Goal: Task Accomplishment & Management: Manage account settings

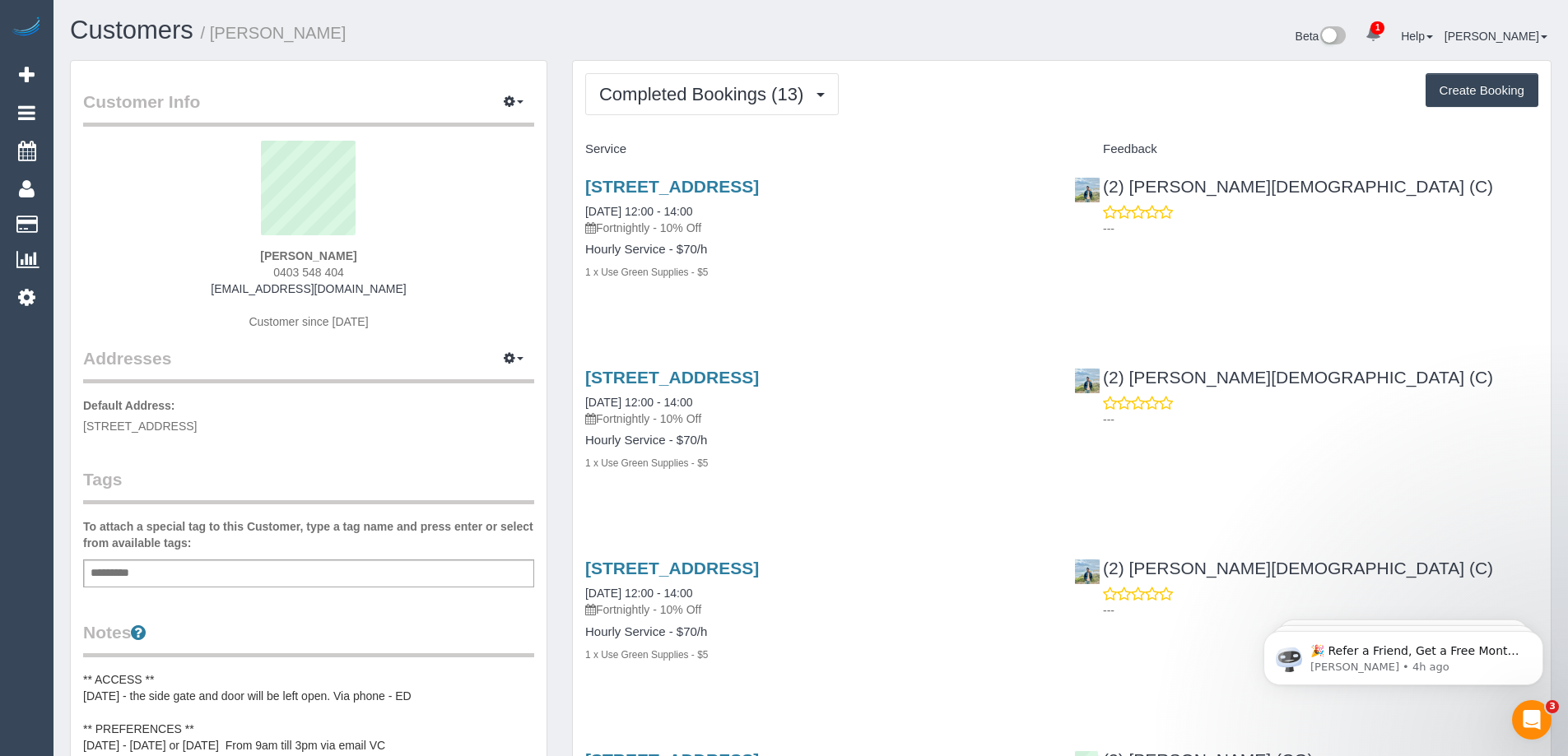
scroll to position [2733, 1568]
click at [753, 101] on span "Completed Bookings (13)" at bounding box center [705, 93] width 213 height 20
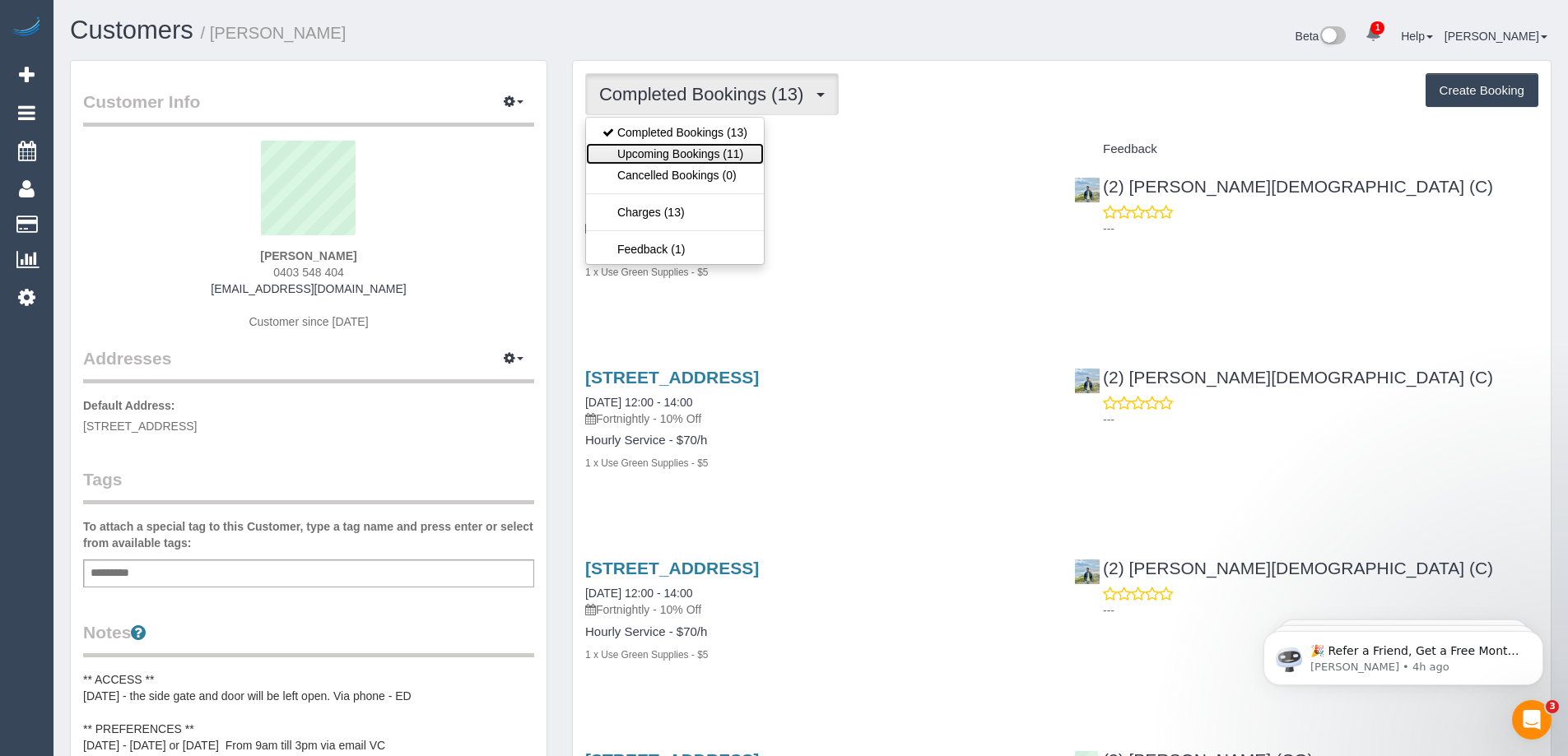
click at [697, 149] on link "Upcoming Bookings (11)" at bounding box center [675, 154] width 178 height 21
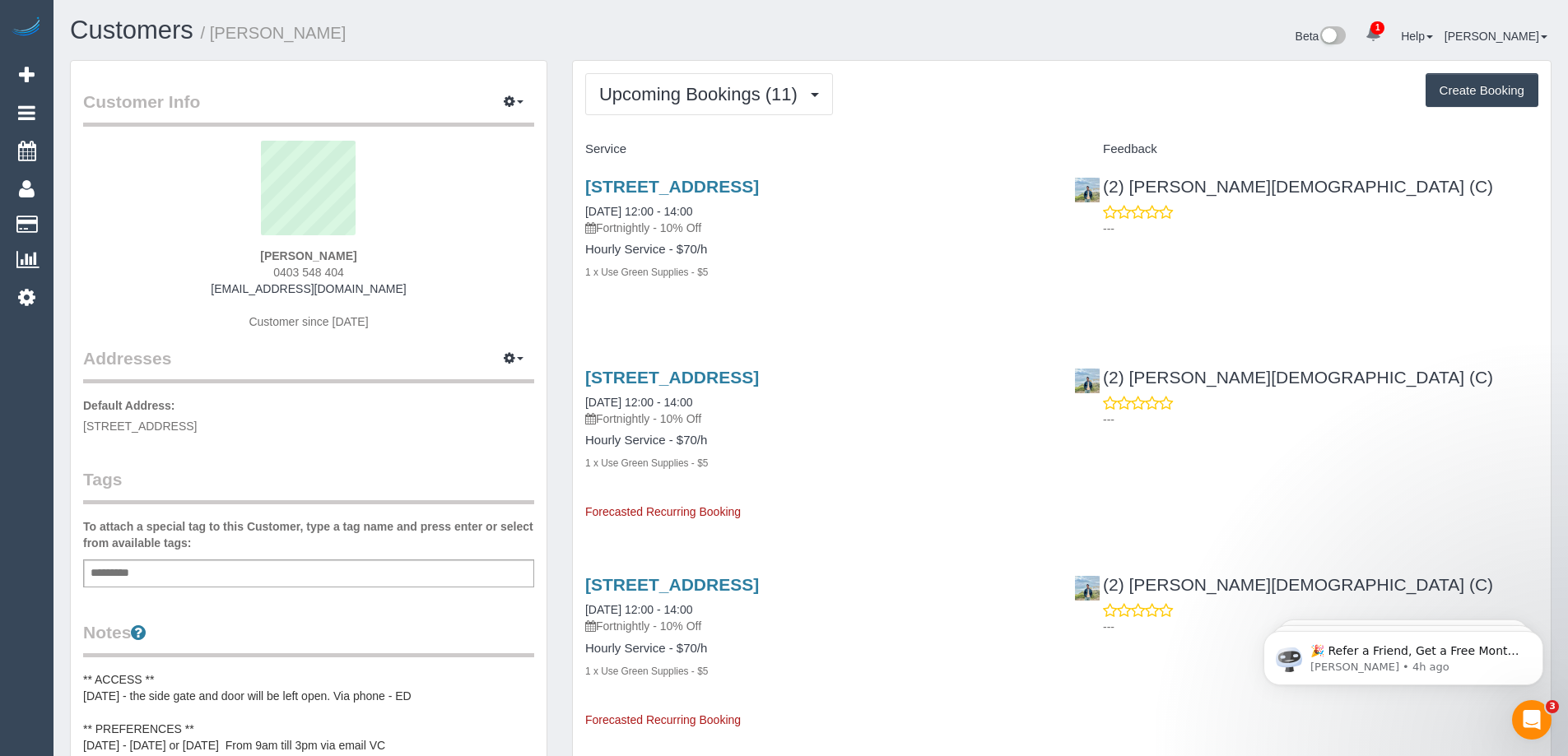
scroll to position [2516, 1568]
click at [697, 180] on link "[STREET_ADDRESS]" at bounding box center [672, 186] width 174 height 19
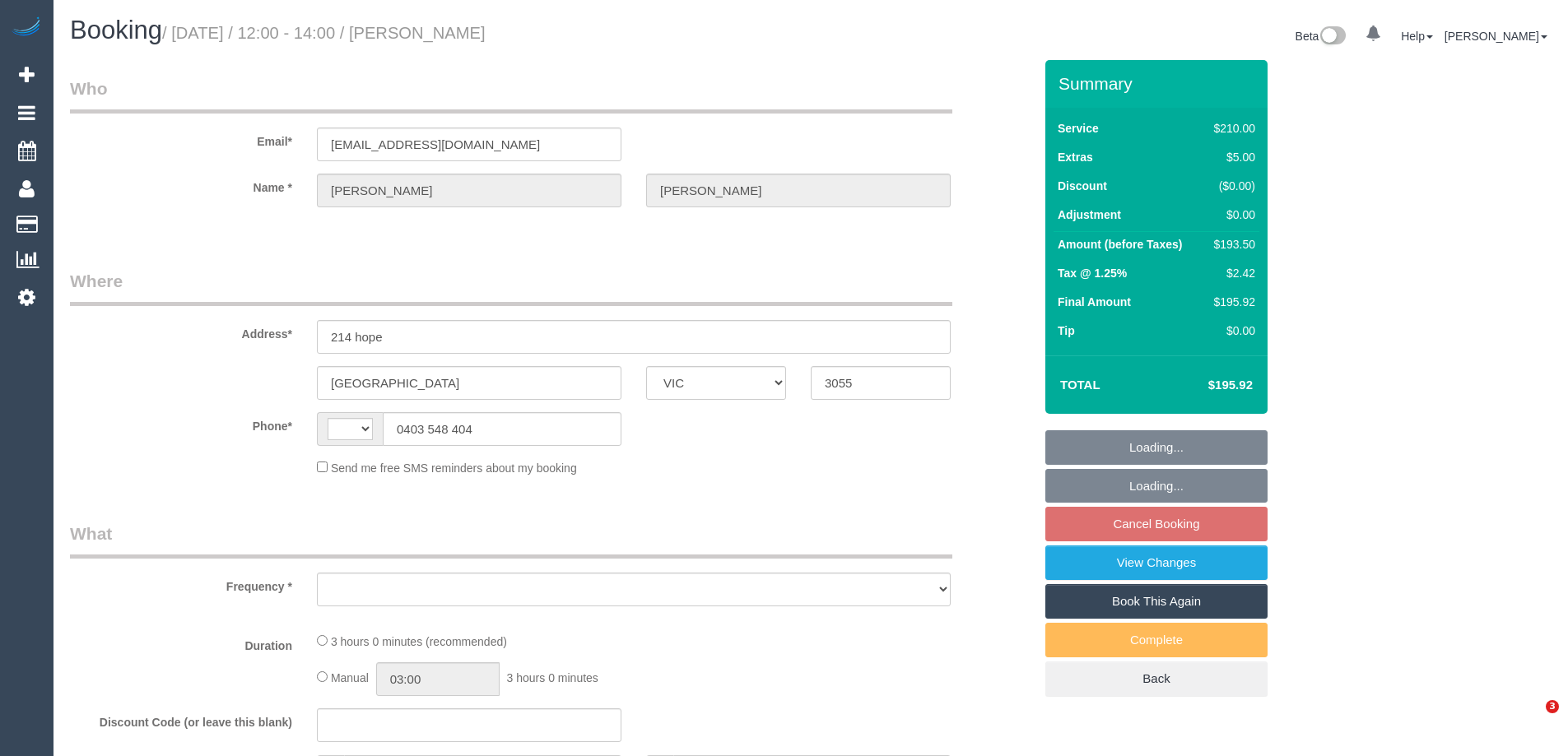
select select "VIC"
select select "object:283"
select select "string:stripe-pm_1QxP3P2GScqysDRVauMheoim"
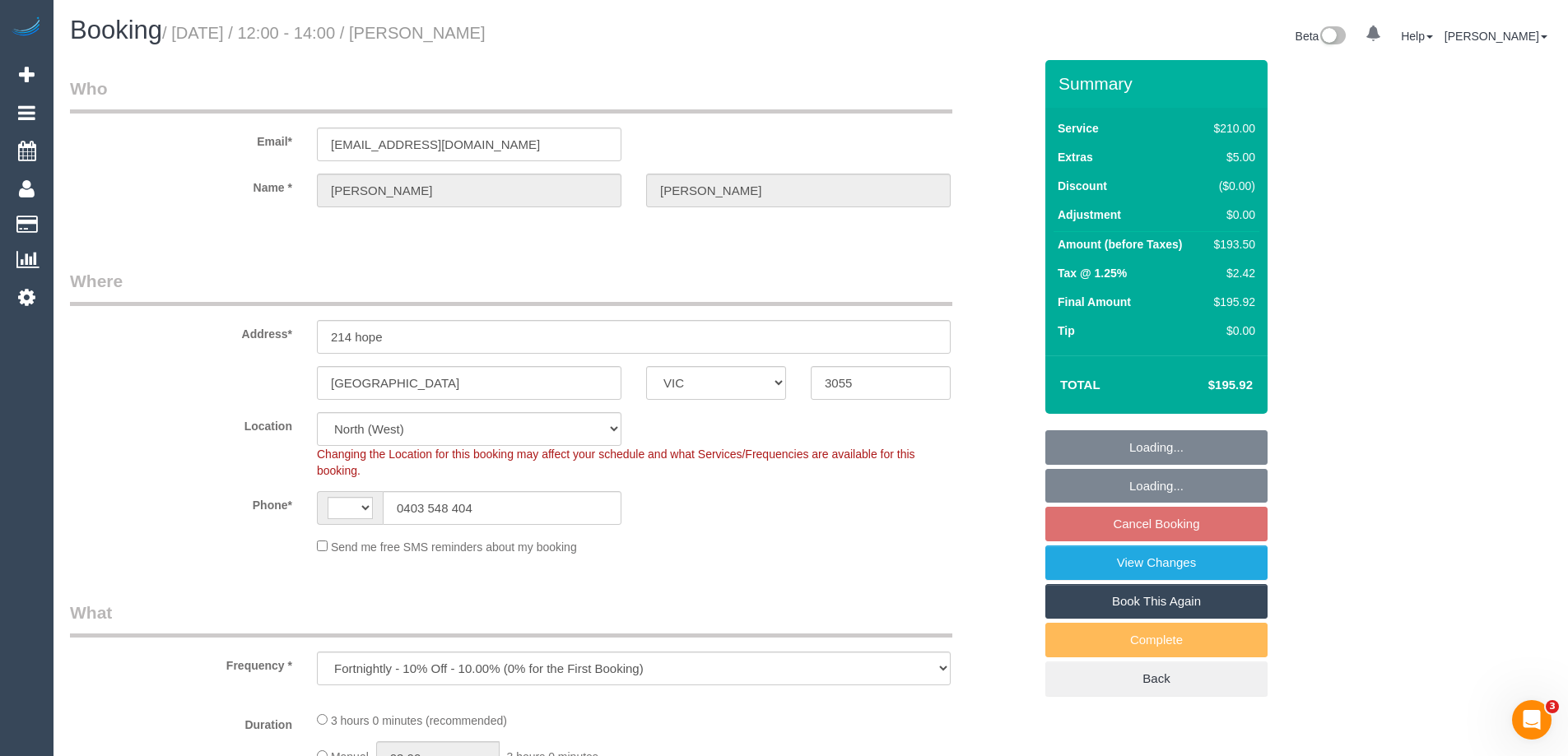
select select "object:681"
select select "string:AU"
select select "number:27"
select select "number:14"
select select "number:19"
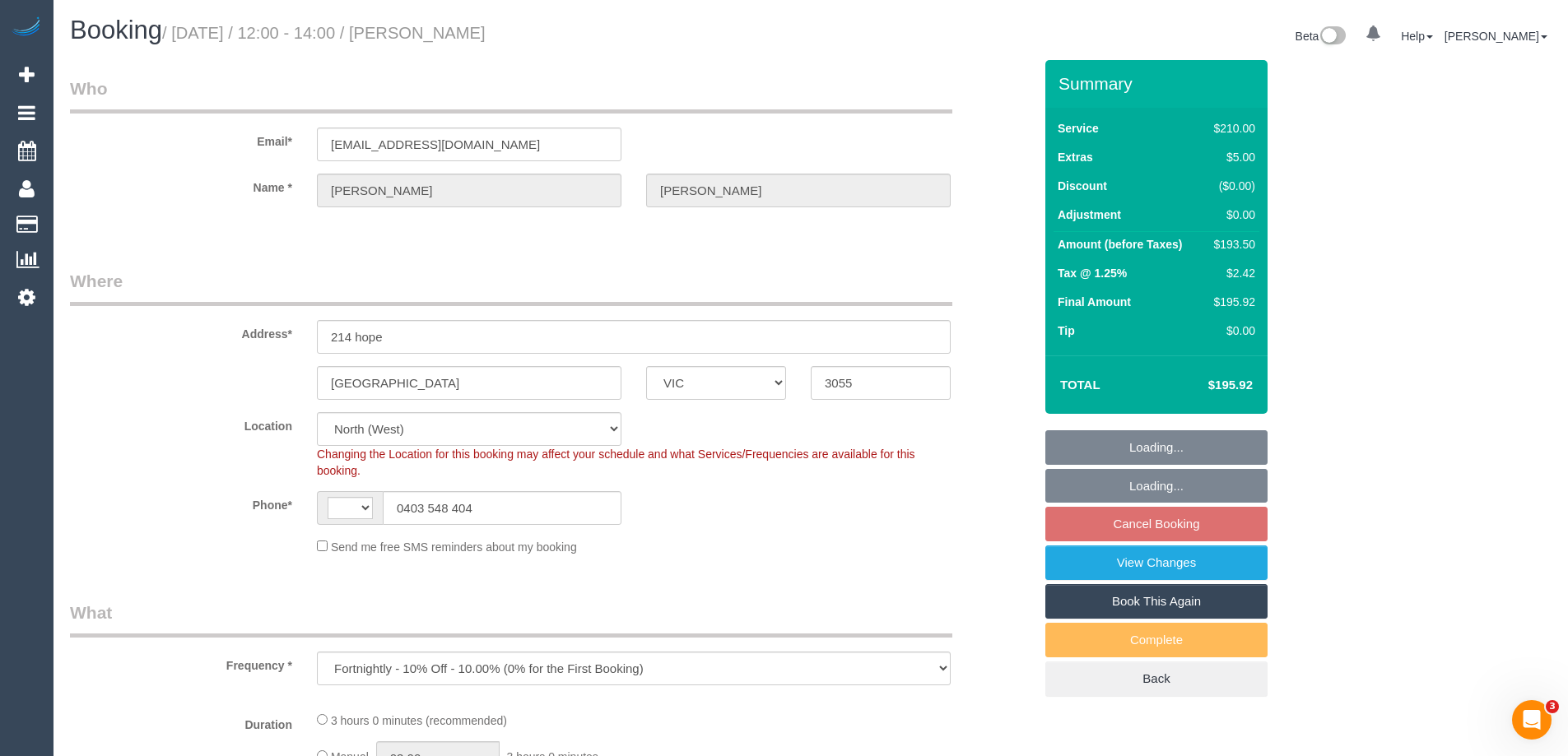
select select "number:24"
select select "number:33"
select select "number:11"
select select "180"
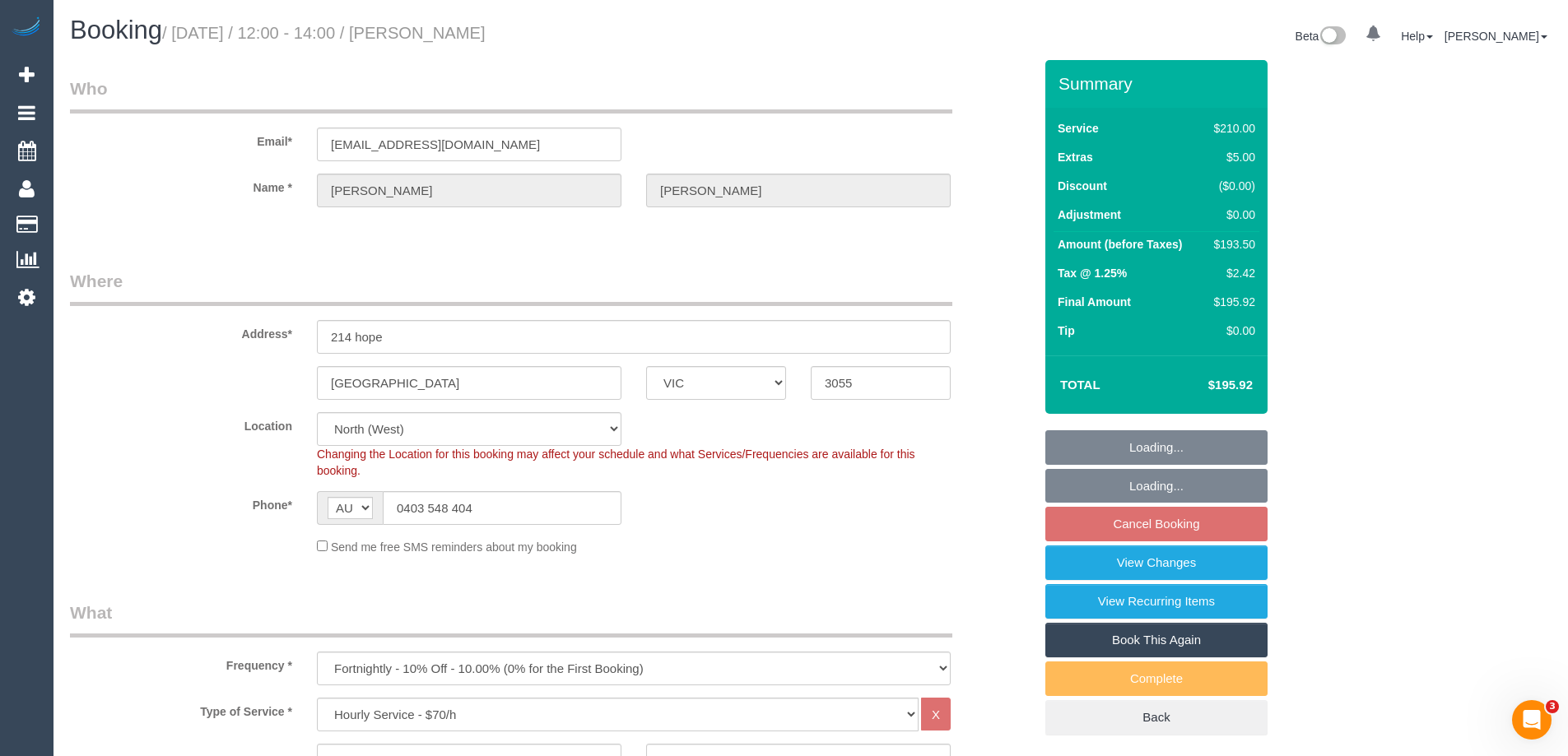
select select "spot3"
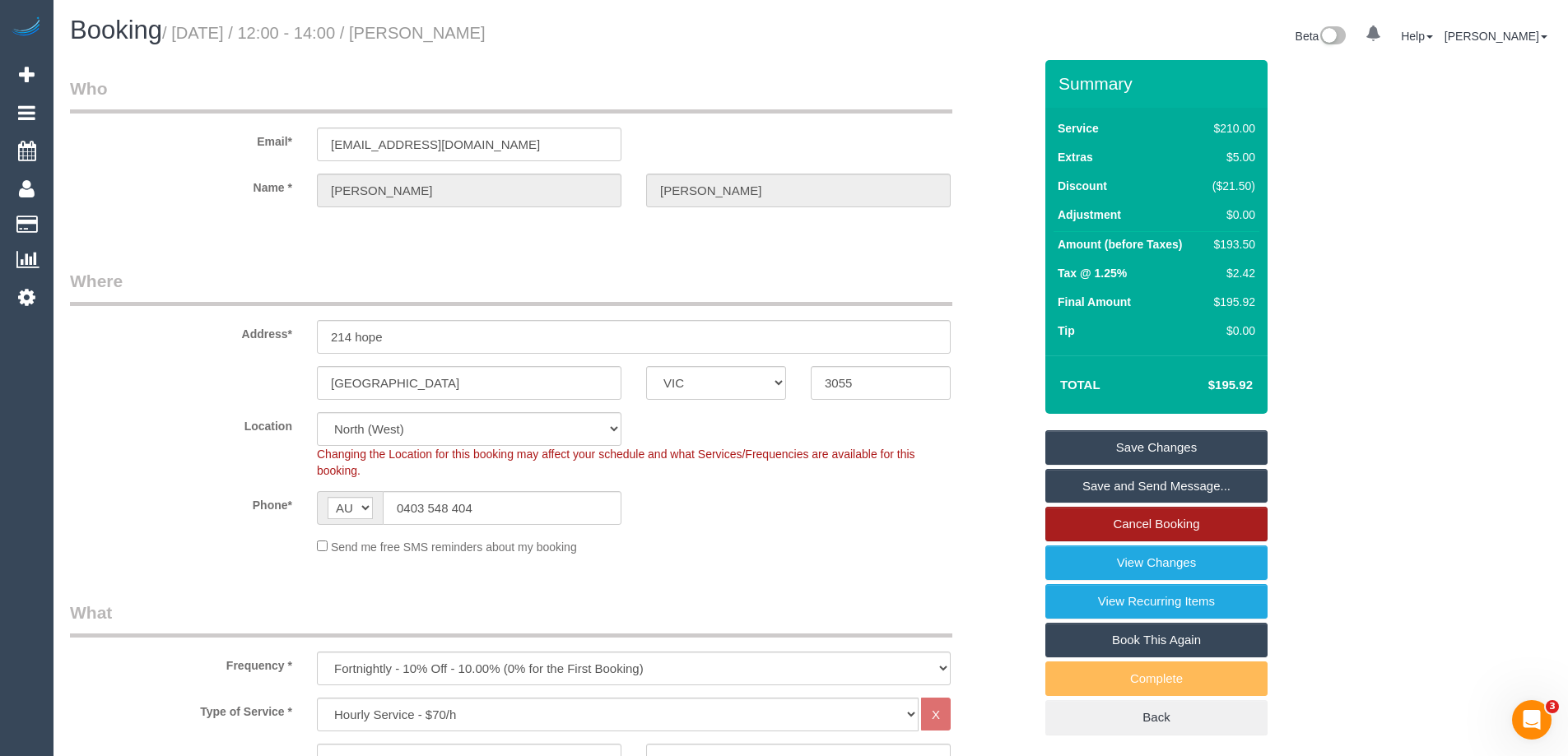
click at [1210, 519] on link "Cancel Booking" at bounding box center [1157, 524] width 222 height 35
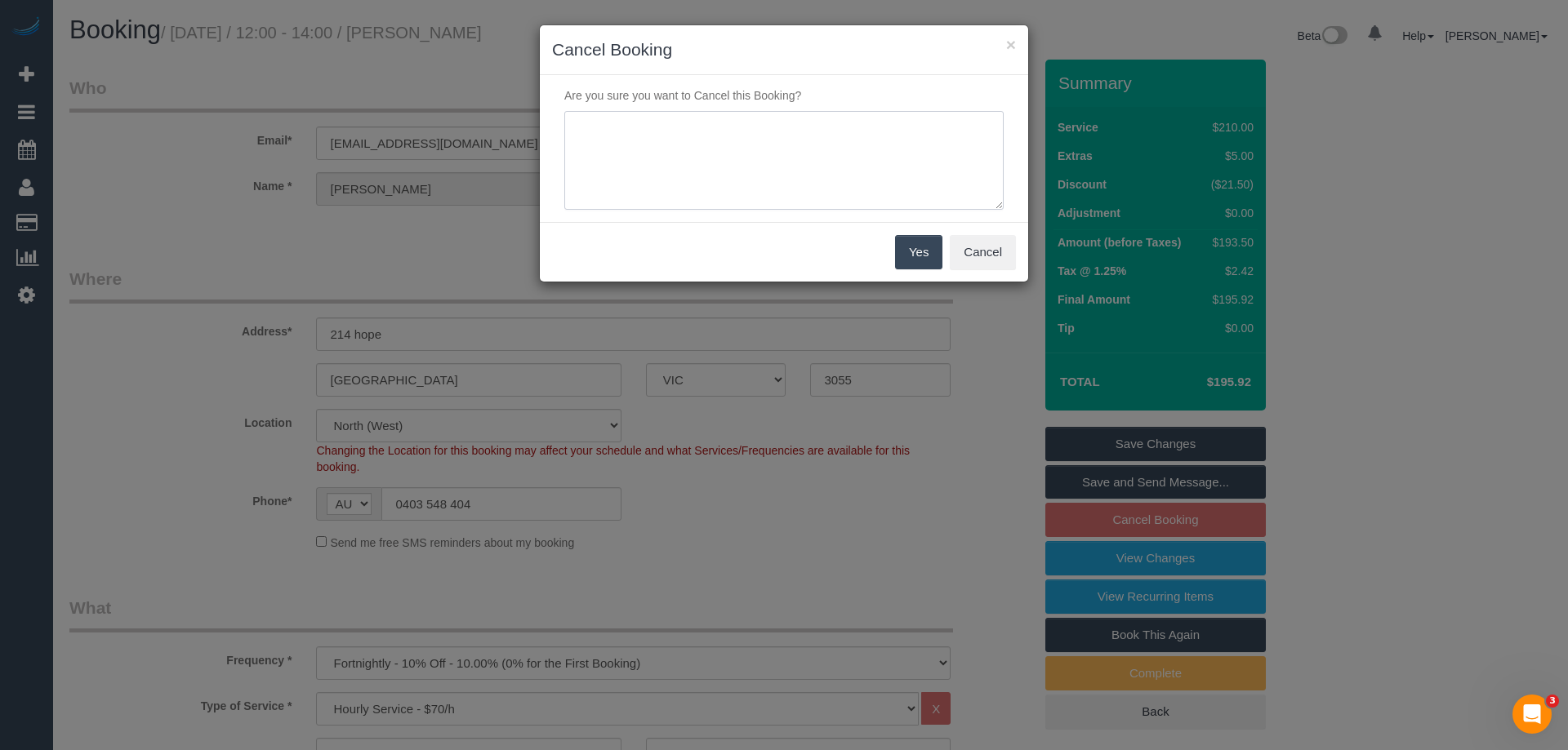
click at [585, 137] on textarea at bounding box center [784, 161] width 440 height 100
type textarea "s"
type textarea "Service not needed - Via email - AH"
click at [899, 254] on button "Yes" at bounding box center [919, 251] width 48 height 34
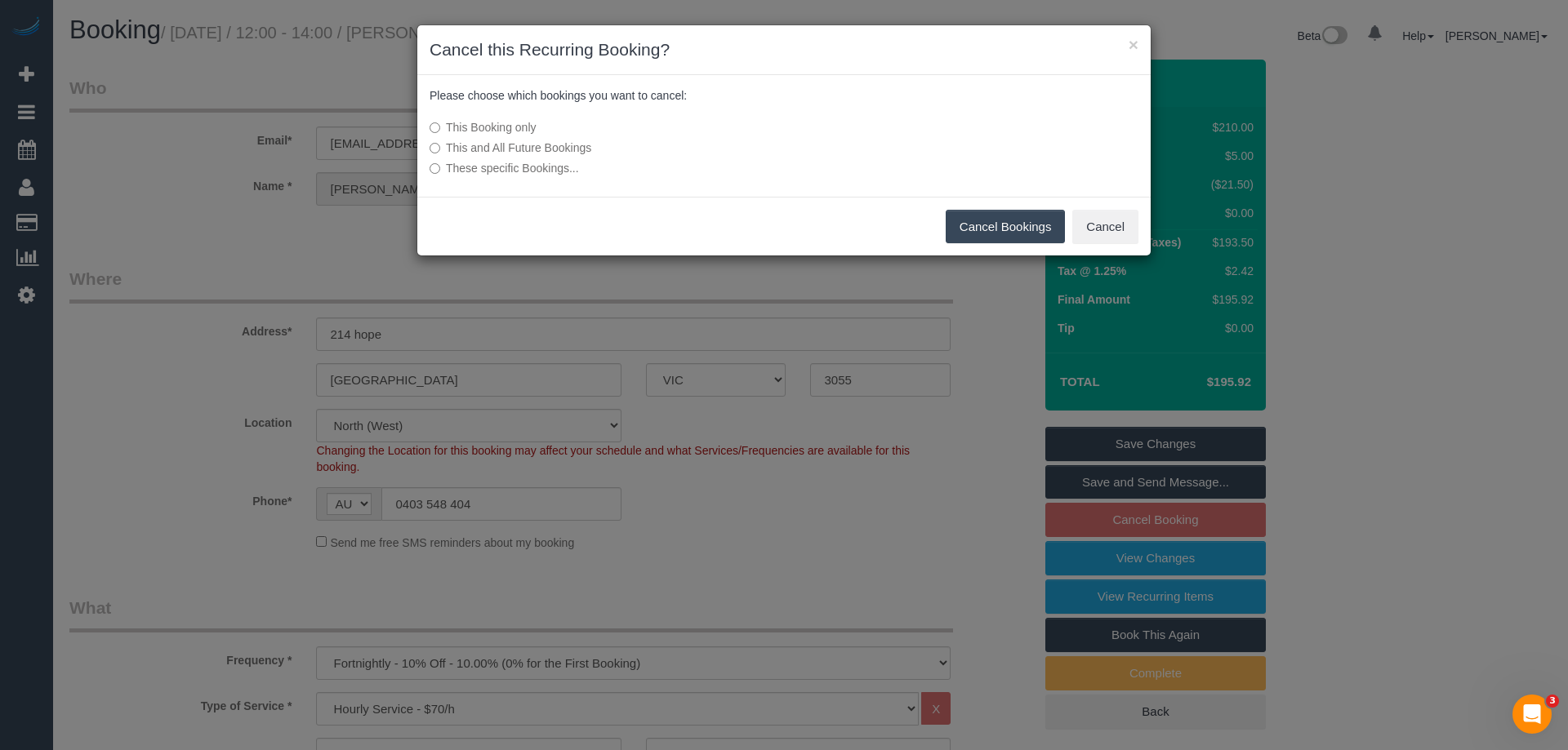
click at [1003, 231] on button "Cancel Bookings" at bounding box center [1006, 227] width 120 height 34
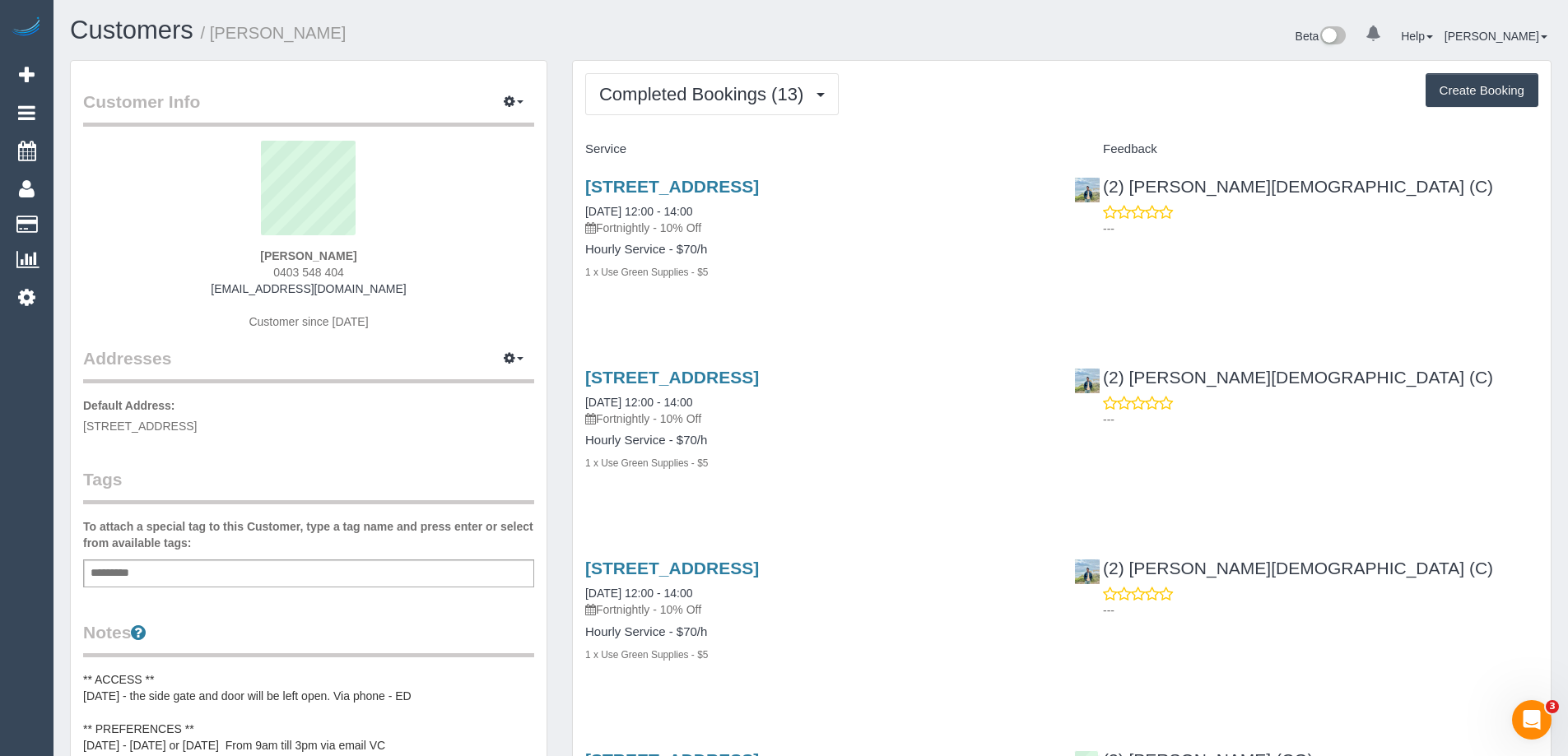
click at [707, 94] on span "Completed Bookings (13)" at bounding box center [705, 93] width 213 height 20
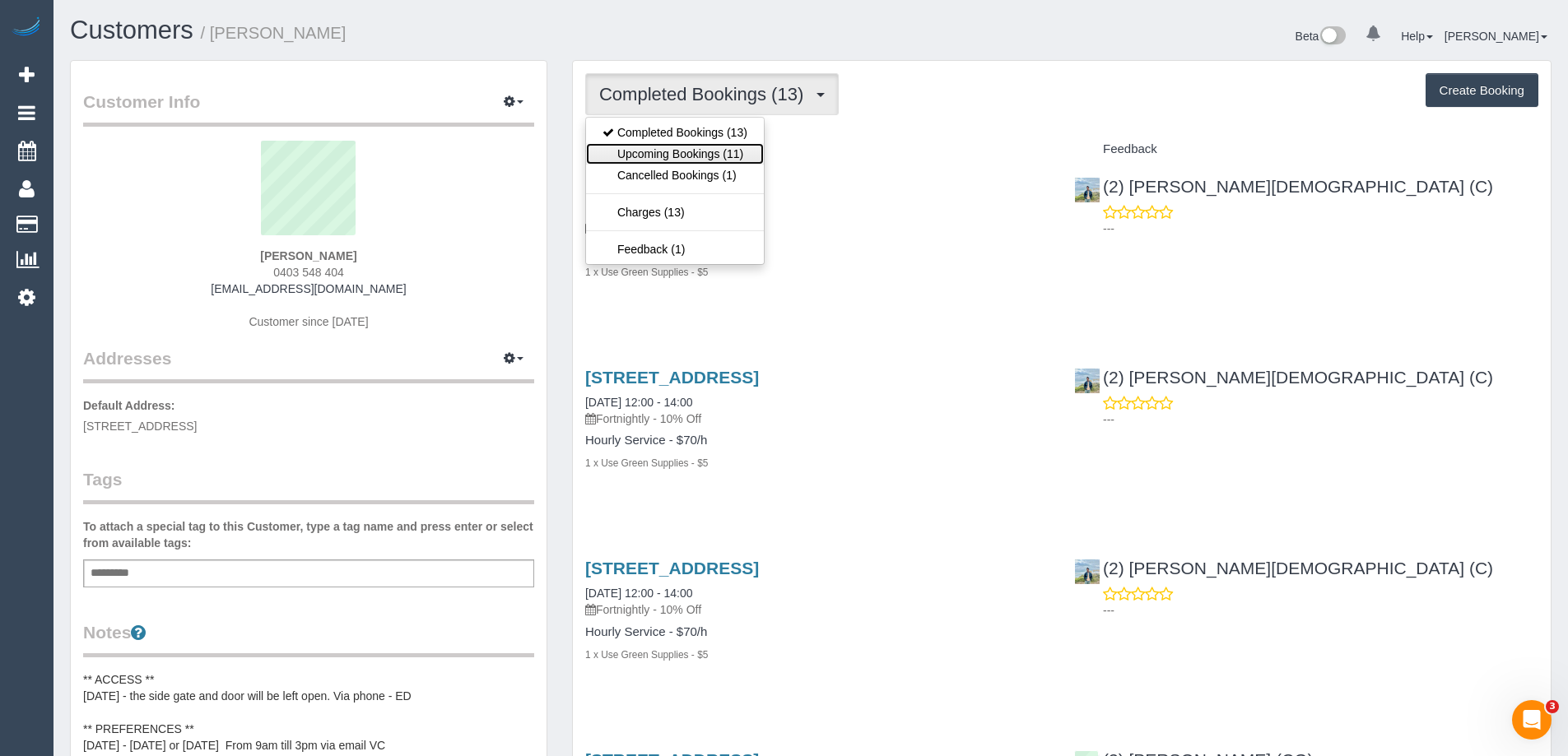
click at [691, 147] on link "Upcoming Bookings (11)" at bounding box center [675, 154] width 178 height 21
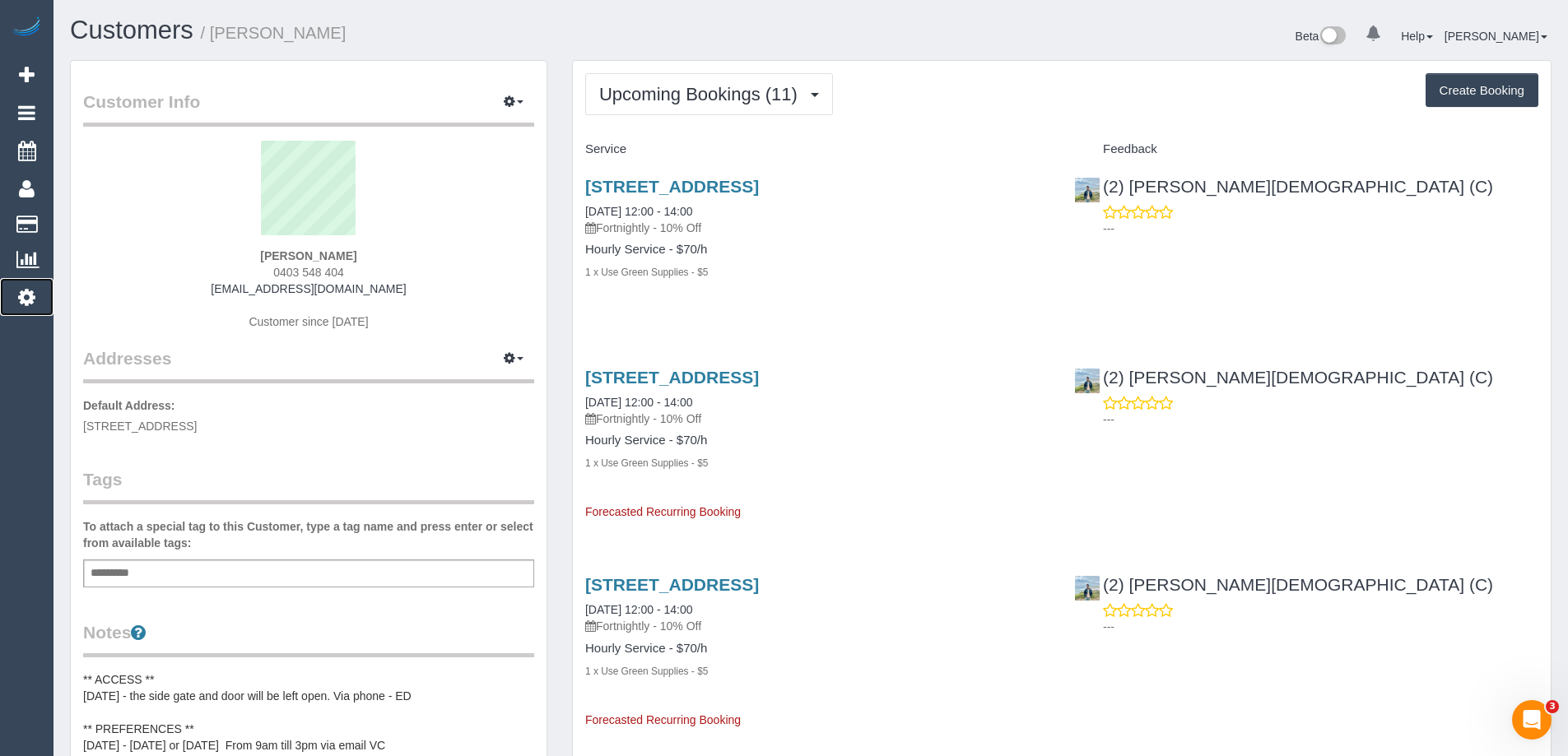
click at [28, 299] on icon at bounding box center [26, 297] width 17 height 20
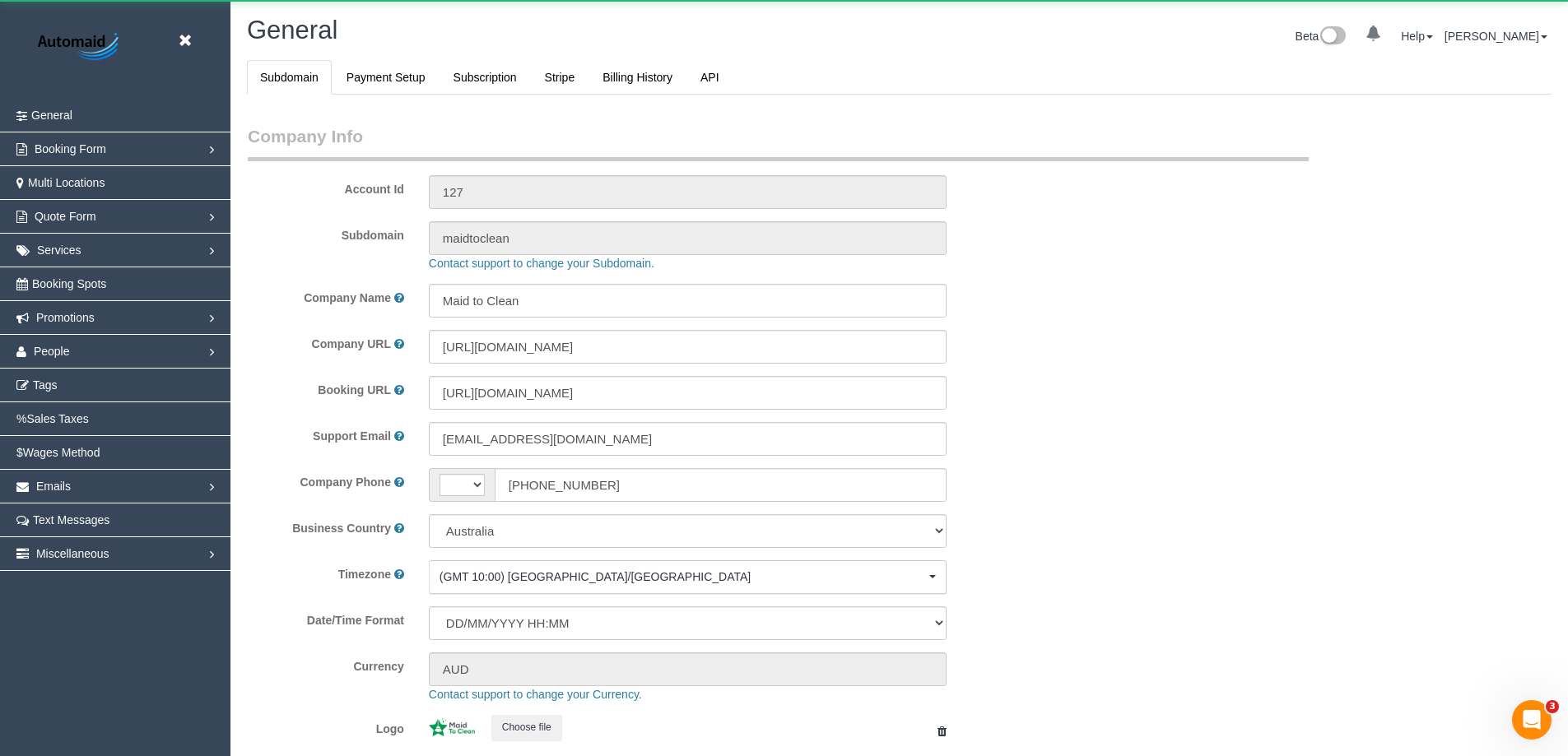
select select "string:AU"
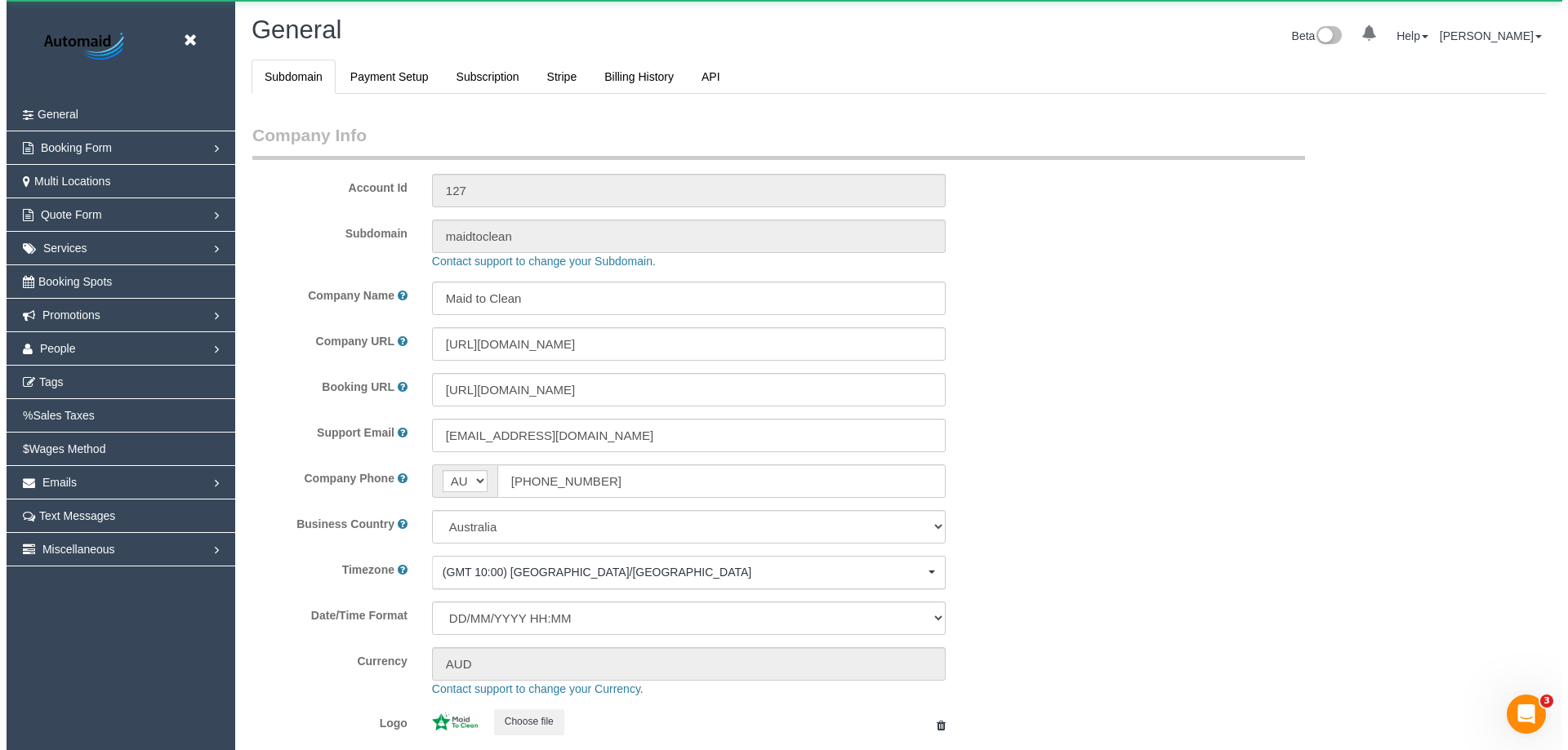
scroll to position [3699, 1556]
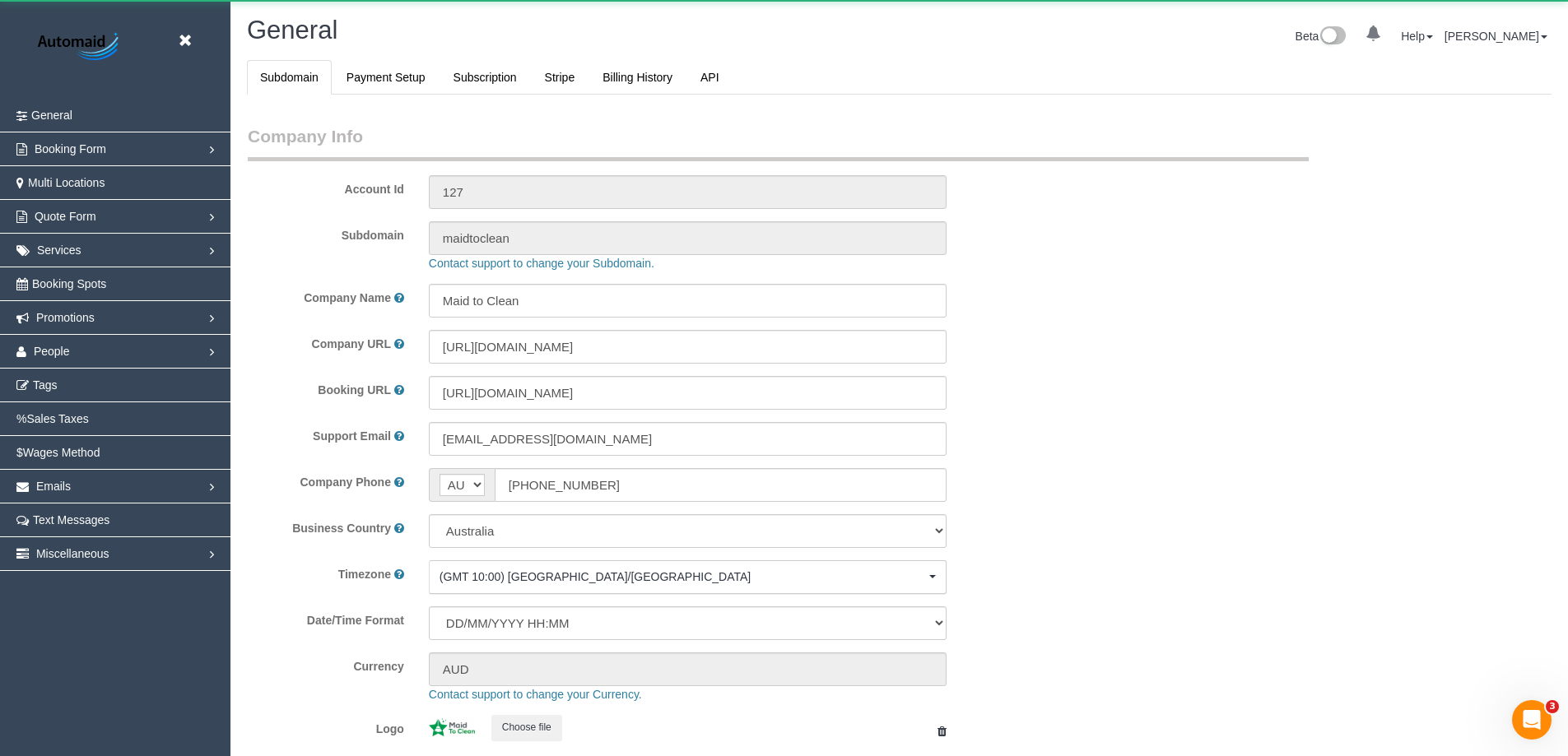
select select "1"
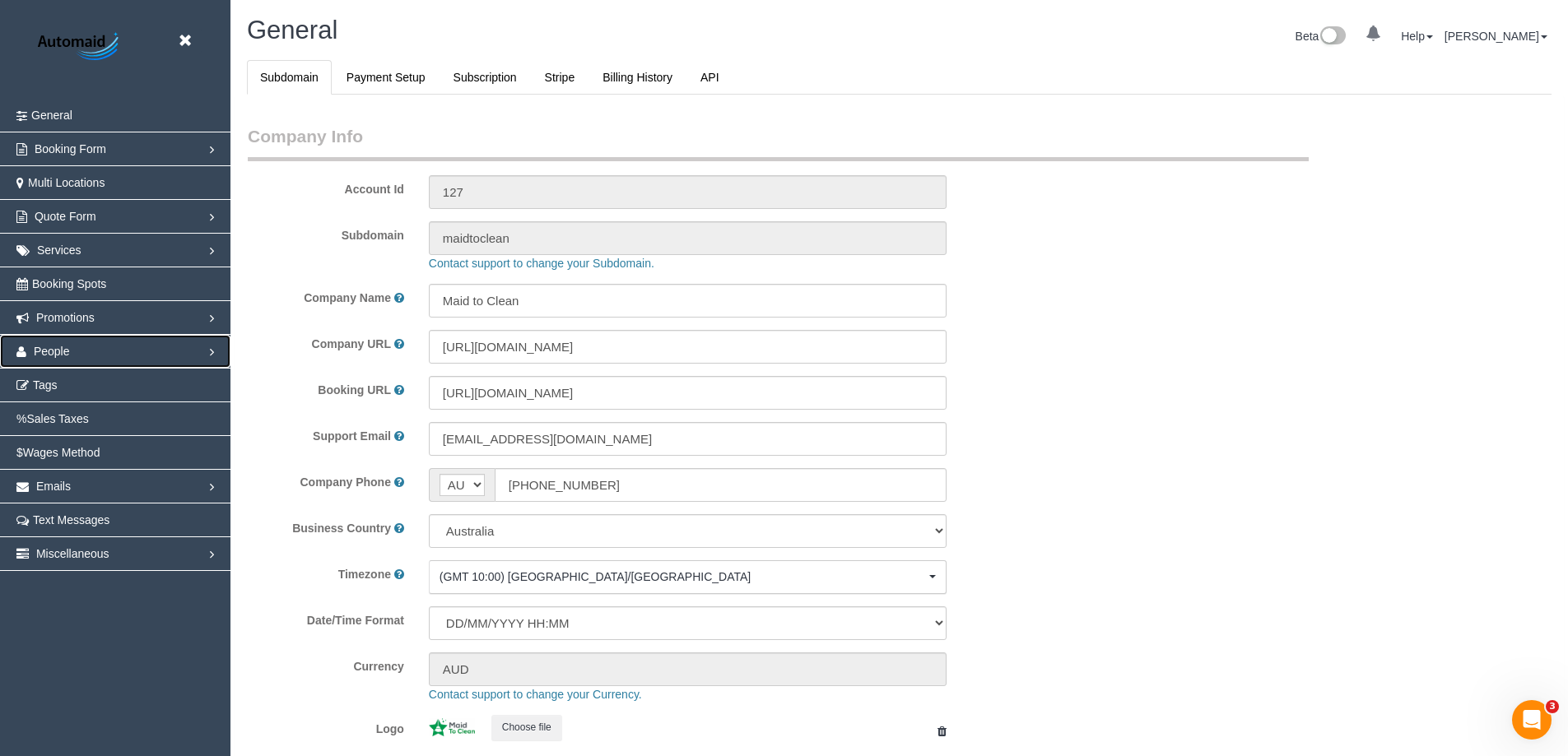
click at [87, 346] on link "People" at bounding box center [115, 351] width 230 height 33
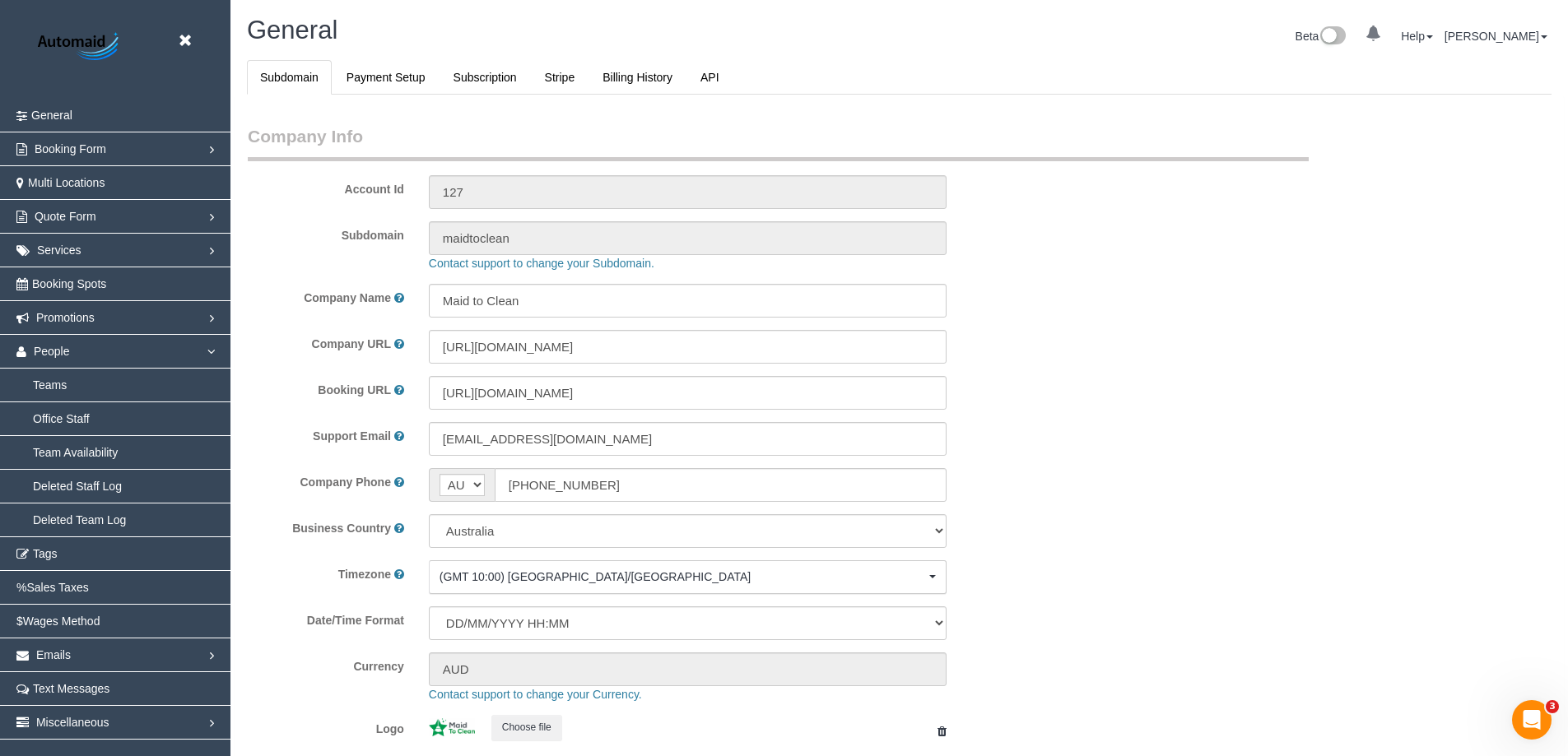
click at [91, 40] on img at bounding box center [80, 47] width 103 height 37
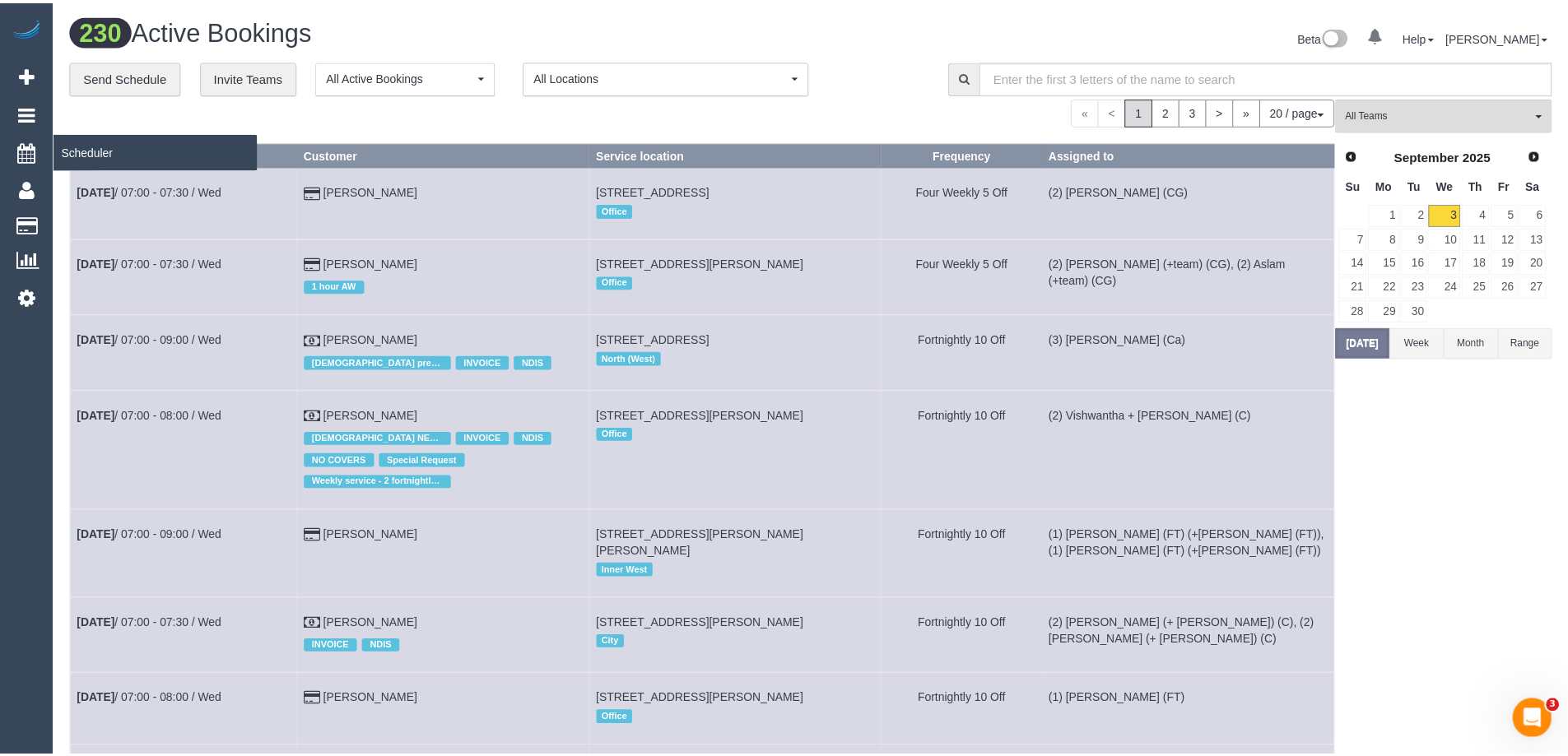
scroll to position [1826, 1568]
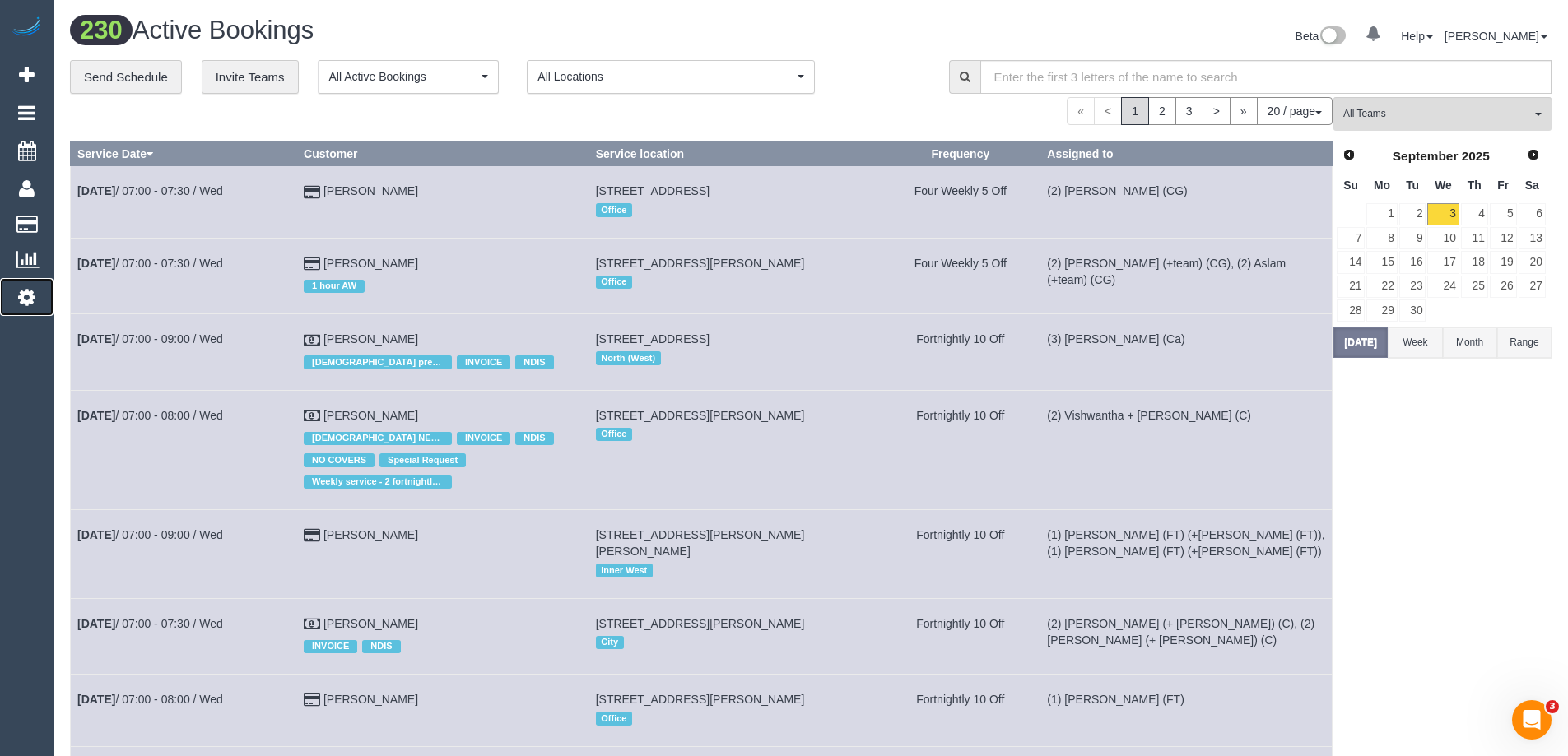
click at [26, 294] on icon at bounding box center [26, 297] width 17 height 20
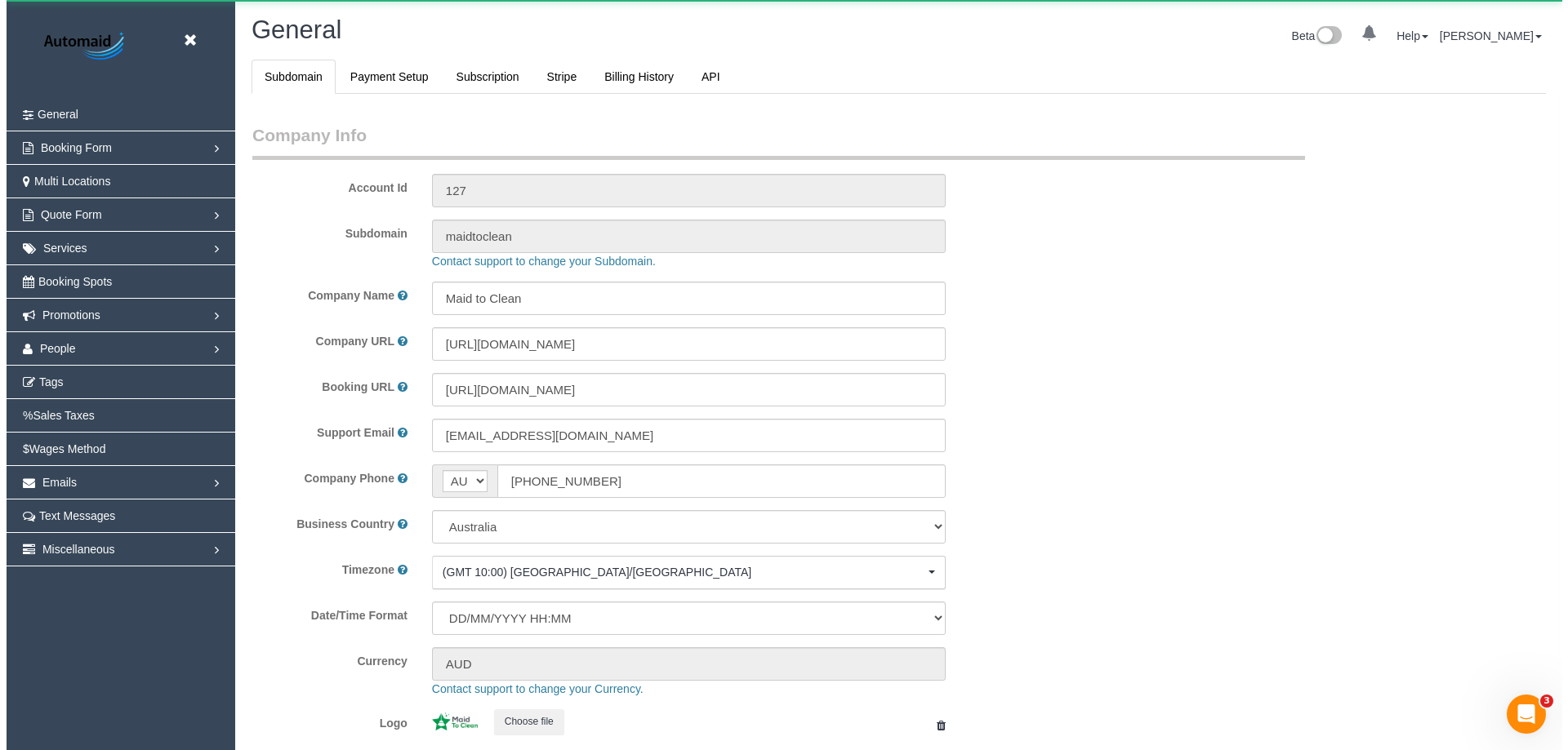
scroll to position [3699, 1556]
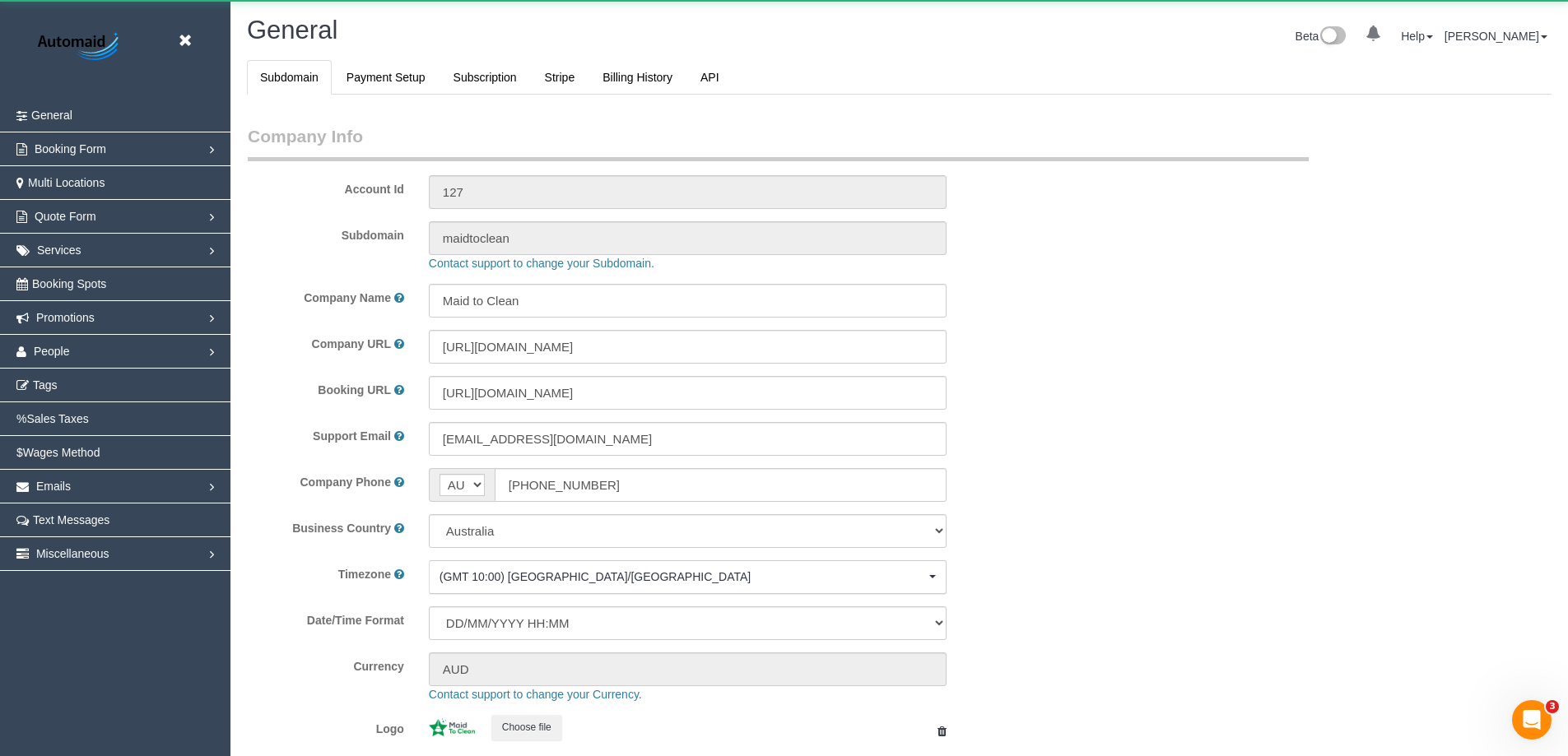
select select "1"
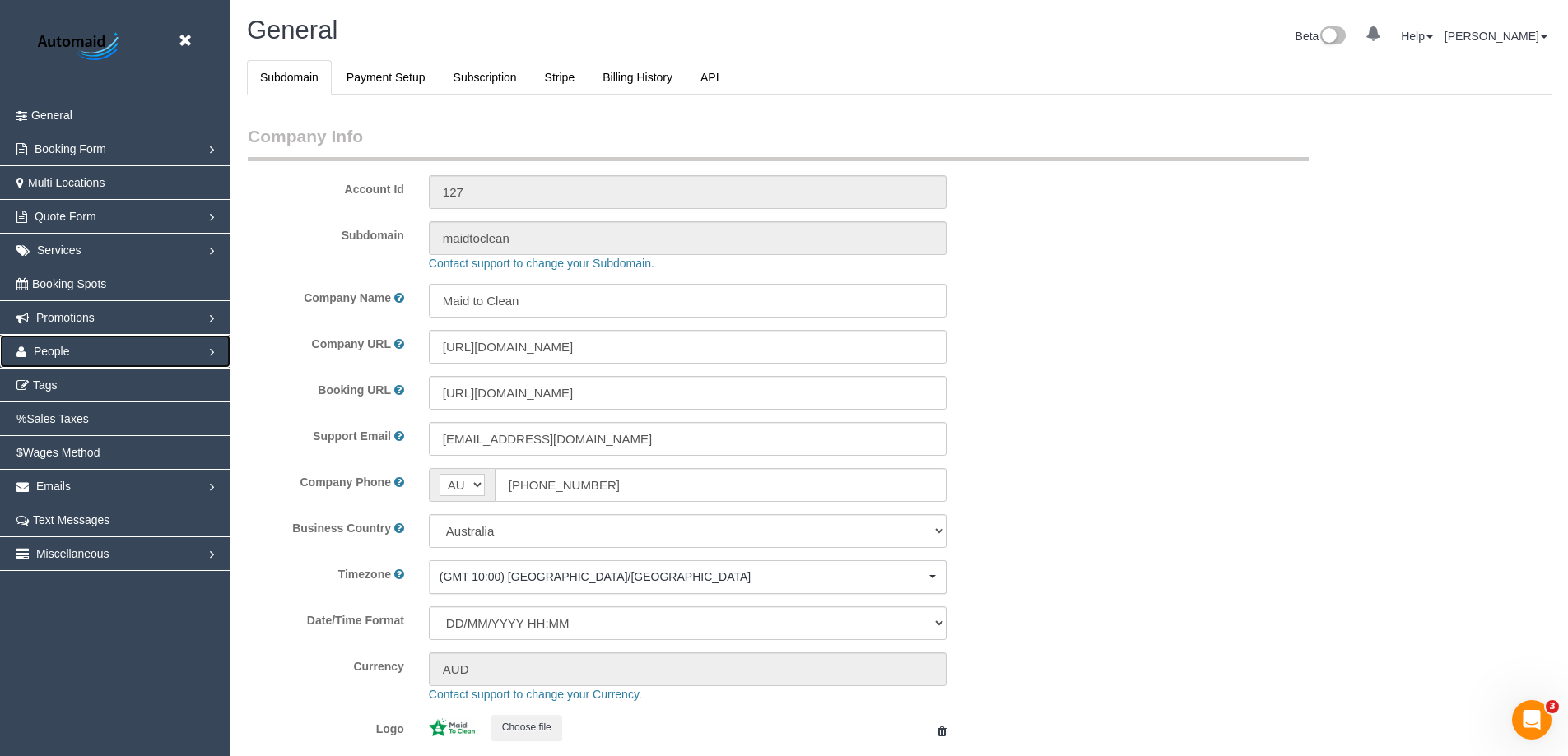
click at [74, 349] on link "People" at bounding box center [115, 351] width 230 height 33
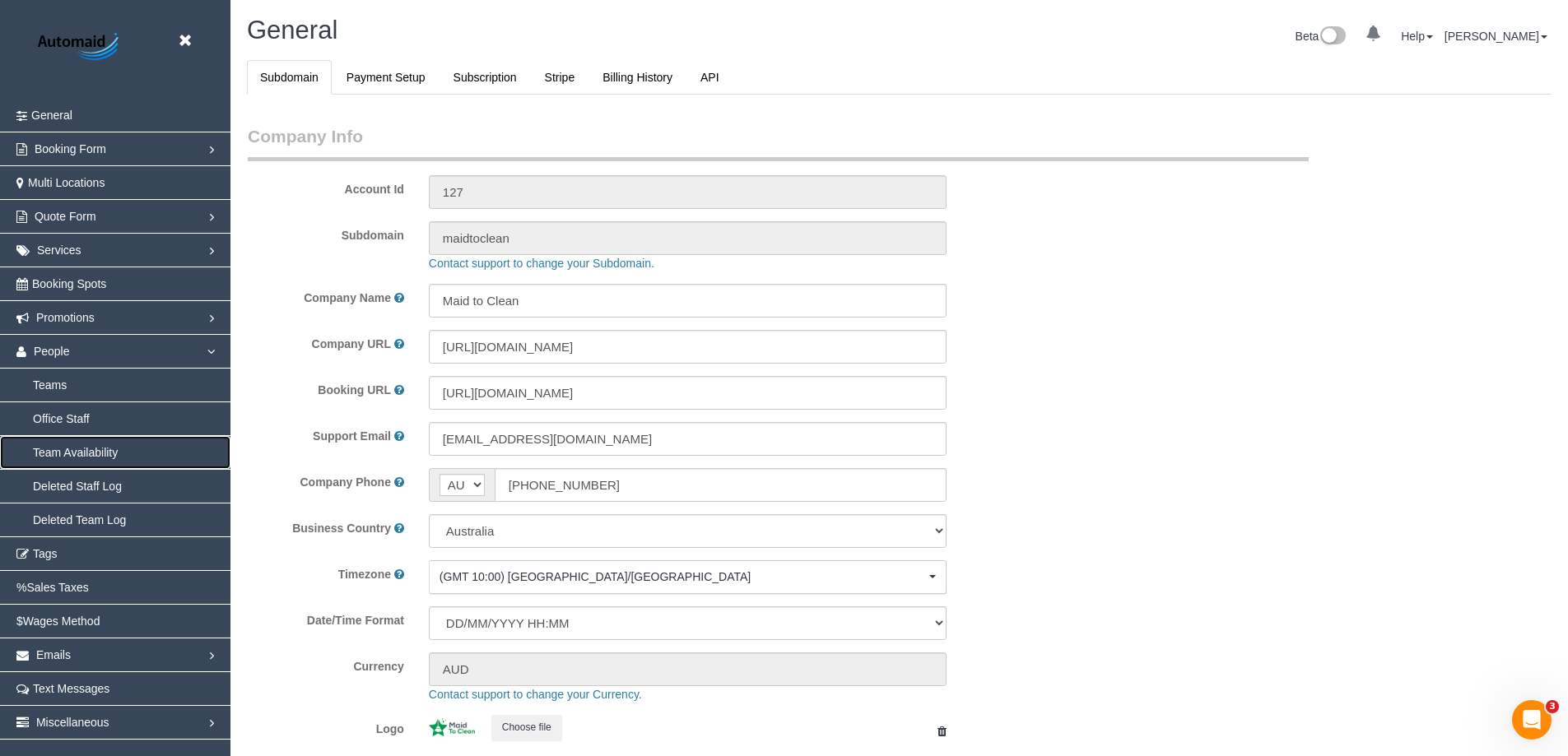
click at [108, 453] on link "Team Availability" at bounding box center [115, 452] width 230 height 33
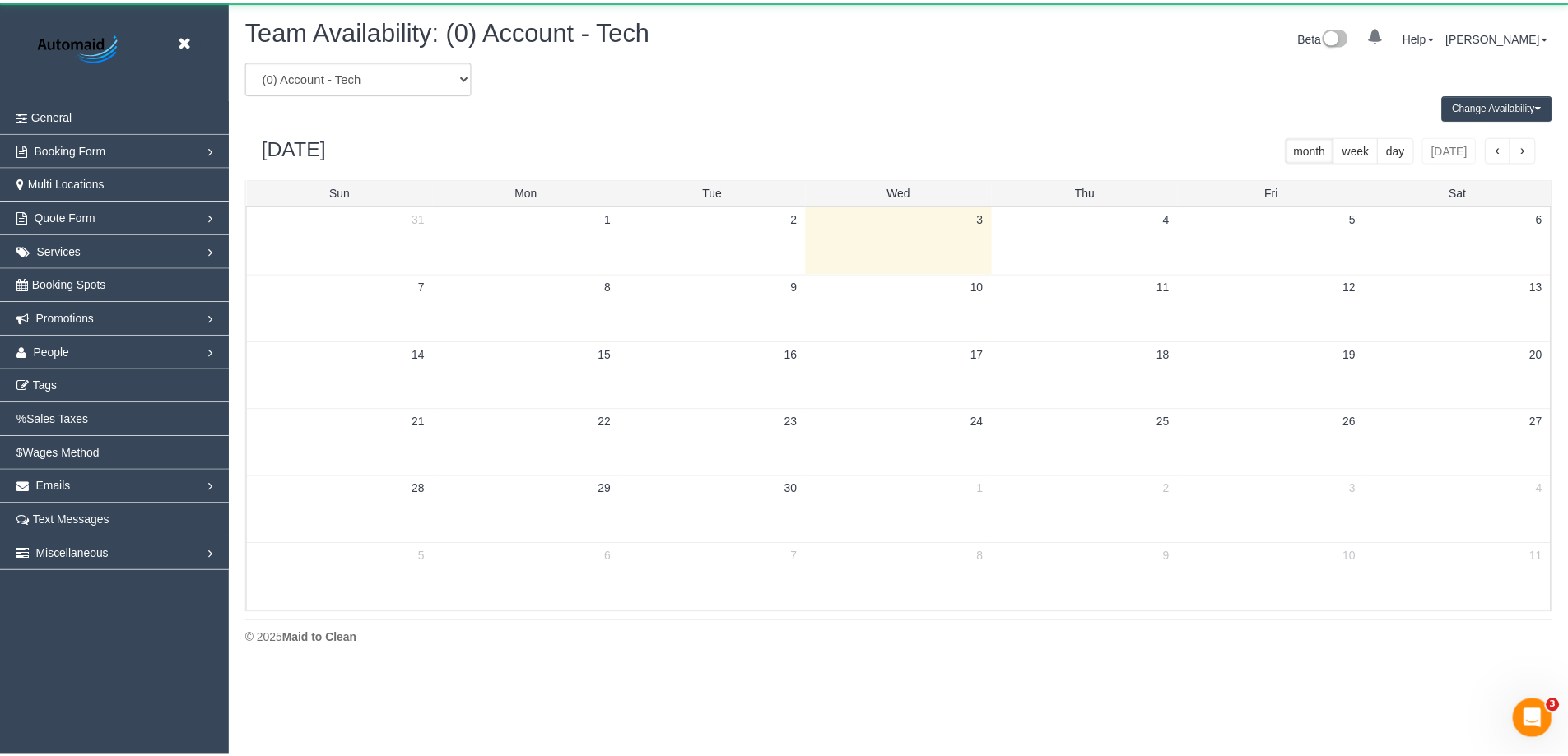
scroll to position [670, 1580]
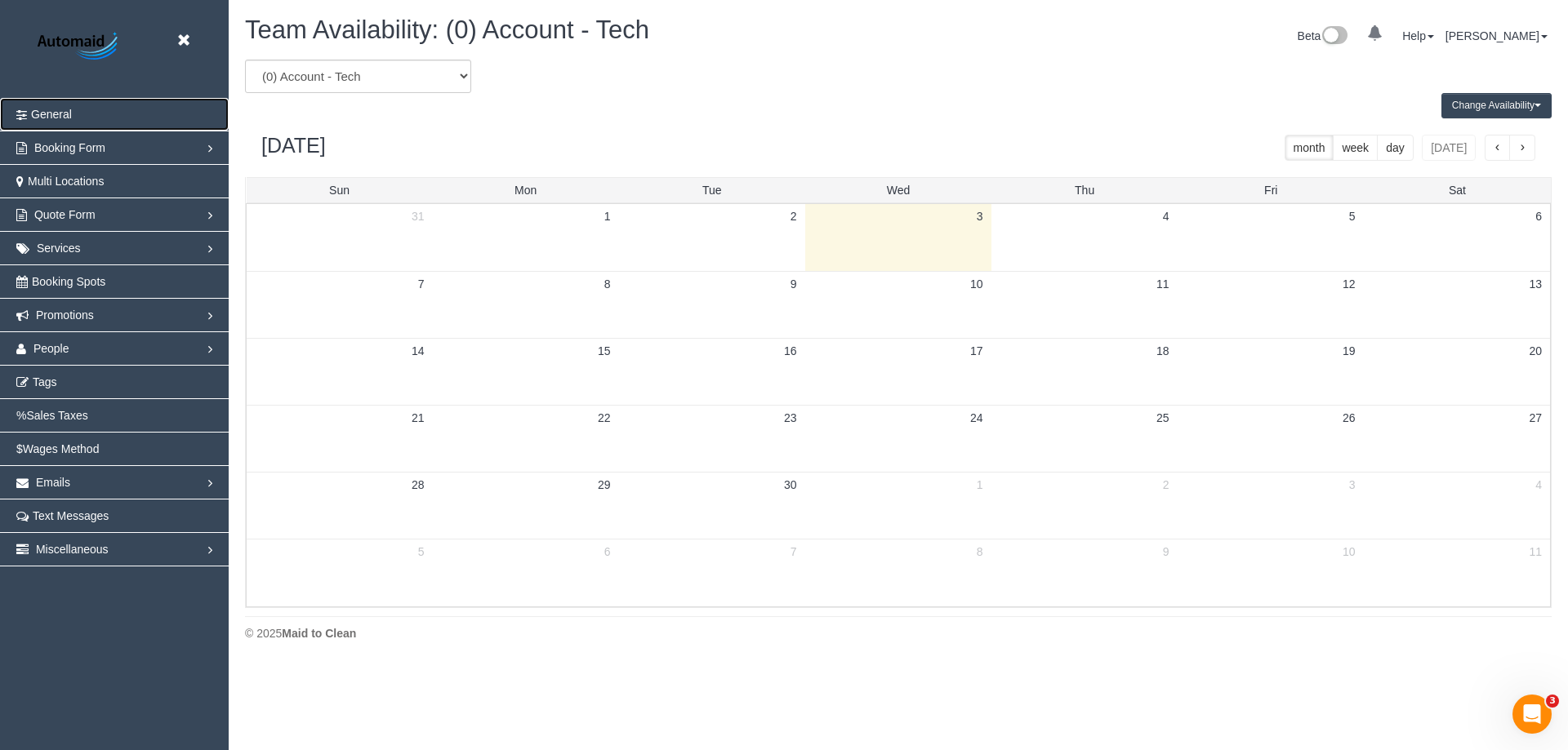
click at [66, 109] on span "General" at bounding box center [51, 114] width 41 height 13
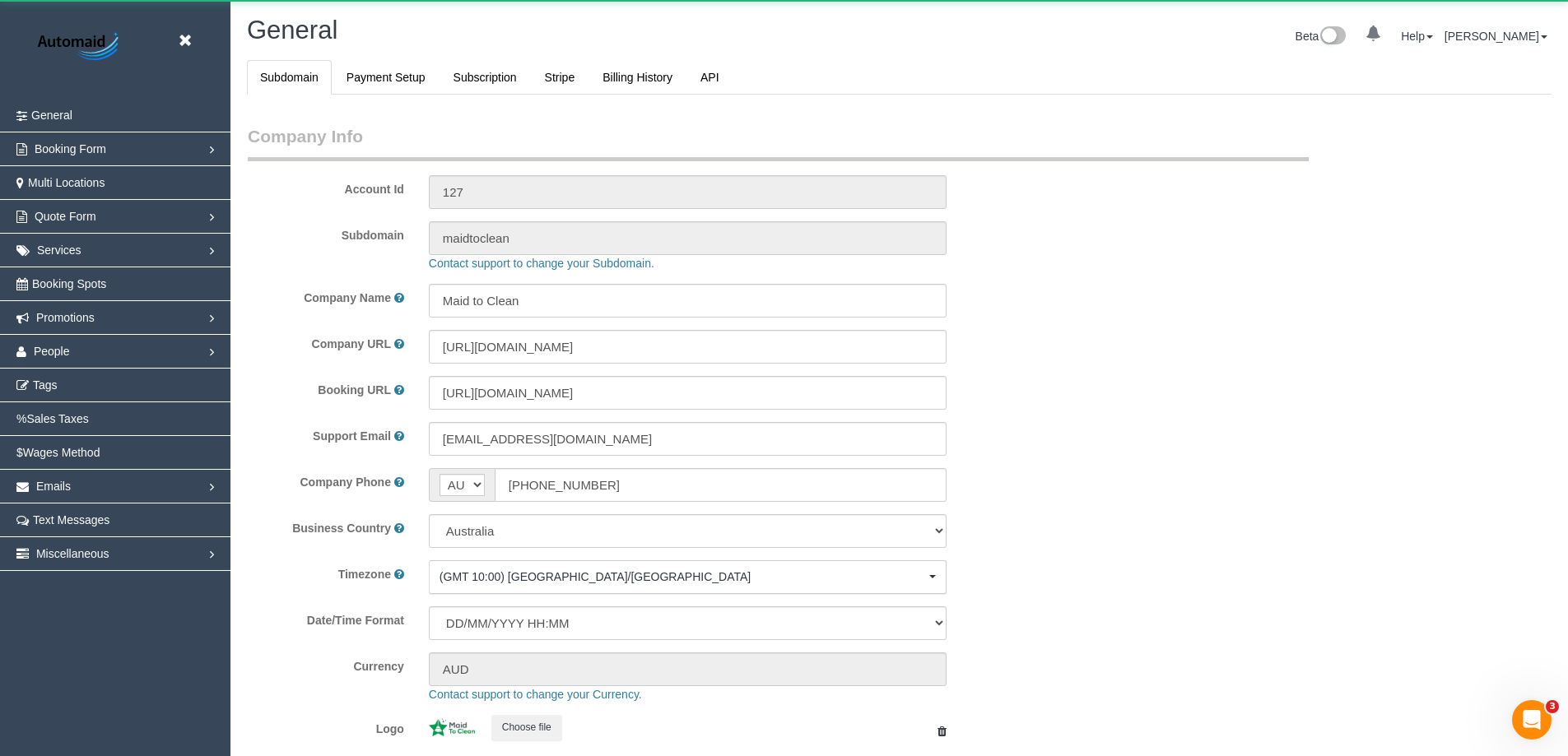
scroll to position [3728, 1568]
select select "1"
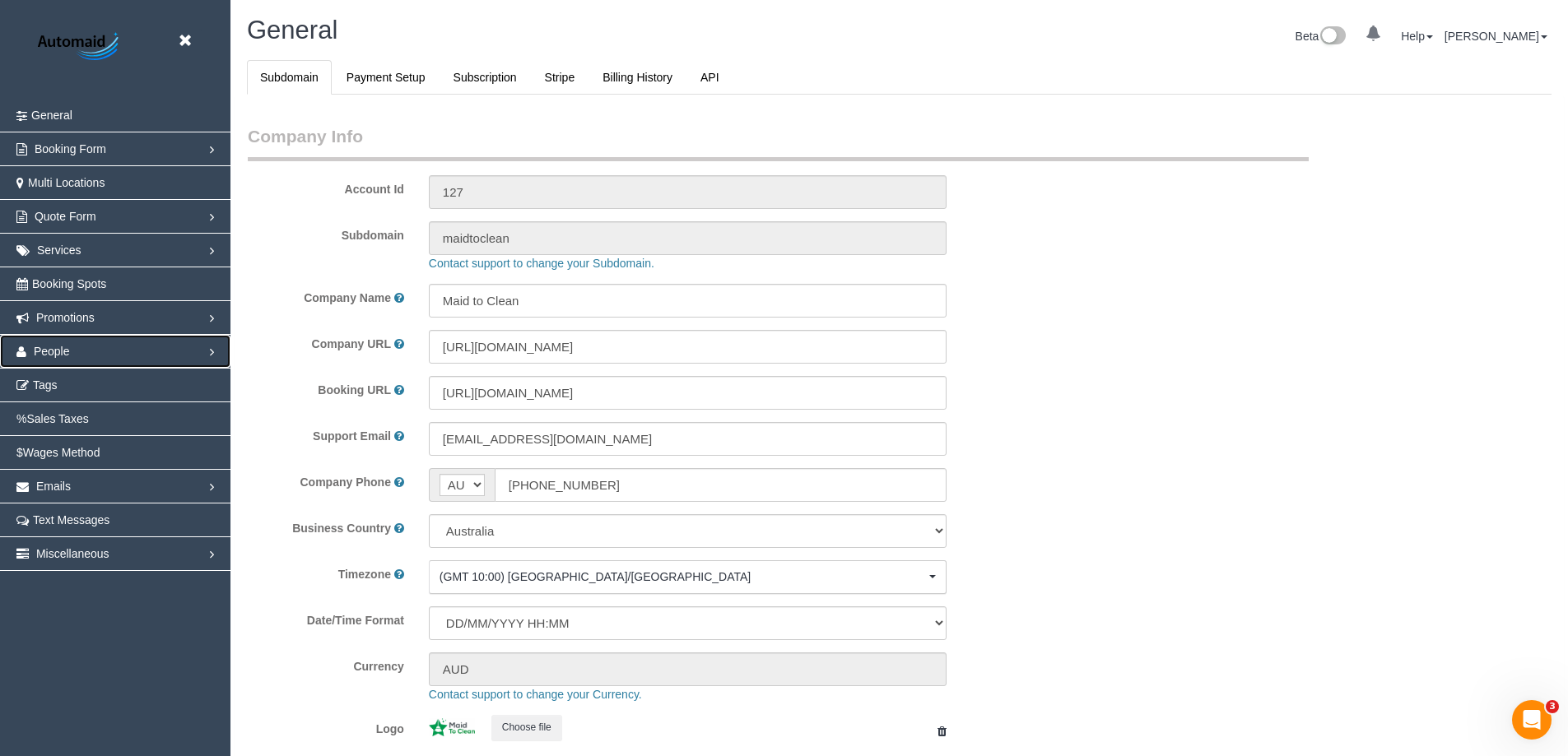
click at [214, 347] on link "People" at bounding box center [115, 351] width 230 height 33
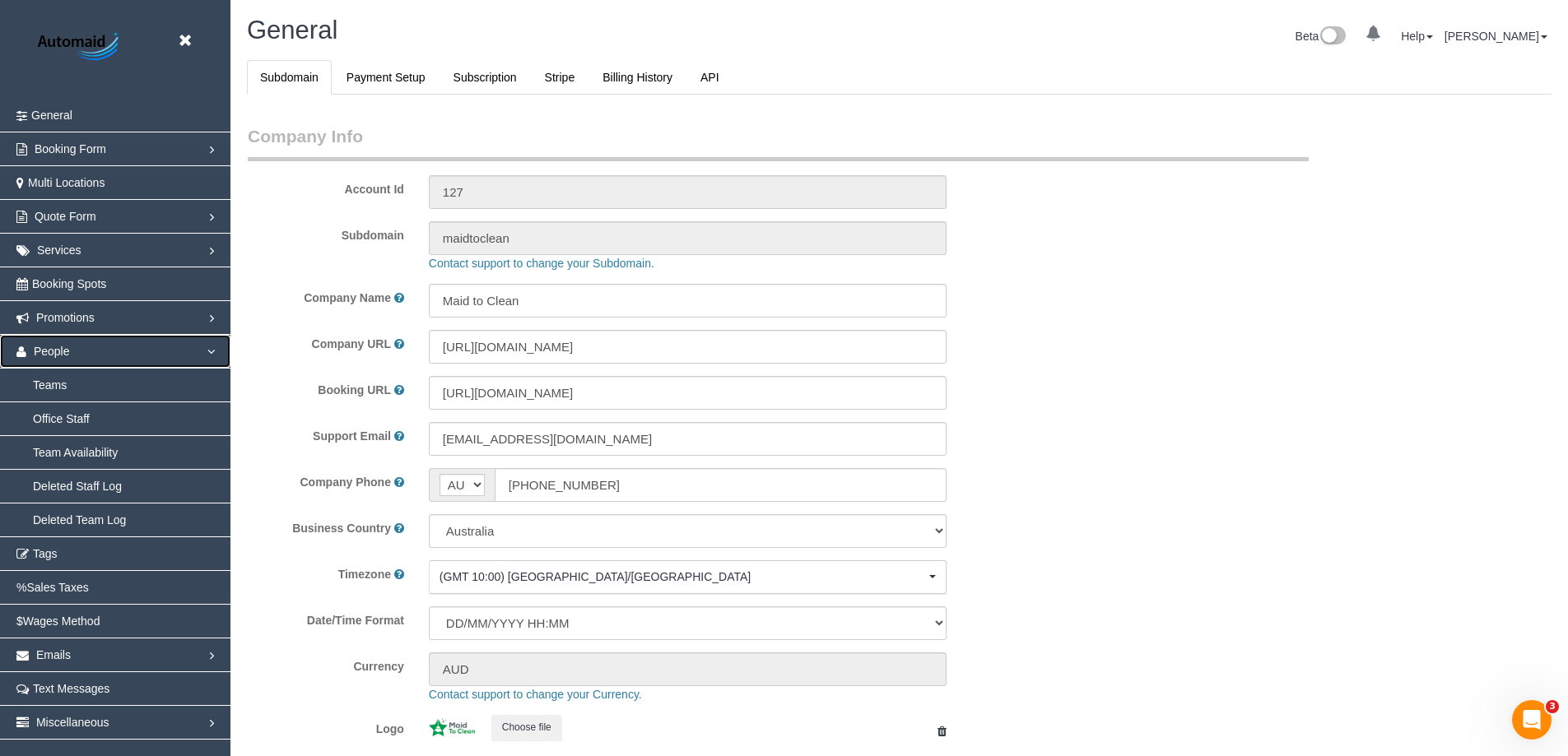
click at [214, 347] on link "People" at bounding box center [115, 351] width 230 height 33
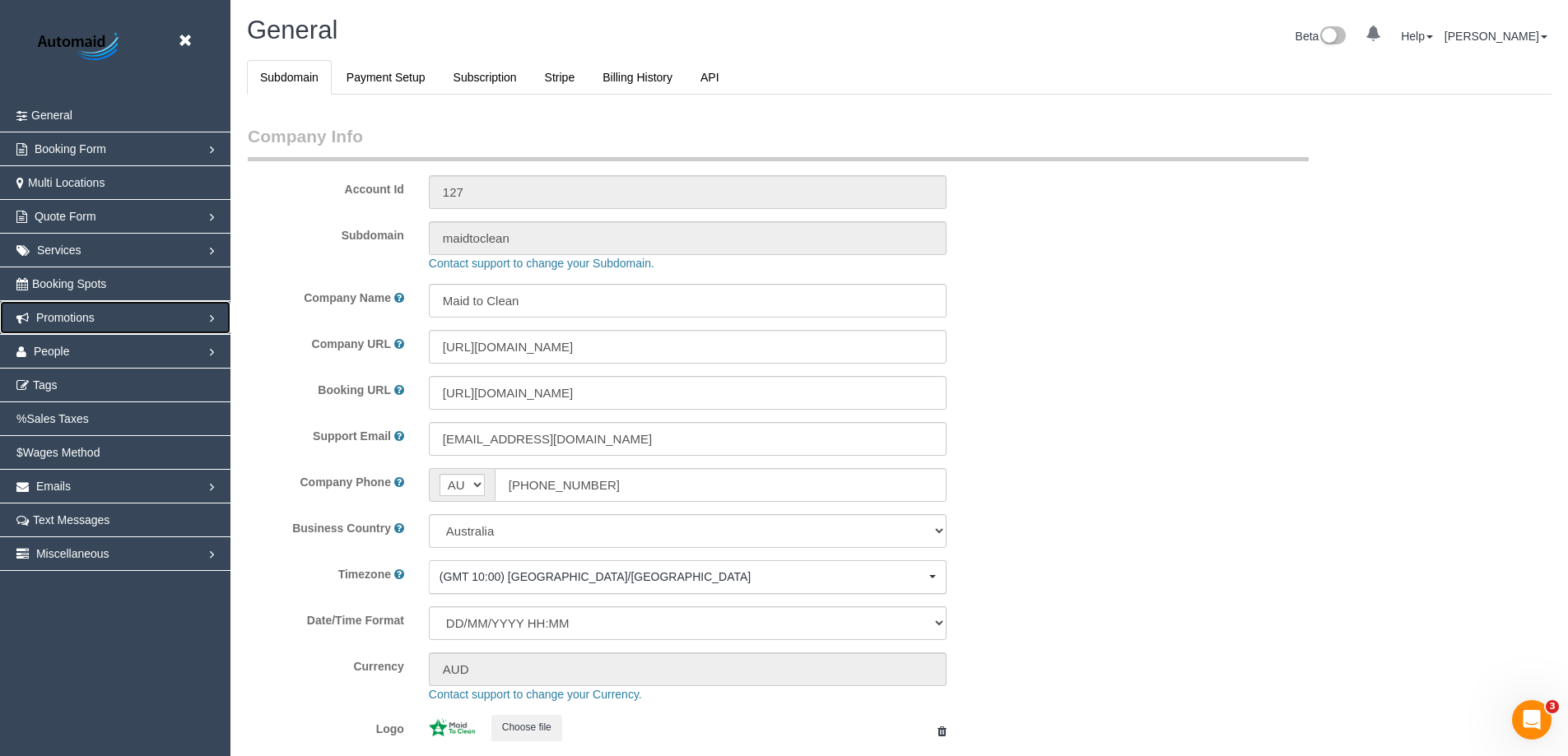
click at [218, 309] on link "Promotions" at bounding box center [115, 318] width 230 height 33
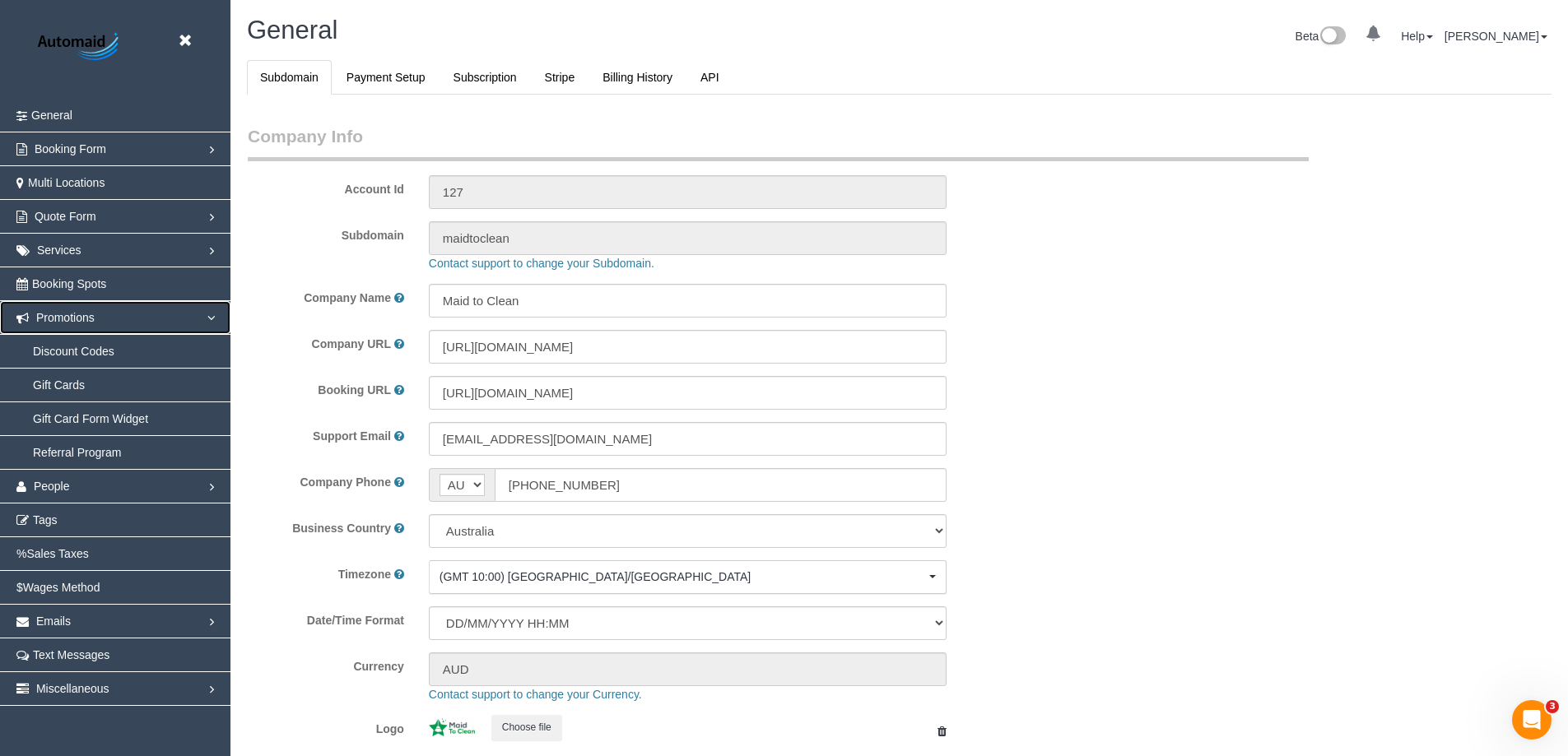
click at [218, 309] on link "Promotions" at bounding box center [115, 318] width 230 height 33
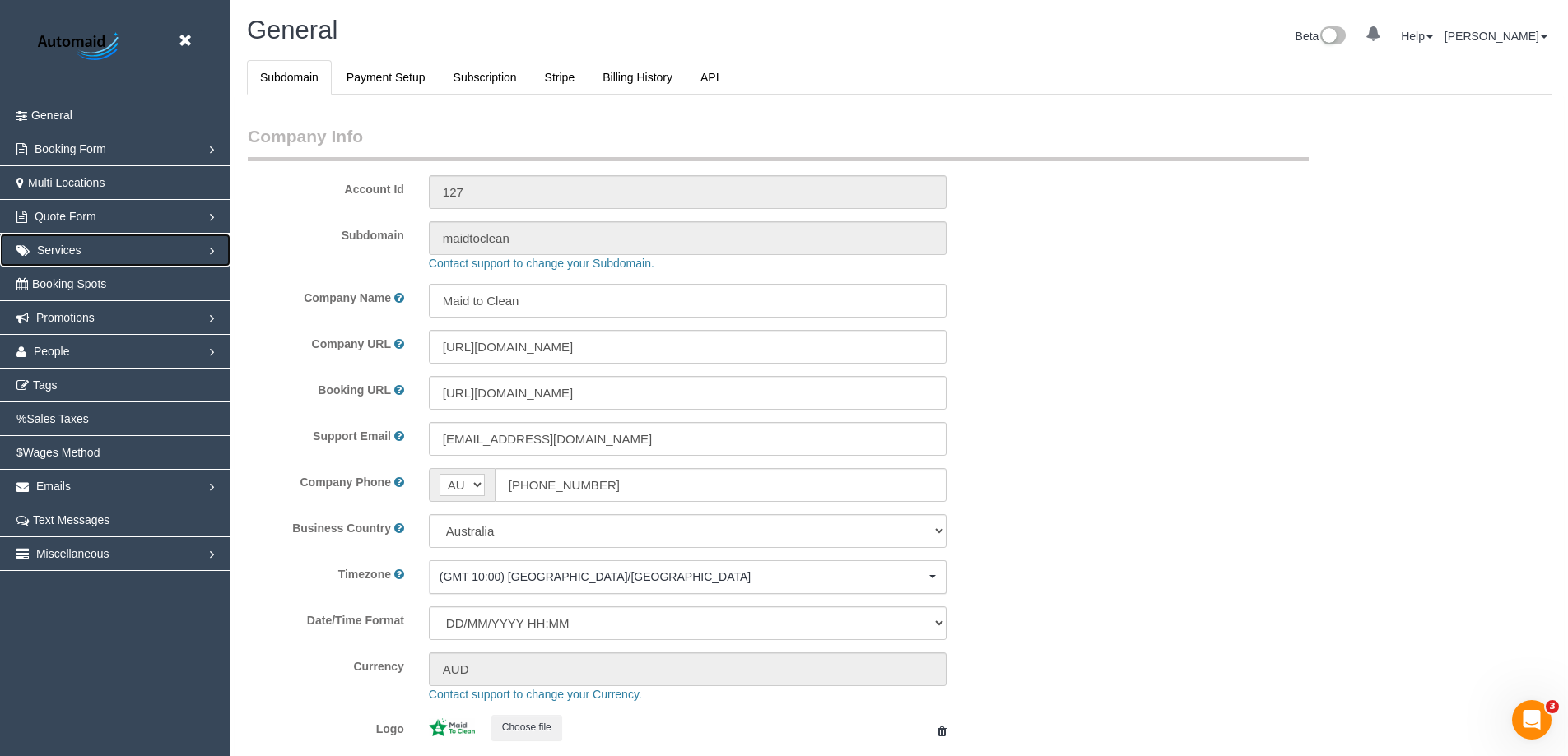
click at [216, 252] on link "Services" at bounding box center [115, 250] width 230 height 33
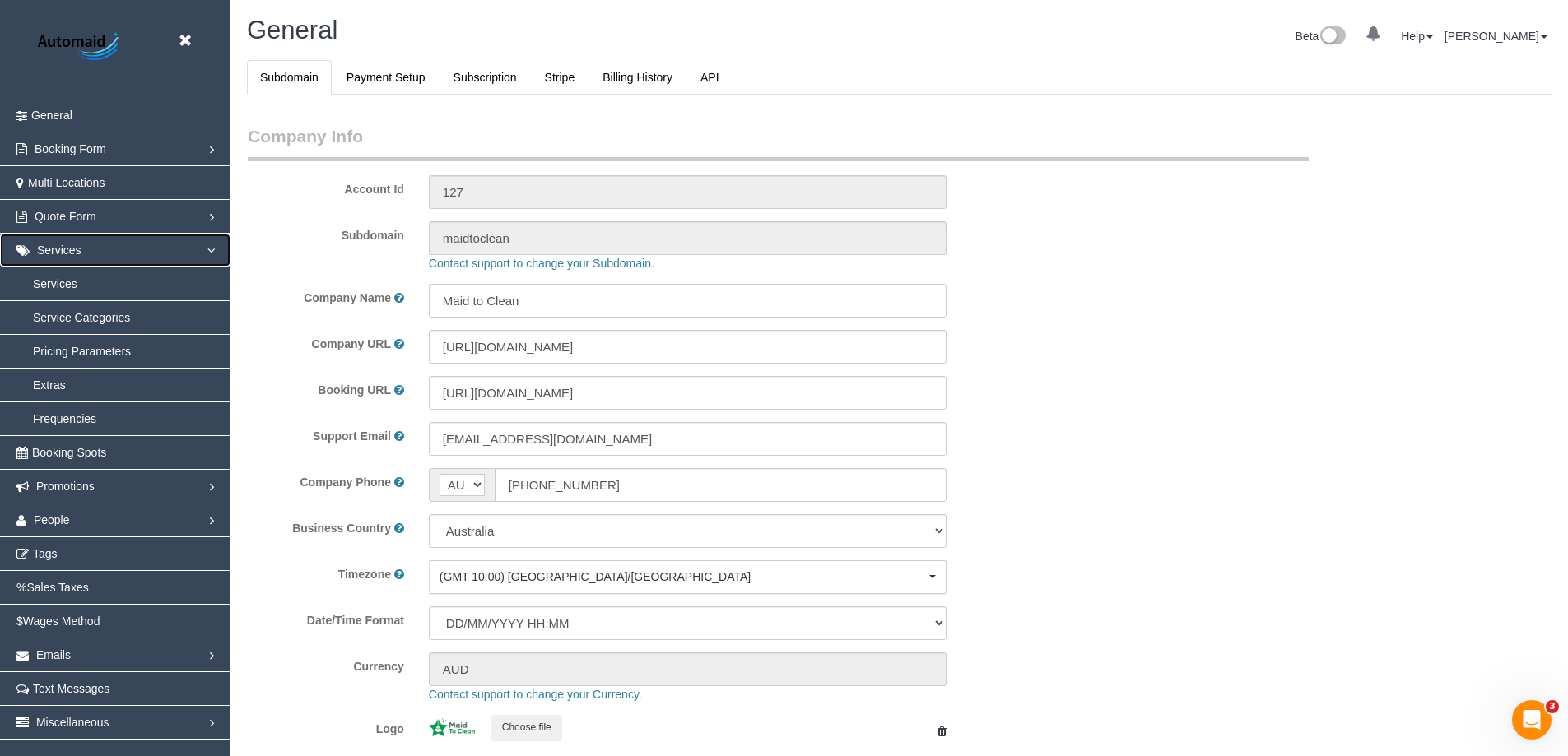
click at [216, 252] on link "Services" at bounding box center [115, 250] width 230 height 33
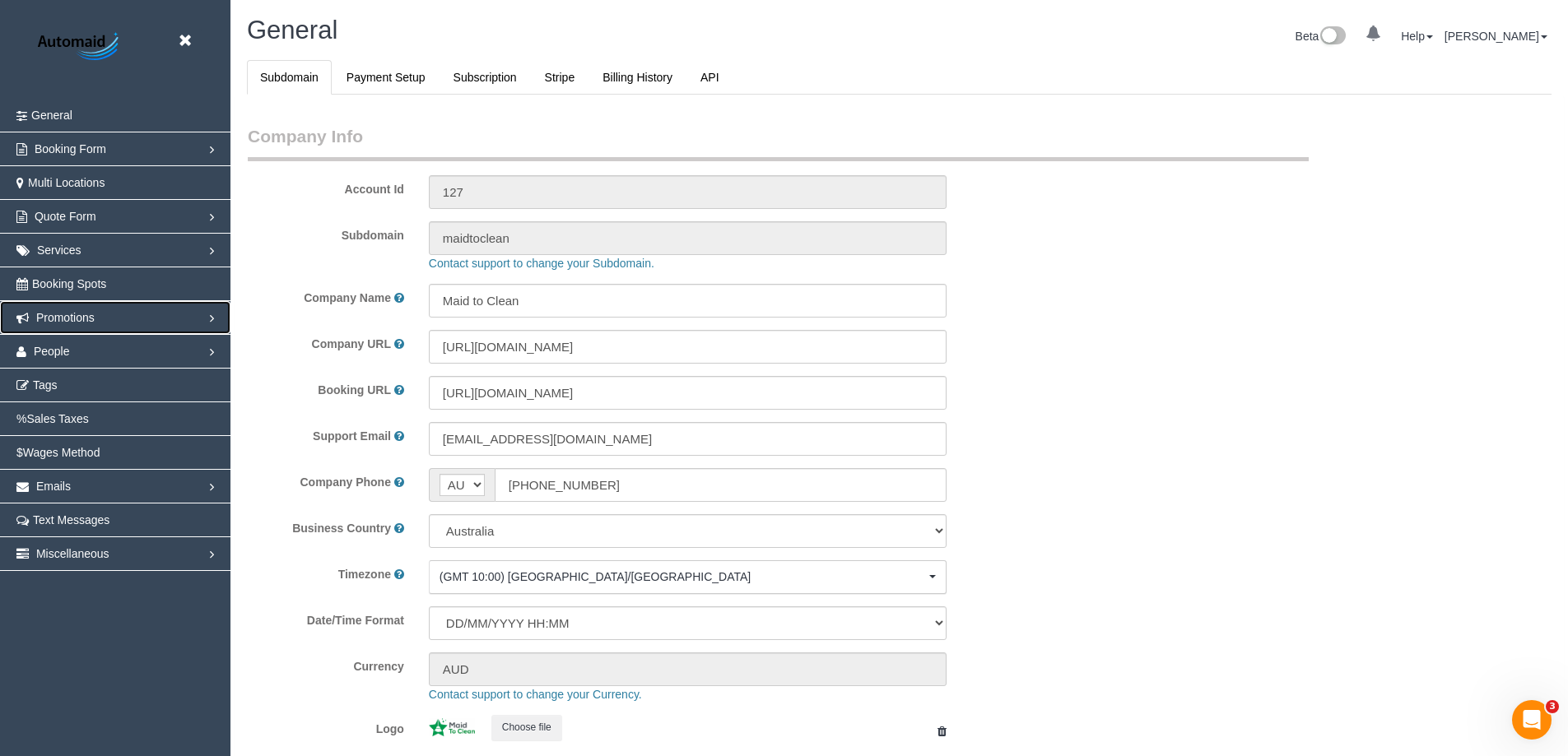
click at [195, 316] on link "Promotions" at bounding box center [115, 318] width 230 height 33
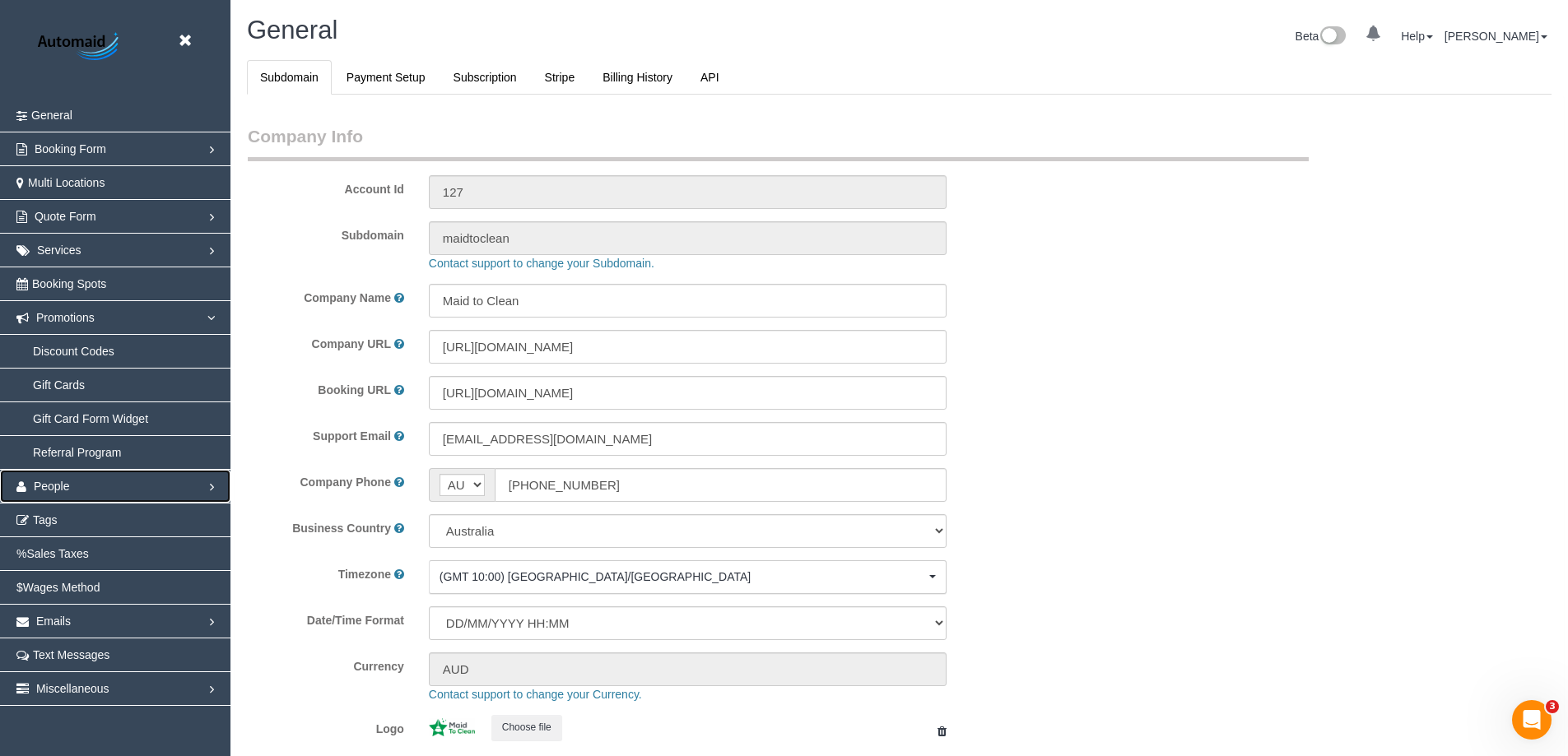
click at [203, 481] on link "People" at bounding box center [115, 486] width 230 height 33
click at [190, 140] on link "Booking Form" at bounding box center [115, 149] width 230 height 33
click at [189, 142] on link "Booking Form" at bounding box center [115, 149] width 230 height 33
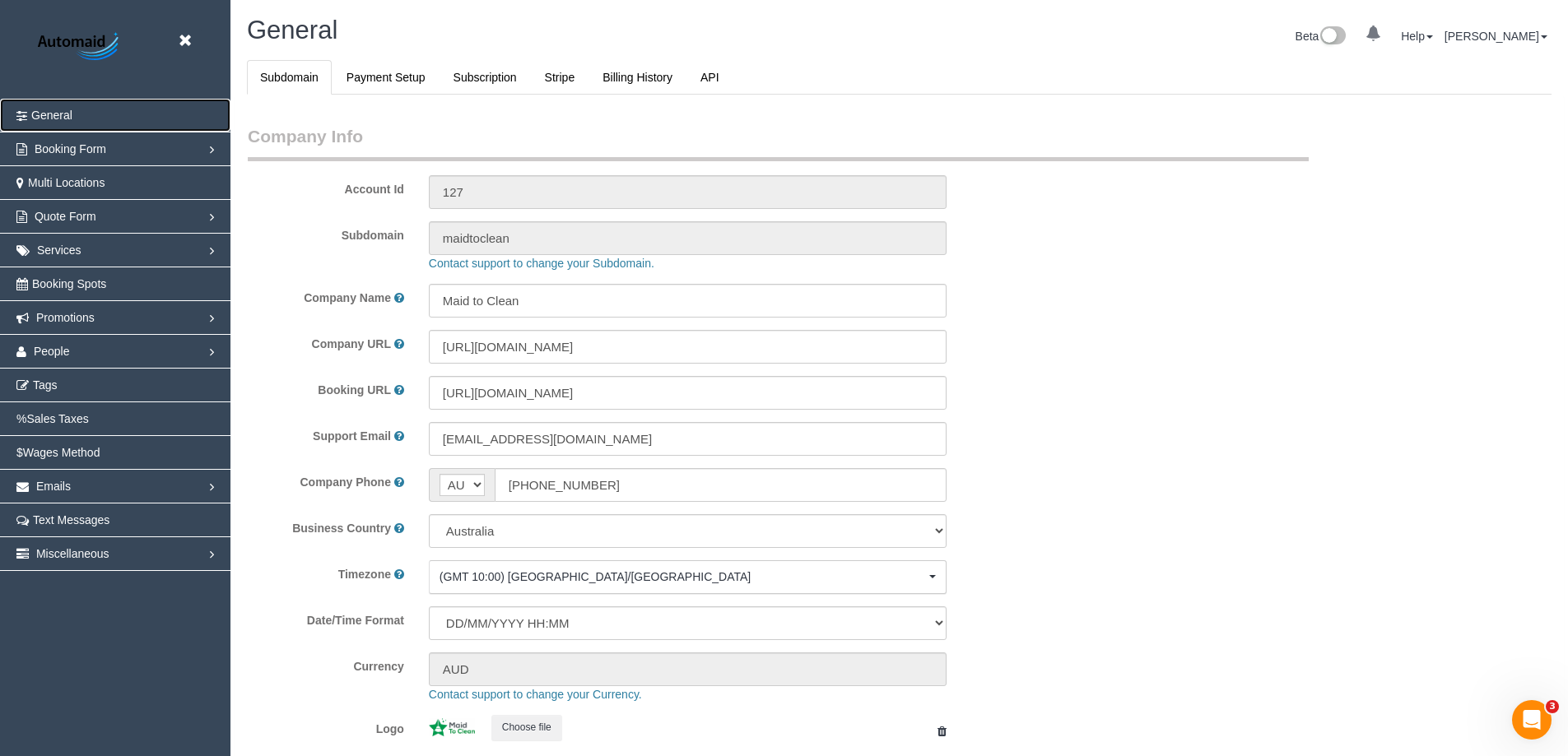
click at [72, 117] on span "General" at bounding box center [52, 115] width 41 height 13
select select "1"
click at [89, 41] on img at bounding box center [80, 47] width 103 height 37
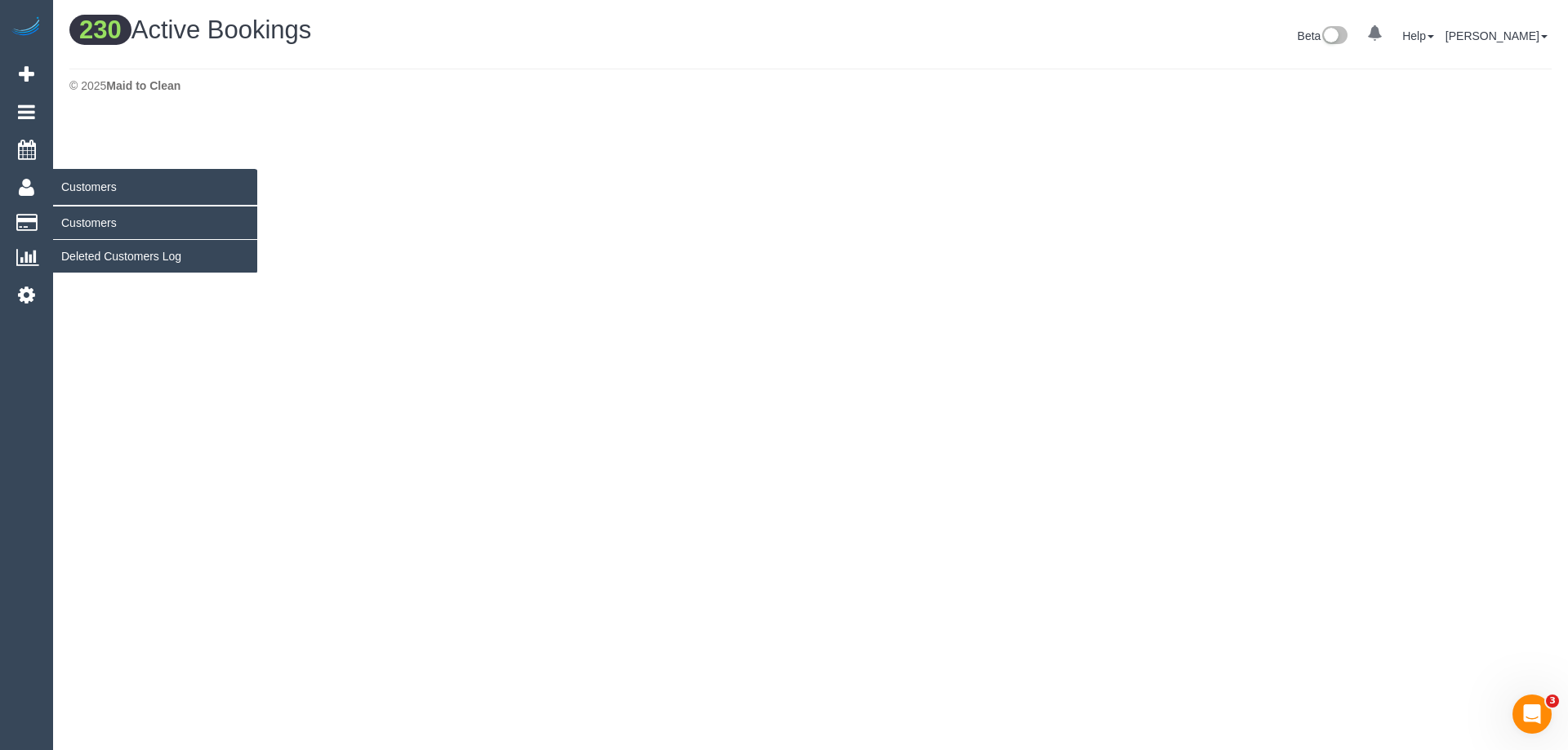
scroll to position [1811, 1556]
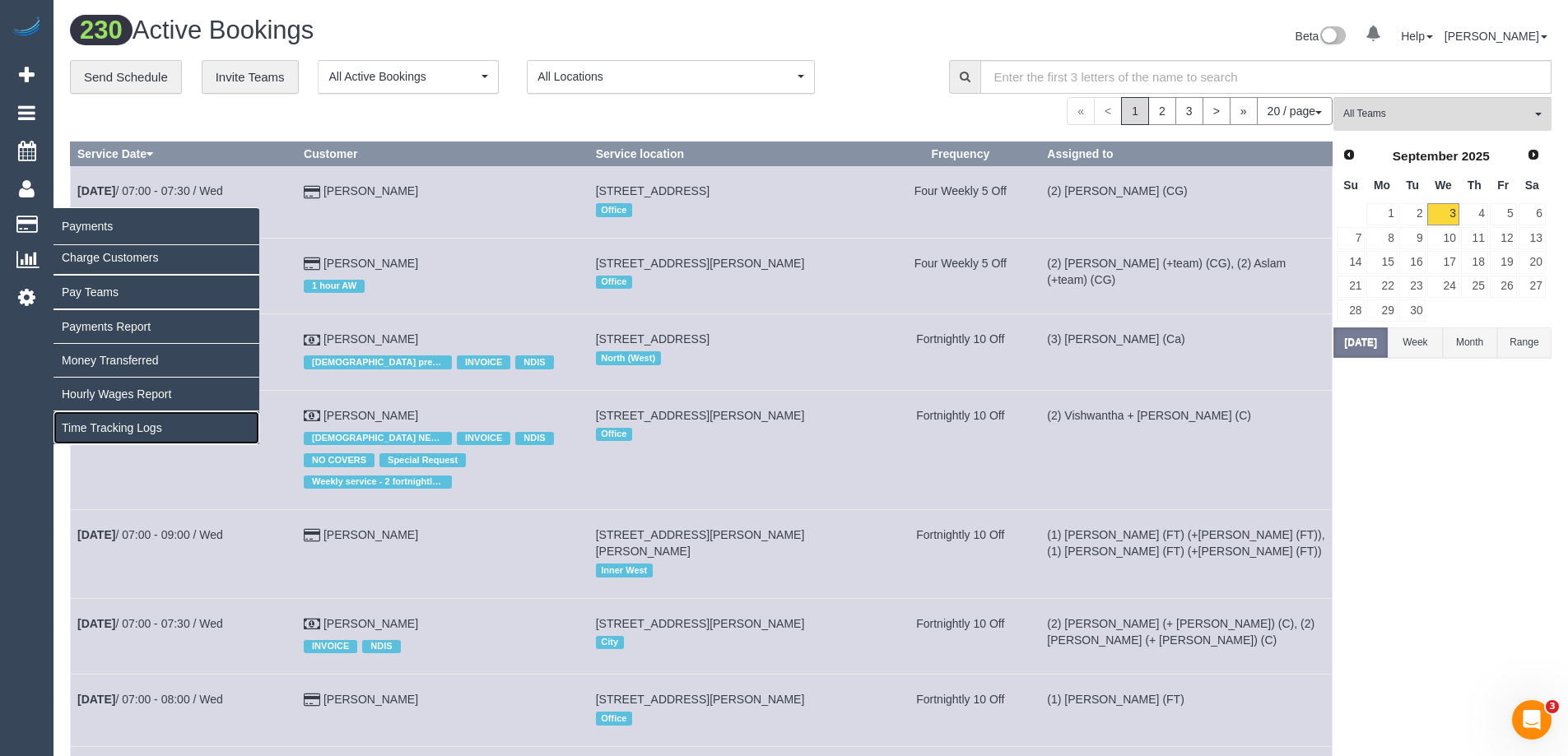
click at [149, 427] on link "Time Tracking Logs" at bounding box center [156, 428] width 206 height 33
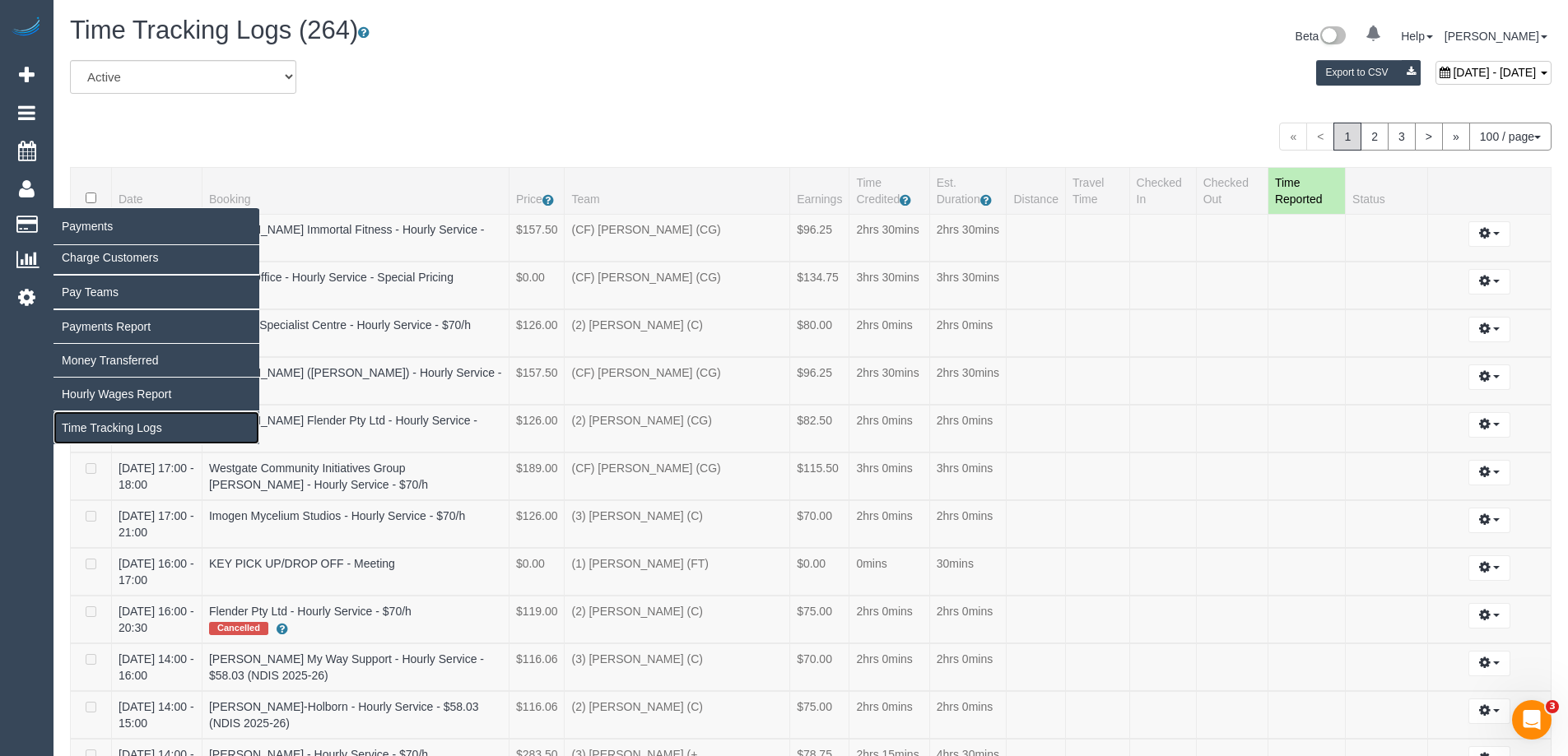
scroll to position [5845, 1568]
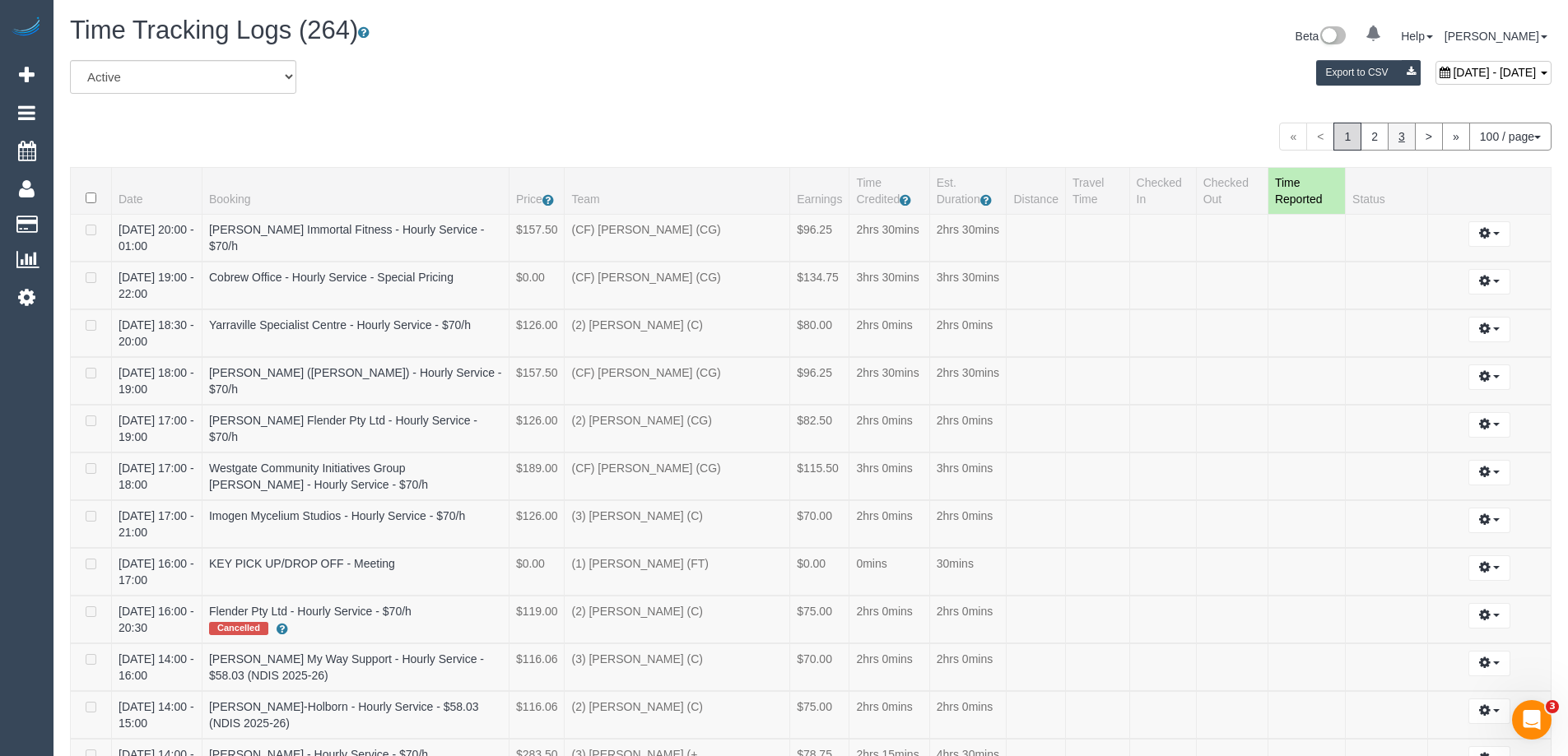
click at [1402, 141] on link "3" at bounding box center [1402, 136] width 28 height 28
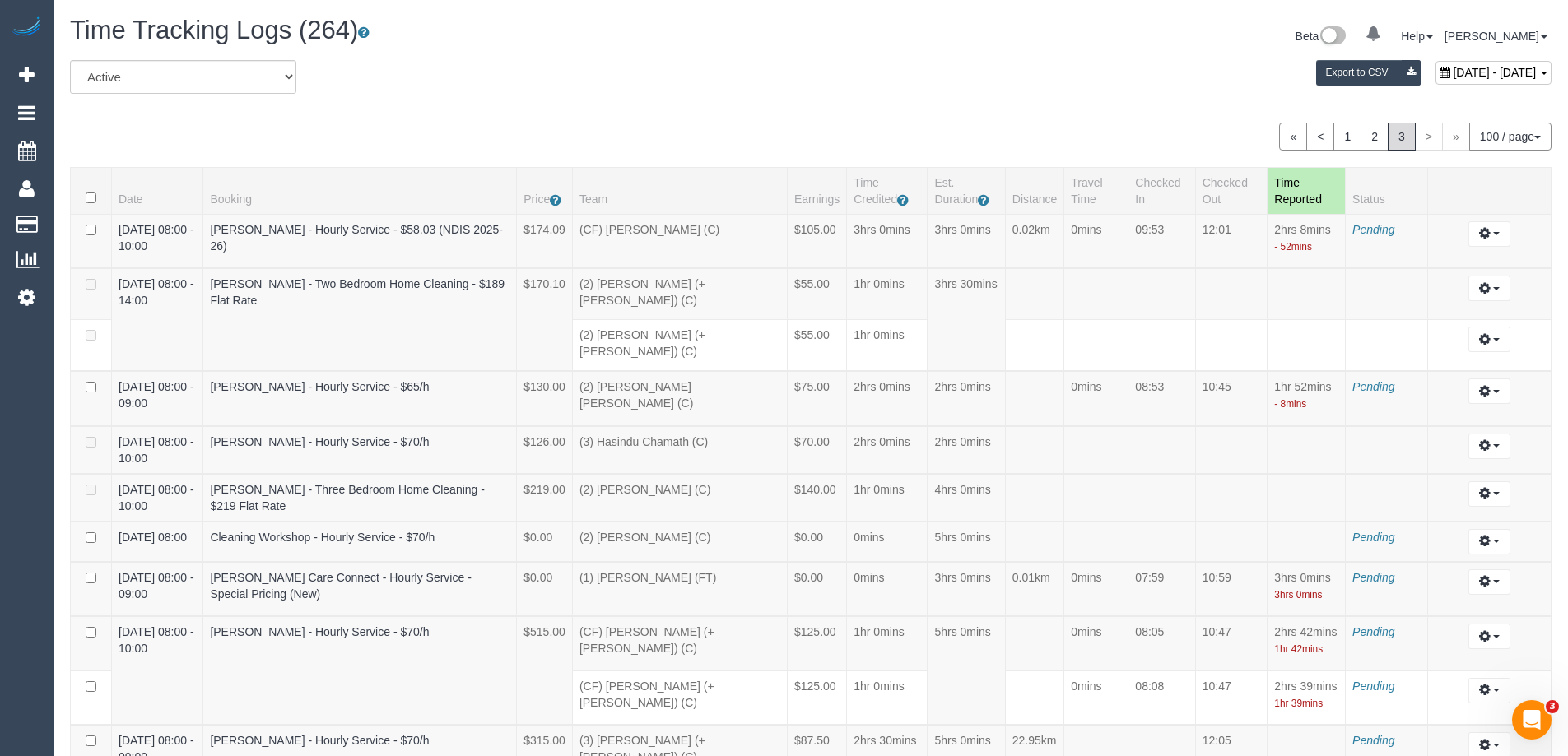
scroll to position [77797, 80756]
click at [1367, 140] on link "2" at bounding box center [1374, 136] width 28 height 28
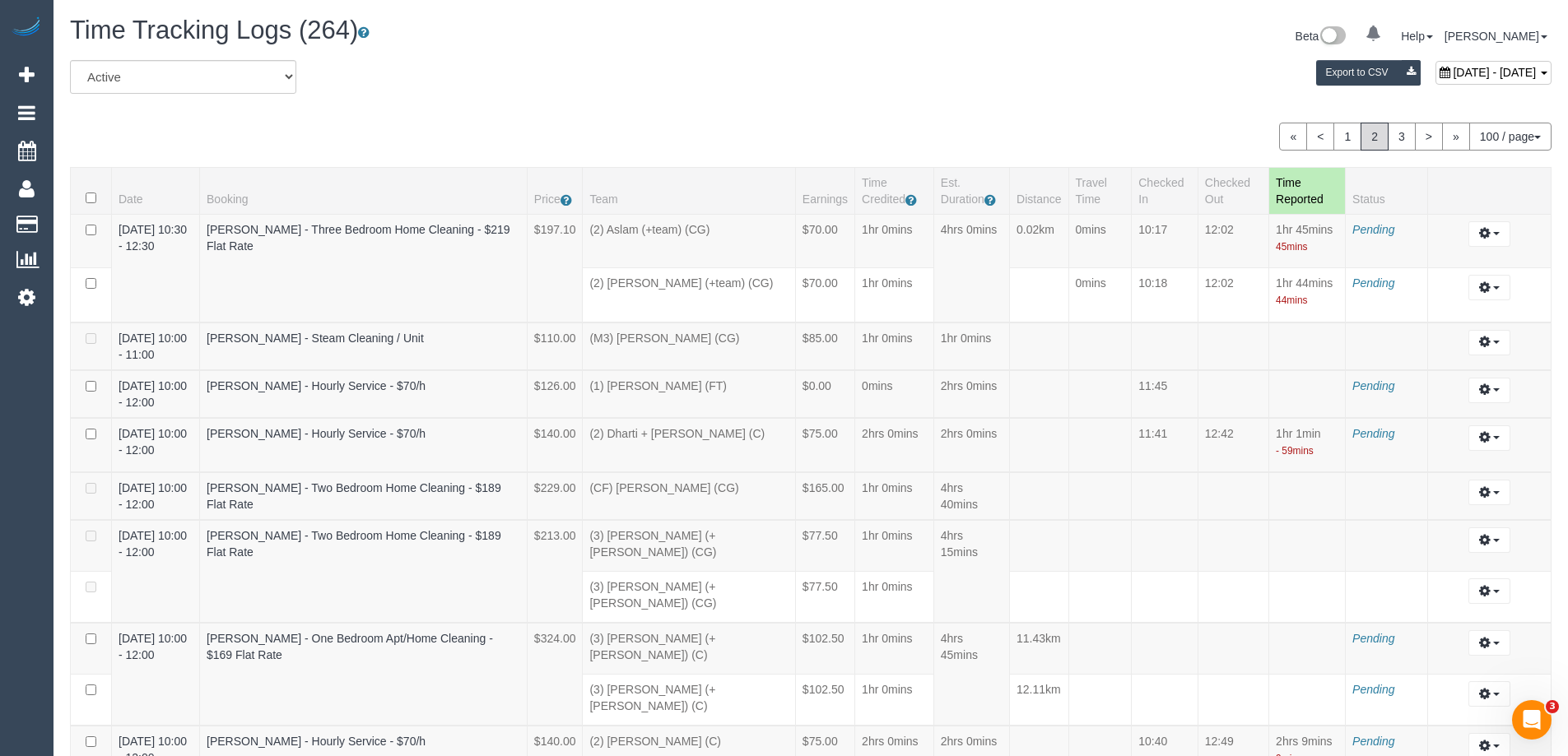
scroll to position [5119, 0]
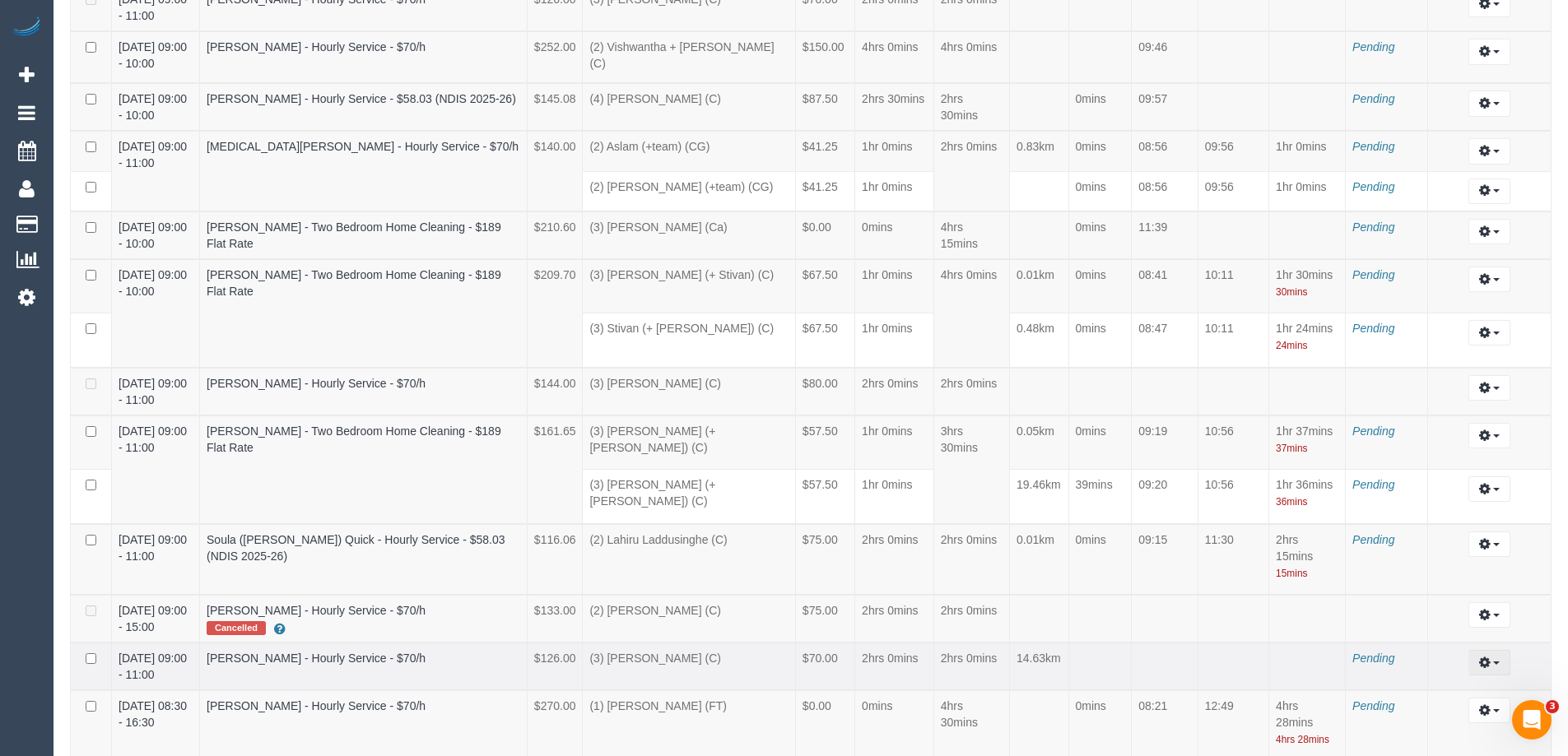
click at [1501, 650] on button "button" at bounding box center [1489, 663] width 42 height 26
click at [1459, 682] on link "Edit" at bounding box center [1444, 693] width 130 height 21
select select "draft"
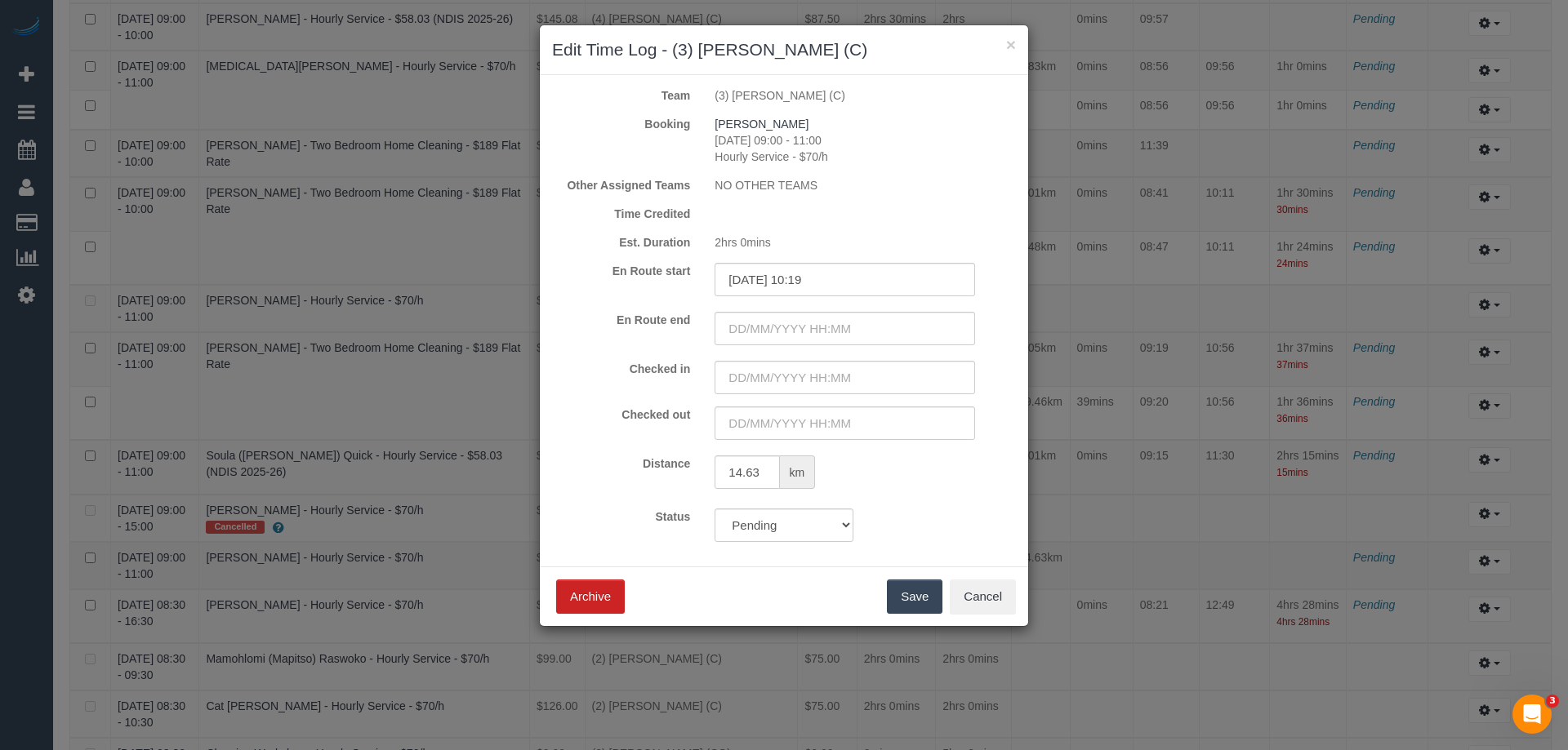
scroll to position [6034, 1568]
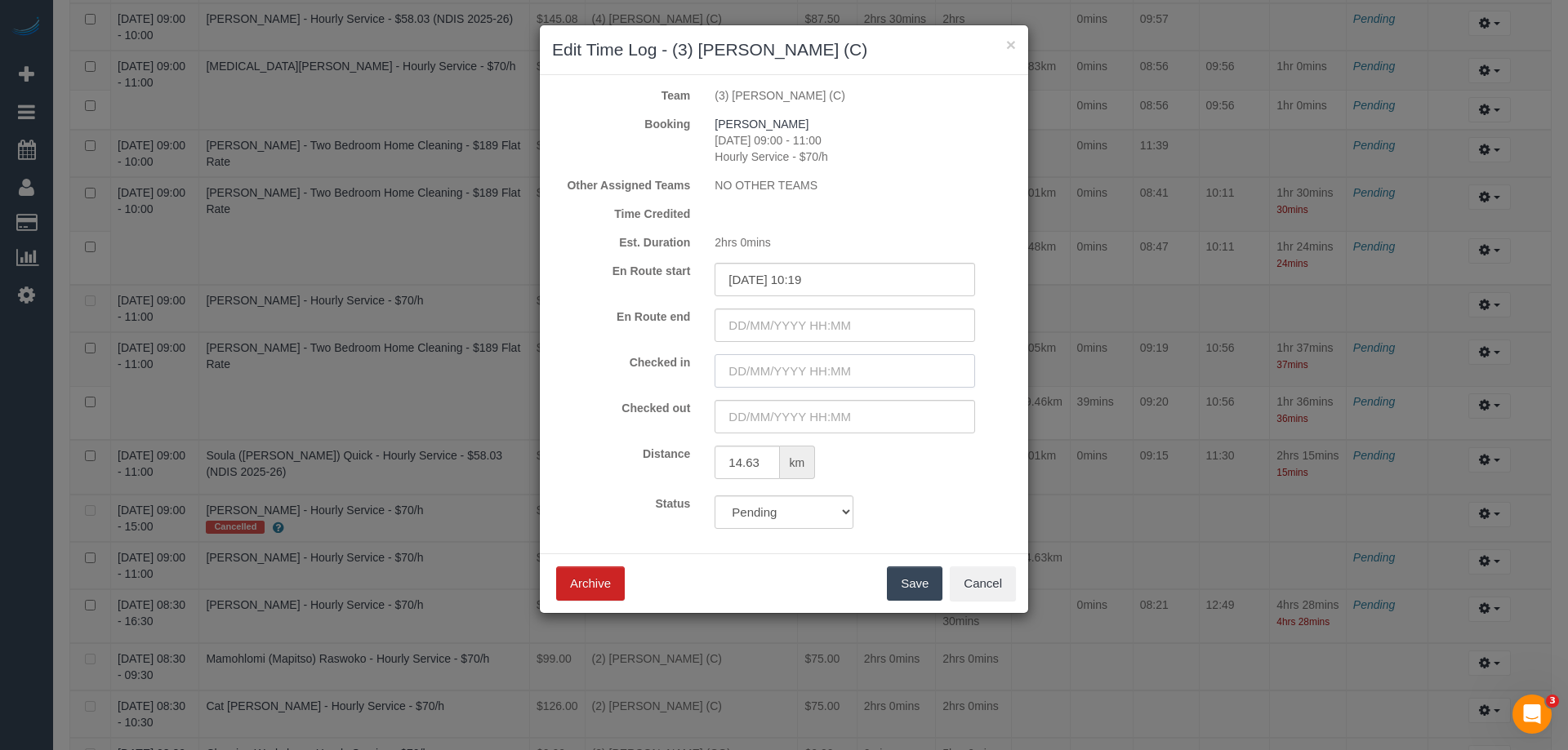
click at [755, 371] on input "text" at bounding box center [844, 371] width 260 height 34
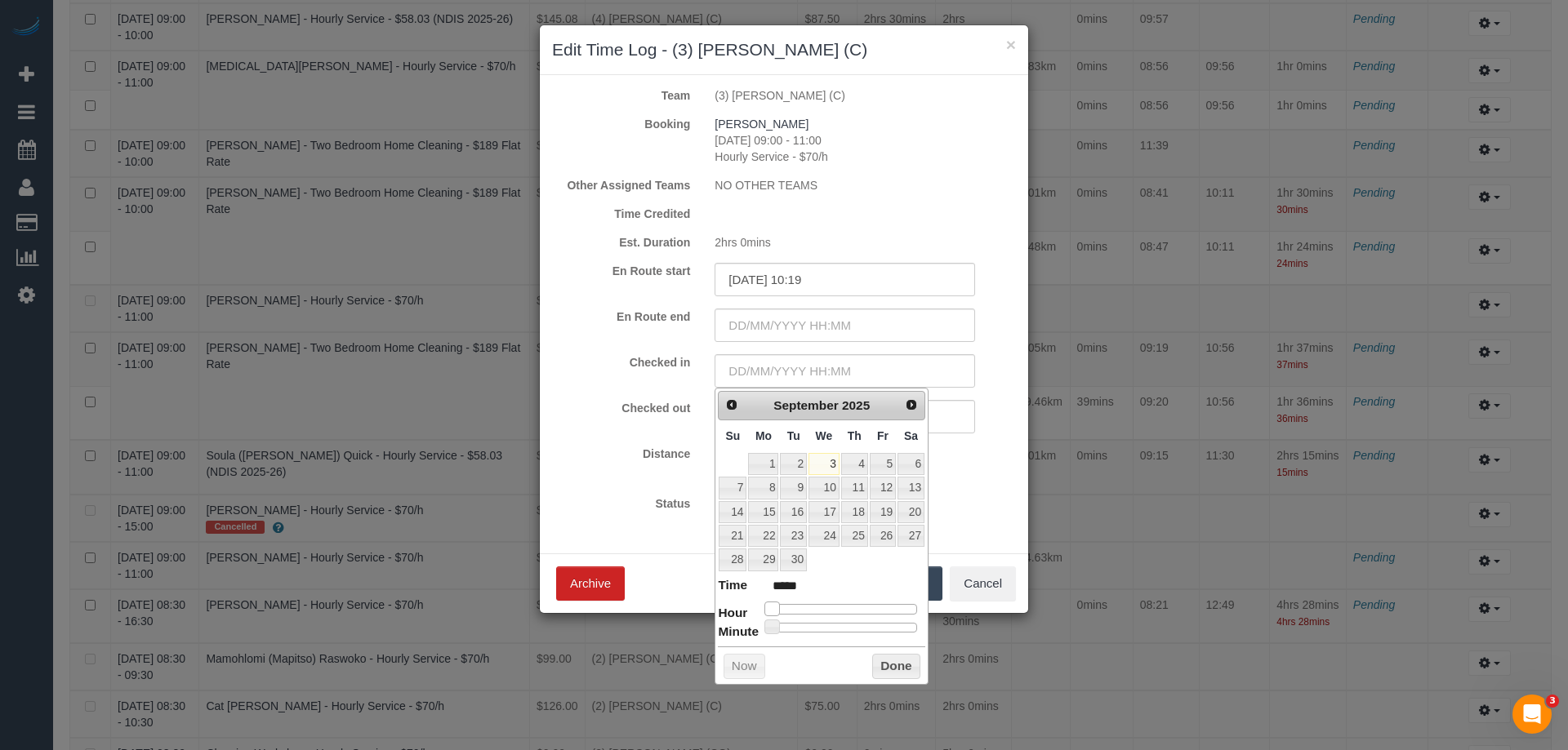
type input "03/09/2025 01:00"
type input "*****"
type input "03/09/2025 03:00"
type input "*****"
type input "03/09/2025 05:00"
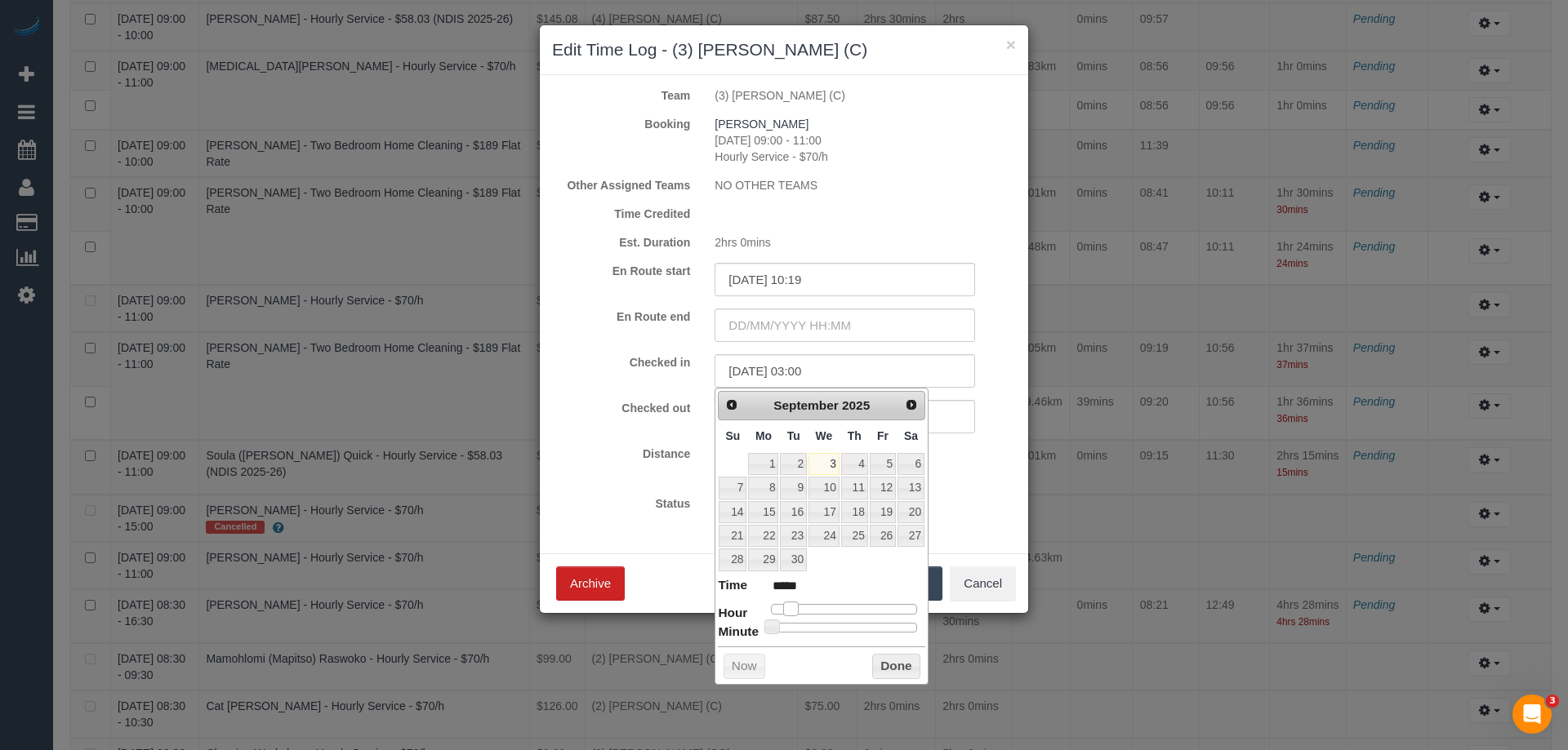
type input "*****"
type input "03/09/2025 08:00"
type input "*****"
drag, startPoint x: 773, startPoint y: 612, endPoint x: 825, endPoint y: 604, distance: 52.6
click at [825, 604] on span at bounding box center [822, 609] width 15 height 15
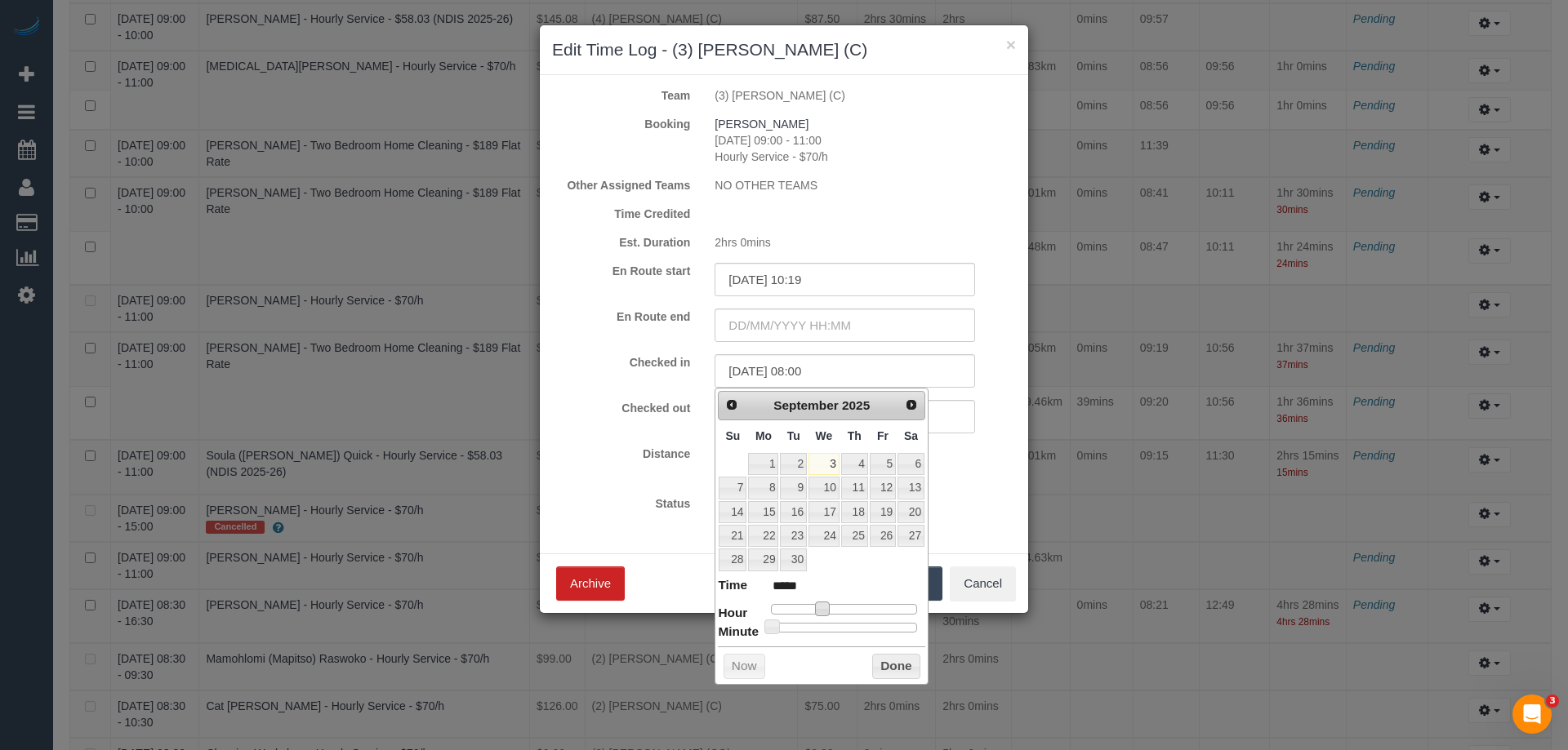
click at [844, 604] on div at bounding box center [844, 609] width 147 height 10
type input "03/09/2025 11:00"
type input "*****"
type input "03/09/2025 09:00"
type input "*****"
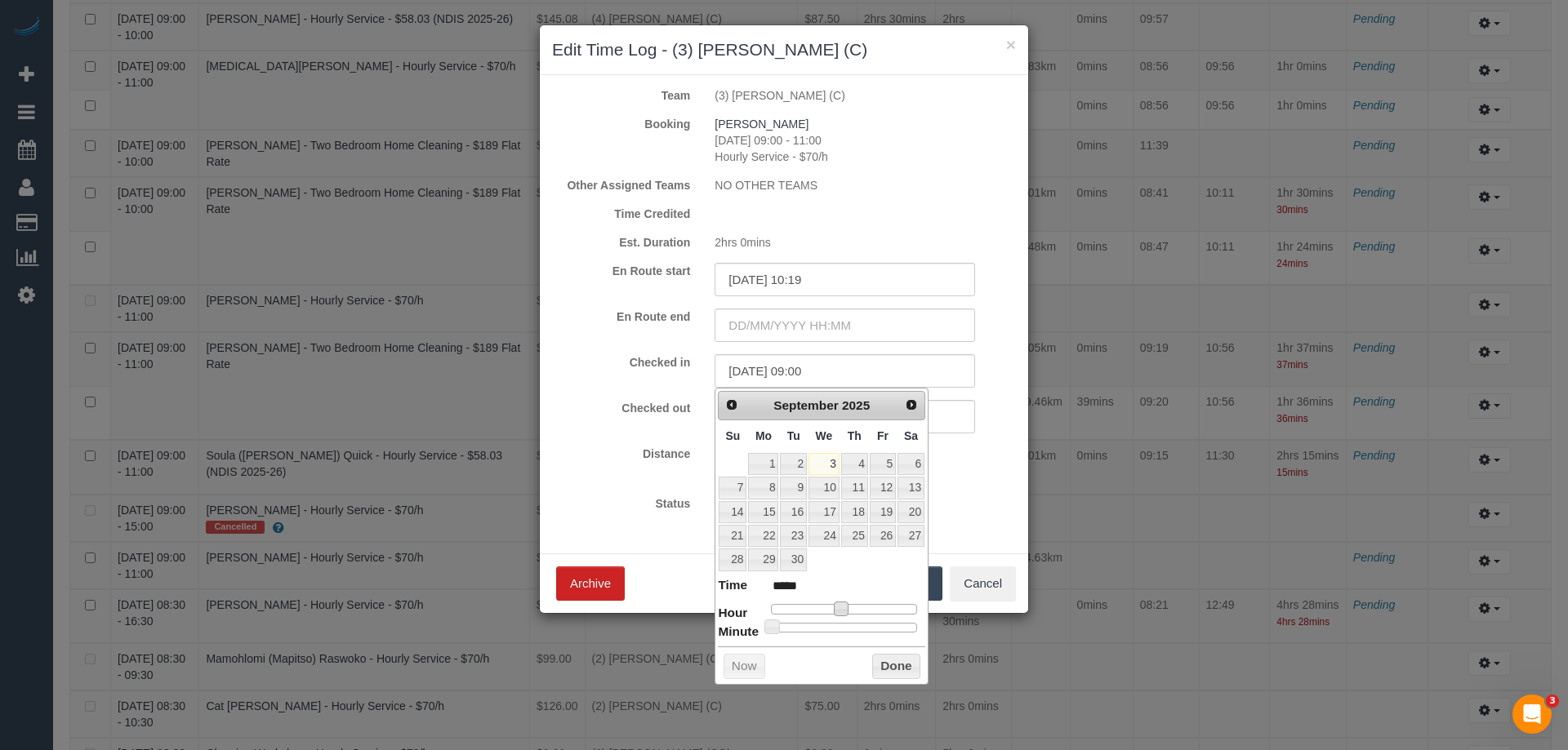
click at [830, 605] on div at bounding box center [844, 609] width 147 height 10
type input "03/09/2025 10:00"
type input "*****"
click at [831, 607] on span at bounding box center [834, 609] width 15 height 15
type input "03/09/2025 10:21"
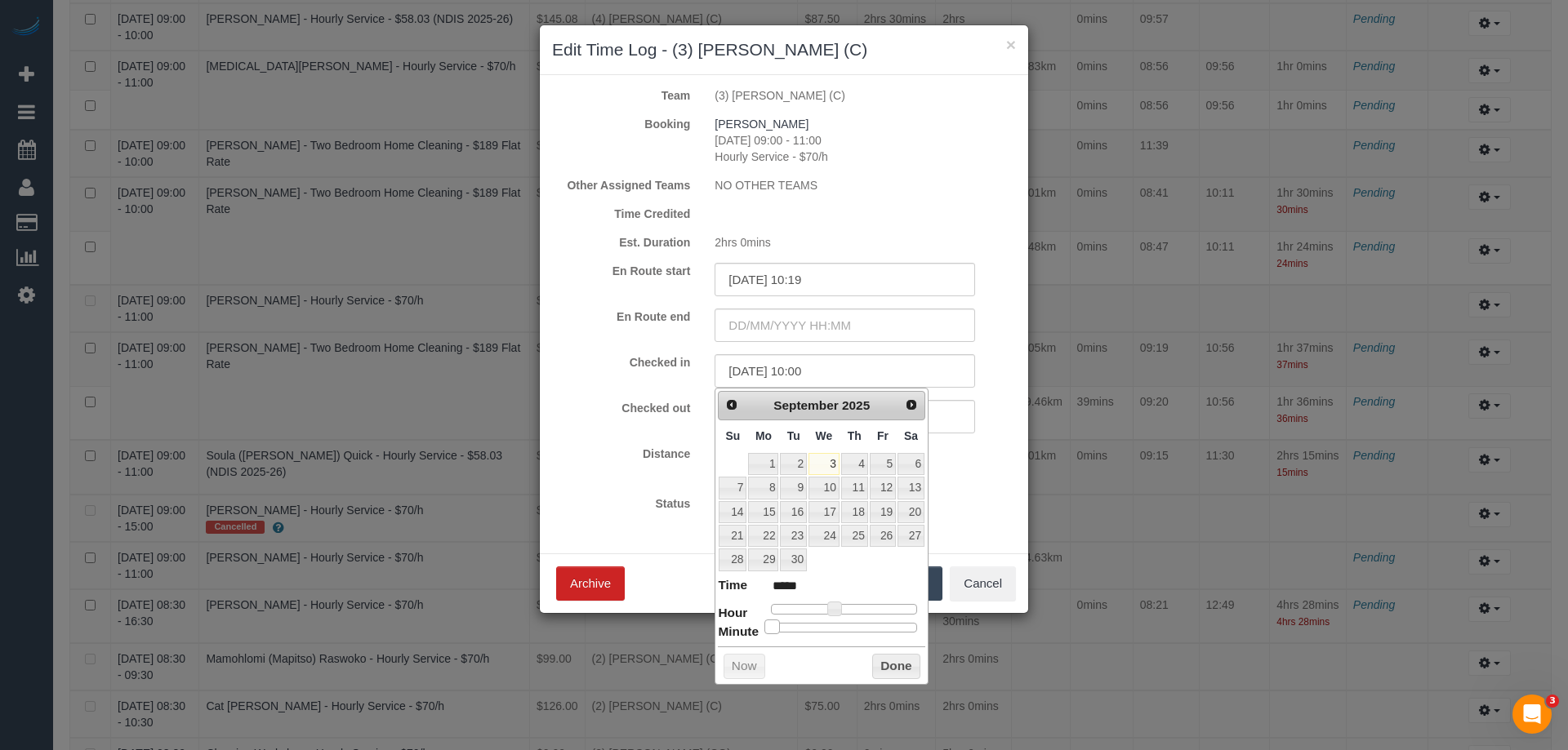
type input "*****"
type input "03/09/2025 10:39"
type input "*****"
type input "03/09/2025 10:40"
type input "*****"
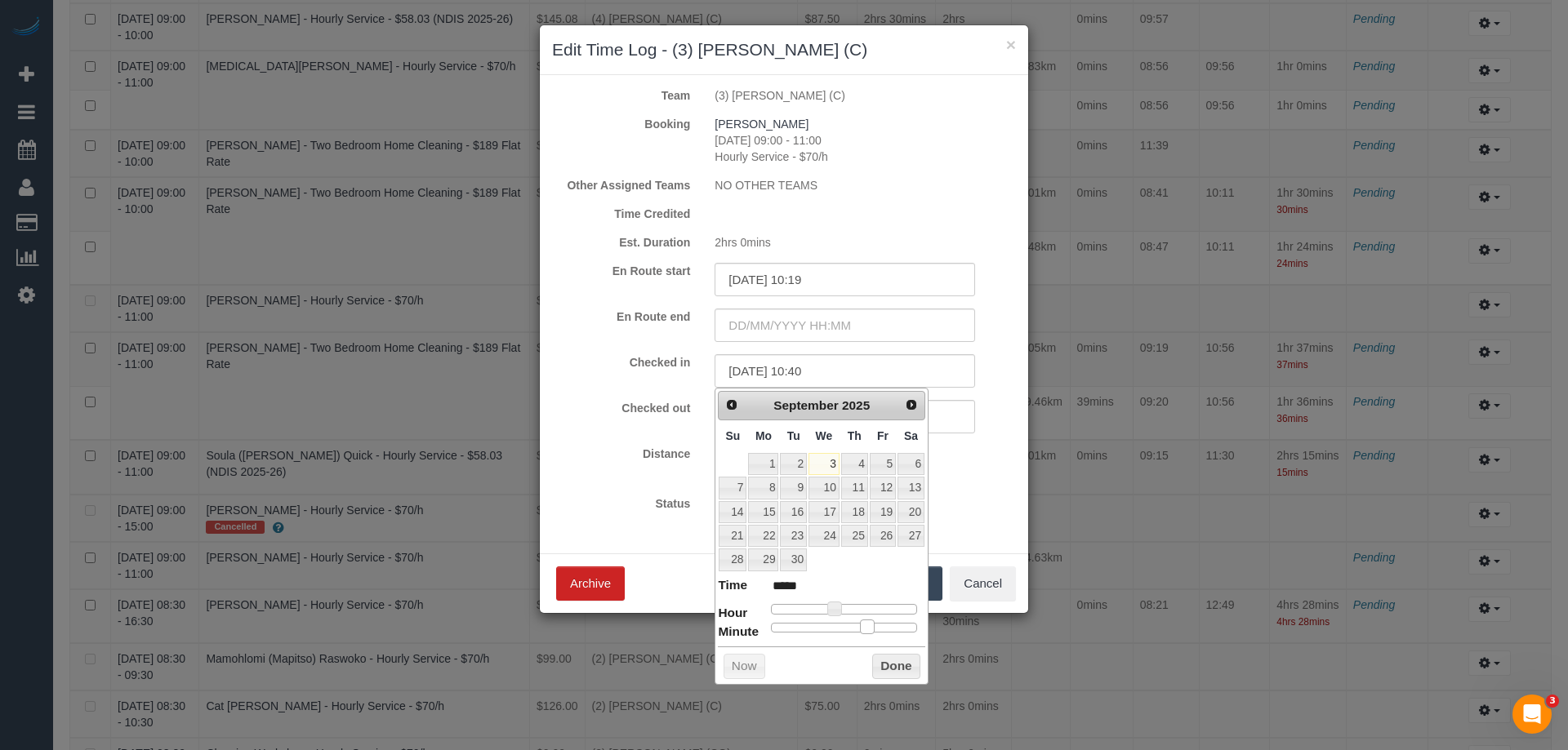
type input "03/09/2025 10:43"
type input "*****"
type input "03/09/2025 10:46"
type input "*****"
type input "03/09/2025 10:48"
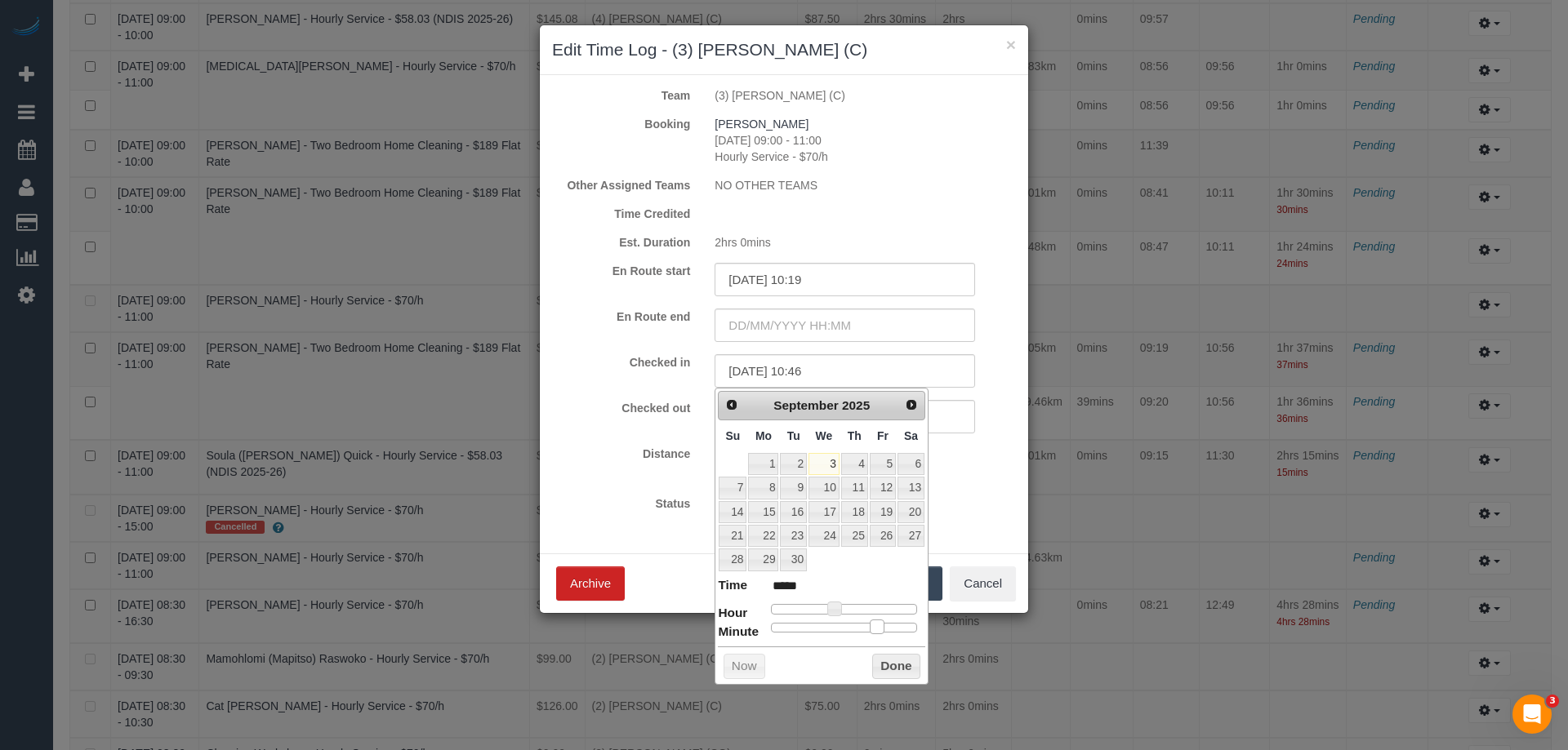
type input "*****"
type input "03/09/2025 10:51"
type input "*****"
type input "03/09/2025 10:55"
type input "*****"
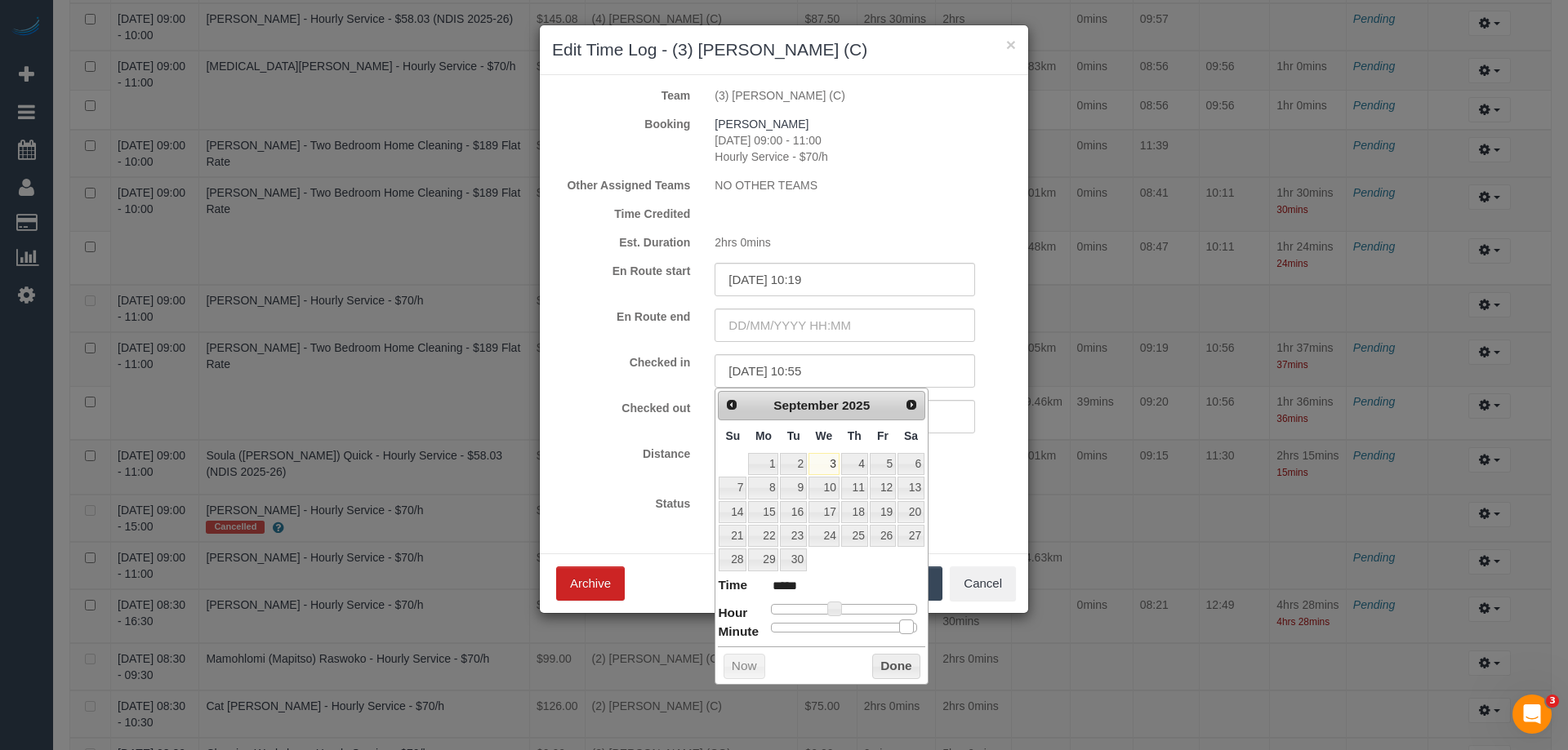
type input "03/09/2025 10:57"
type input "*****"
type input "03/09/2025 10:58"
type input "*****"
drag, startPoint x: 775, startPoint y: 623, endPoint x: 918, endPoint y: 622, distance: 143.0
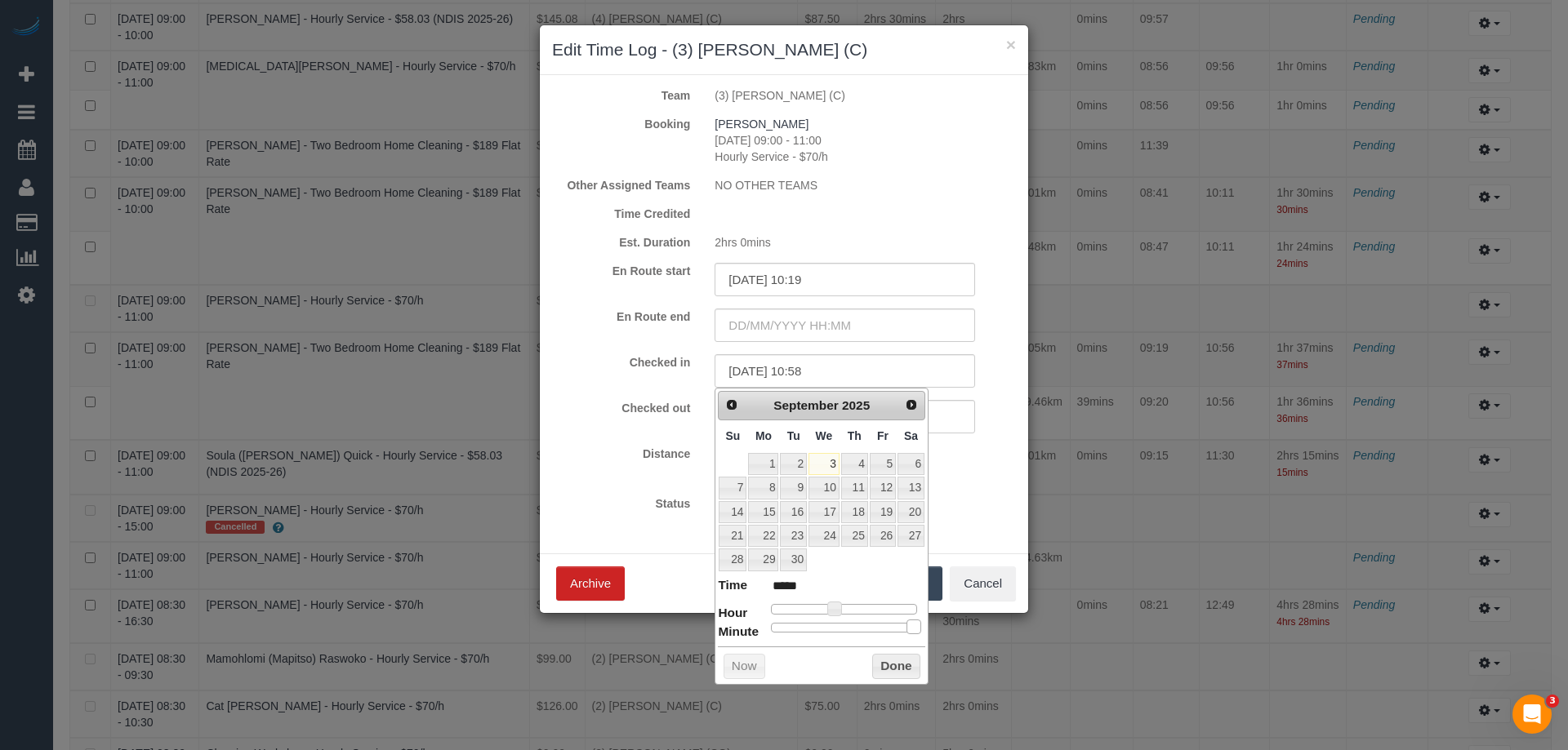
click at [918, 622] on span at bounding box center [914, 626] width 15 height 15
click at [880, 663] on button "Done" at bounding box center [896, 667] width 49 height 26
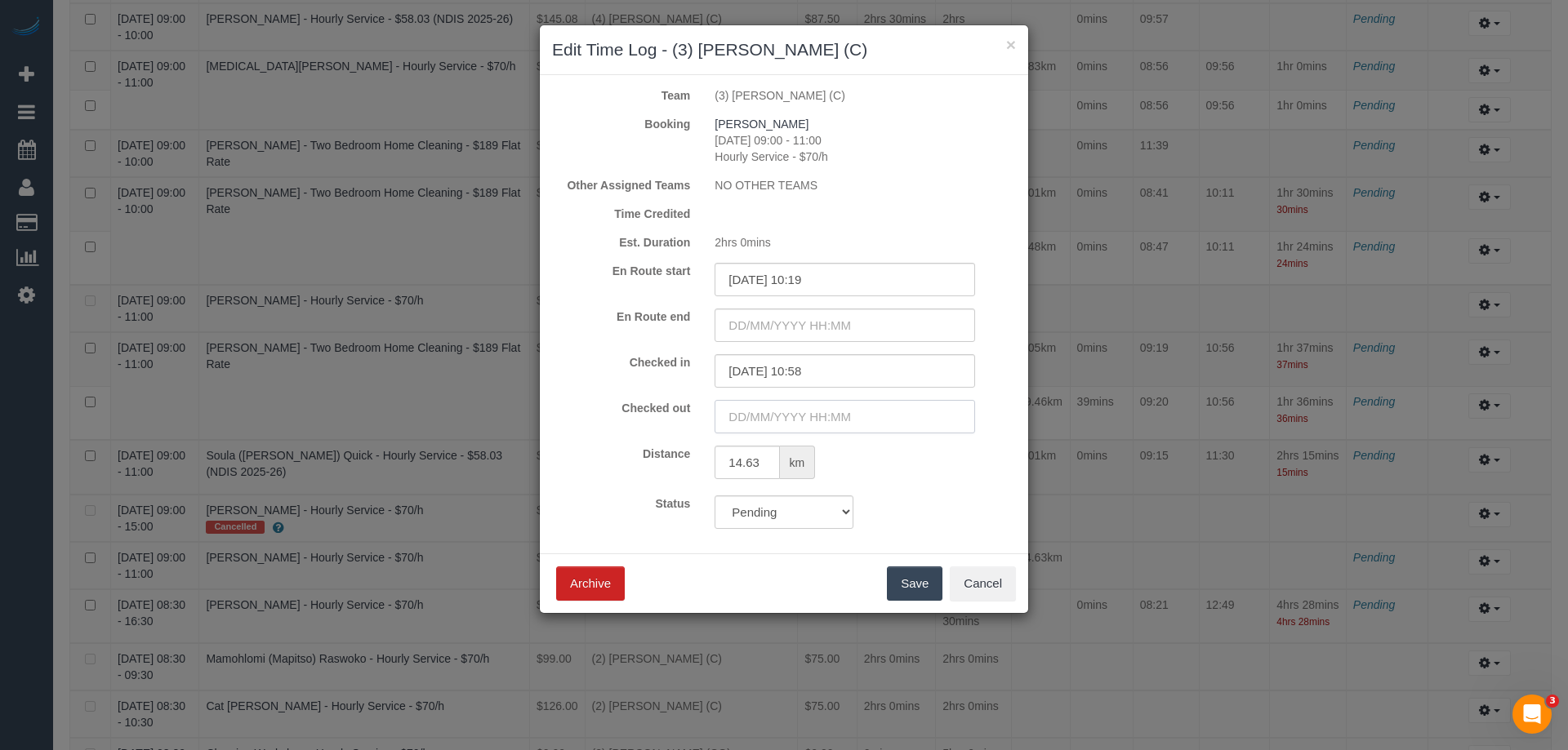
click at [750, 419] on input "text" at bounding box center [844, 416] width 260 height 34
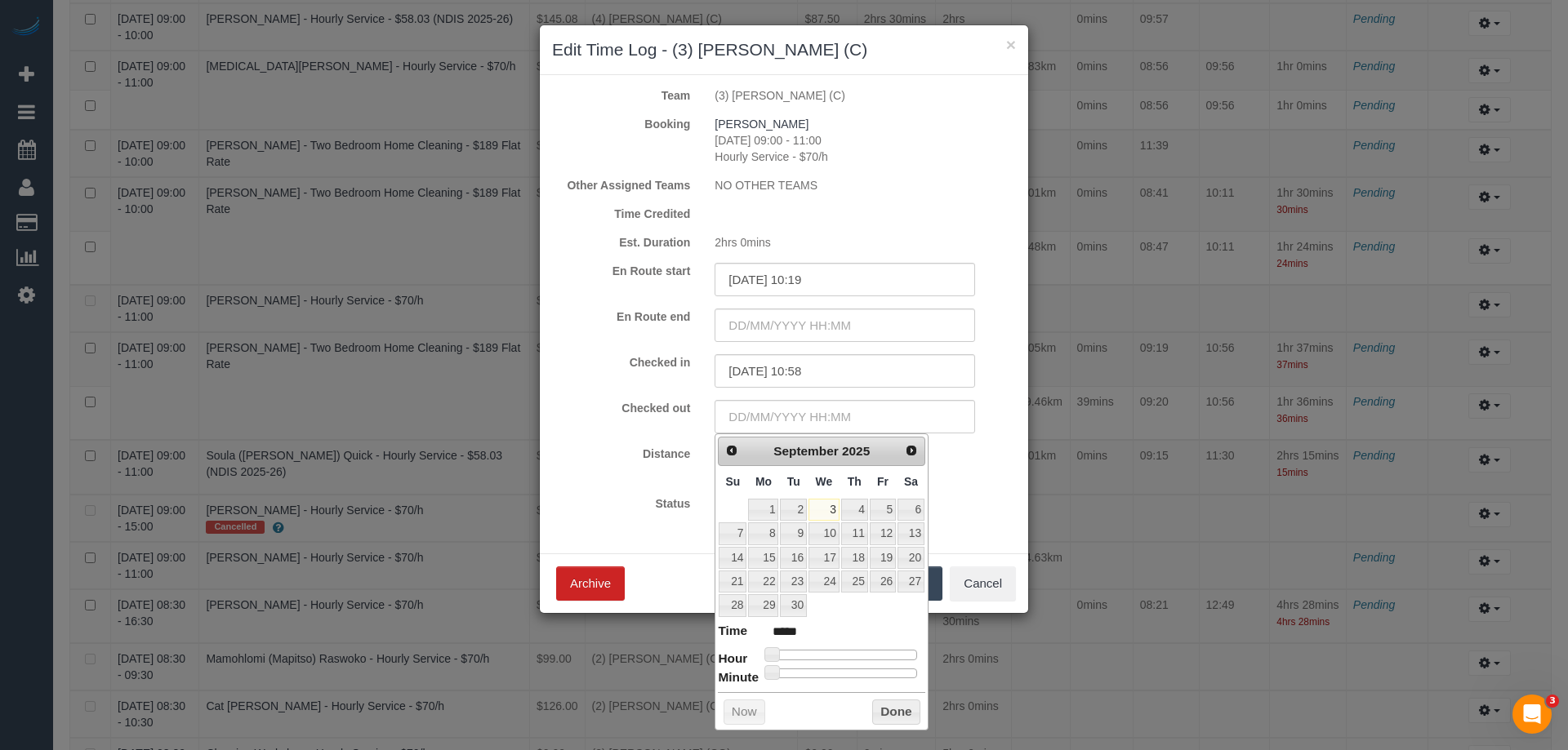
click at [841, 653] on div at bounding box center [844, 654] width 147 height 10
type input "03/09/2025 11:00"
type input "*****"
type input "03/09/2025 13:00"
type input "*****"
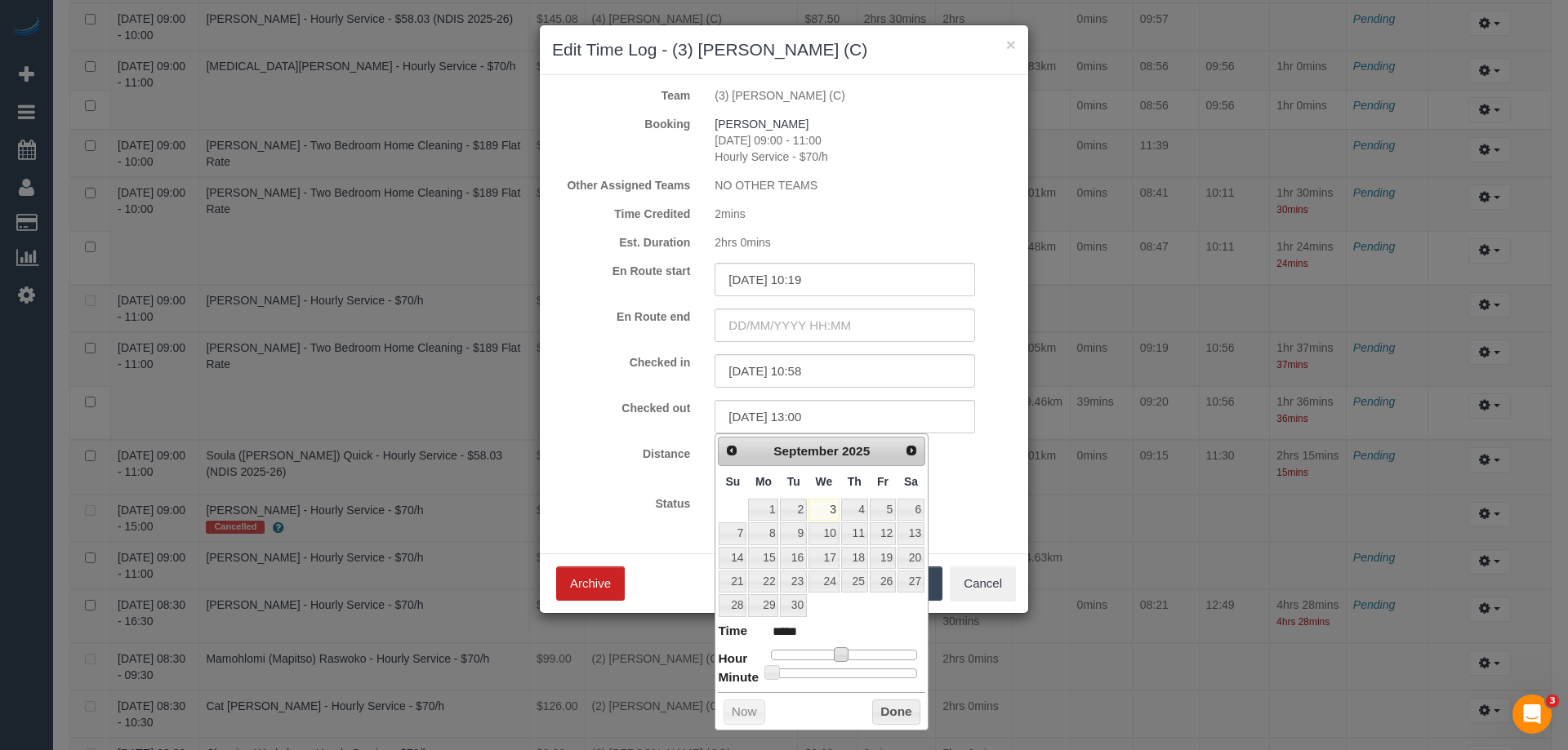
click at [855, 652] on div at bounding box center [844, 654] width 147 height 10
type input "03/09/2025 13:05"
type input "*****"
click at [784, 674] on div at bounding box center [844, 673] width 147 height 10
click at [778, 672] on span at bounding box center [784, 672] width 15 height 15
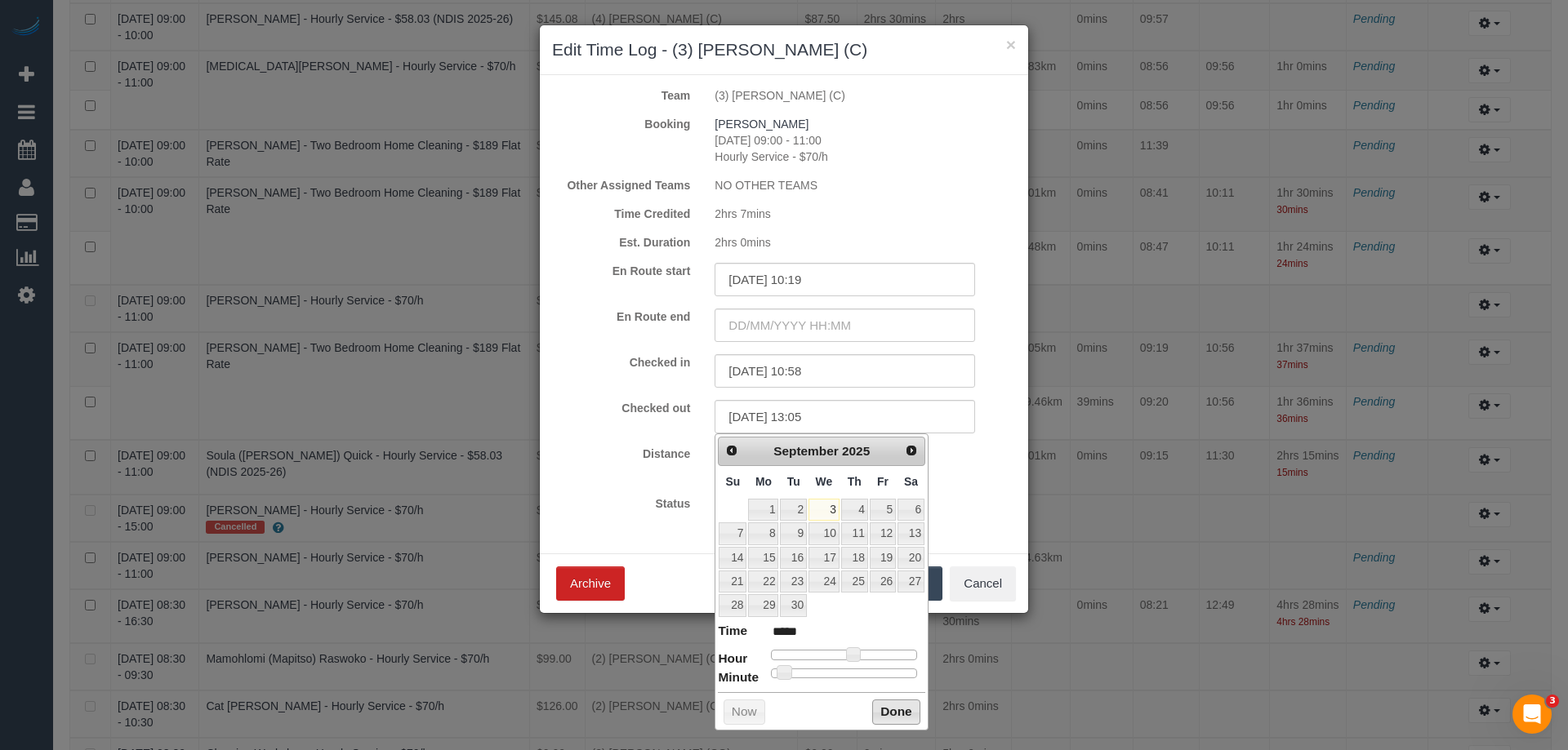
click at [895, 714] on button "Done" at bounding box center [896, 713] width 49 height 26
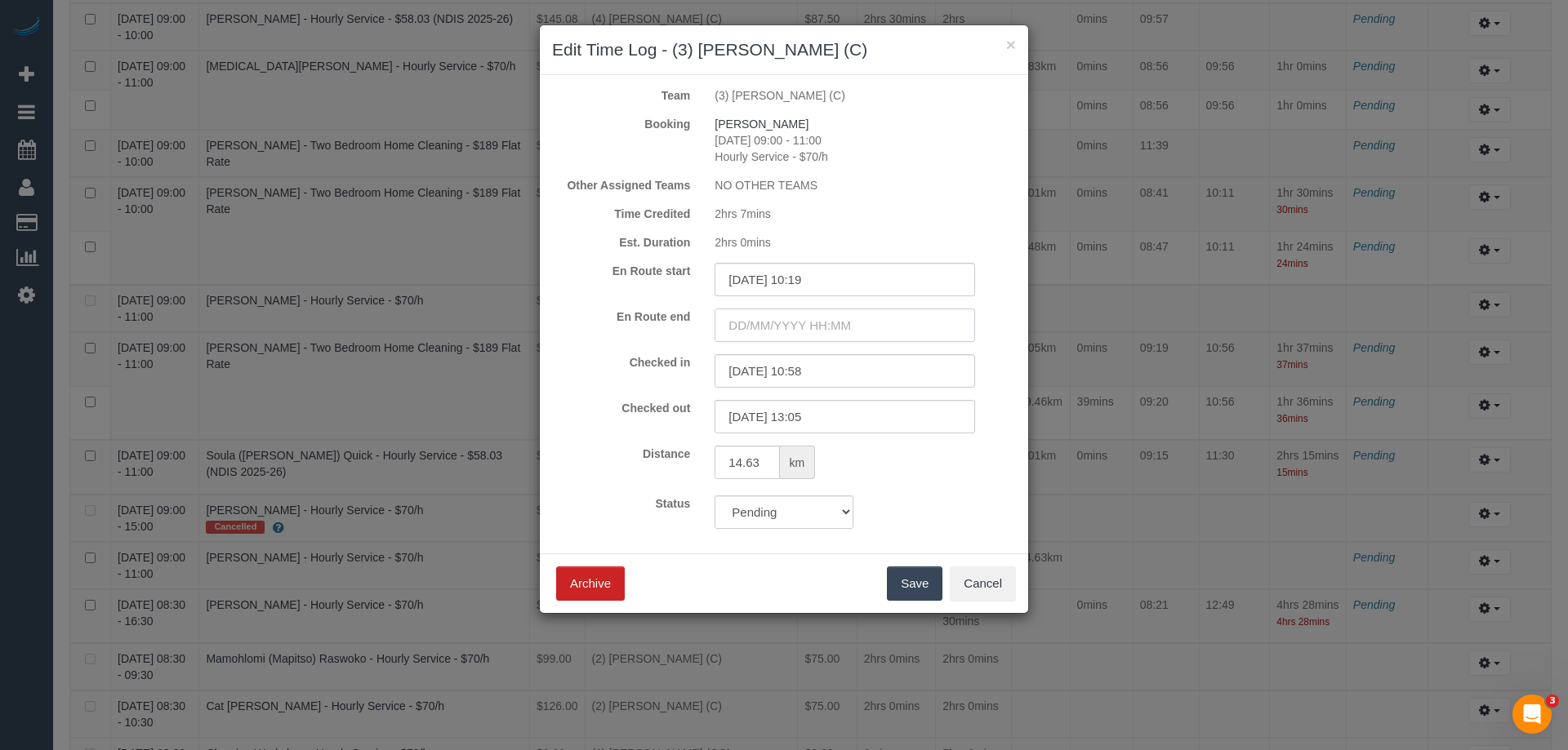
click at [766, 325] on input "text" at bounding box center [844, 326] width 260 height 34
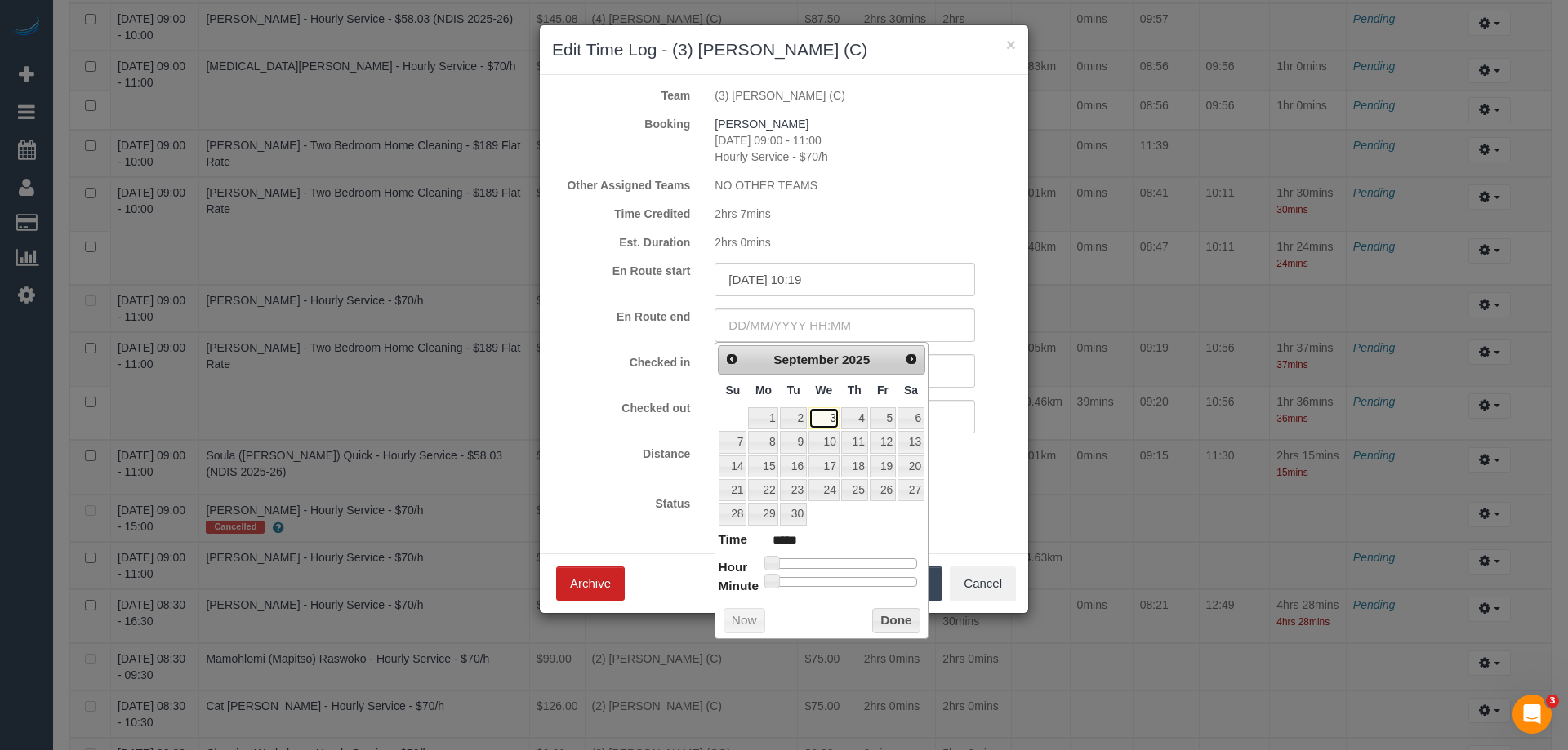
click at [825, 420] on link "3" at bounding box center [824, 418] width 31 height 22
type input "03/09/2025 05:00"
type input "*****"
click at [803, 562] on div at bounding box center [844, 563] width 147 height 10
type input "03/09/2025 11:00"
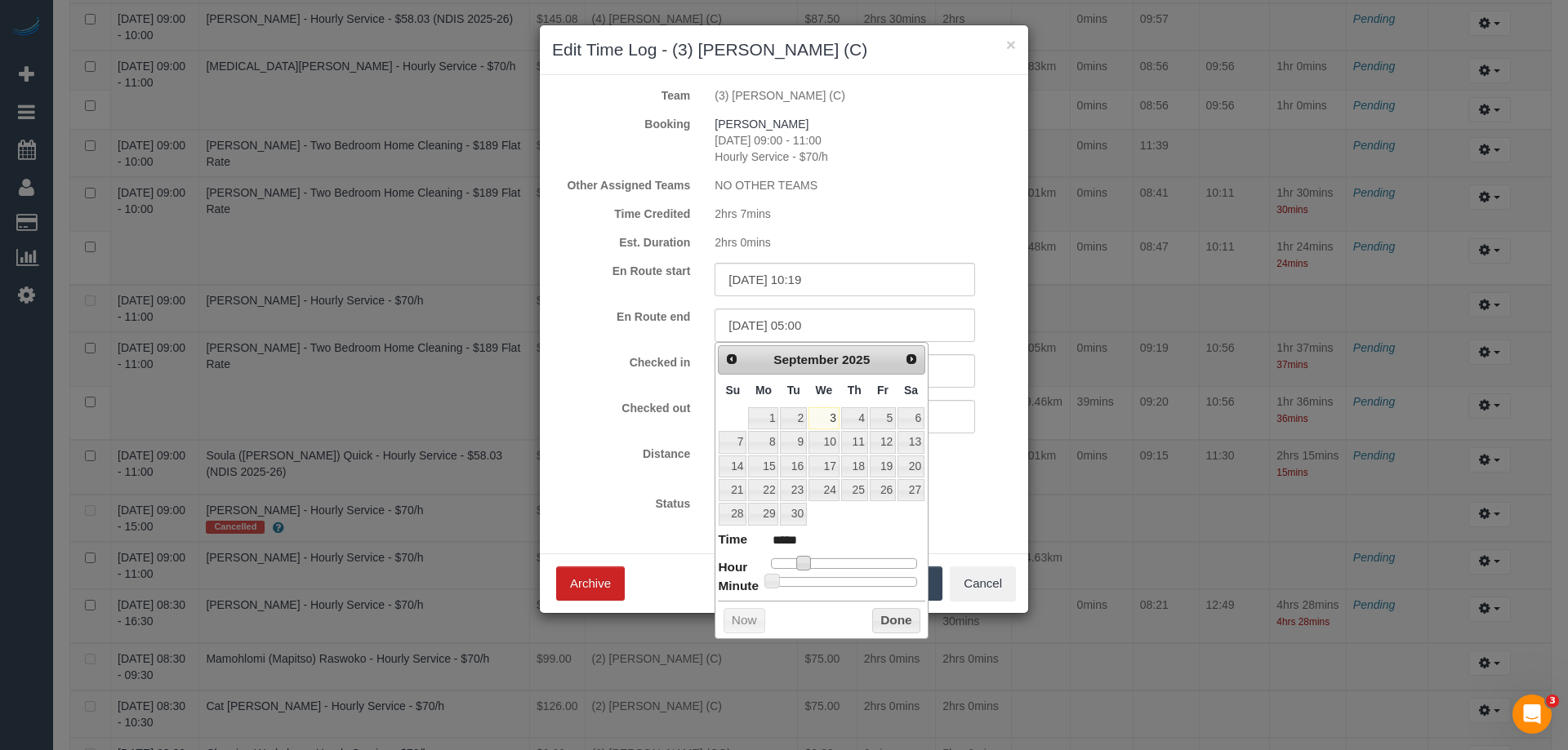
type input "*****"
click at [840, 561] on div at bounding box center [844, 563] width 147 height 10
click at [827, 562] on div at bounding box center [844, 563] width 147 height 10
type input "03/09/2025 09:00"
type input "*****"
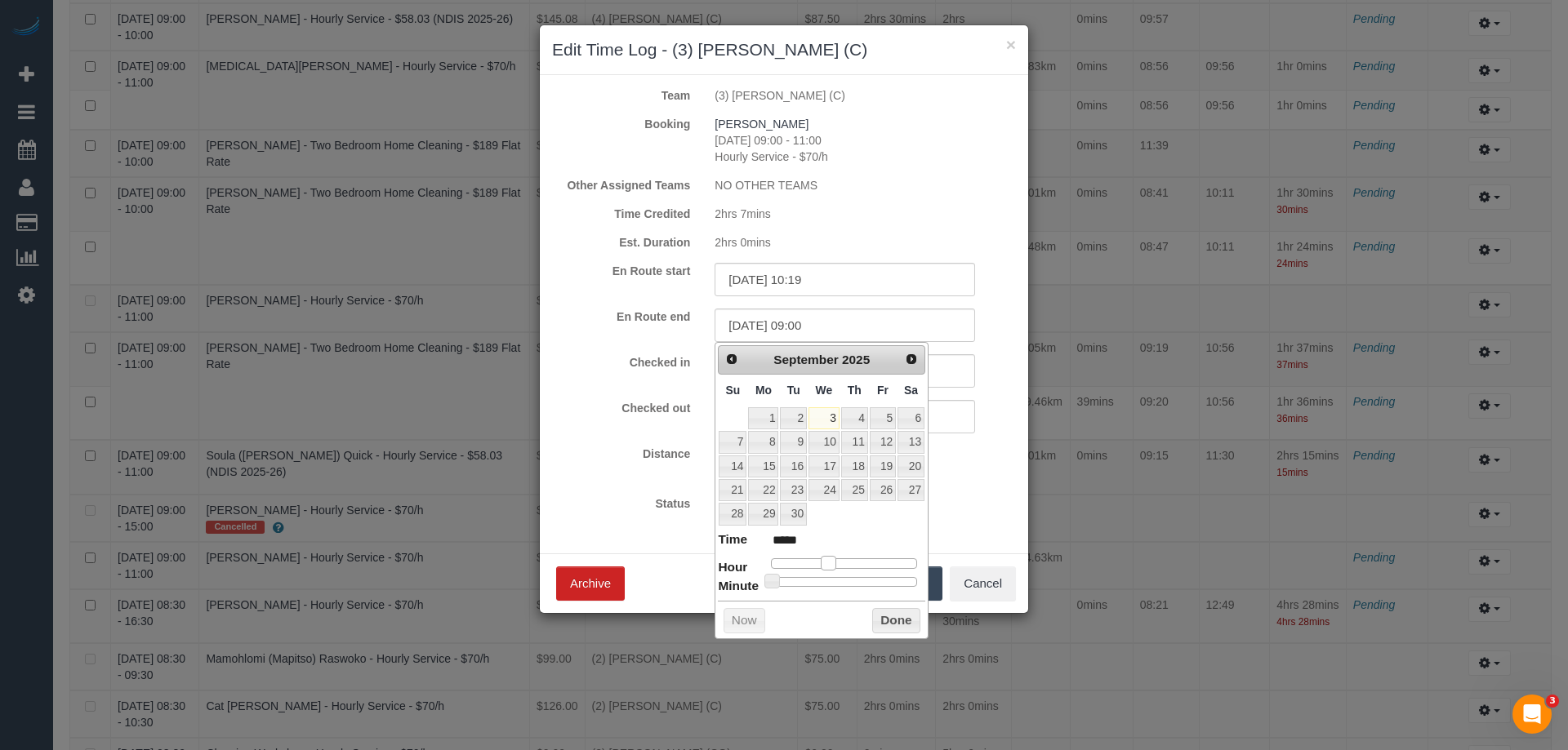
type input "03/09/2025 10:00"
type input "*****"
click at [837, 561] on span at bounding box center [834, 563] width 15 height 15
type input "03/09/2025 10:14"
type input "*****"
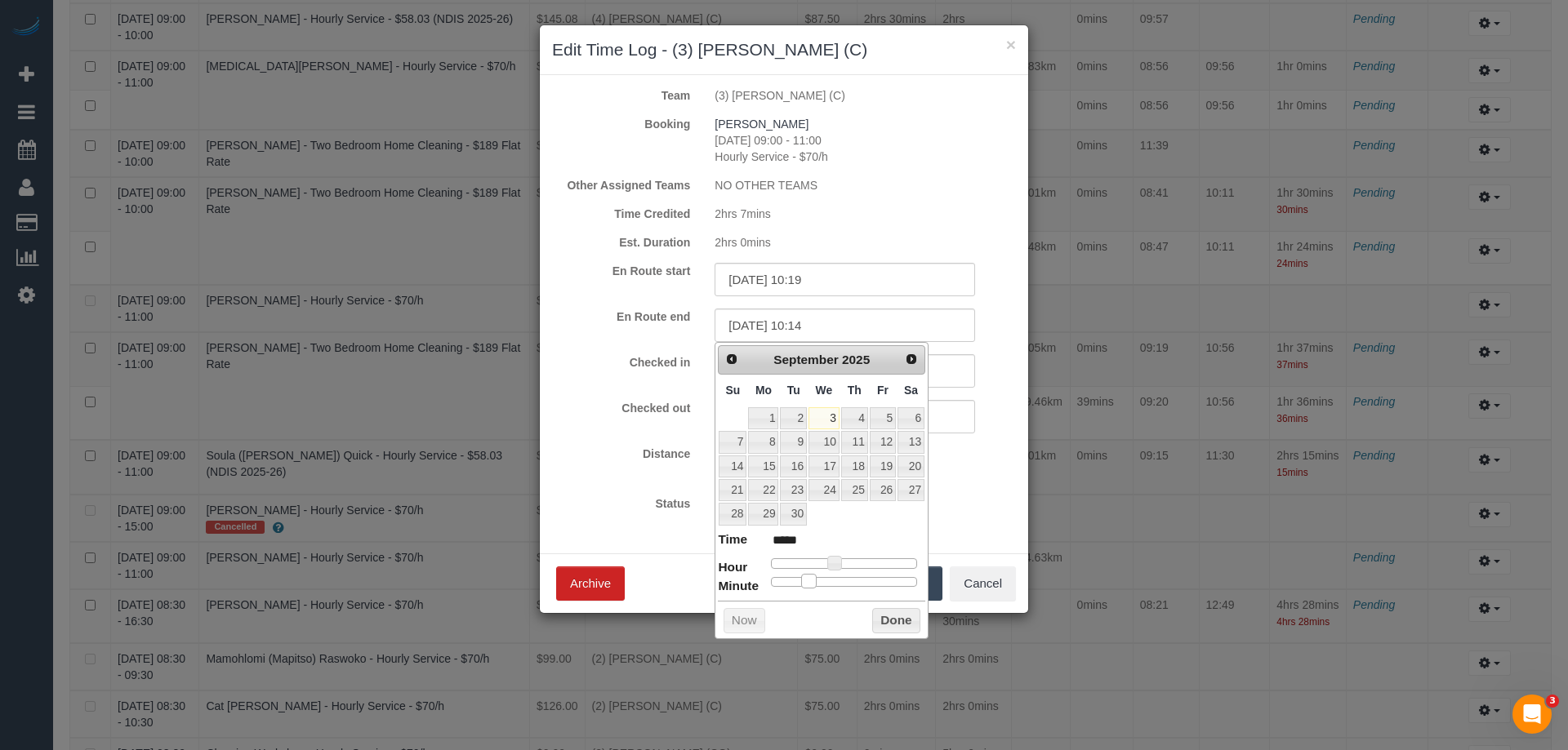
type input "03/09/2025 10:15"
type input "*****"
type input "03/09/2025 10:21"
type input "*****"
type input "03/09/2025 10:22"
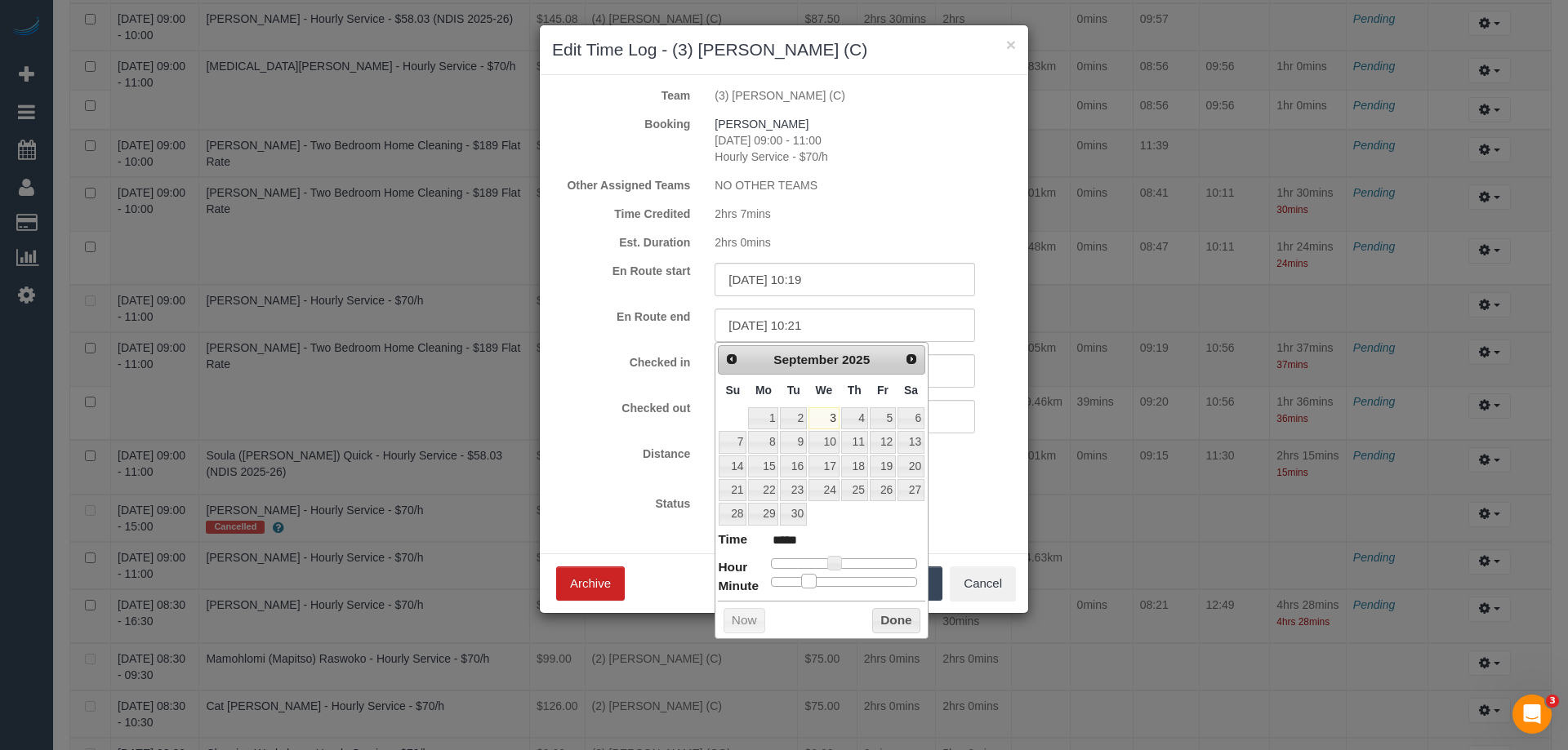
type input "*****"
type input "03/09/2025 10:21"
type input "*****"
drag, startPoint x: 776, startPoint y: 583, endPoint x: 828, endPoint y: 577, distance: 52.3
click at [828, 577] on span at bounding box center [823, 581] width 15 height 15
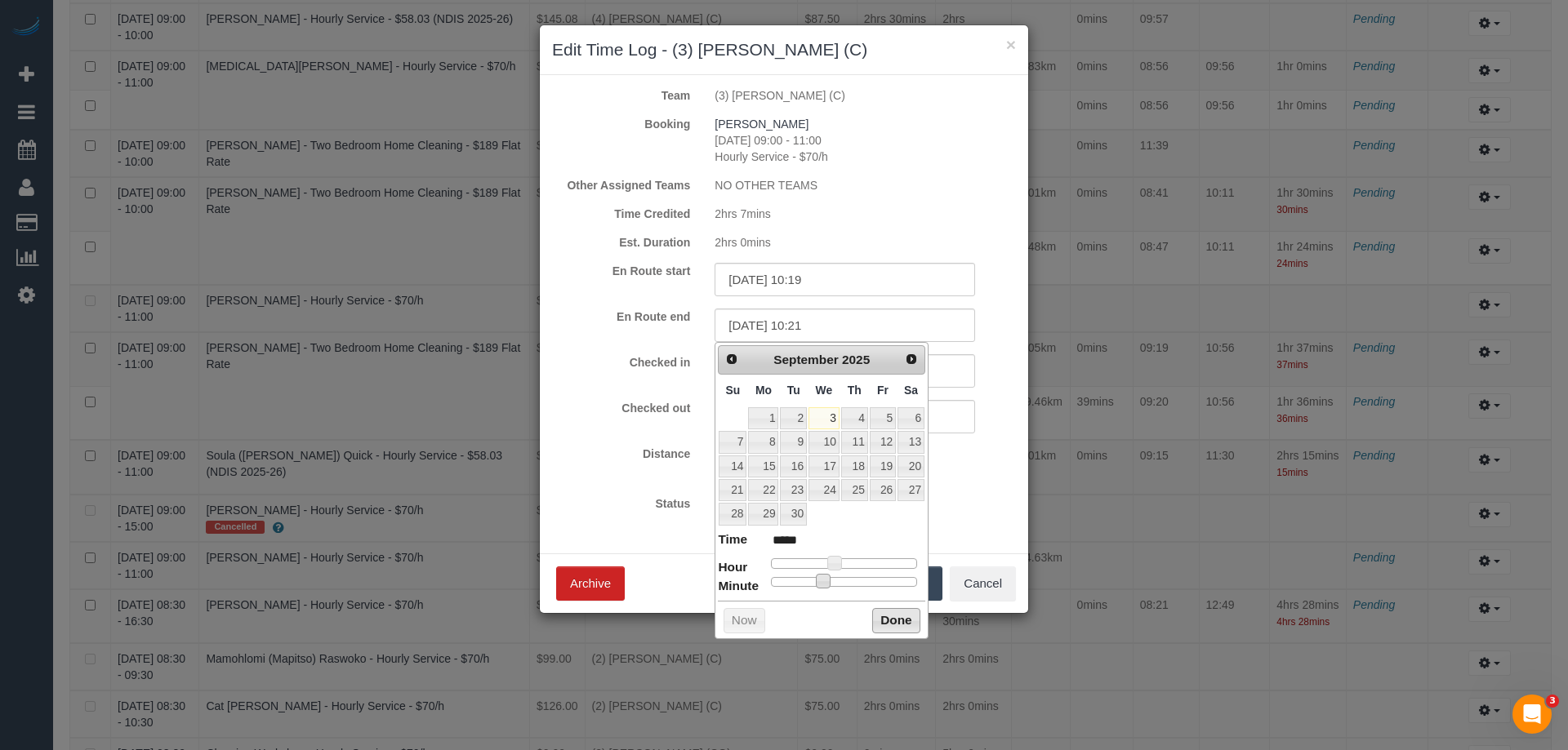
click at [899, 613] on button "Done" at bounding box center [896, 621] width 49 height 26
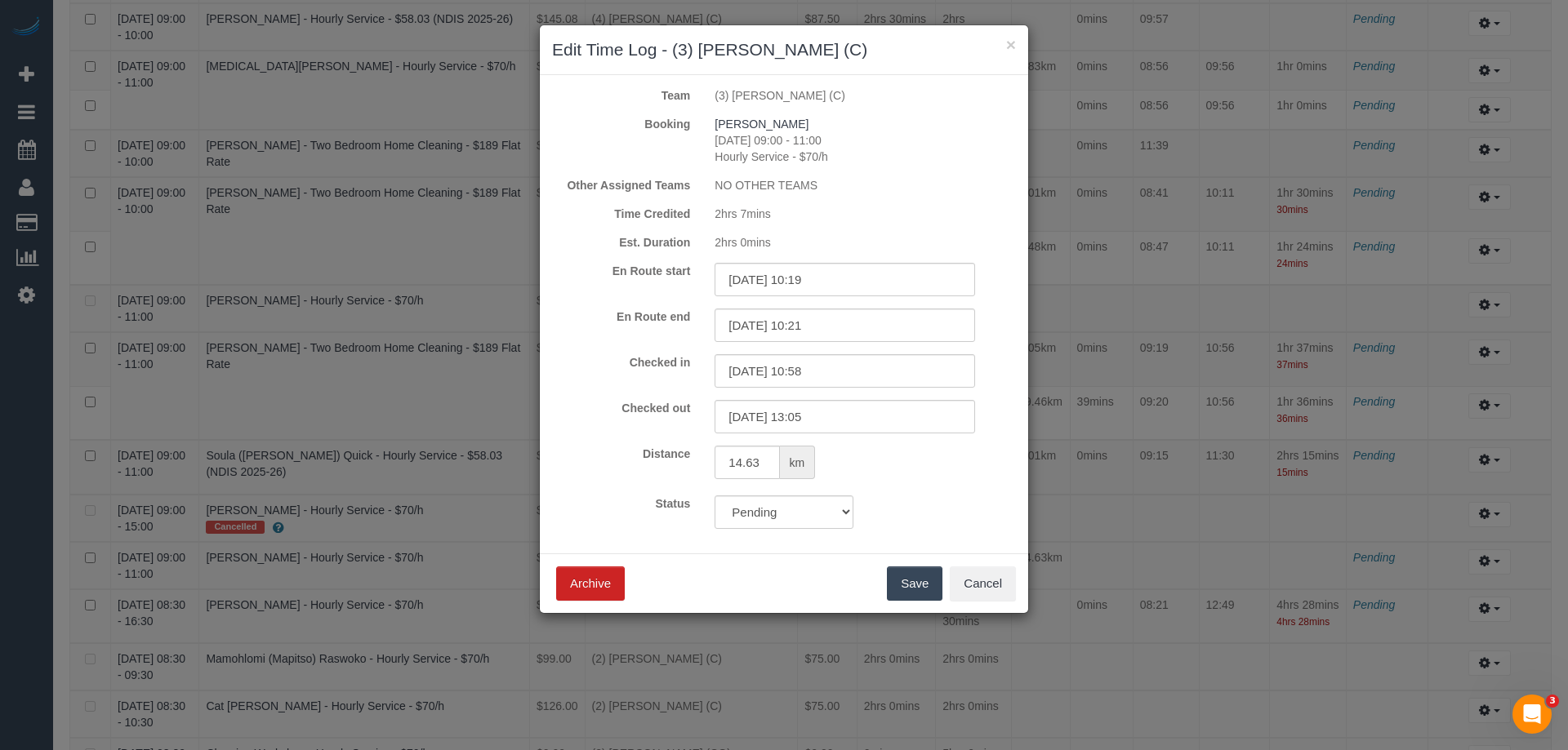
click at [918, 581] on button "Save" at bounding box center [915, 583] width 56 height 34
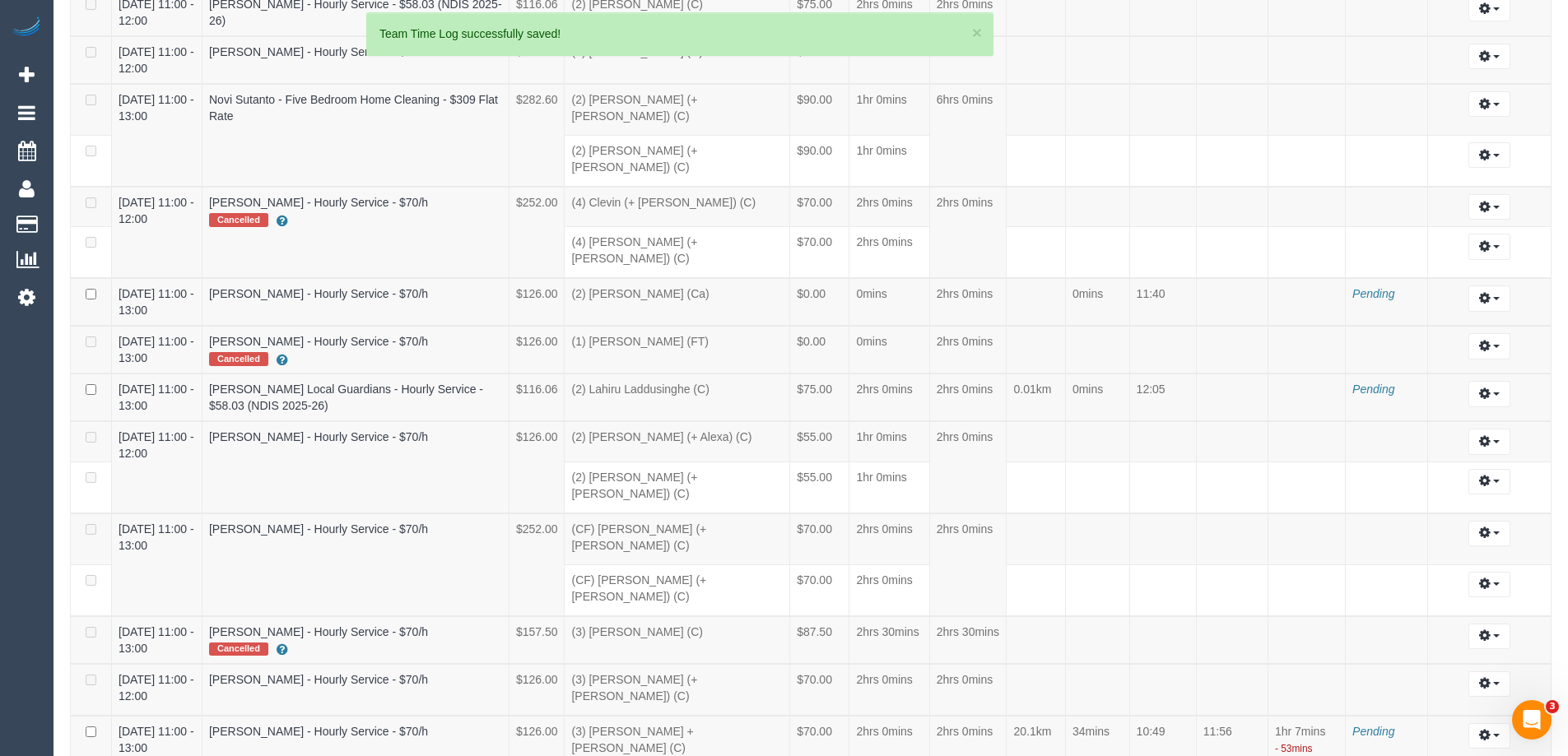
scroll to position [76434, 80756]
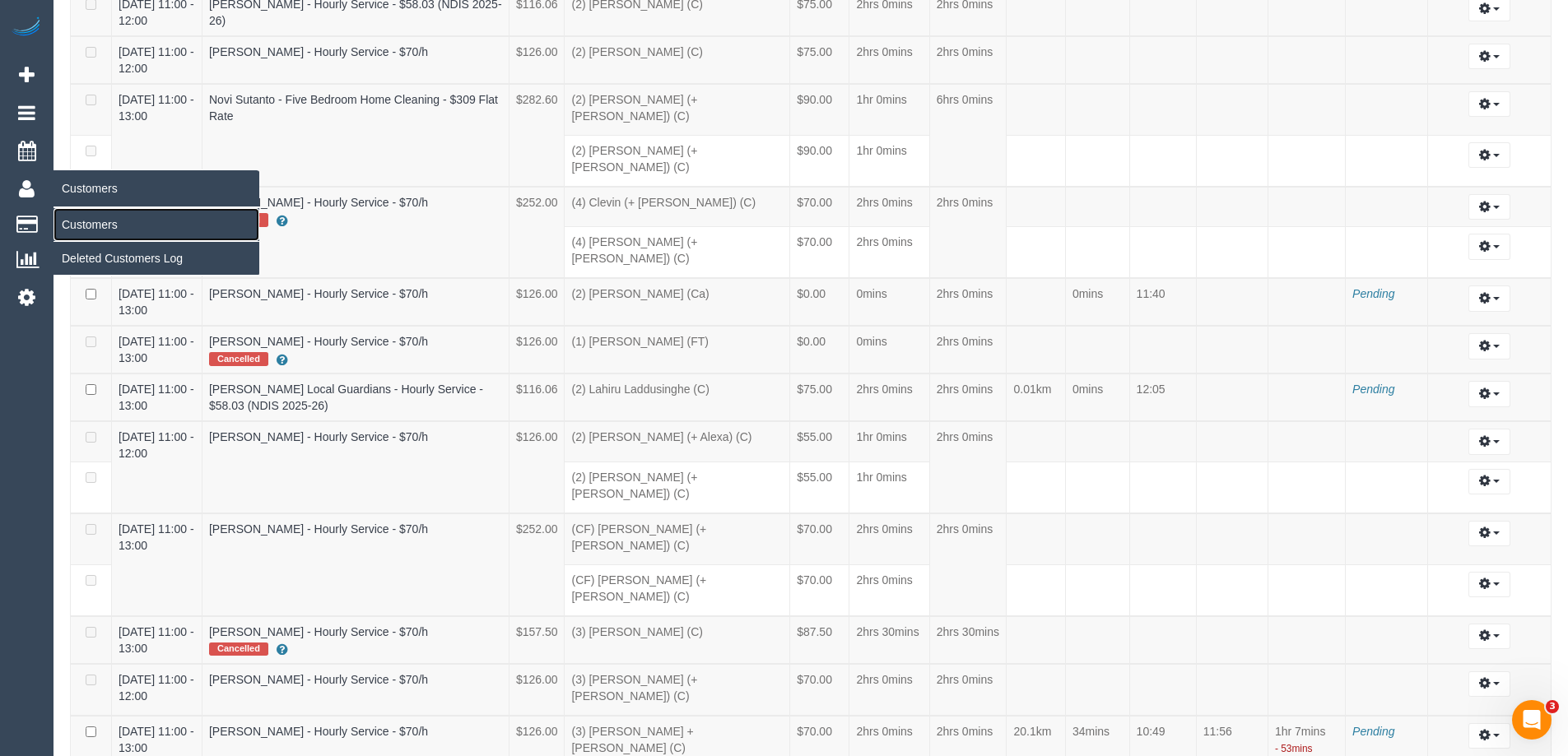
click at [92, 219] on link "Customers" at bounding box center [156, 224] width 206 height 33
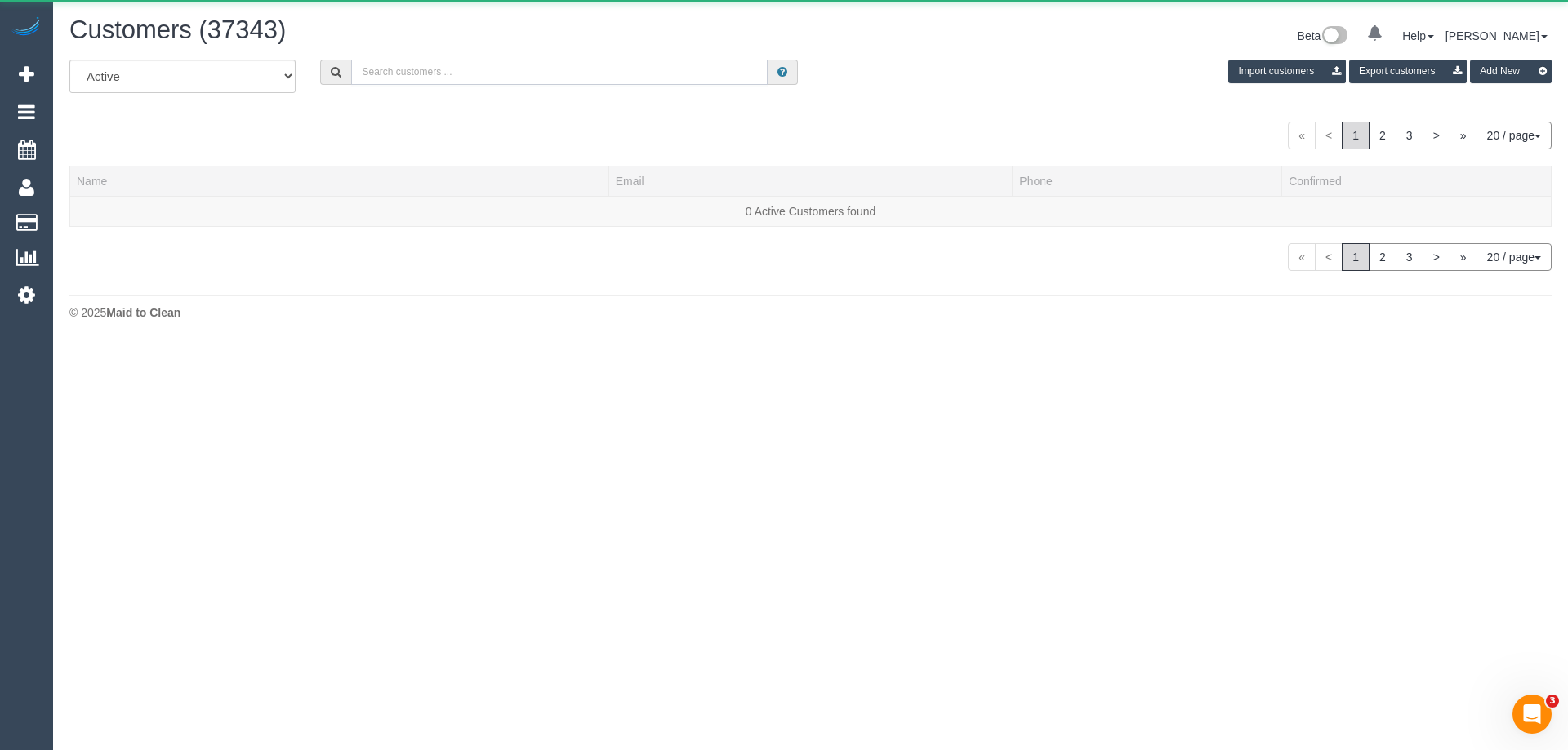
scroll to position [1017, 1556]
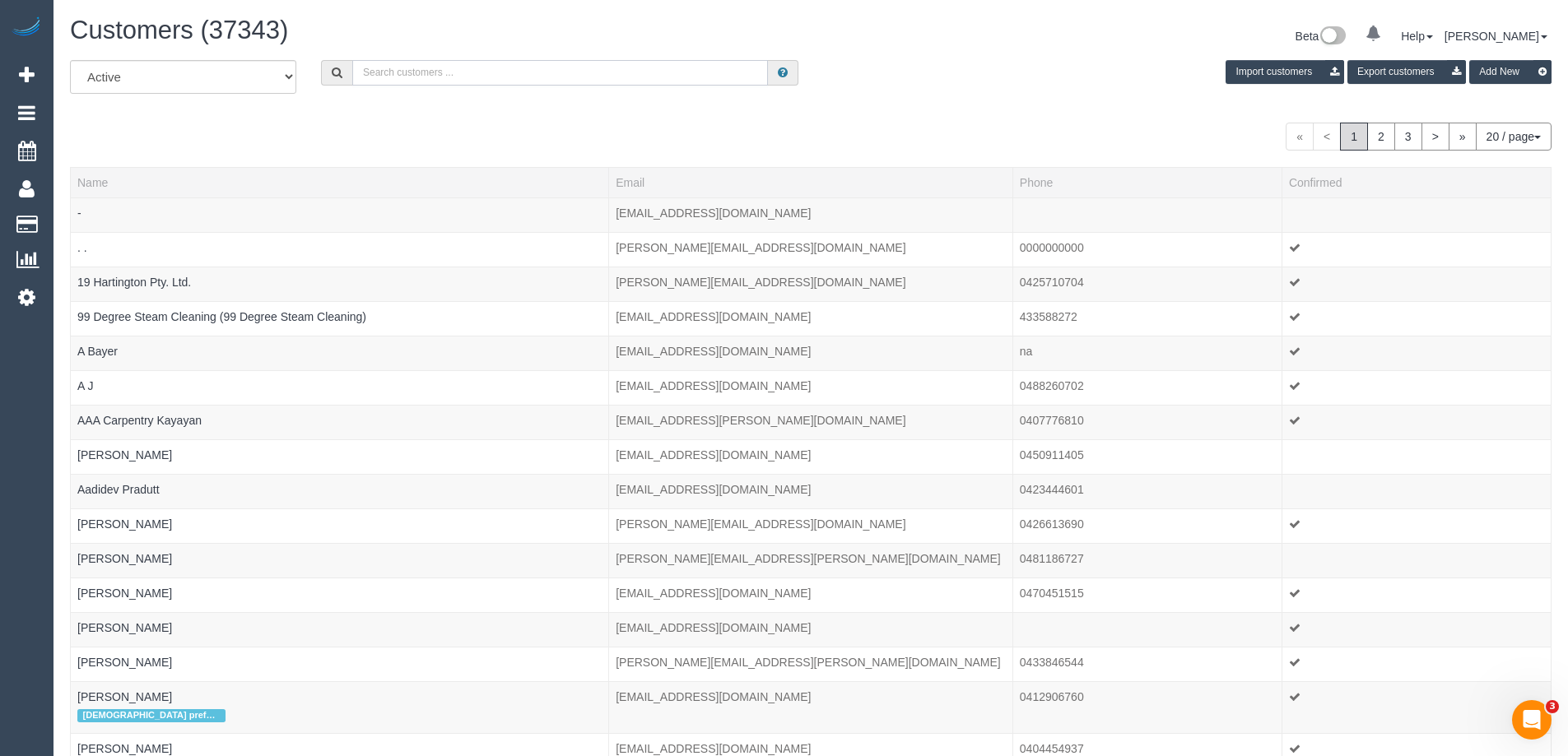
click at [401, 61] on input "text" at bounding box center [560, 73] width 416 height 26
paste input "Sanjana Shahreen"
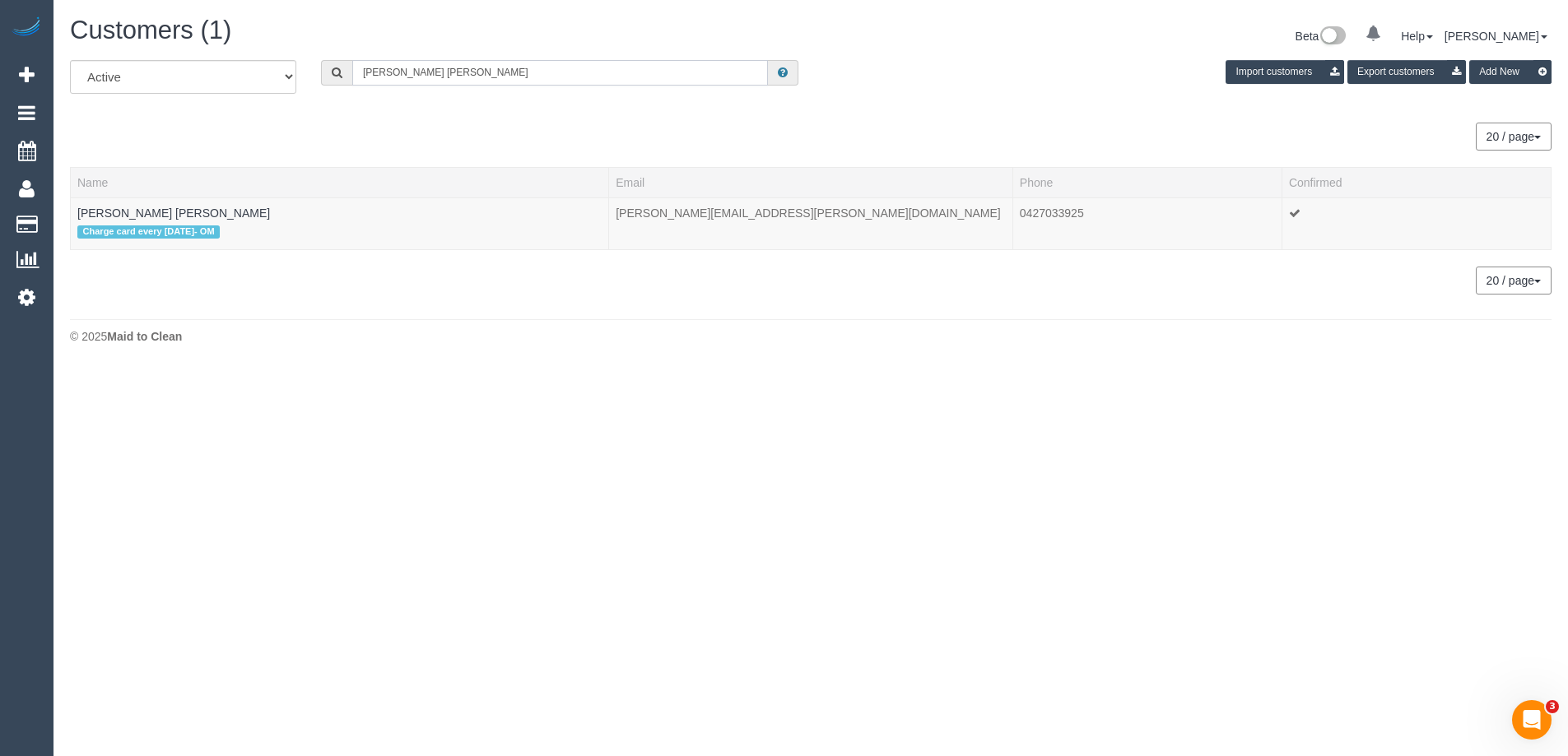
scroll to position [81910, 80744]
type input "Sanjana Shahreen"
click at [159, 209] on link "Sanjana Shahreen" at bounding box center [174, 213] width 192 height 13
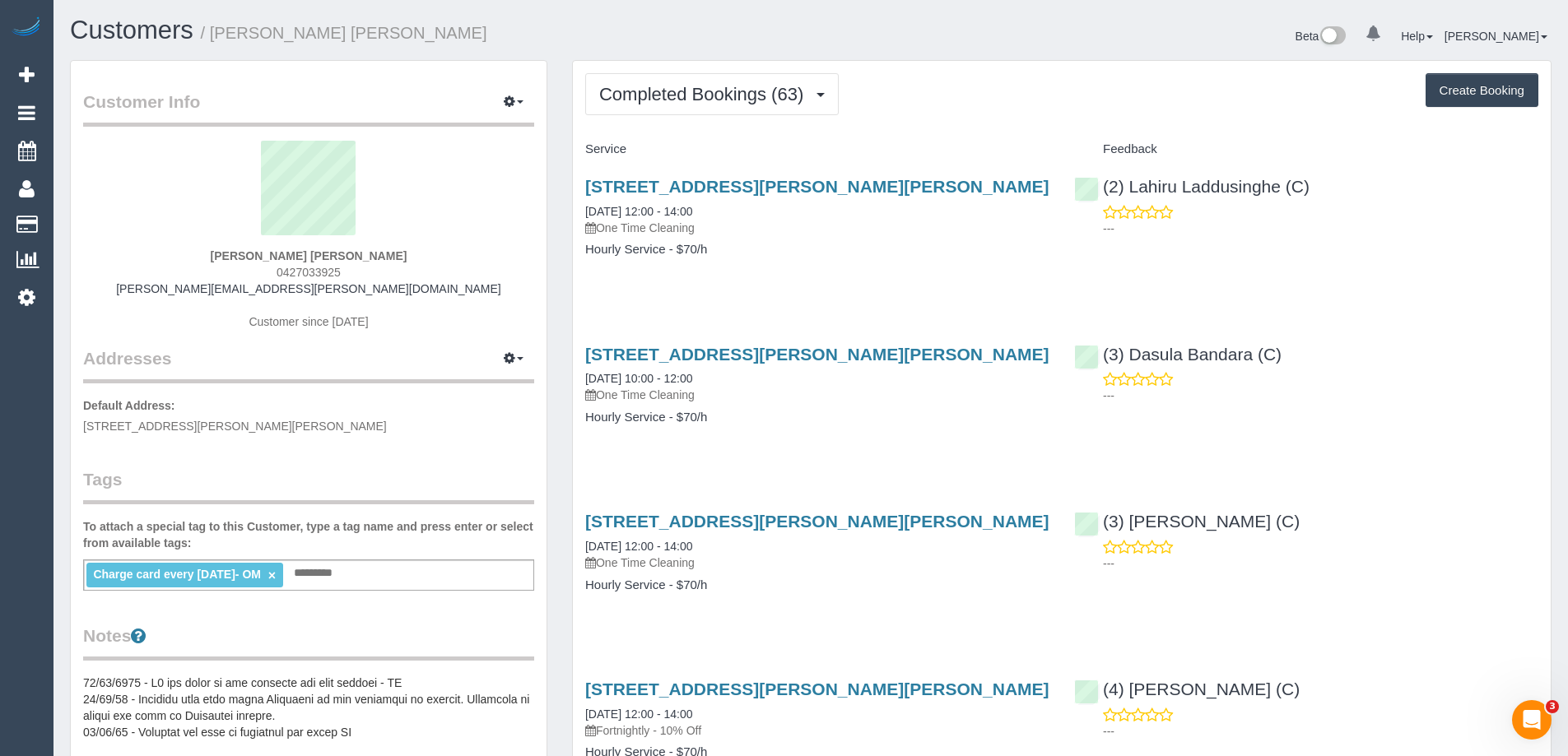
scroll to position [4438, 1568]
click at [778, 91] on span "Completed Bookings (63)" at bounding box center [705, 93] width 213 height 20
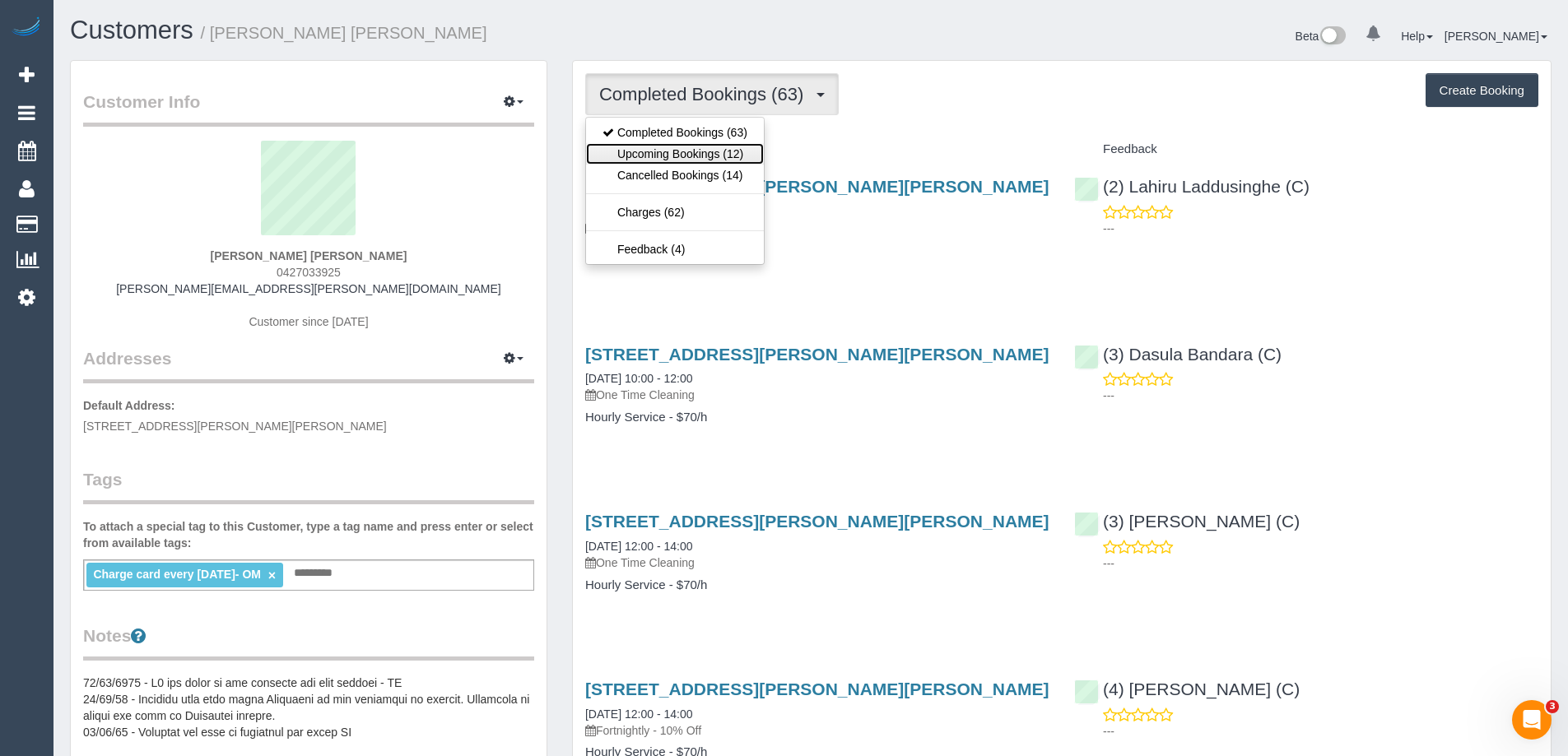
click at [715, 147] on link "Upcoming Bookings (12)" at bounding box center [675, 154] width 178 height 21
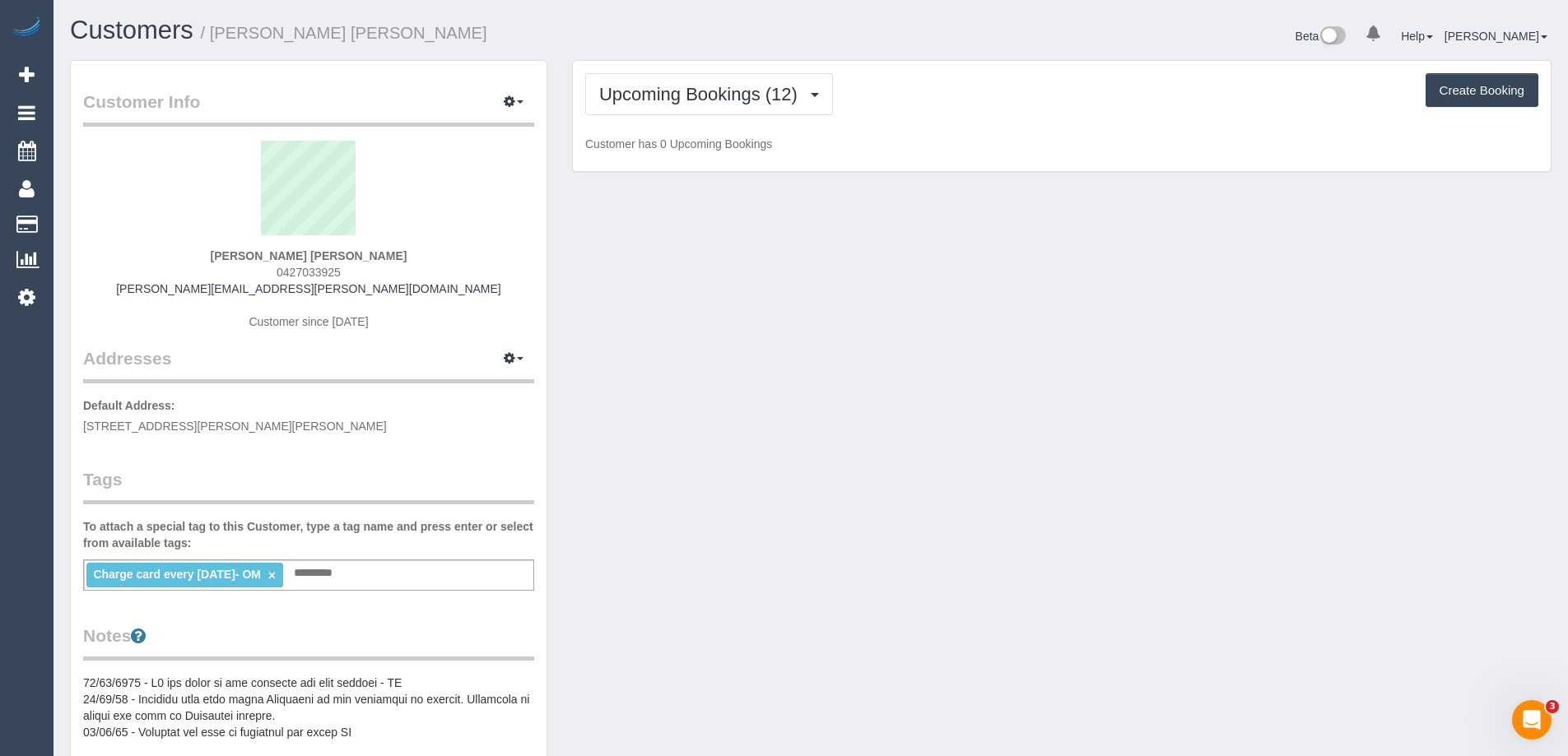
scroll to position [2425, 1568]
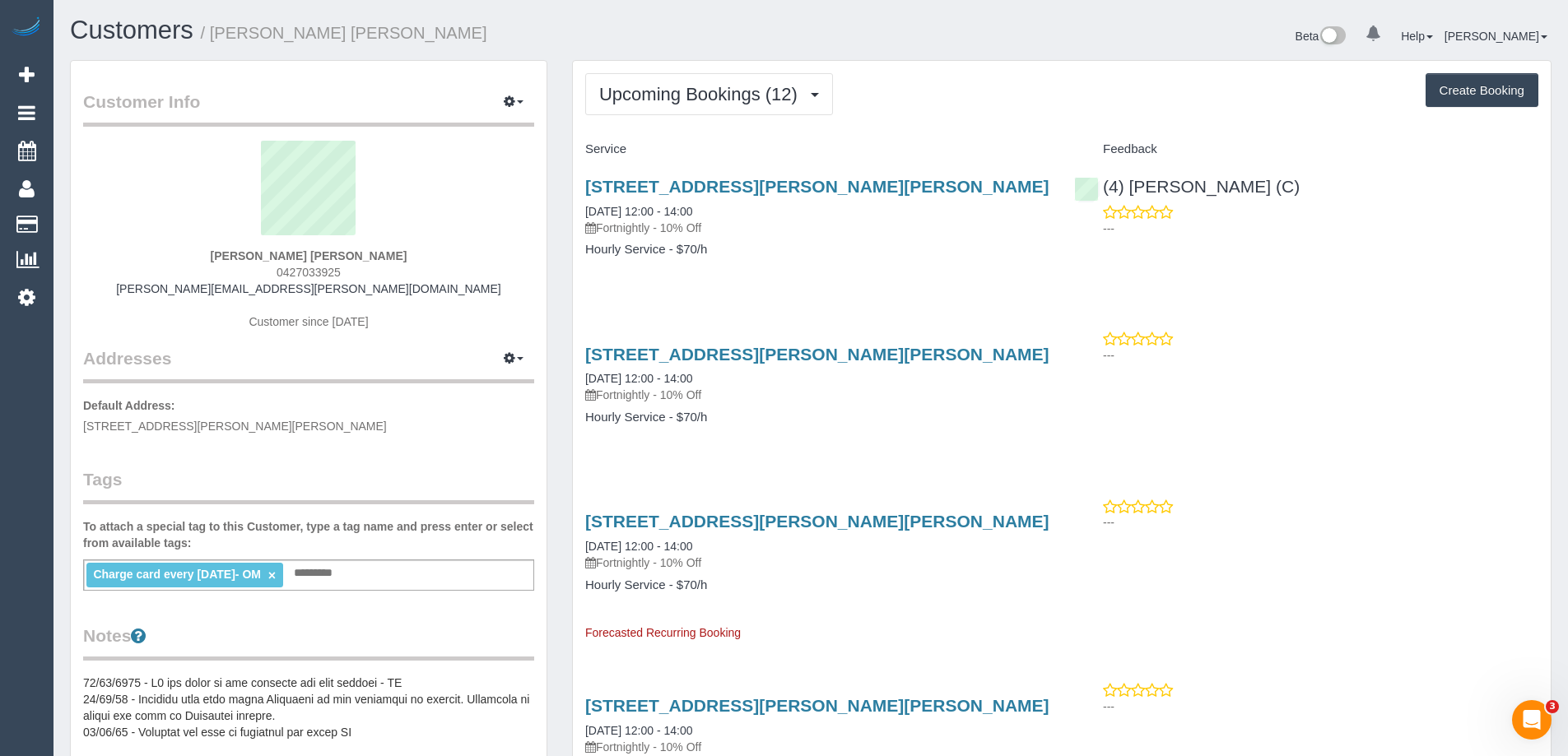
click at [885, 88] on div "Upcoming Bookings (12) Completed Bookings (63) Upcoming Bookings (12) Cancelled…" at bounding box center [1062, 93] width 953 height 42
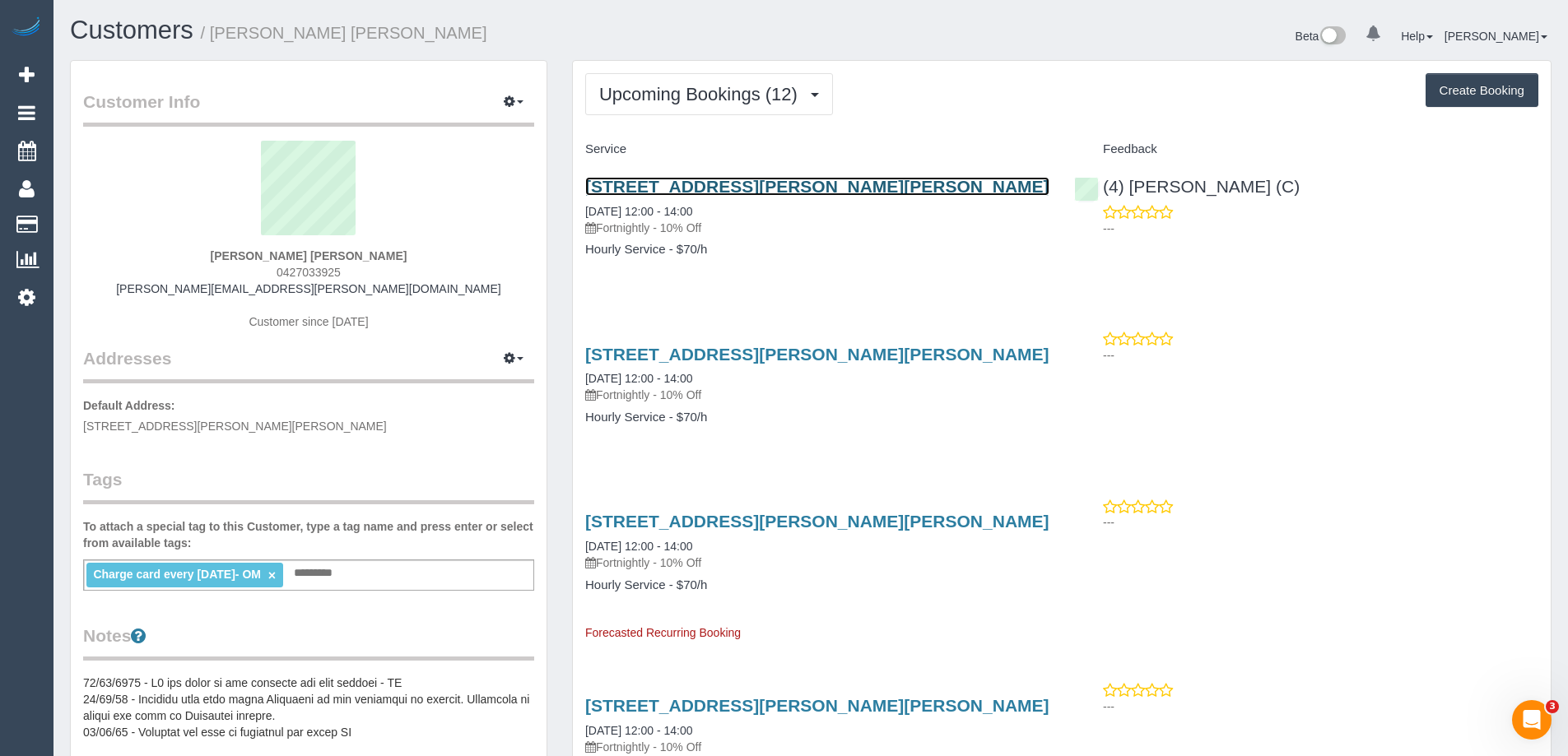
click at [773, 189] on link "901/864 Blackburn Road, Clayton, VIC 3168" at bounding box center [818, 186] width 465 height 19
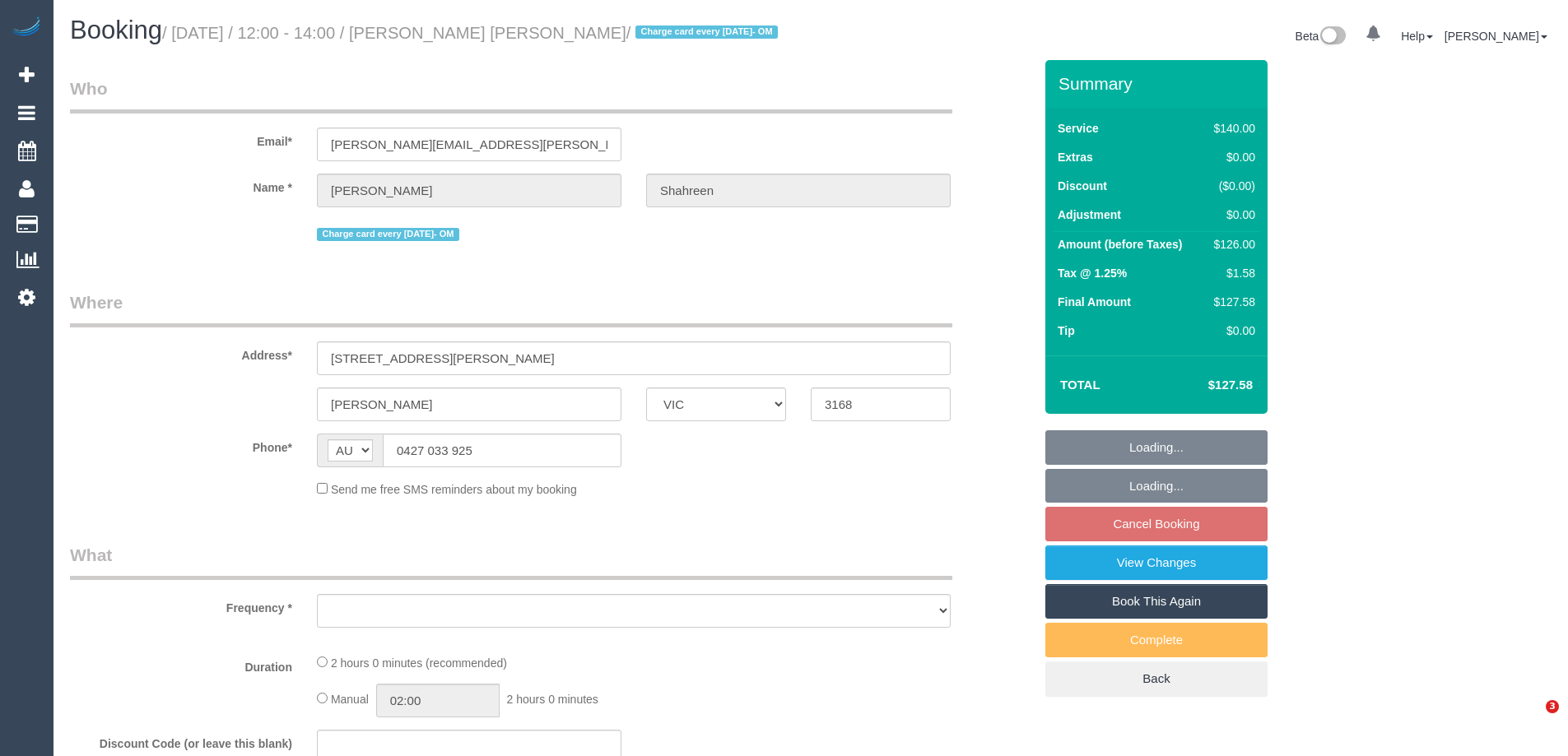
select select "VIC"
select select "number:28"
select select "number:14"
select select "number:19"
select select "number:25"
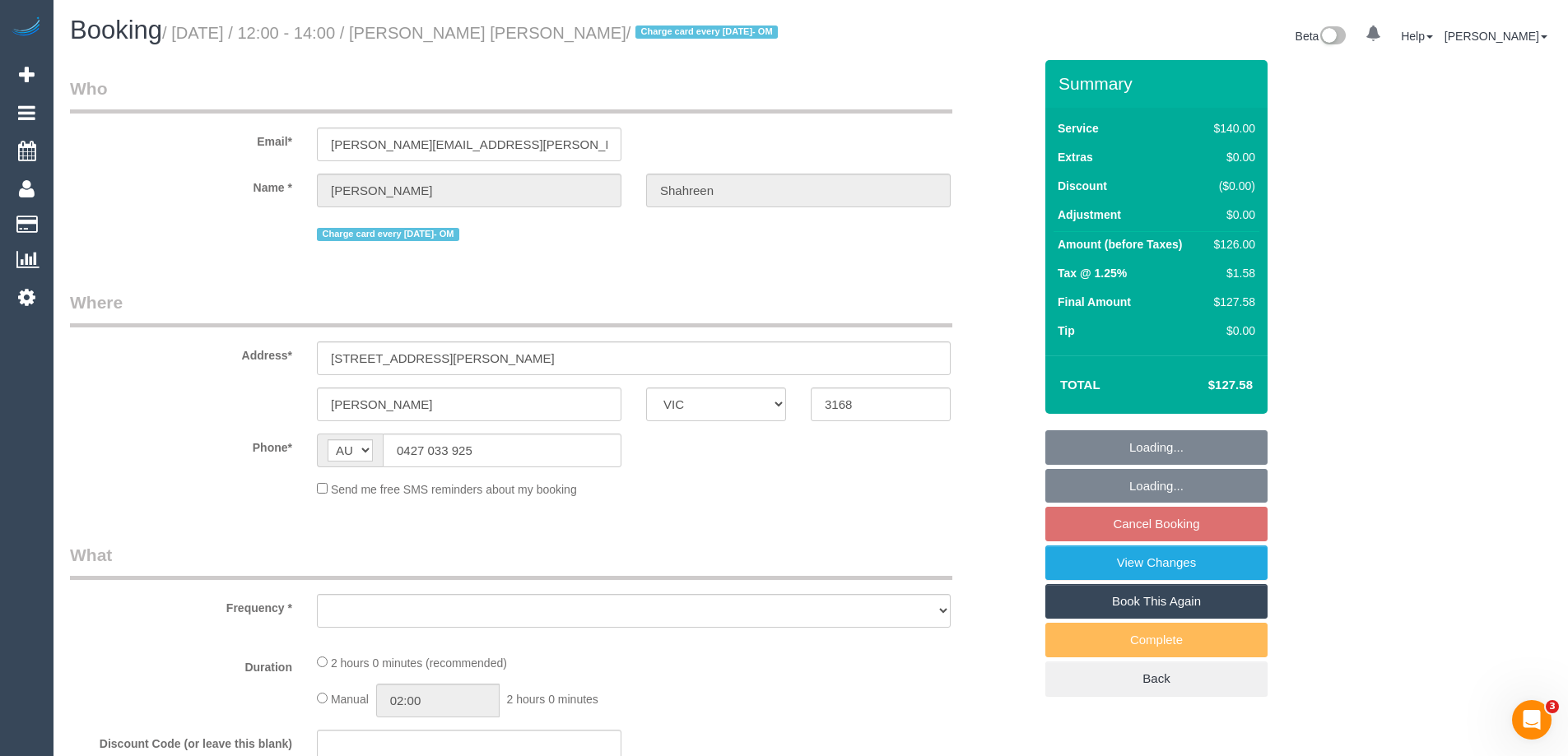
select select "number:13"
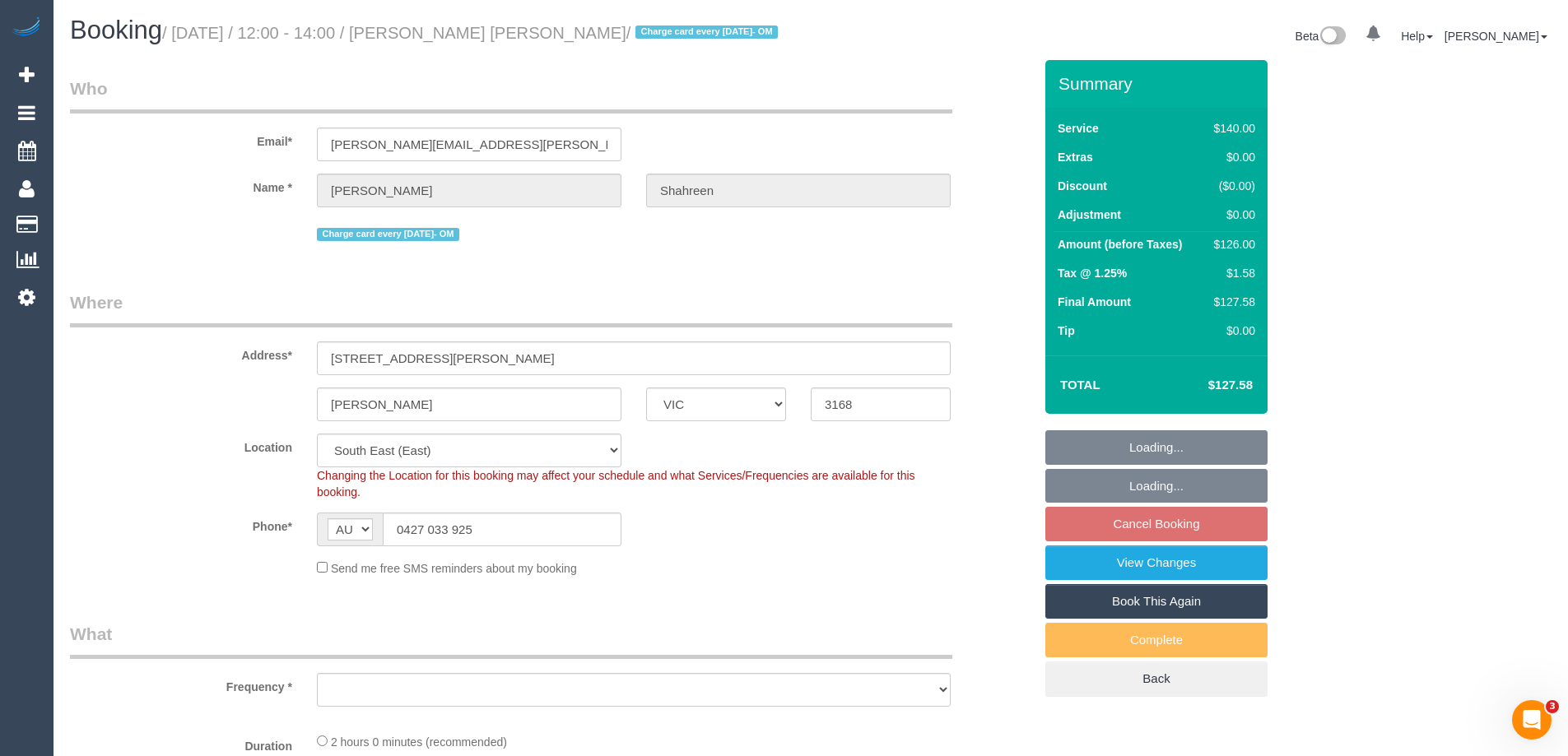
select select "object:1183"
select select "spot1"
select select "object:1360"
select select "string:stripe-pm_1RbaBD2GScqysDRVJCkPLOKz"
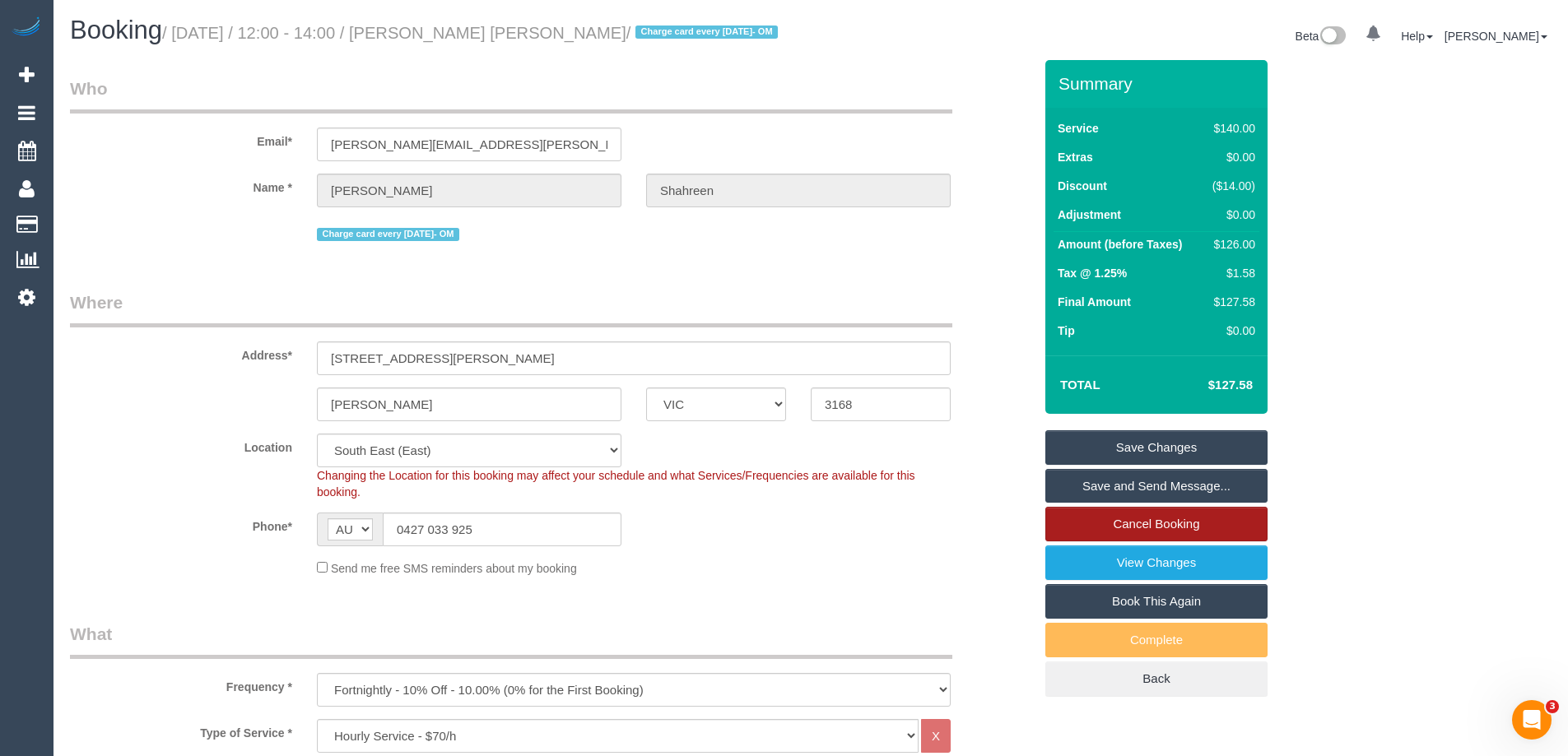
click at [1089, 526] on link "Cancel Booking" at bounding box center [1157, 524] width 222 height 35
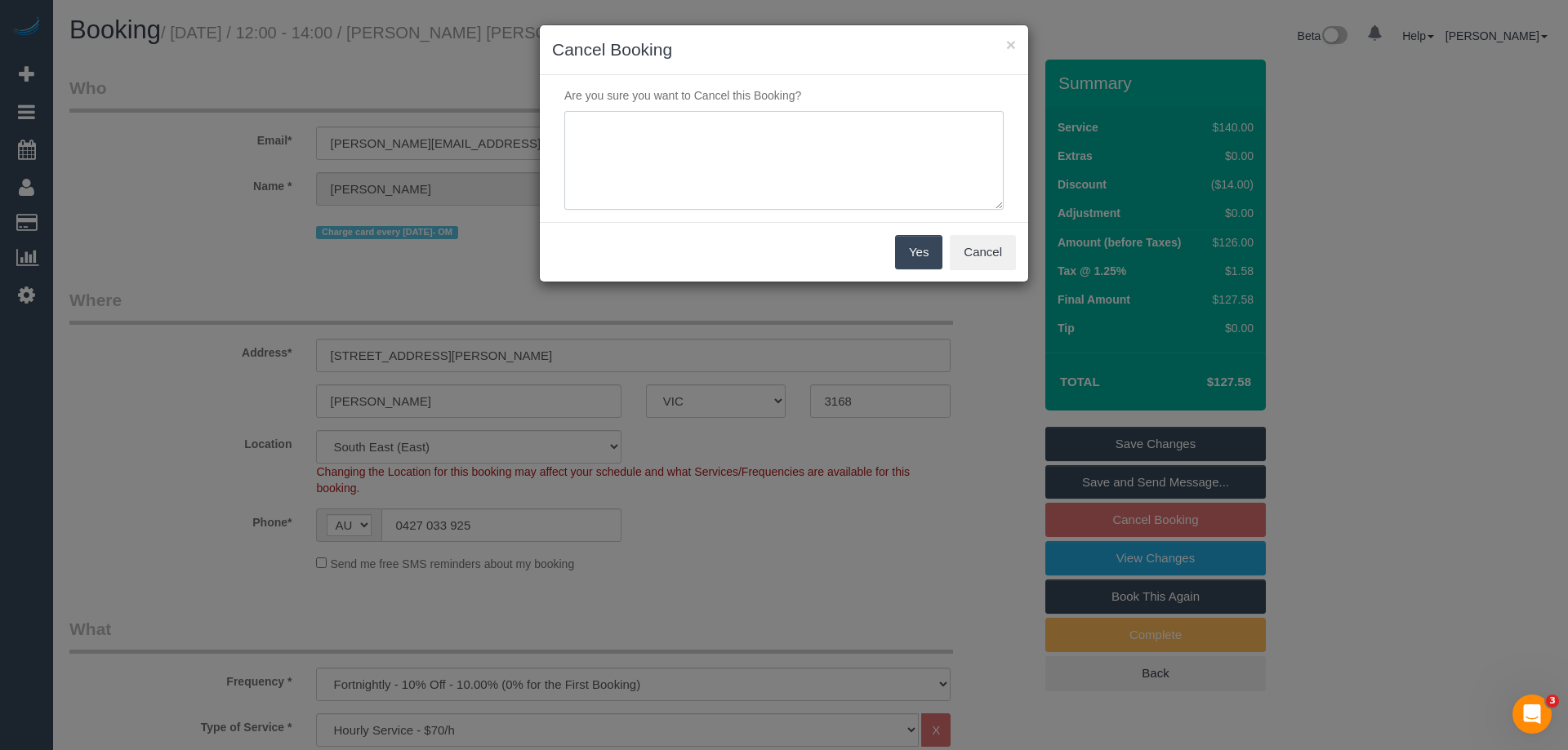
click at [716, 139] on textarea at bounding box center [784, 161] width 440 height 100
type textarea "e"
click at [747, 125] on textarea at bounding box center [784, 161] width 440 height 100
click at [785, 124] on textarea at bounding box center [784, 161] width 440 height 100
type textarea "Service not needed - Via email - AH"
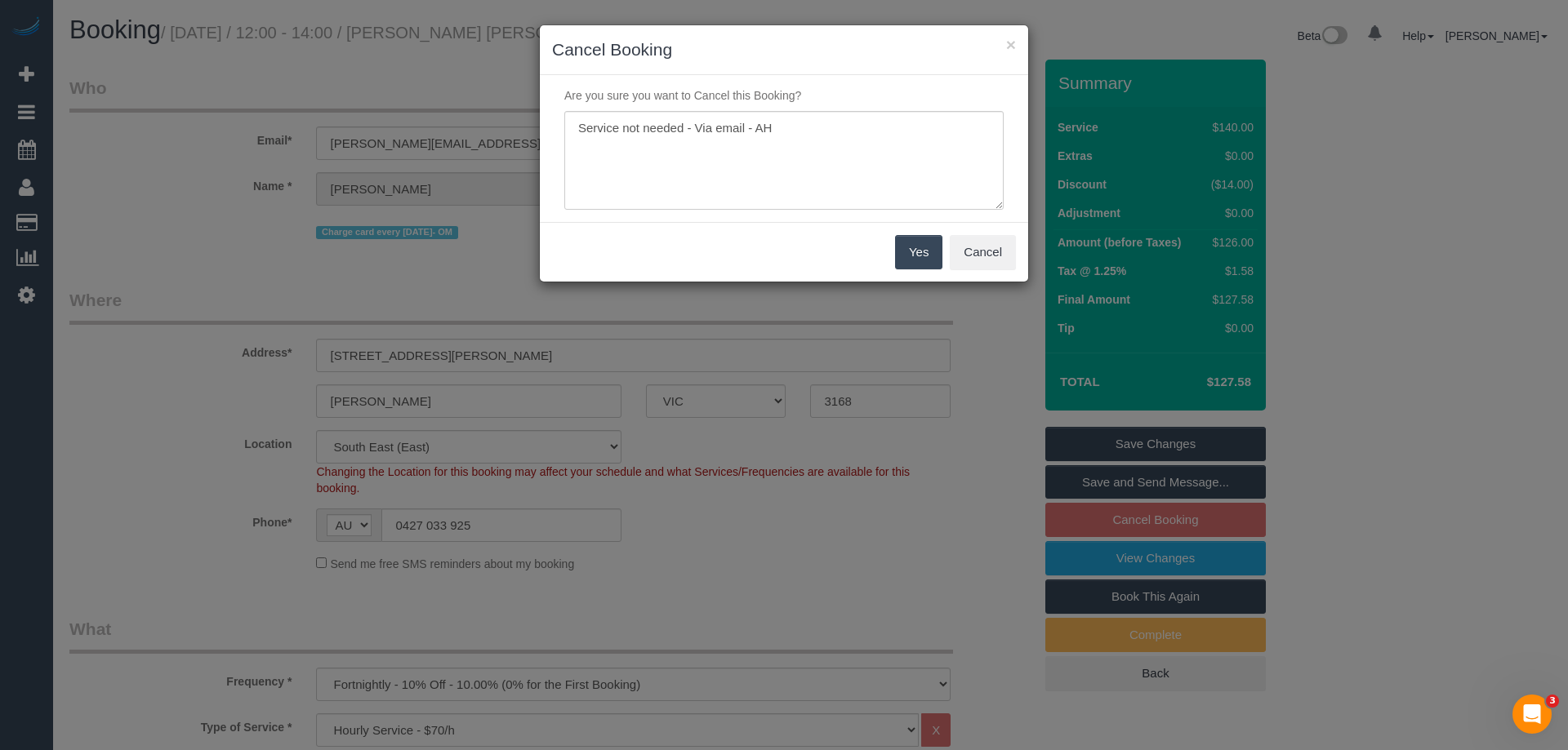
click at [923, 253] on button "Yes" at bounding box center [919, 251] width 48 height 34
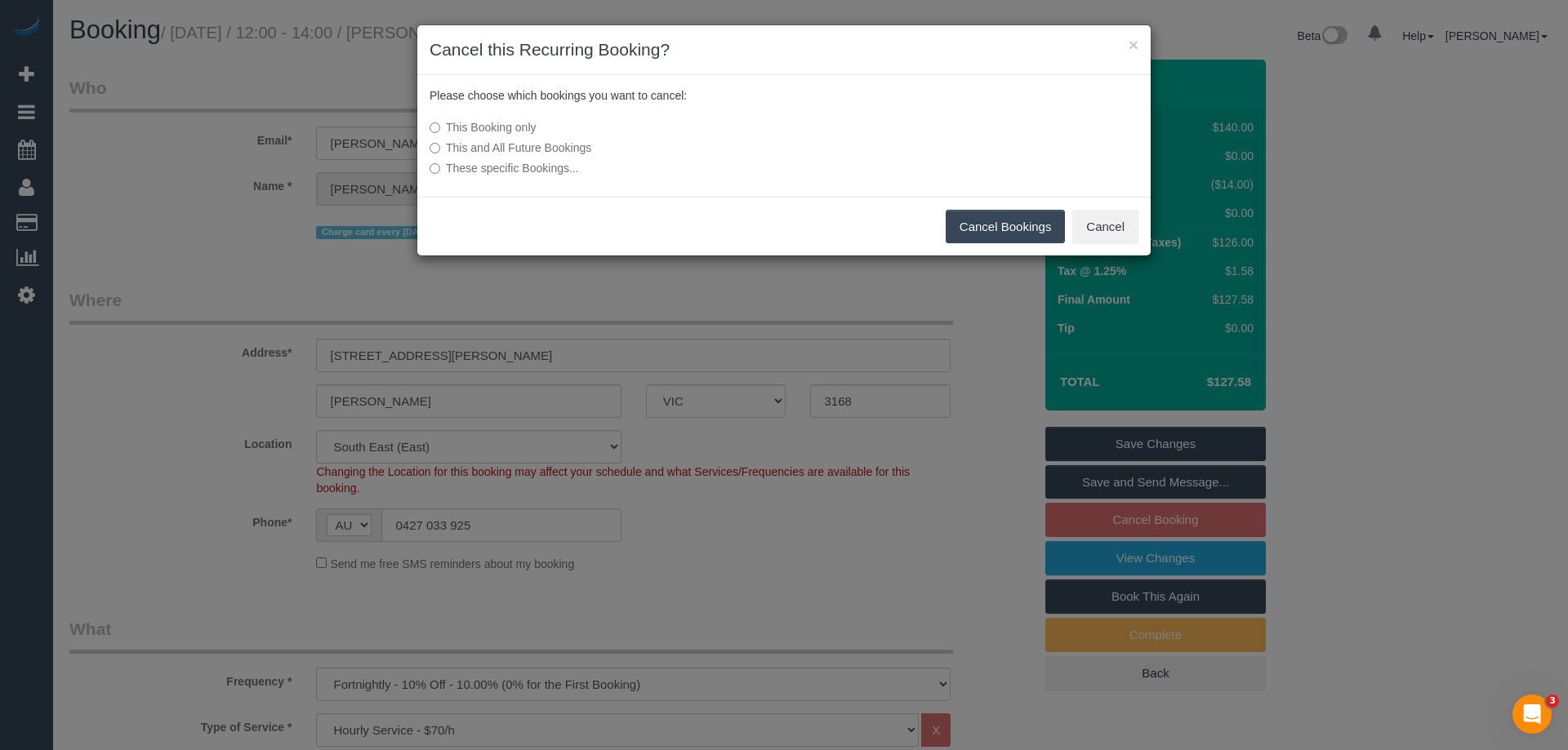
click at [985, 222] on button "Cancel Bookings" at bounding box center [1006, 227] width 120 height 34
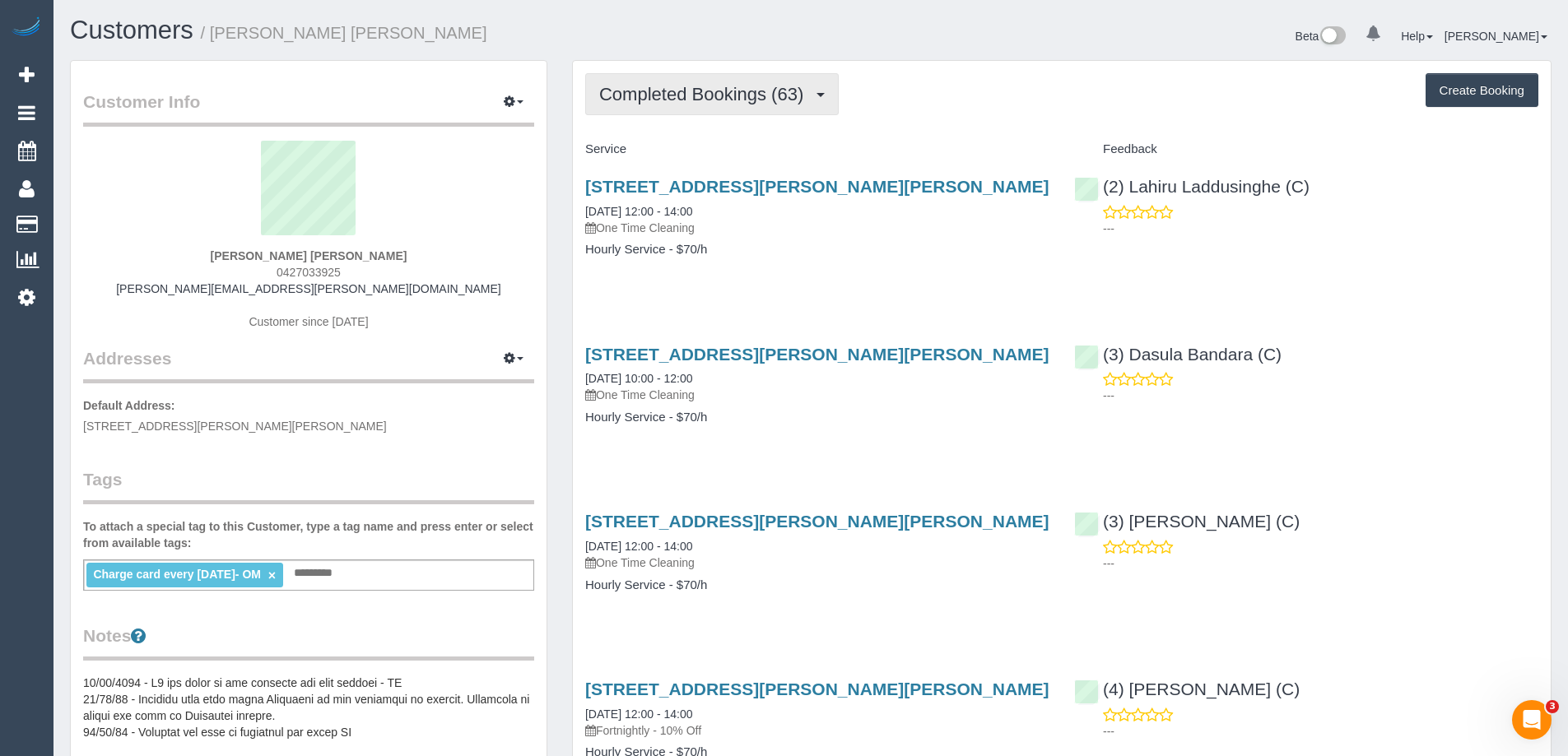
click at [636, 87] on span "Completed Bookings (63)" at bounding box center [705, 93] width 213 height 20
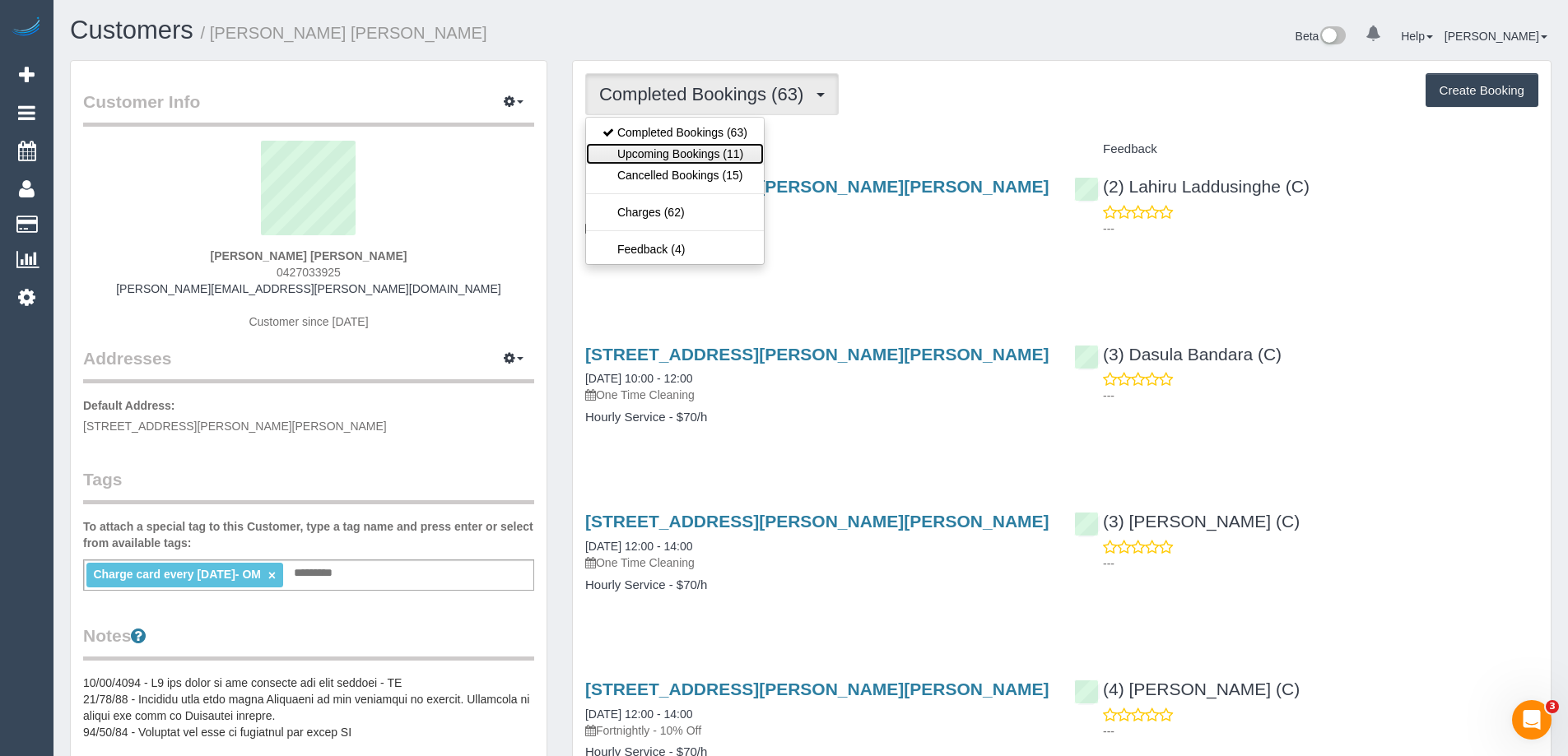
click at [619, 153] on link "Upcoming Bookings (11)" at bounding box center [675, 154] width 178 height 21
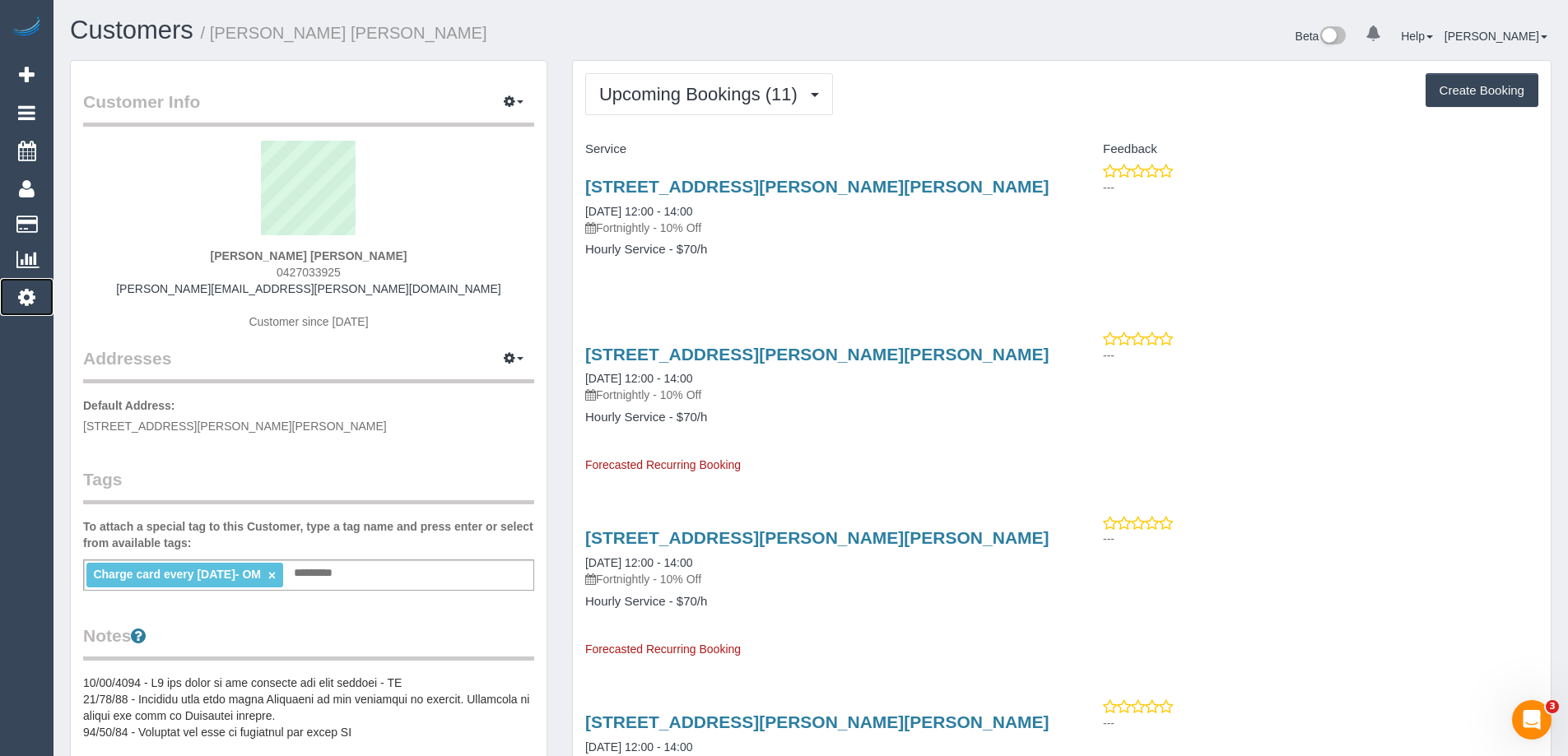
click at [24, 298] on icon at bounding box center [26, 297] width 17 height 20
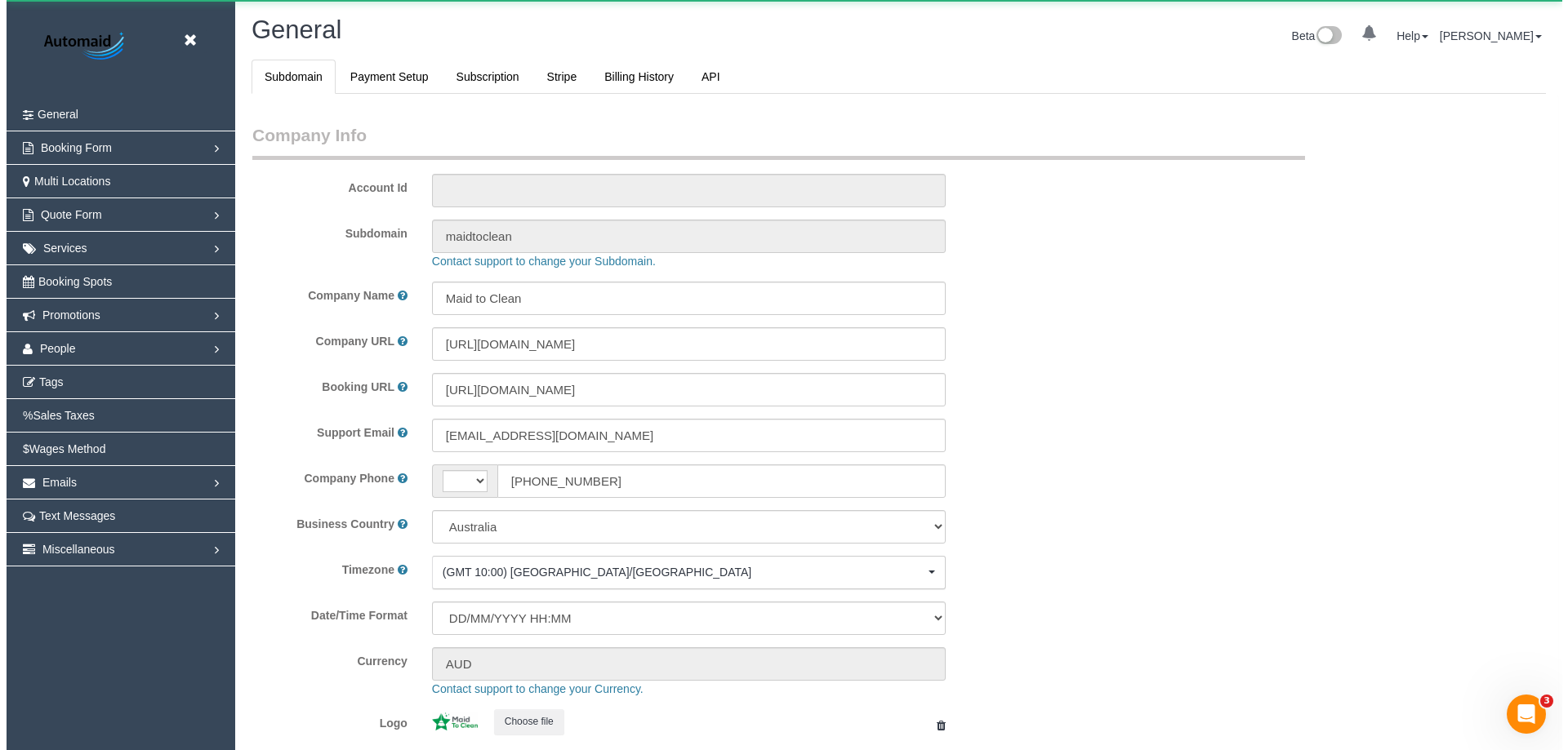
scroll to position [3699, 1556]
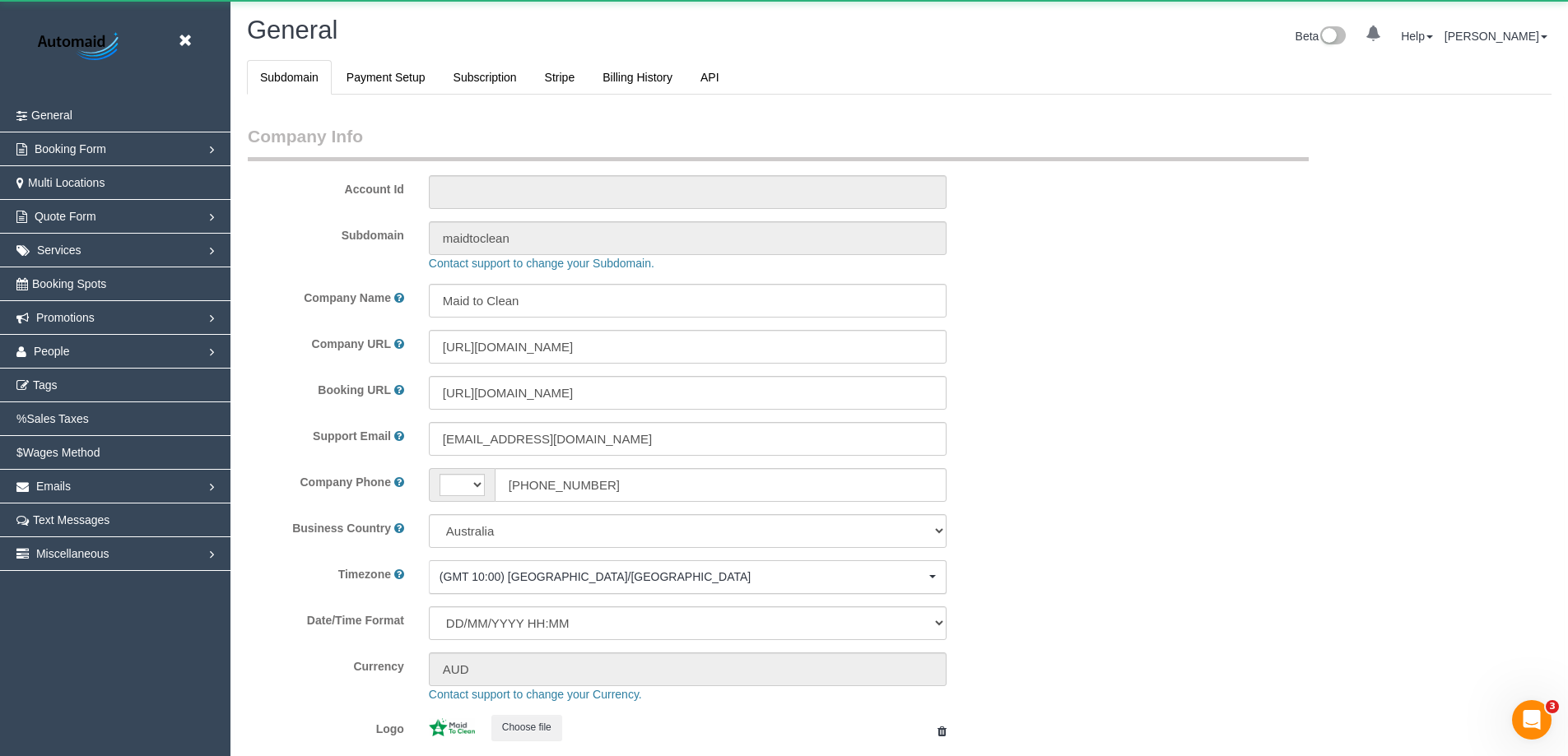
select select "string:AU"
select select "1"
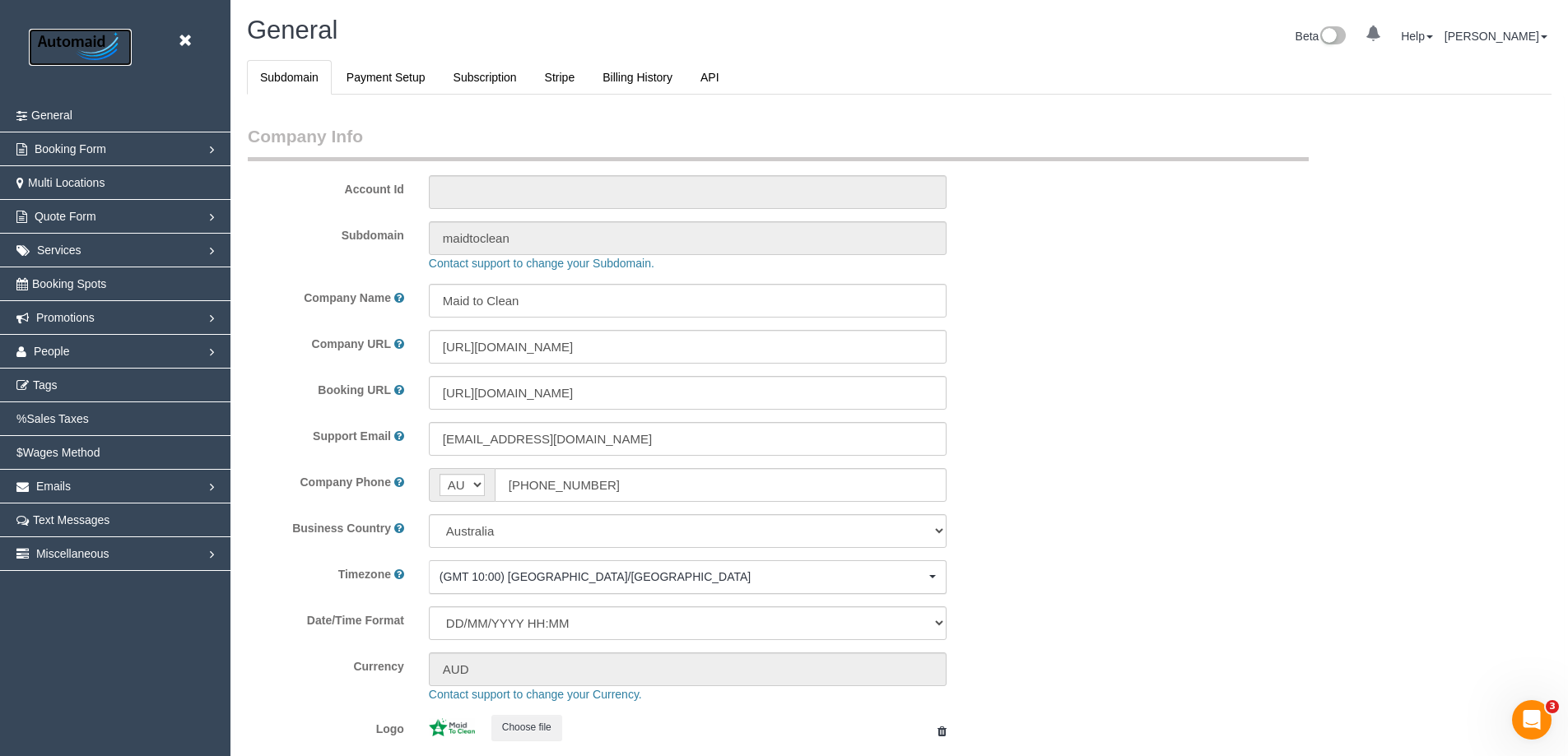
click at [79, 29] on img at bounding box center [80, 47] width 103 height 37
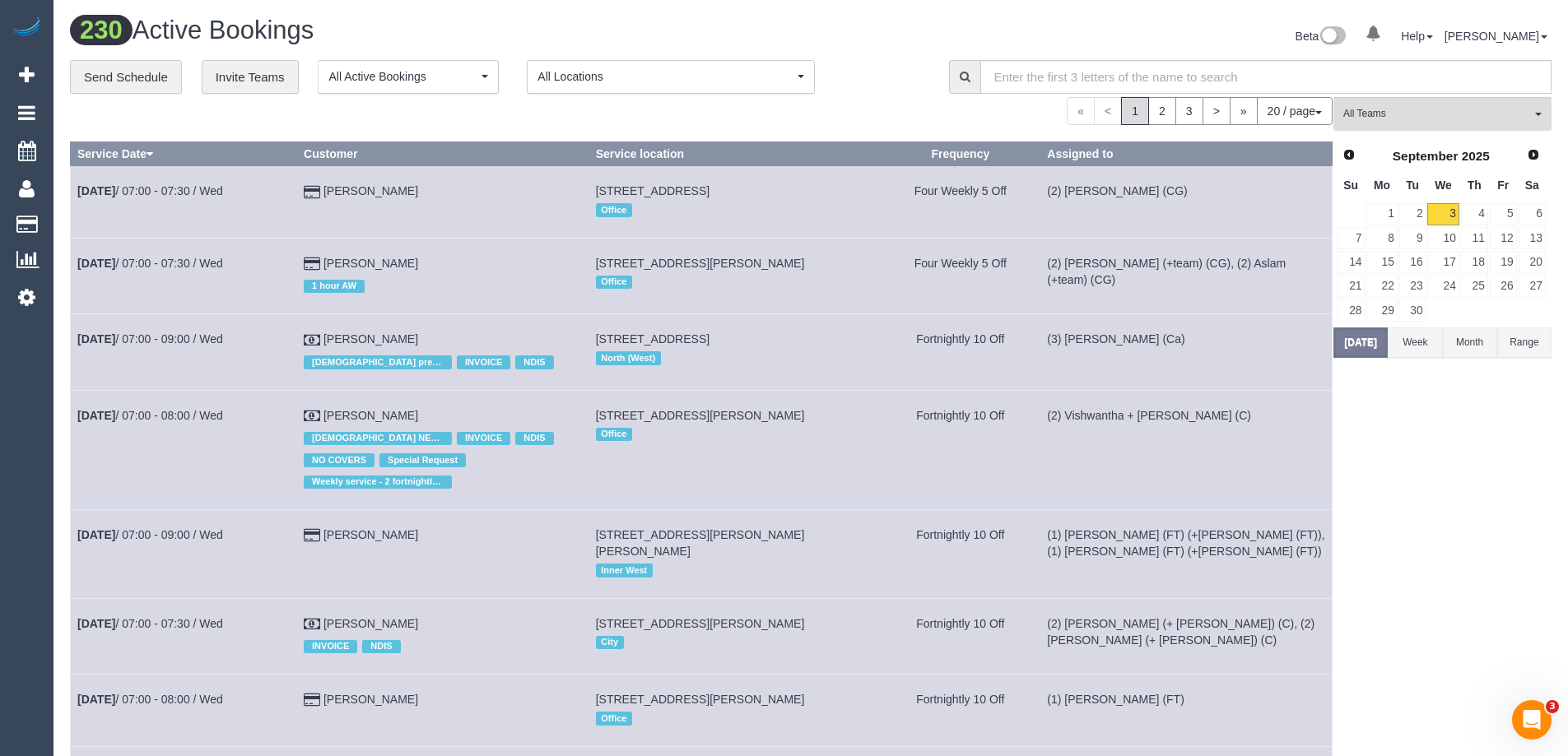
scroll to position [1826, 1568]
click at [25, 295] on icon at bounding box center [26, 297] width 17 height 20
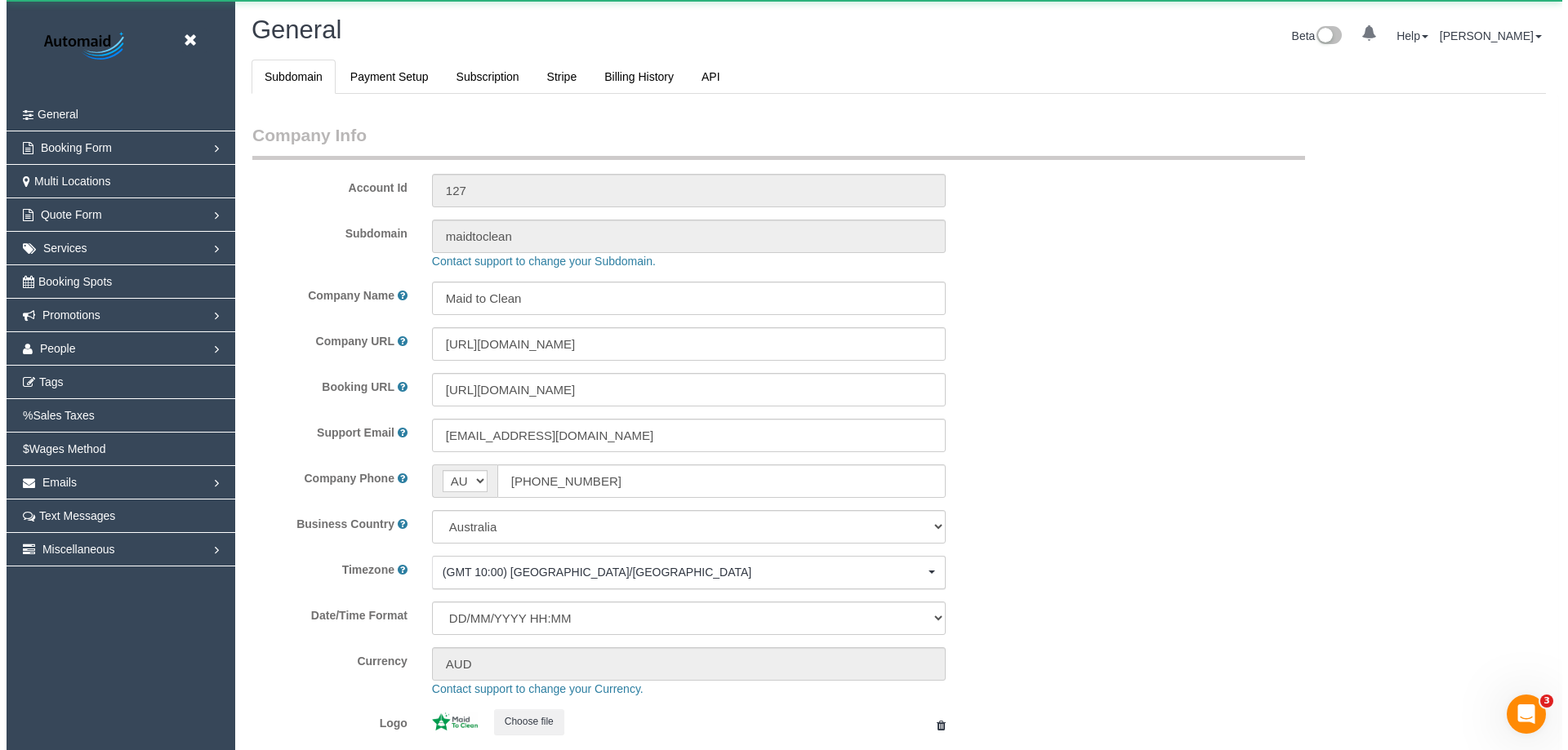
scroll to position [3699, 1556]
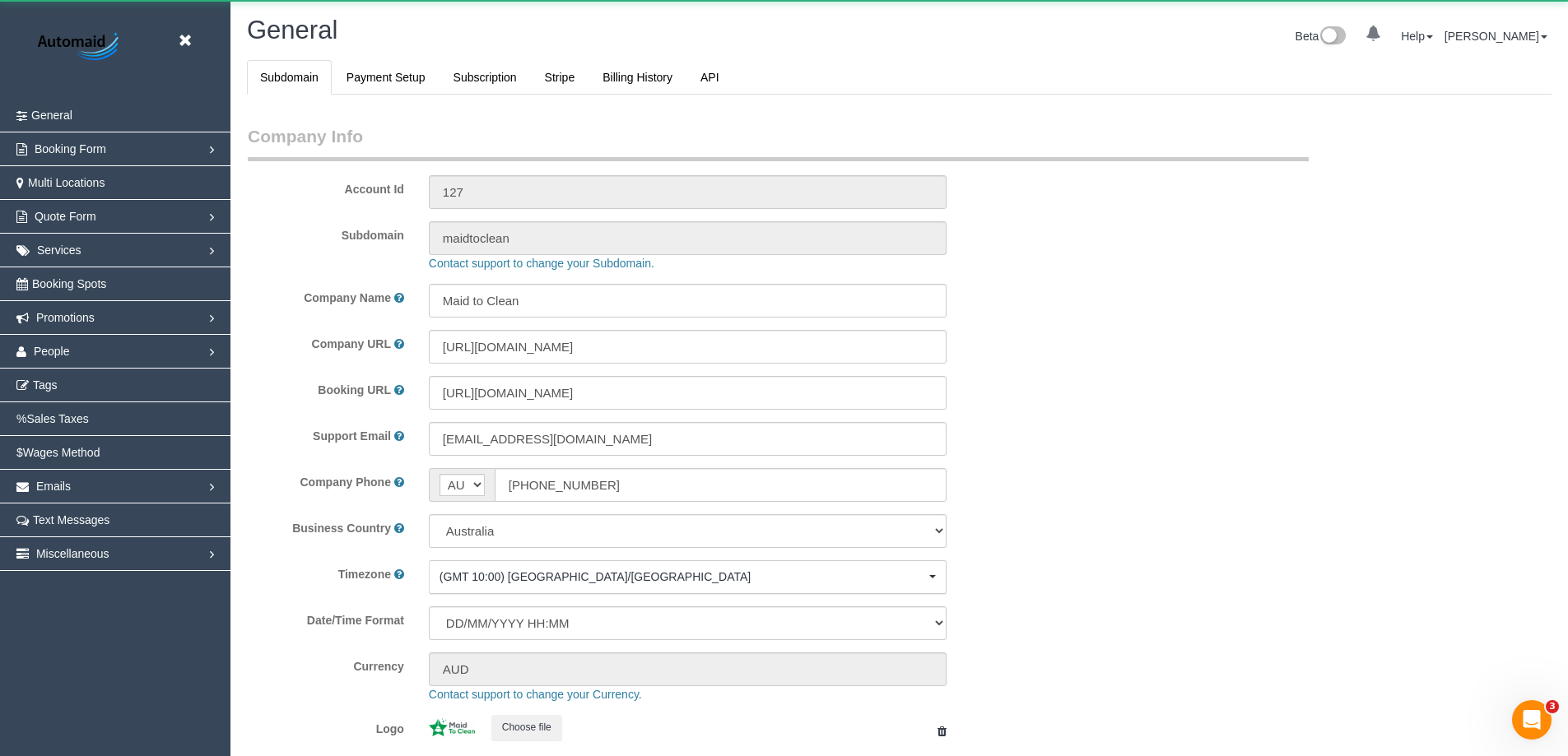
select select "1"
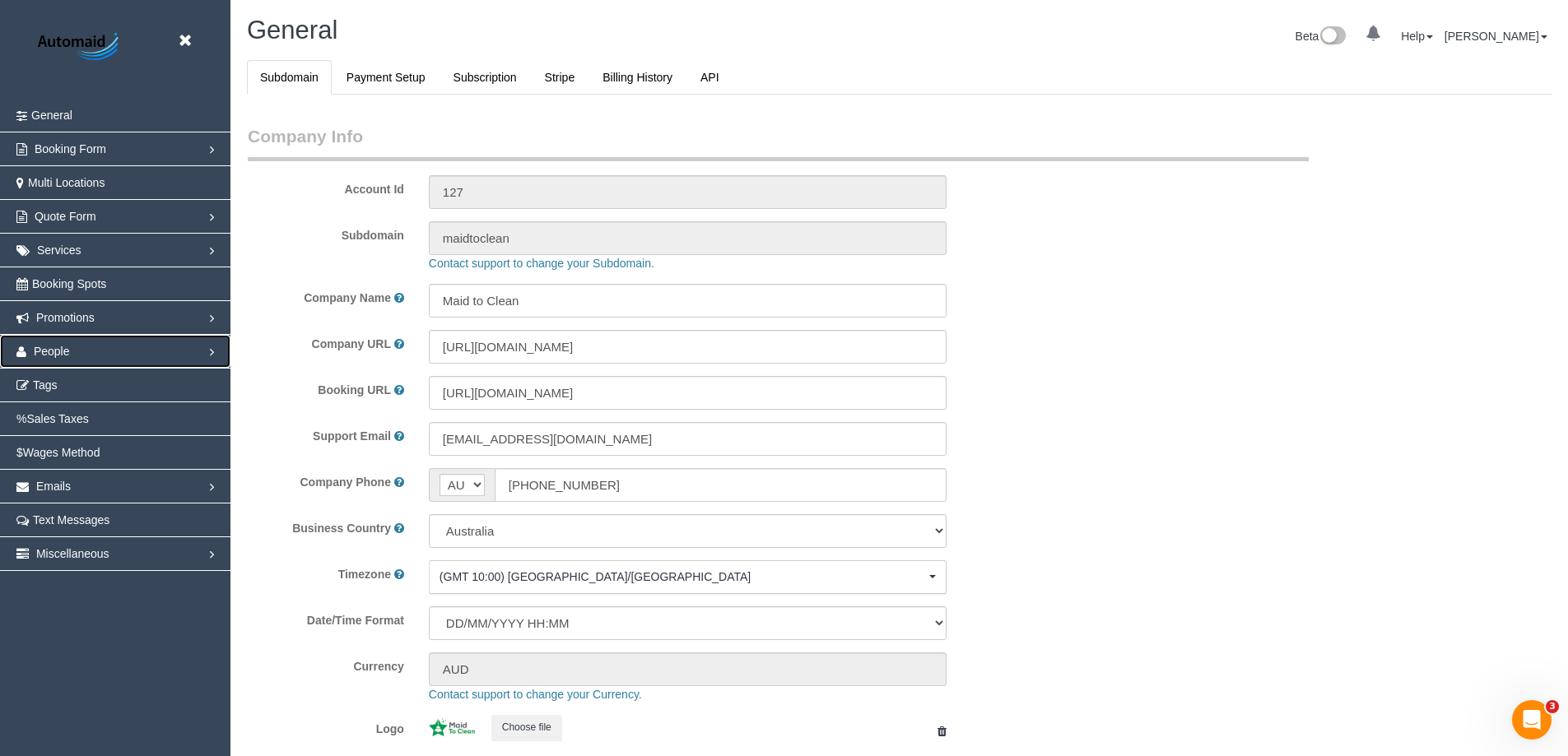
click at [66, 342] on link "People" at bounding box center [115, 351] width 230 height 33
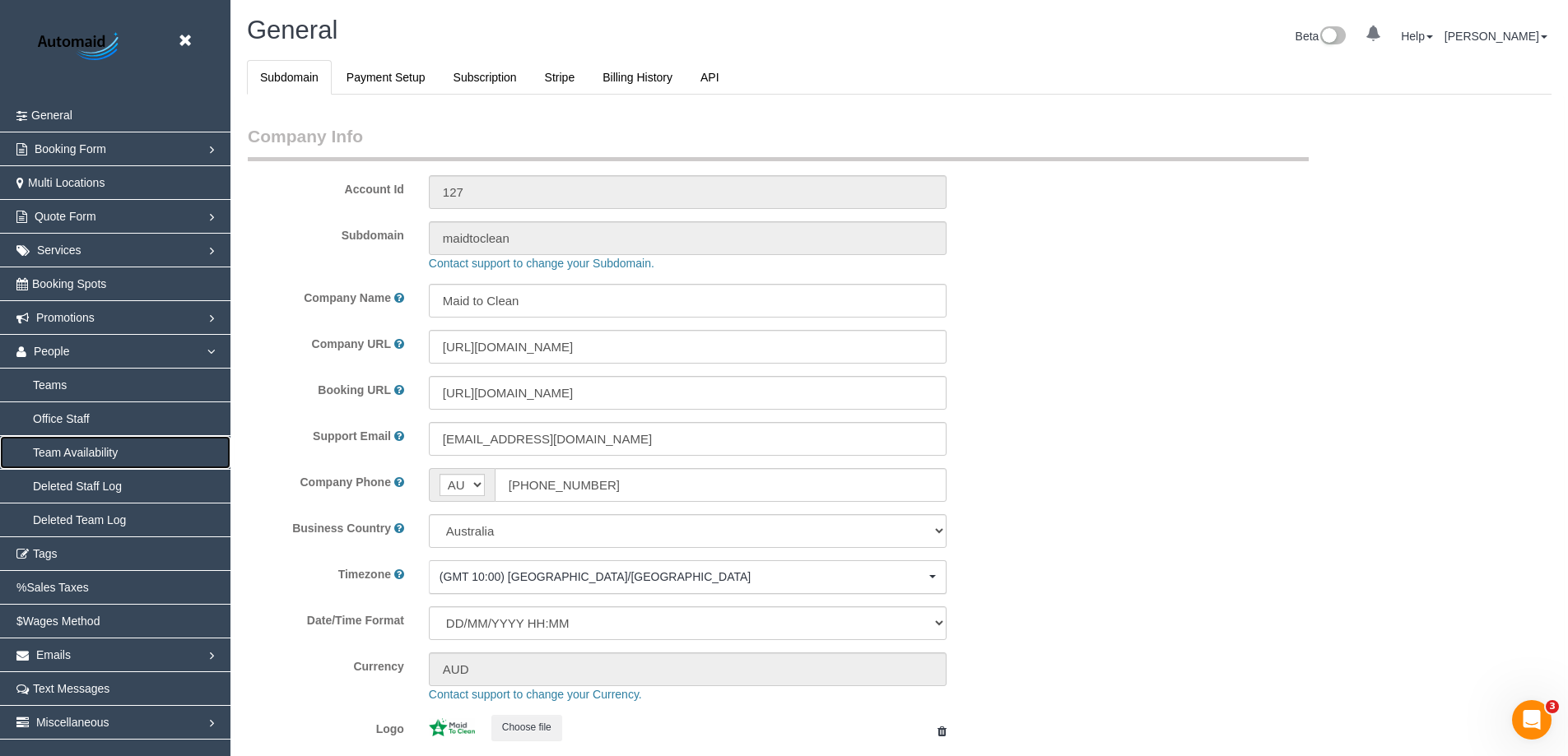
click at [62, 451] on link "Team Availability" at bounding box center [115, 452] width 230 height 33
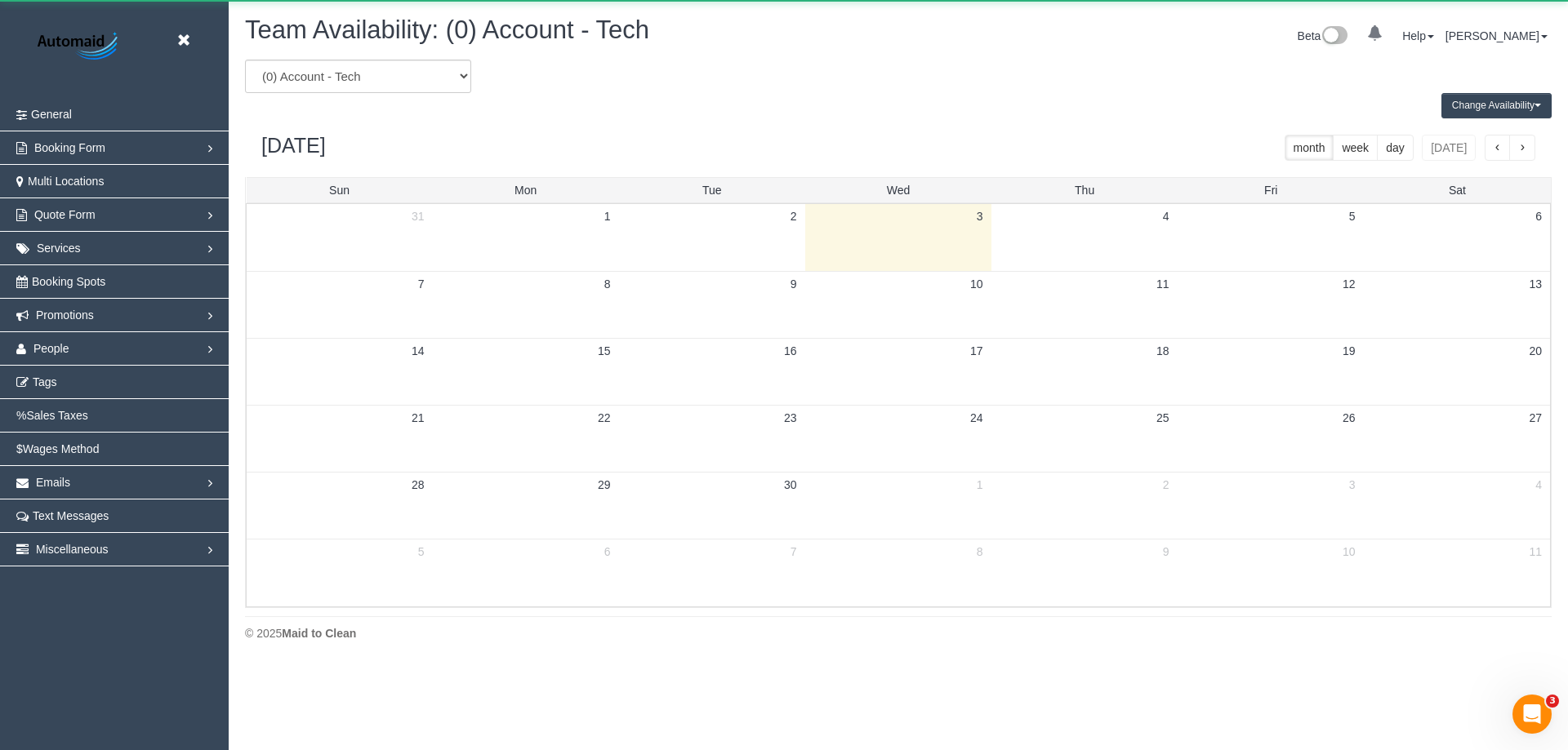
scroll to position [664, 1568]
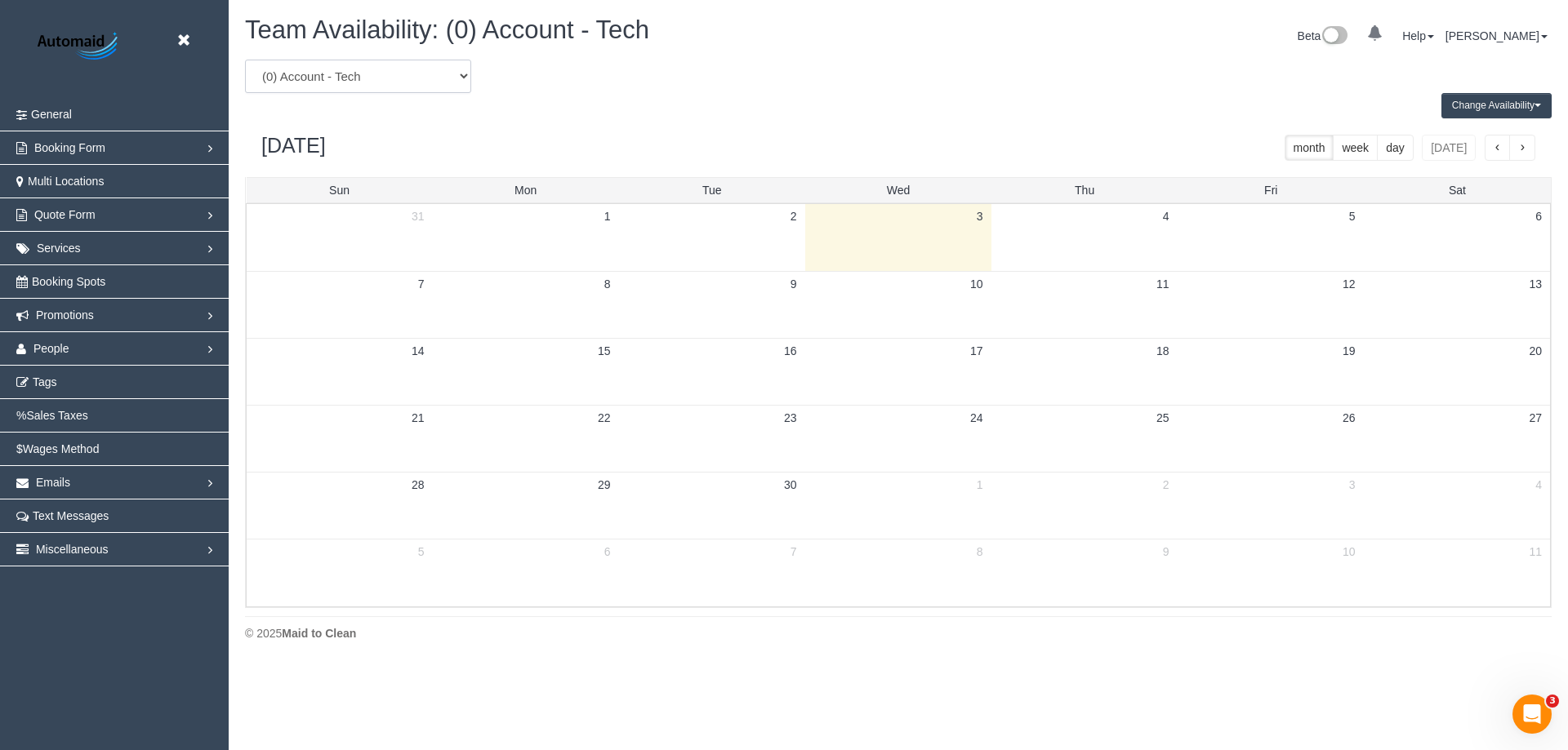
click at [294, 82] on select "(0) Account - Tech (0) Office (0) Raunak Test Account (1) Debbie Brodjanac (FT)…" at bounding box center [358, 77] width 226 height 34
select select "number:7248"
click at [245, 60] on select "(0) Account - Tech (0) Office (0) Raunak Test Account (1) Debbie Brodjanac (FT)…" at bounding box center [358, 77] width 226 height 34
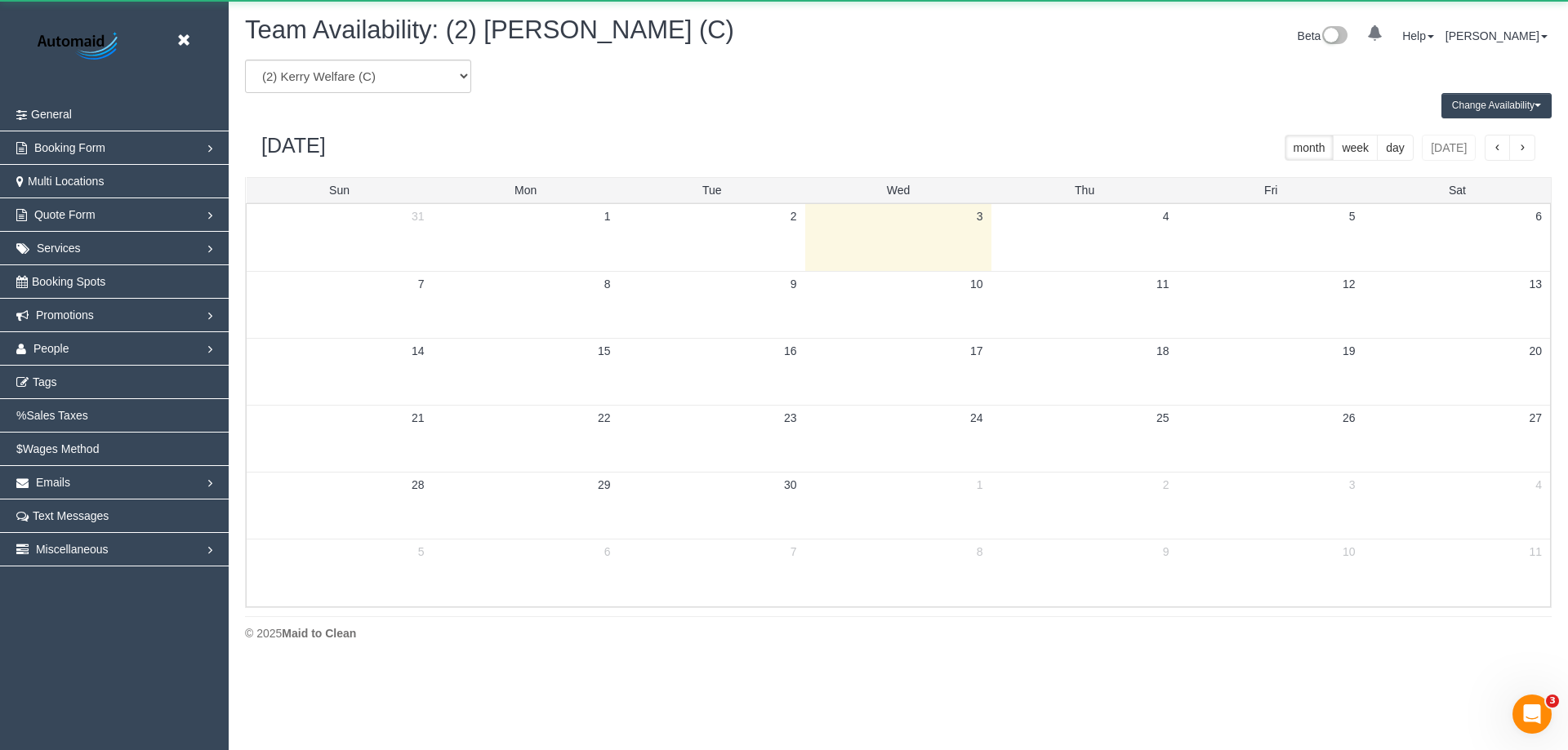
scroll to position [80961, 80107]
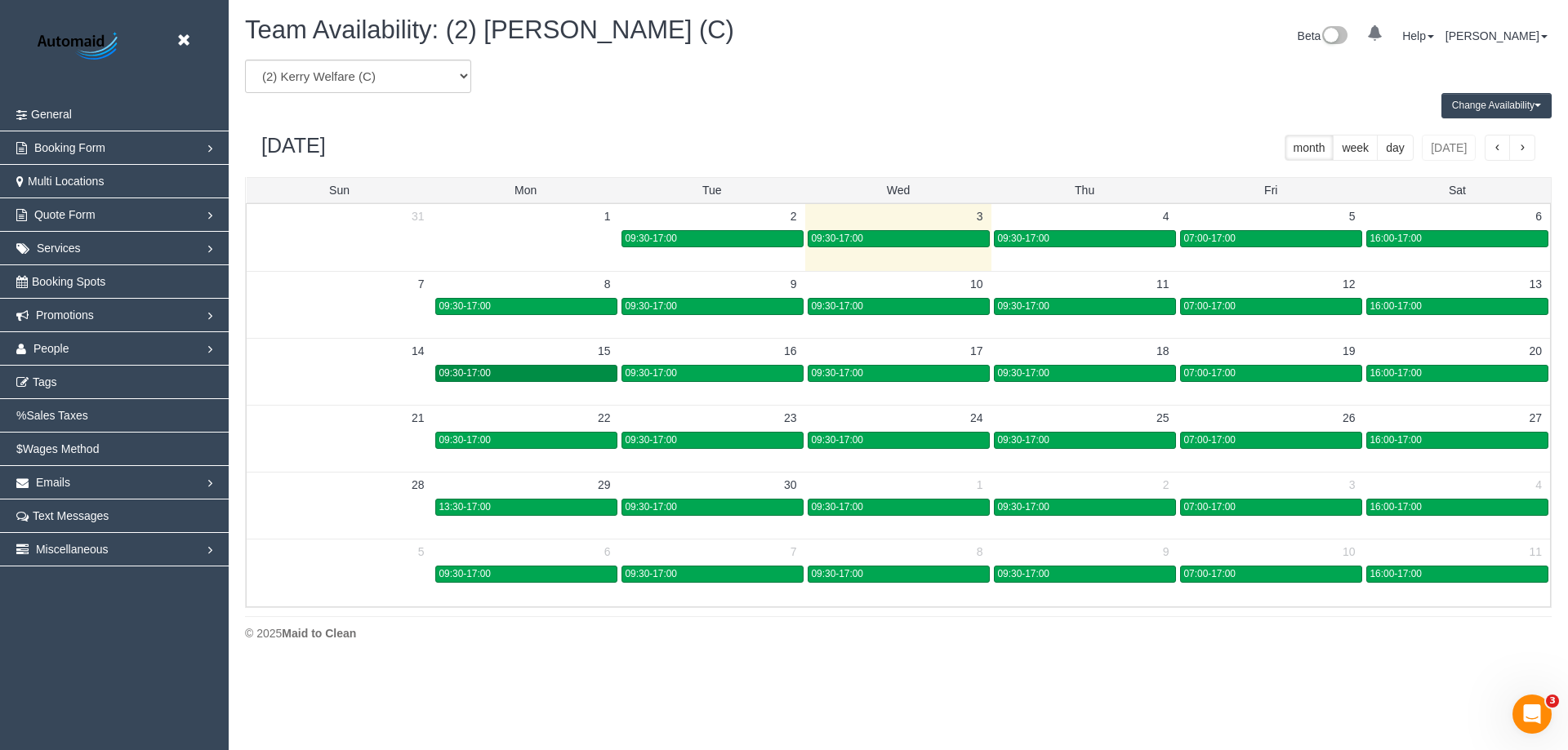
click at [587, 374] on div "09:30-17:00" at bounding box center [526, 373] width 174 height 12
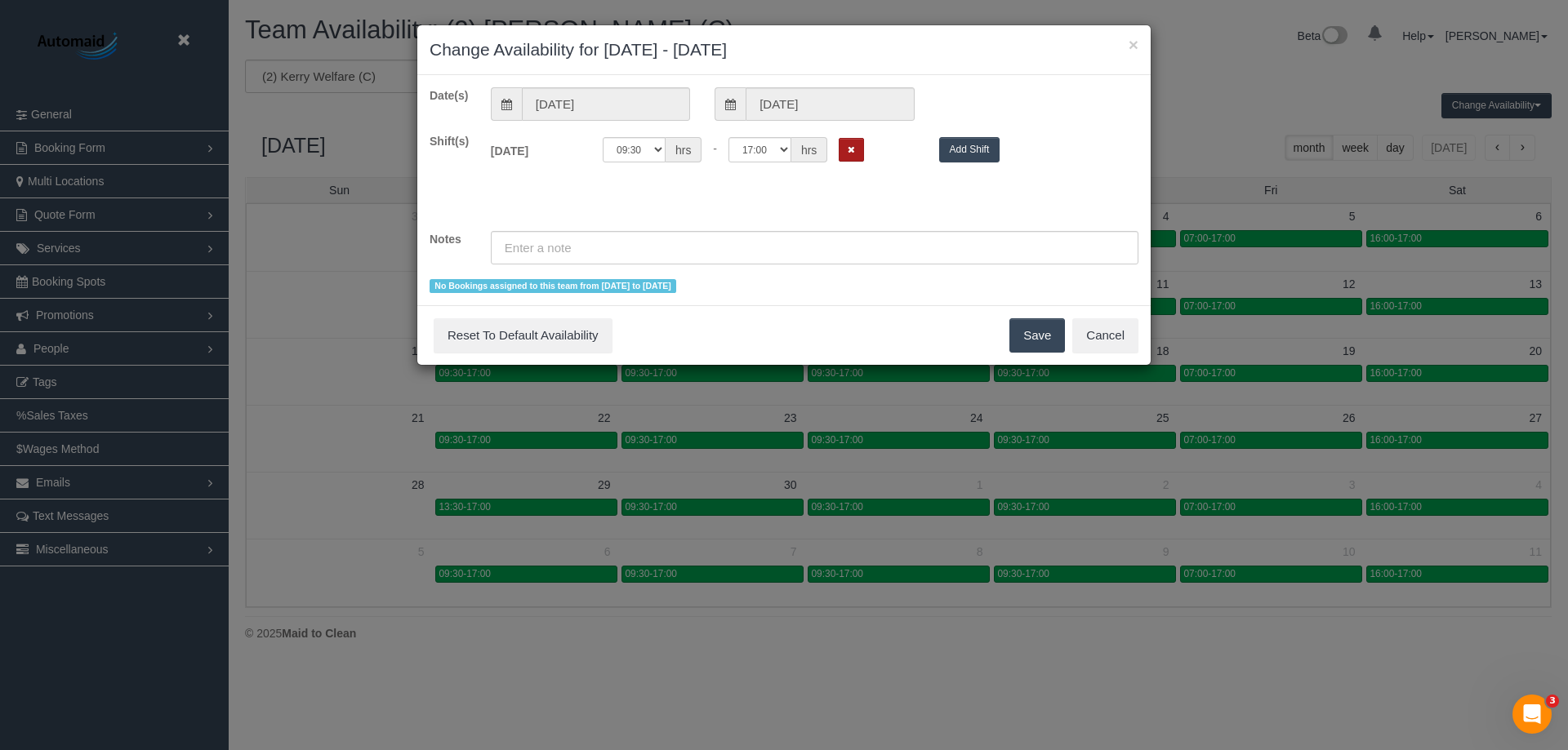
click at [856, 157] on button "Remove Shift" at bounding box center [851, 149] width 26 height 24
click at [1032, 330] on button "Save" at bounding box center [1037, 335] width 56 height 34
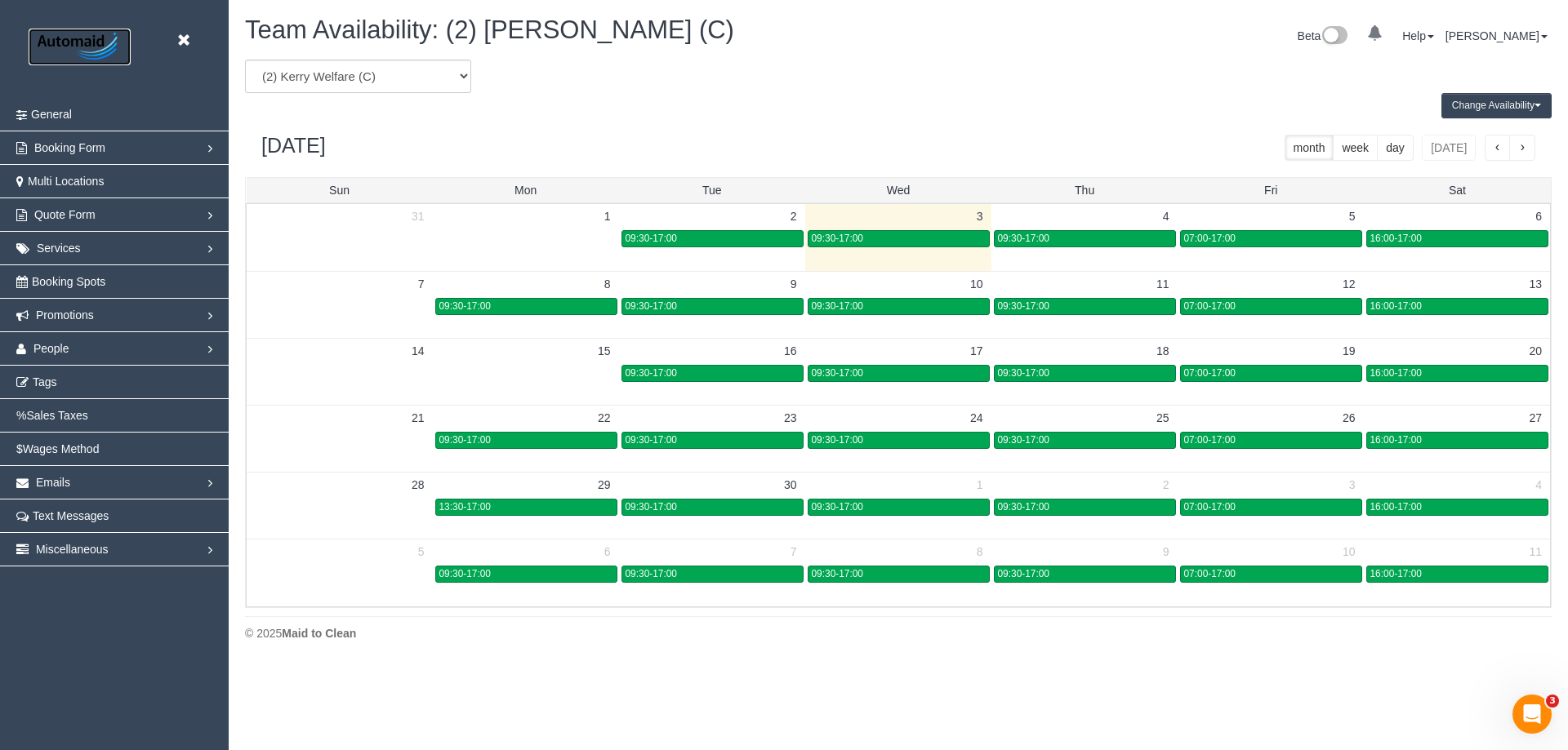
click at [81, 45] on img at bounding box center [79, 47] width 102 height 37
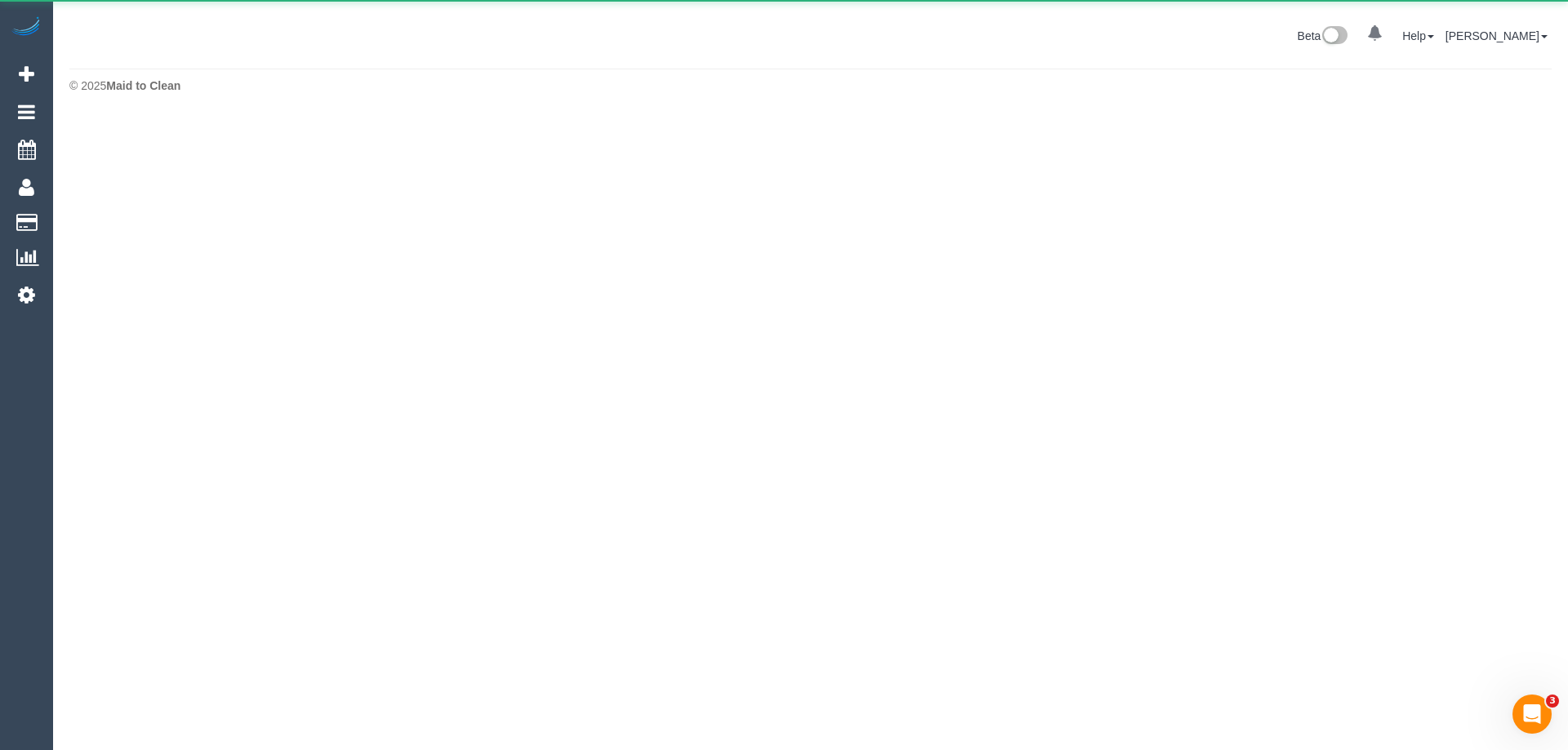
scroll to position [81509, 80107]
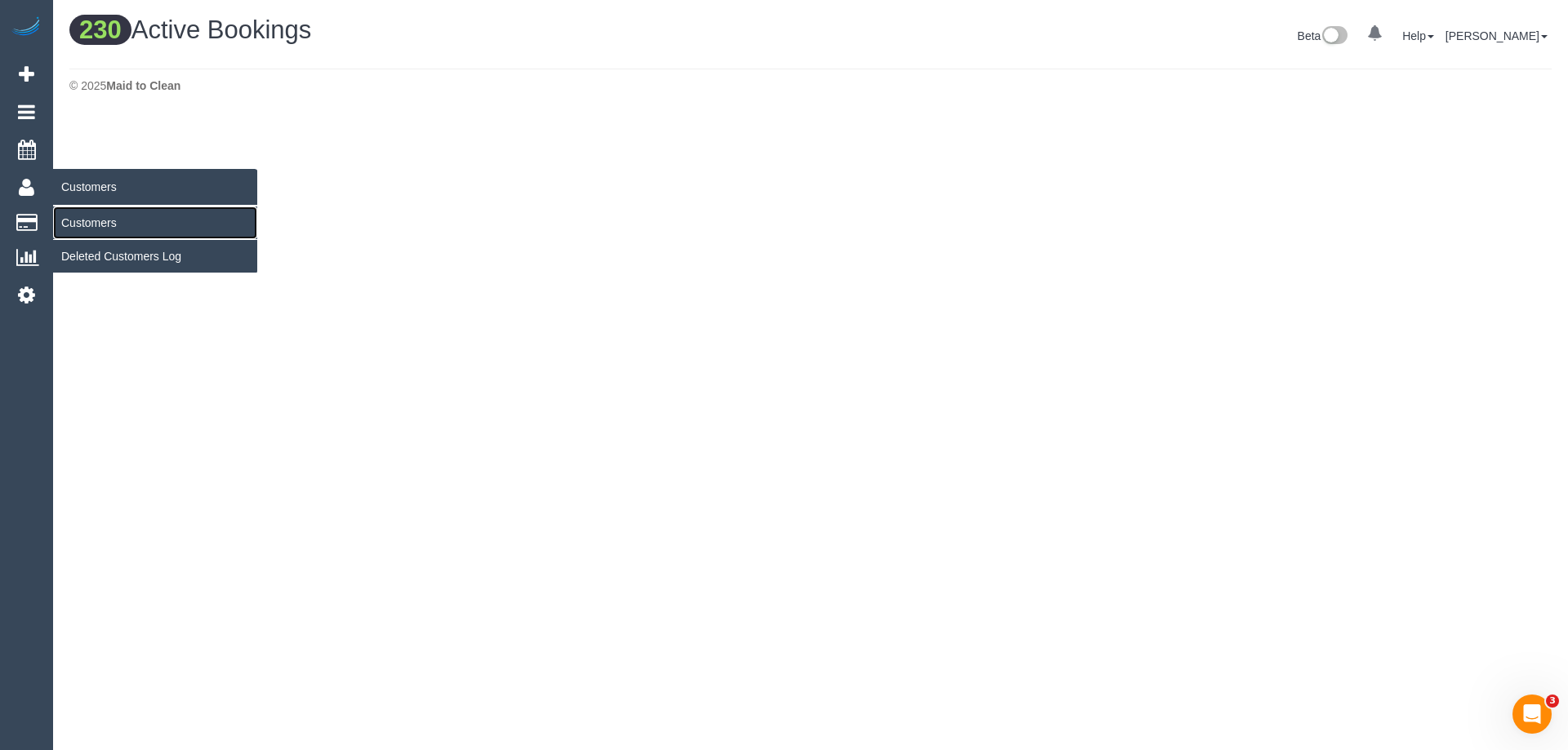
click at [103, 217] on link "Customers" at bounding box center [155, 222] width 204 height 33
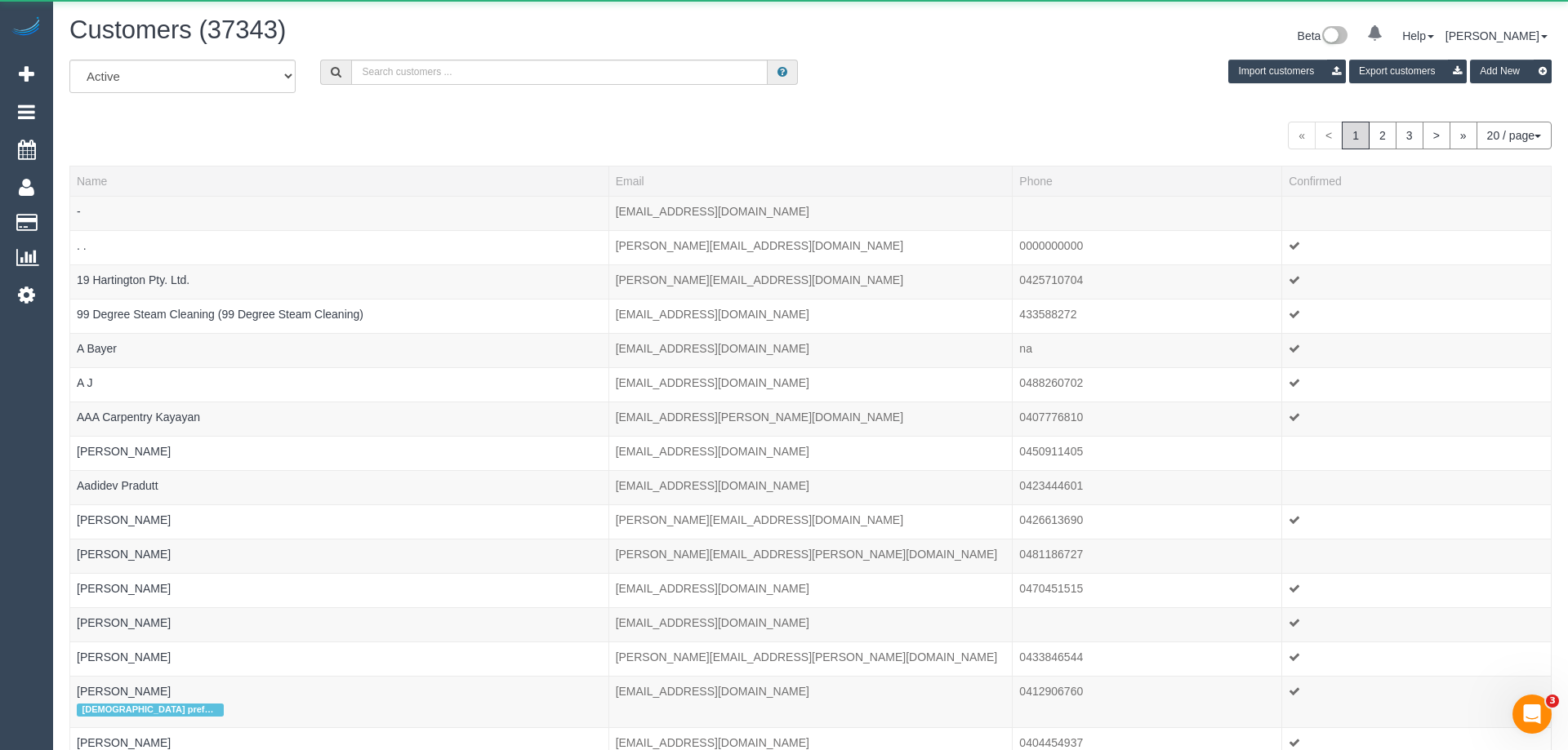
scroll to position [1017, 1556]
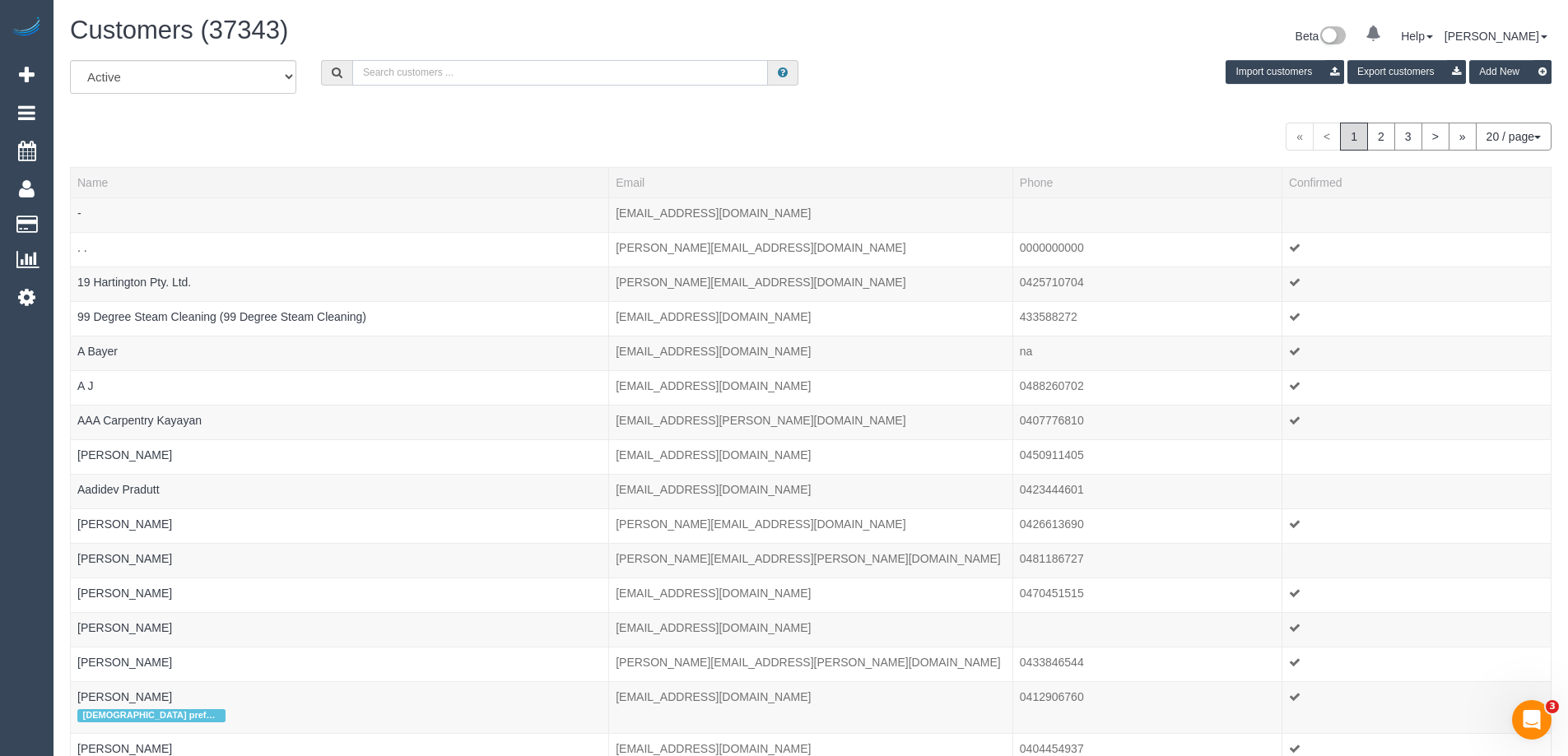
click at [430, 62] on input "text" at bounding box center [560, 73] width 416 height 26
paste input "Michael Fahy"
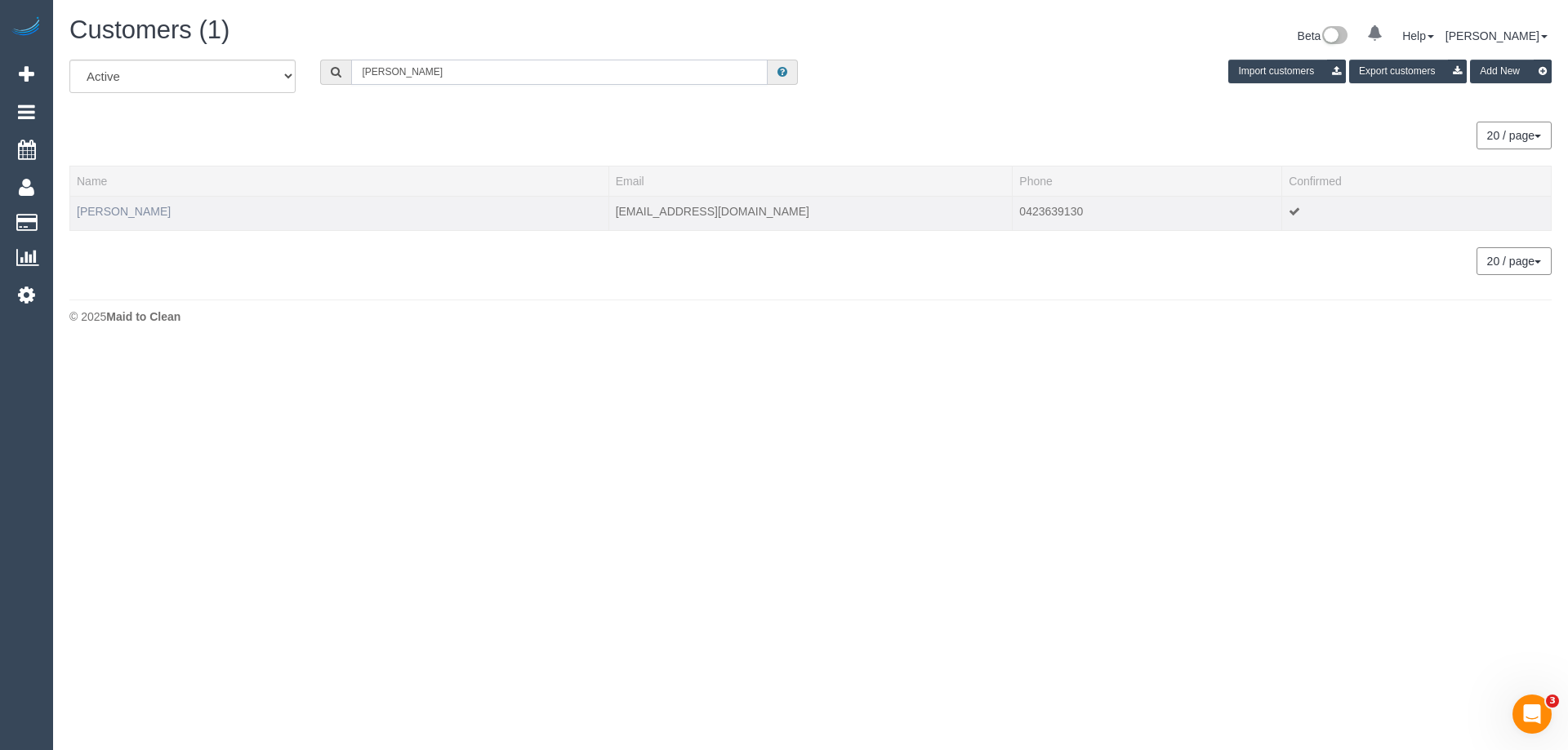
type input "Michael Fahy"
click at [122, 212] on link "Michael Fahy" at bounding box center [124, 211] width 94 height 13
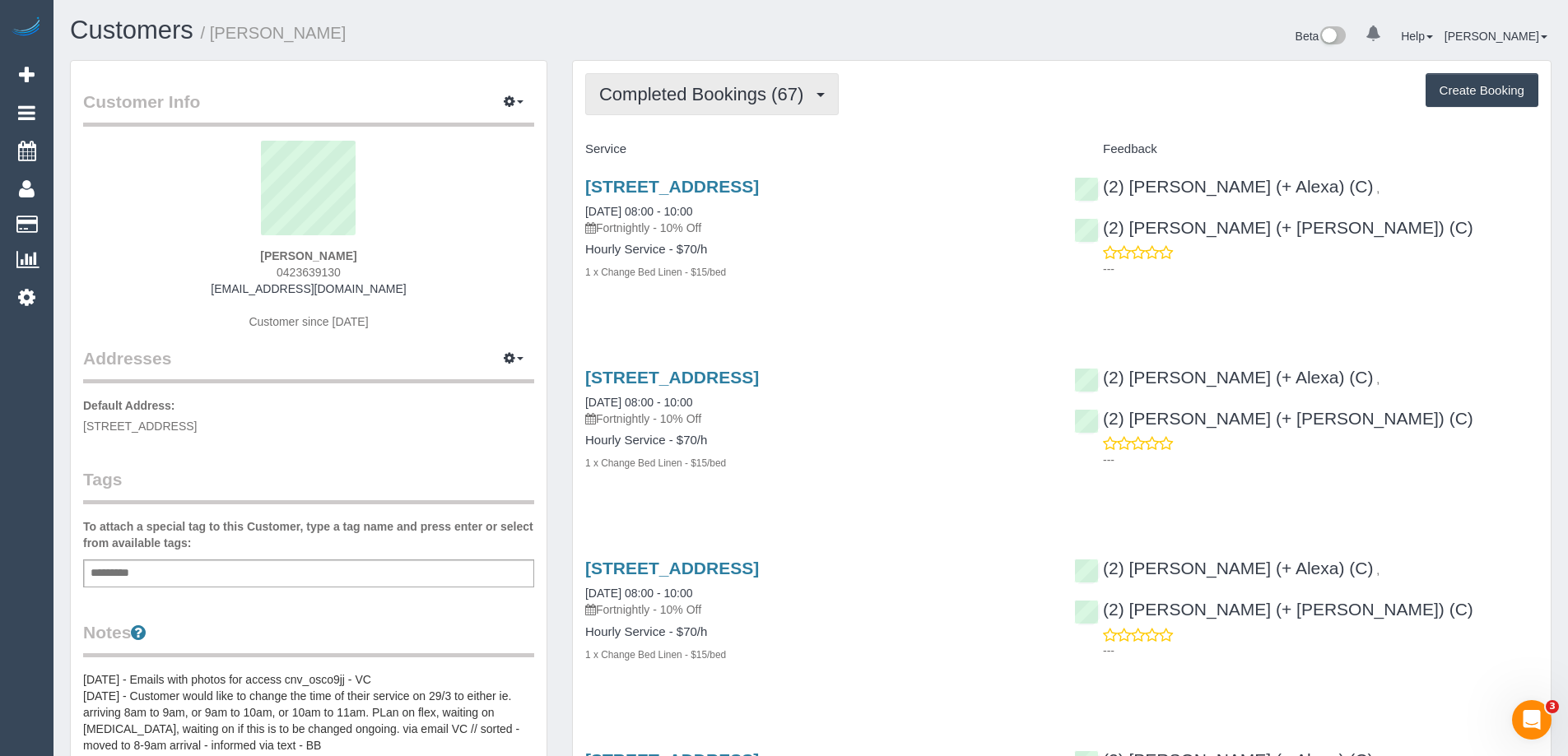
click at [713, 110] on button "Completed Bookings (67)" at bounding box center [712, 93] width 254 height 42
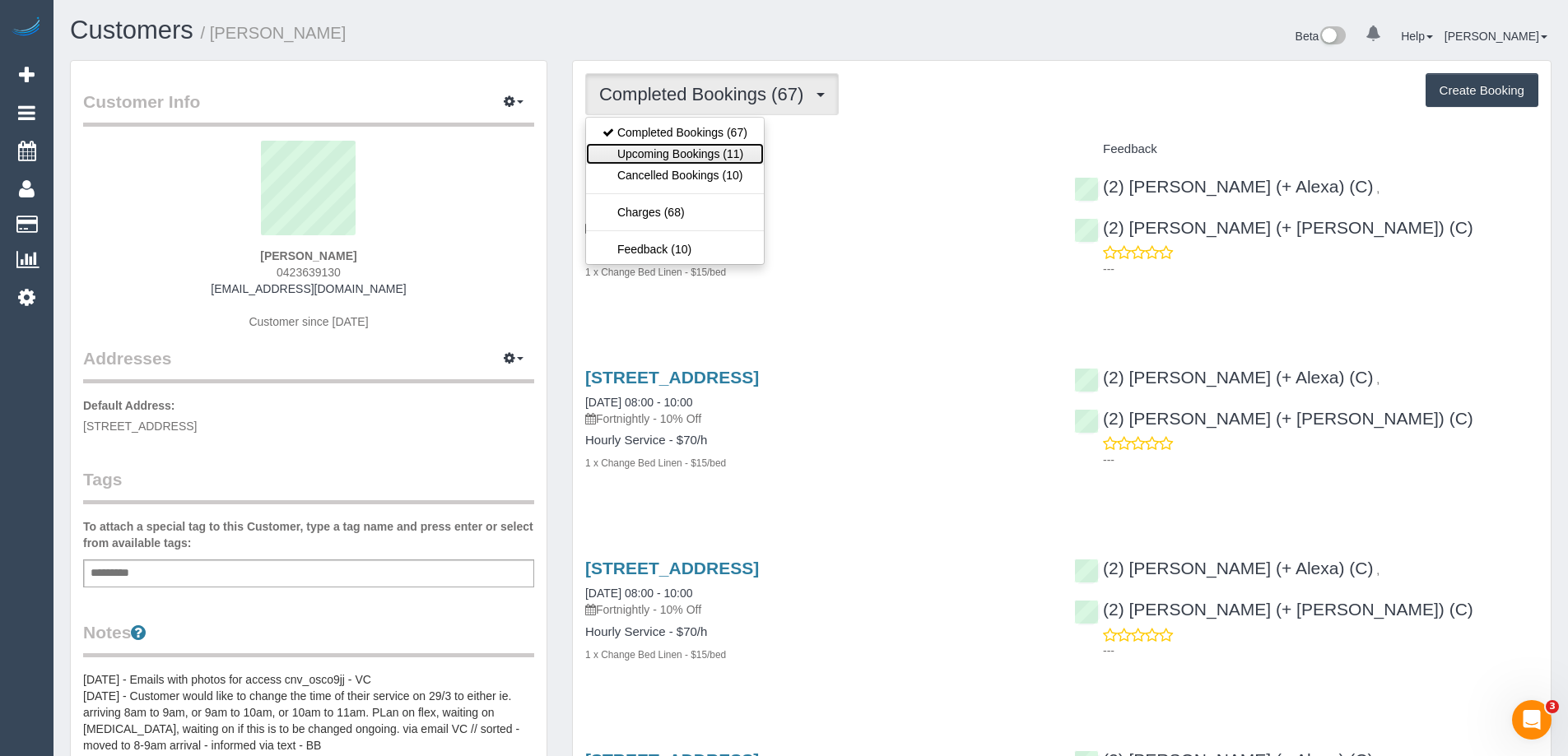
click at [693, 145] on link "Upcoming Bookings (11)" at bounding box center [675, 154] width 178 height 21
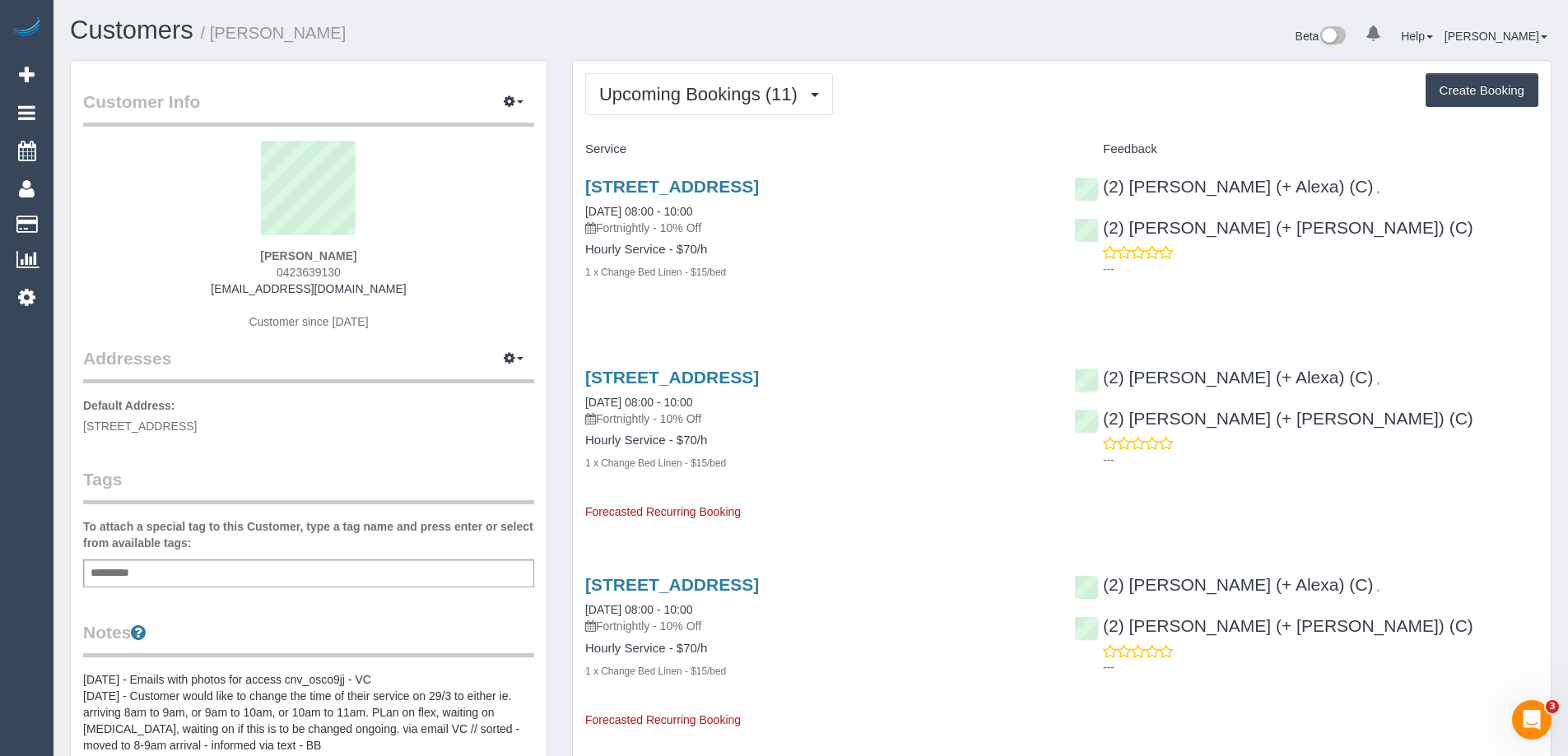
scroll to position [2516, 1568]
click at [707, 184] on link "10 Macrobertson Close, Fitzroy, VIC 3065" at bounding box center [672, 186] width 174 height 19
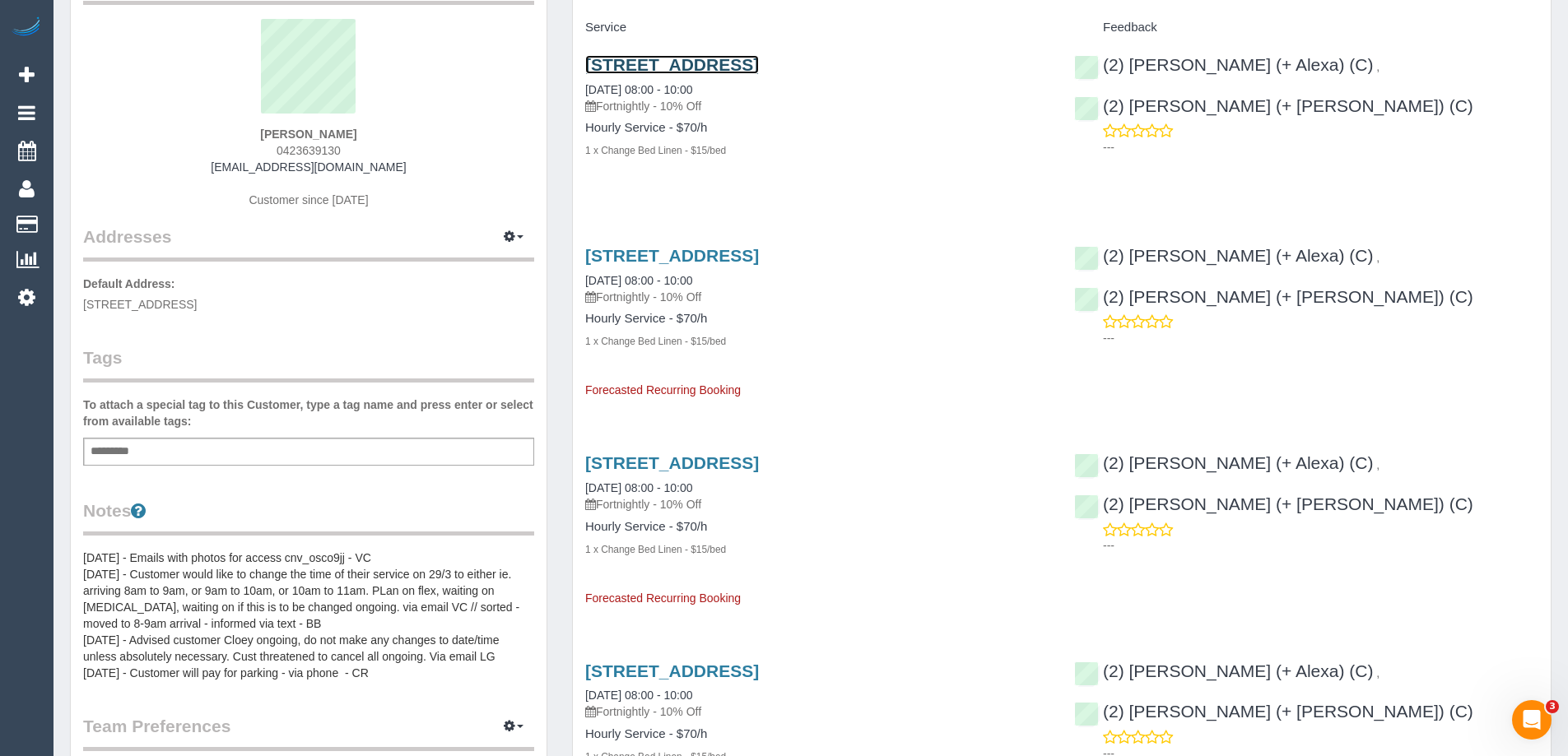
scroll to position [247, 0]
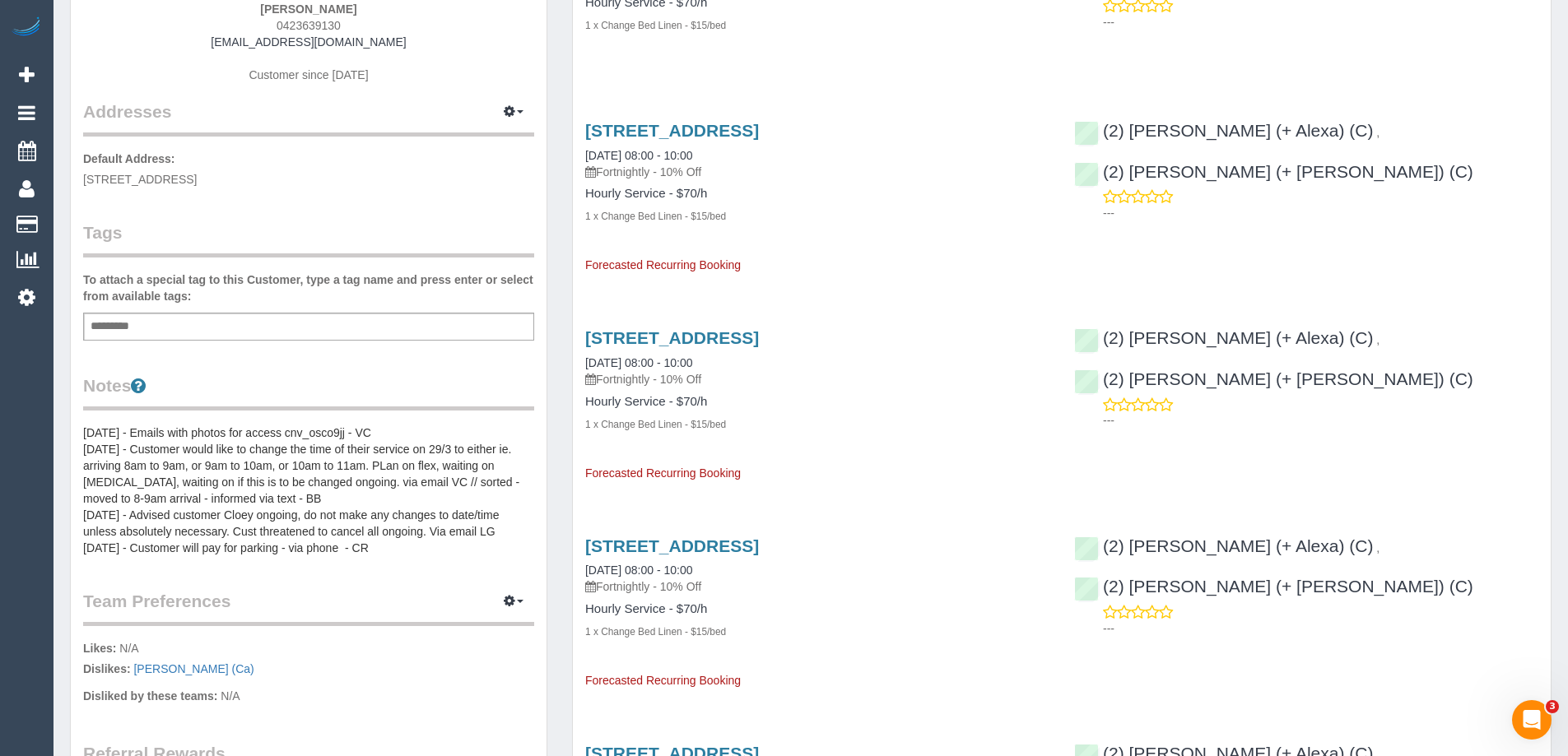
click at [136, 499] on pre "19/02/25 - Emails with photos for access cnv_osco9jj - VC 27/3/23 - Customer wo…" at bounding box center [308, 490] width 451 height 132
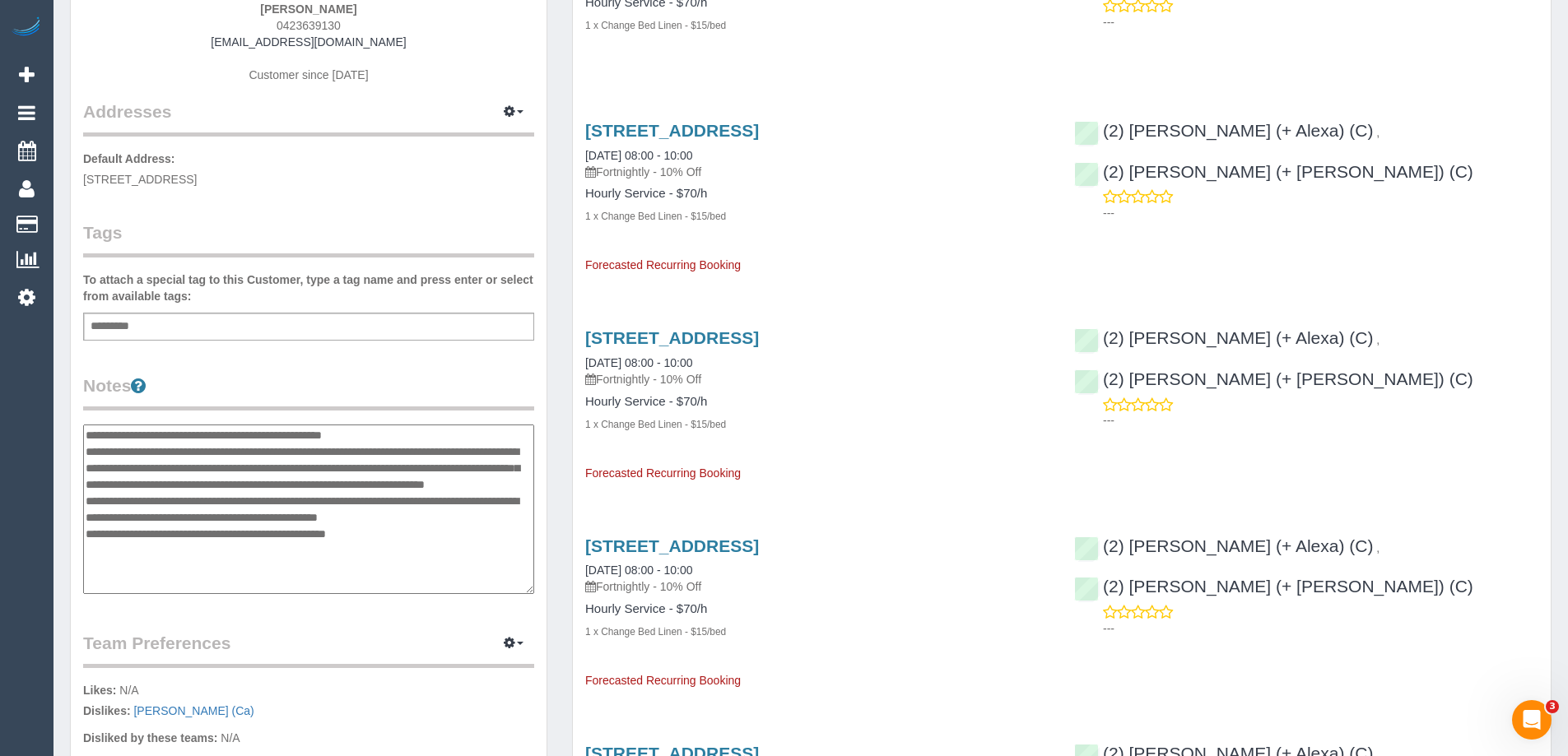
drag, startPoint x: 389, startPoint y: 548, endPoint x: 61, endPoint y: 430, distance: 348.6
click at [61, 430] on div "Customer Info Edit Contact Info Send Message Email Preferences Special Sales Ta…" at bounding box center [309, 455] width 502 height 1284
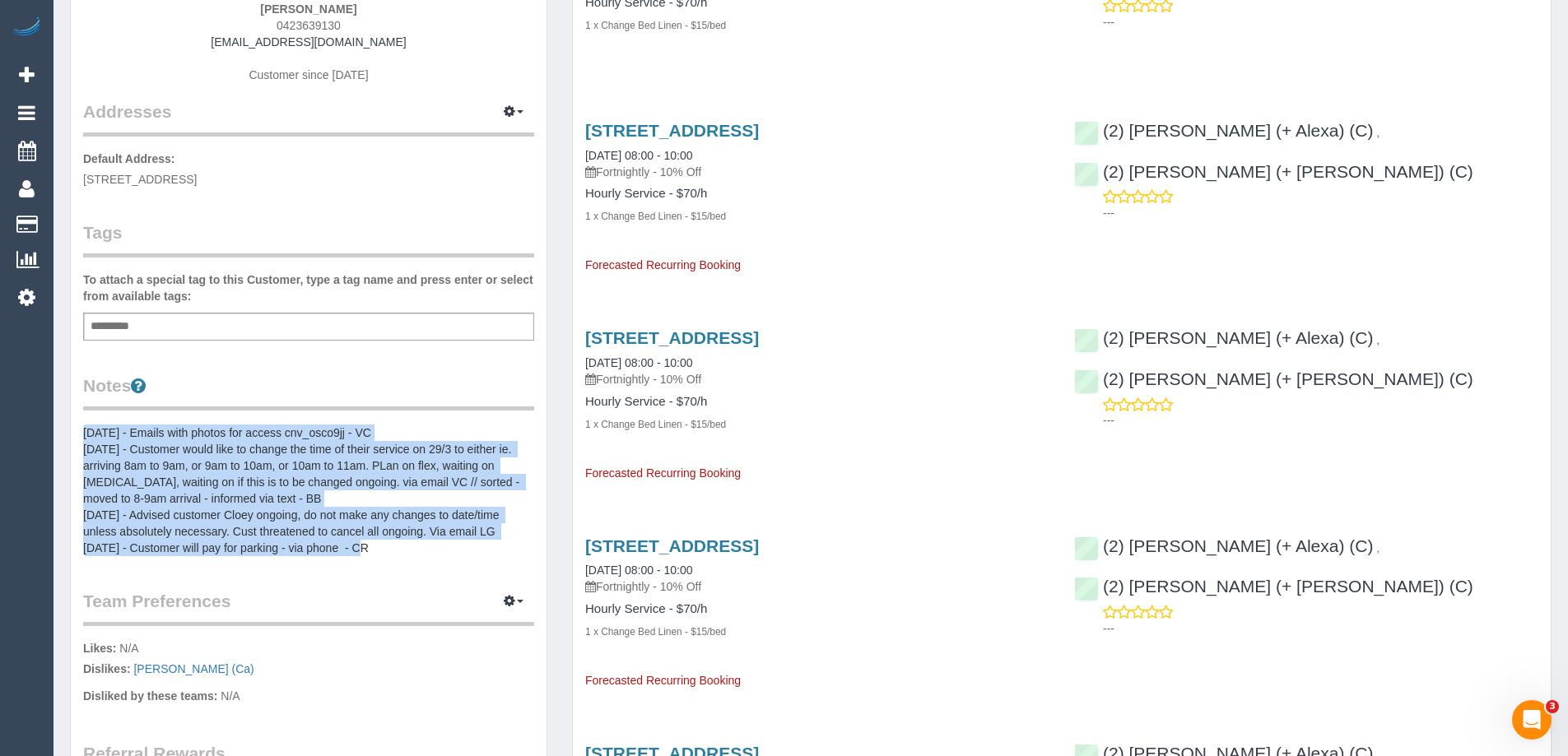
drag, startPoint x: 374, startPoint y: 548, endPoint x: 85, endPoint y: 431, distance: 311.8
click at [85, 431] on pre "19/02/25 - Emails with photos for access cnv_osco9jj - VC 27/3/23 - Customer wo…" at bounding box center [308, 490] width 451 height 132
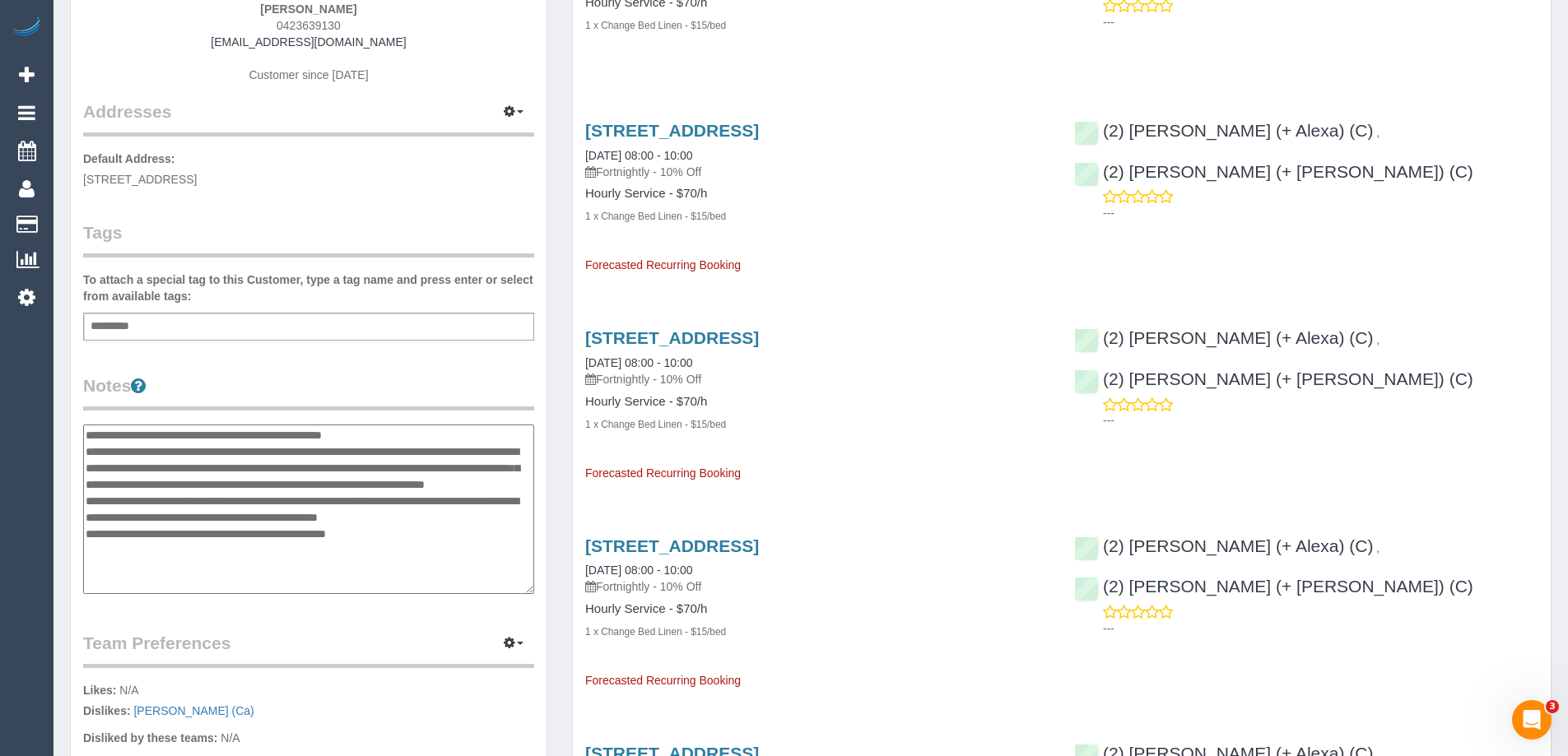
drag, startPoint x: 378, startPoint y: 551, endPoint x: 93, endPoint y: 436, distance: 307.3
click at [93, 436] on textarea "**********" at bounding box center [308, 509] width 451 height 170
type textarea "*"
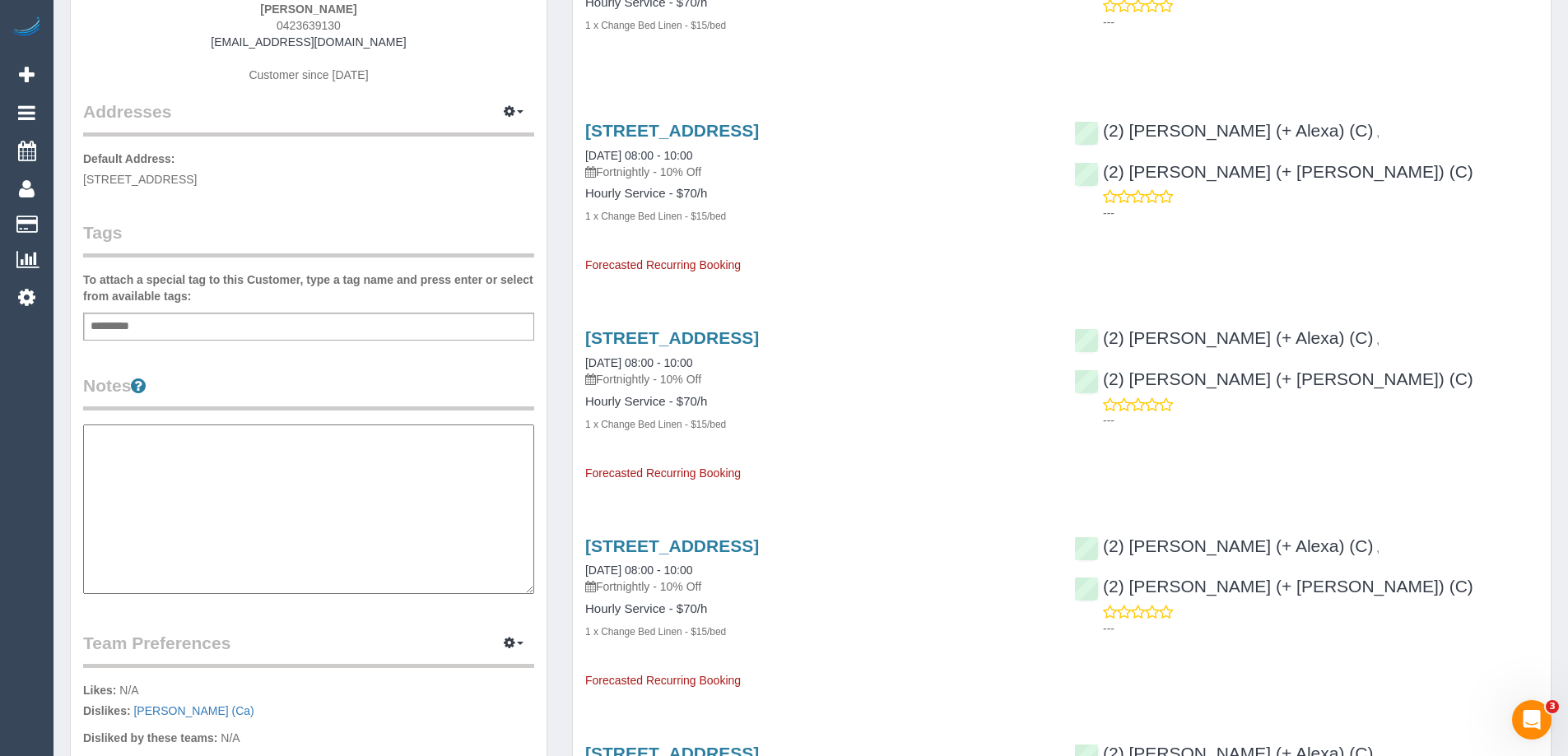
paste textarea "**********"
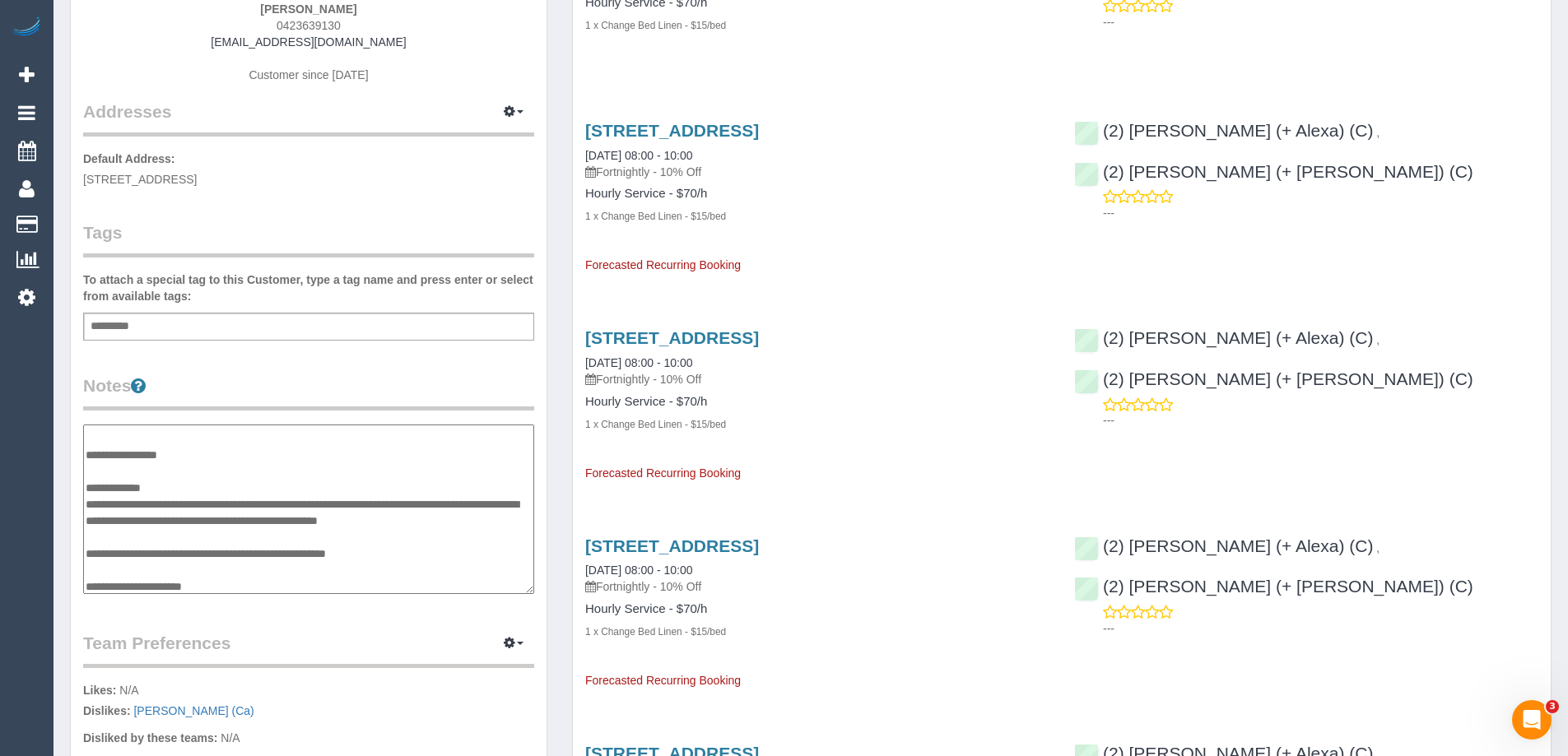
scroll to position [0, 0]
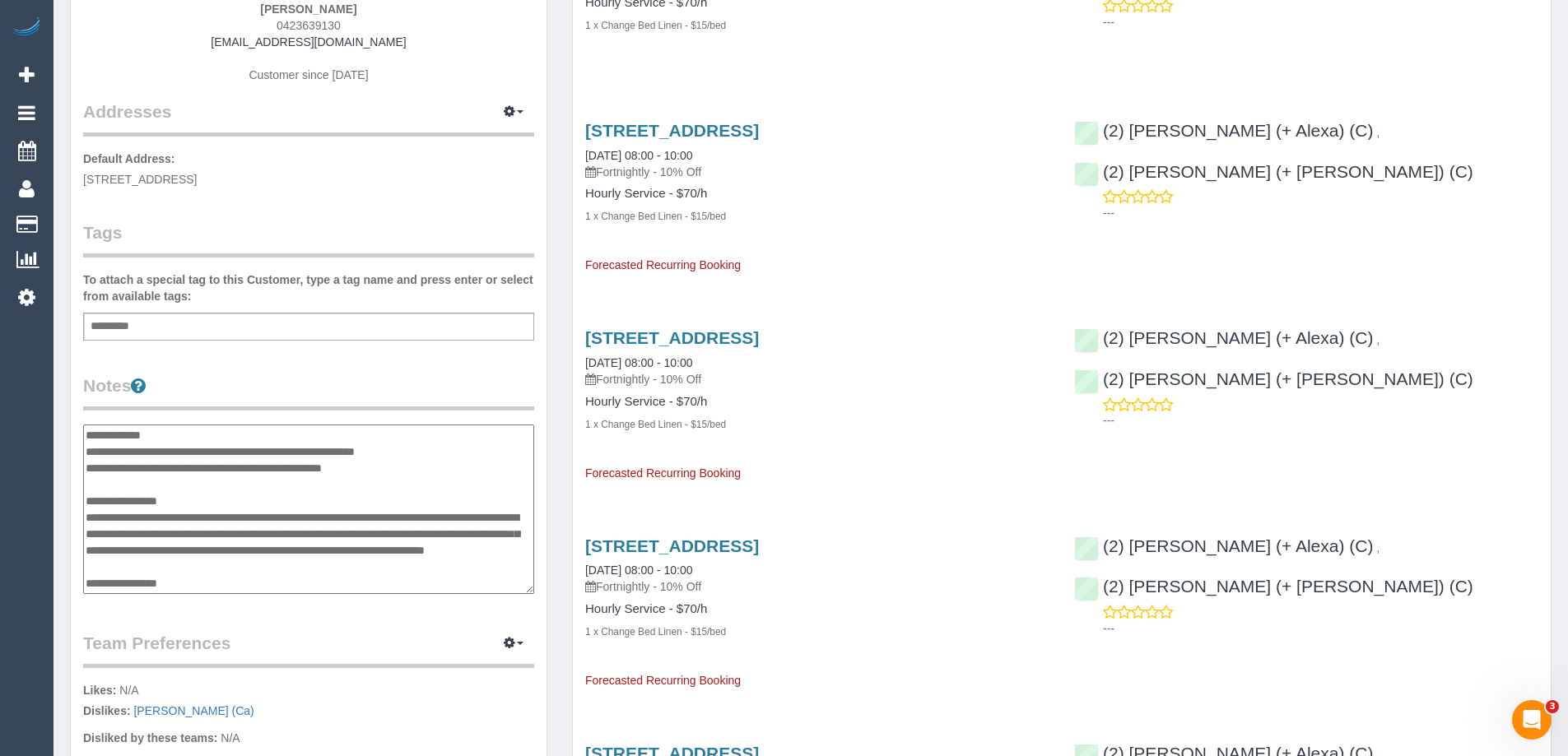
type textarea "**********"
click at [430, 361] on div "Customer Info Edit Contact Info Send Message Email Preferences Special Sales Ta…" at bounding box center [309, 447] width 476 height 1267
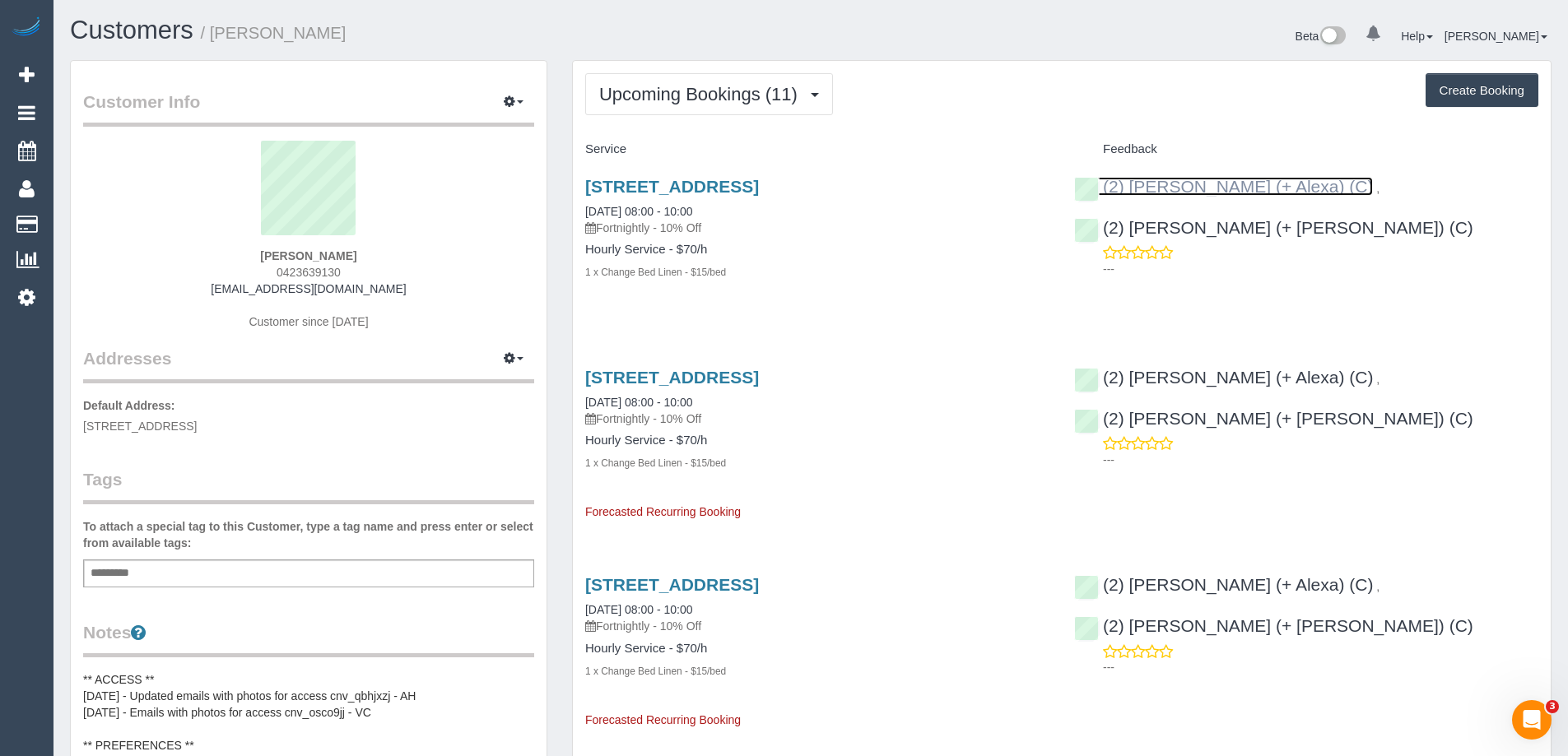
click at [1157, 181] on link "(2) [PERSON_NAME] (+ Alexa) (C)" at bounding box center [1224, 186] width 299 height 19
click at [32, 28] on img at bounding box center [26, 28] width 33 height 23
click at [23, 295] on icon at bounding box center [26, 297] width 17 height 20
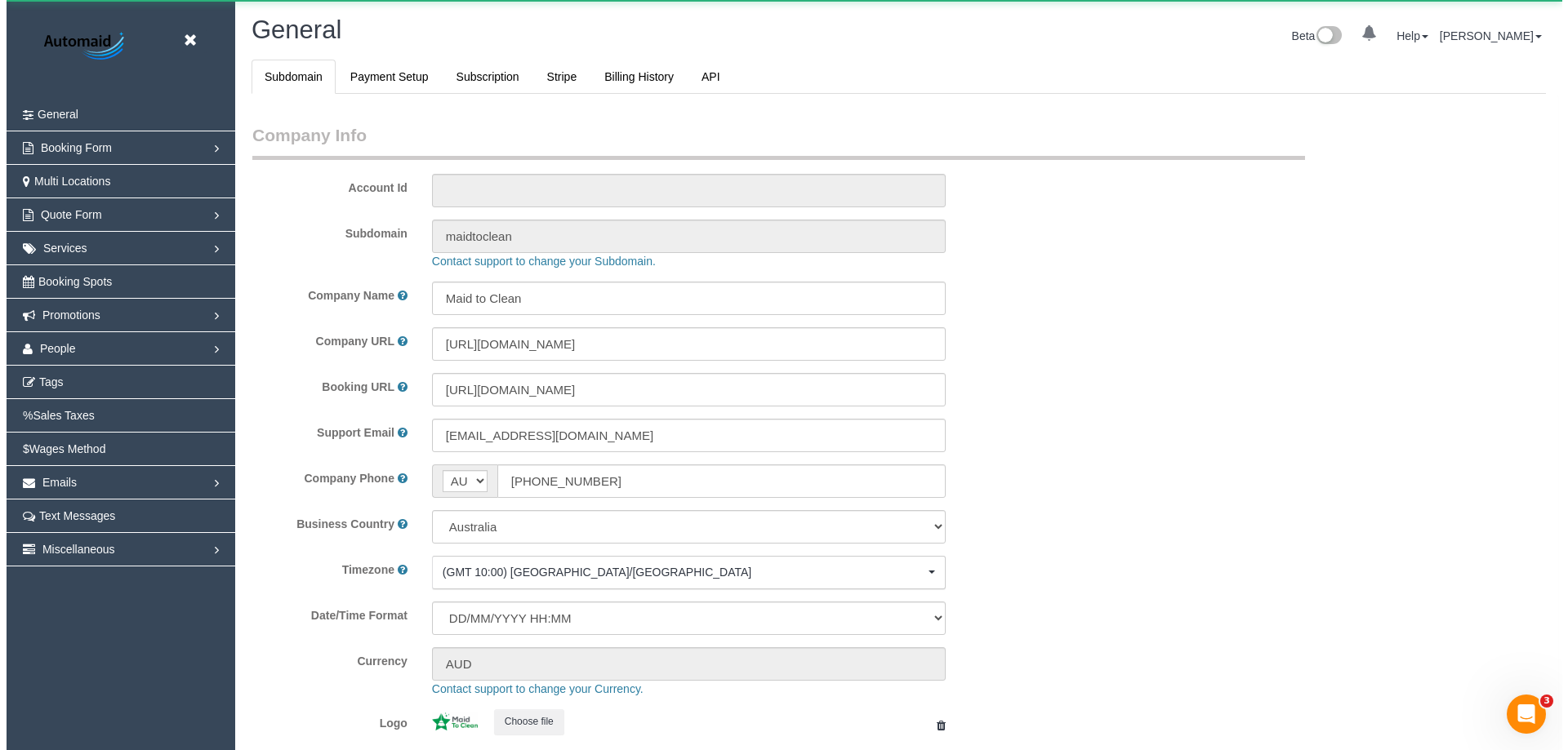
scroll to position [3699, 1556]
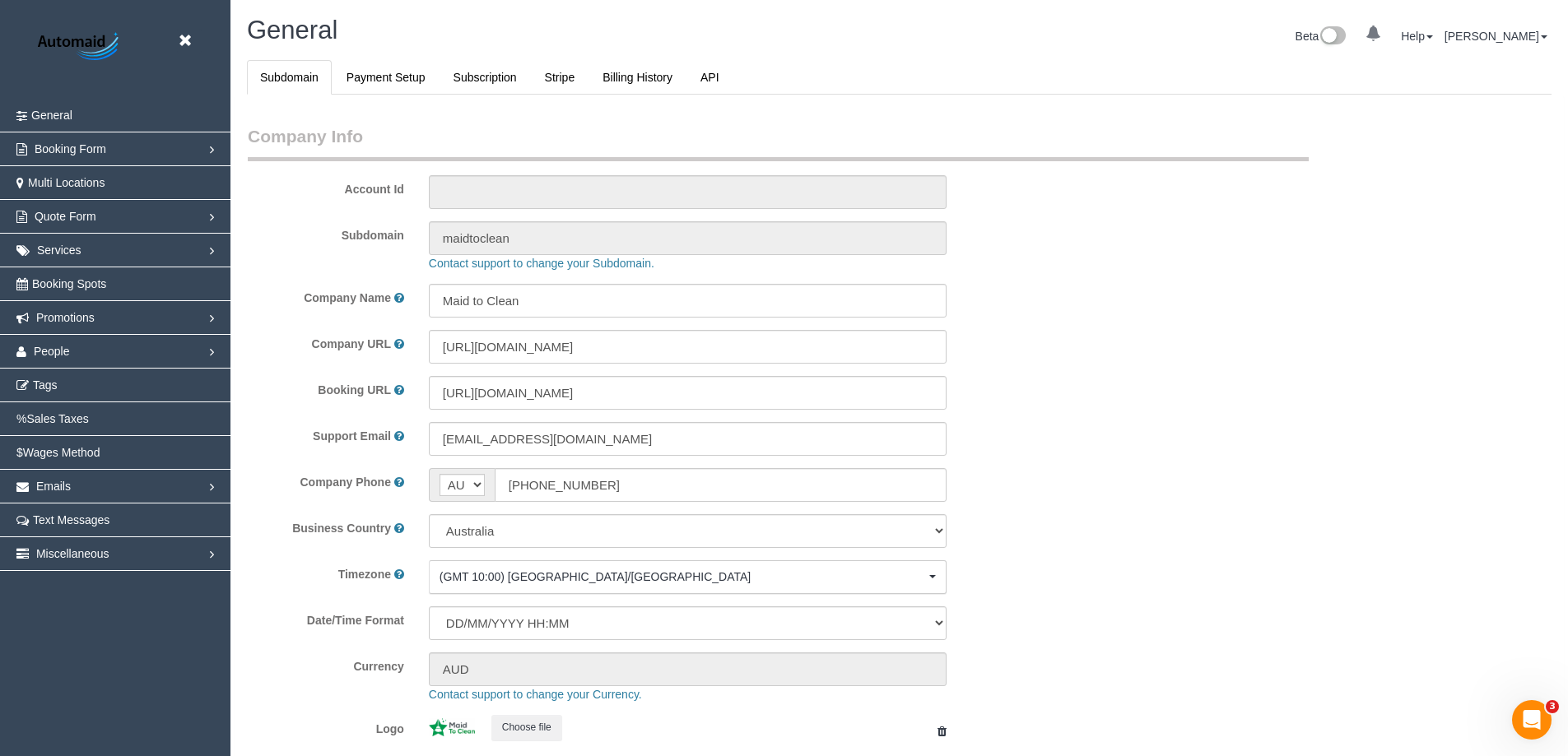
select select "1"
click at [89, 41] on img at bounding box center [80, 47] width 103 height 37
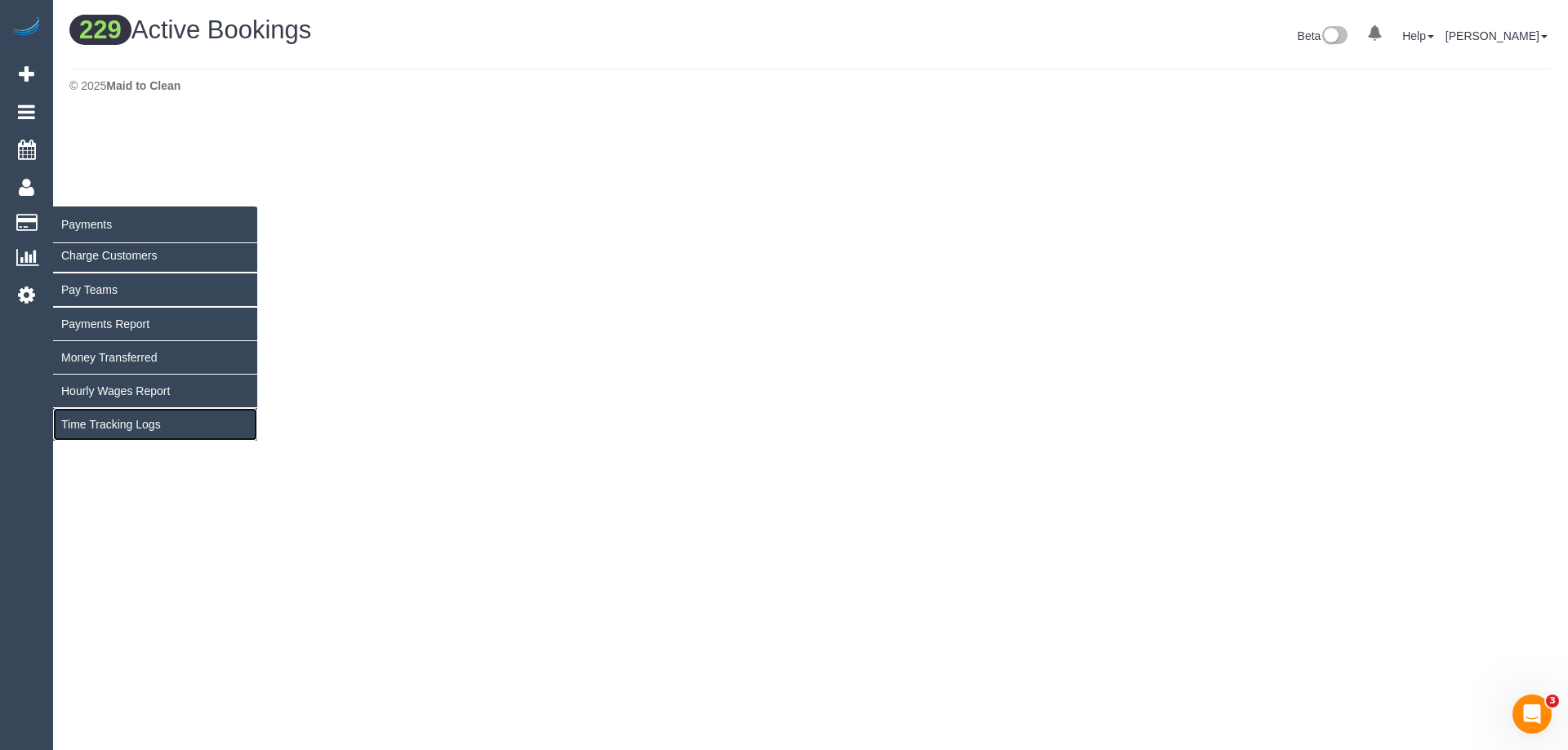
scroll to position [1811, 1556]
click at [146, 428] on link "Time Tracking Logs" at bounding box center [155, 424] width 204 height 33
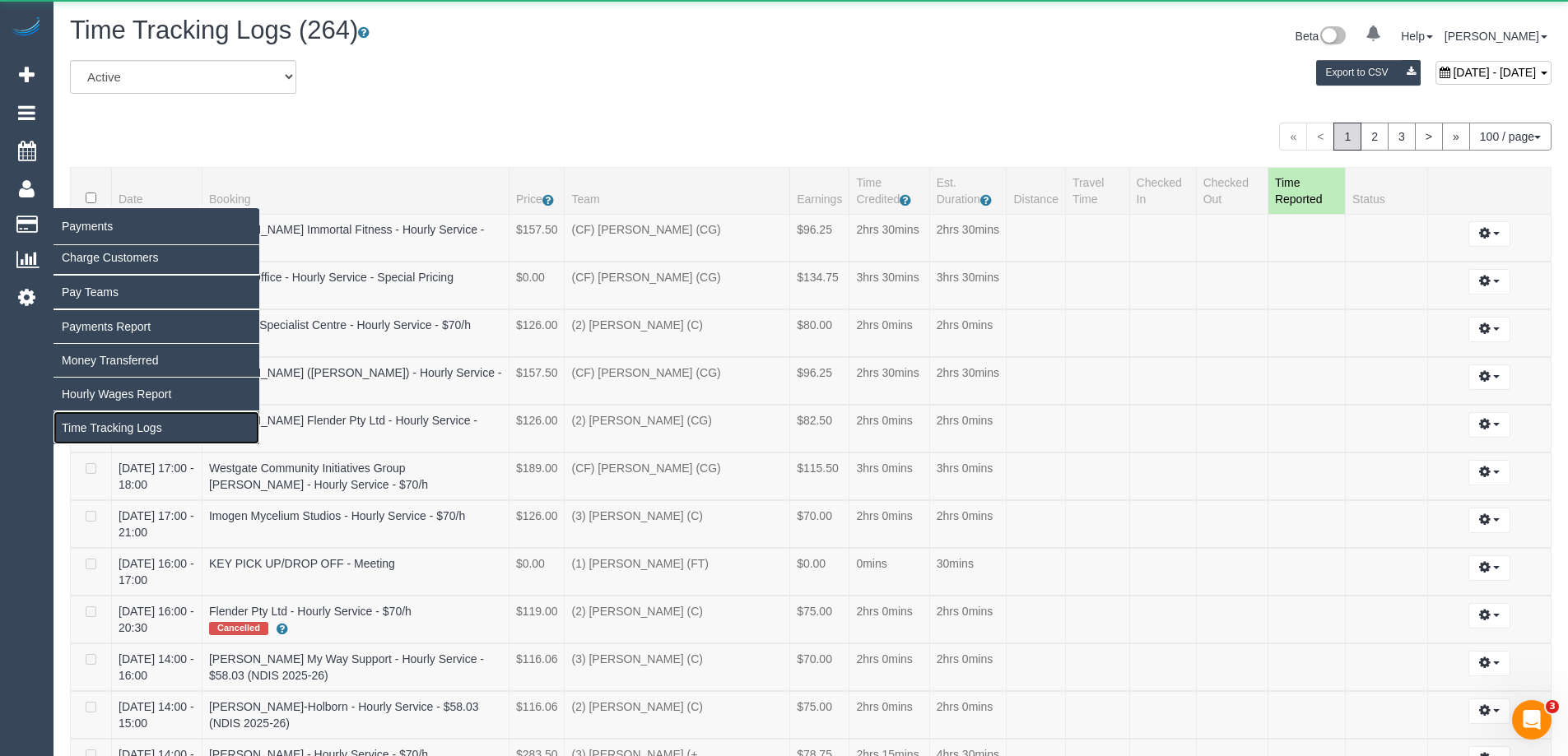
scroll to position [5877, 1568]
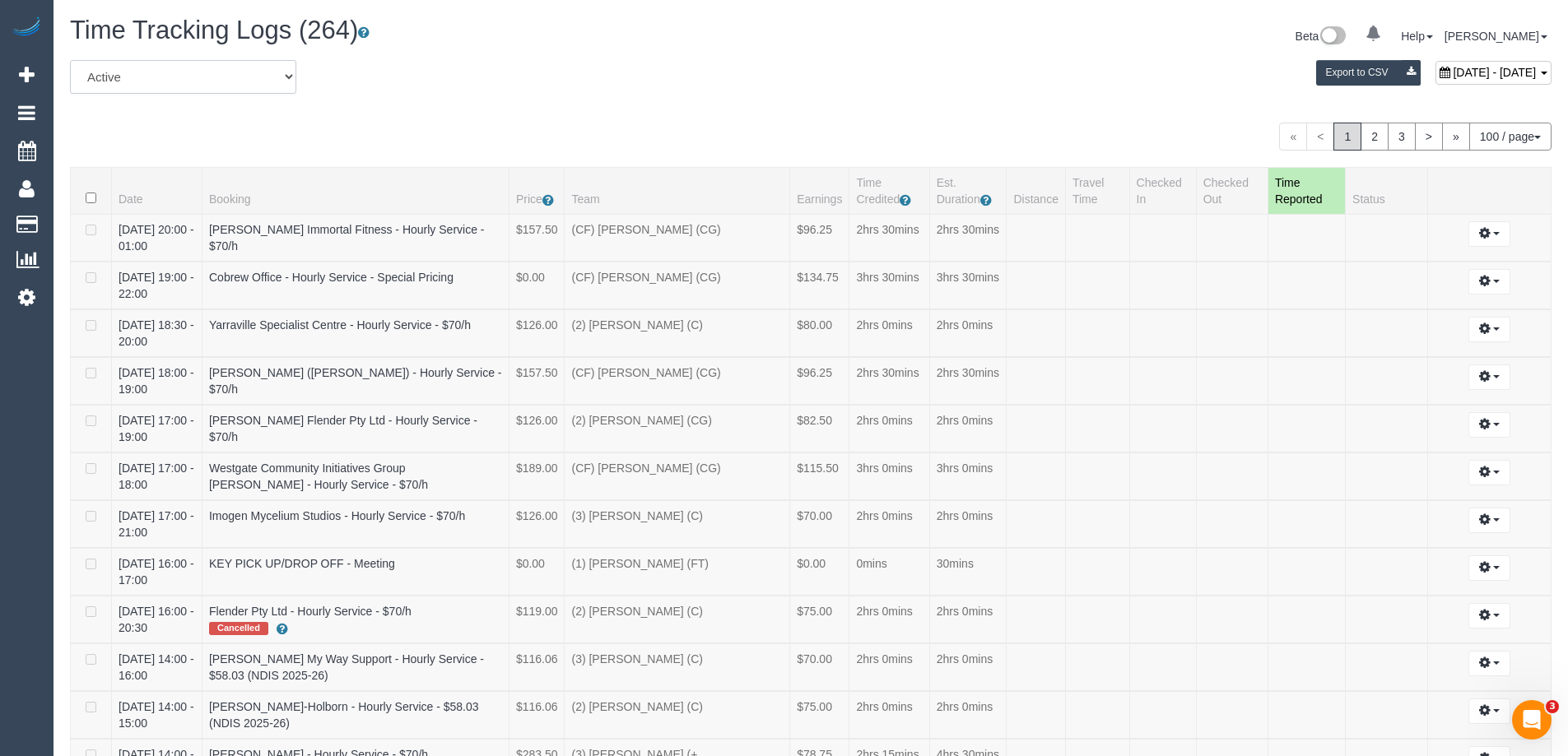
click at [141, 71] on select "All Active Archived" at bounding box center [183, 77] width 226 height 34
click at [1370, 138] on link "2" at bounding box center [1374, 136] width 28 height 28
click at [828, 99] on div "All Active Archived September 03, 2025 - September 03, 2025 Export to CSV" at bounding box center [811, 84] width 1507 height 46
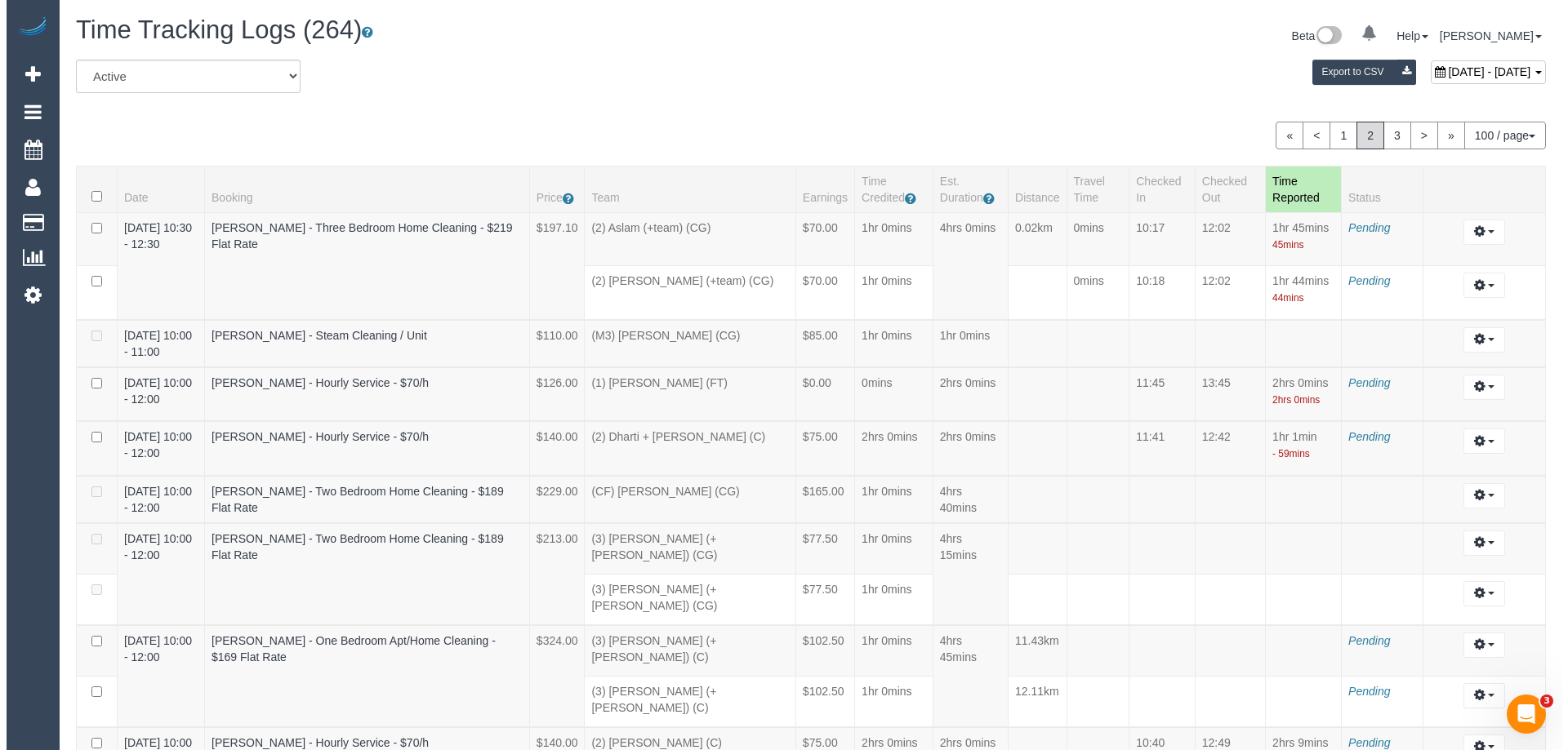
scroll to position [1294, 0]
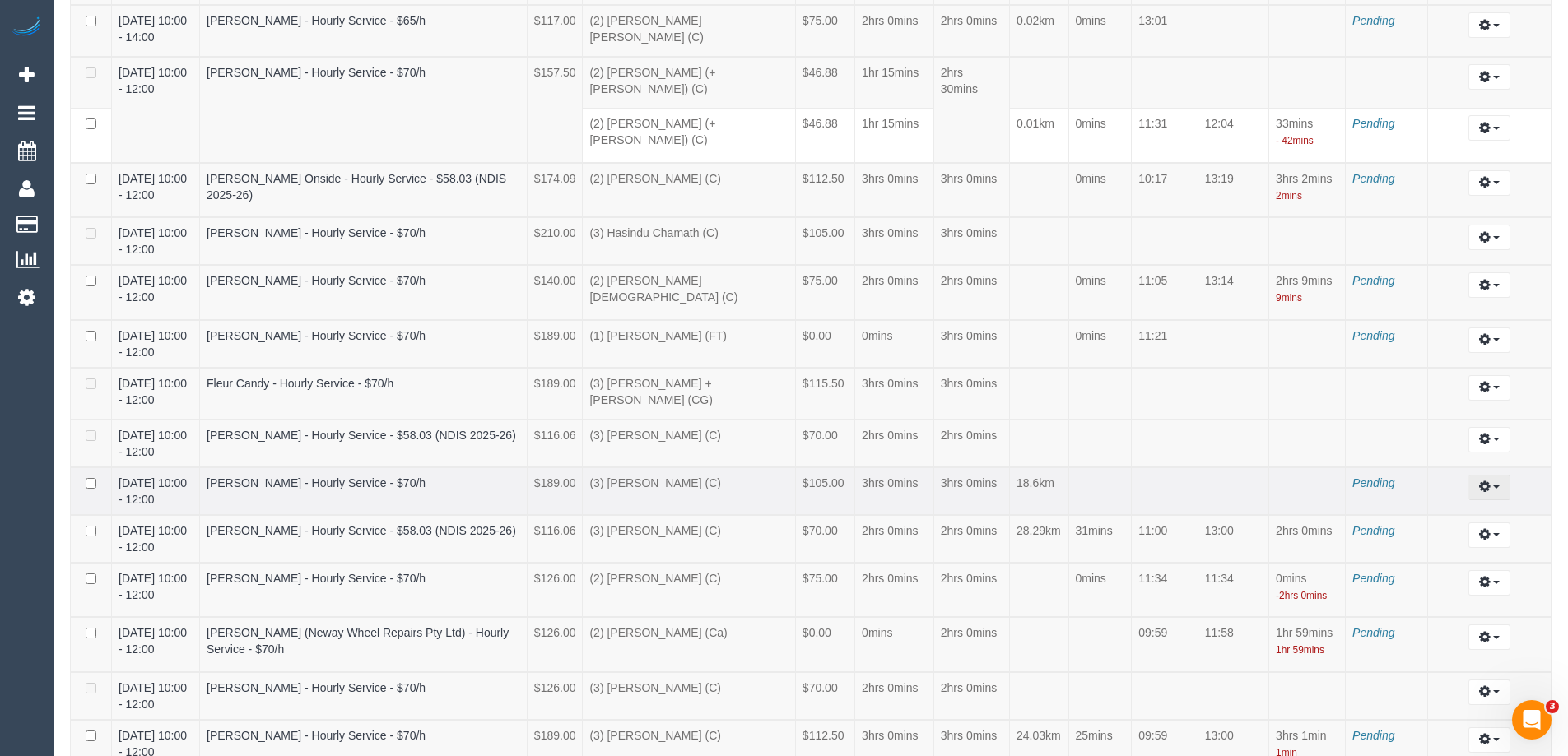
click at [1481, 481] on icon "button" at bounding box center [1484, 486] width 12 height 10
click at [1448, 507] on link "Edit" at bounding box center [1444, 518] width 130 height 21
select select "draft"
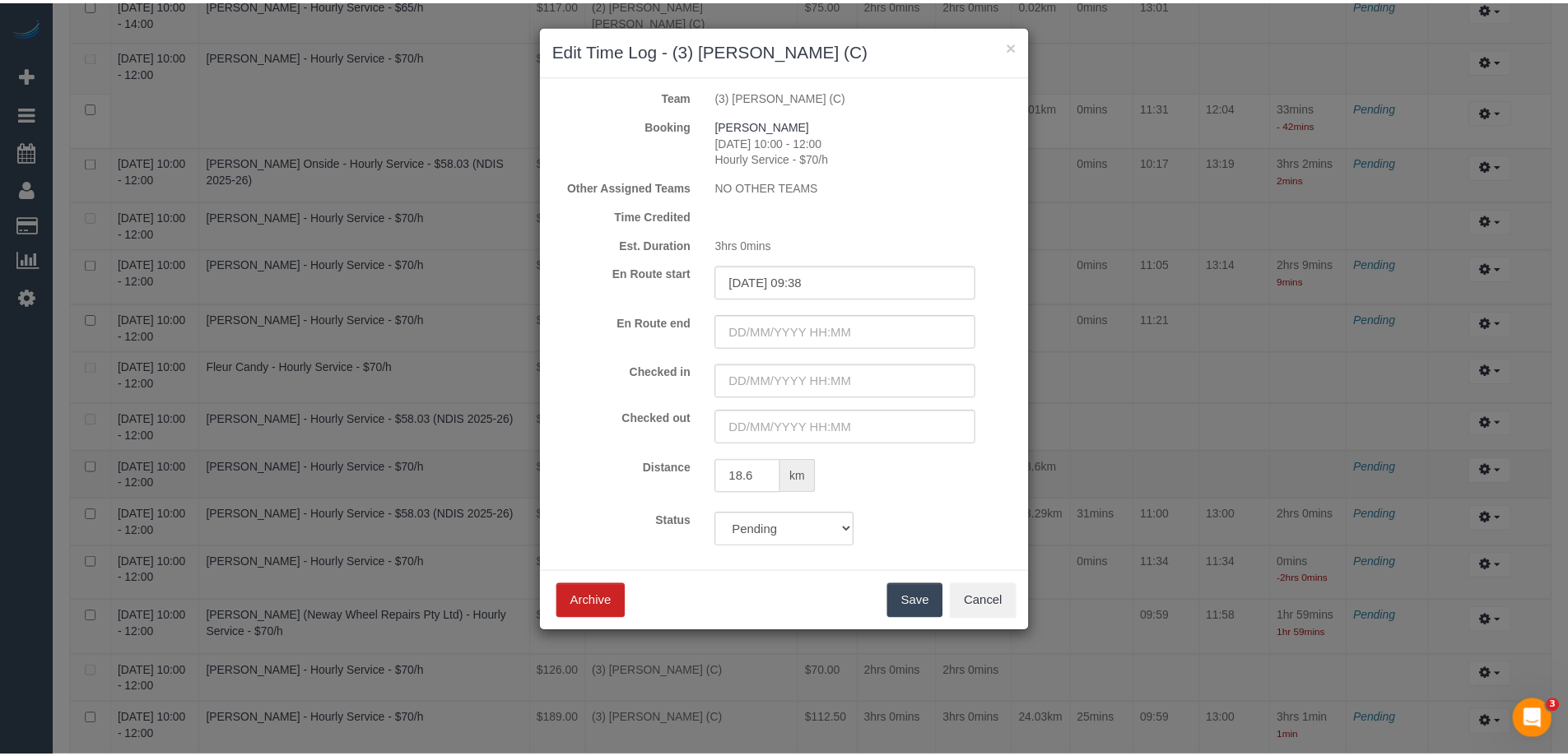
scroll to position [6173, 1580]
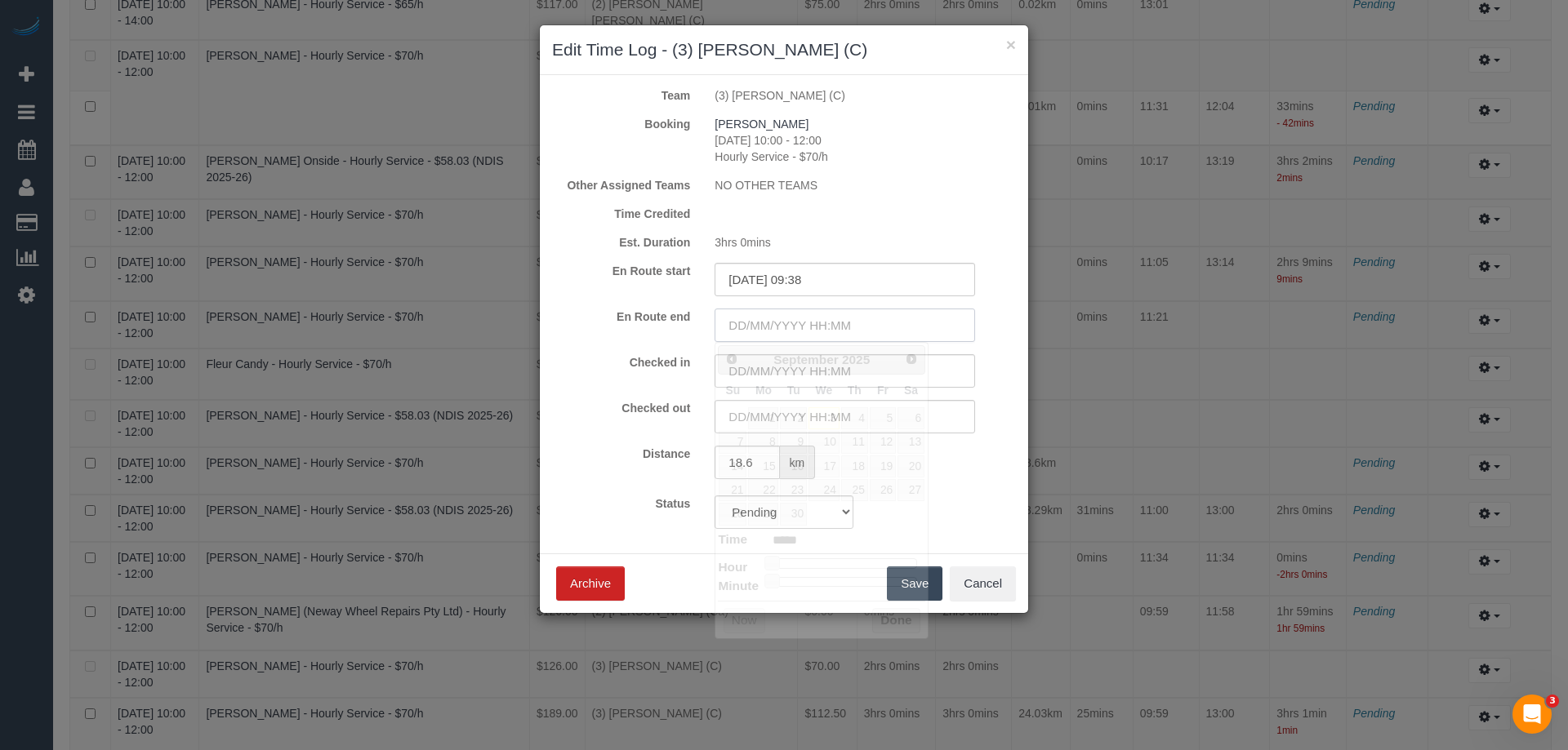
click at [769, 321] on input "text" at bounding box center [844, 326] width 260 height 34
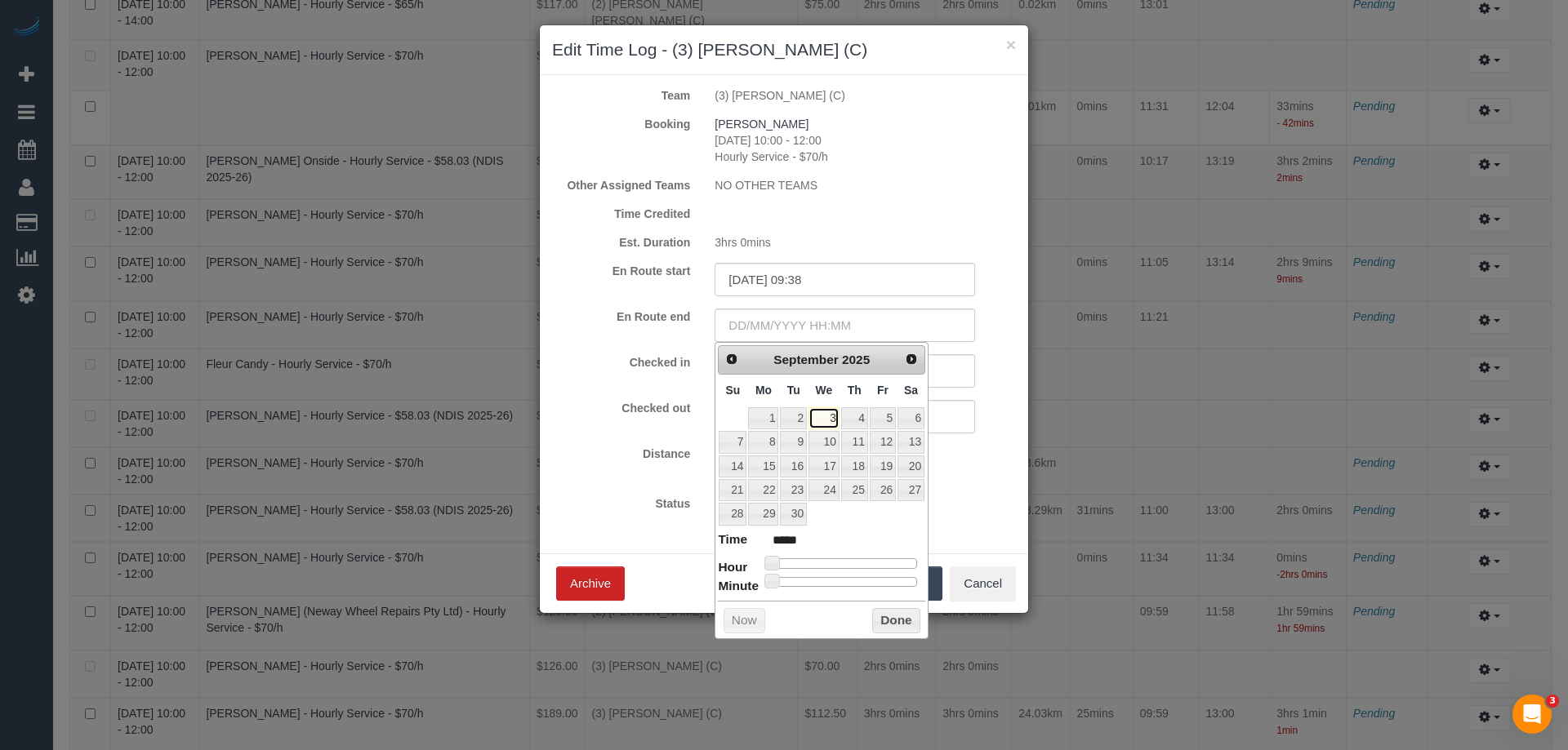
click at [821, 412] on link "3" at bounding box center [824, 418] width 31 height 22
type input "03/09/2025 05:00"
type input "*****"
click at [801, 559] on div at bounding box center [844, 563] width 147 height 10
type input "03/09/2025 09:00"
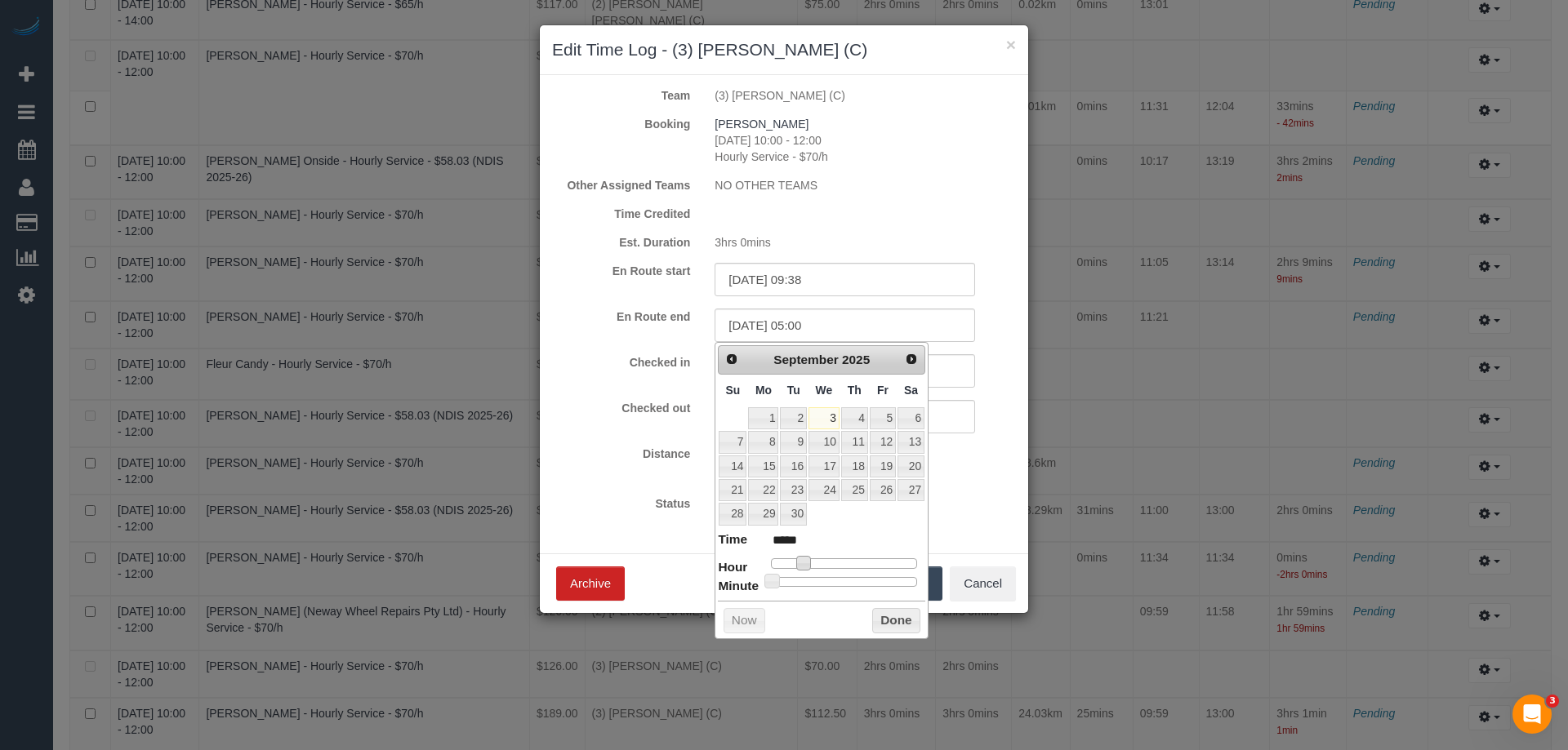
type input "*****"
click at [829, 564] on div at bounding box center [844, 563] width 147 height 10
click at [833, 562] on span at bounding box center [828, 563] width 15 height 15
type input "03/09/2025 09:24"
type input "*****"
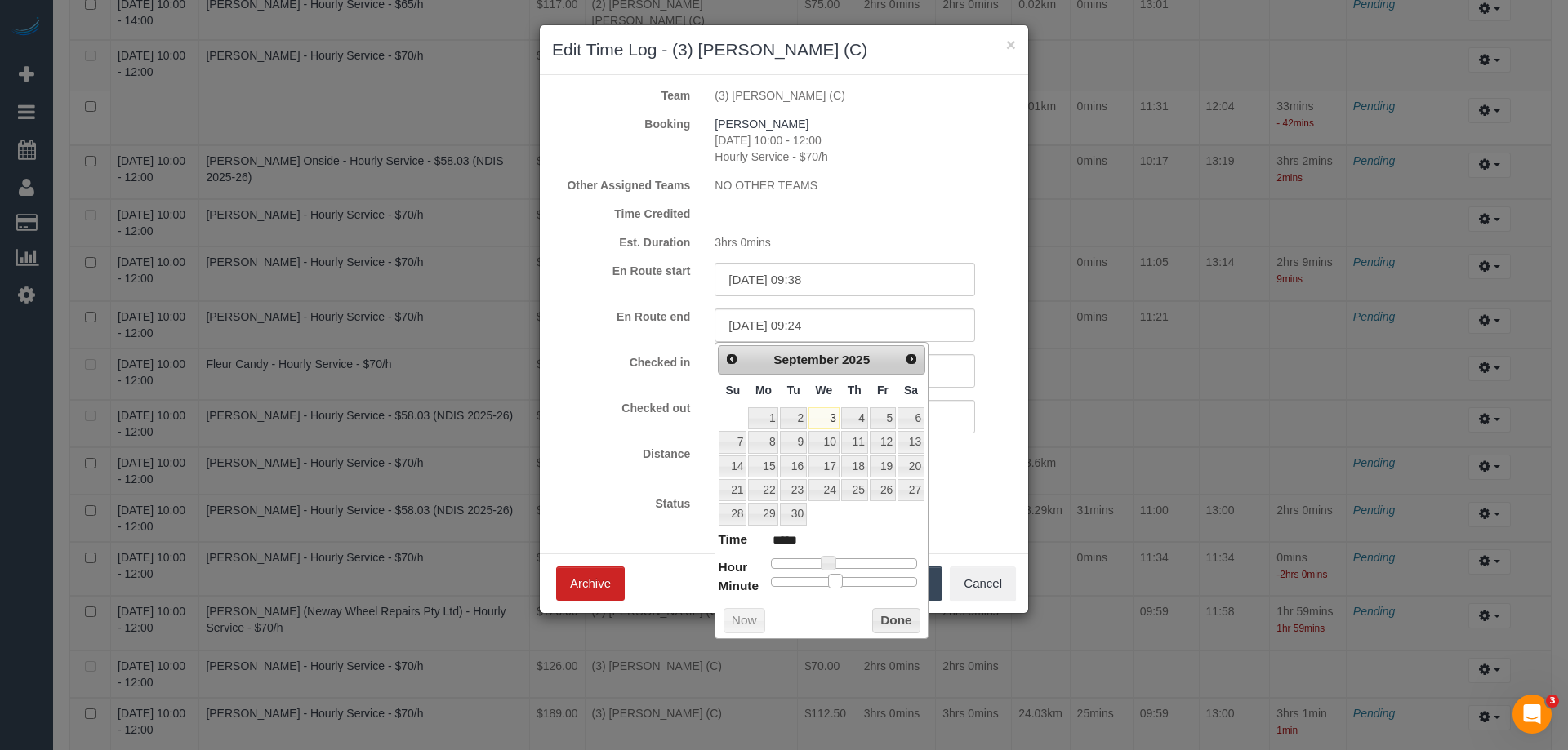
type input "03/09/2025 09:26"
type input "*****"
type input "03/09/2025 09:27"
type input "*****"
type input "03/09/2025 09:29"
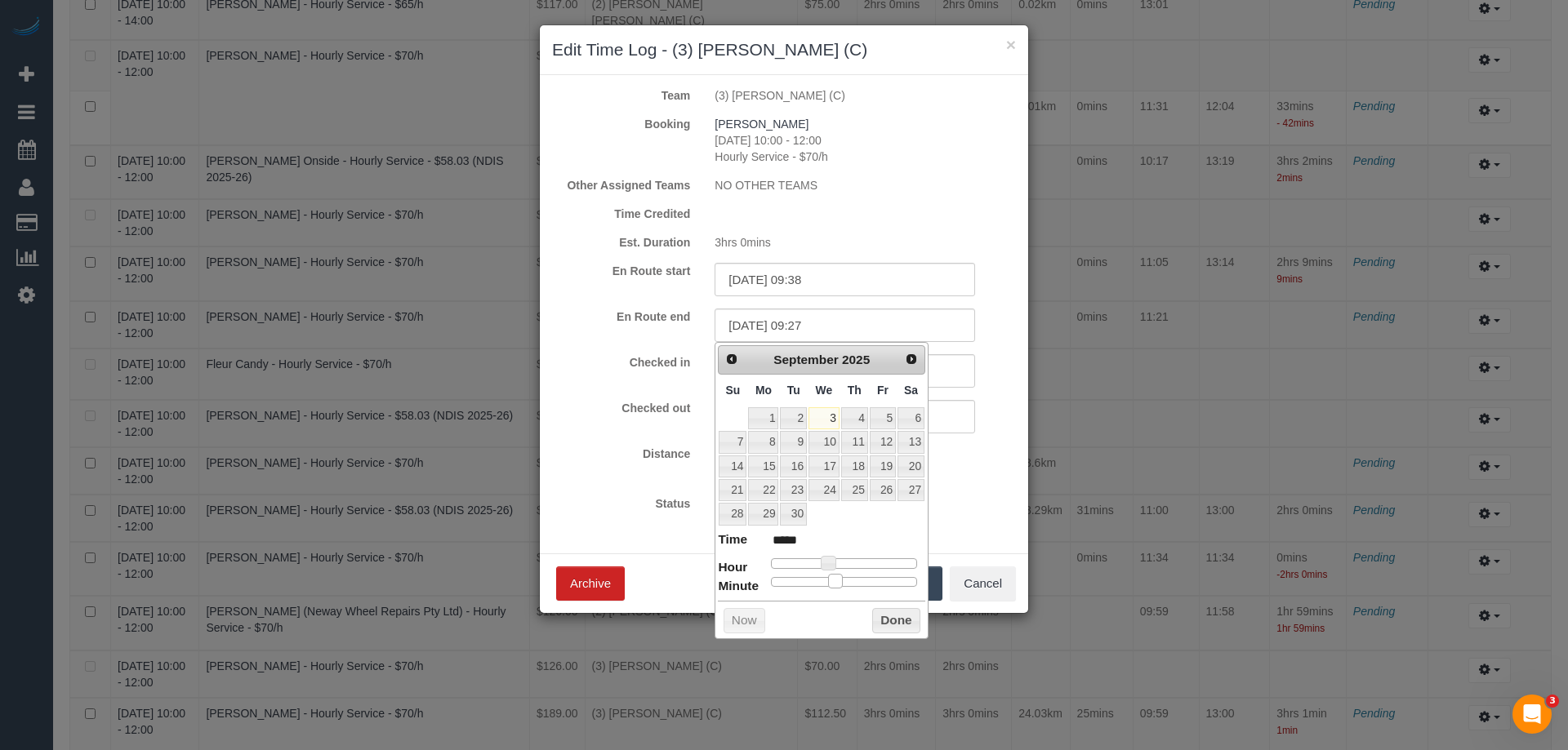
type input "*****"
type input "03/09/2025 09:30"
type input "*****"
type input "03/09/2025 09:31"
type input "*****"
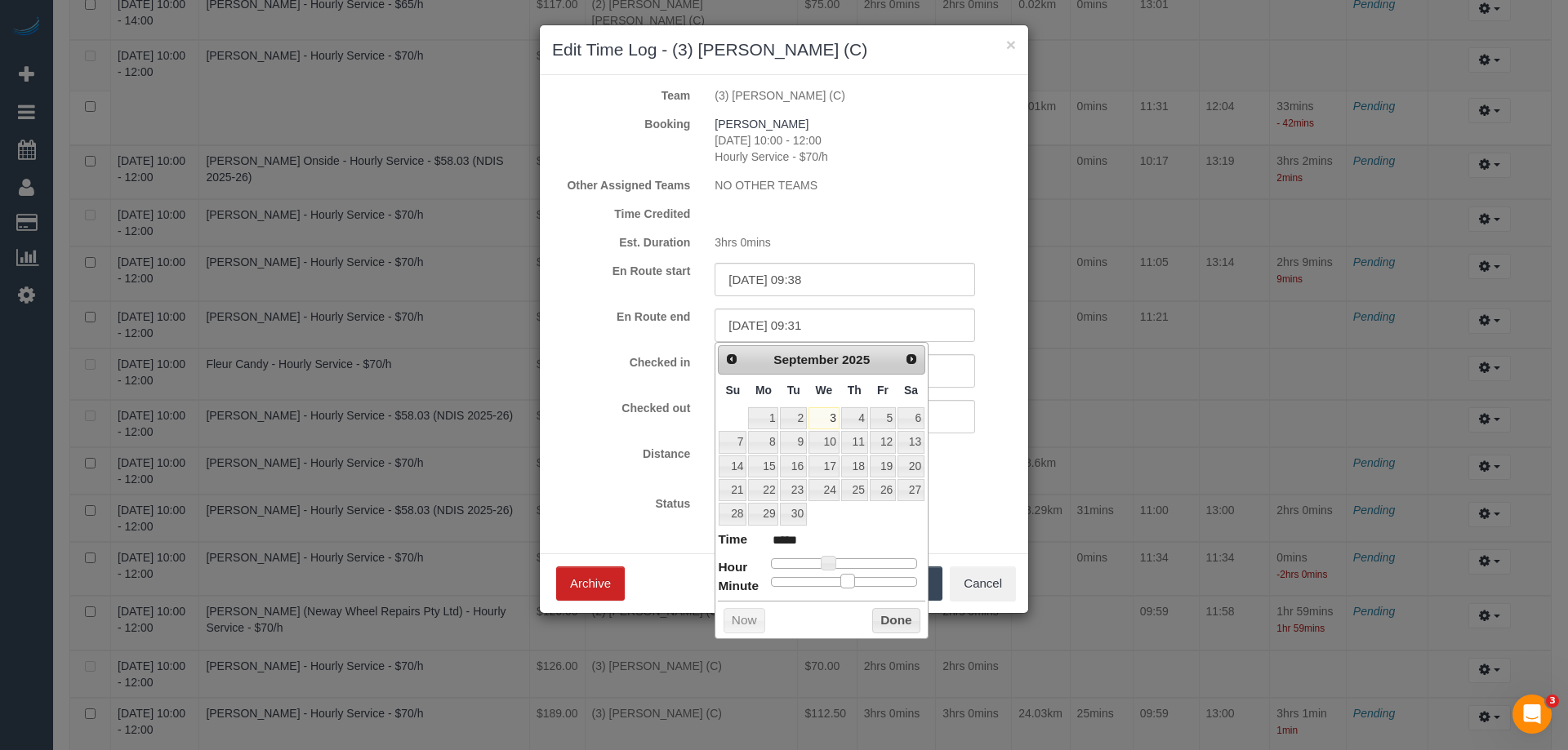
type input "03/09/2025 09:32"
type input "*****"
type input "03/09/2025 09:33"
type input "*****"
type input "03/09/2025 09:34"
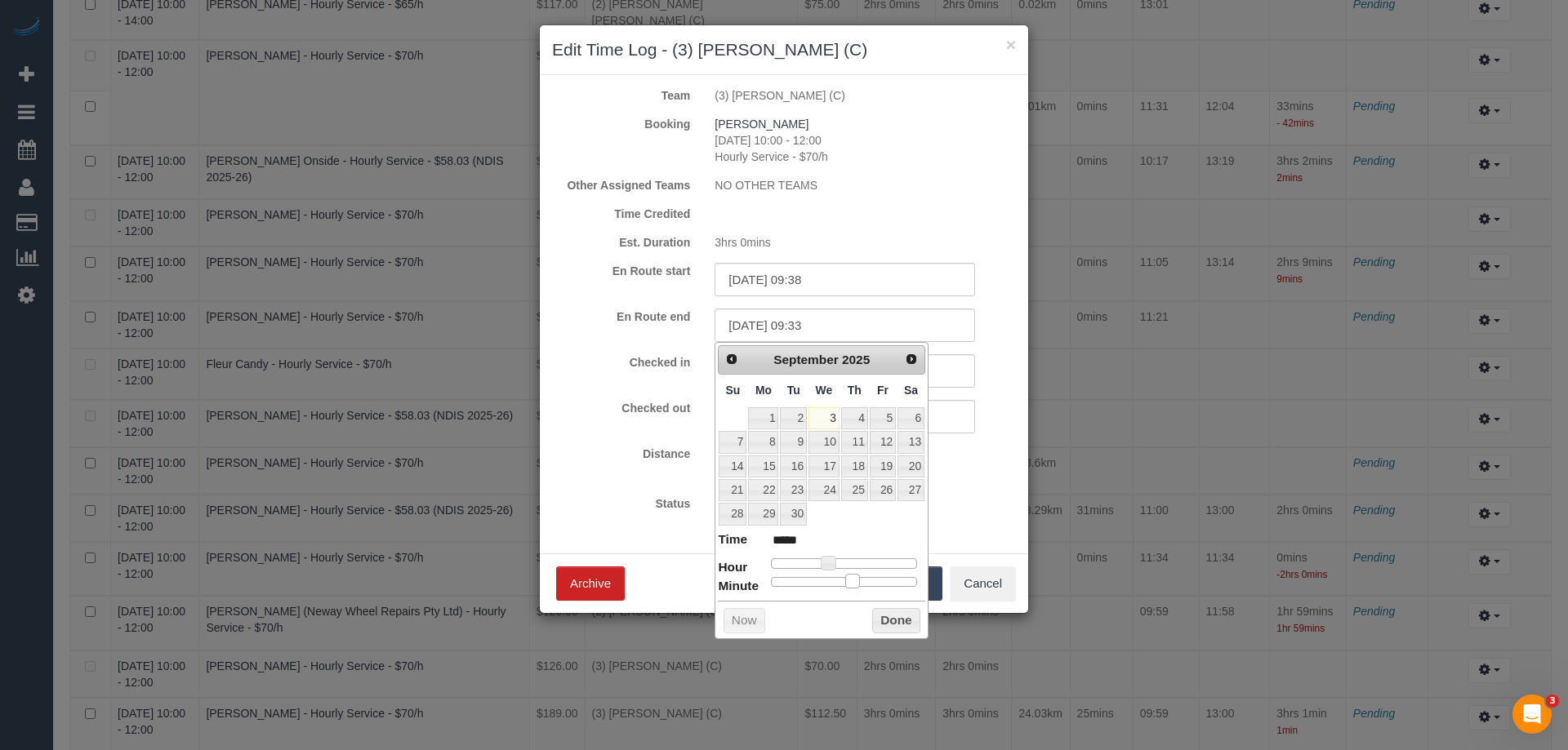
type input "*****"
type input "03/09/2025 09:35"
type input "*****"
type input "03/09/2025 09:36"
type input "*****"
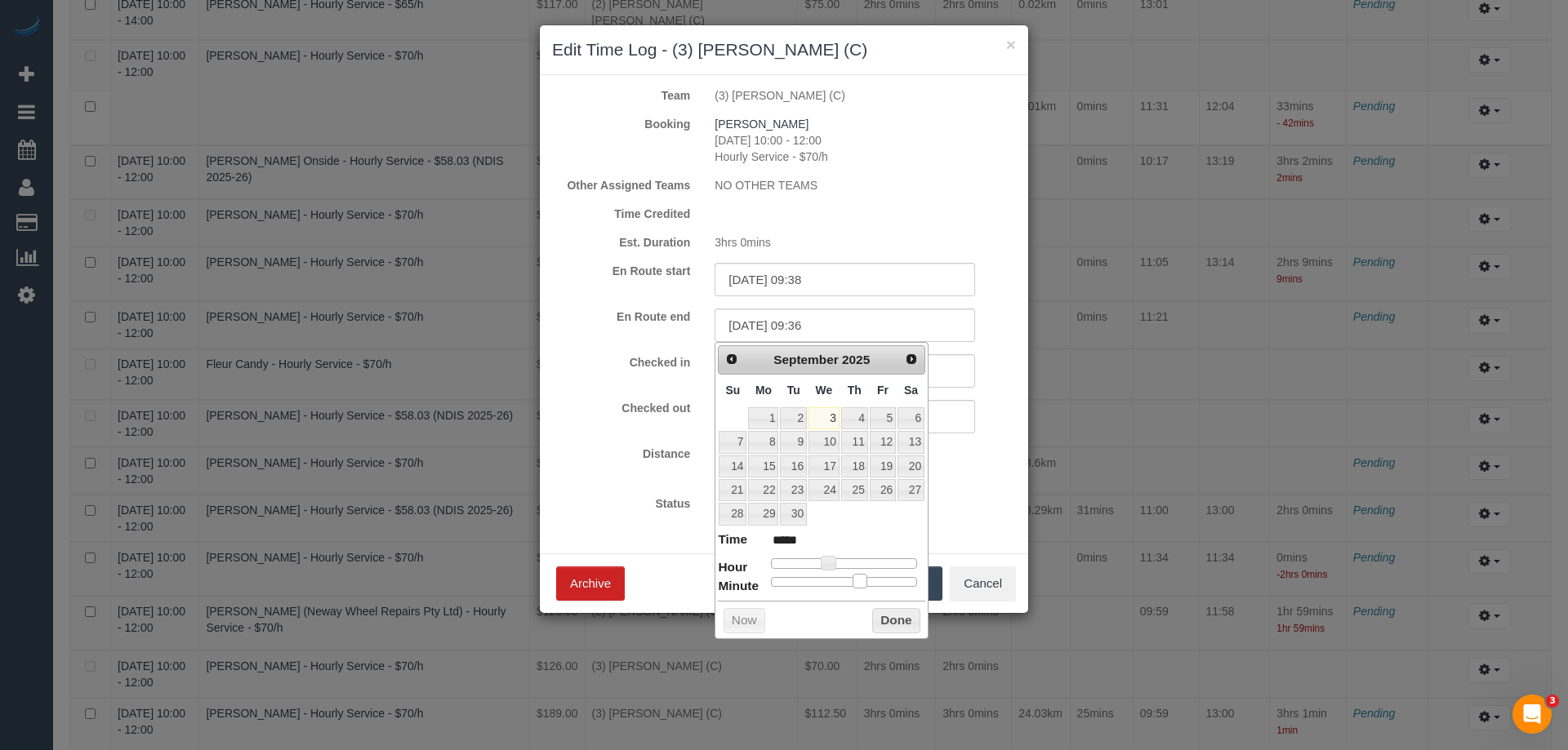
type input "03/09/2025 09:37"
type input "*****"
type input "03/09/2025 09:38"
type input "*****"
type input "03/09/2025 09:39"
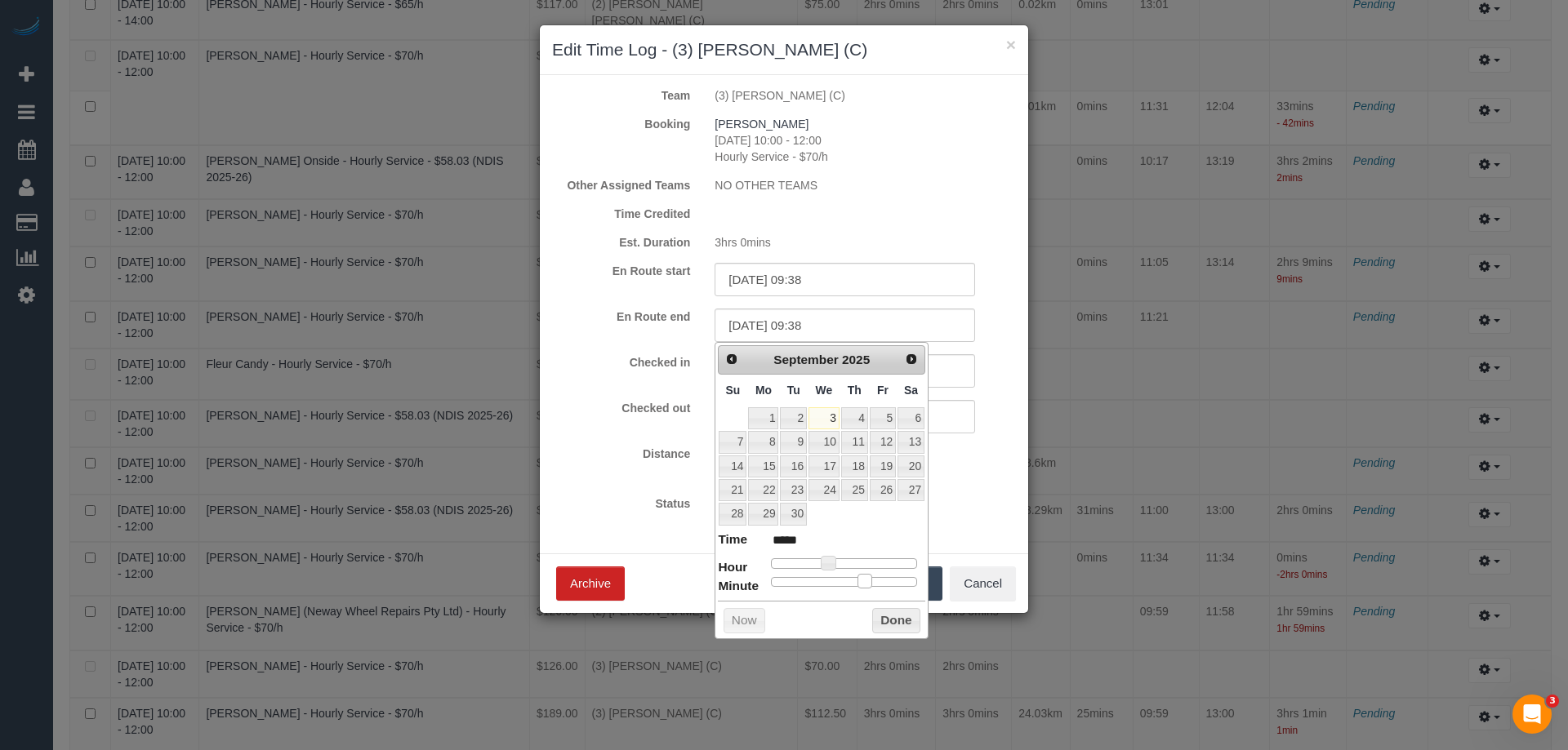
type input "*****"
drag, startPoint x: 780, startPoint y: 578, endPoint x: 876, endPoint y: 579, distance: 96.0
click at [876, 579] on div at bounding box center [844, 581] width 147 height 10
click at [886, 619] on button "Done" at bounding box center [896, 621] width 49 height 26
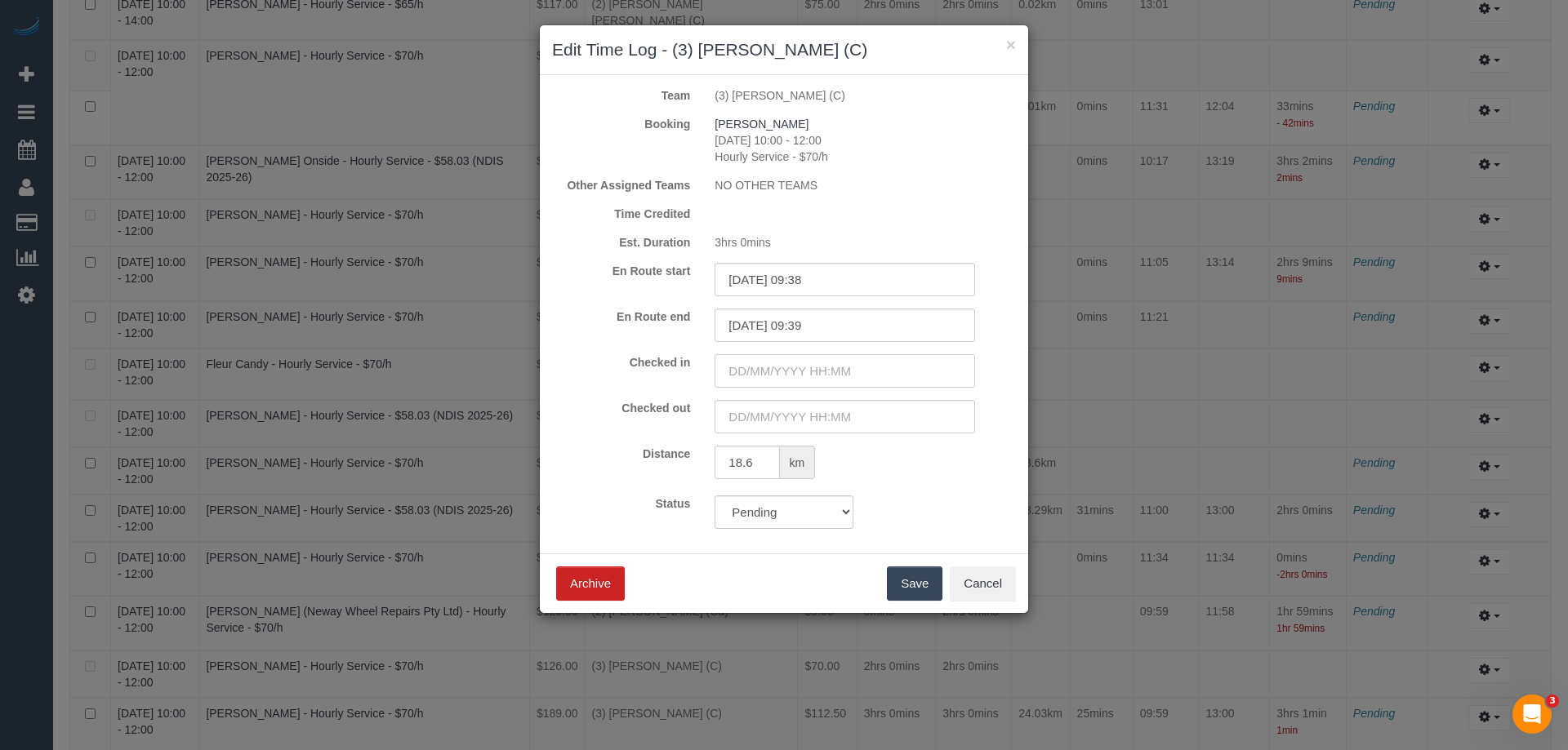
click at [759, 370] on input "text" at bounding box center [844, 371] width 260 height 34
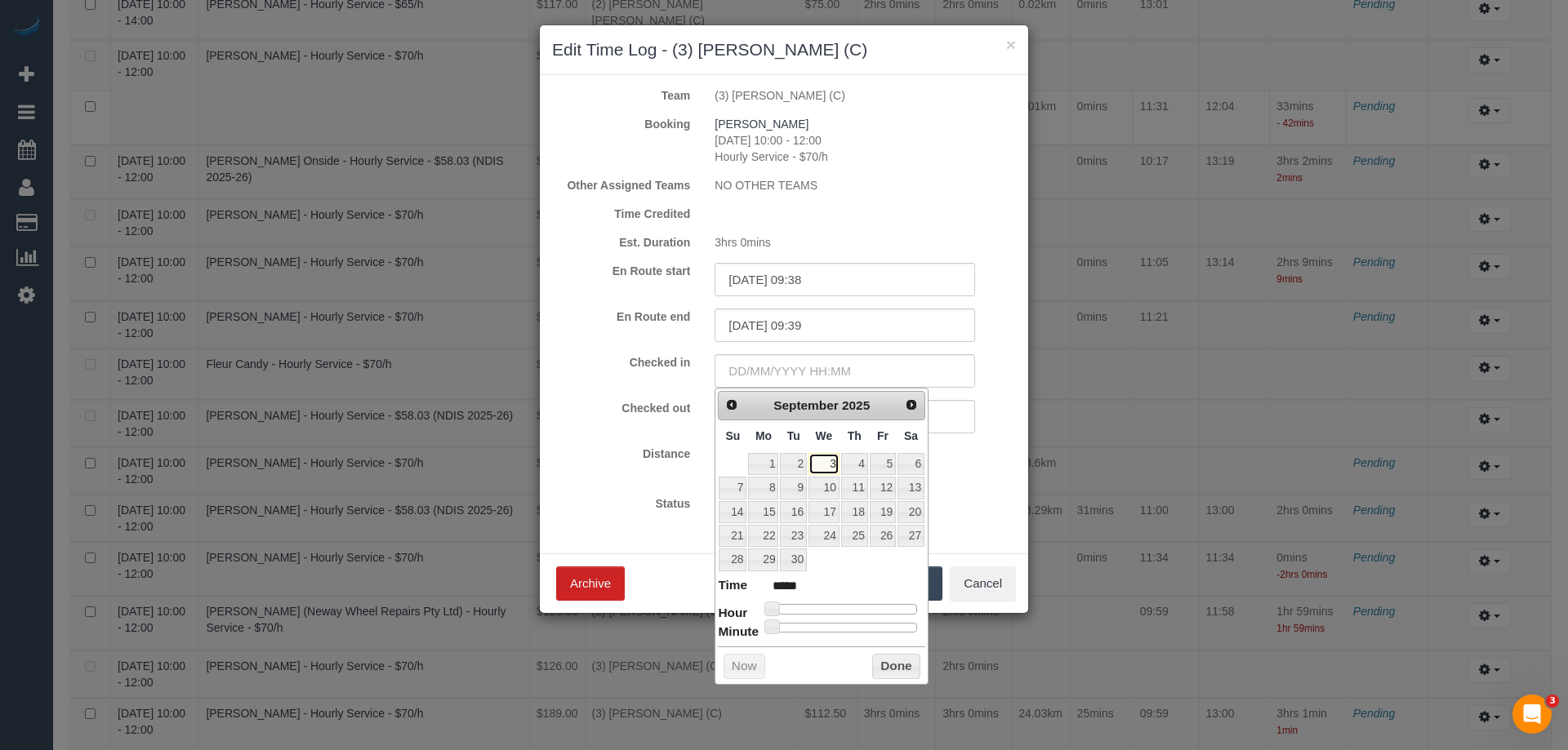
click at [824, 461] on link "3" at bounding box center [824, 463] width 31 height 22
type input "03/09/2025 09:00"
type input "*****"
click at [829, 605] on div at bounding box center [844, 609] width 147 height 10
click at [835, 611] on span at bounding box center [828, 609] width 15 height 15
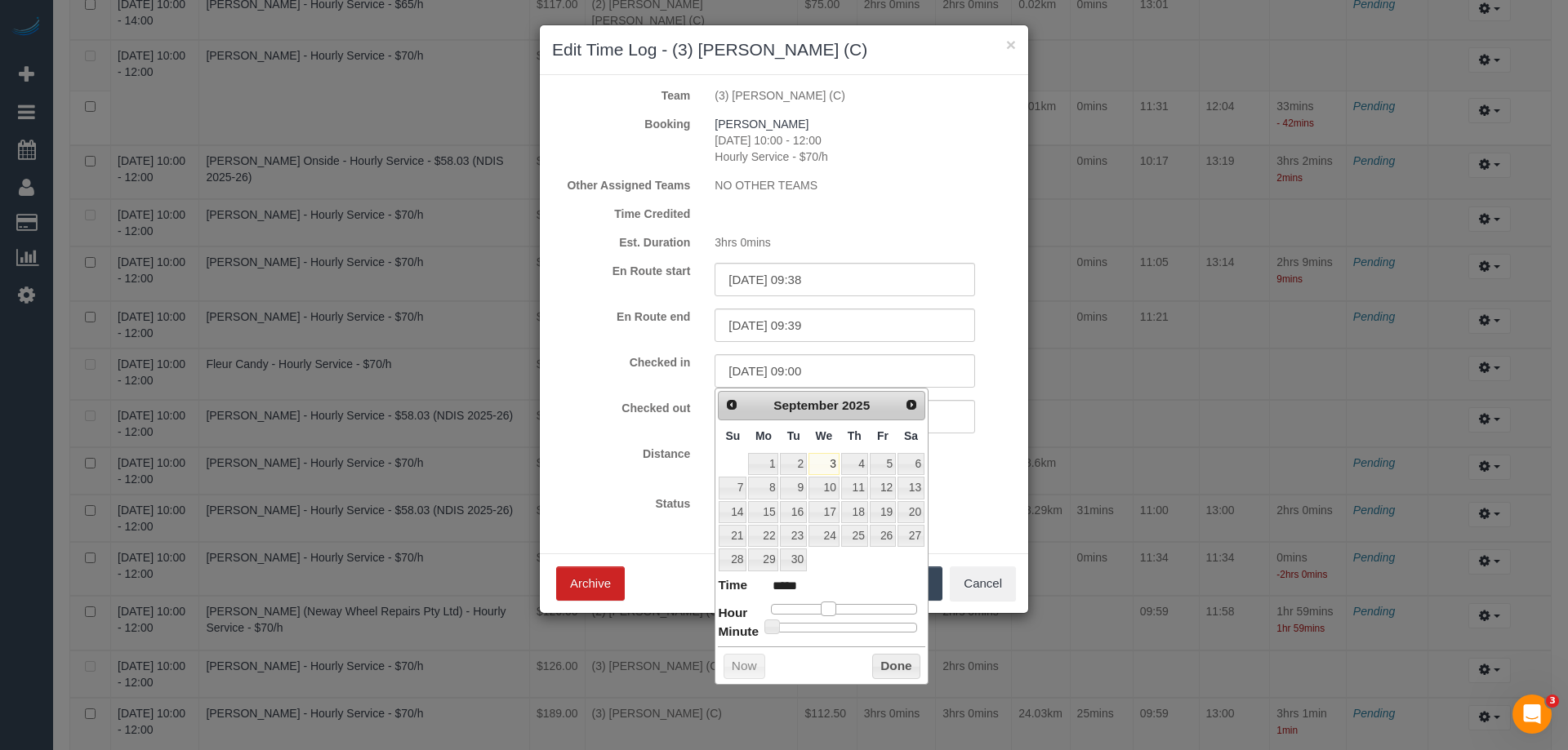
type input "03/09/2025 10:00"
type input "*****"
click at [839, 611] on span at bounding box center [834, 609] width 15 height 15
type input "03/09/2025 10:09"
type input "*****"
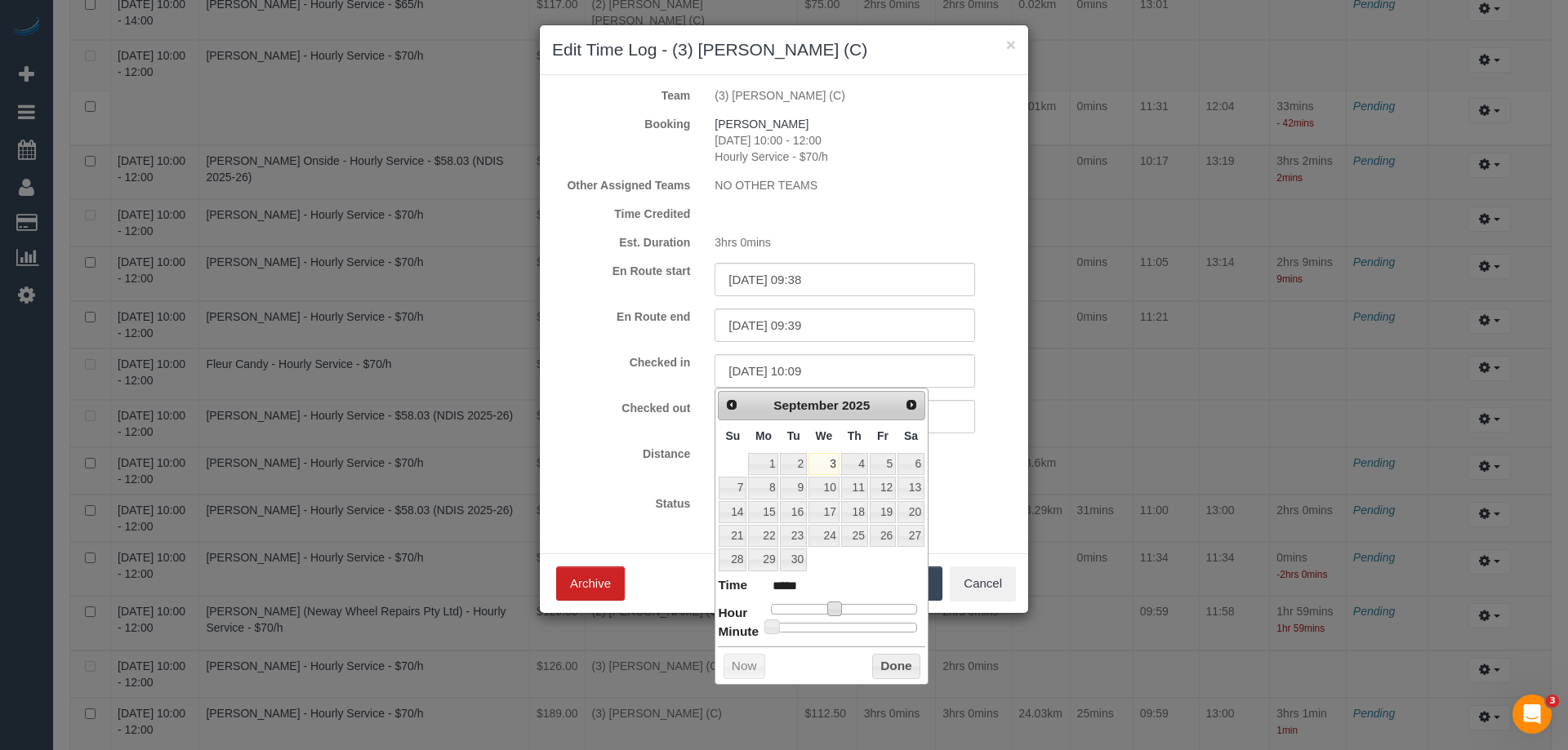
click at [795, 626] on div at bounding box center [844, 627] width 147 height 10
type input "03/09/2025 10:20"
type input "*****"
click at [821, 626] on div at bounding box center [844, 627] width 147 height 10
click at [889, 667] on button "Done" at bounding box center [896, 667] width 49 height 26
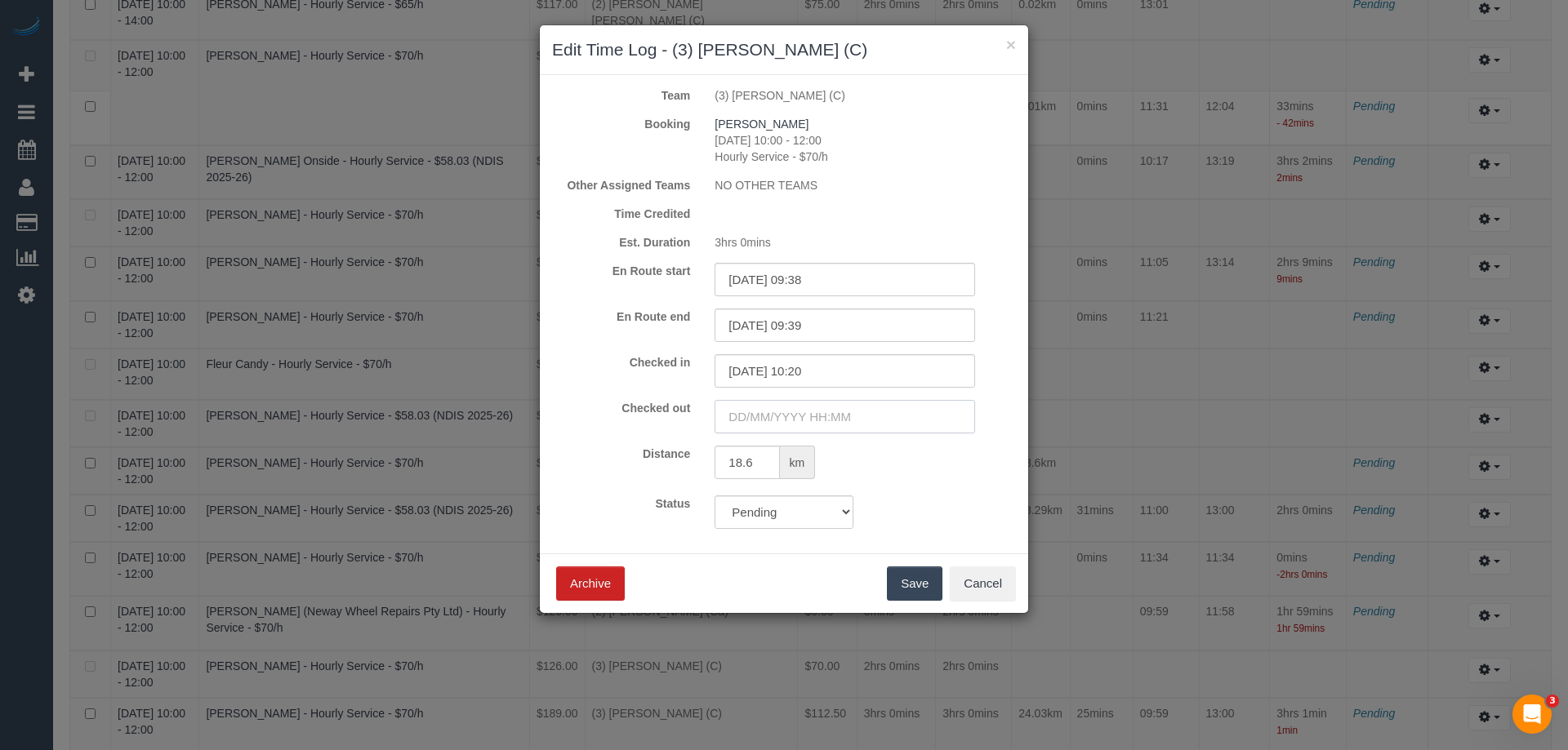
click at [752, 417] on input "text" at bounding box center [844, 416] width 260 height 34
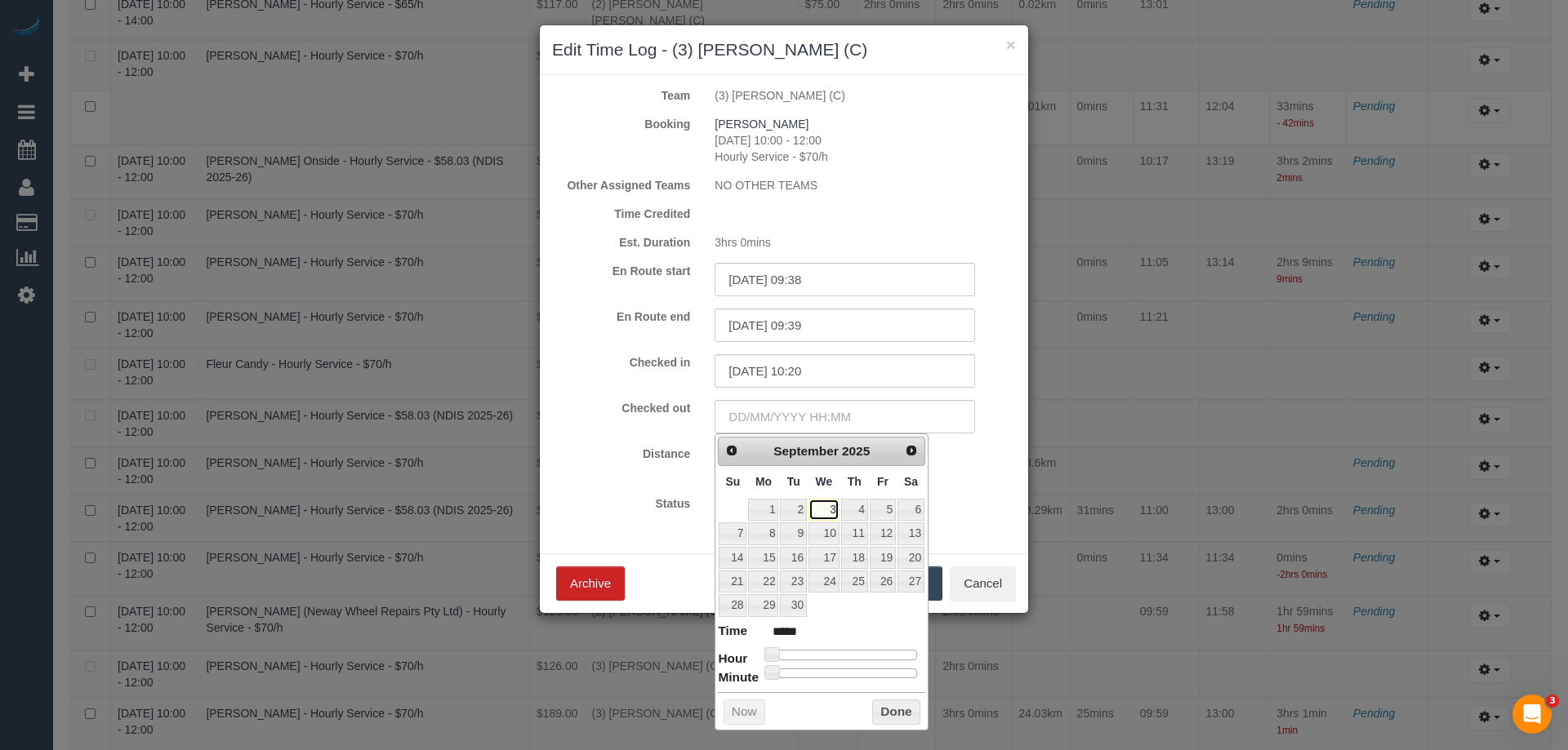
click at [821, 515] on link "3" at bounding box center [824, 509] width 31 height 22
click at [837, 649] on dl "Time ***** Hour Minute Second Millisecond Microsecond Time Zone ***** ***** ***…" at bounding box center [821, 650] width 207 height 56
type input "03/09/2025 10:00"
type input "*****"
click at [837, 651] on div at bounding box center [844, 654] width 147 height 10
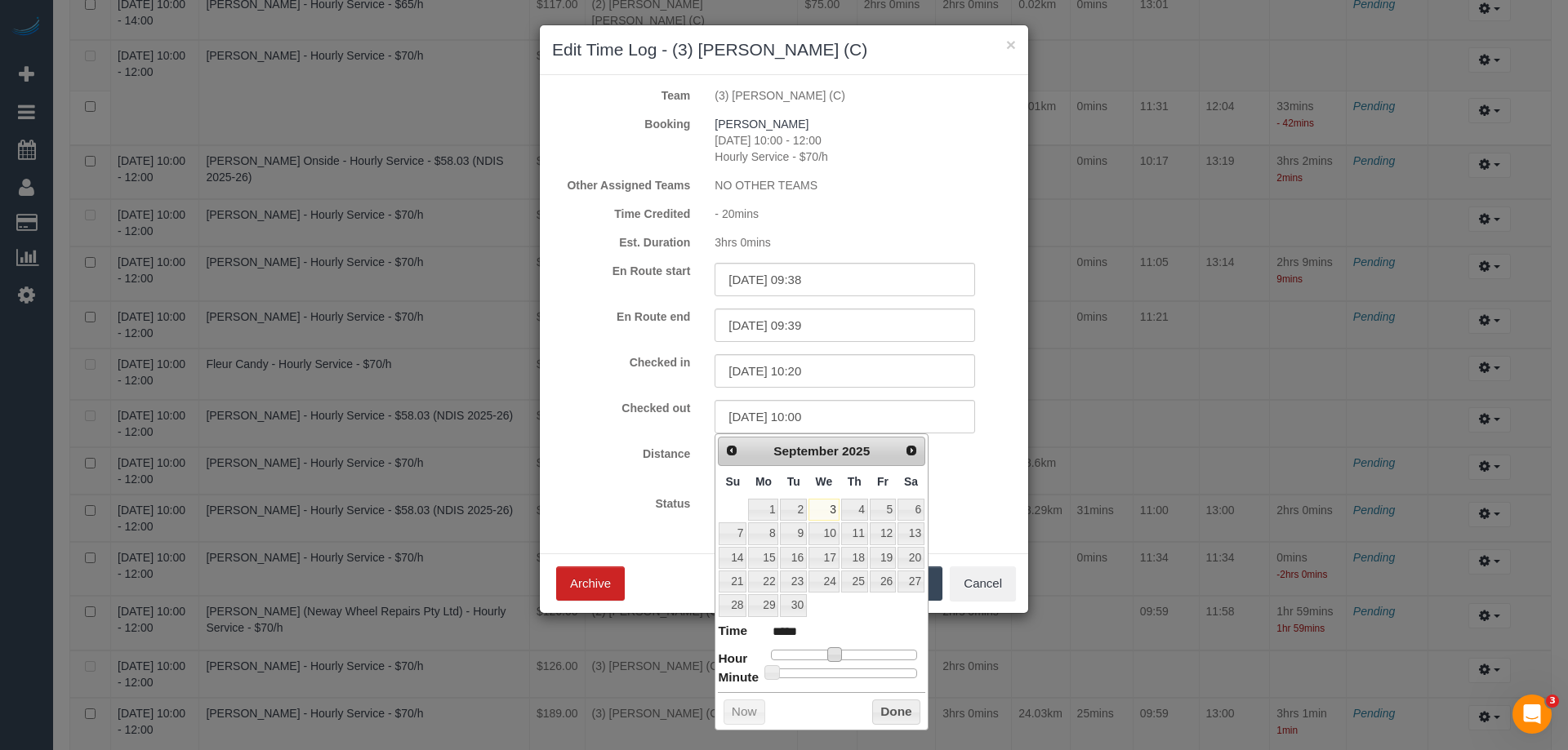
click at [848, 651] on div at bounding box center [844, 654] width 147 height 10
type input "03/09/2025 12:00"
type input "*****"
type input "03/09/2025 12:04"
type input "*****"
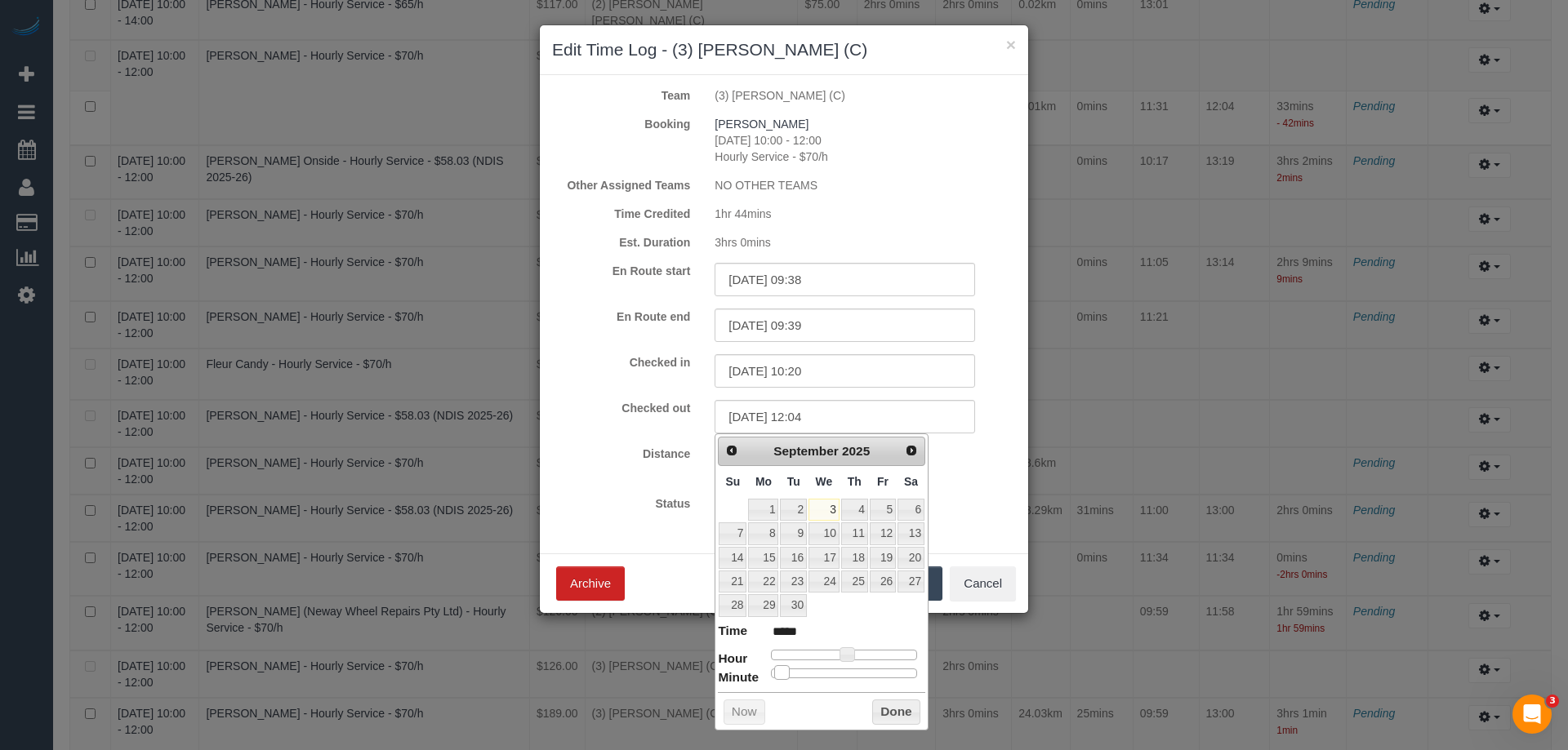
click at [781, 673] on div at bounding box center [844, 673] width 147 height 10
type input "03/09/2025 12:09"
type input "*****"
click at [794, 672] on div at bounding box center [844, 673] width 147 height 10
click at [802, 673] on div at bounding box center [844, 673] width 147 height 10
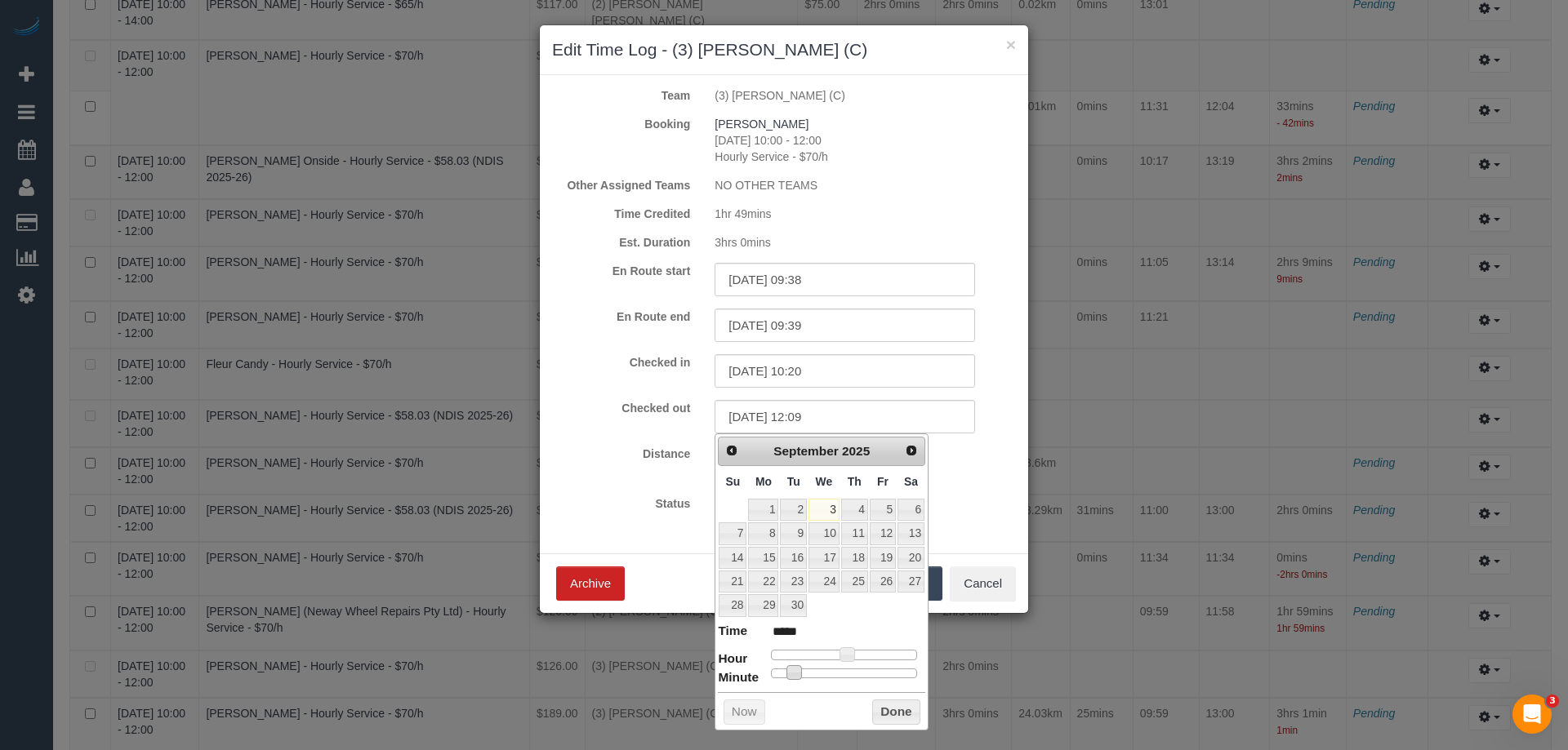
type input "03/09/2025 12:12"
type input "*****"
type input "03/09/2025 12:18"
type input "*****"
click at [816, 674] on div at bounding box center [844, 673] width 147 height 10
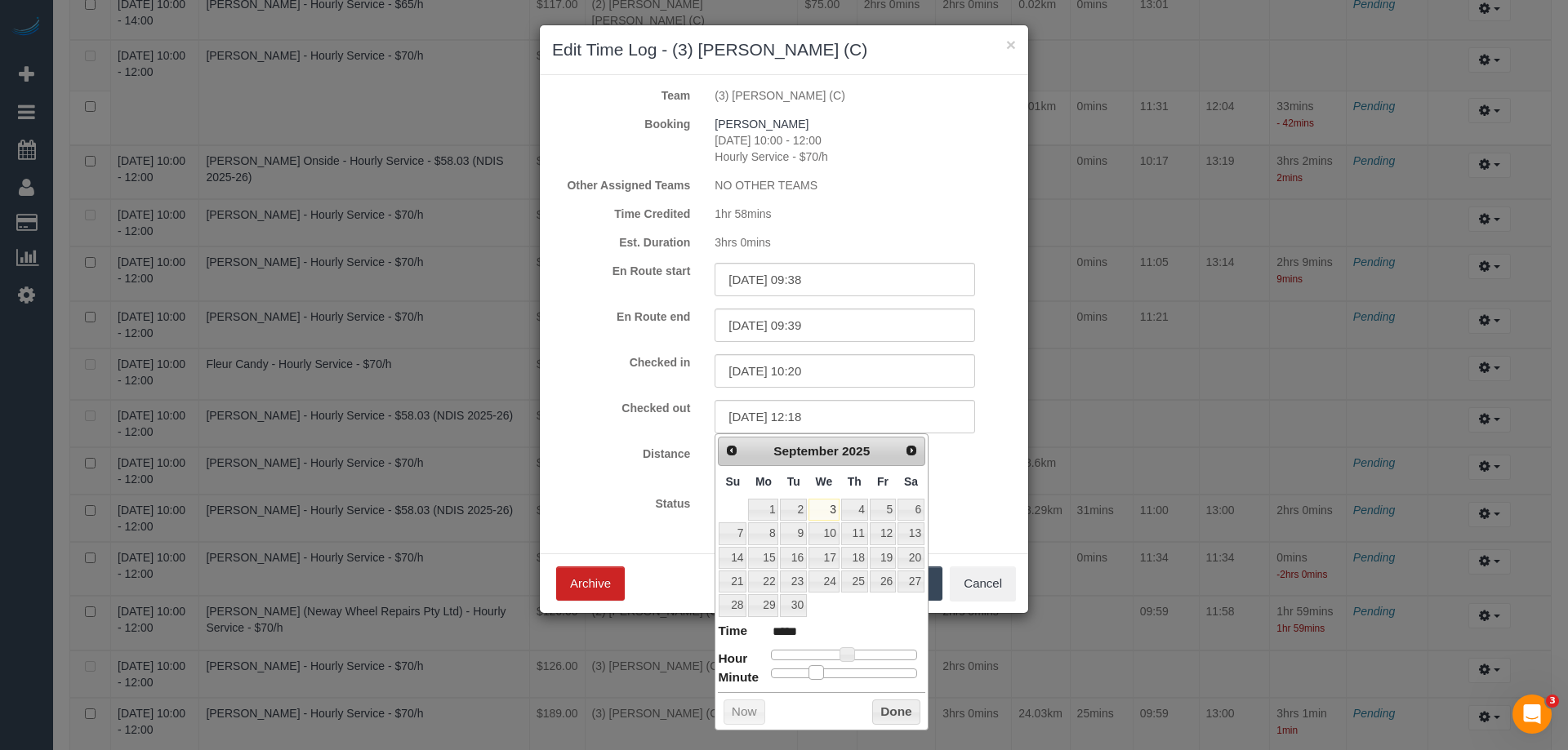
type input "03/09/2025 12:17"
type input "*****"
type input "03/09/2025 12:16"
type input "*****"
type input "03/09/2025 12:15"
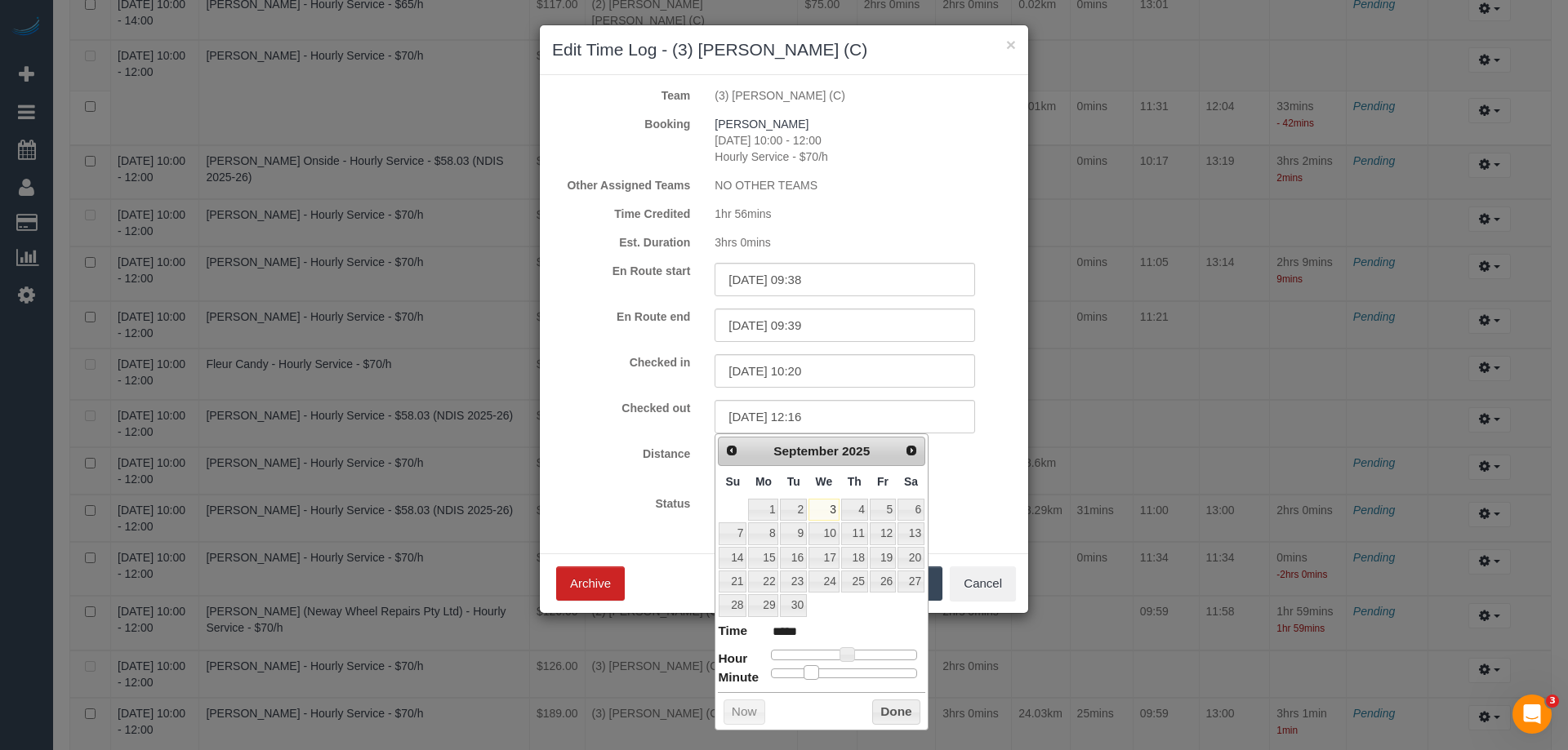
type input "*****"
click at [811, 670] on span at bounding box center [809, 672] width 15 height 15
click at [887, 715] on button "Done" at bounding box center [896, 713] width 49 height 26
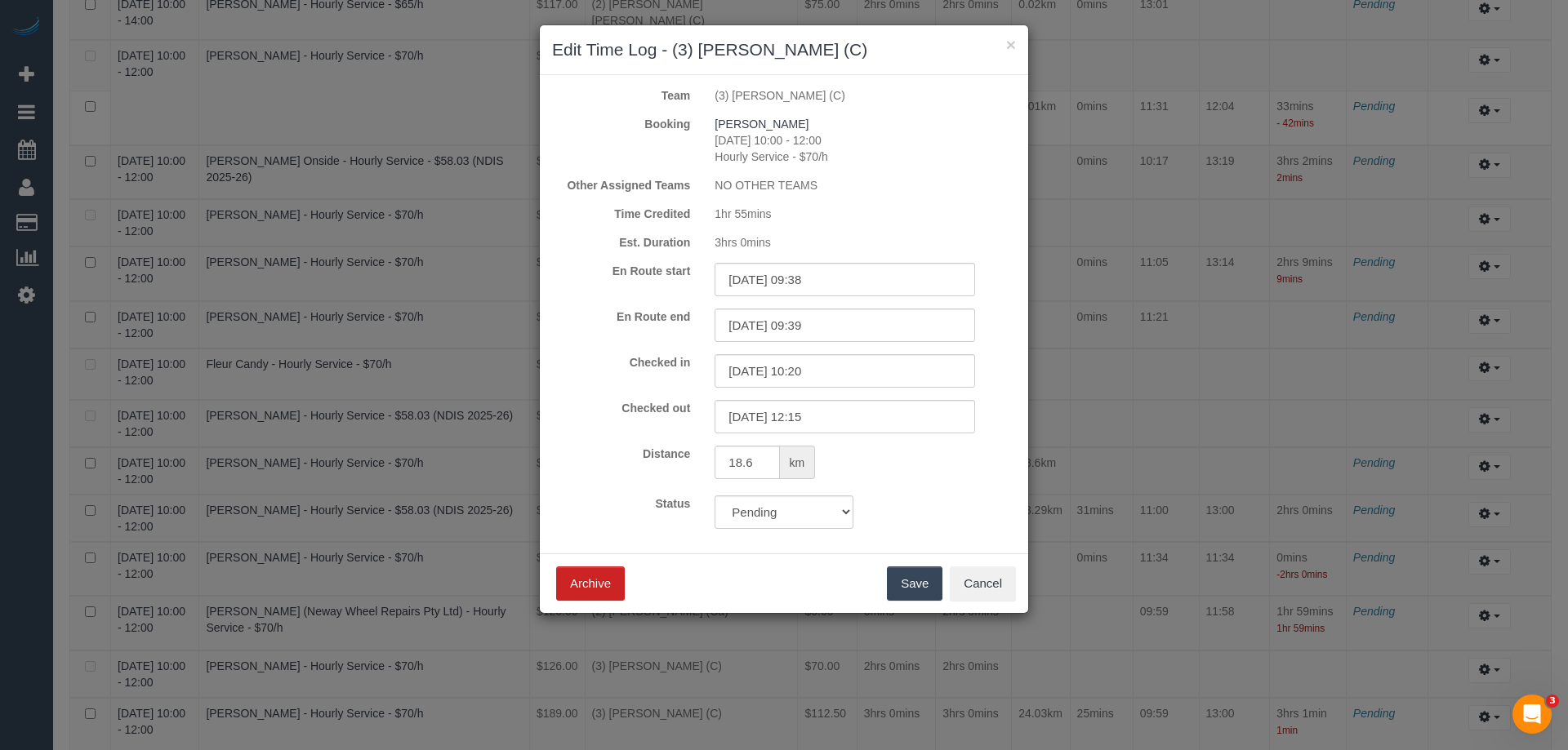
click at [929, 576] on button "Save" at bounding box center [915, 583] width 56 height 34
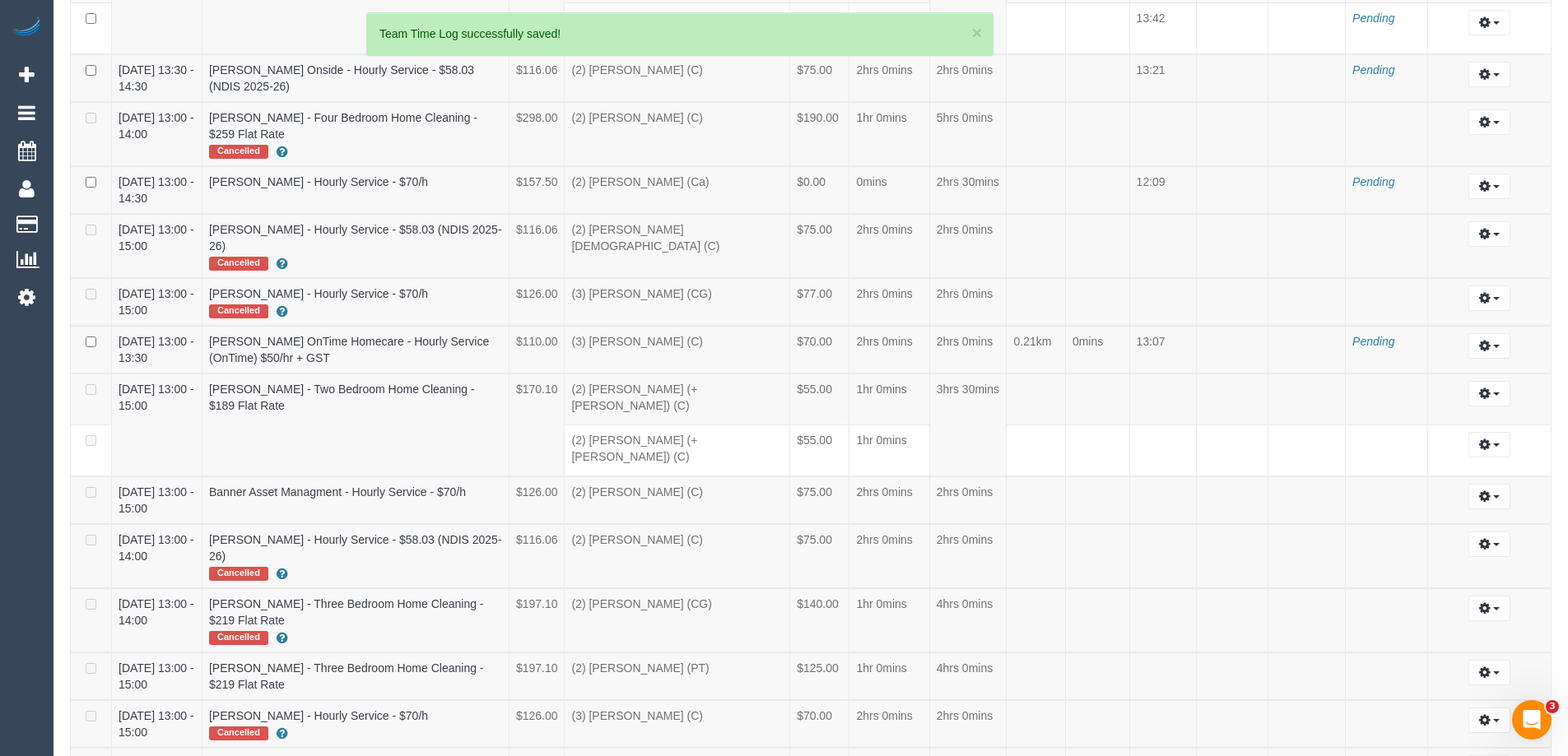
scroll to position [76395, 80756]
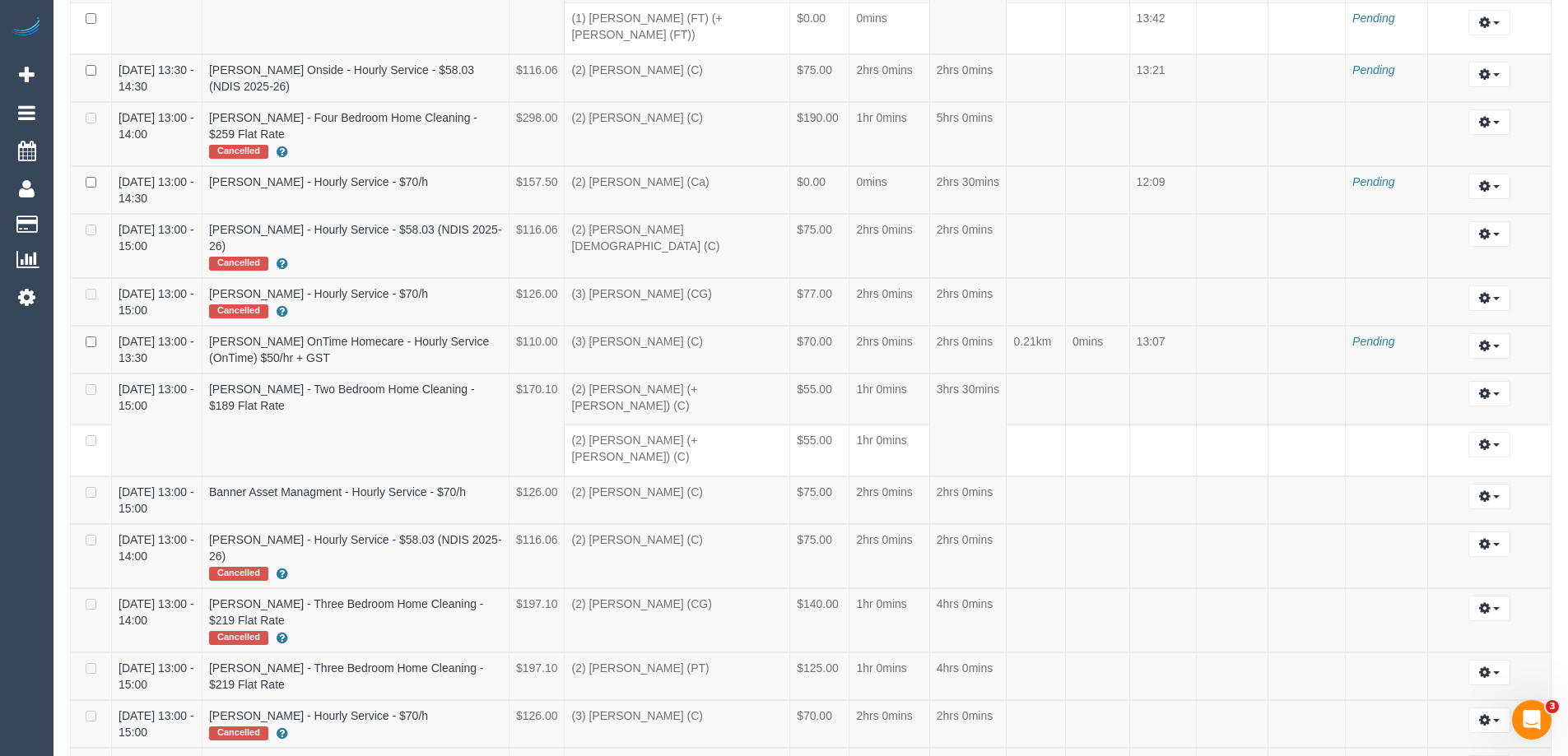
click at [20, 17] on img at bounding box center [26, 28] width 33 height 23
click at [24, 26] on img at bounding box center [26, 28] width 33 height 23
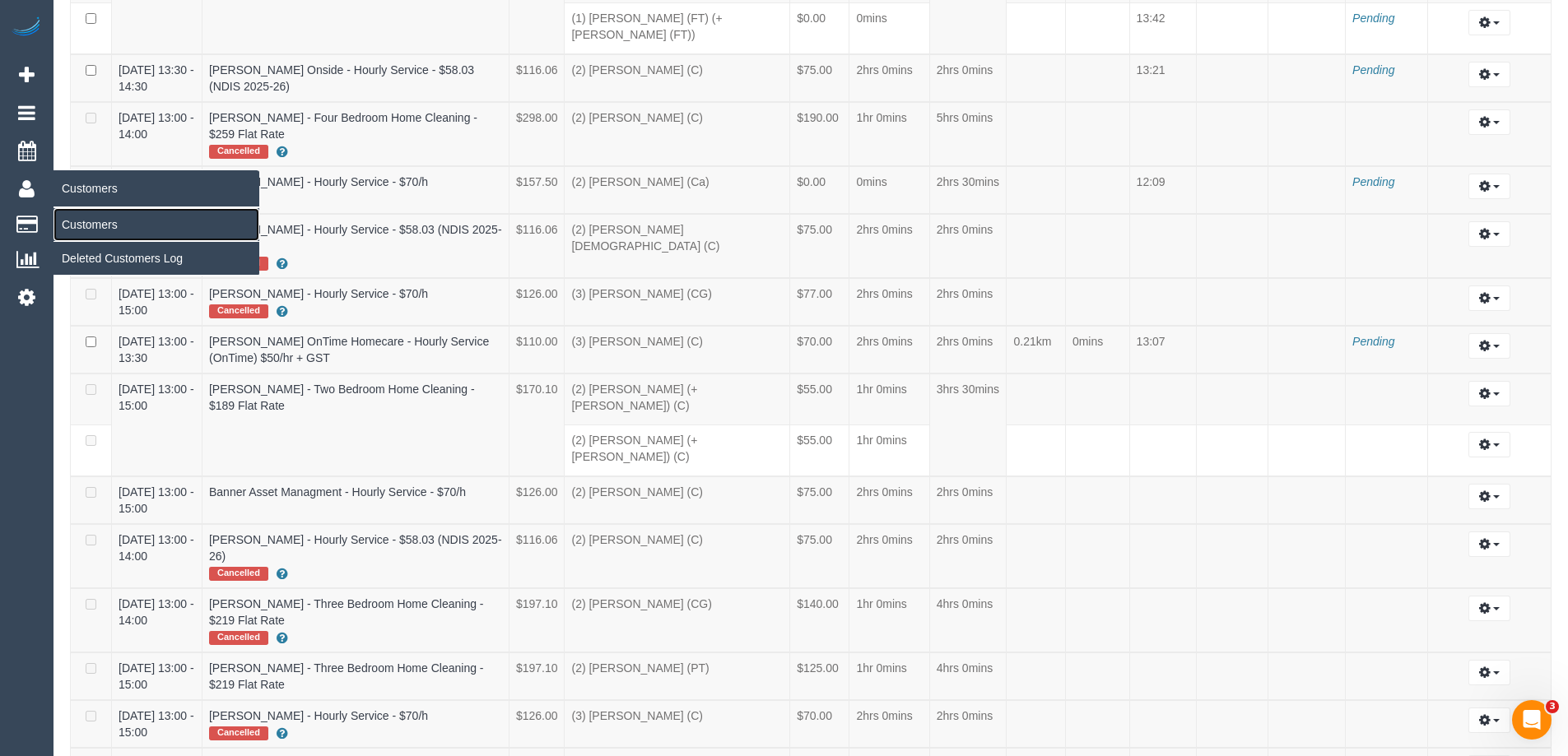
click at [72, 229] on link "Customers" at bounding box center [156, 224] width 206 height 33
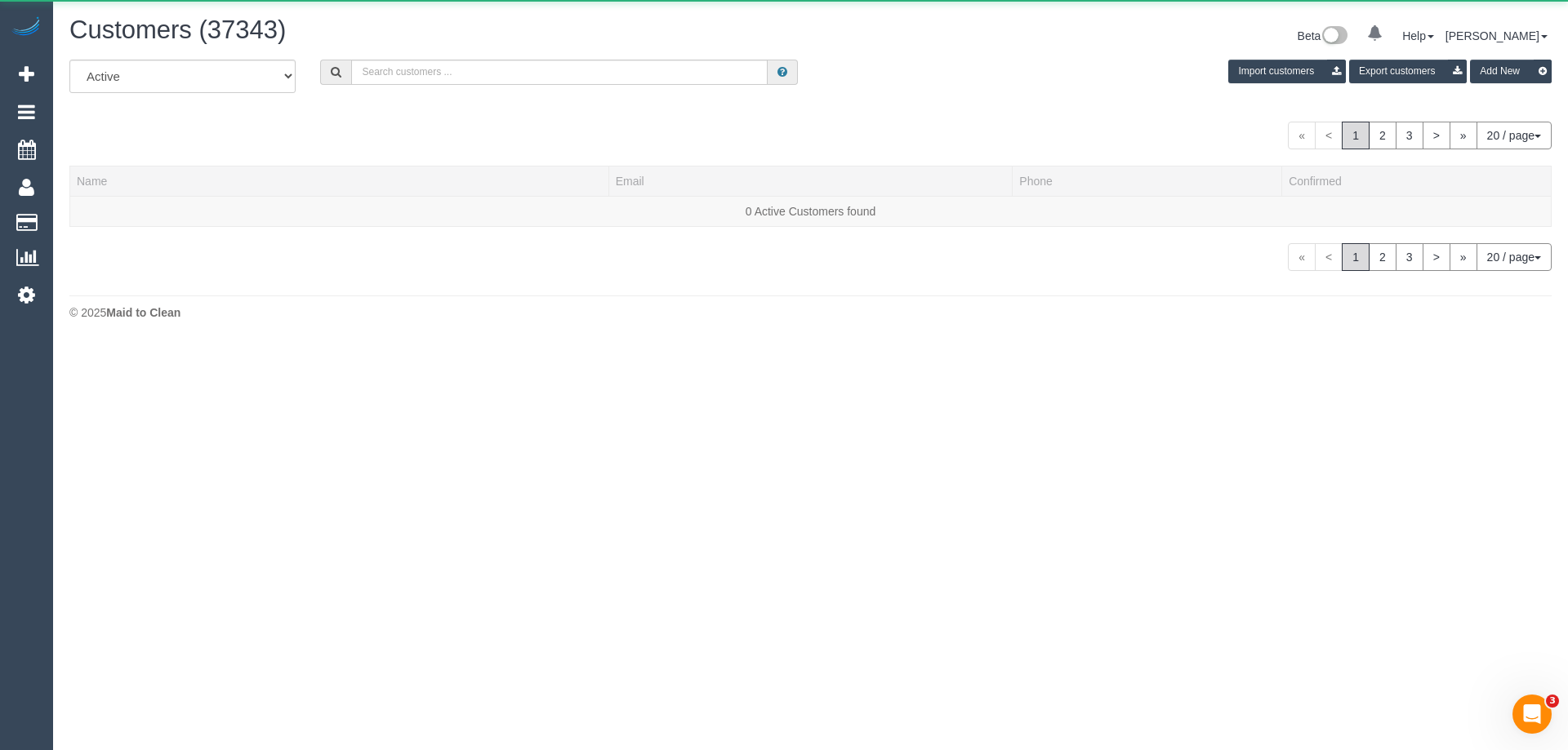
scroll to position [1017, 1556]
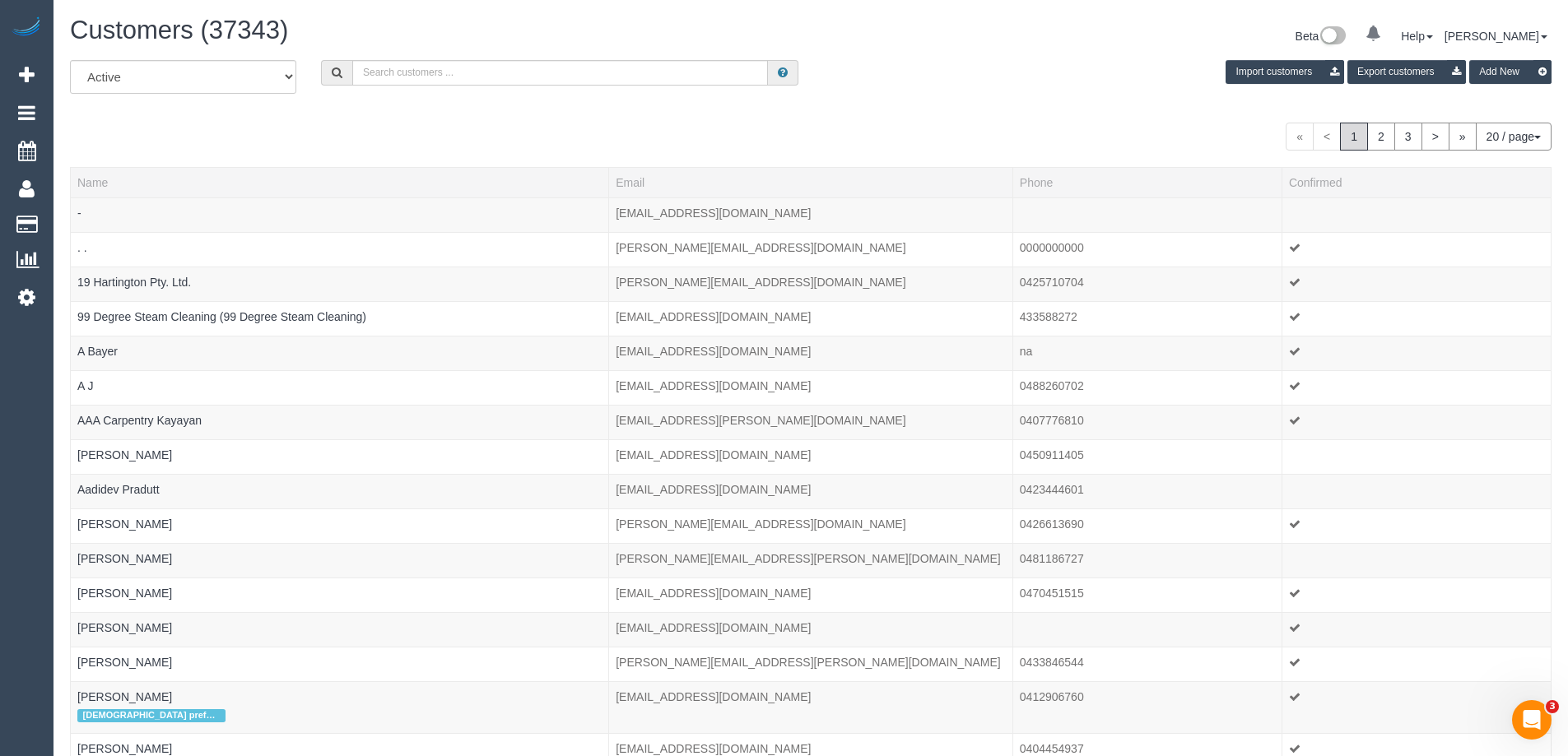
click at [401, 55] on div "Customers (37343) Beta 0 Your Notifications You have 0 alerts Help Help Docs Ta…" at bounding box center [811, 38] width 1507 height 44
click at [408, 66] on input "text" at bounding box center [560, 73] width 416 height 26
paste input "Samuel Hui"
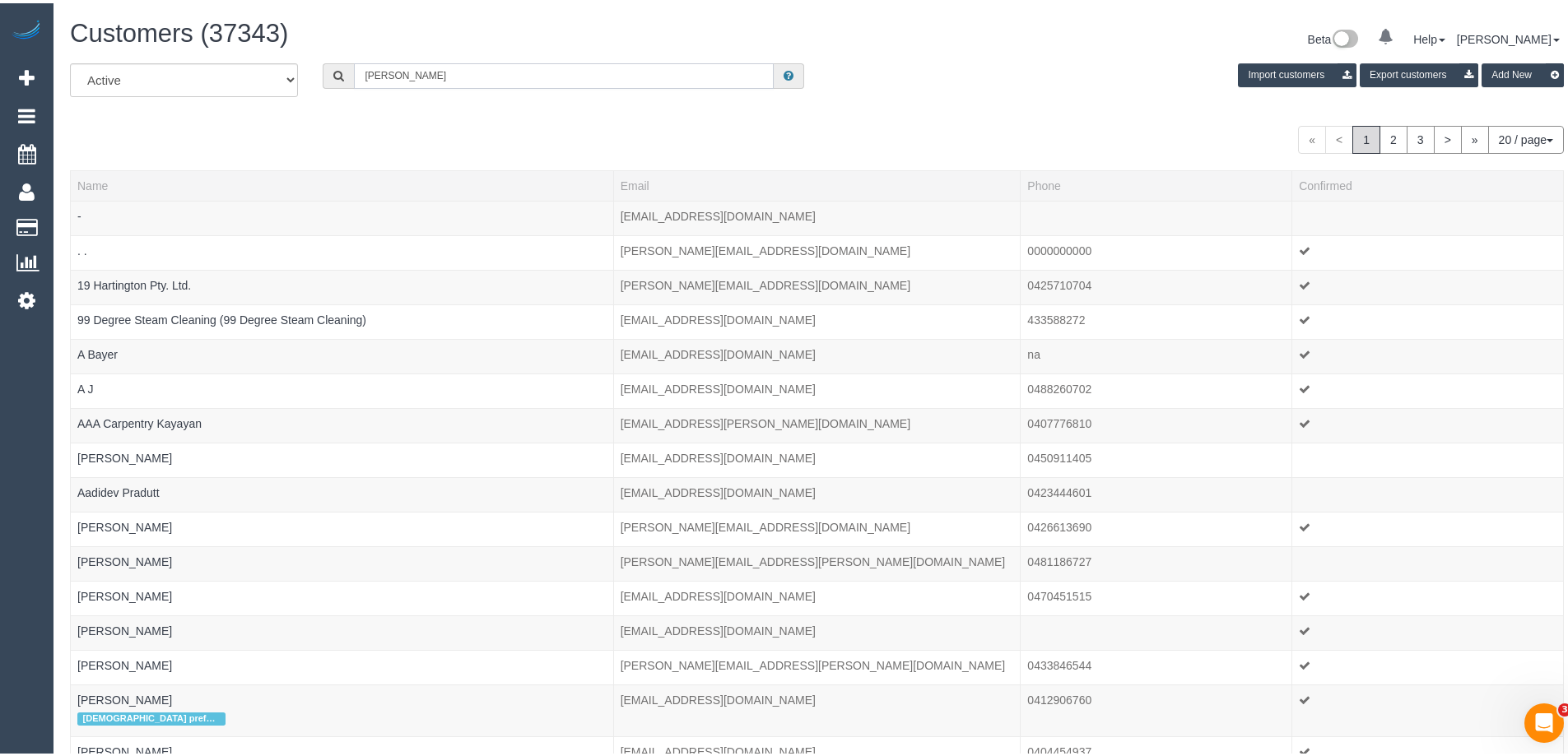
scroll to position [81928, 80744]
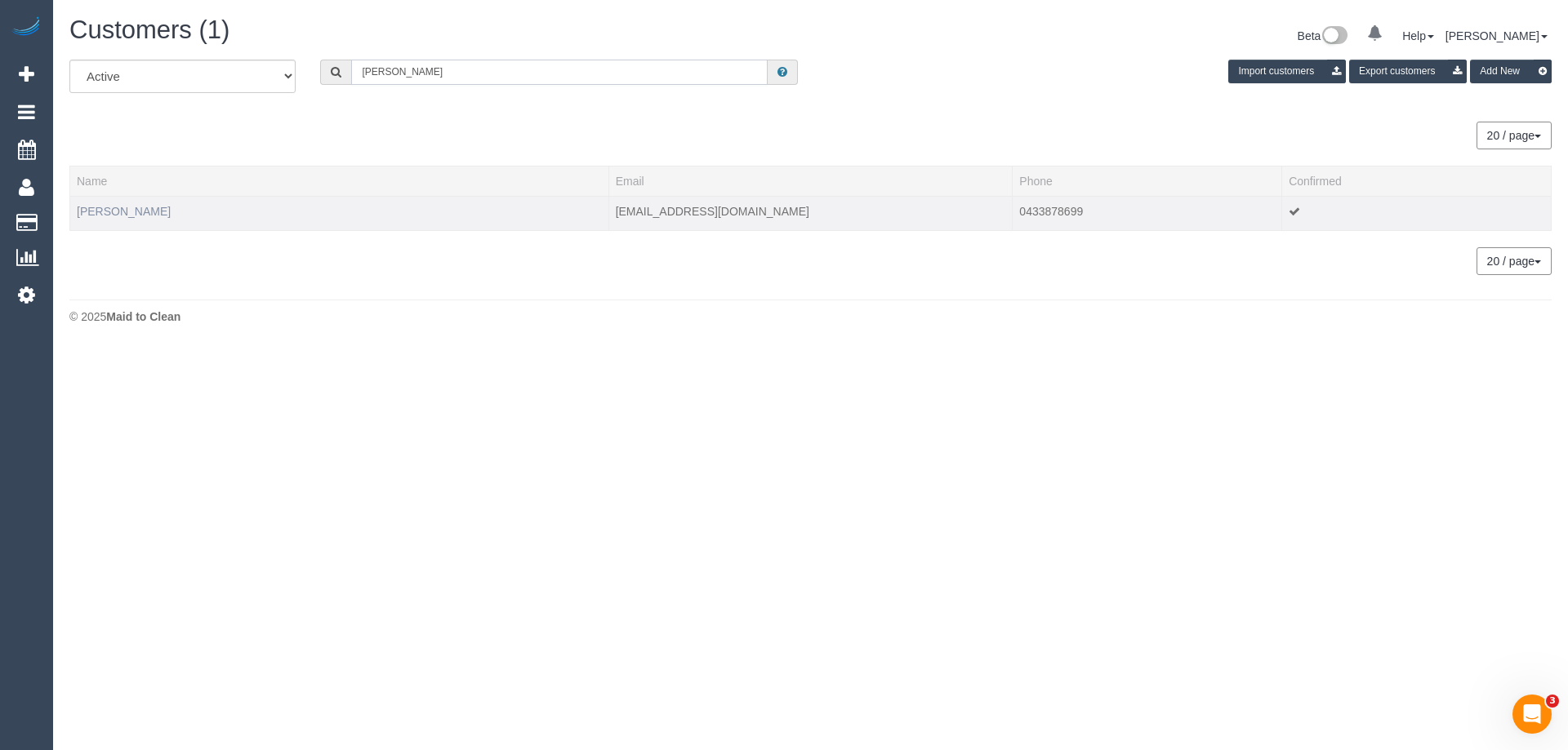
type input "Samuel Hui"
click at [105, 208] on link "Samuel Hui" at bounding box center [124, 211] width 94 height 13
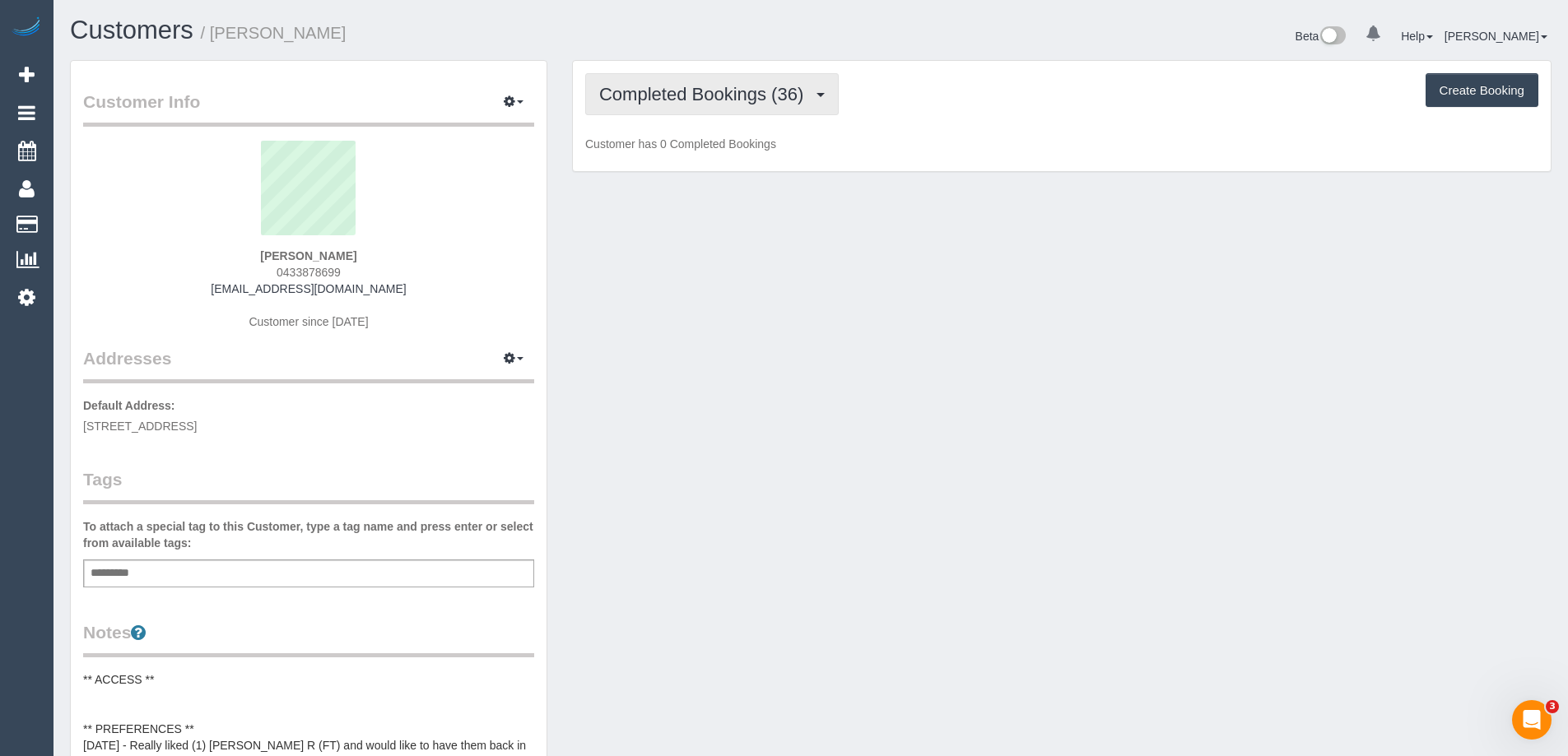
scroll to position [1524, 1568]
click at [778, 103] on span "Completed Bookings (36)" at bounding box center [705, 93] width 213 height 20
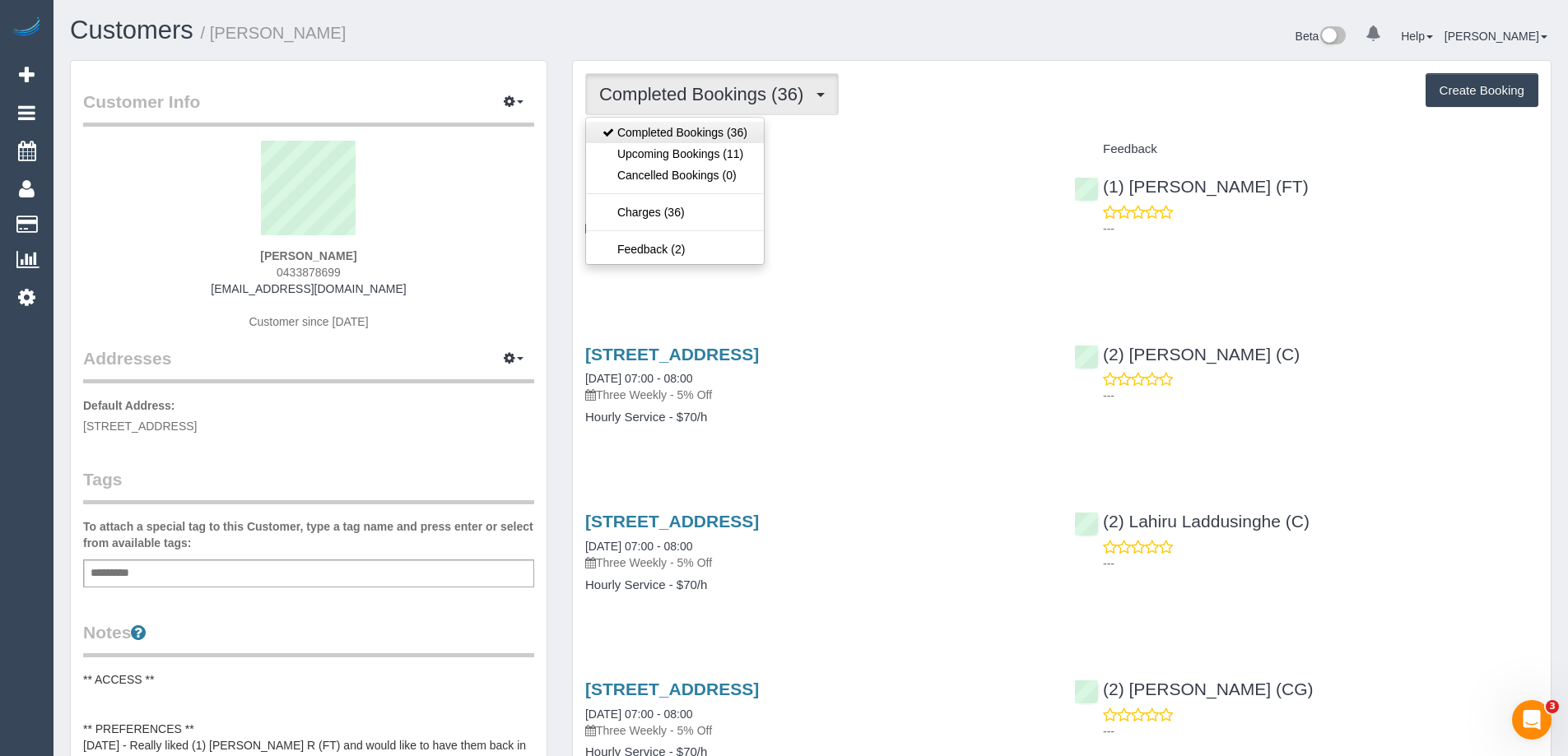
scroll to position [4438, 1568]
click at [709, 146] on link "Upcoming Bookings (11)" at bounding box center [675, 154] width 178 height 21
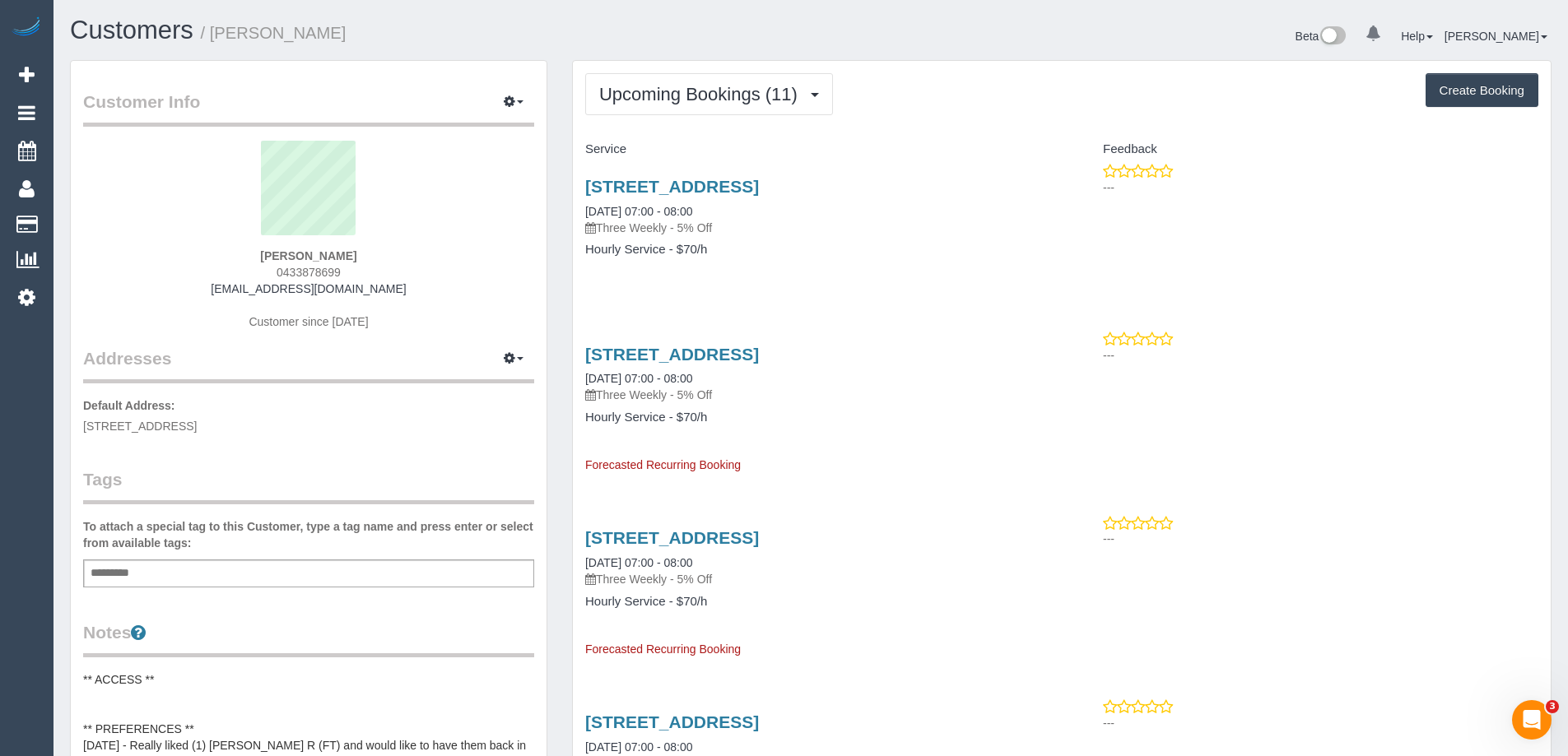
scroll to position [2257, 1568]
click at [728, 190] on link "4/4 Tatong Road, Brighton East, VIC 3187" at bounding box center [672, 186] width 174 height 19
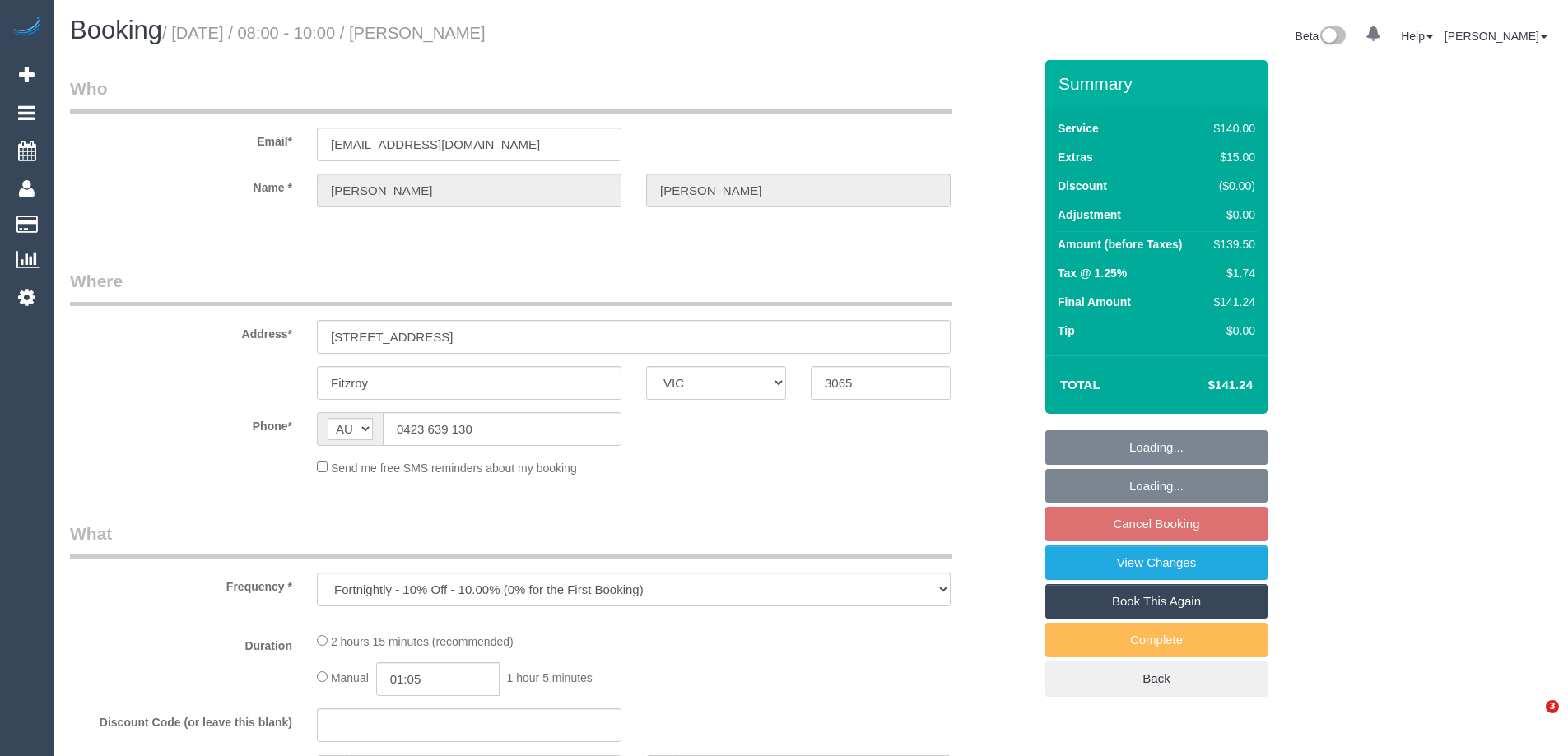
select select "VIC"
select select "string:stripe-pm_1LnYFq2GScqysDRVk66fJIs5"
select select "number:27"
select select "number:14"
select select "number:20"
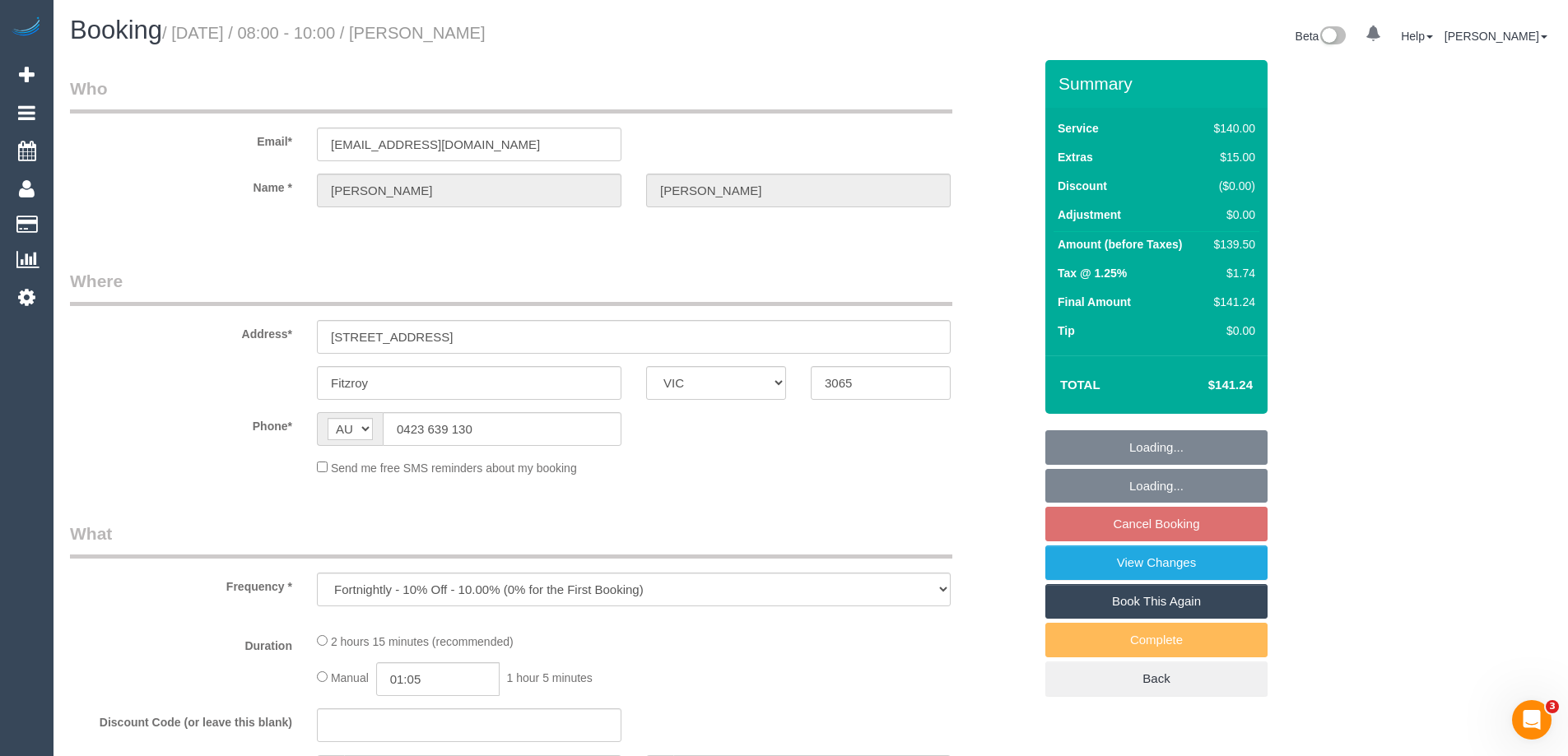
select select "number:24"
select select "number:33"
select select "number:11"
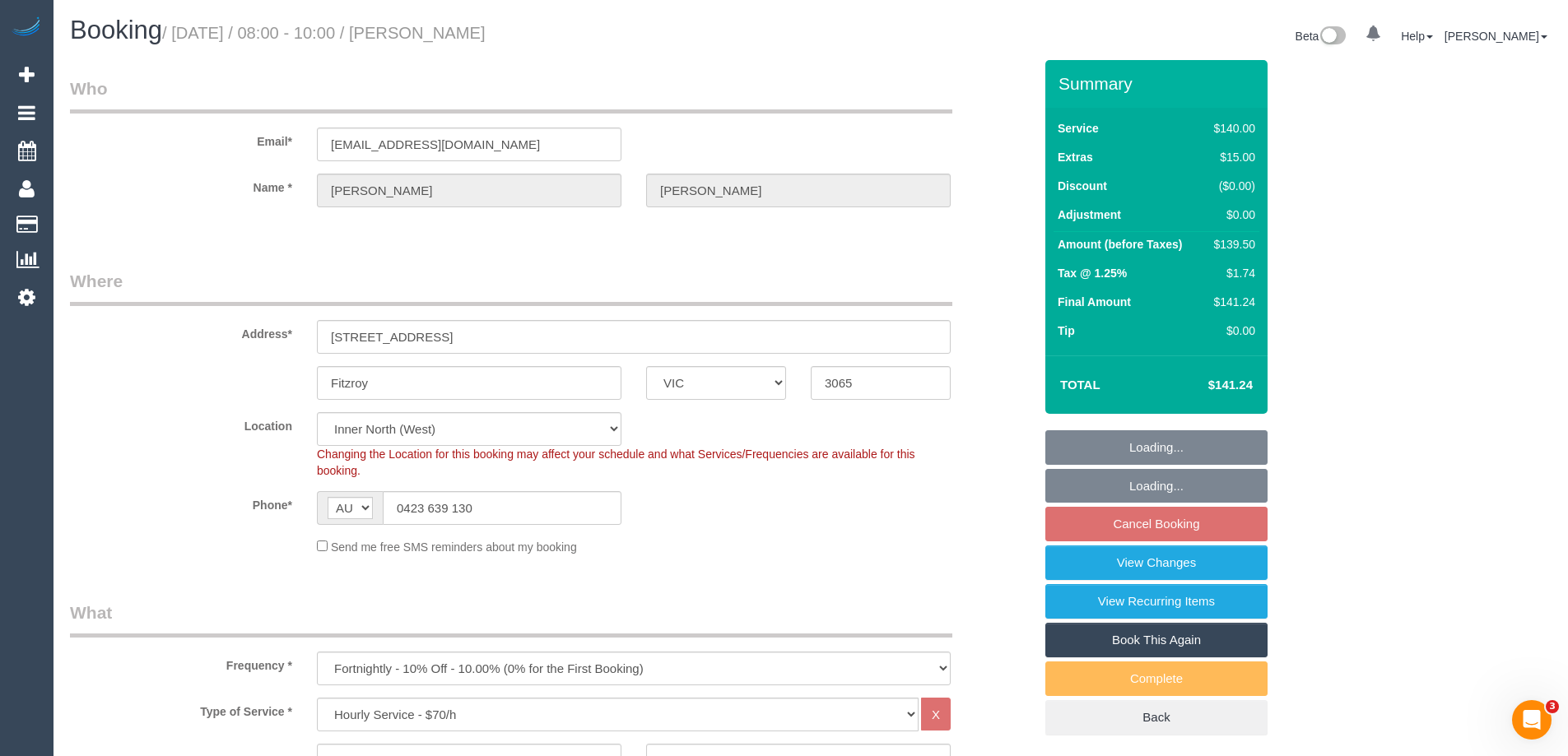
select select "object:1716"
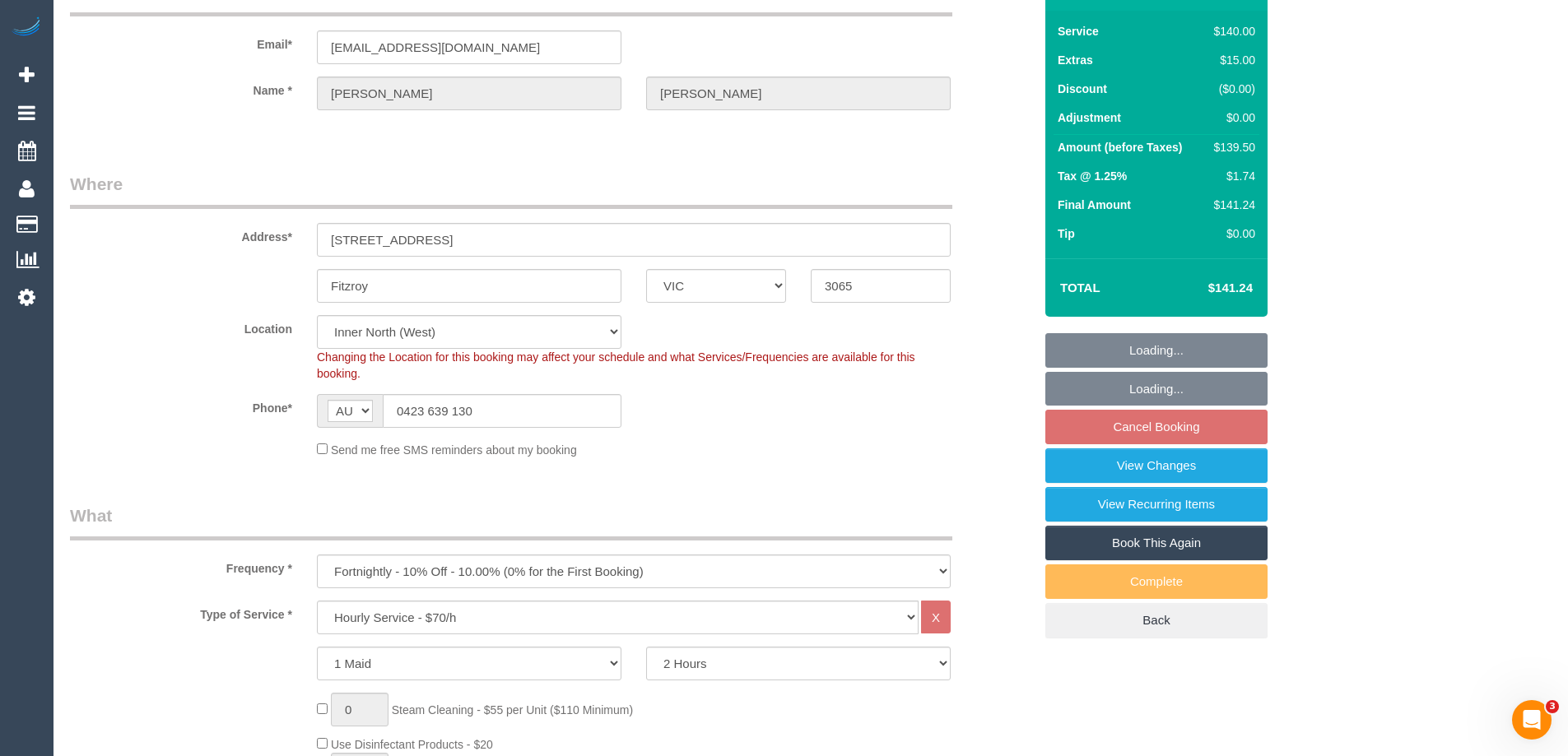
select select "spot1"
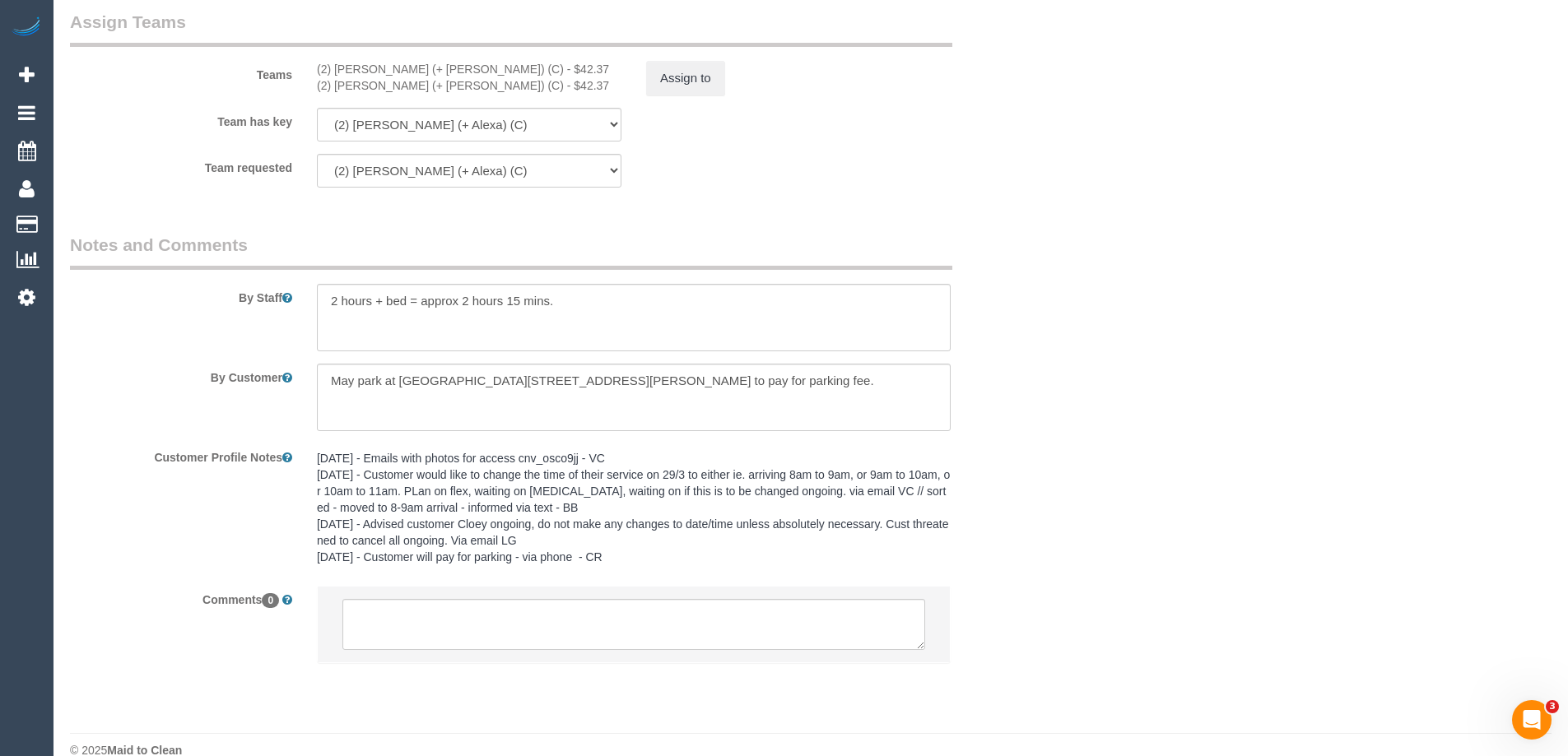
scroll to position [2466, 0]
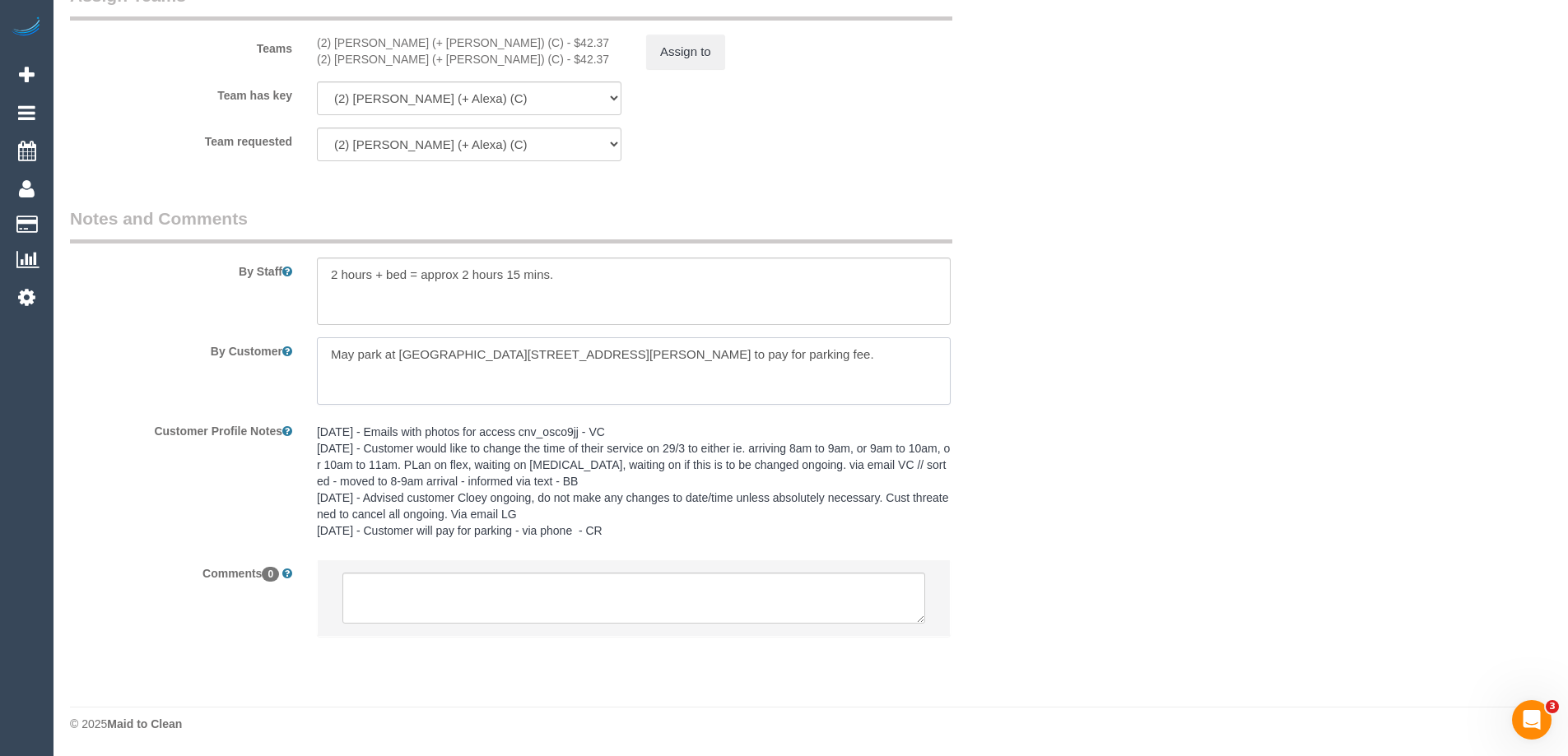
click at [688, 350] on textarea at bounding box center [634, 371] width 634 height 68
paste textarea "The new code is 247."
click at [417, 386] on textarea at bounding box center [634, 371] width 634 height 68
click at [602, 389] on textarea at bounding box center [634, 371] width 634 height 68
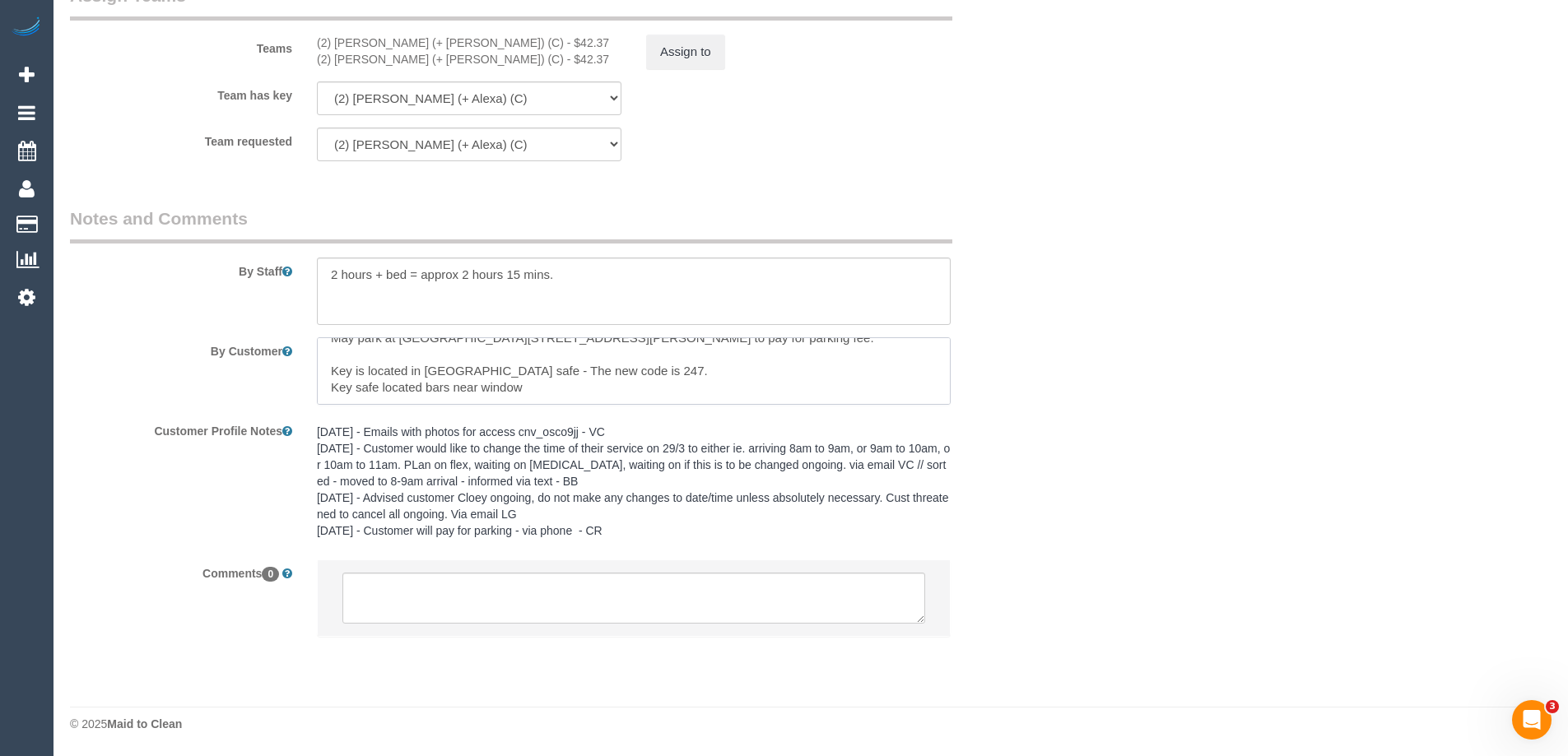
drag, startPoint x: 479, startPoint y: 397, endPoint x: 457, endPoint y: 390, distance: 23.1
click at [457, 391] on textarea at bounding box center [634, 371] width 634 height 68
click at [529, 390] on textarea at bounding box center [634, 371] width 634 height 68
type textarea "May park at Aldi 338 Gore St. Happy to pay for parking fee. Key is located in K…"
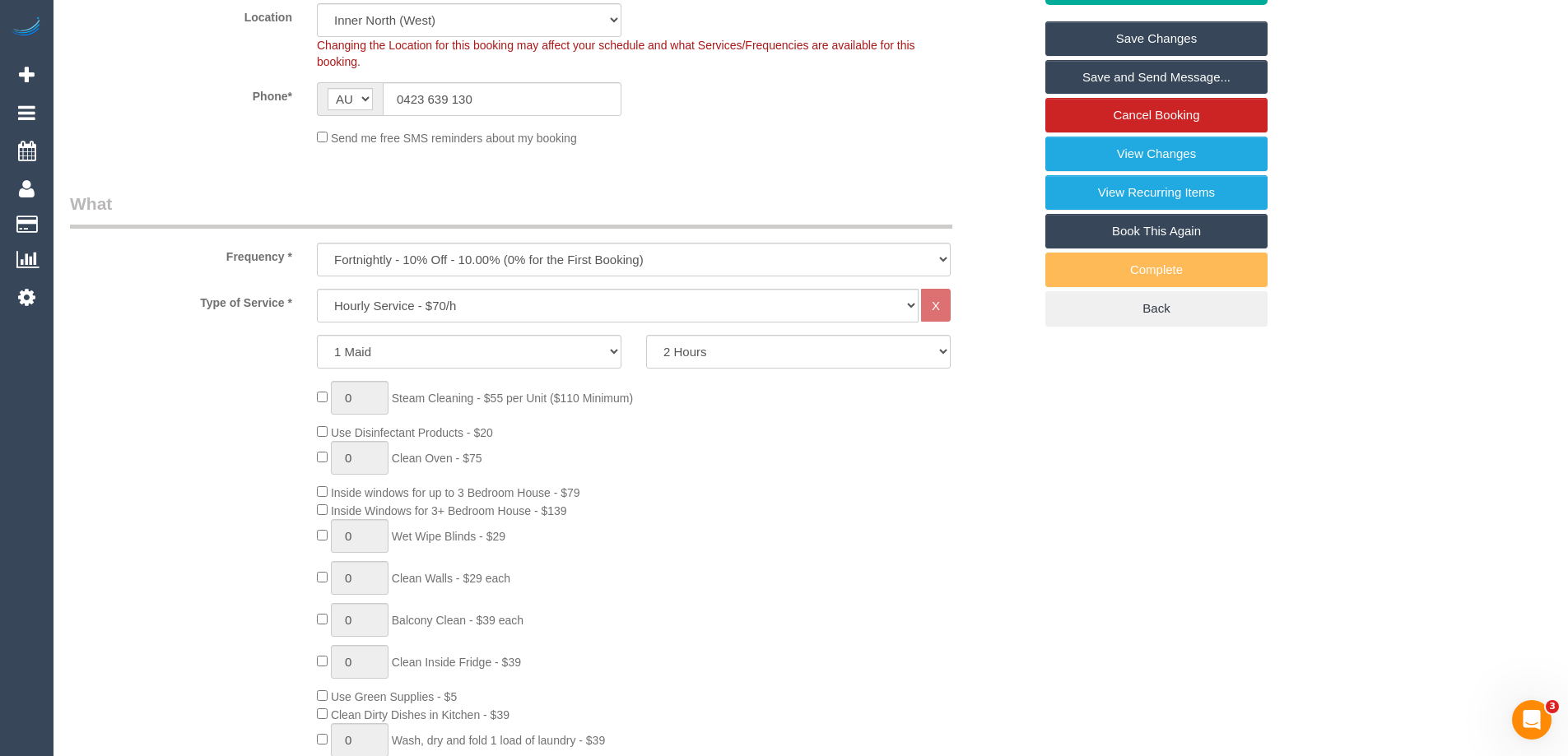
scroll to position [0, 0]
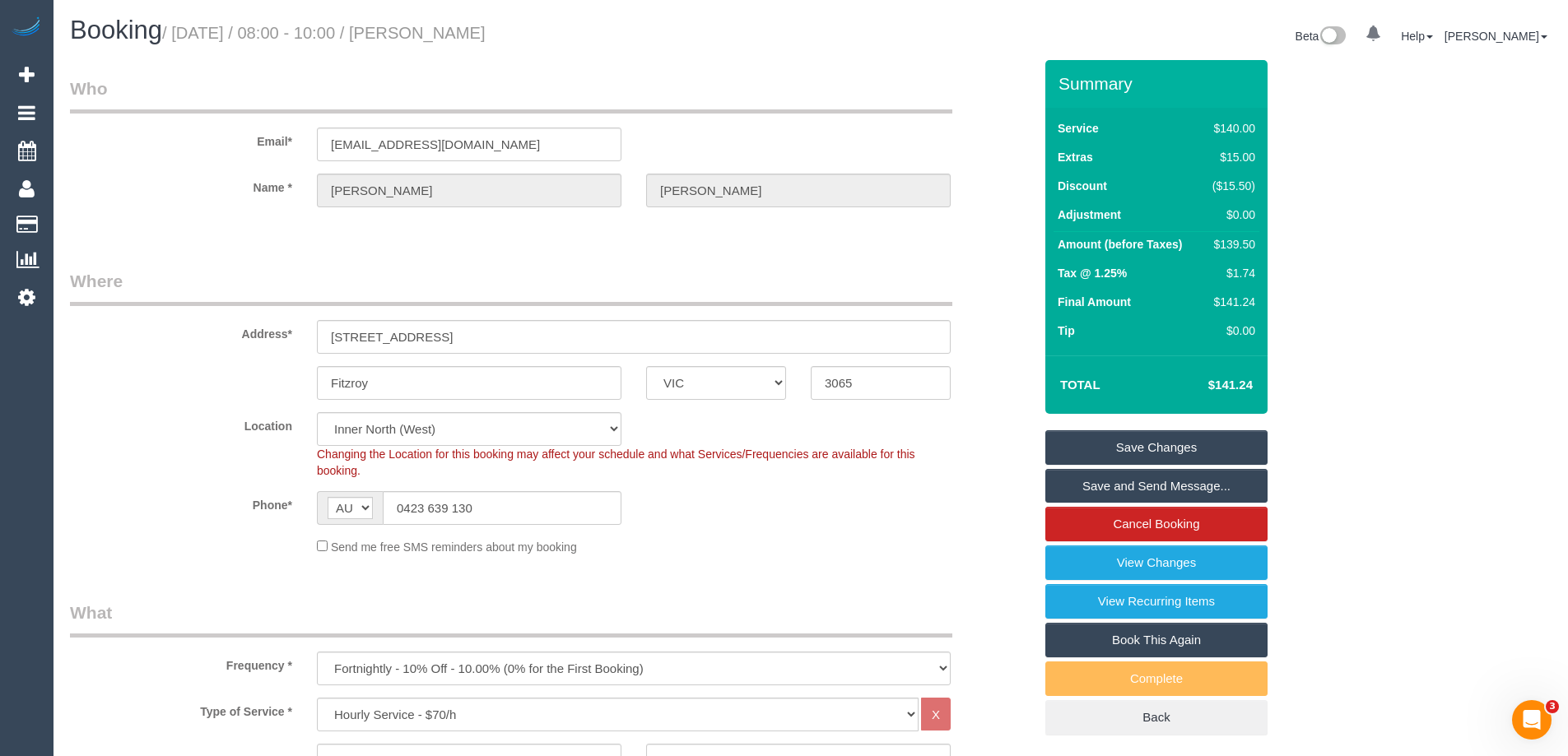
click at [1175, 445] on link "Save Changes" at bounding box center [1157, 447] width 222 height 35
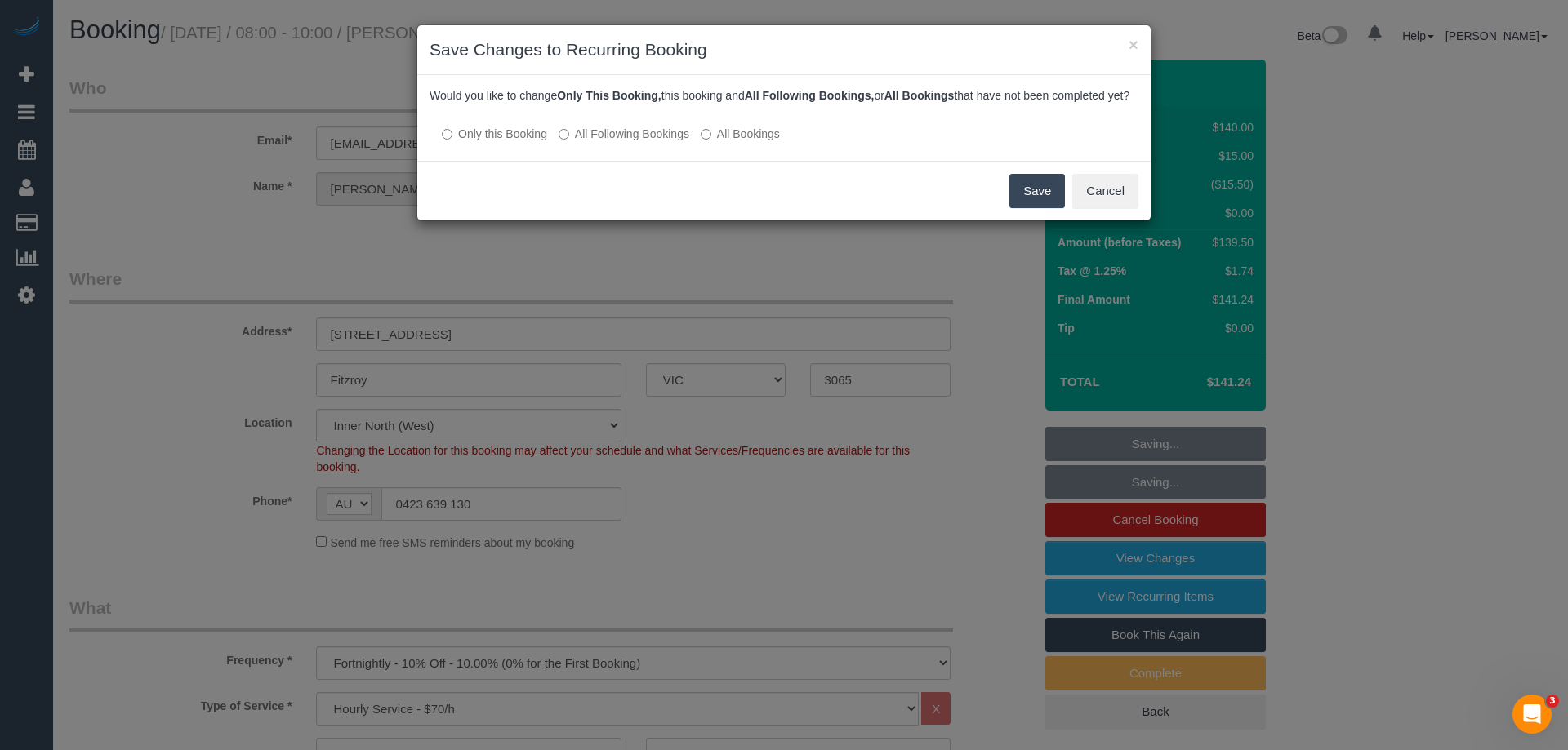
click at [1023, 207] on button "Save" at bounding box center [1037, 191] width 56 height 34
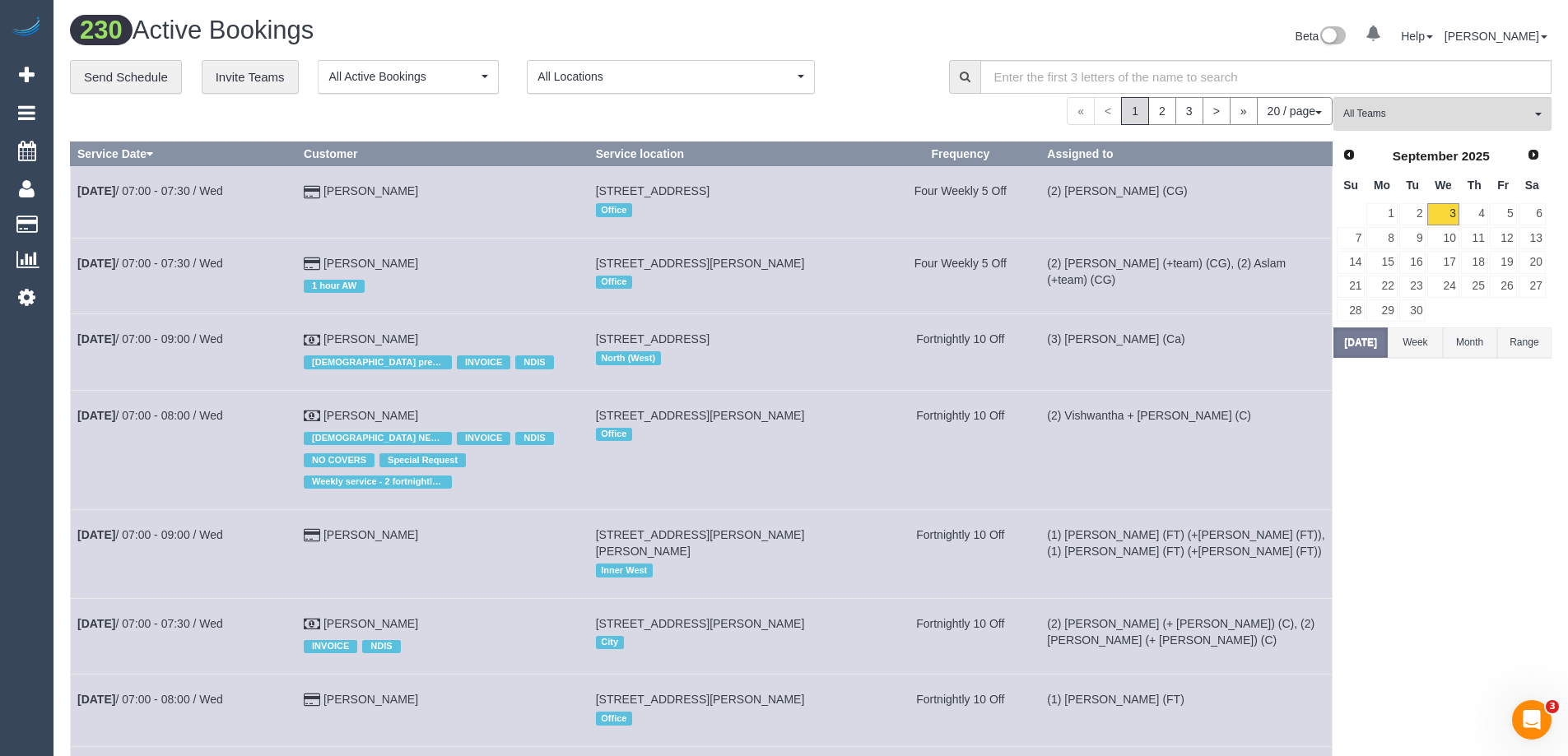
click at [26, 29] on img at bounding box center [26, 28] width 33 height 23
click at [20, 29] on img at bounding box center [26, 28] width 33 height 23
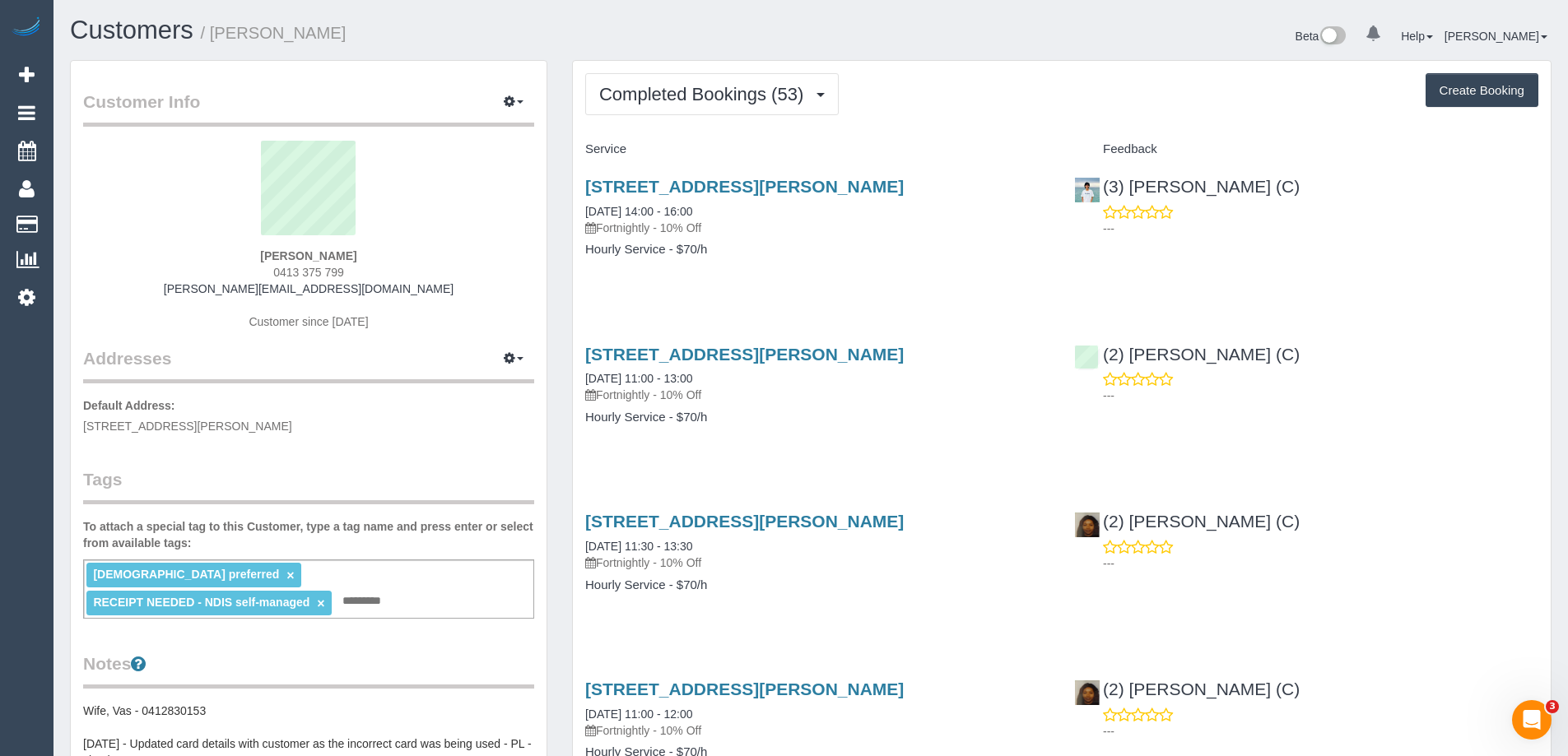
scroll to position [4438, 1568]
click at [809, 100] on span "Completed Bookings (53)" at bounding box center [705, 93] width 213 height 20
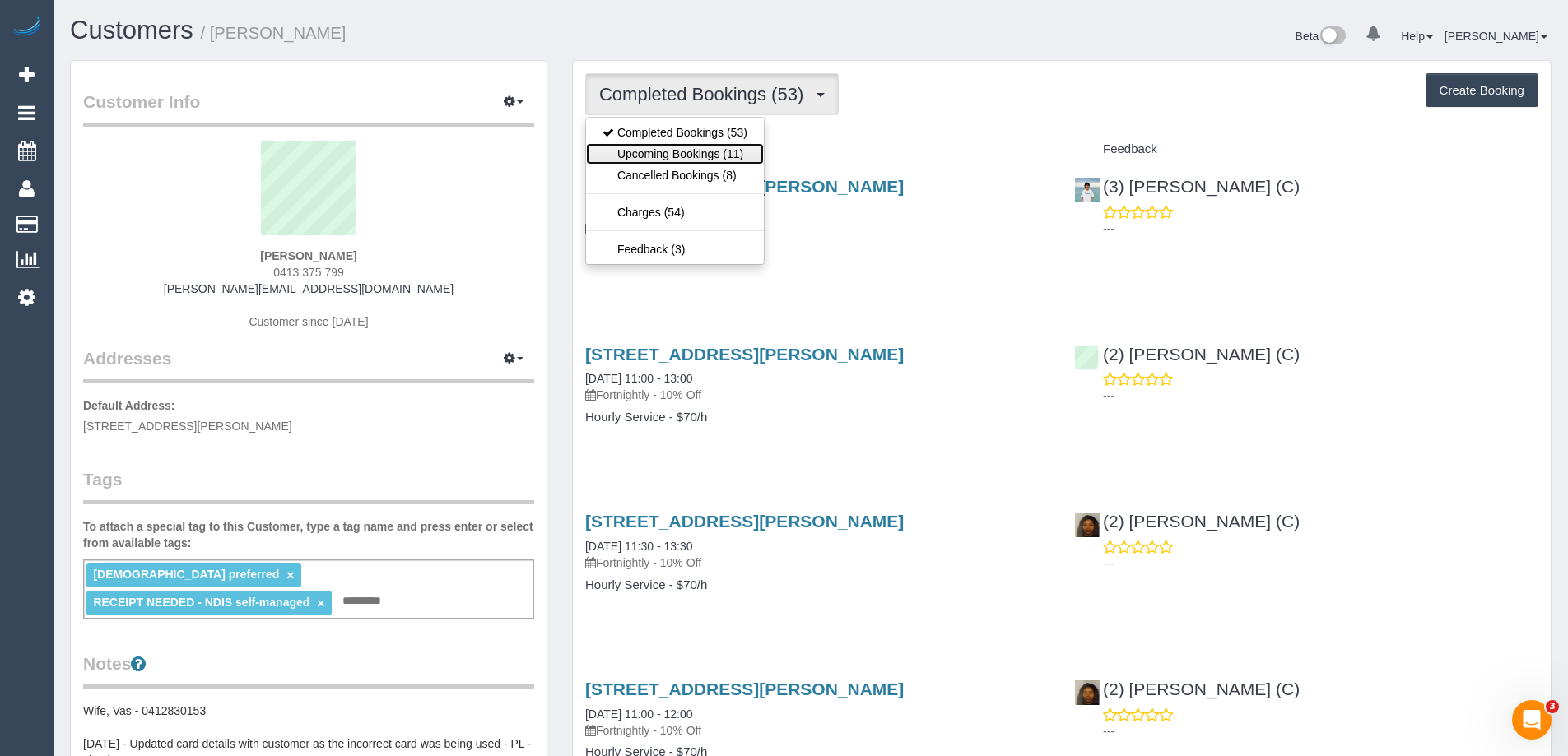
click at [661, 153] on link "Upcoming Bookings (11)" at bounding box center [675, 154] width 178 height 21
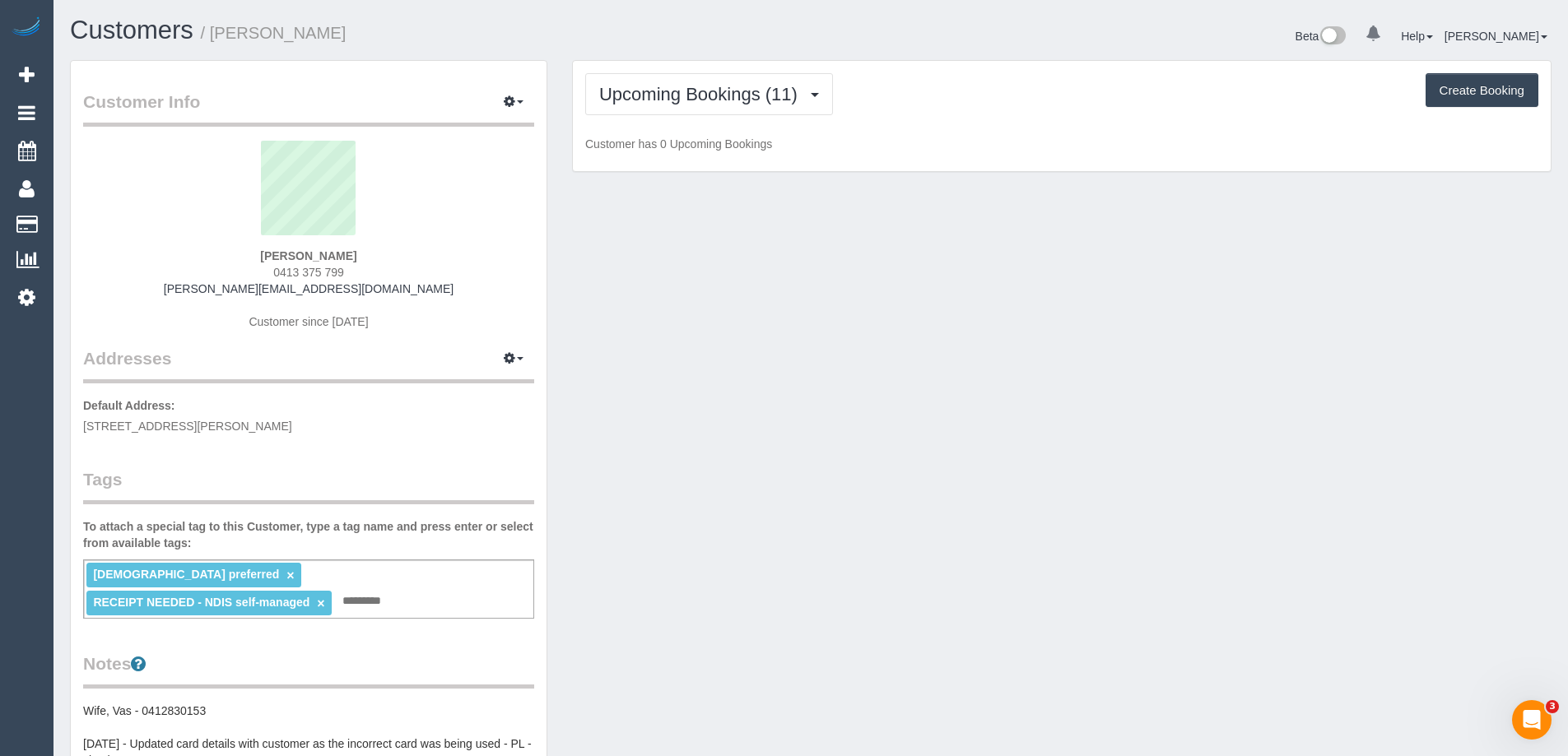
scroll to position [2257, 1568]
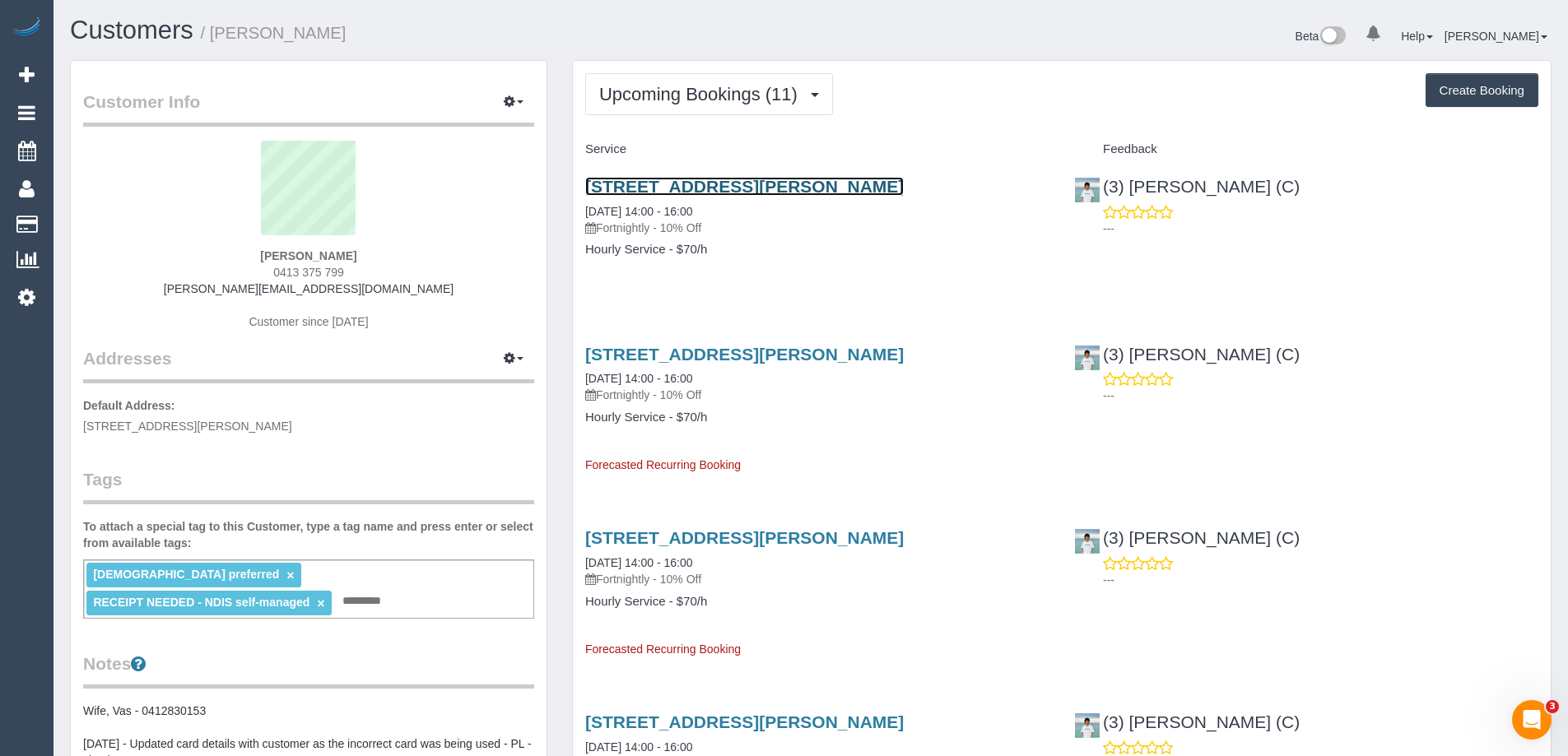
click at [750, 187] on link "[STREET_ADDRESS][PERSON_NAME]" at bounding box center [745, 186] width 319 height 19
click at [17, 30] on img at bounding box center [26, 28] width 33 height 23
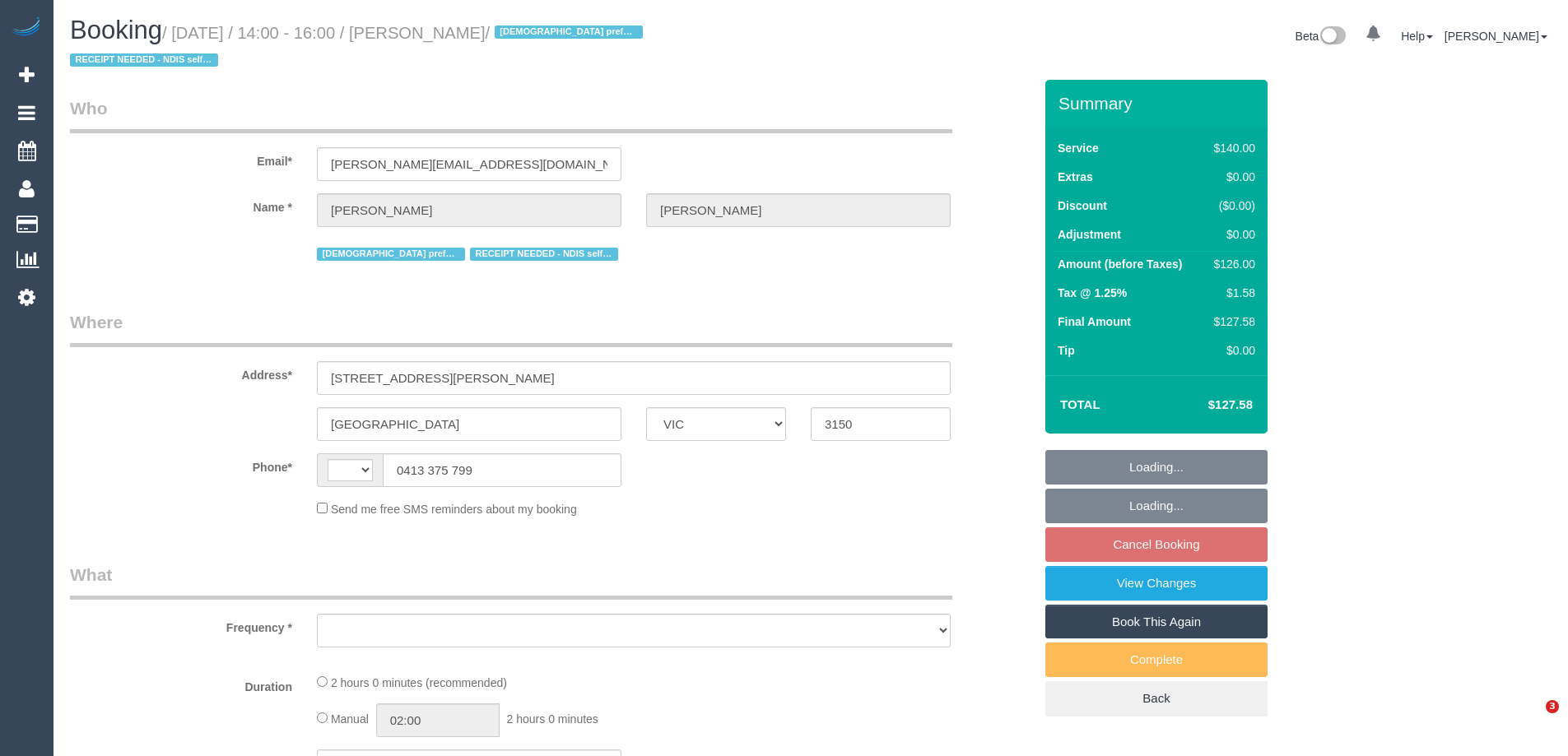
select select "VIC"
select select "string:AU"
select select "string:stripe-pm_1PSWu32GScqysDRVsa0pN6oM"
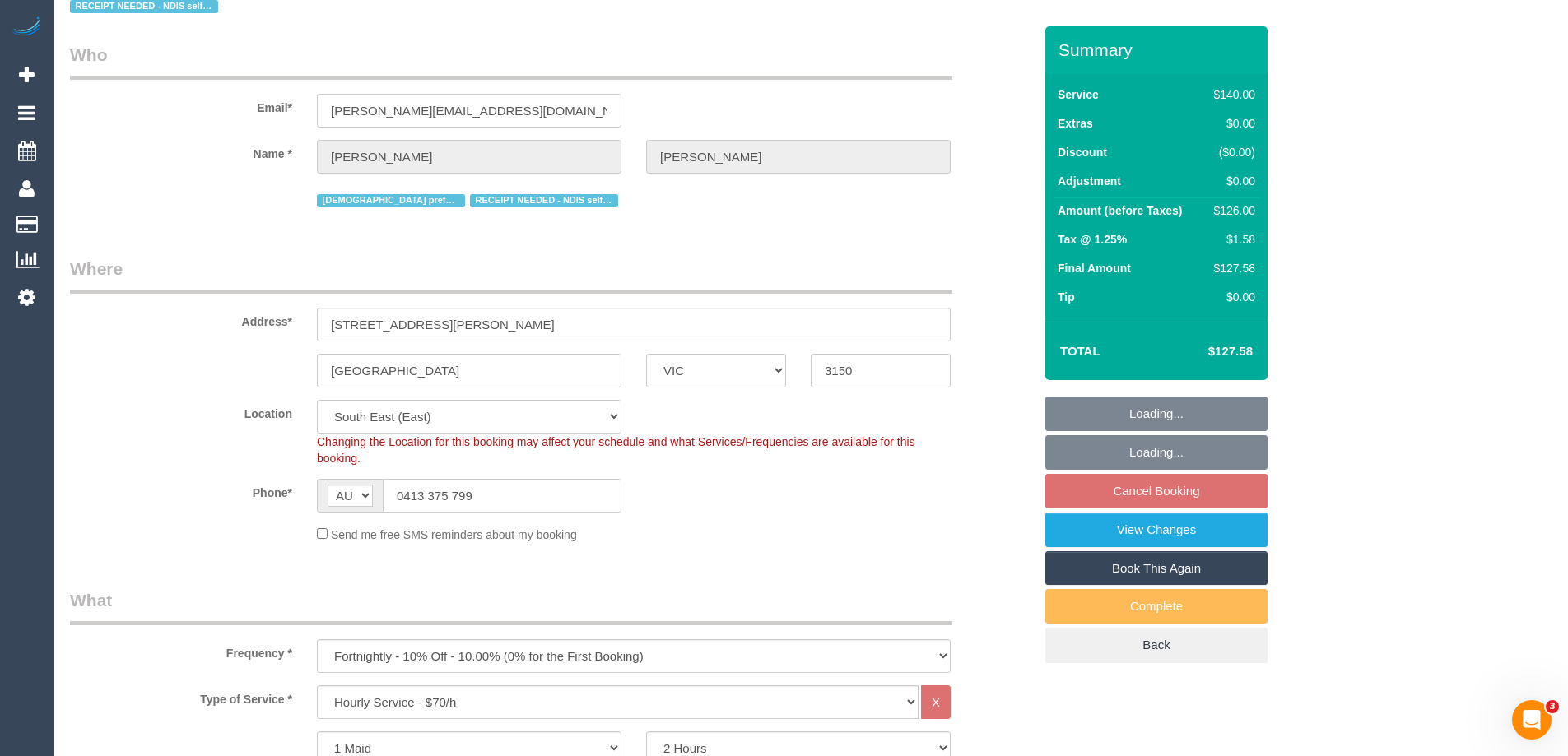
select select "object:712"
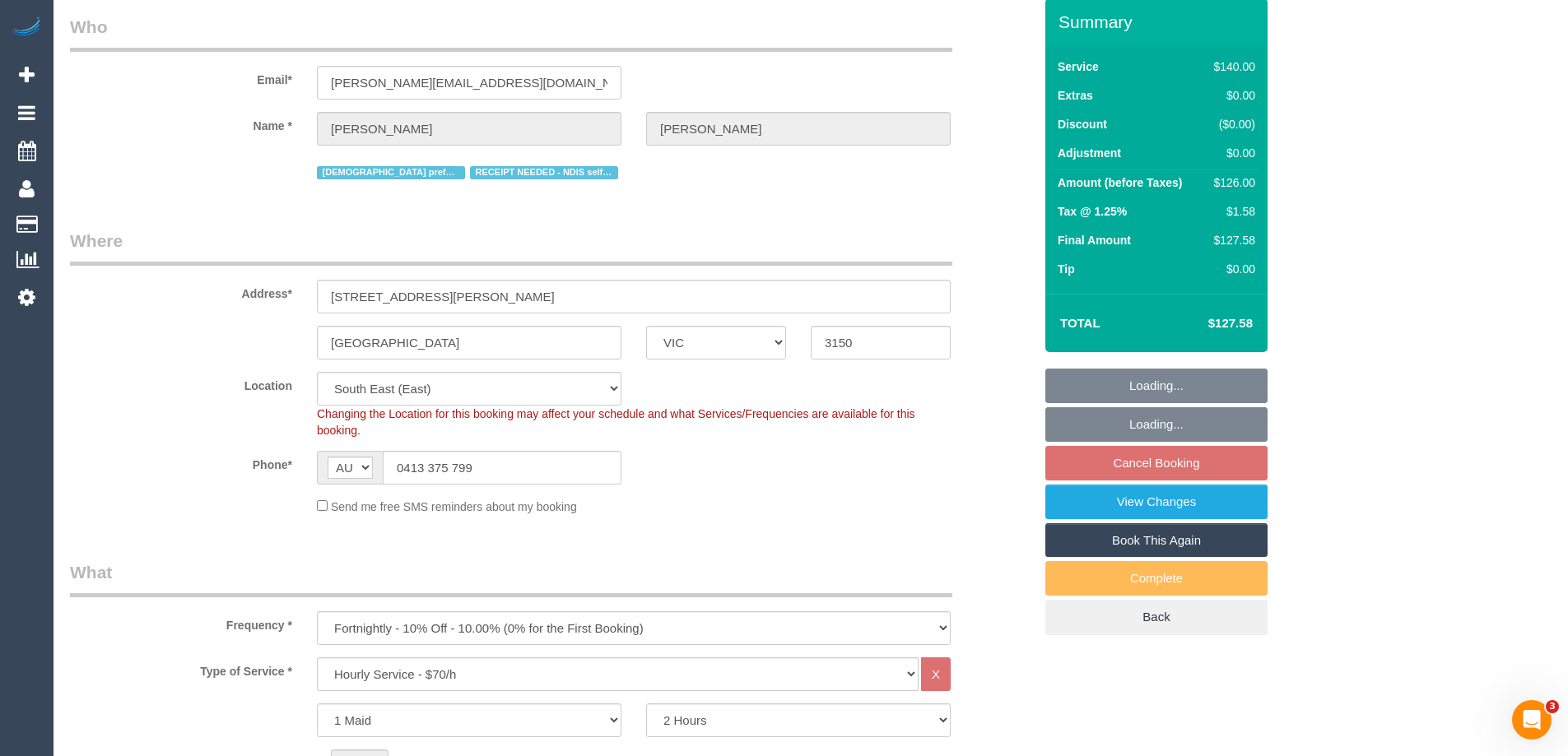
scroll to position [83, 0]
select select "number:28"
select select "number:14"
select select "number:19"
select select "number:36"
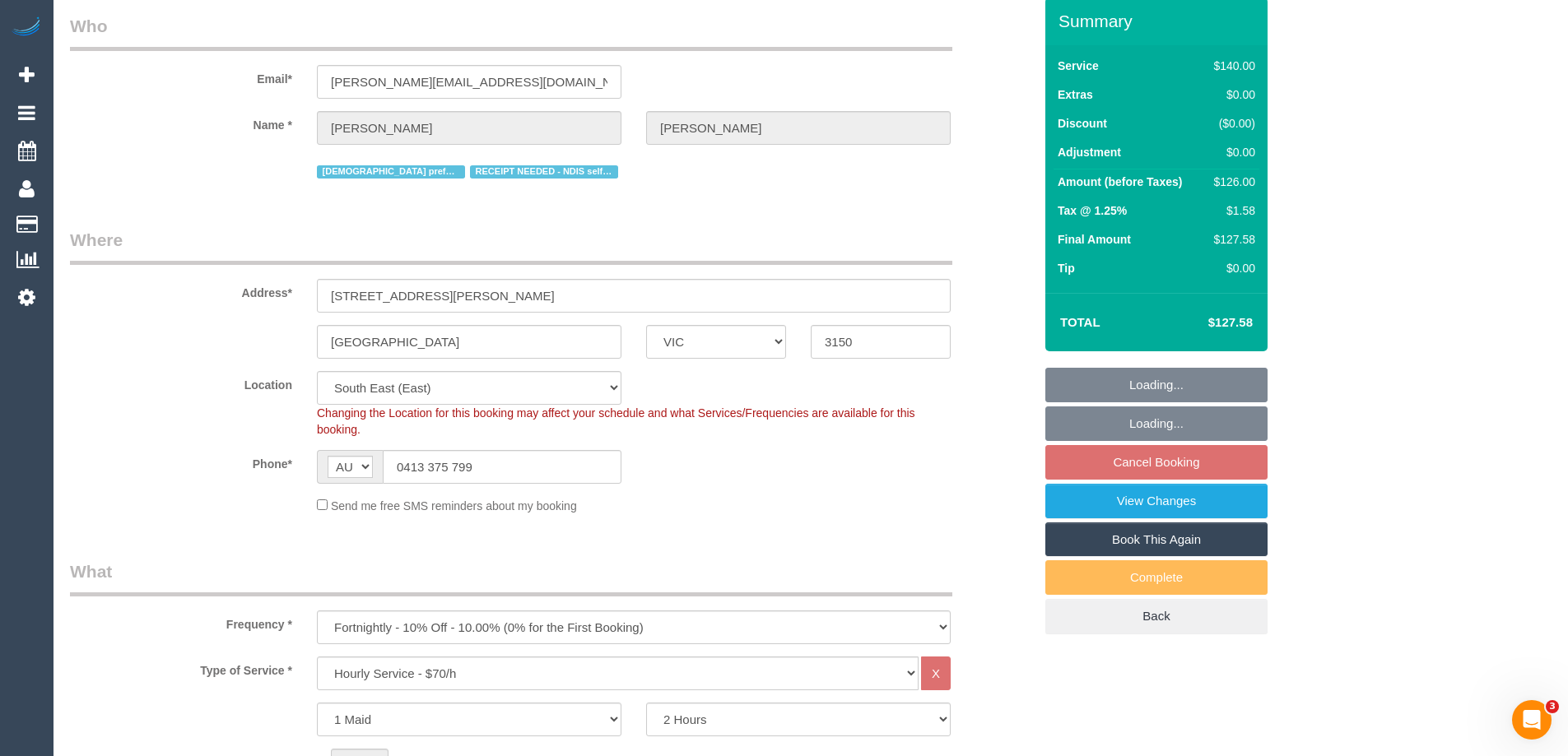
select select "number:35"
select select "number:11"
select select "spot5"
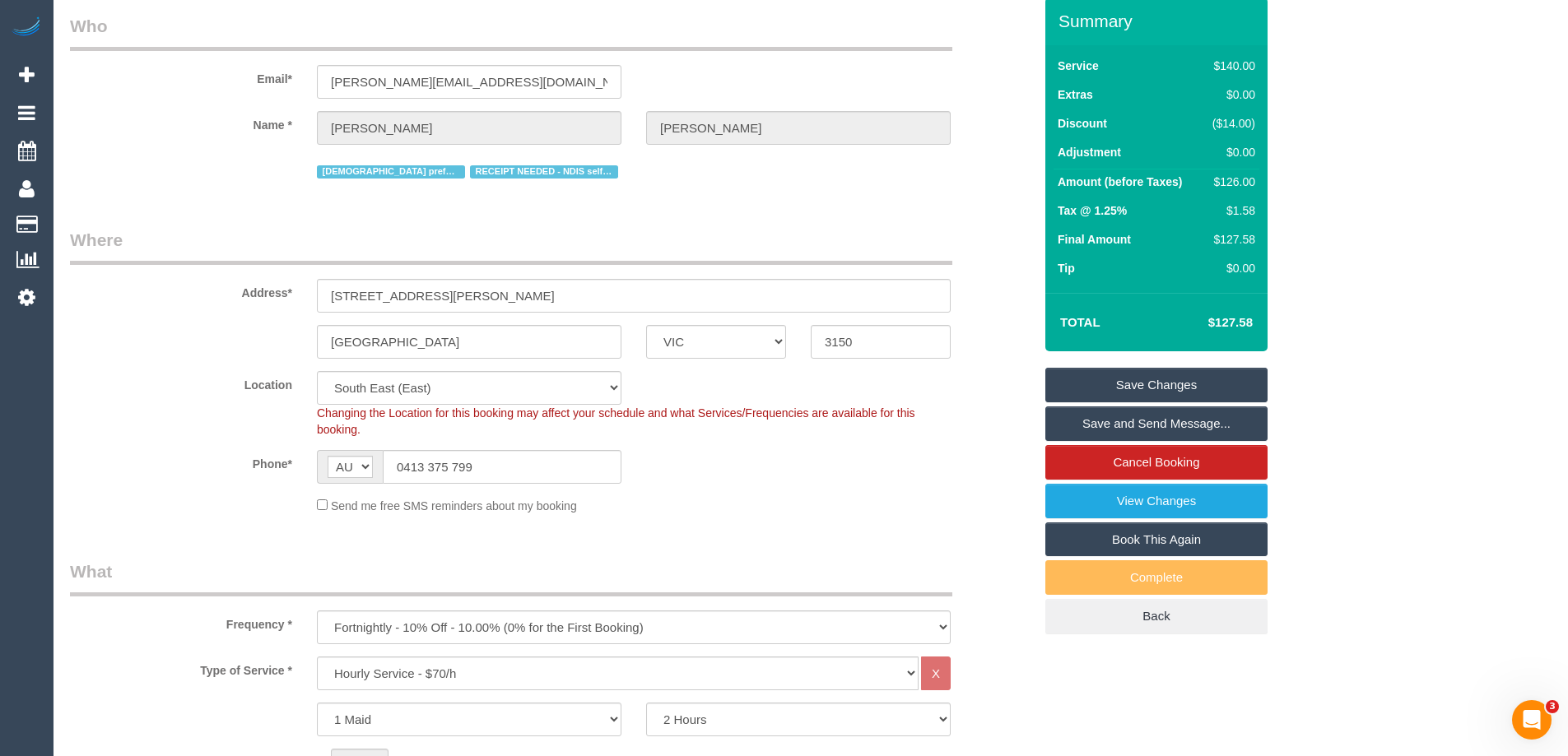
click at [17, 28] on img at bounding box center [26, 28] width 33 height 23
click at [31, 33] on img at bounding box center [26, 28] width 33 height 23
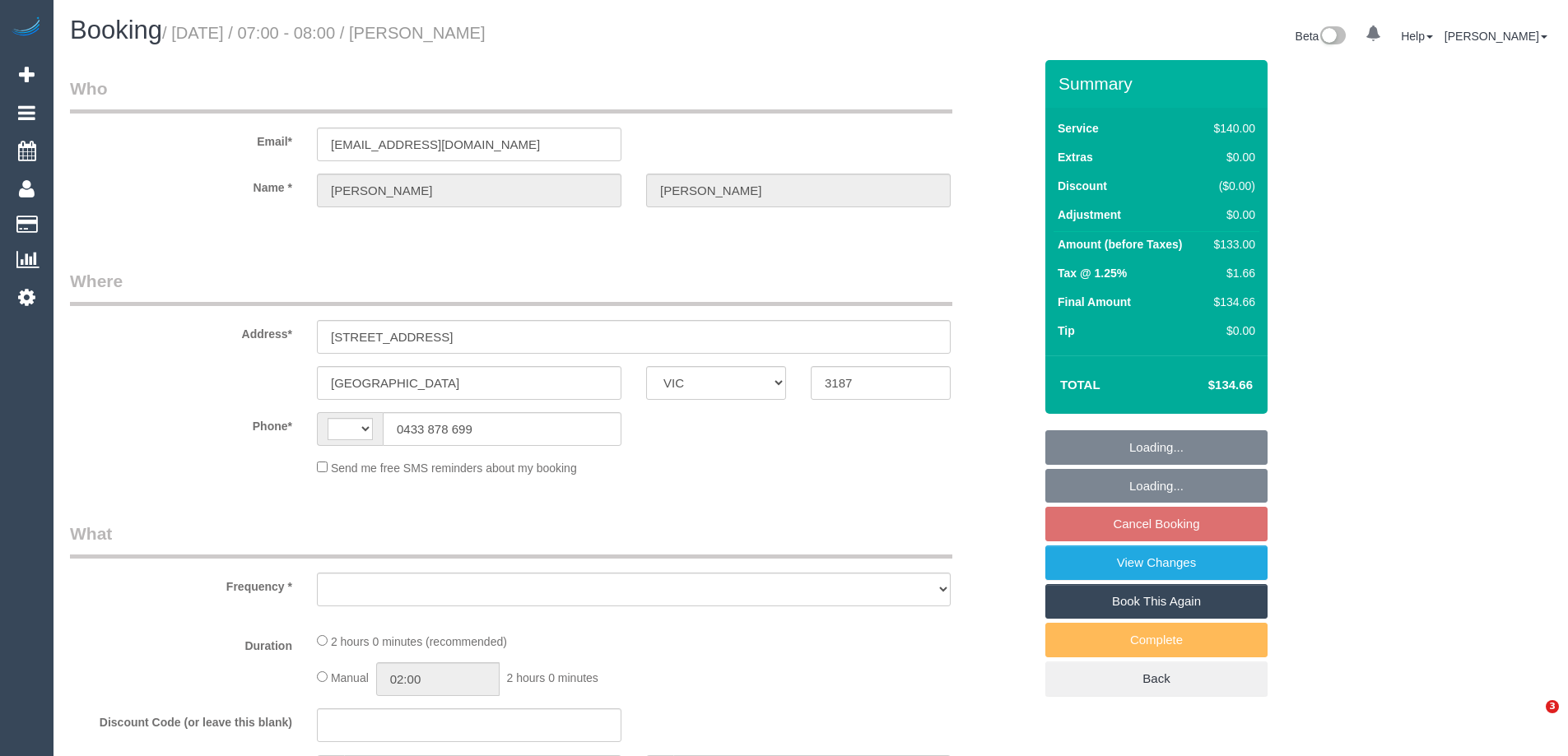
select select "VIC"
select select "string:stripe-pm_1Nhmke2GScqysDRVHxOxJaGC"
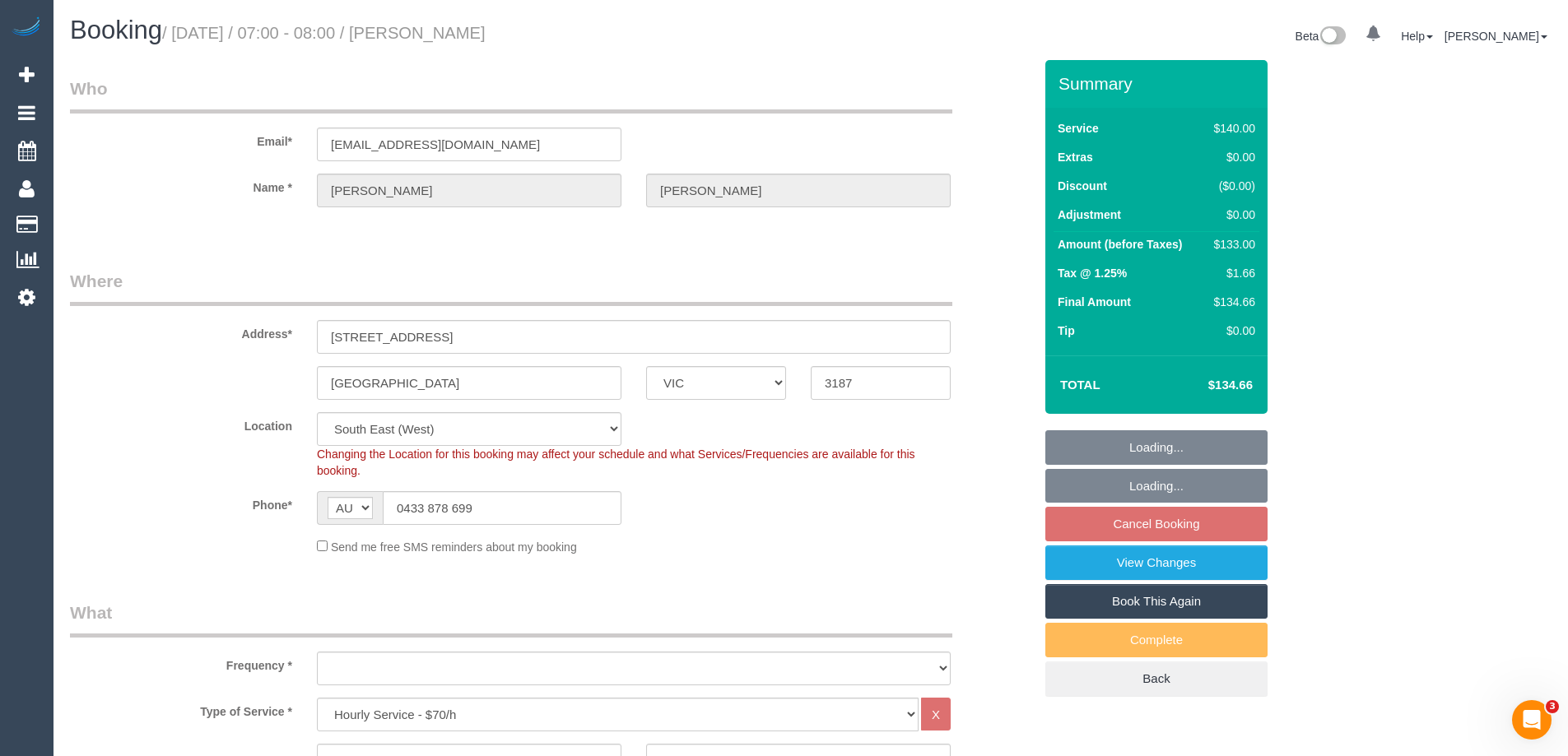
select select "string:AU"
select select "object:839"
select select "number:27"
select select "number:14"
select select "number:19"
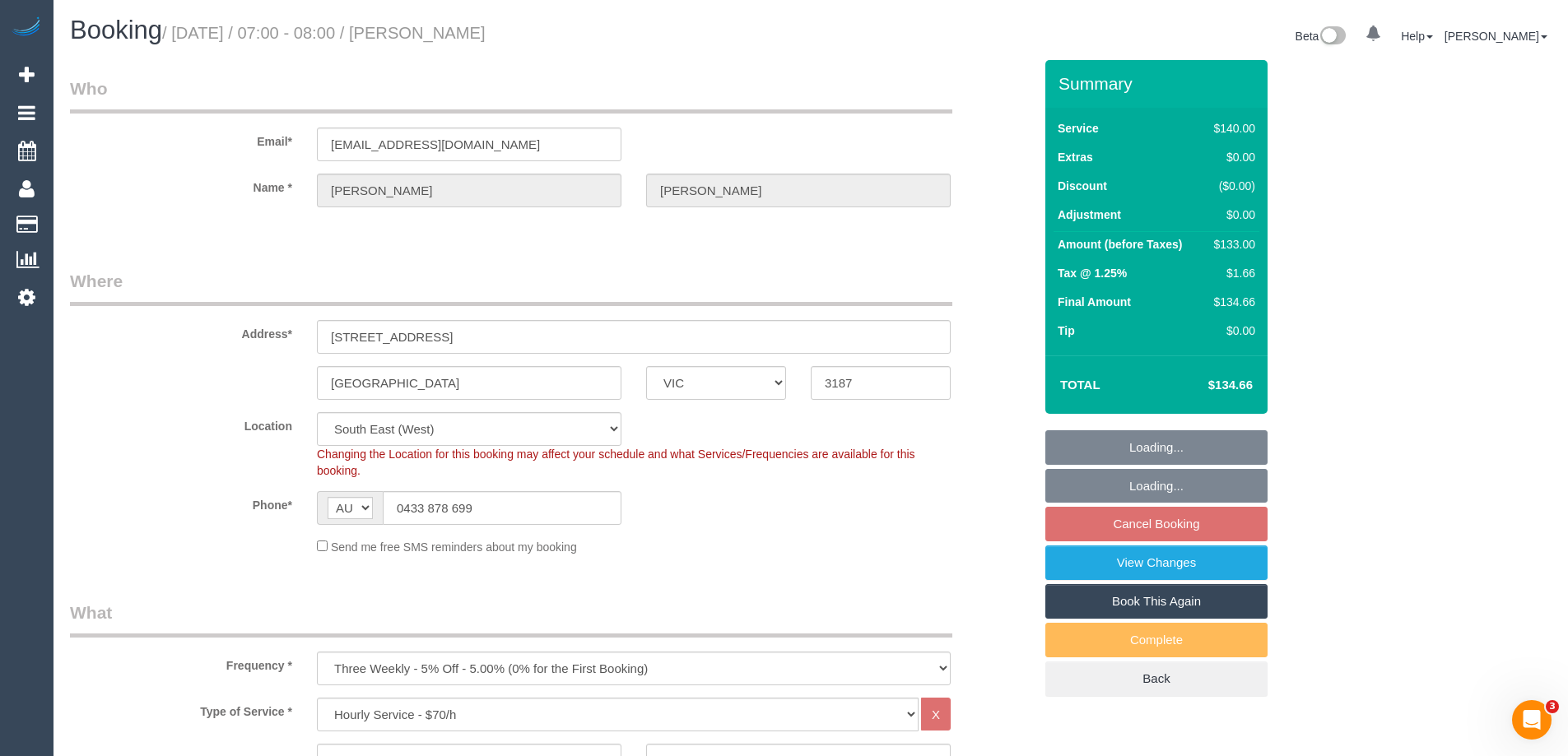
select select "number:23"
select select "number:12"
select select "spot1"
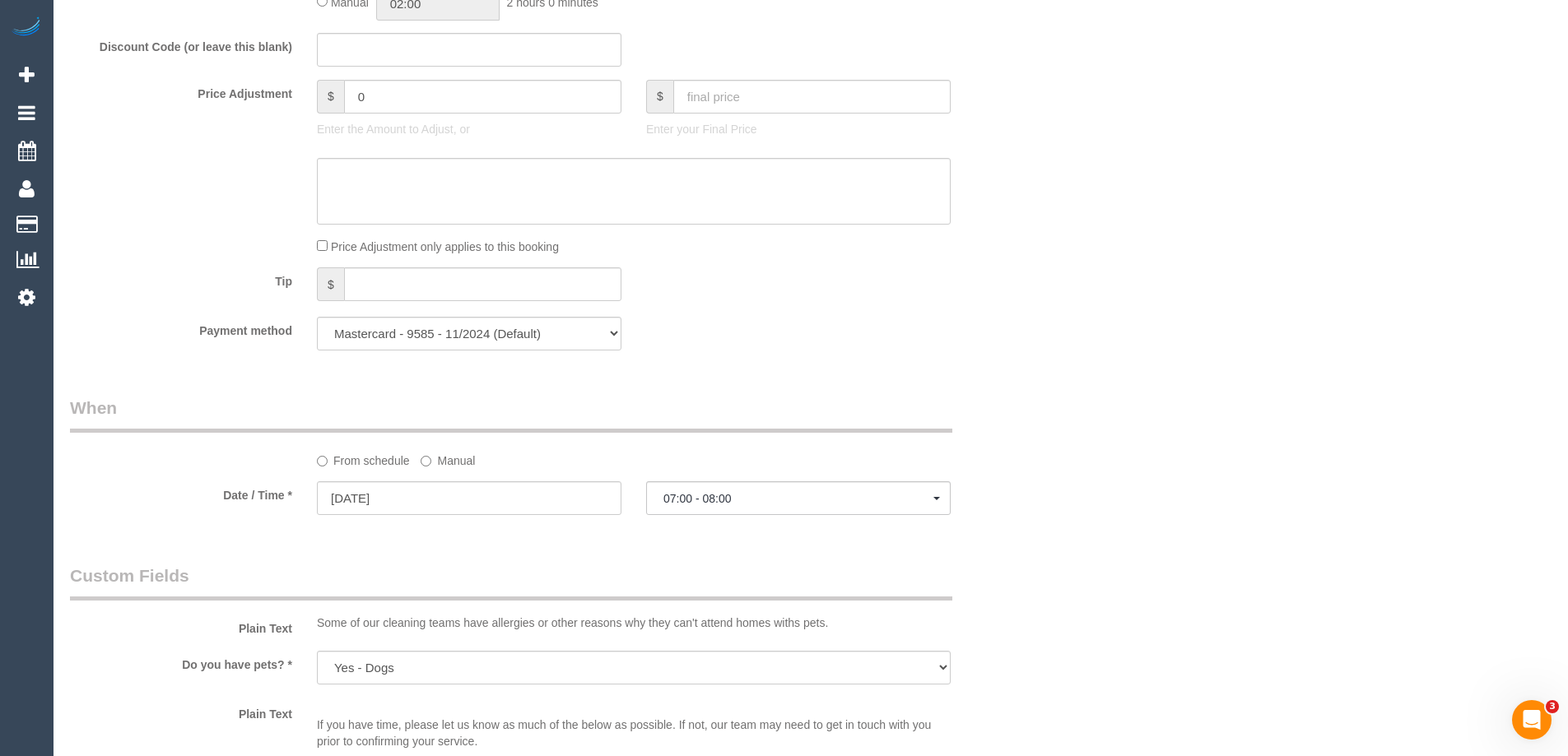
scroll to position [1399, 0]
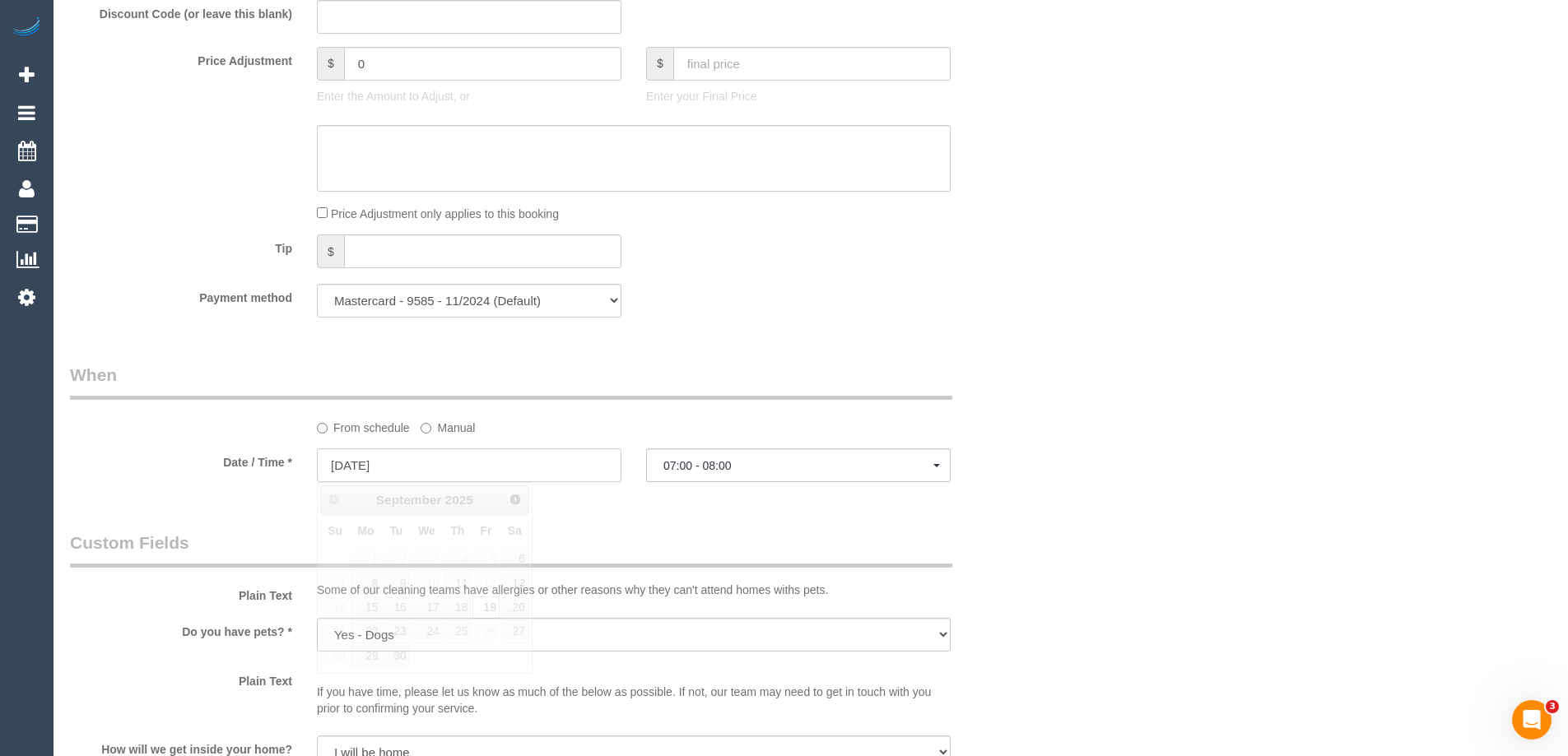
click at [413, 470] on input "19/09/2025" at bounding box center [469, 465] width 304 height 34
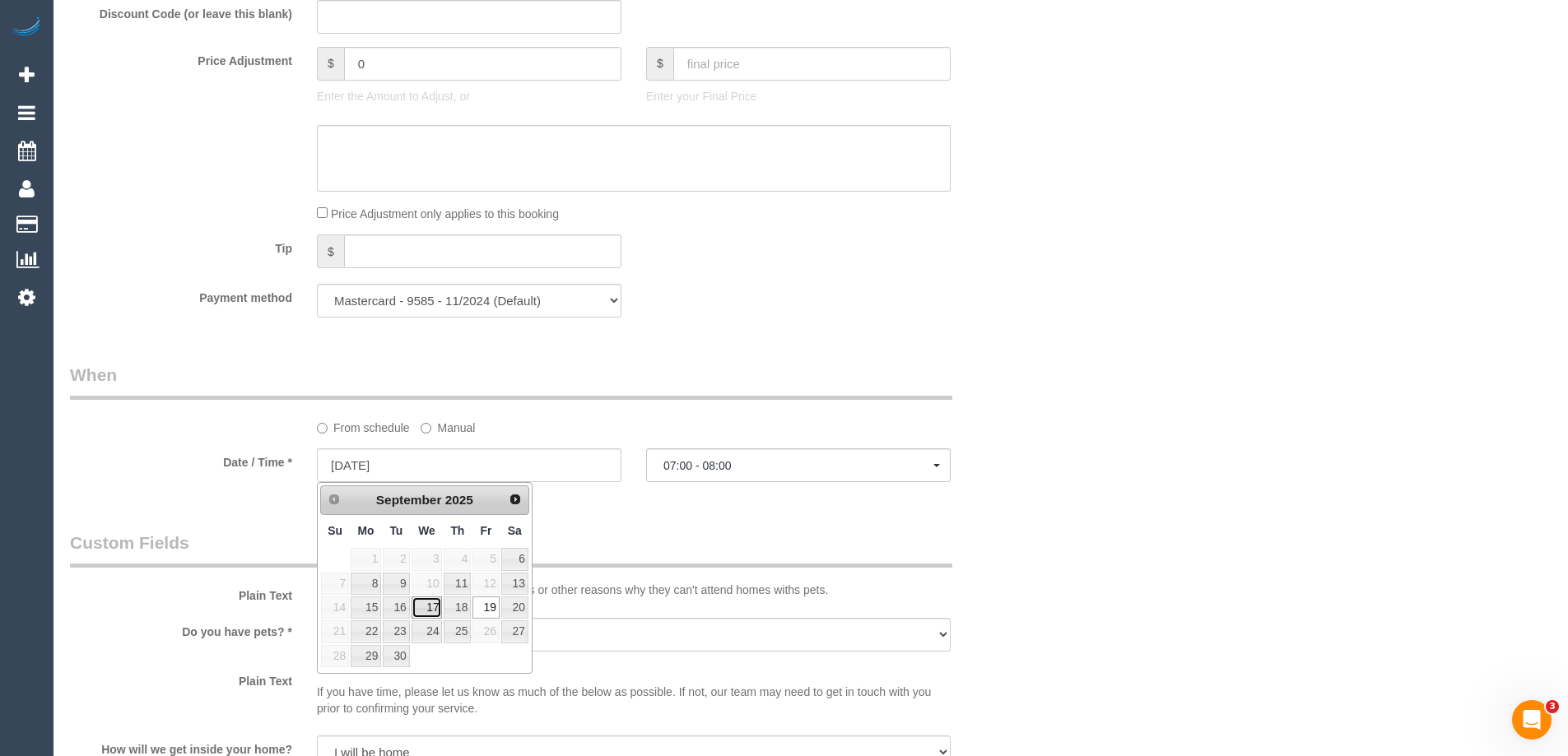
click at [429, 607] on link "17" at bounding box center [427, 607] width 31 height 22
type input "17/09/2025"
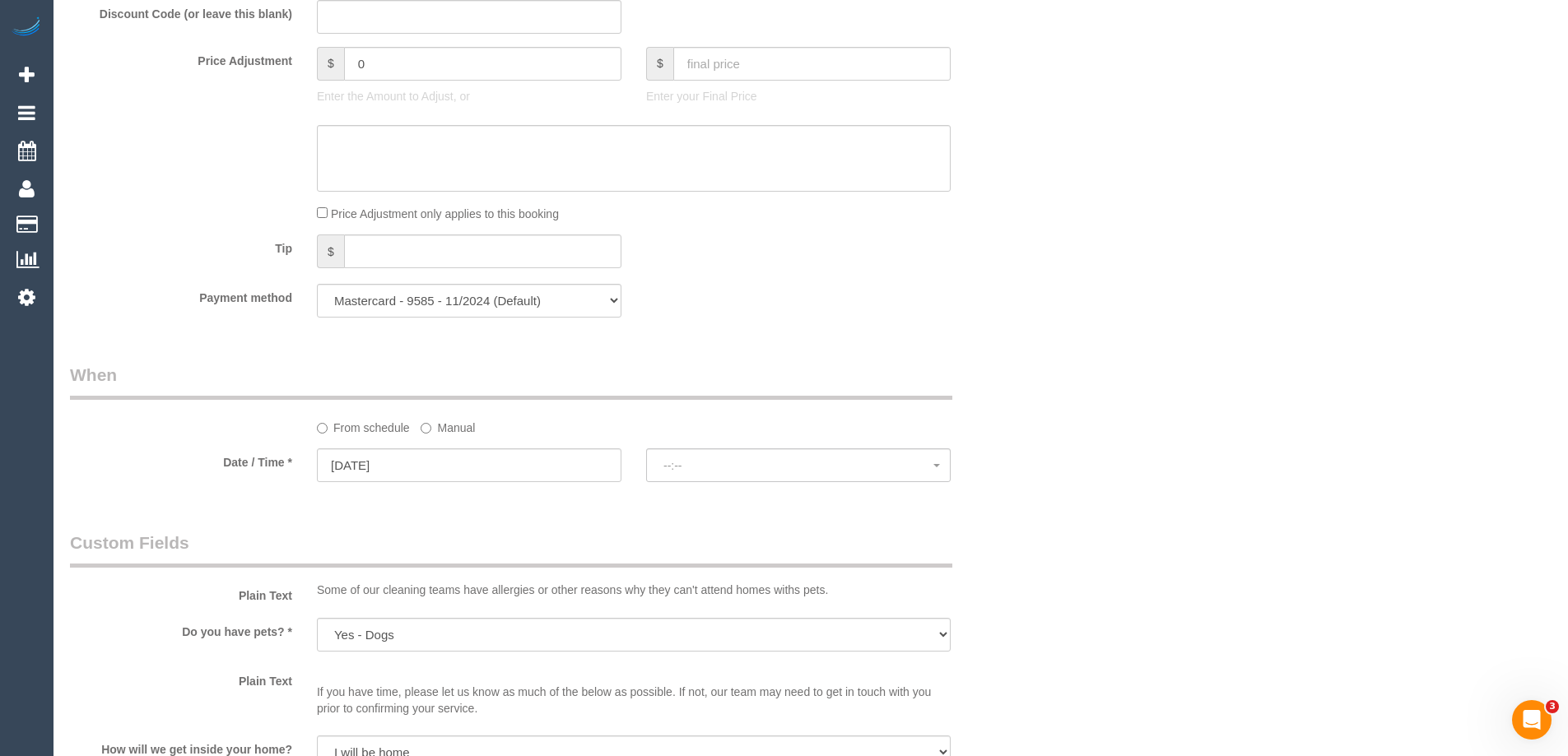
select select "spot22"
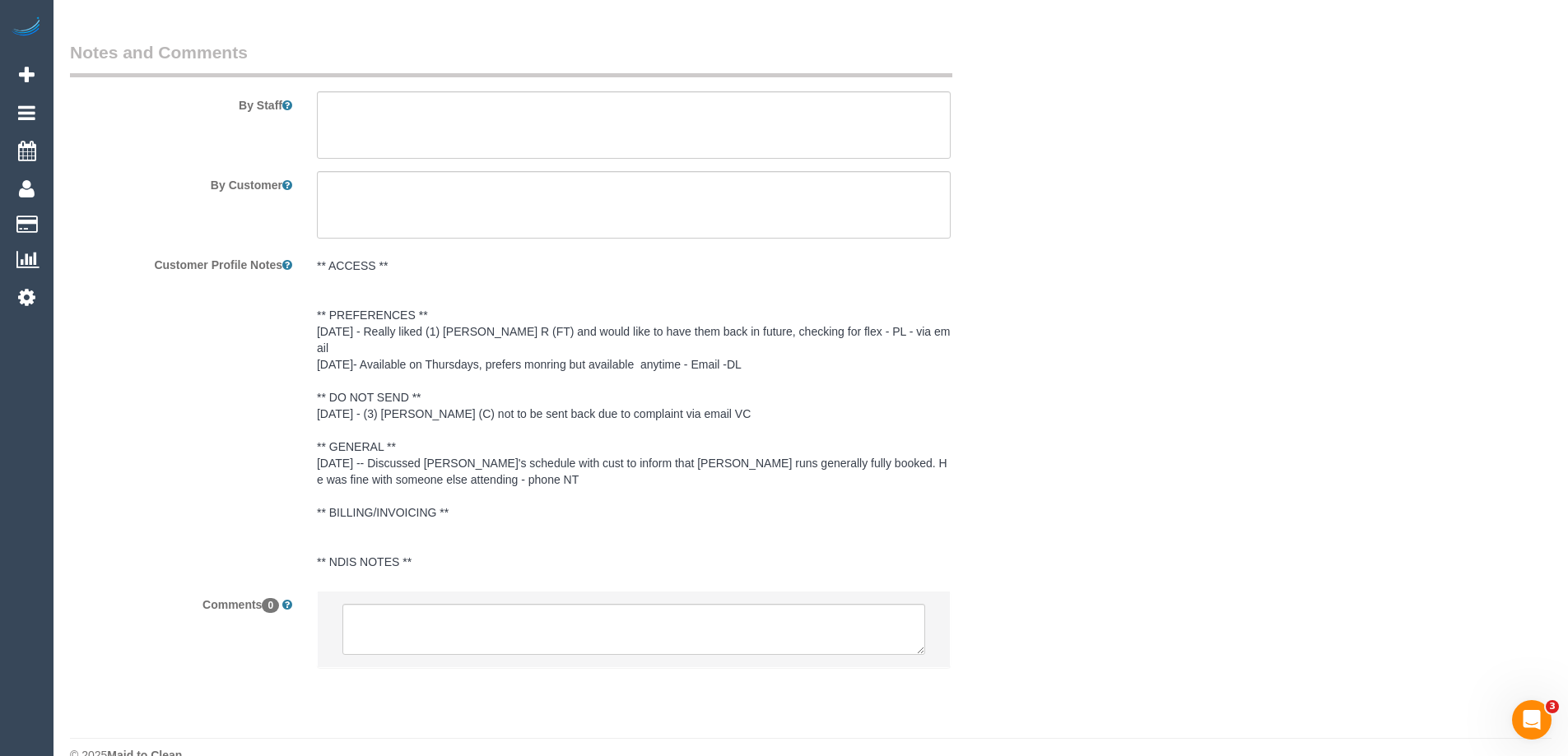
scroll to position [2648, 0]
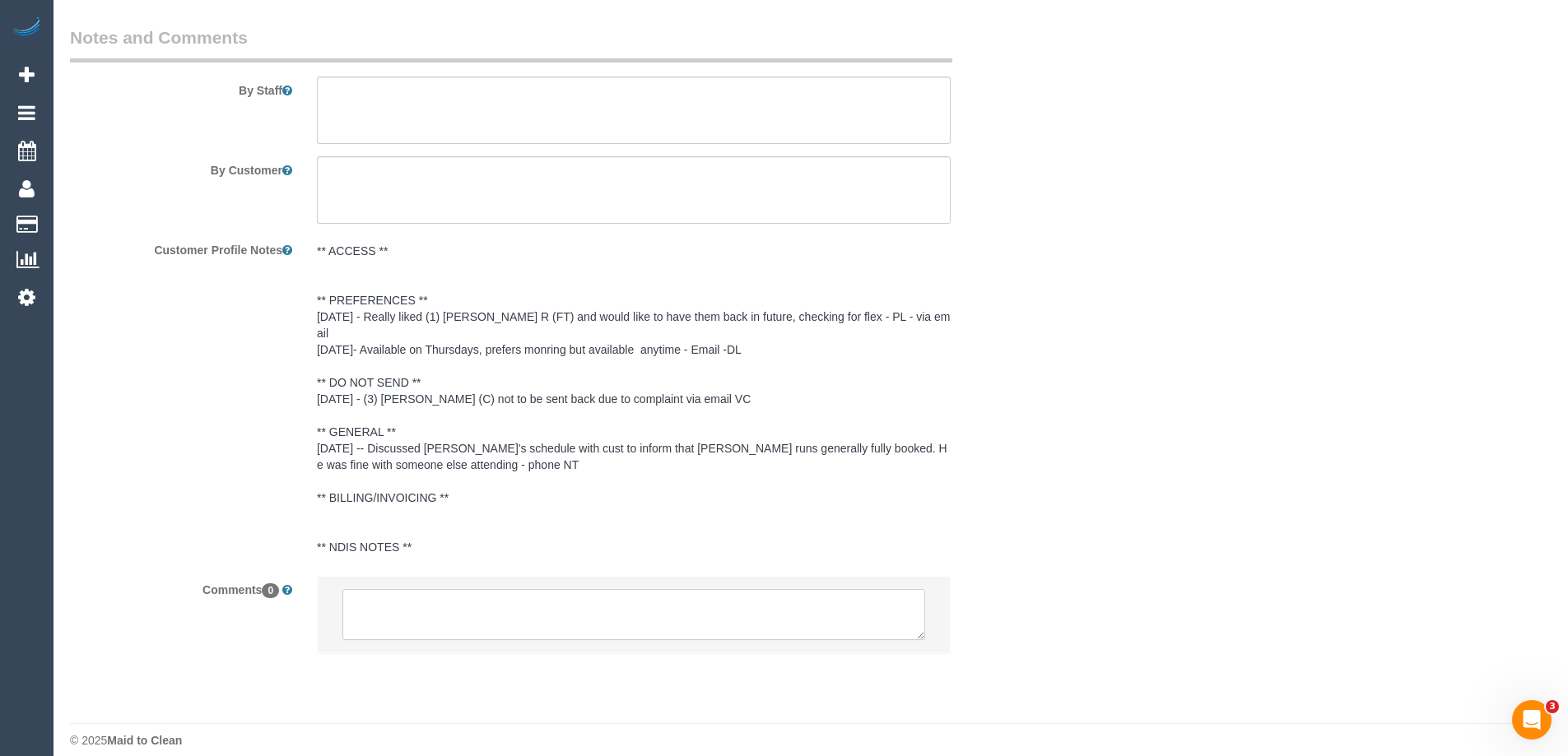
click at [453, 594] on textarea at bounding box center [634, 614] width 583 height 51
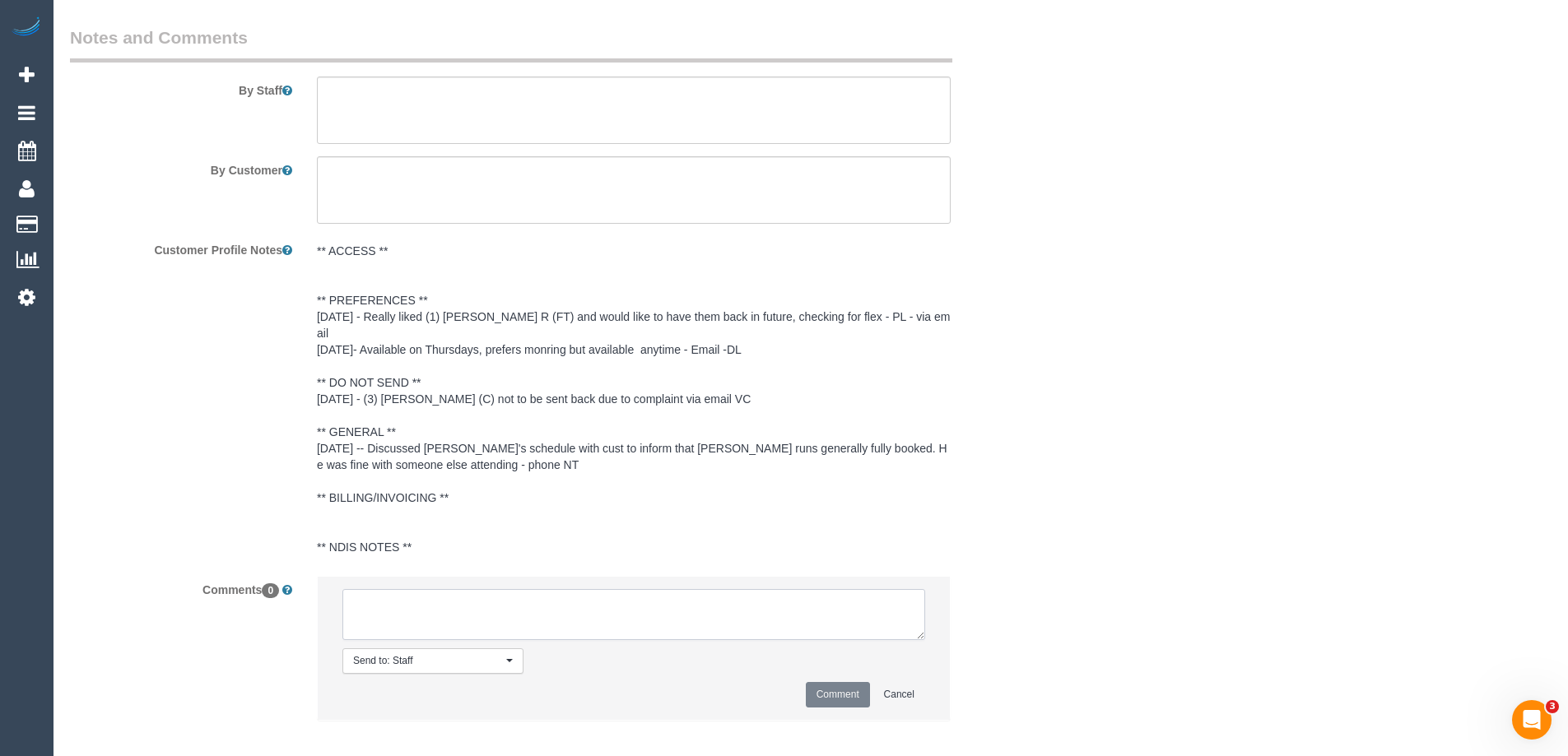
paste textarea "[PERSON_NAME]"
type textarea "[PERSON_NAME]"
drag, startPoint x: 453, startPoint y: 594, endPoint x: 278, endPoint y: 592, distance: 175.0
click at [278, 592] on div "Comments 0 Send to: Staff Nothing selected Send to: Staff Send to: Customer Sen…" at bounding box center [552, 656] width 988 height 161
paste textarea "Customer Request: Flexibility: Close arrival window: Yes/No/NA Plan B: Contact …"
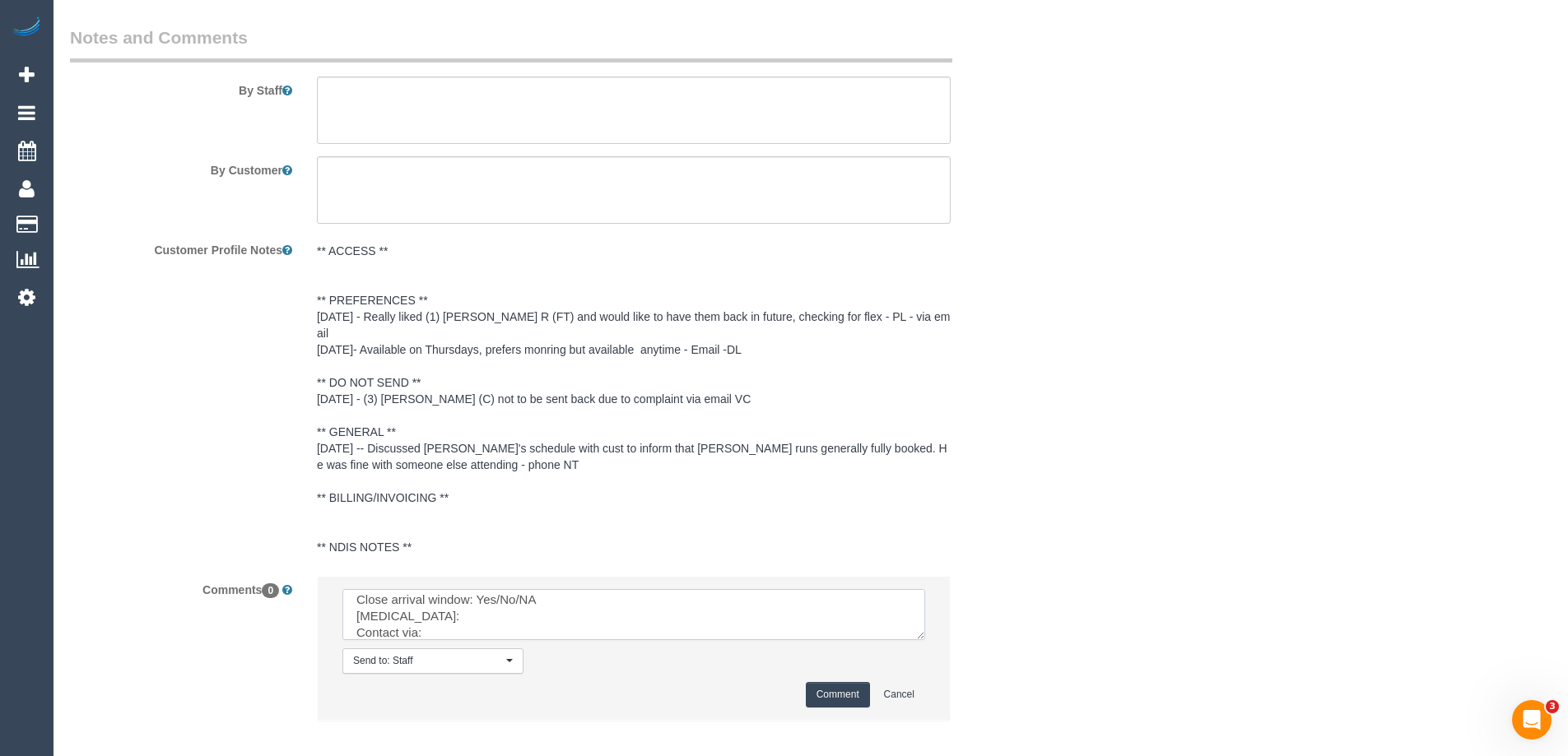
scroll to position [0, 0]
click at [494, 589] on textarea at bounding box center [634, 614] width 583 height 51
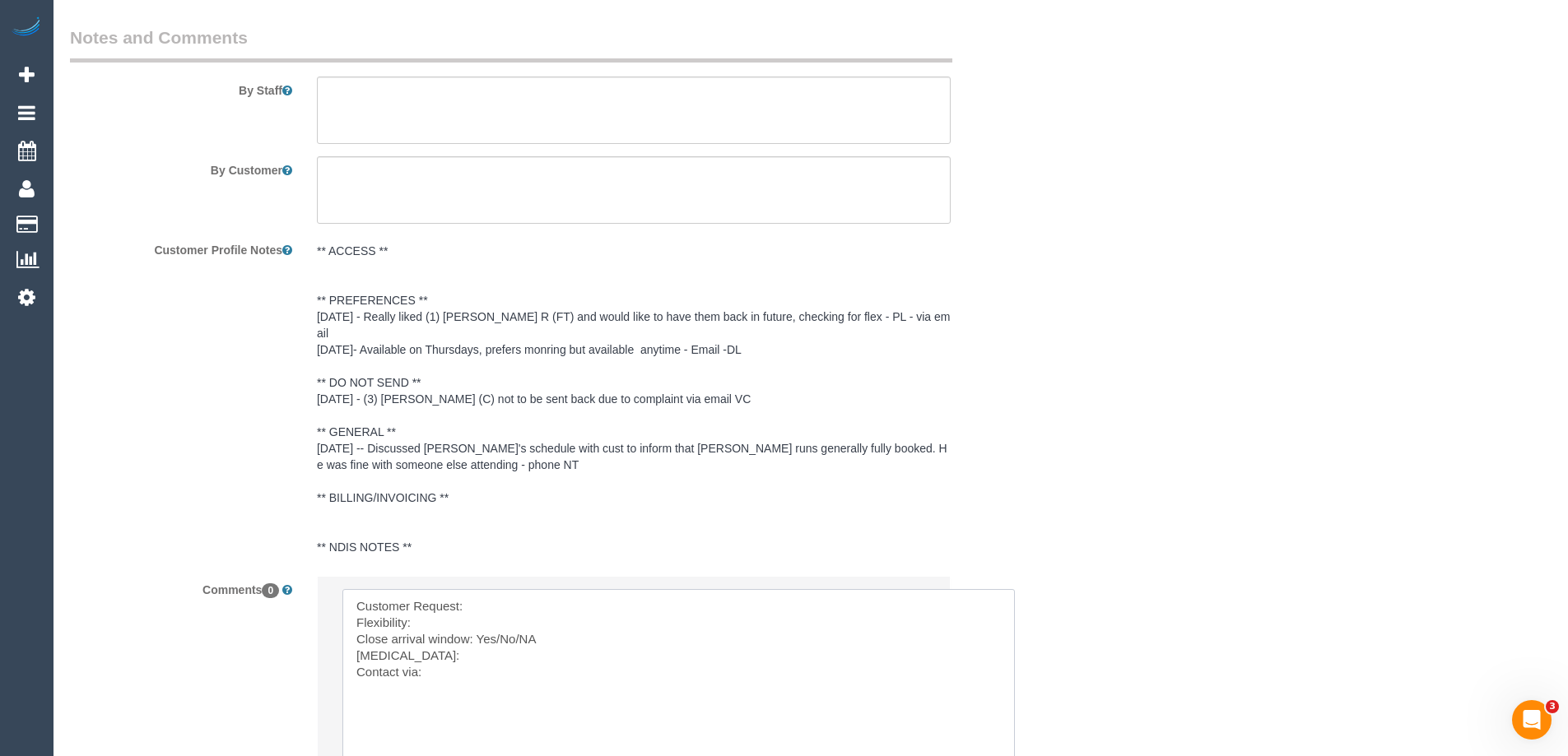
drag, startPoint x: 924, startPoint y: 617, endPoint x: 782, endPoint y: 695, distance: 162.0
click at [1011, 745] on textarea at bounding box center [679, 681] width 673 height 186
click at [529, 589] on textarea at bounding box center [677, 679] width 670 height 180
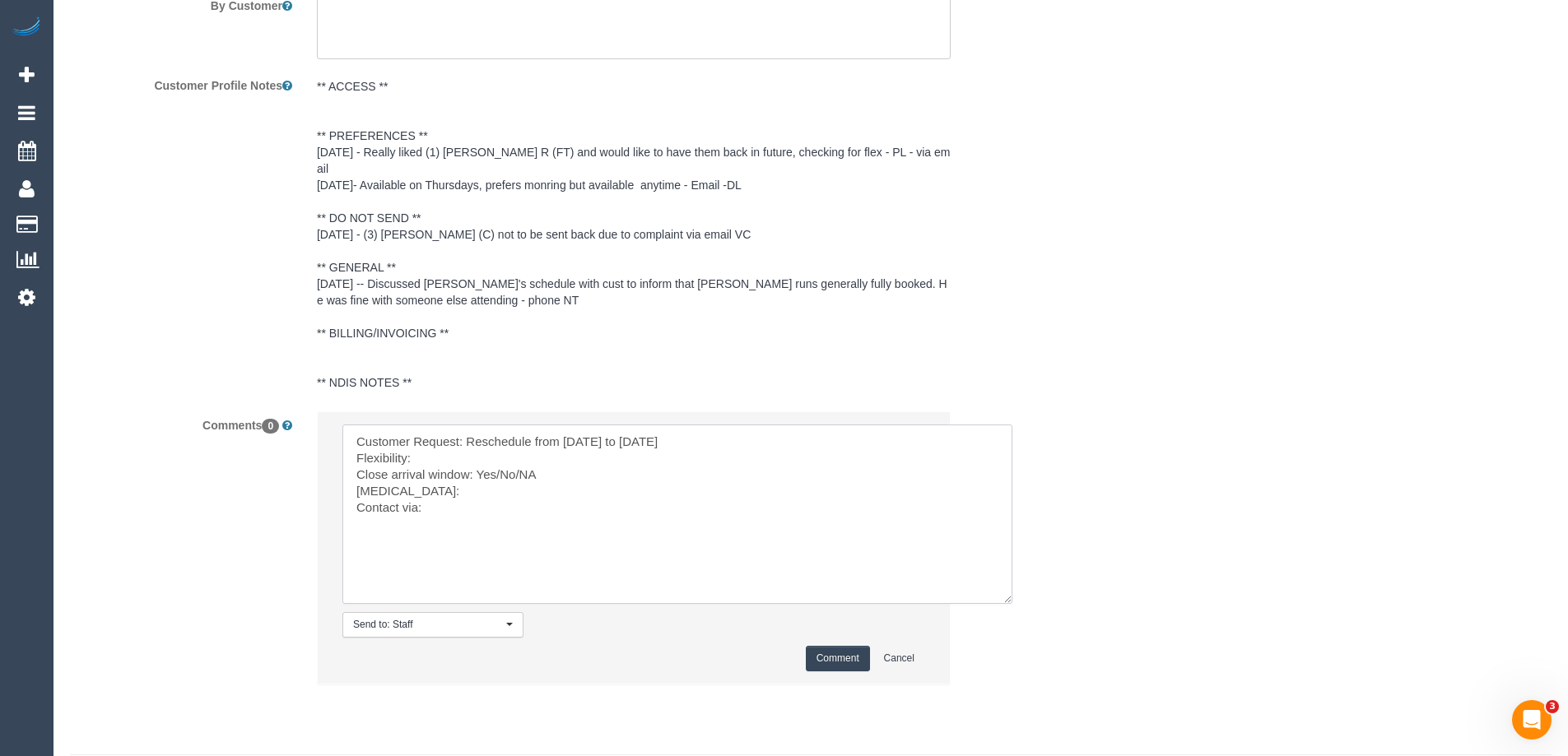
click at [425, 437] on textarea at bounding box center [677, 514] width 670 height 180
drag, startPoint x: 495, startPoint y: 456, endPoint x: 549, endPoint y: 456, distance: 54.0
click at [549, 456] on textarea at bounding box center [677, 514] width 670 height 180
drag, startPoint x: 423, startPoint y: 478, endPoint x: 346, endPoint y: 481, distance: 77.1
click at [346, 481] on textarea at bounding box center [677, 514] width 670 height 180
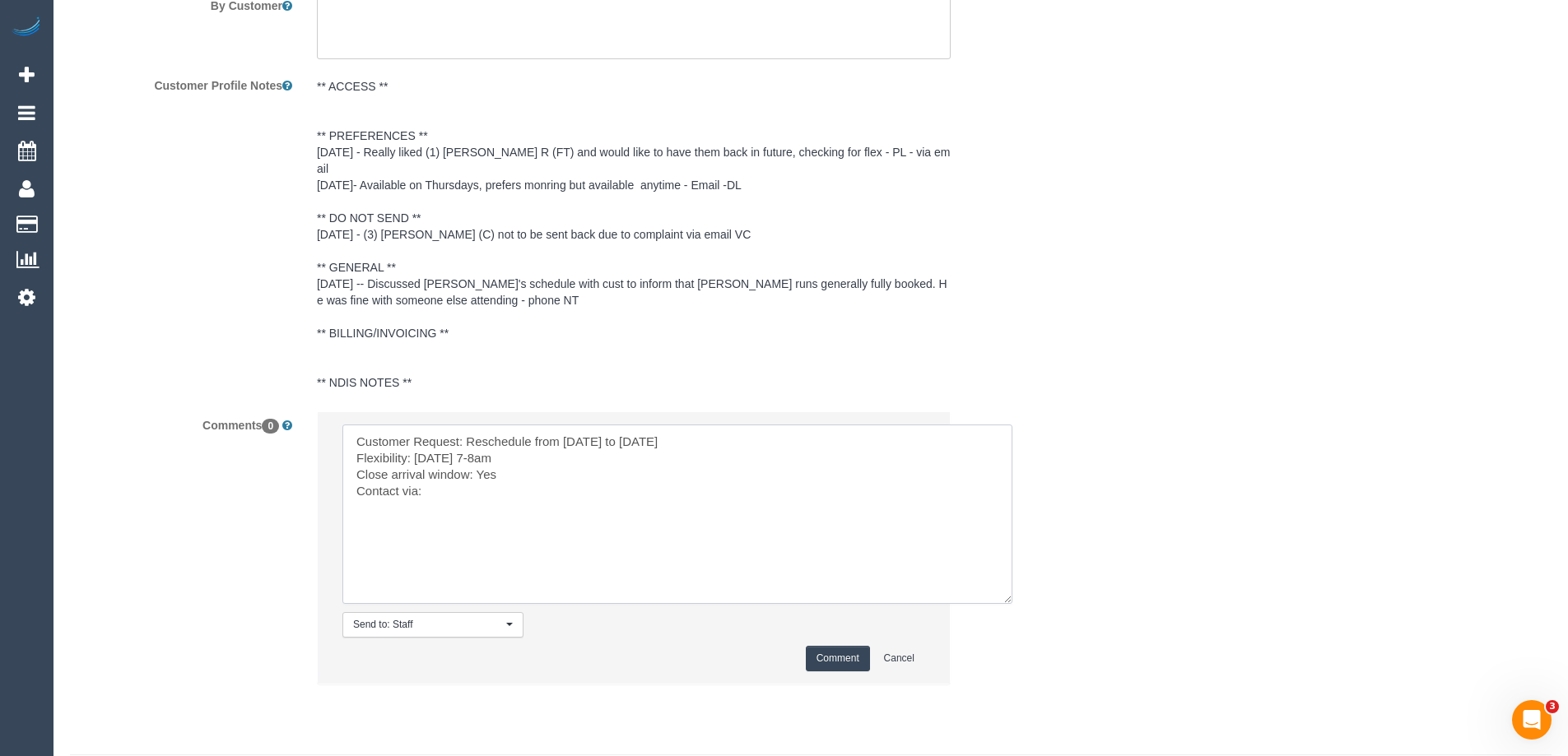
click at [438, 474] on textarea at bounding box center [677, 514] width 670 height 180
paste textarea "msg_1hei0uj3"
drag, startPoint x: 538, startPoint y: 473, endPoint x: 357, endPoint y: 422, distance: 188.0
click at [357, 424] on textarea at bounding box center [677, 514] width 670 height 180
type textarea "Customer Request: Reschedule from [DATE] to [DATE] Flexibility: [DATE] 7-8am Cl…"
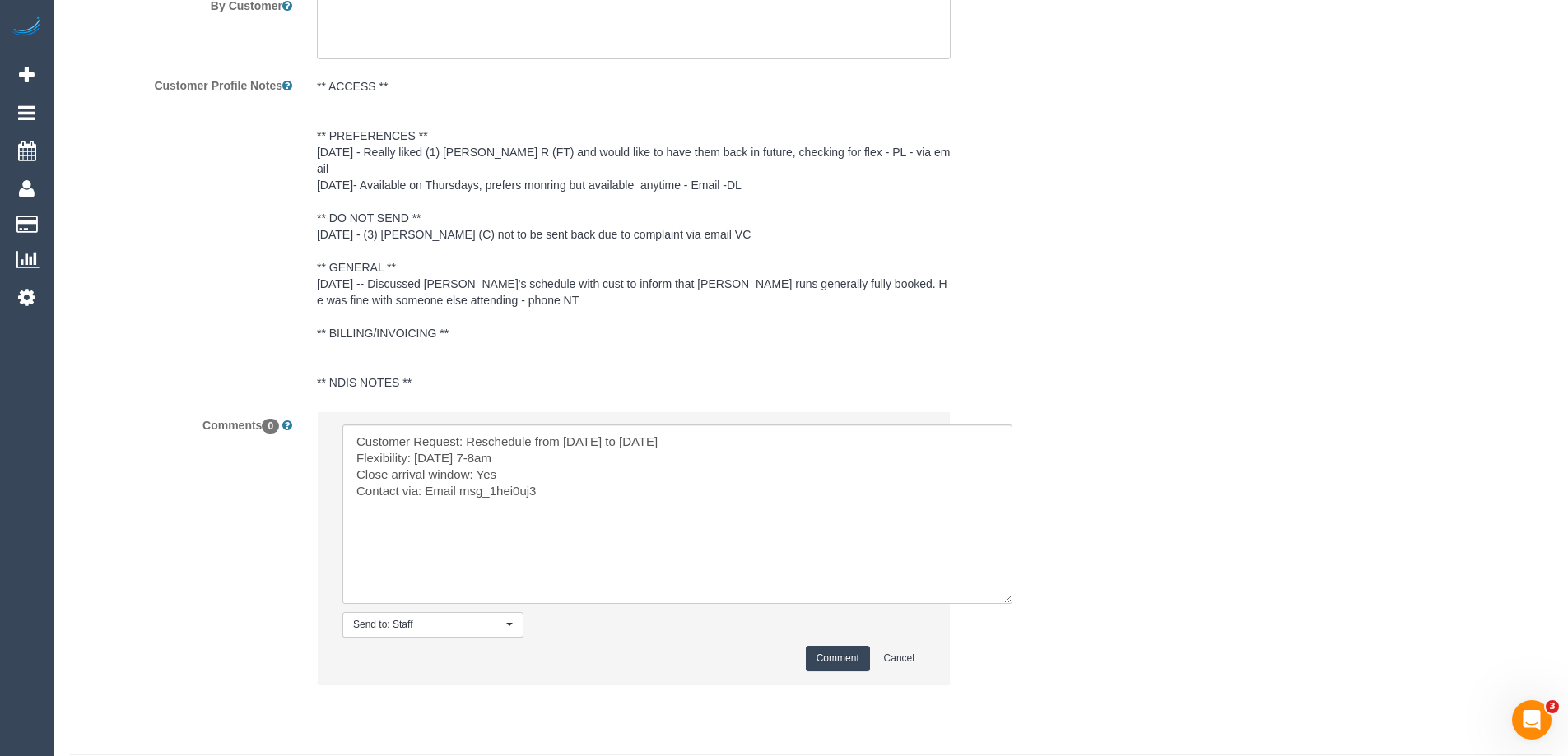
click at [860, 646] on button "Comment" at bounding box center [838, 658] width 64 height 26
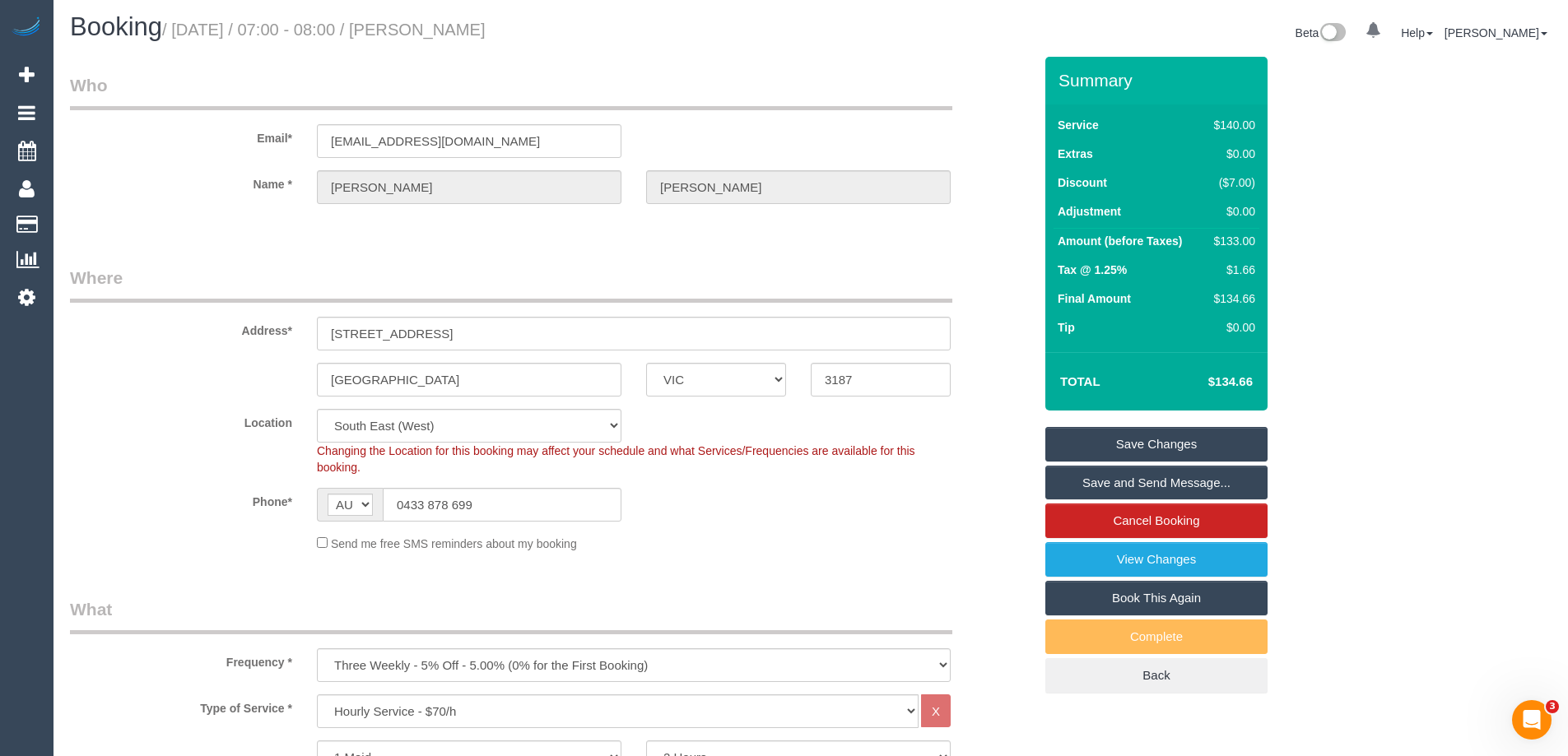
scroll to position [0, 0]
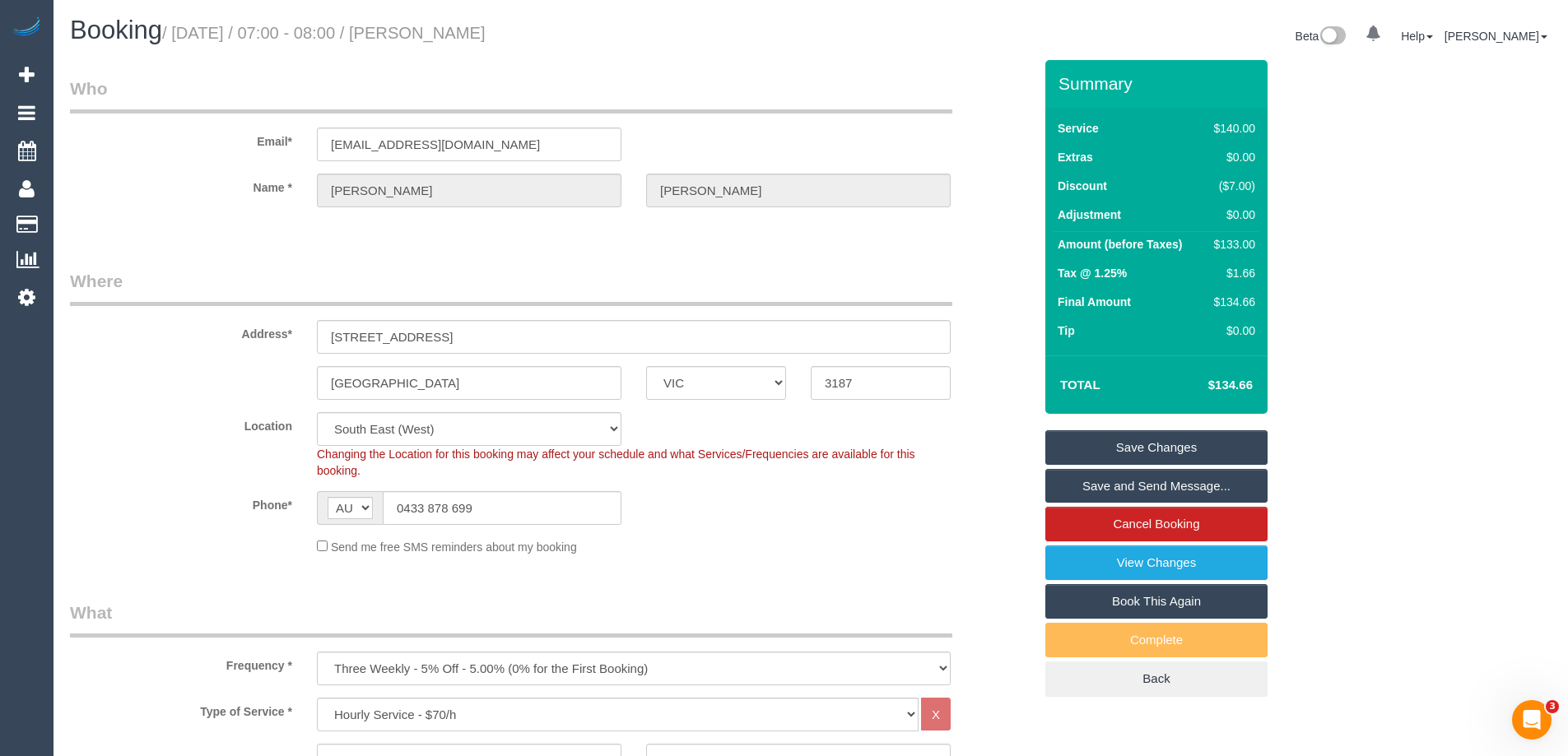
click at [1148, 446] on link "Save Changes" at bounding box center [1157, 447] width 222 height 35
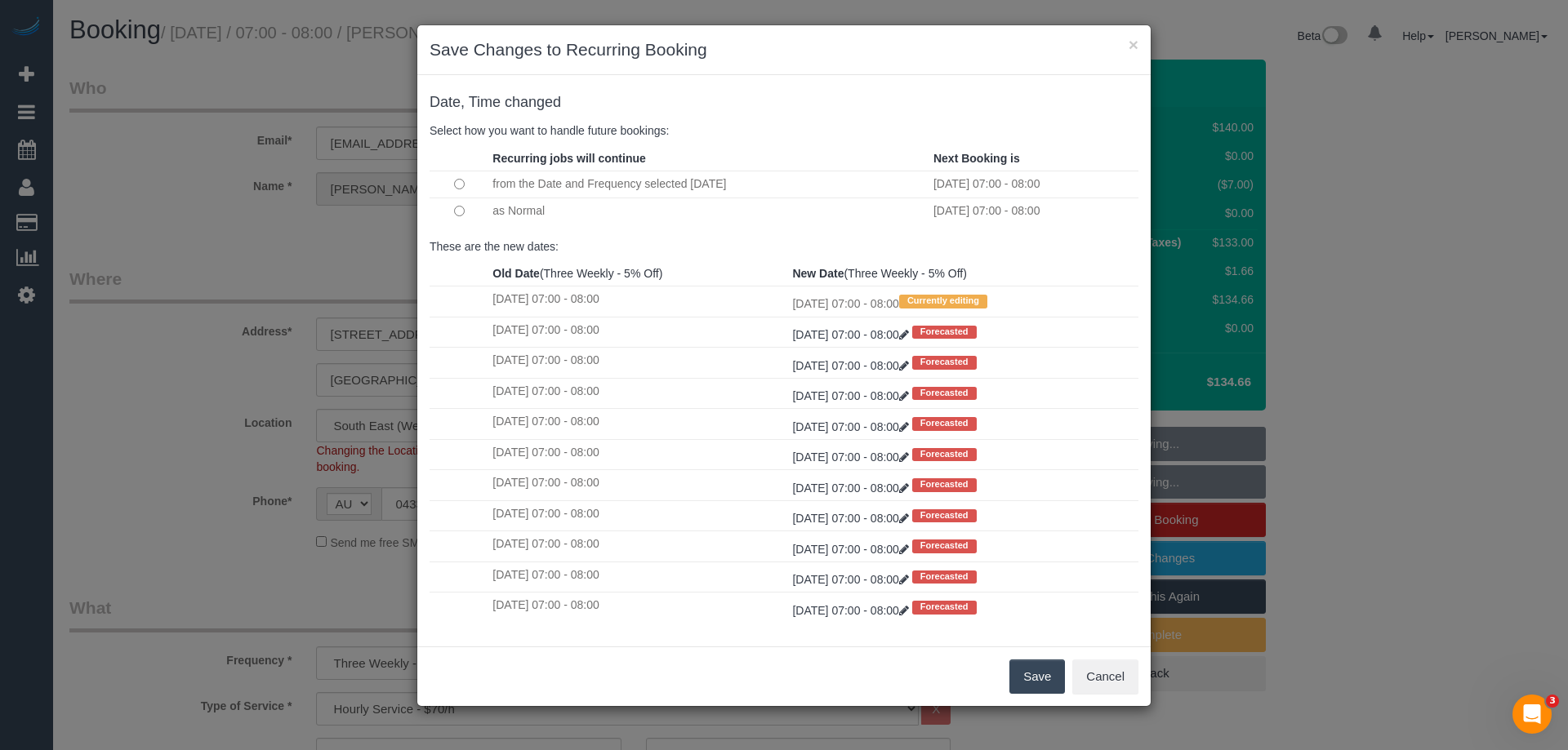
click at [1029, 679] on button "Save" at bounding box center [1037, 676] width 56 height 34
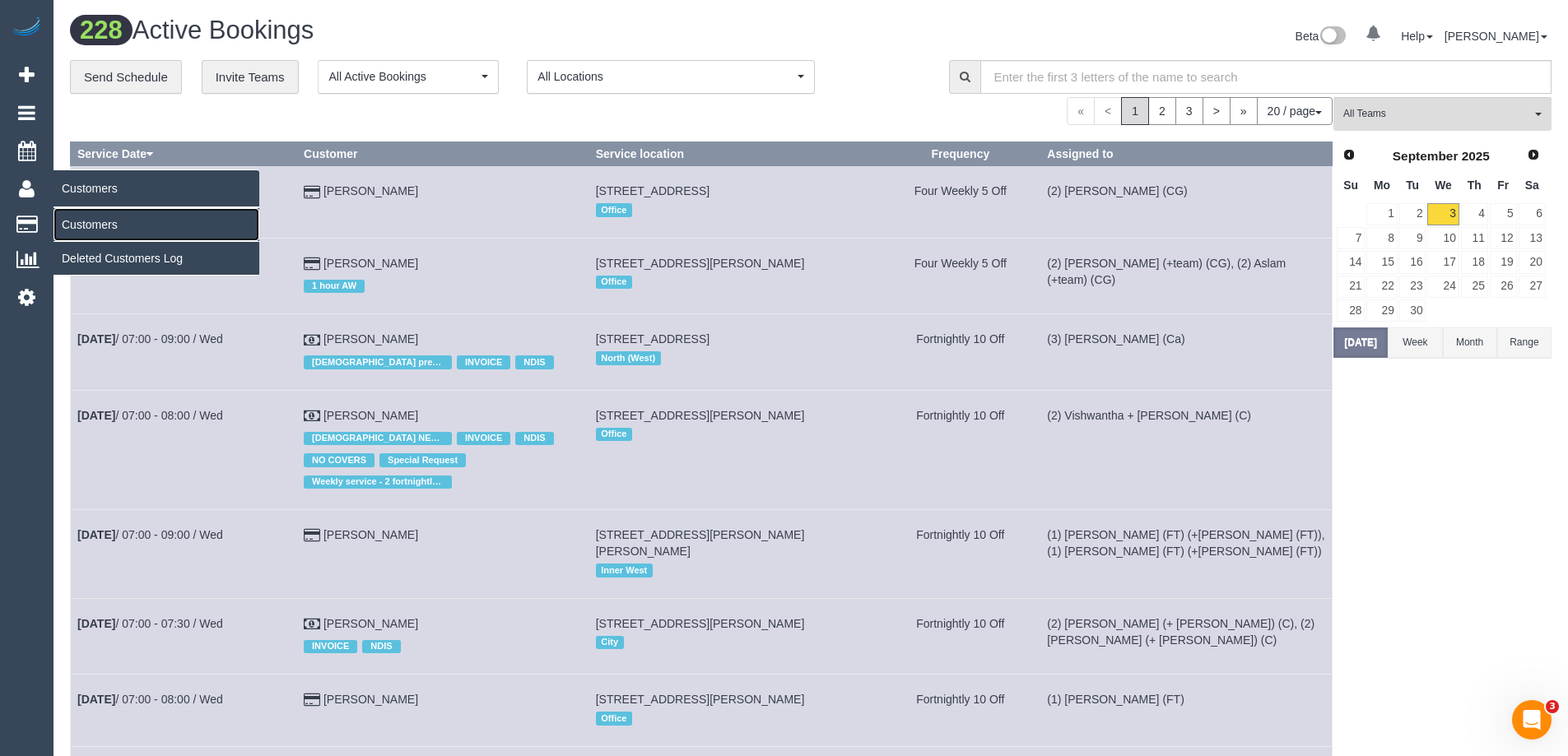
click at [66, 223] on link "Customers" at bounding box center [156, 224] width 206 height 33
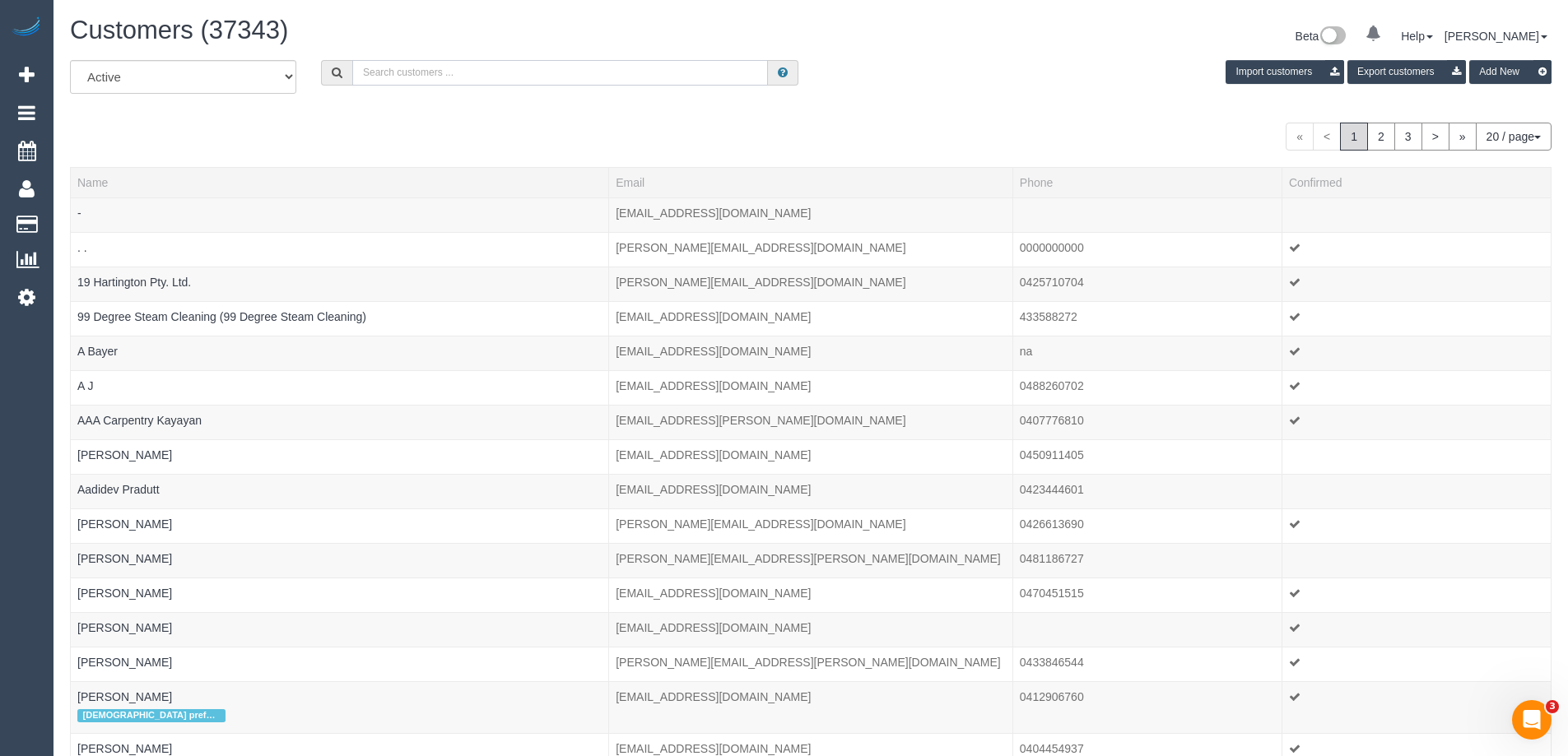
click at [460, 69] on input "text" at bounding box center [560, 73] width 416 height 26
paste input "Samuel Hui"
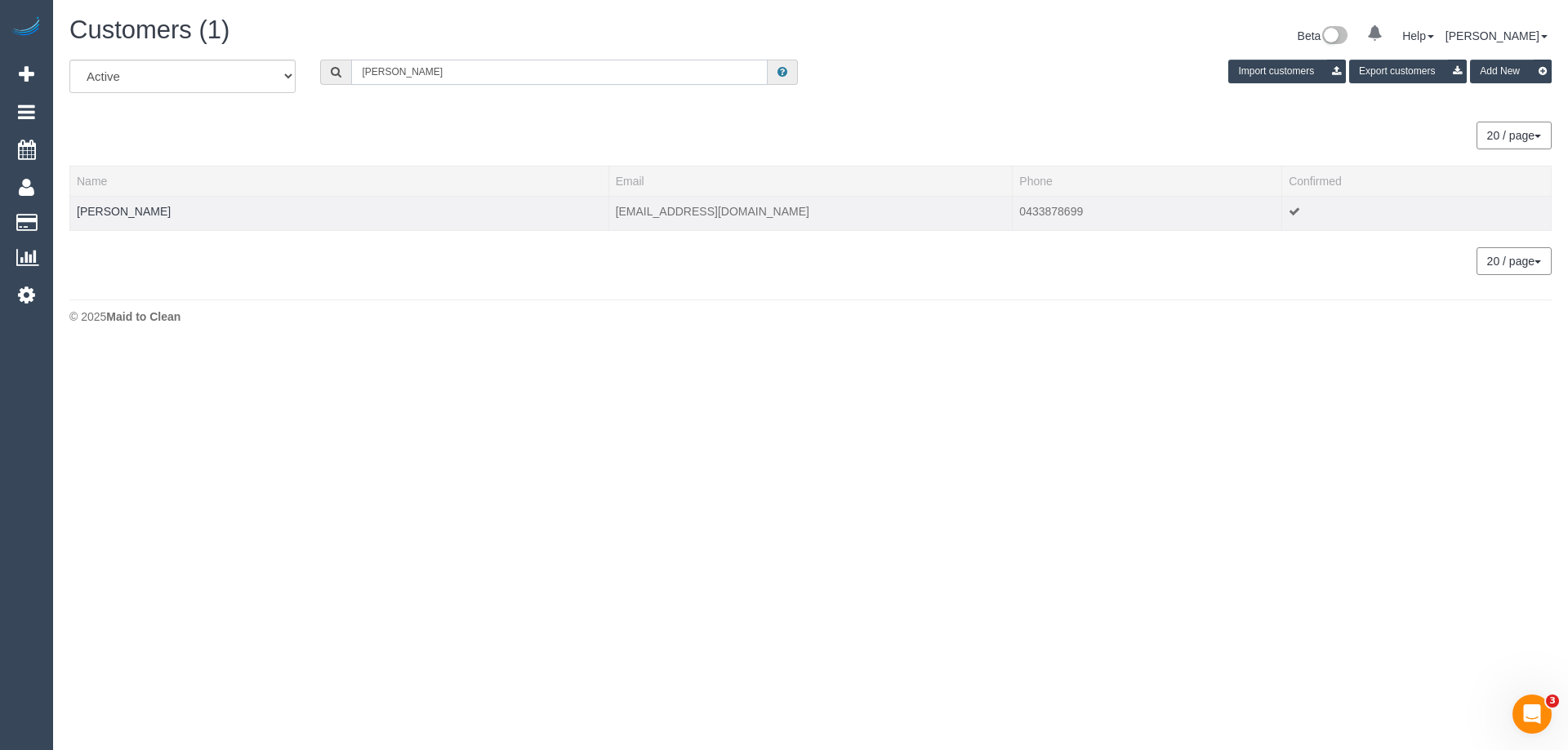
type input "Samuel Hui"
click at [188, 202] on td "Samuel Hui" at bounding box center [340, 213] width 539 height 34
click at [118, 214] on link "Samuel Hui" at bounding box center [124, 211] width 94 height 13
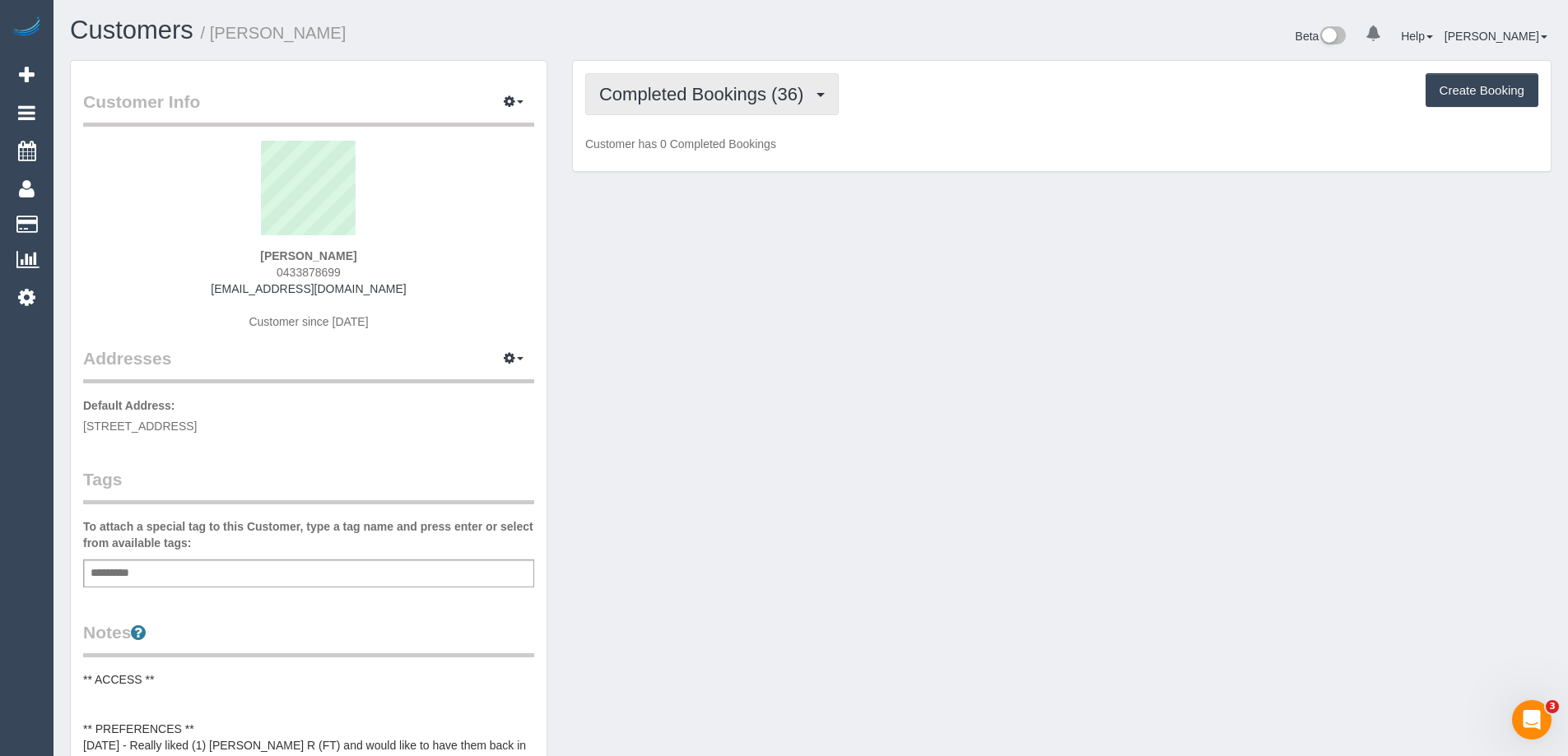
click at [699, 93] on span "Completed Bookings (36)" at bounding box center [705, 93] width 213 height 20
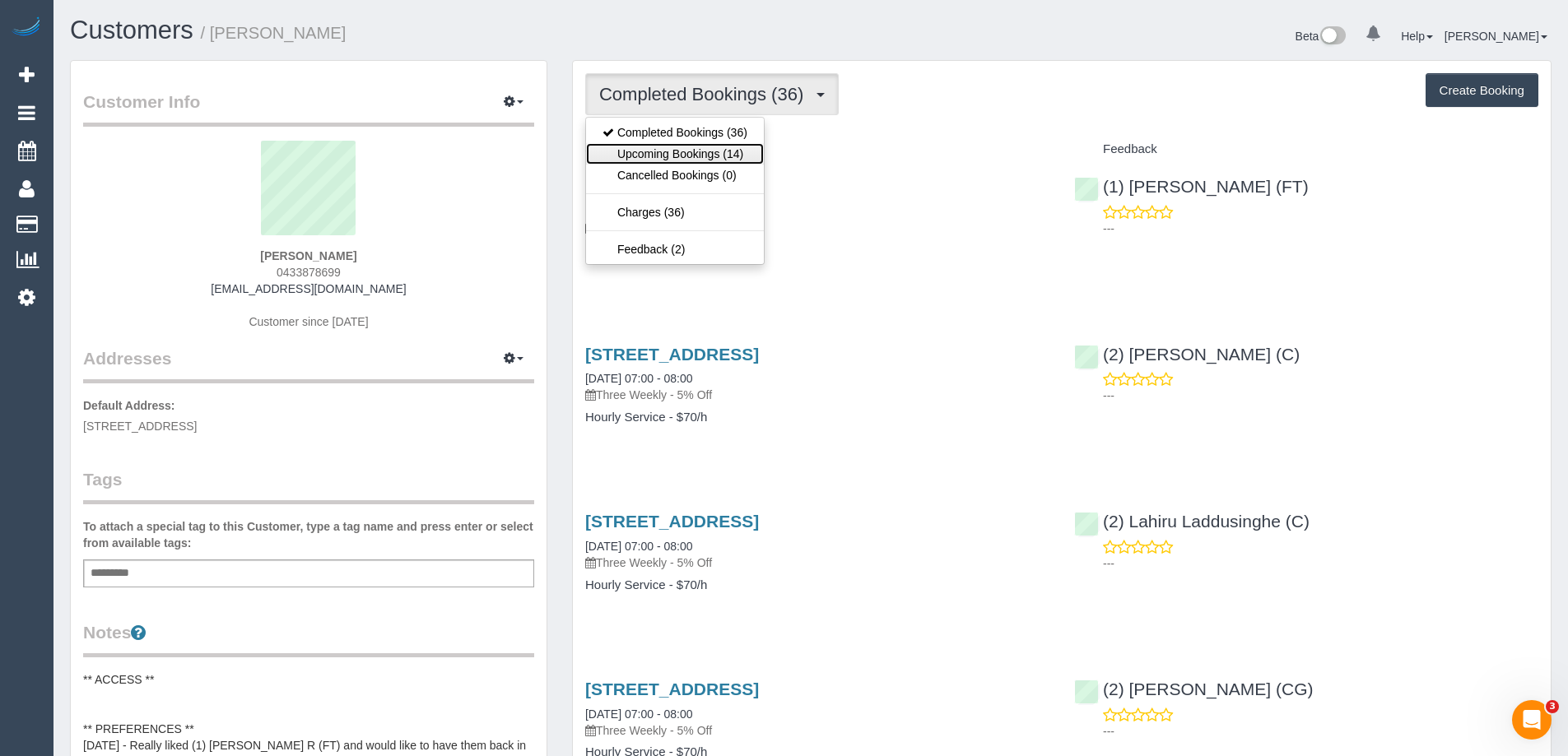
click at [687, 152] on link "Upcoming Bookings (14)" at bounding box center [675, 154] width 178 height 21
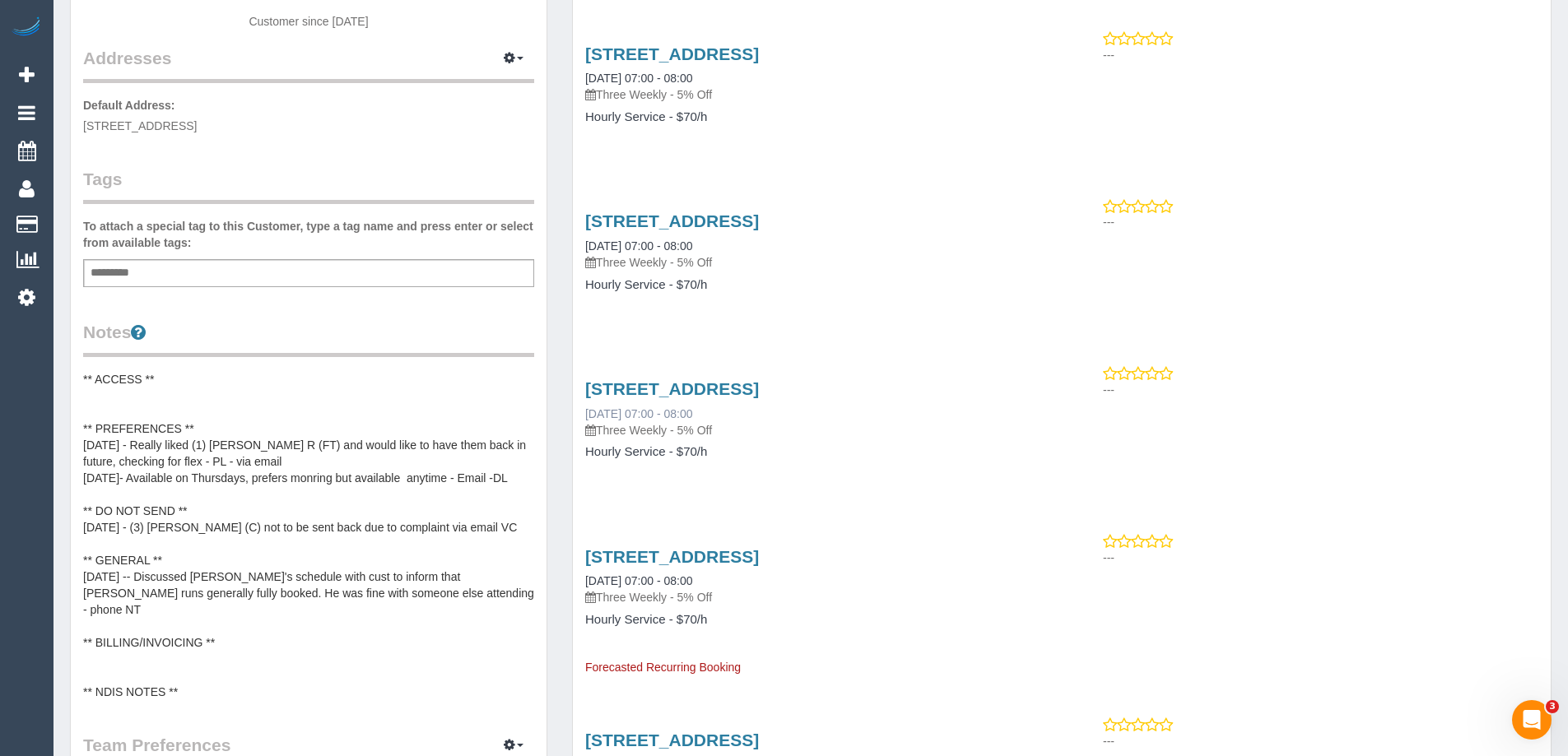
scroll to position [329, 0]
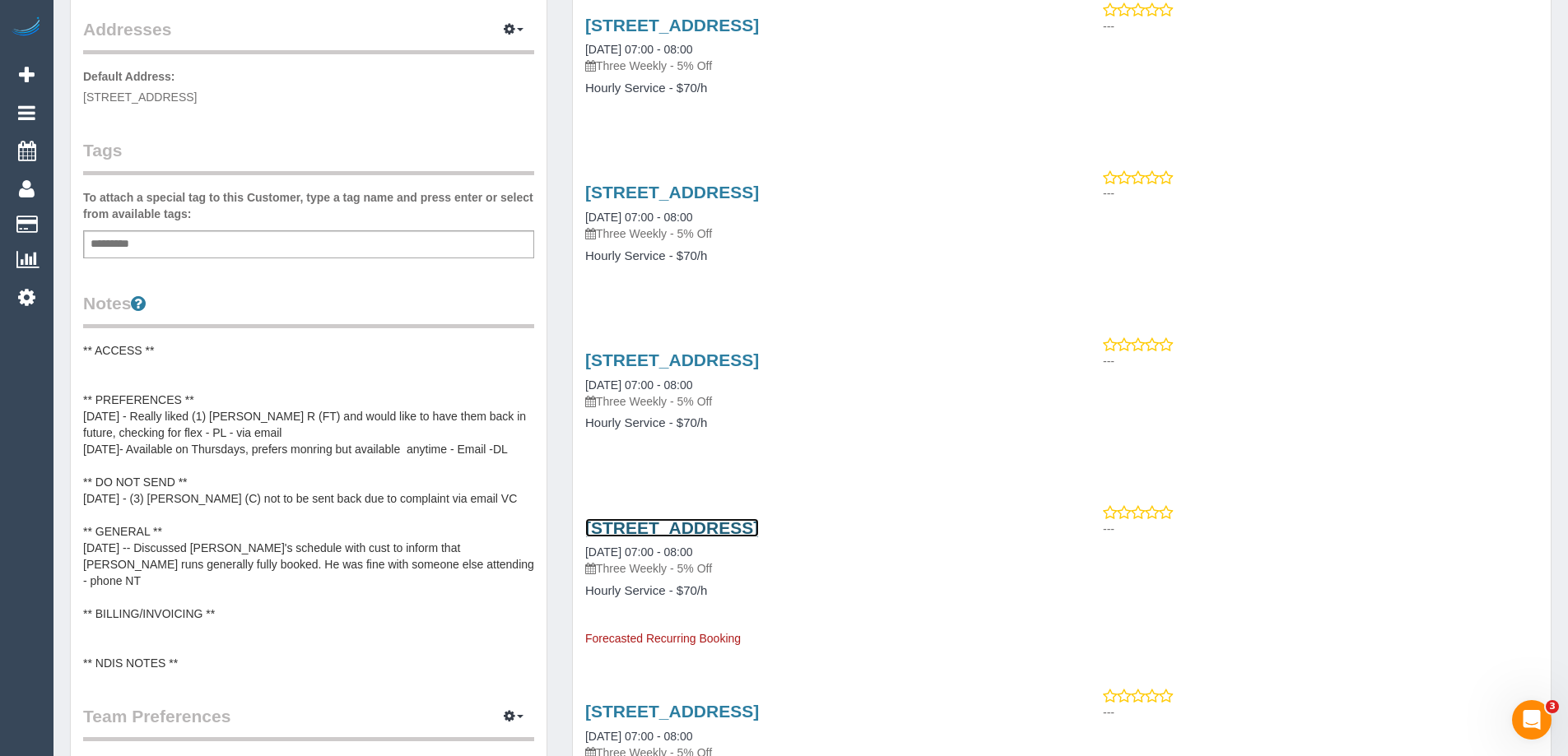
click at [660, 524] on link "4/4 Tatong Road, Brighton East, VIC 3187" at bounding box center [672, 527] width 174 height 19
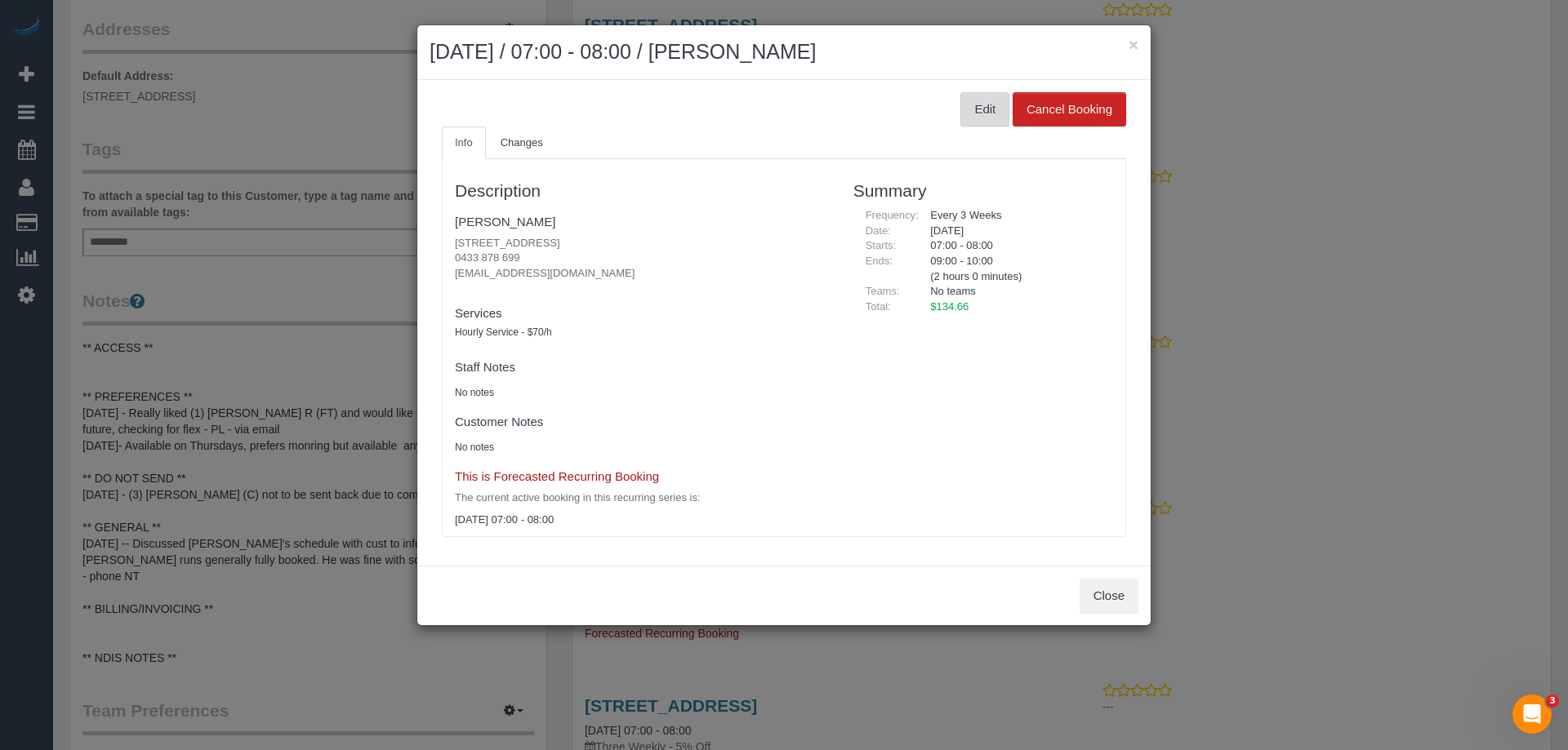
click at [987, 117] on button "Edit" at bounding box center [985, 109] width 49 height 34
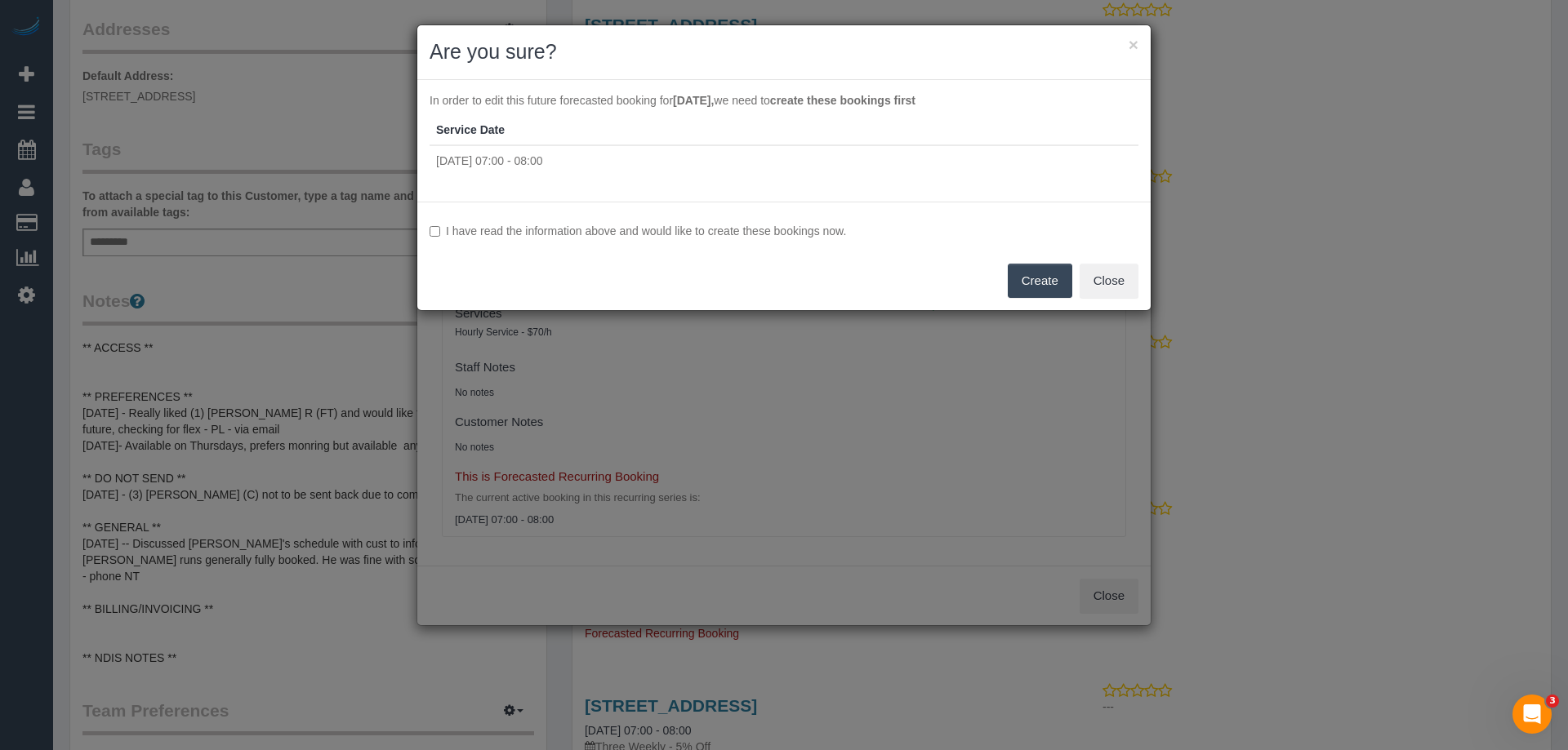
click at [1053, 288] on button "Create" at bounding box center [1040, 281] width 64 height 34
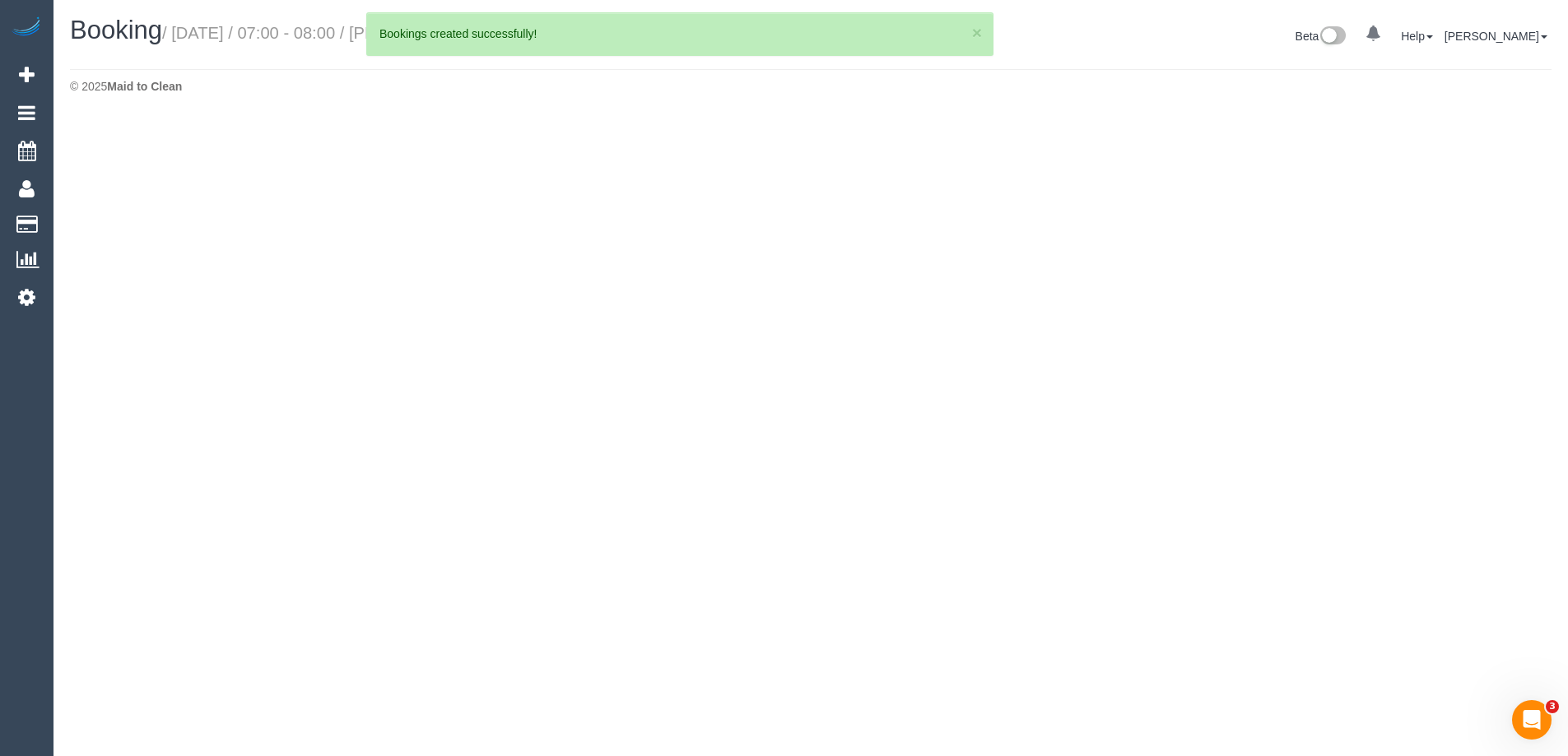
select select "VIC"
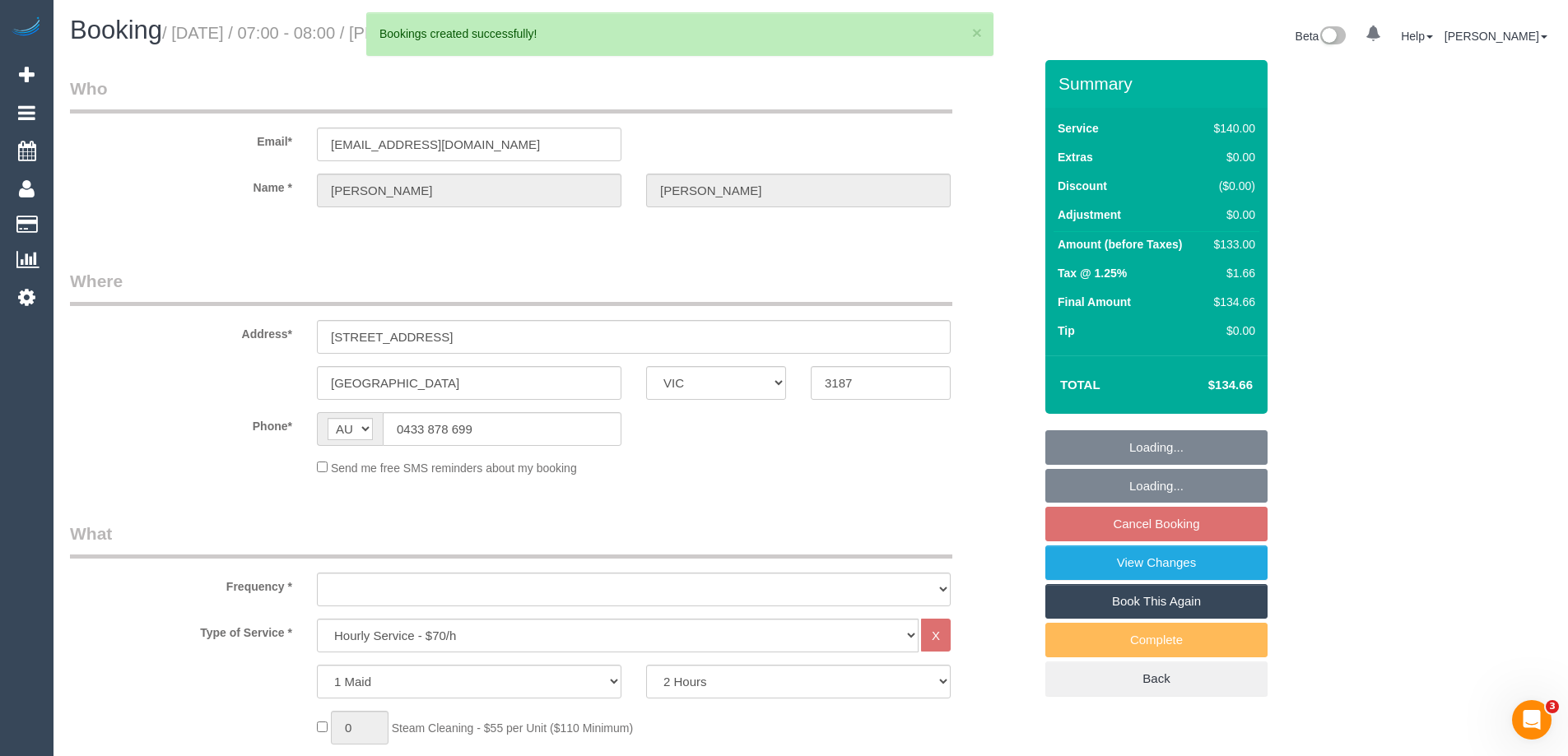
select select "object:5979"
select select "string:stripe-pm_1Nhmke2GScqysDRVHxOxJaGC"
select select "number:27"
select select "number:14"
select select "number:19"
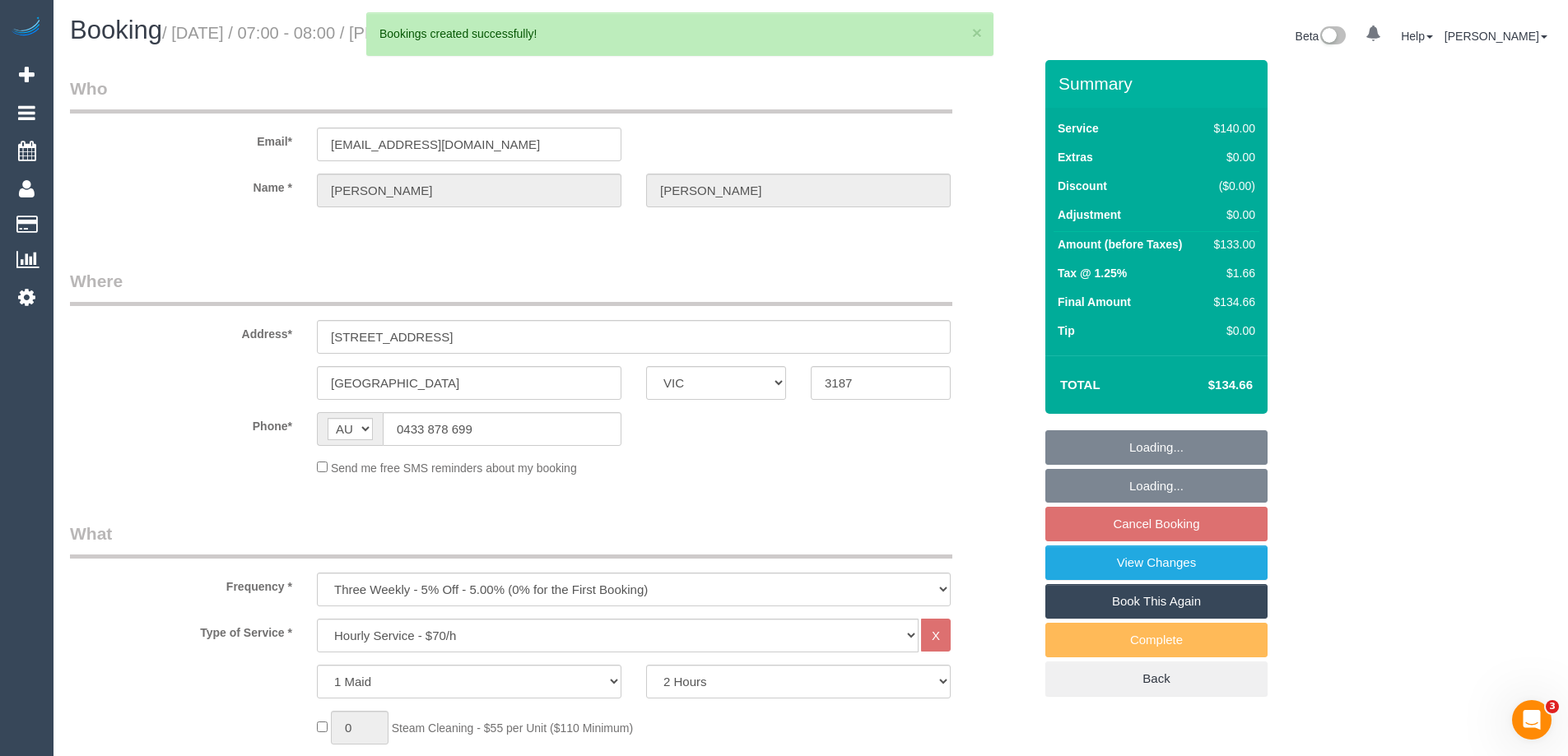
select select "number:23"
select select "number:12"
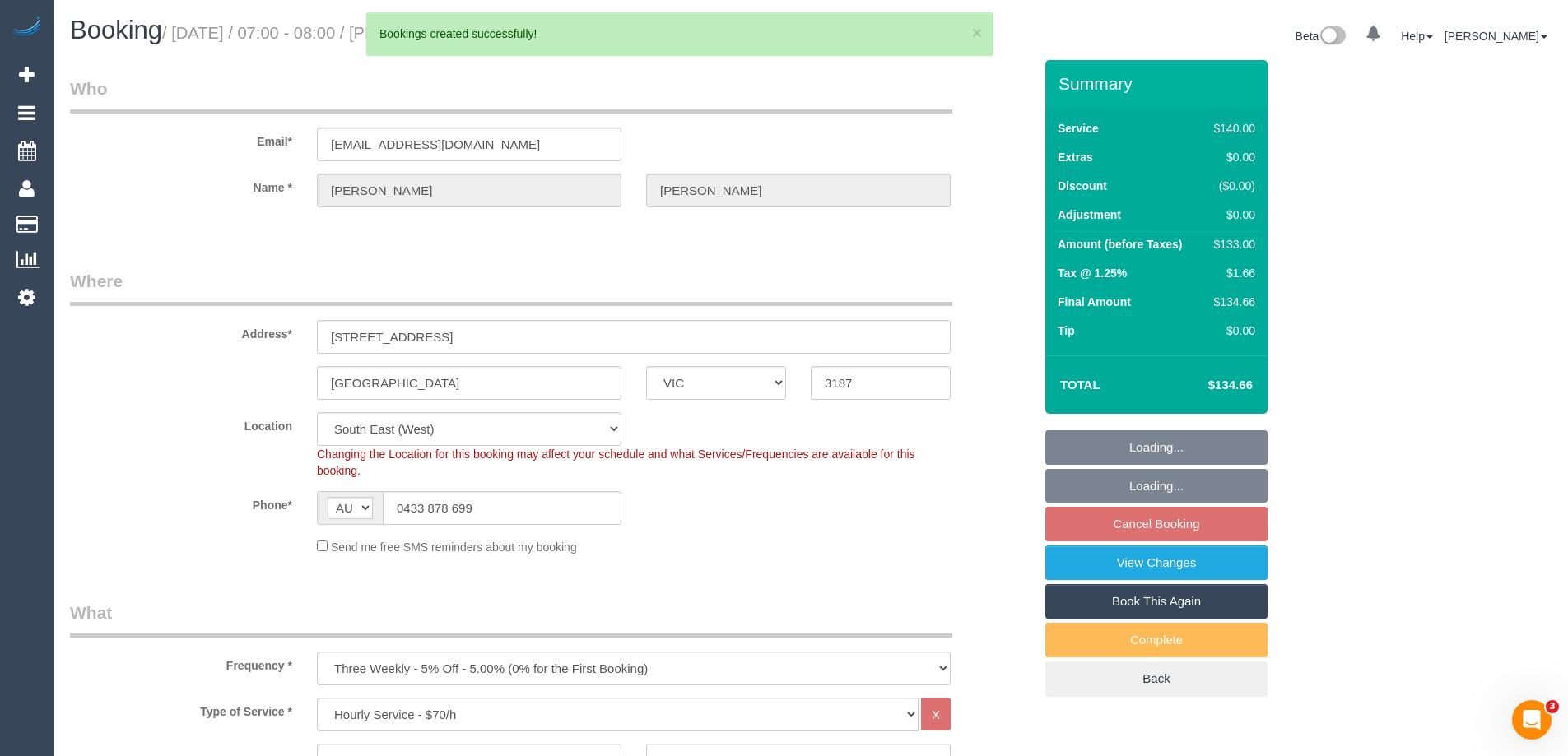
select select "object:6648"
select select "spot43"
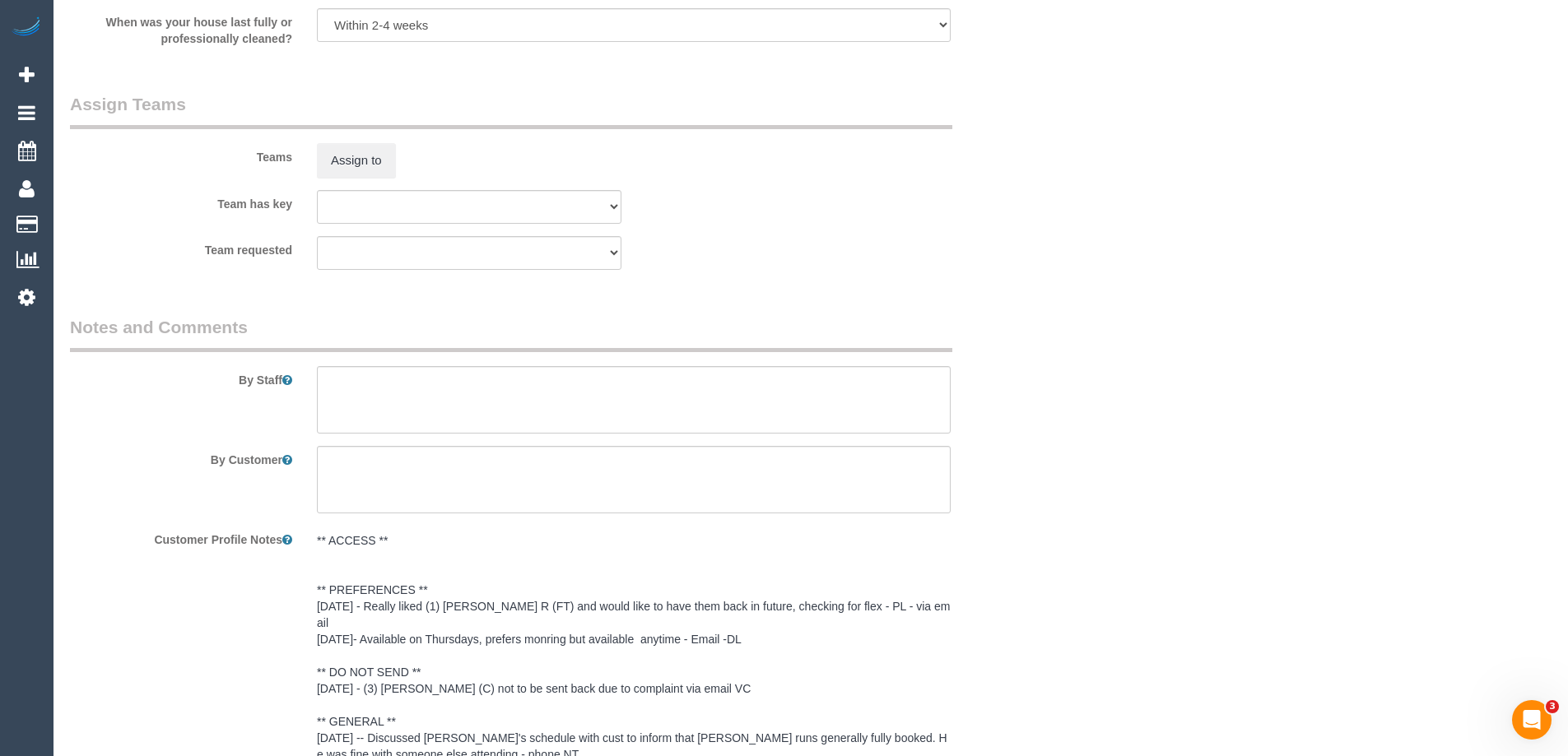
scroll to position [2648, 0]
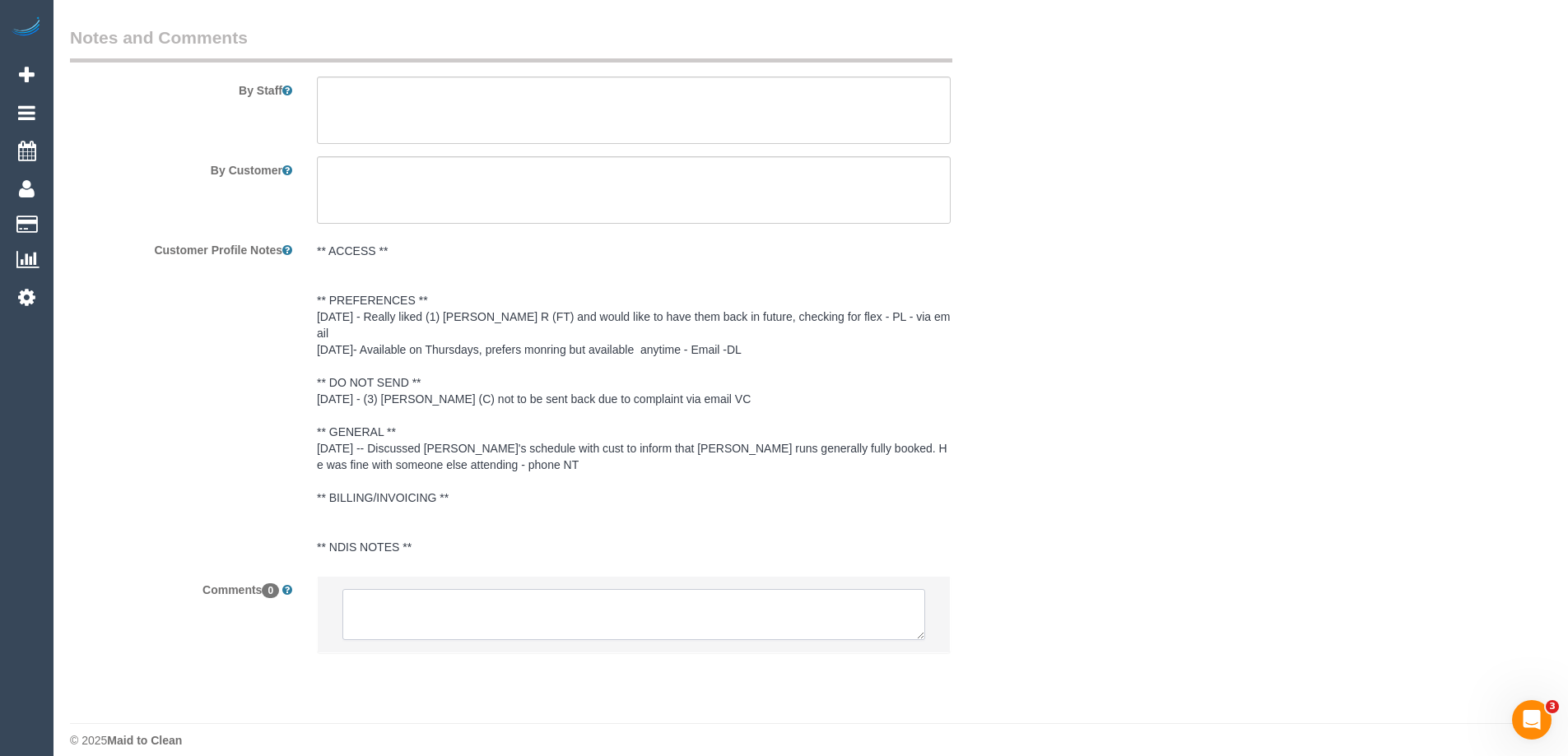
click at [433, 592] on textarea at bounding box center [634, 614] width 583 height 51
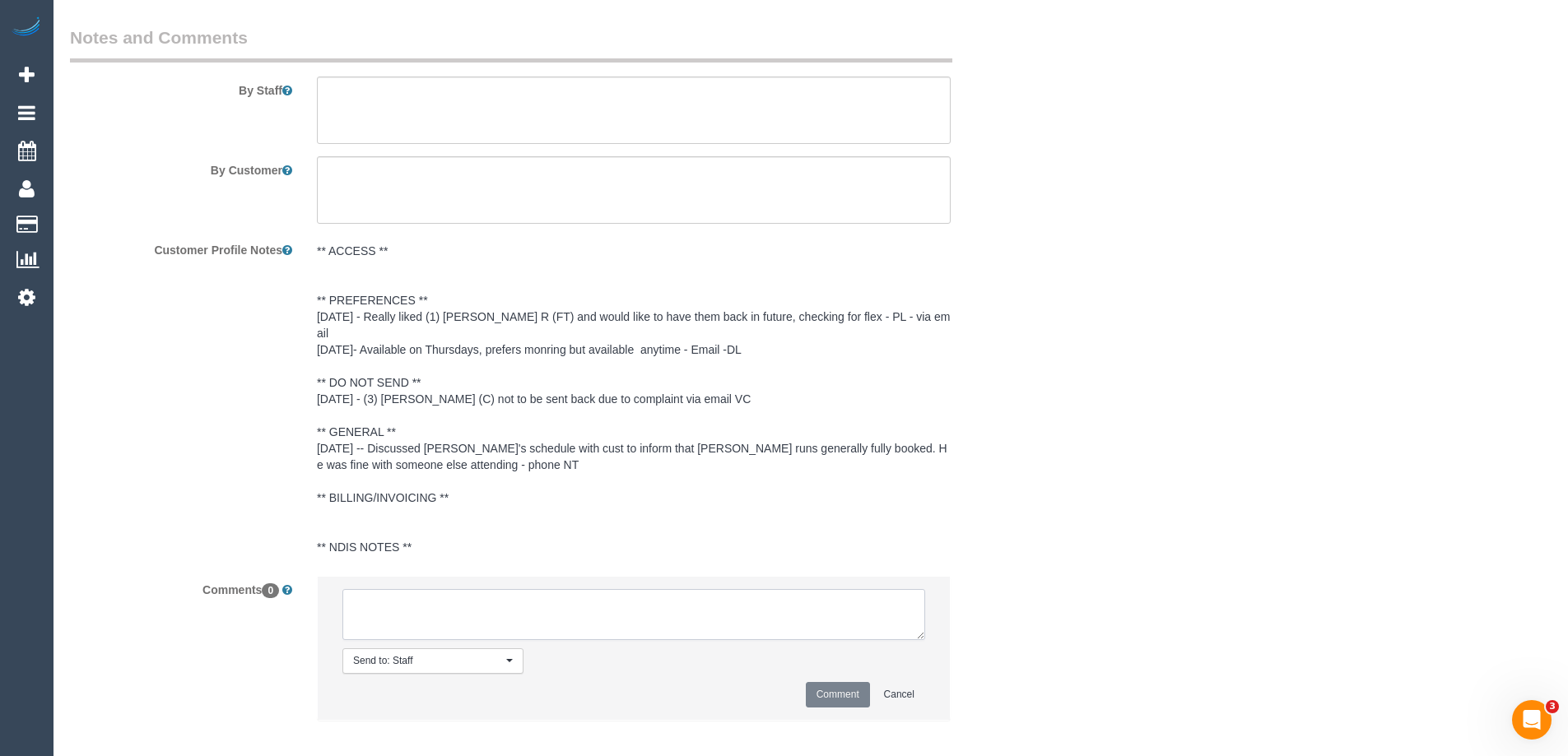
paste textarea "Customer Request: Reschedule from Friday to Wednesday Flexibility: 17/09/35 7-8…"
type textarea "Customer Request: Reschedule from Friday to Wednesday Flexibility: 17/09/35 7-8…"
click at [814, 682] on button "Comment" at bounding box center [838, 695] width 64 height 26
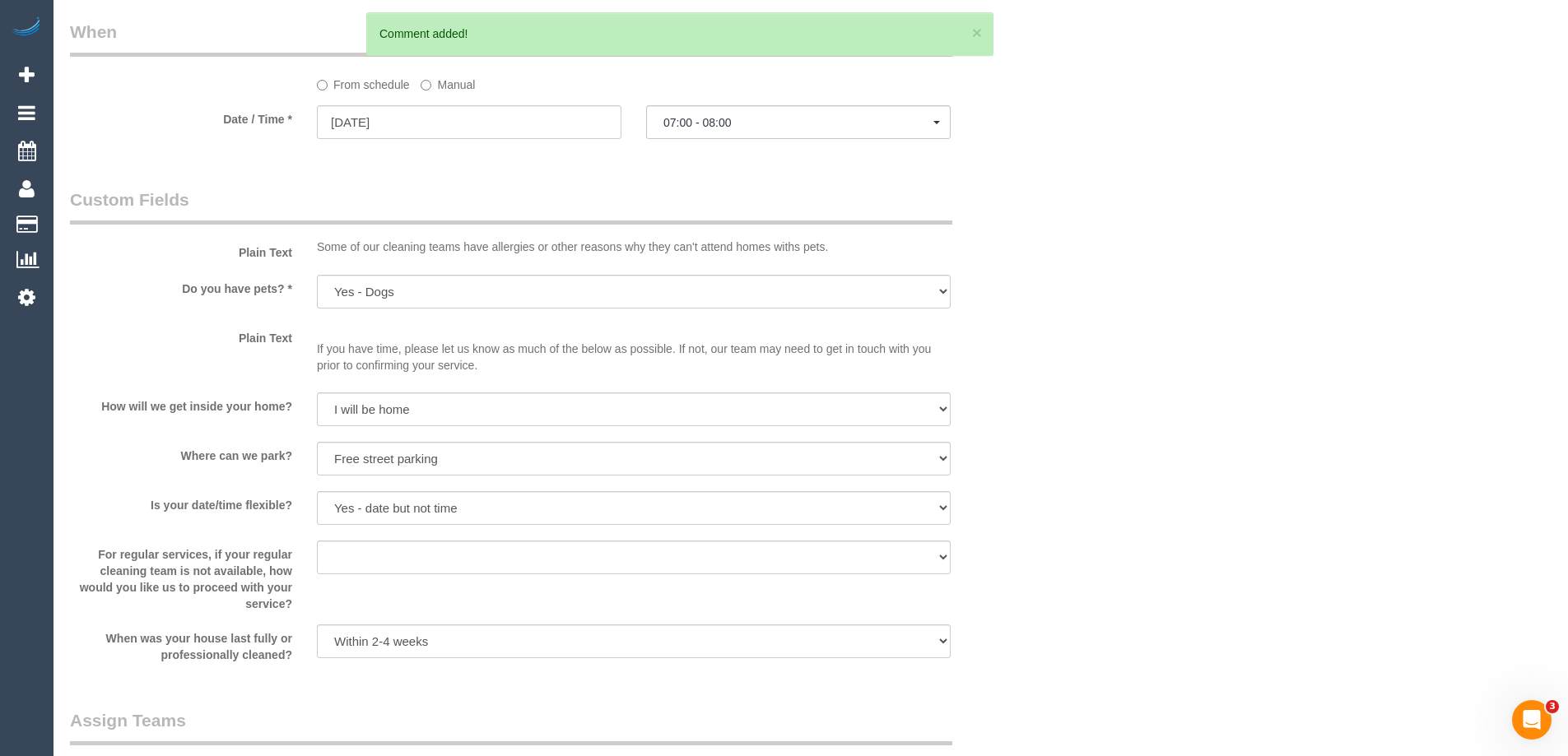
scroll to position [1661, 0]
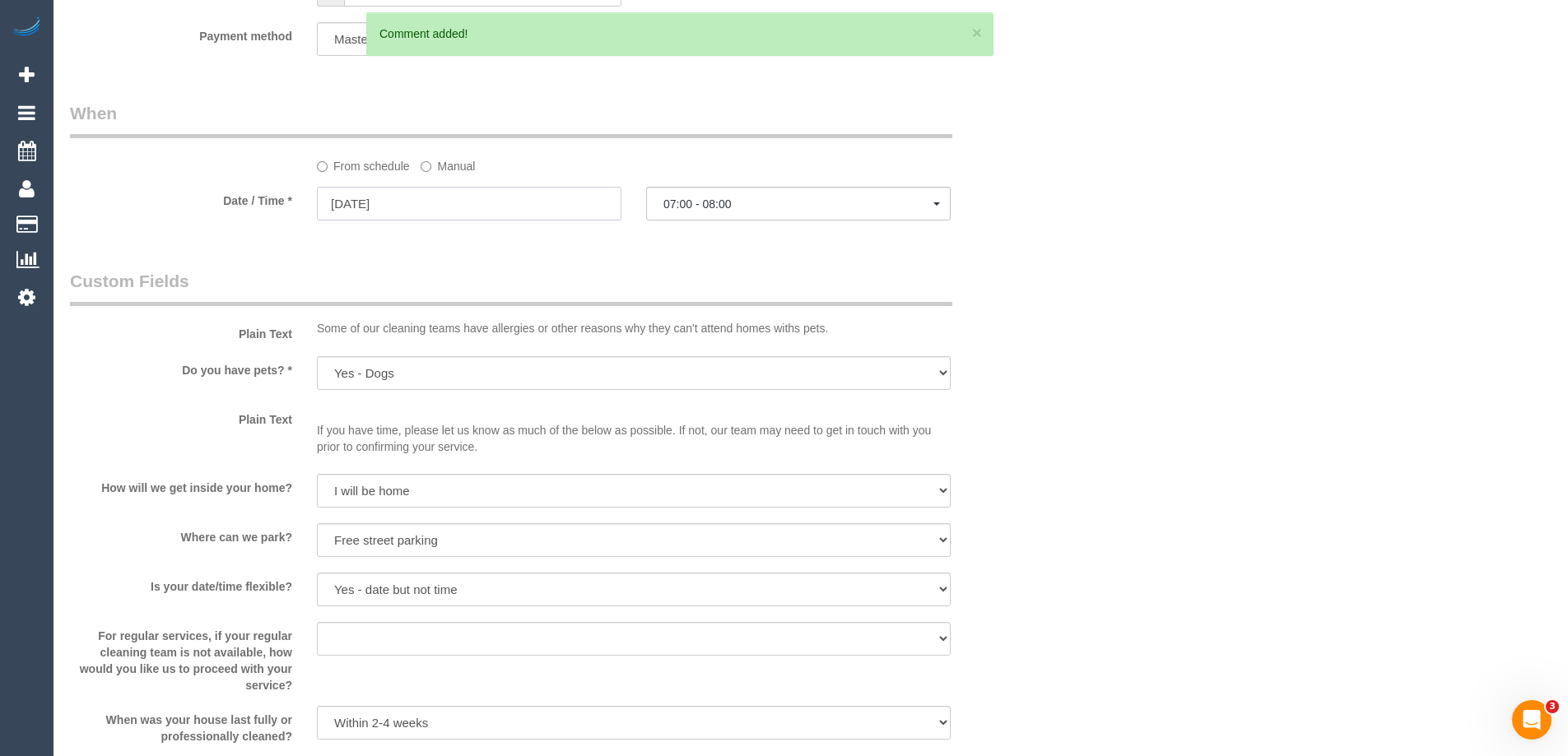
click at [366, 207] on input "12/12/2025" at bounding box center [469, 204] width 304 height 34
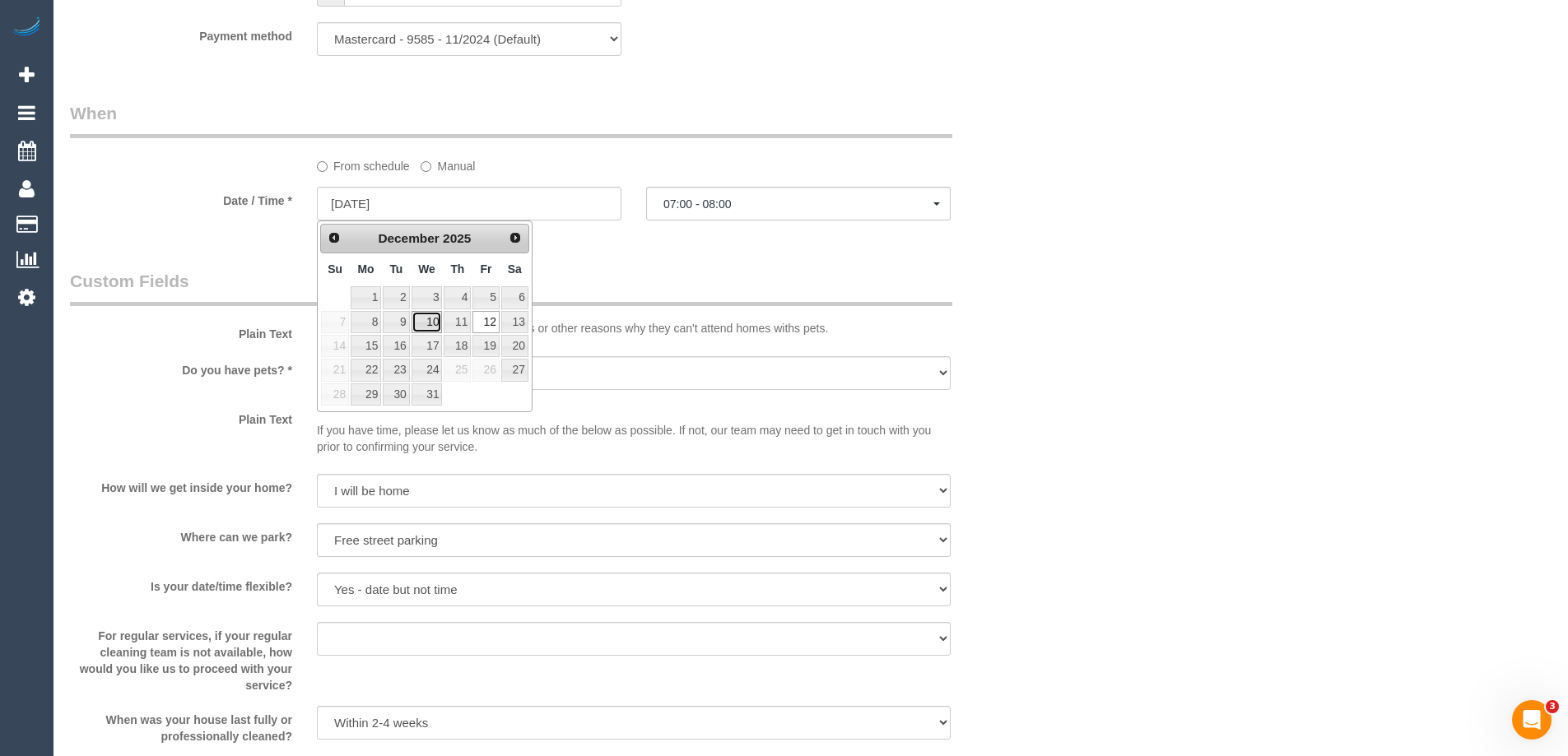
click at [427, 326] on link "10" at bounding box center [427, 322] width 31 height 22
type input "10/12/2025"
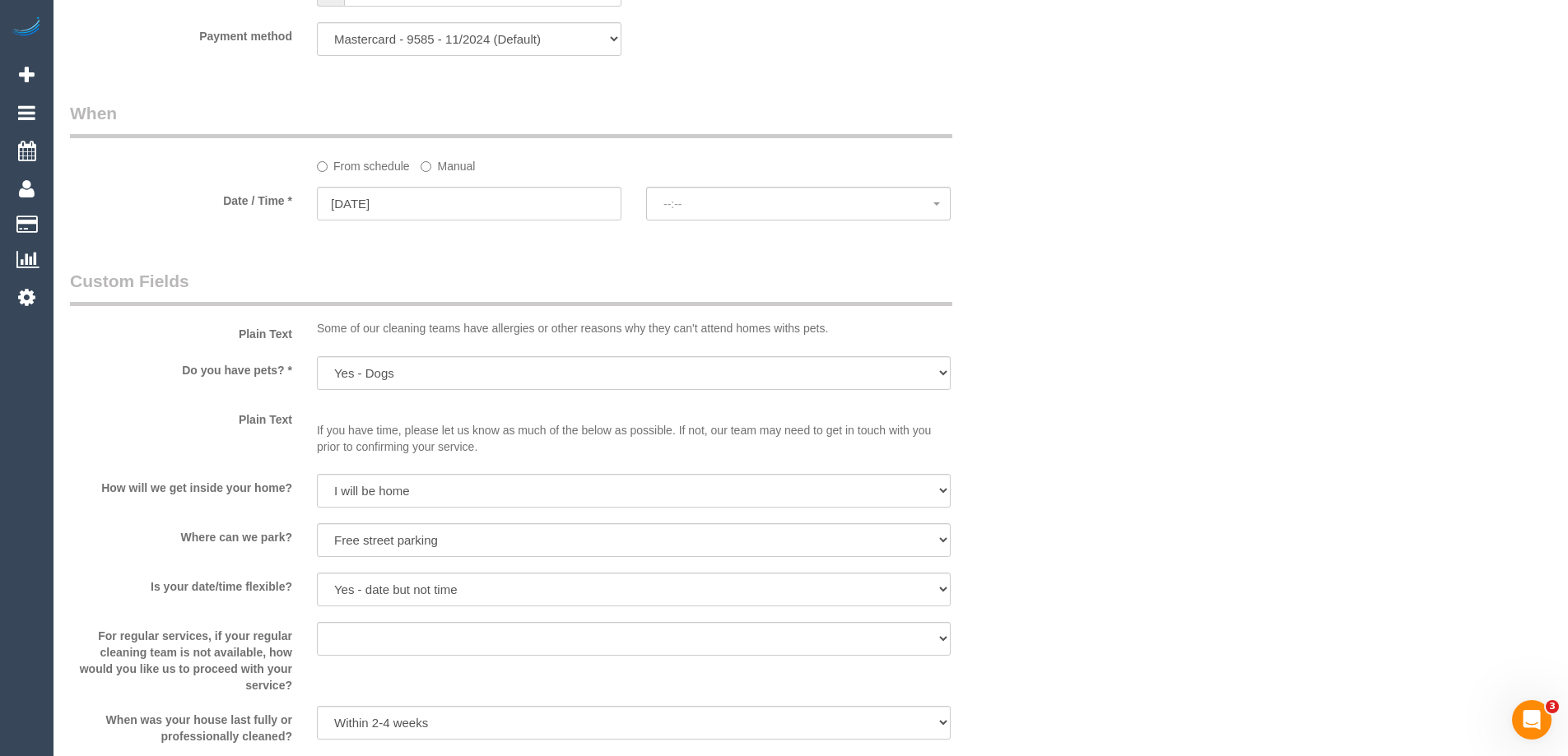
select select "spot64"
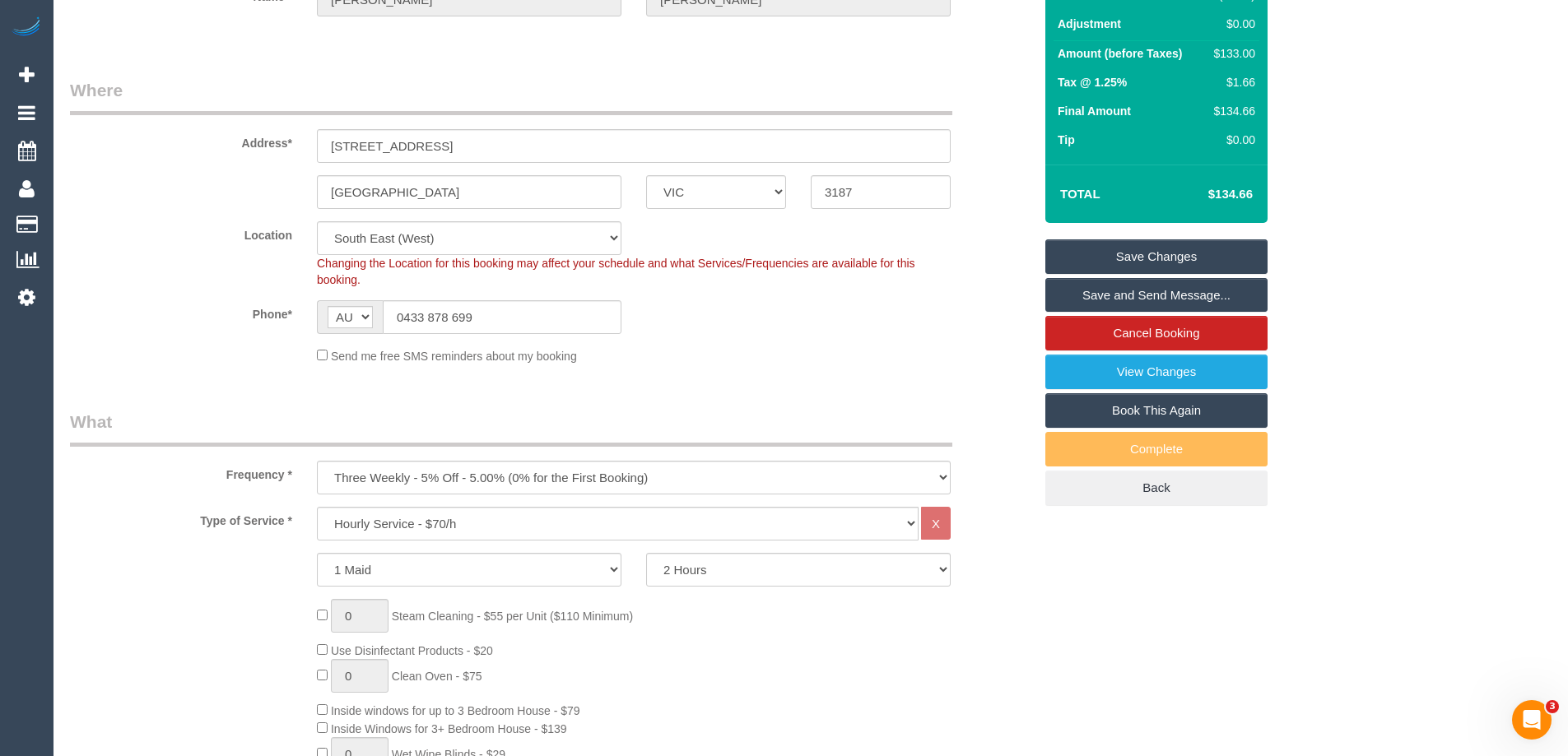
scroll to position [188, 0]
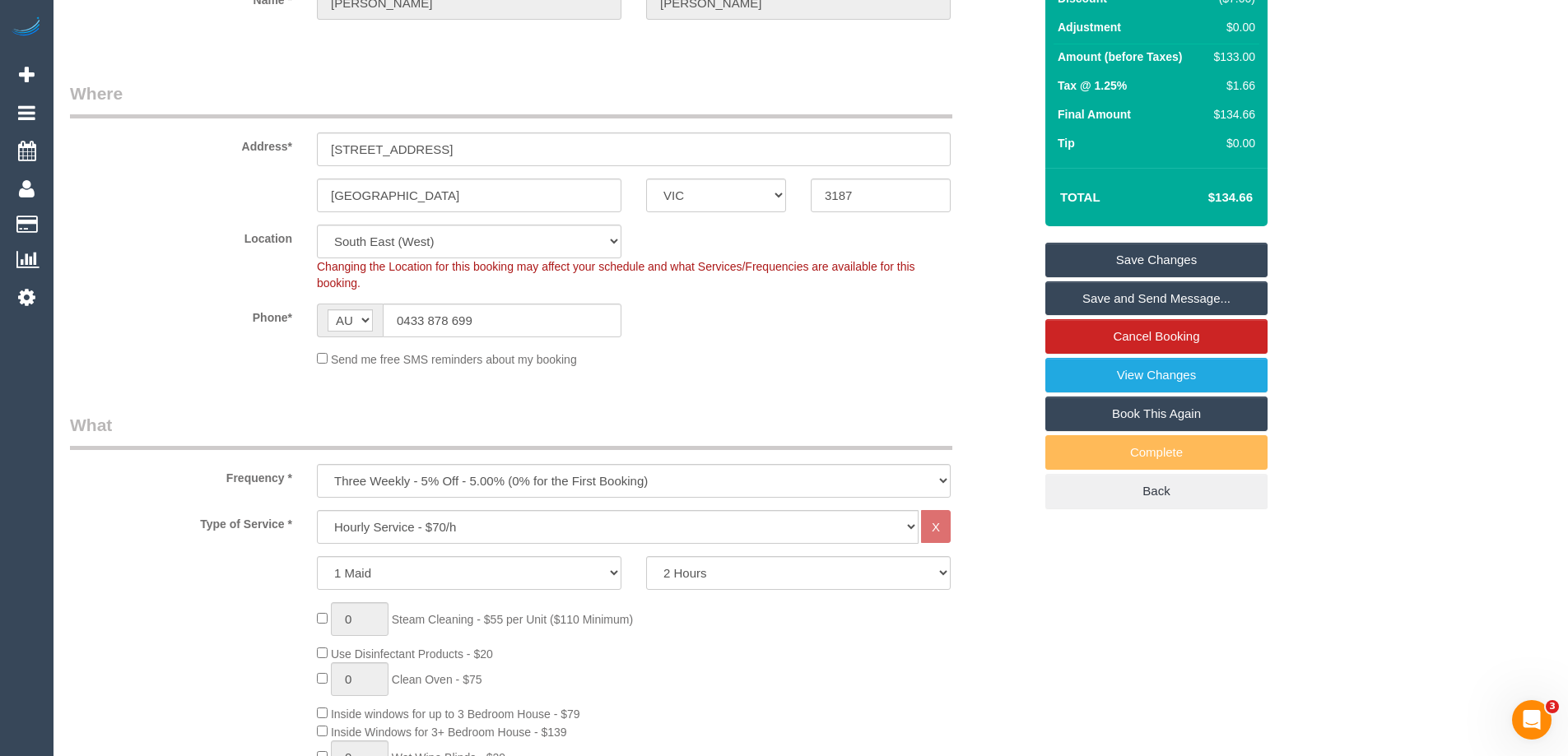
click at [1183, 263] on link "Save Changes" at bounding box center [1157, 260] width 222 height 35
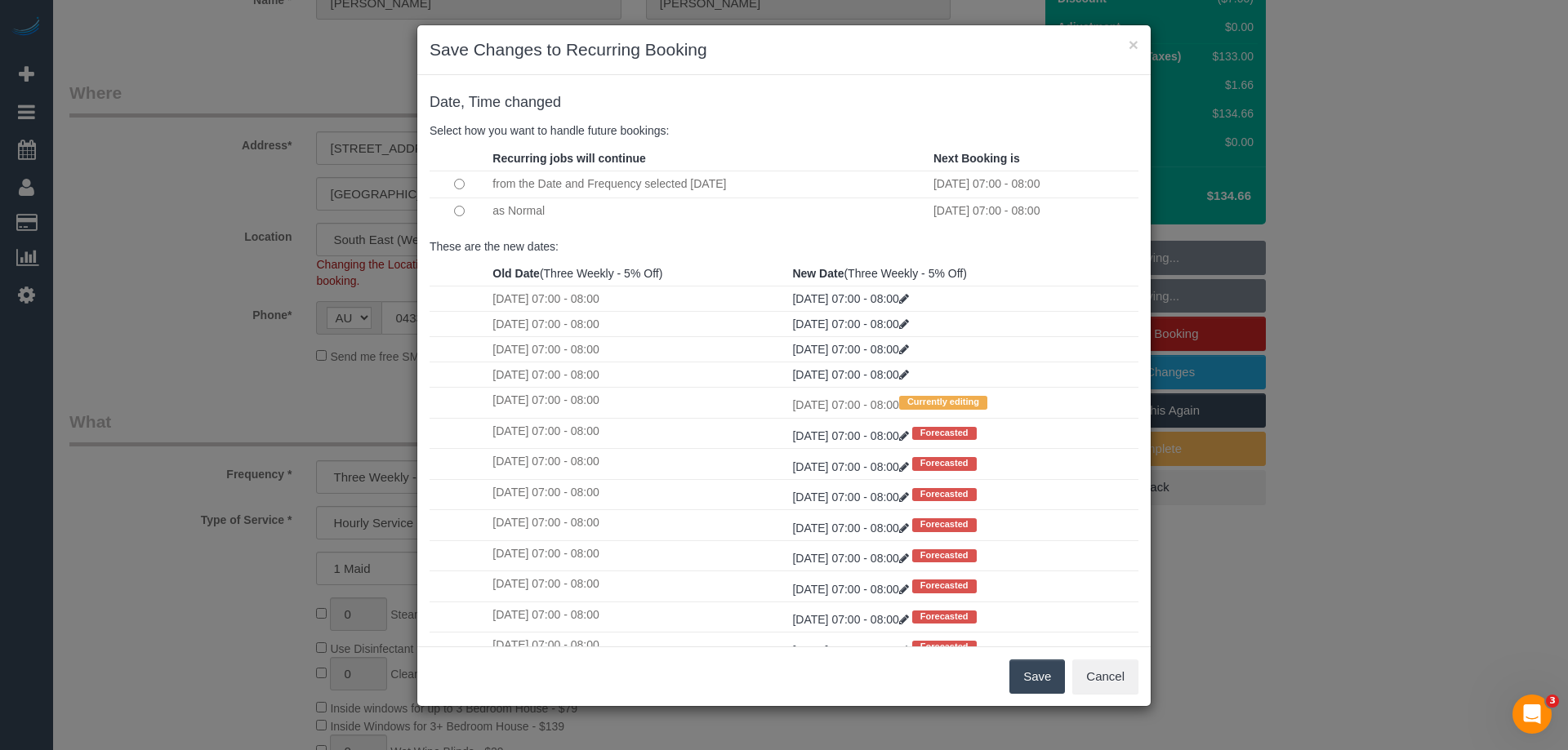
click at [453, 206] on td at bounding box center [459, 211] width 59 height 27
click at [471, 214] on td at bounding box center [459, 211] width 59 height 27
click at [453, 211] on td at bounding box center [459, 211] width 59 height 27
click at [1019, 693] on button "Save" at bounding box center [1037, 676] width 56 height 34
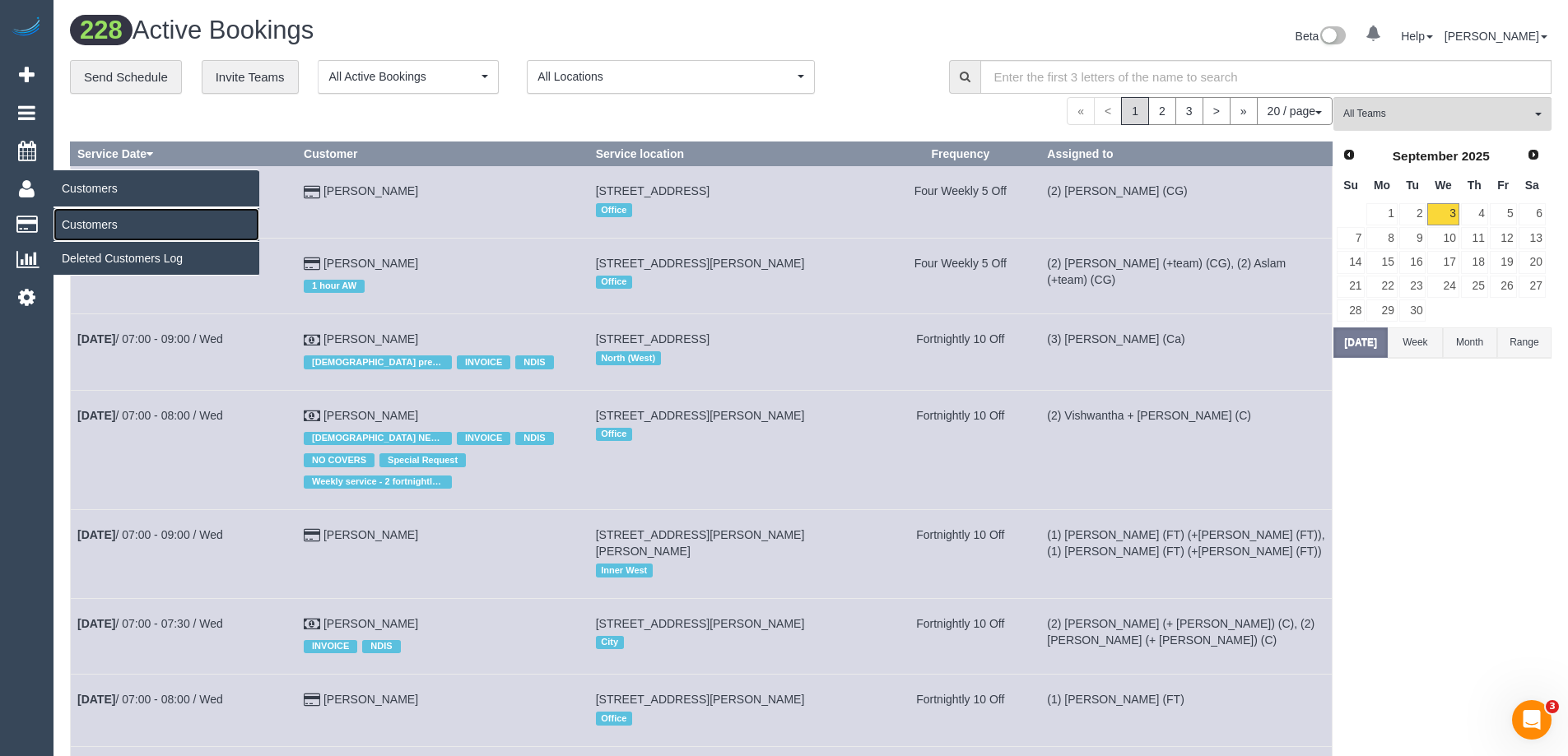
click at [90, 226] on link "Customers" at bounding box center [156, 224] width 206 height 33
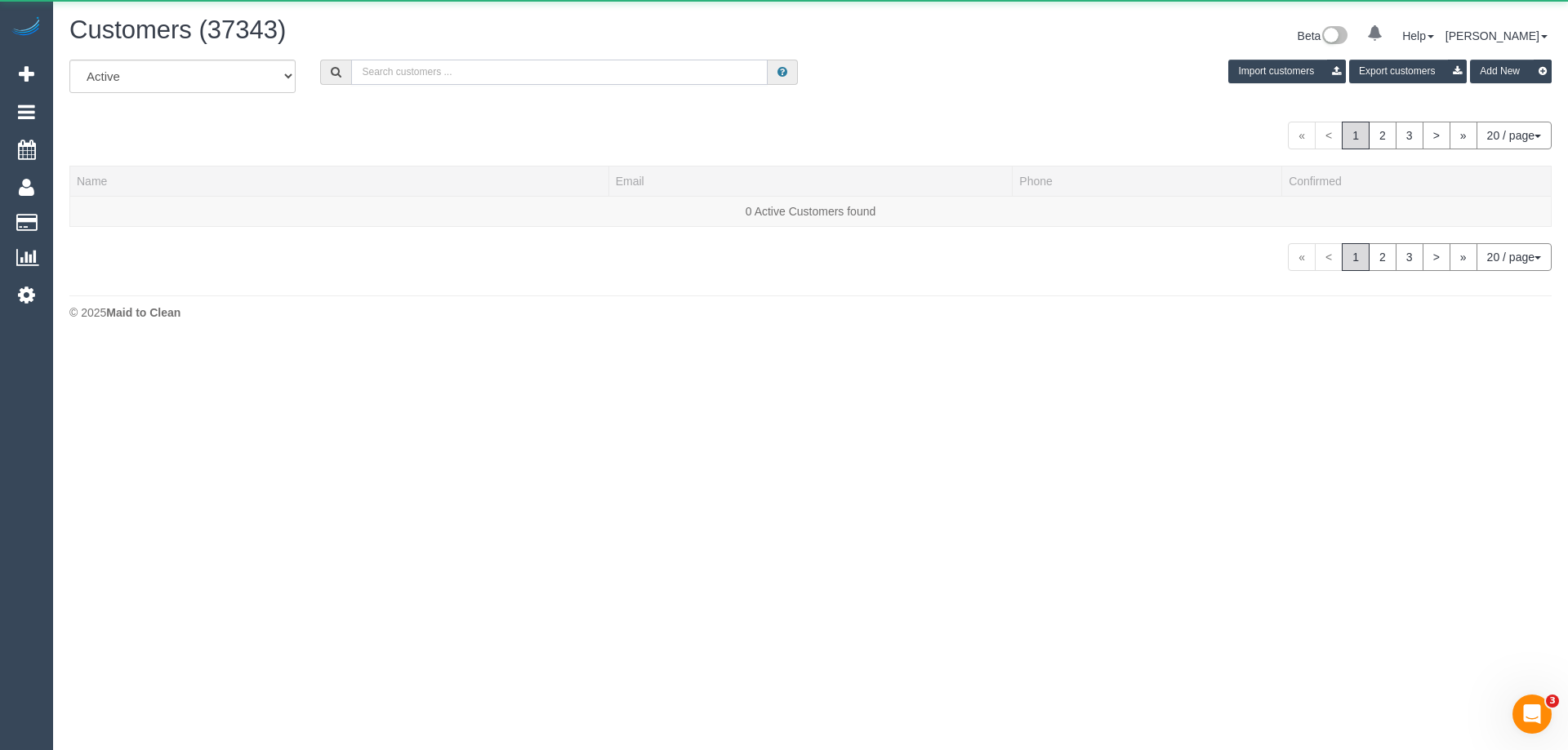
click at [409, 73] on input "text" at bounding box center [560, 72] width 417 height 26
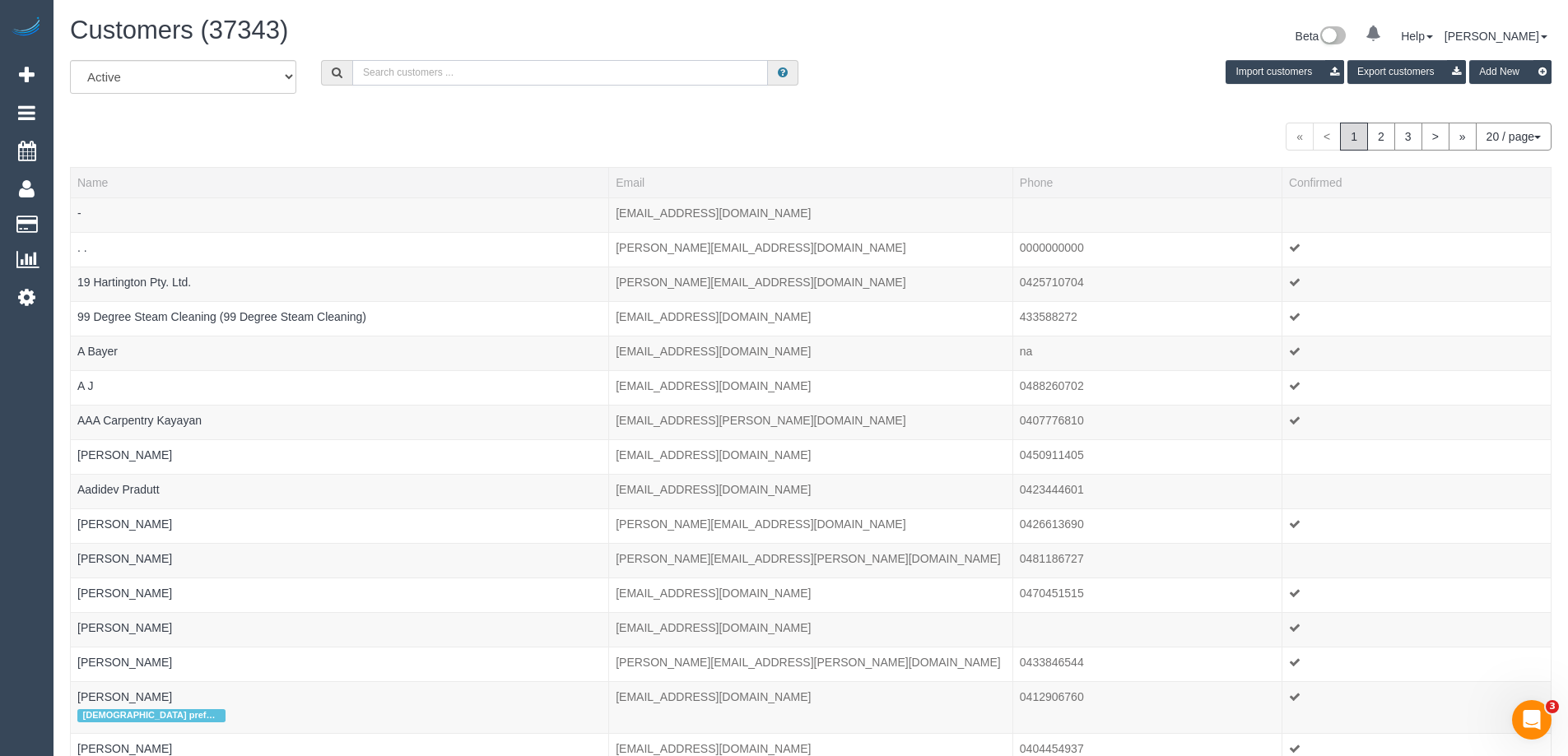
paste input "Samuel Hui"
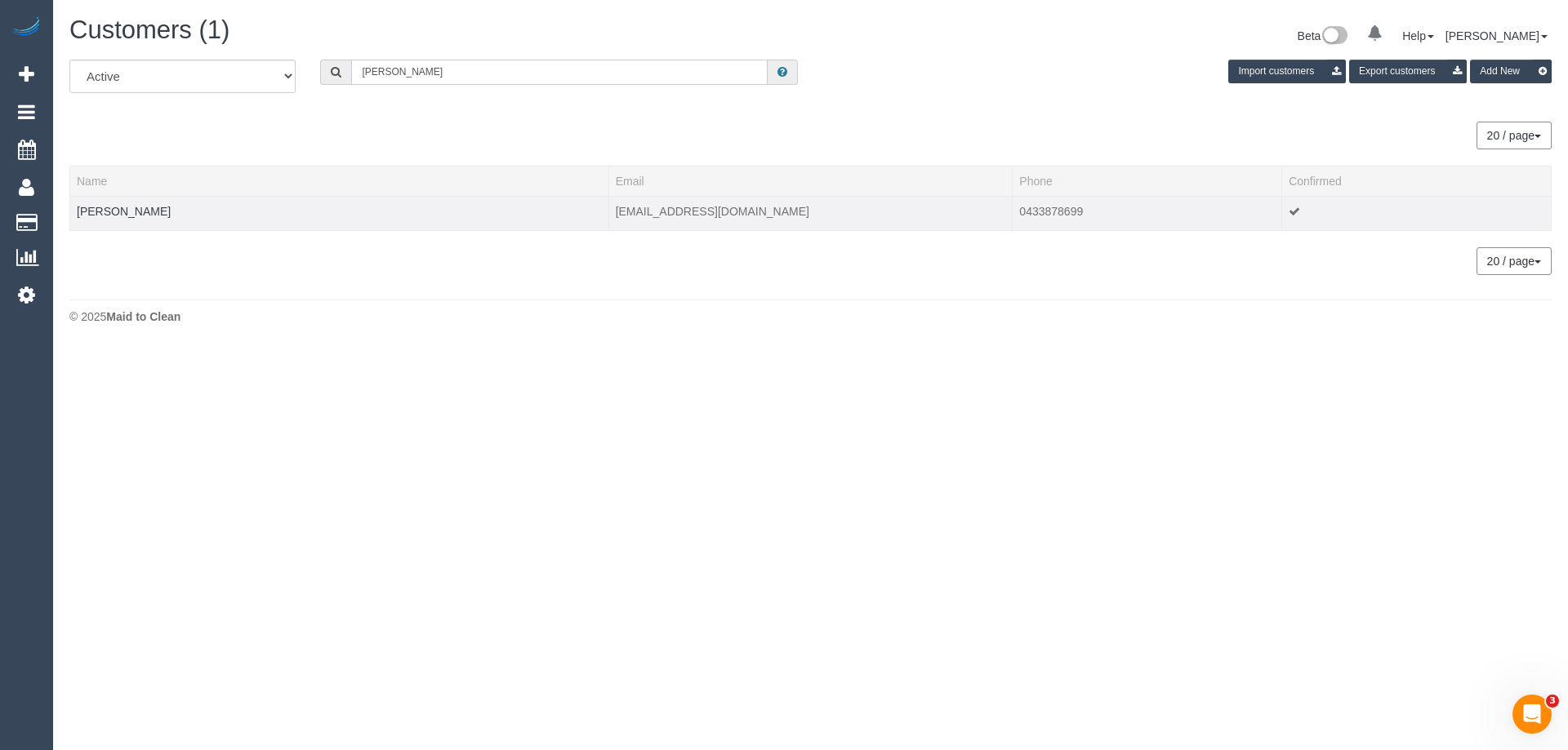
type input "Samuel Hui"
click at [161, 217] on td "Samuel Hui" at bounding box center [340, 213] width 539 height 34
click at [115, 214] on link "Samuel Hui" at bounding box center [124, 211] width 94 height 13
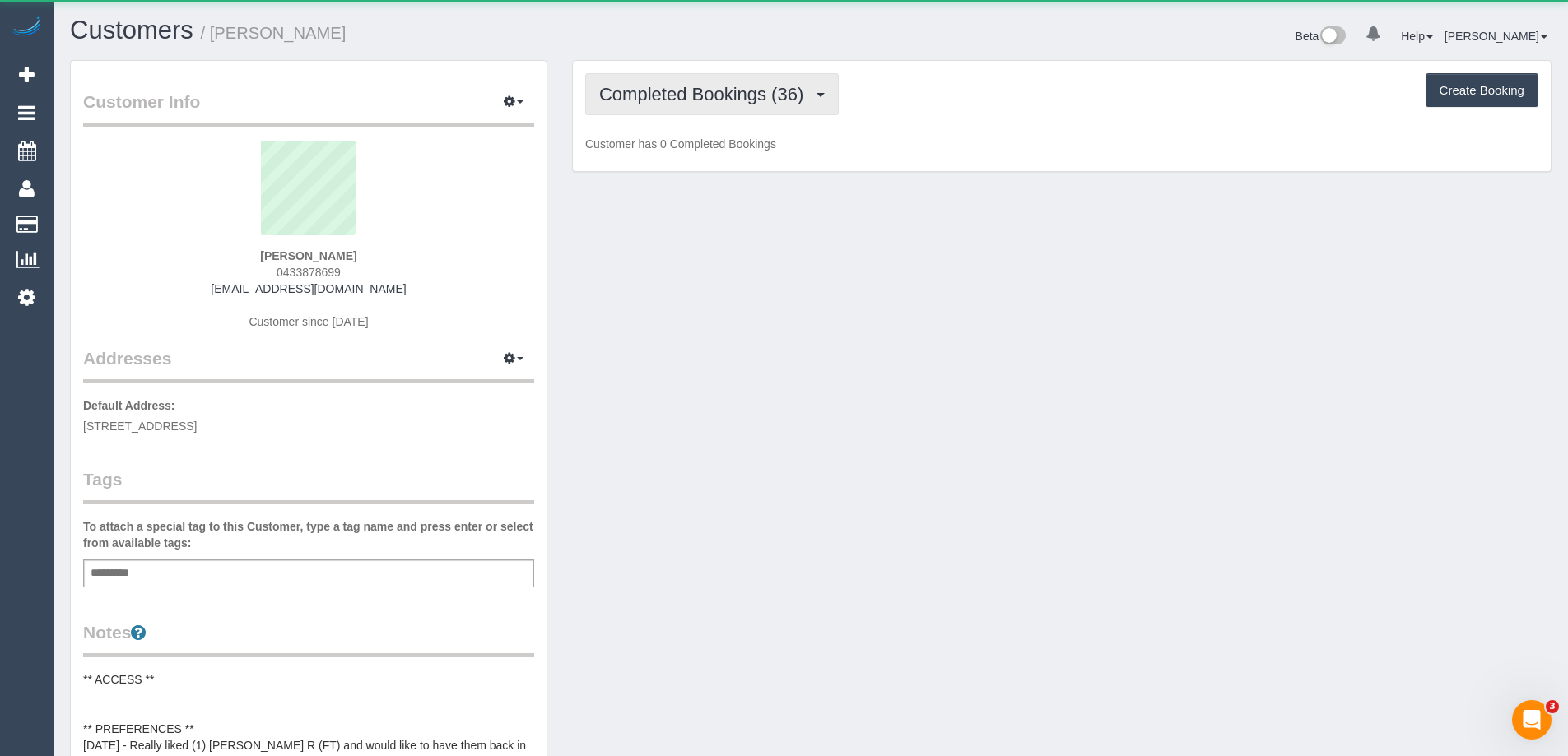
click at [723, 97] on span "Completed Bookings (36)" at bounding box center [705, 93] width 213 height 20
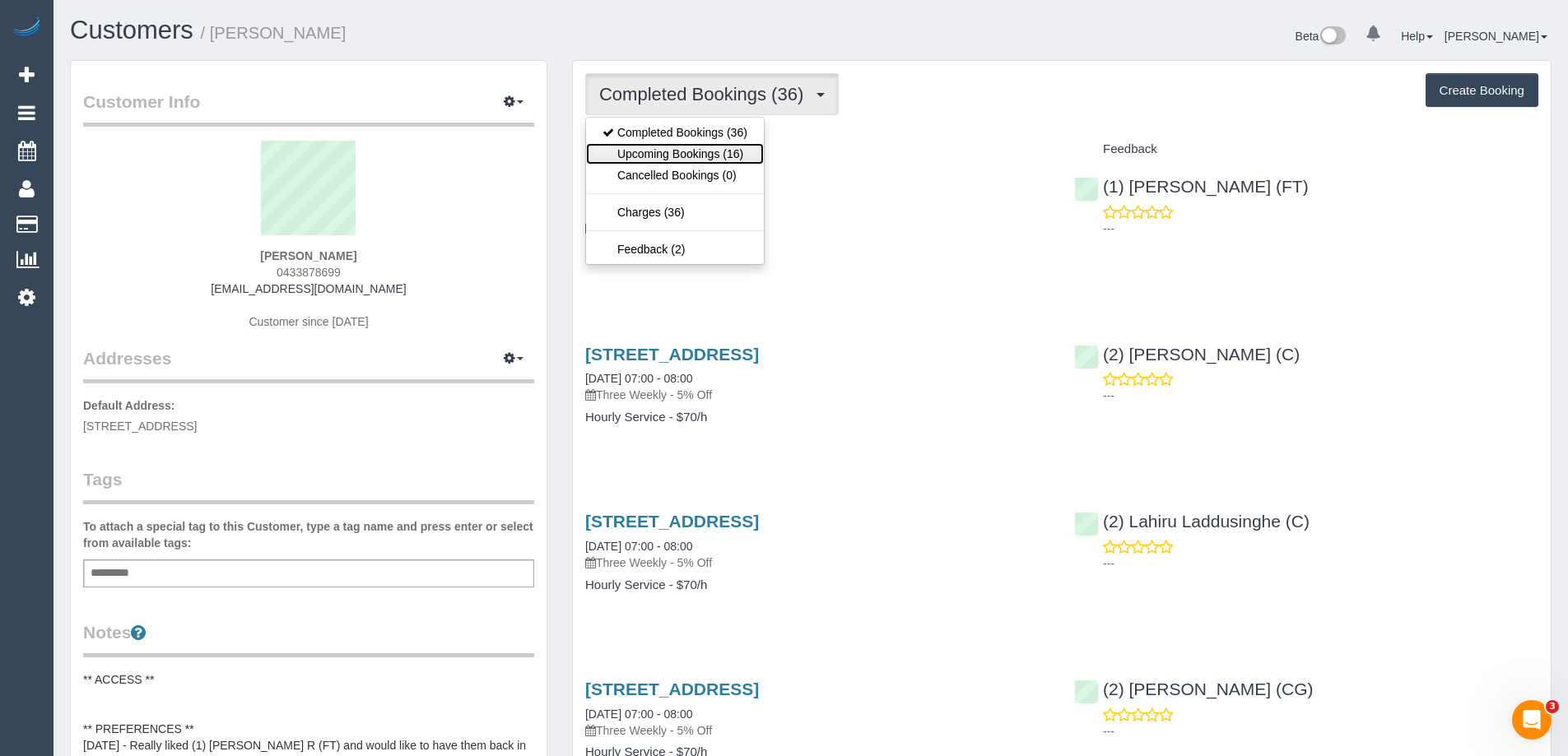
click at [717, 147] on link "Upcoming Bookings (16)" at bounding box center [675, 154] width 178 height 21
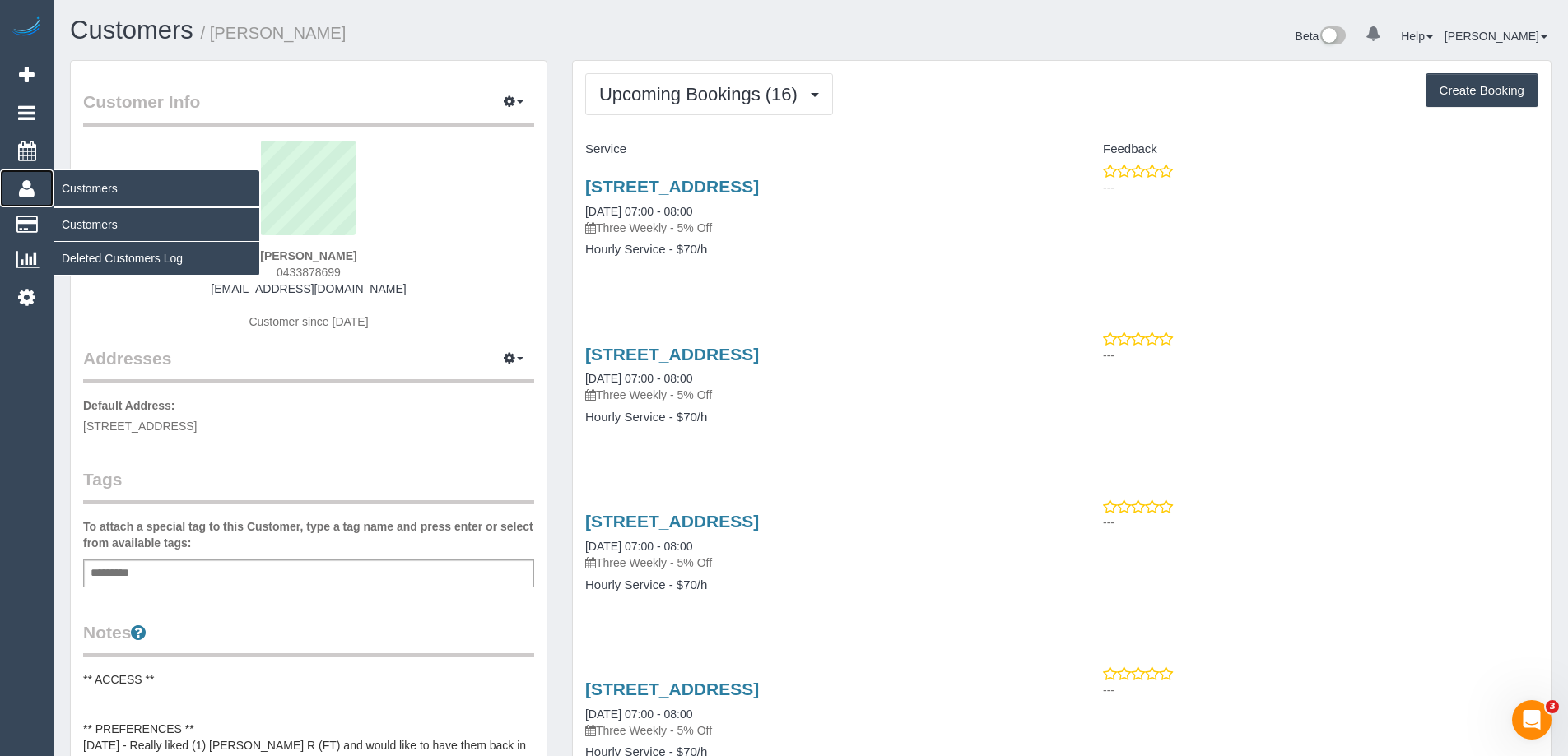
click at [20, 183] on icon at bounding box center [27, 189] width 16 height 20
click at [64, 220] on link "Customers" at bounding box center [156, 224] width 206 height 33
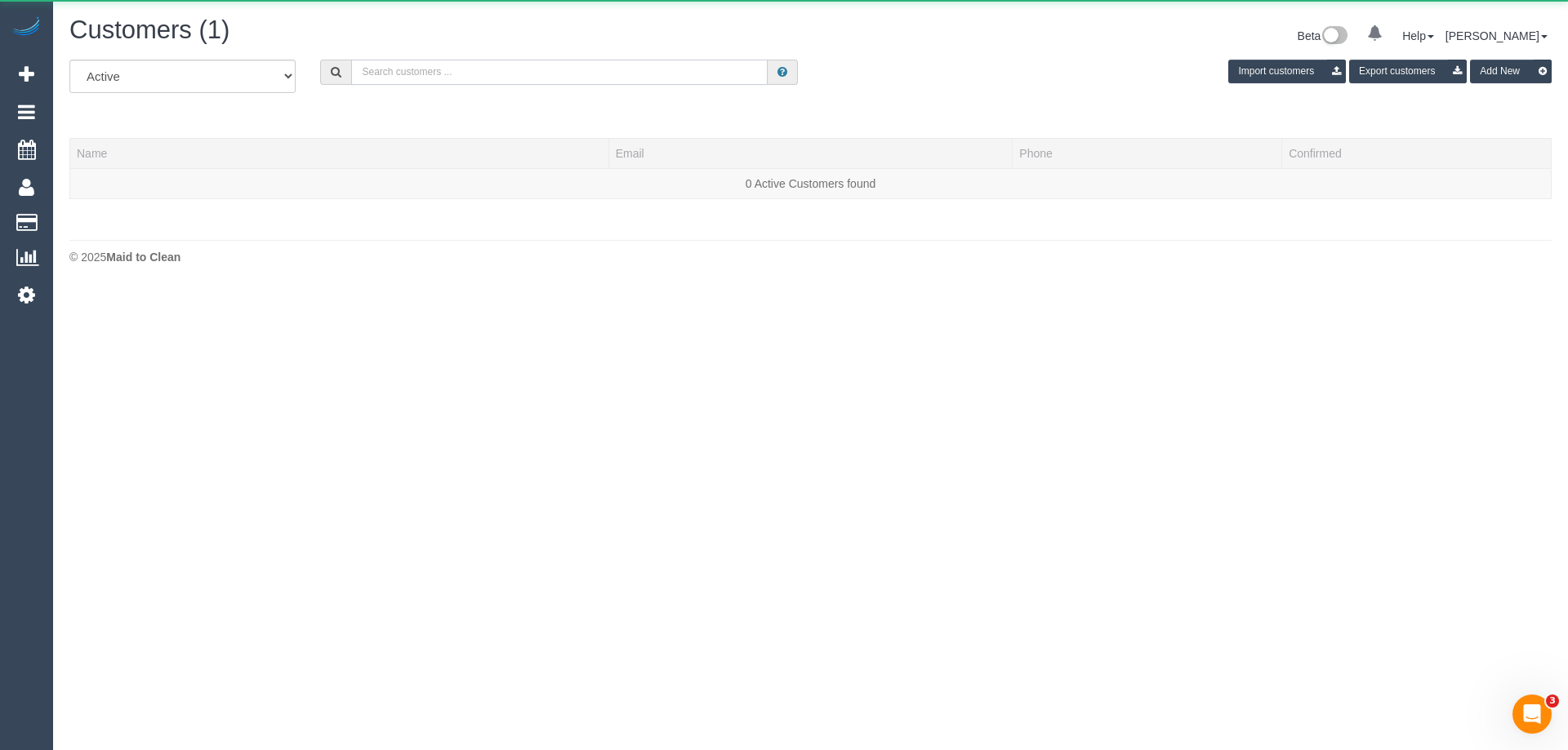
click at [381, 76] on input "text" at bounding box center [560, 72] width 417 height 26
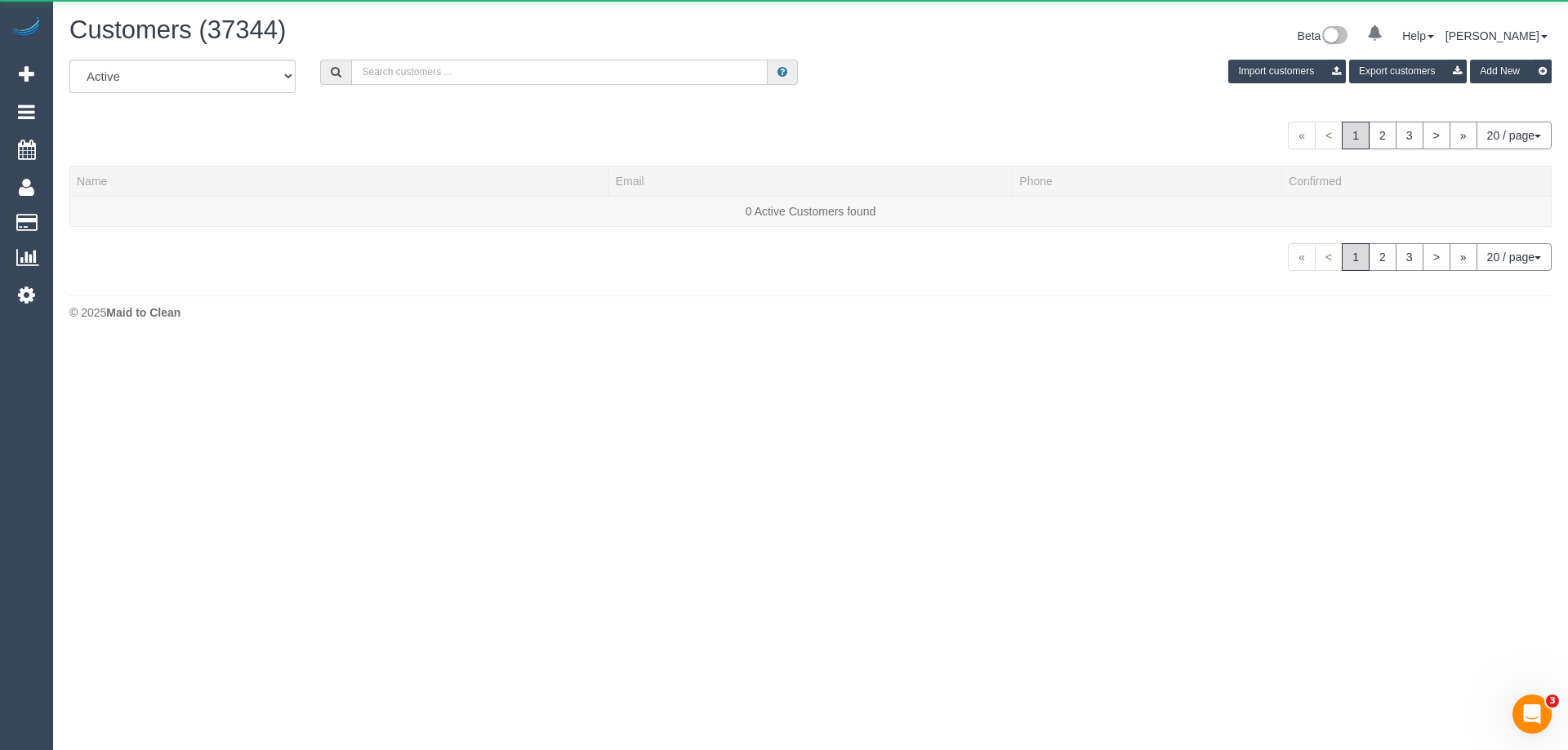
paste input "Sorcha Millican'nagle"
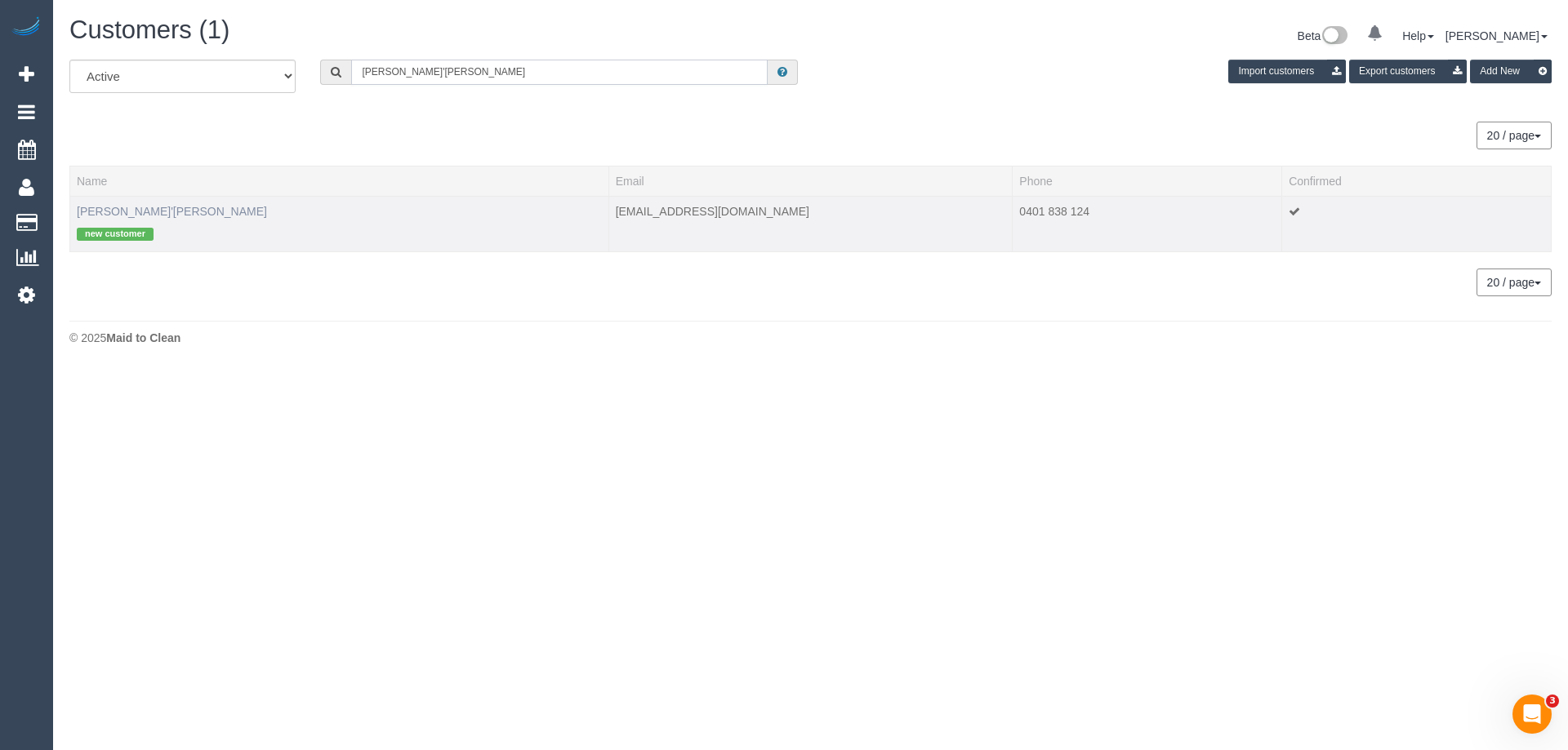
type input "Sorcha Millican'nagle"
click at [175, 213] on link "Sorcha Millican'nagle" at bounding box center [172, 211] width 191 height 13
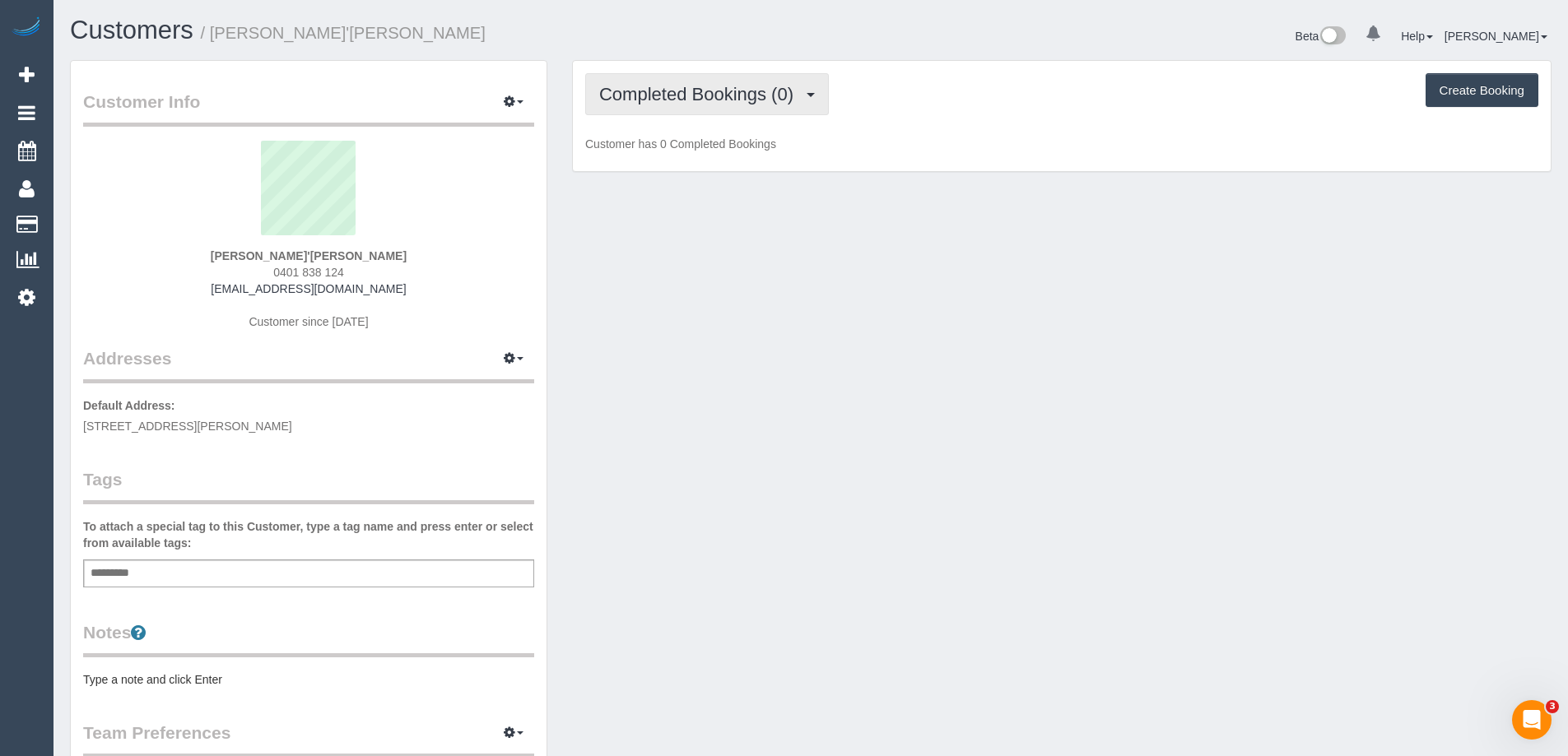
click at [686, 98] on span "Completed Bookings (0)" at bounding box center [700, 93] width 203 height 20
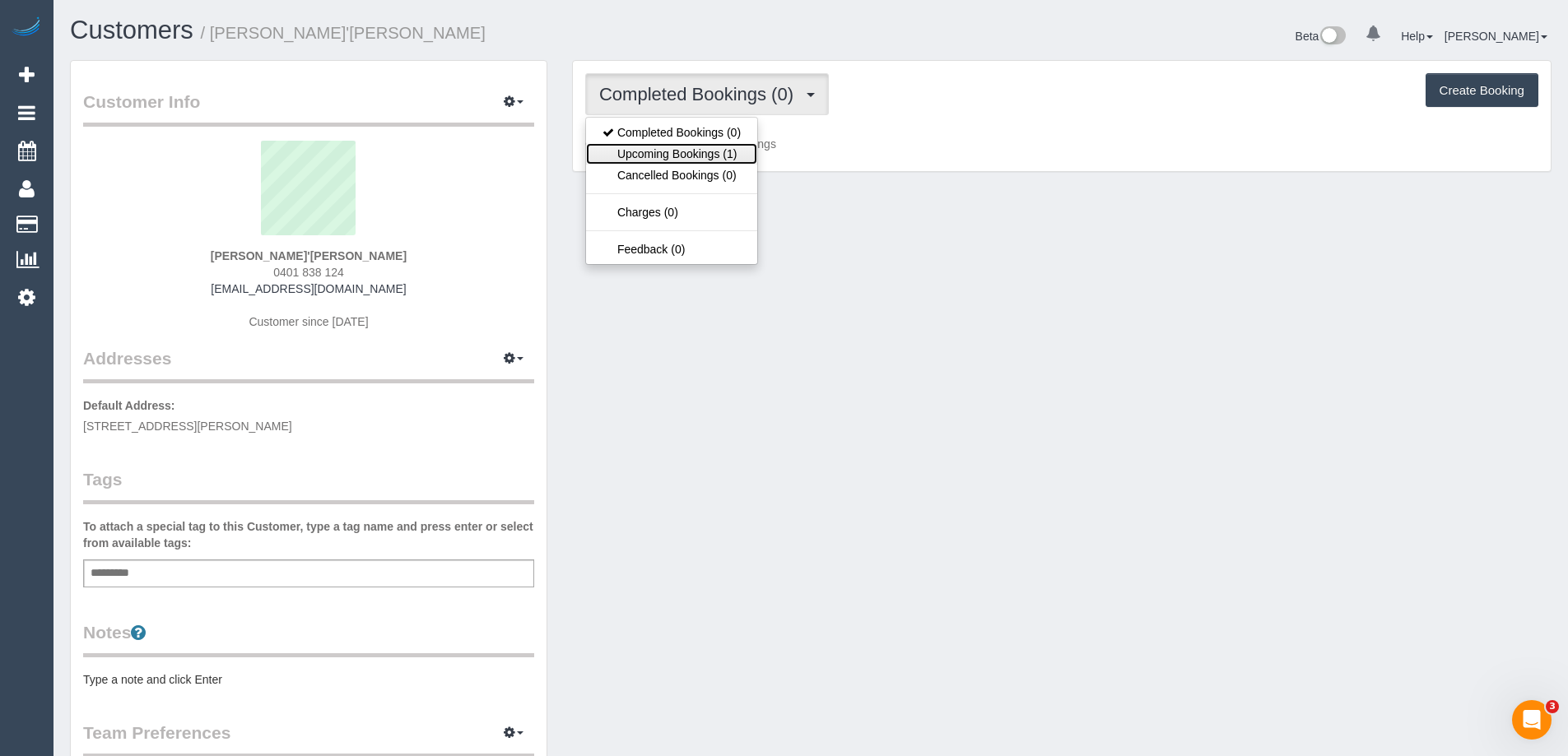
click at [672, 157] on link "Upcoming Bookings (1)" at bounding box center [672, 154] width 171 height 21
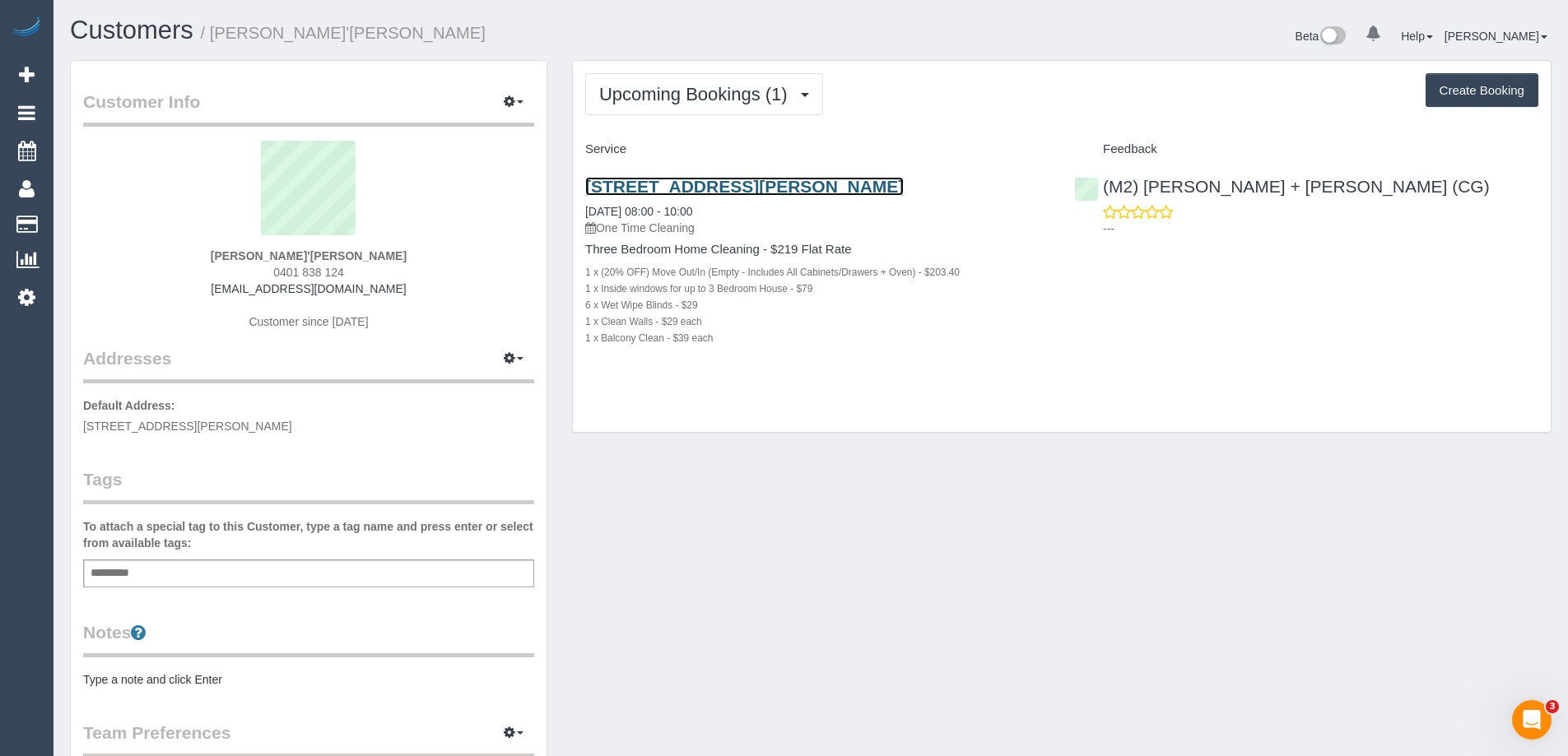
click at [766, 186] on link "2/137 Northunderland Road, Pascoe Vale, VIC 3044" at bounding box center [745, 186] width 319 height 19
drag, startPoint x: 225, startPoint y: 420, endPoint x: 77, endPoint y: 422, distance: 148.0
click at [77, 422] on div "Customer Info Edit Contact Info Send Message Email Preferences Special Sales Ta…" at bounding box center [309, 594] width 476 height 1068
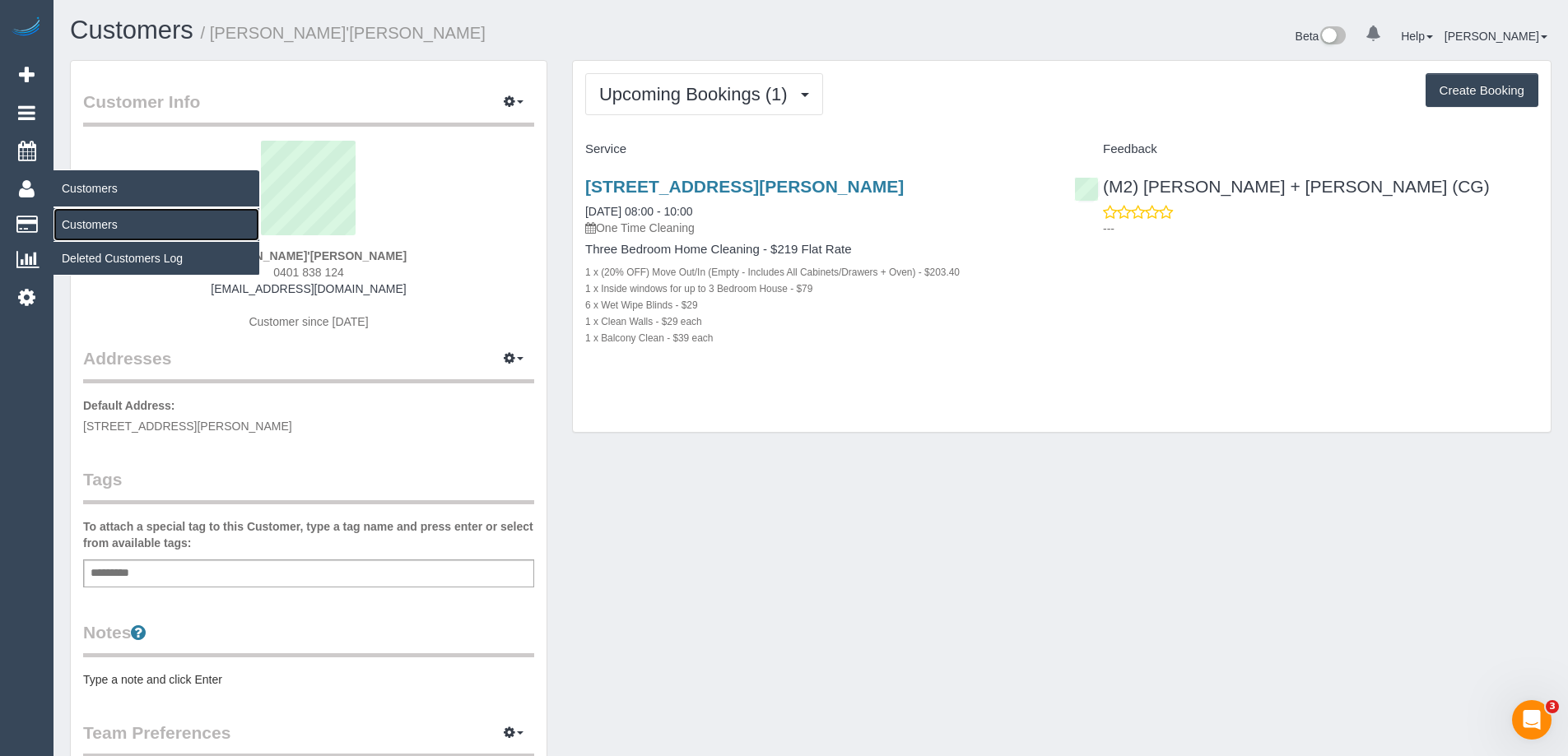
click at [95, 225] on link "Customers" at bounding box center [156, 224] width 206 height 33
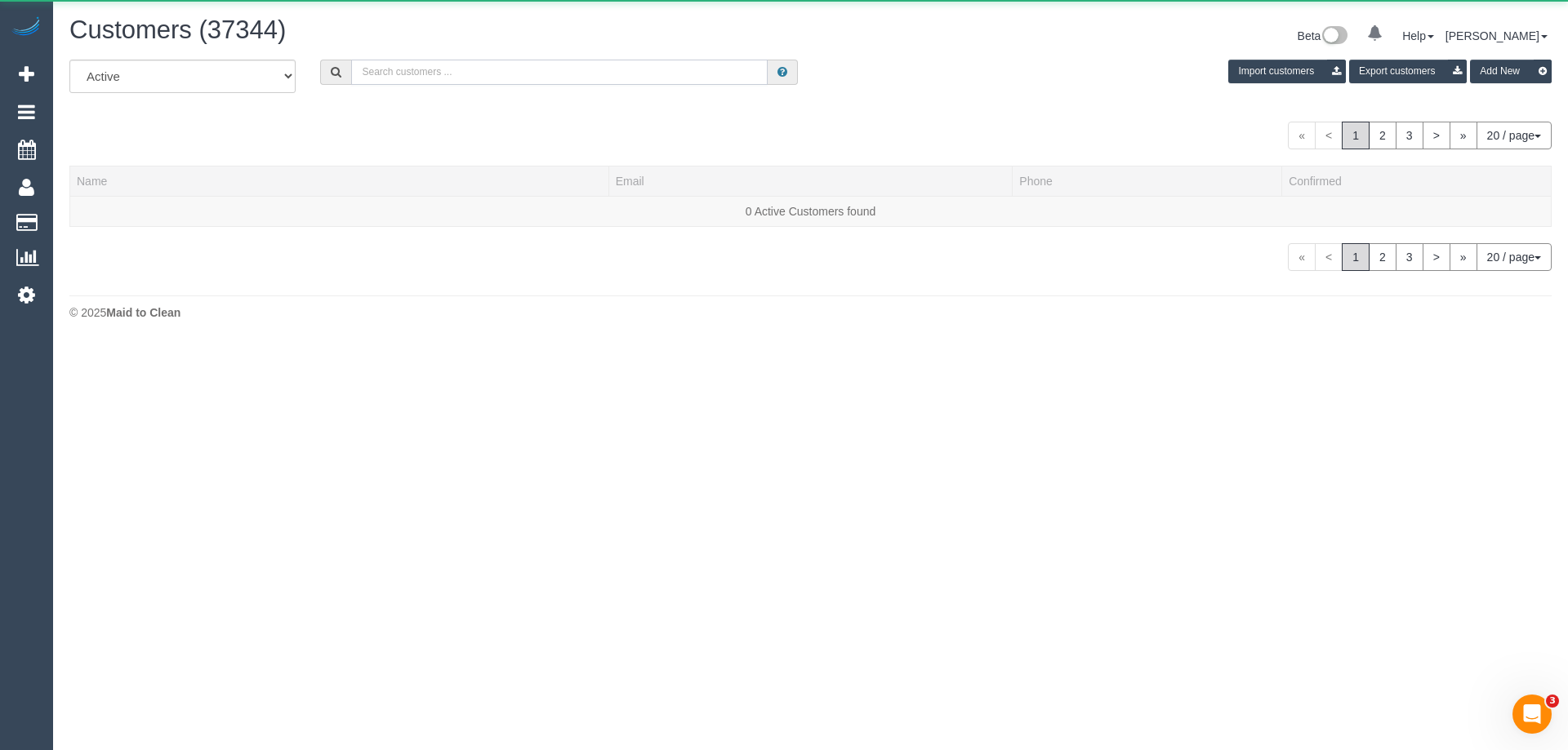
click at [395, 84] on input "text" at bounding box center [560, 72] width 417 height 26
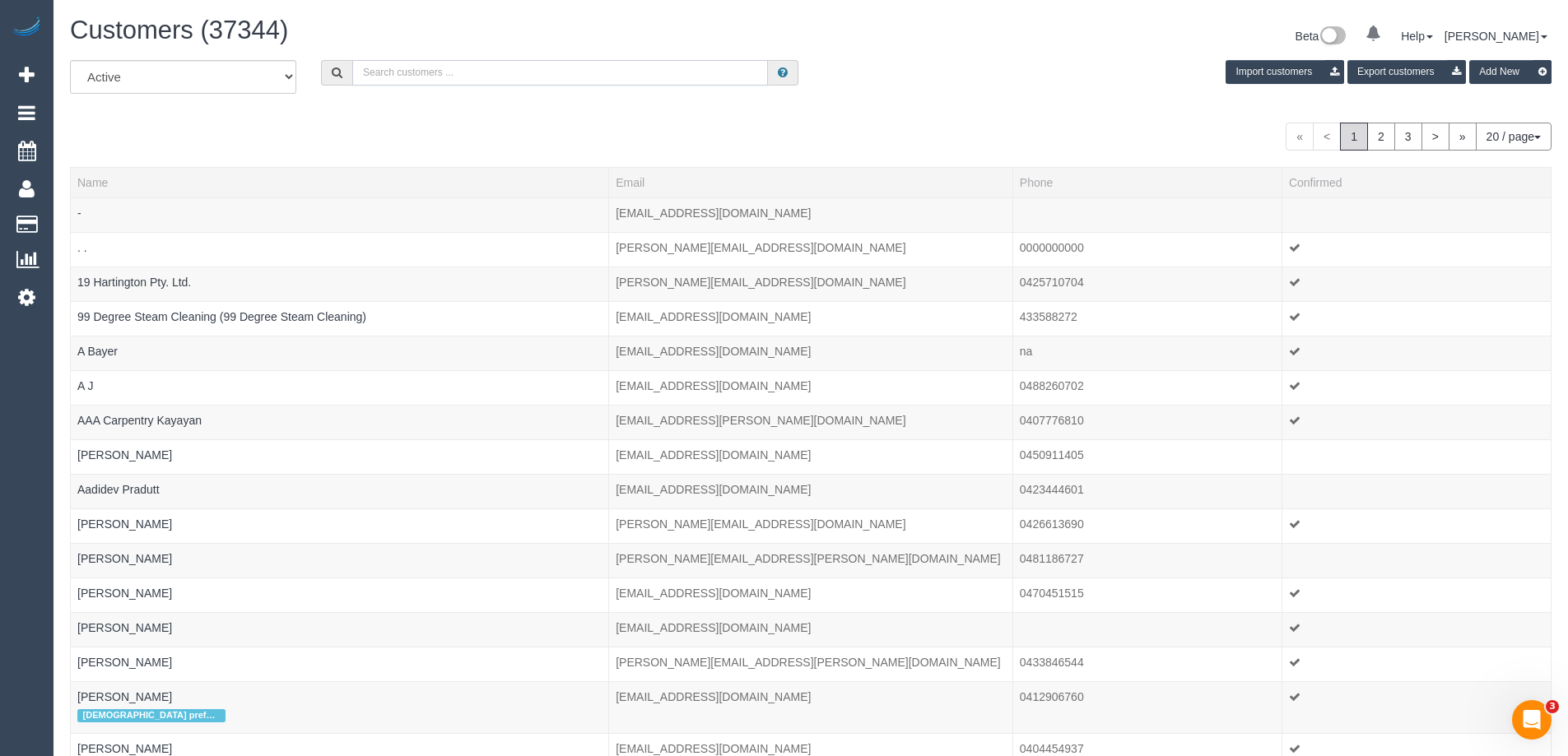
paste input "Sahil Shekhar"
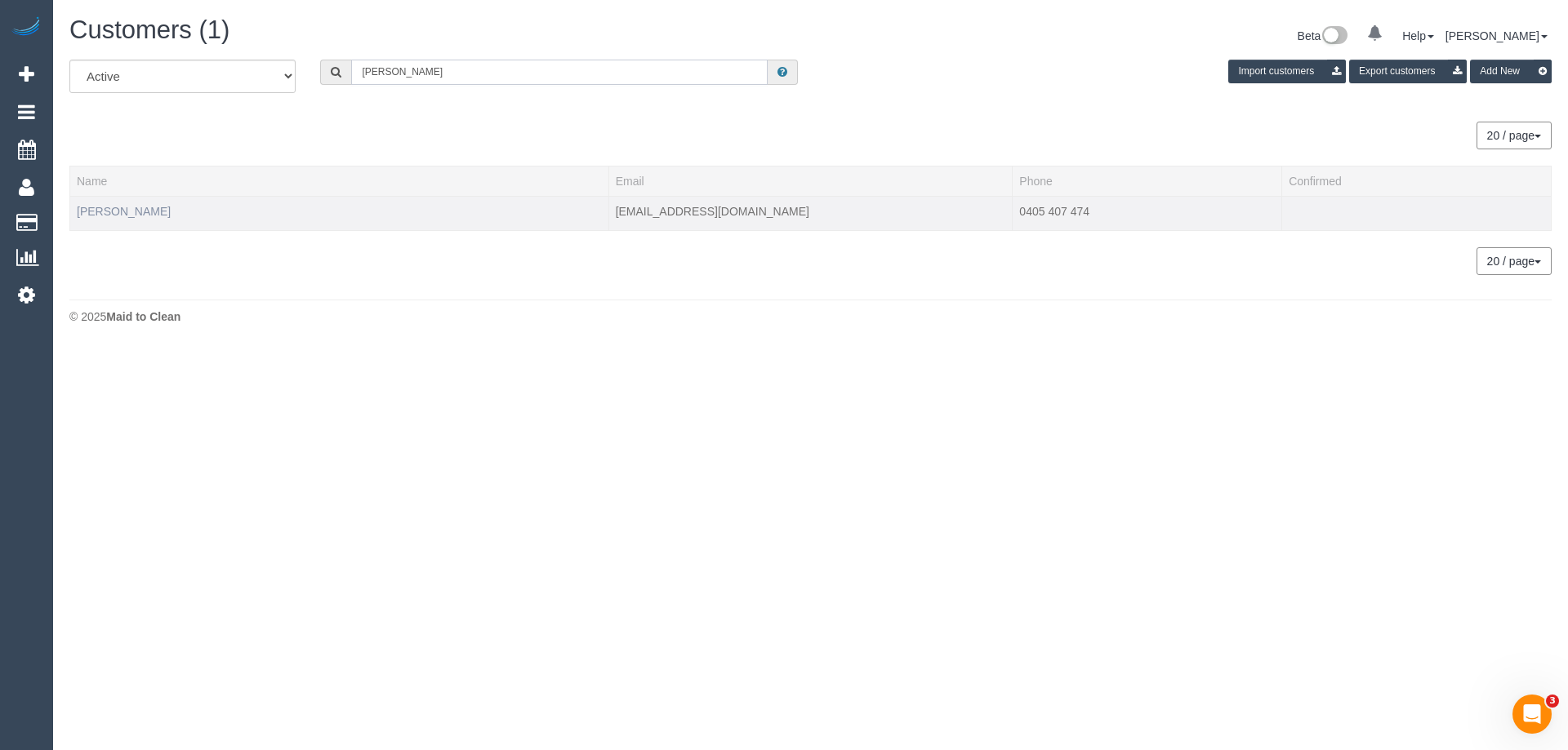
type input "Sahil Shekhar"
click at [144, 214] on link "Sahil Shekhar" at bounding box center [124, 211] width 94 height 13
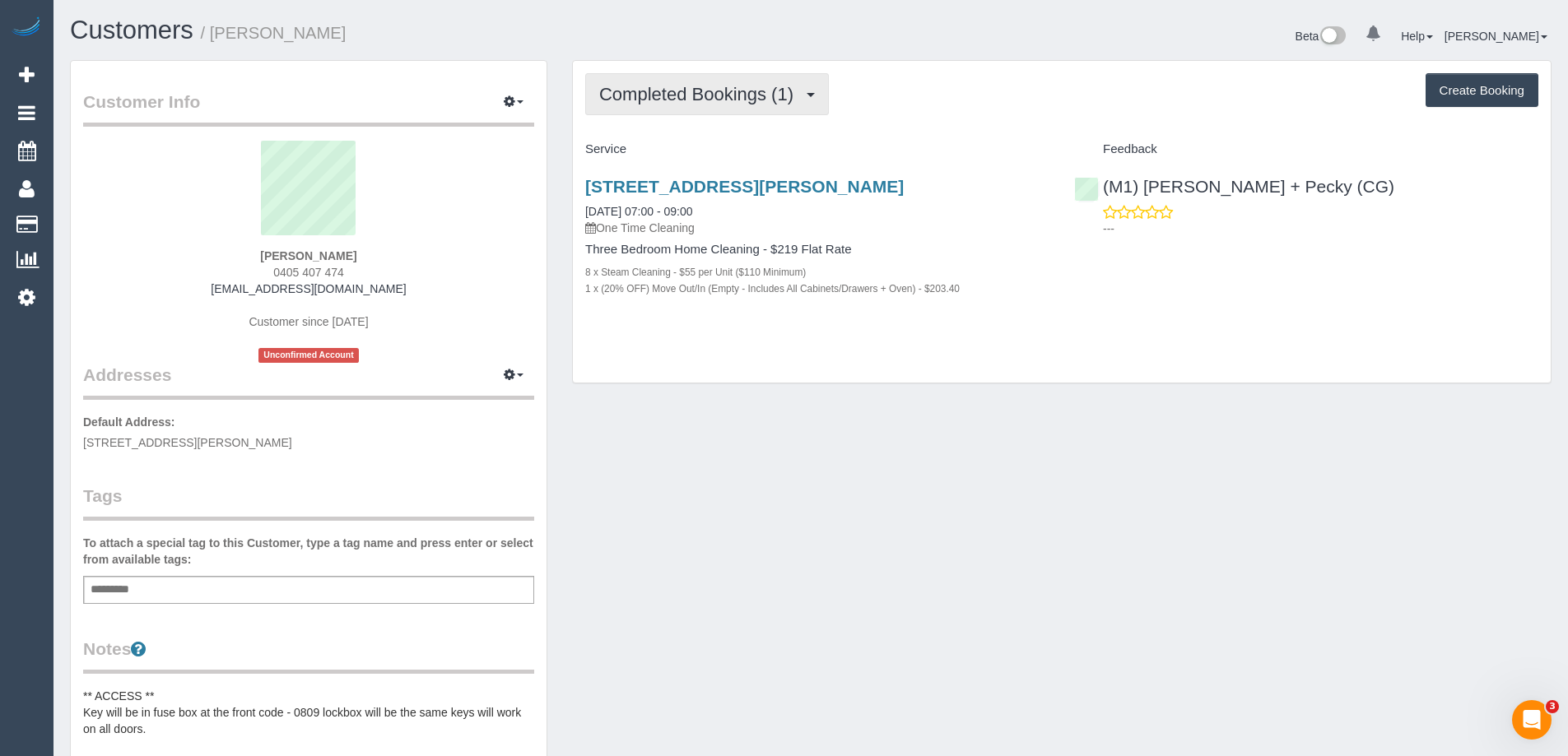
click at [731, 76] on button "Completed Bookings (1)" at bounding box center [707, 93] width 244 height 42
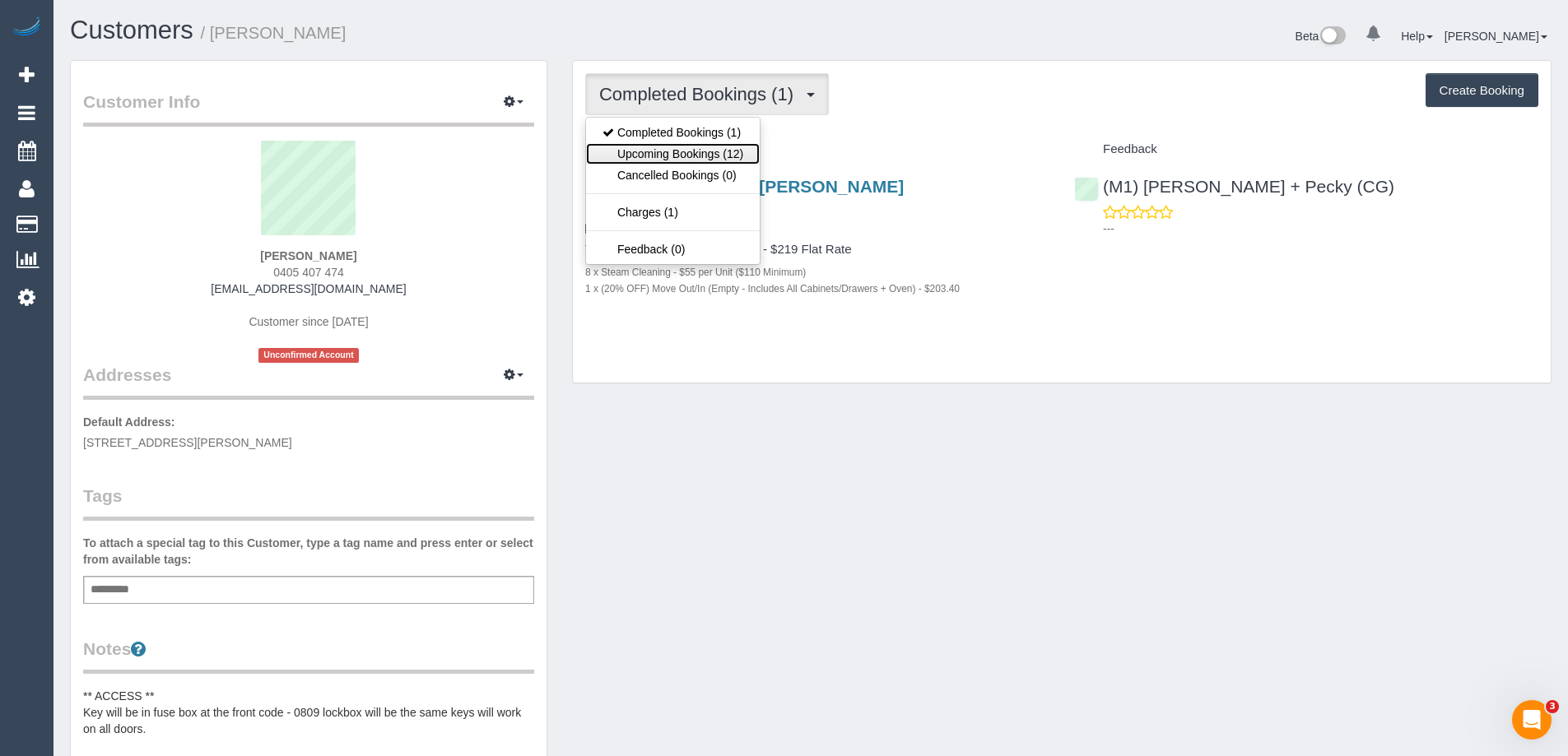
click at [699, 157] on link "Upcoming Bookings (12)" at bounding box center [673, 154] width 174 height 21
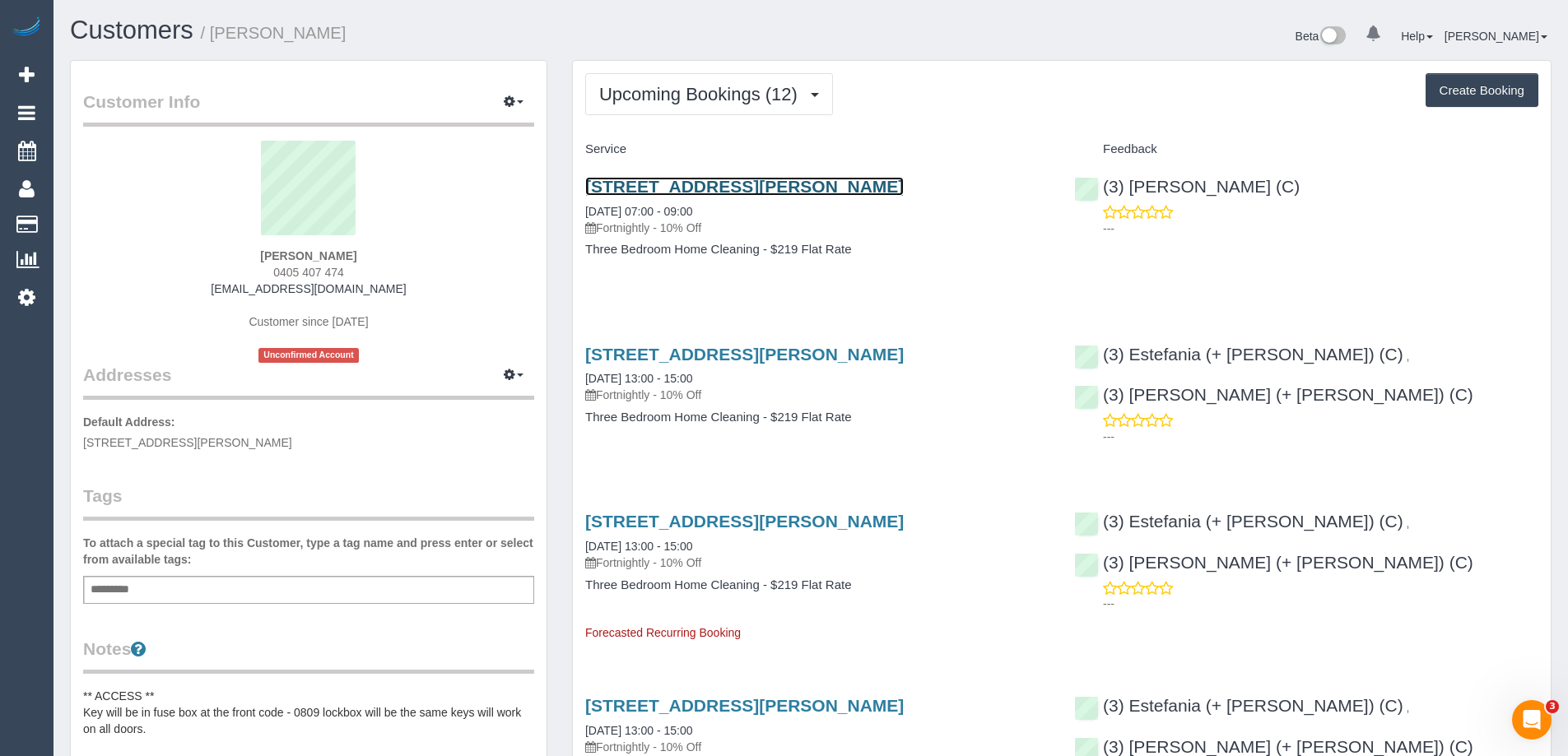
click at [768, 185] on link "121 Edward Street, Brunswick, VIC 3056" at bounding box center [745, 186] width 319 height 19
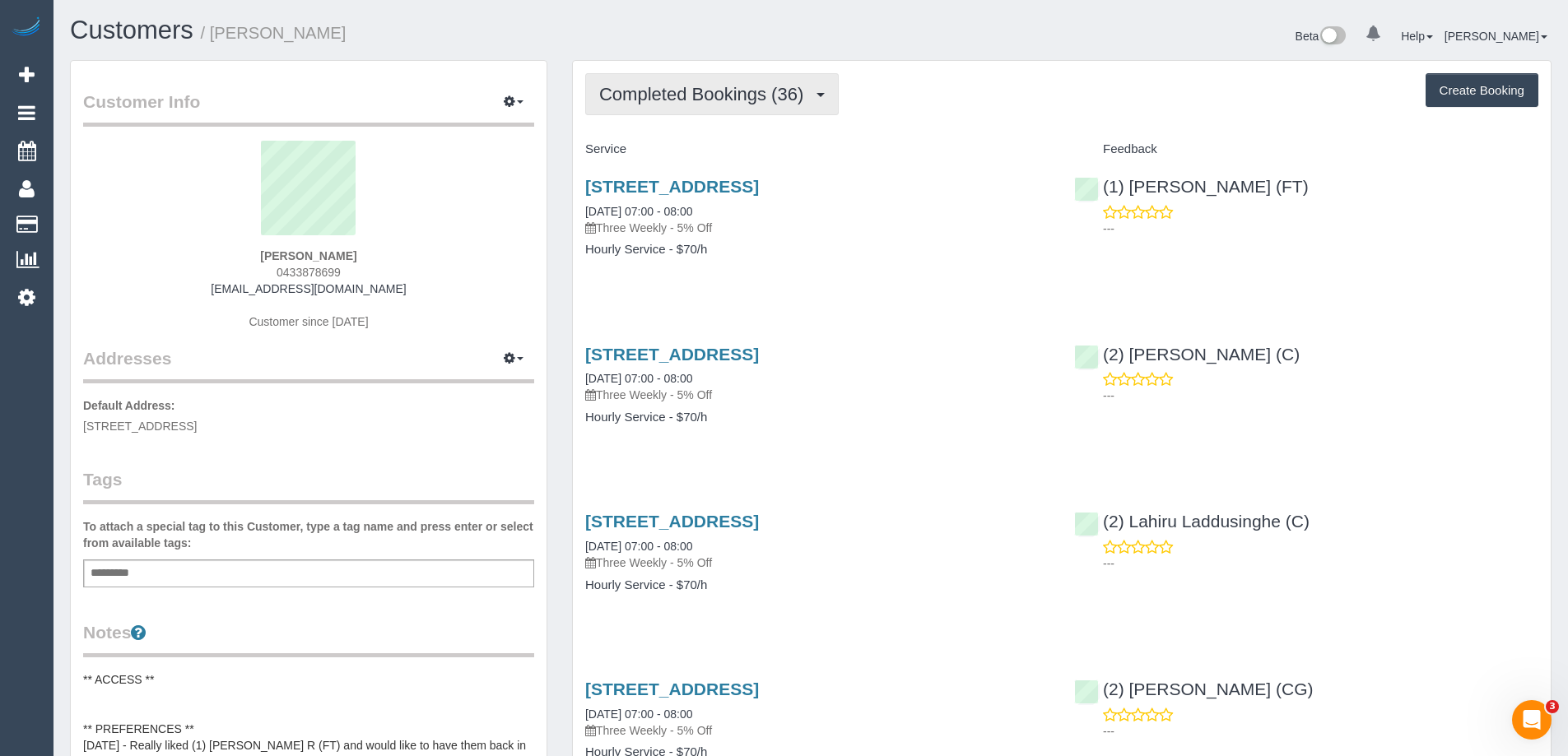
click at [715, 103] on span "Completed Bookings (36)" at bounding box center [705, 93] width 213 height 20
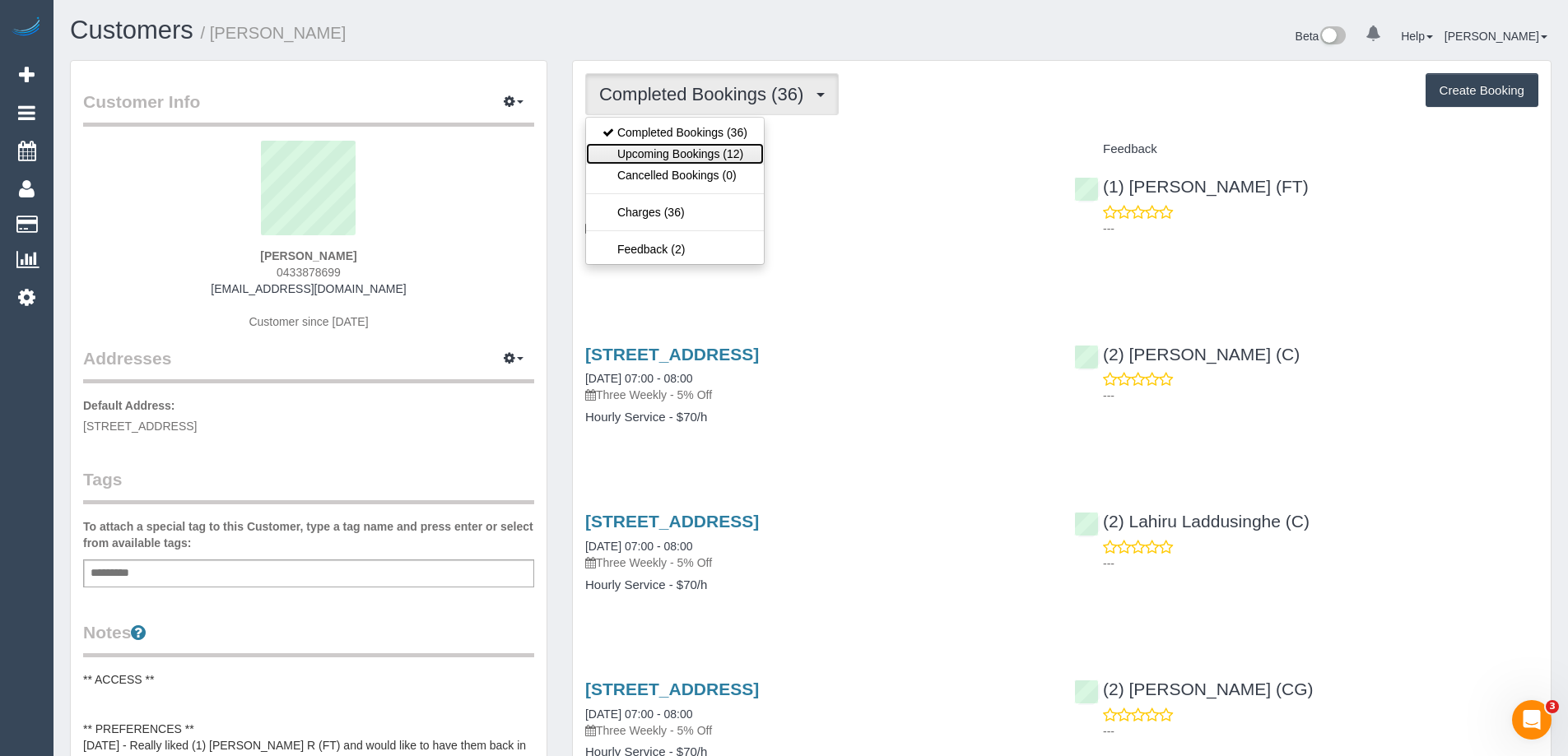
click at [695, 158] on link "Upcoming Bookings (12)" at bounding box center [675, 154] width 178 height 21
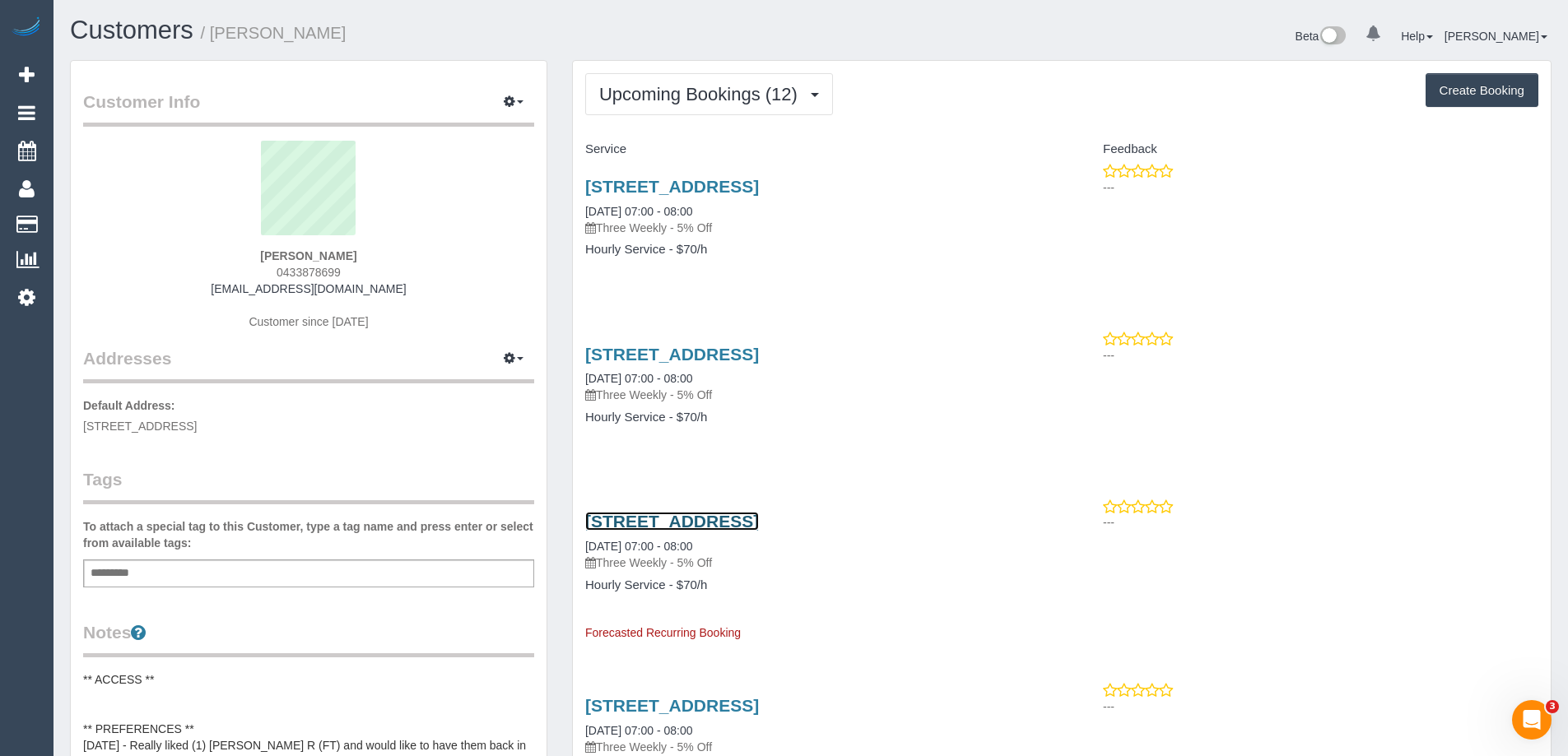
click at [690, 525] on link "[STREET_ADDRESS]" at bounding box center [672, 520] width 174 height 19
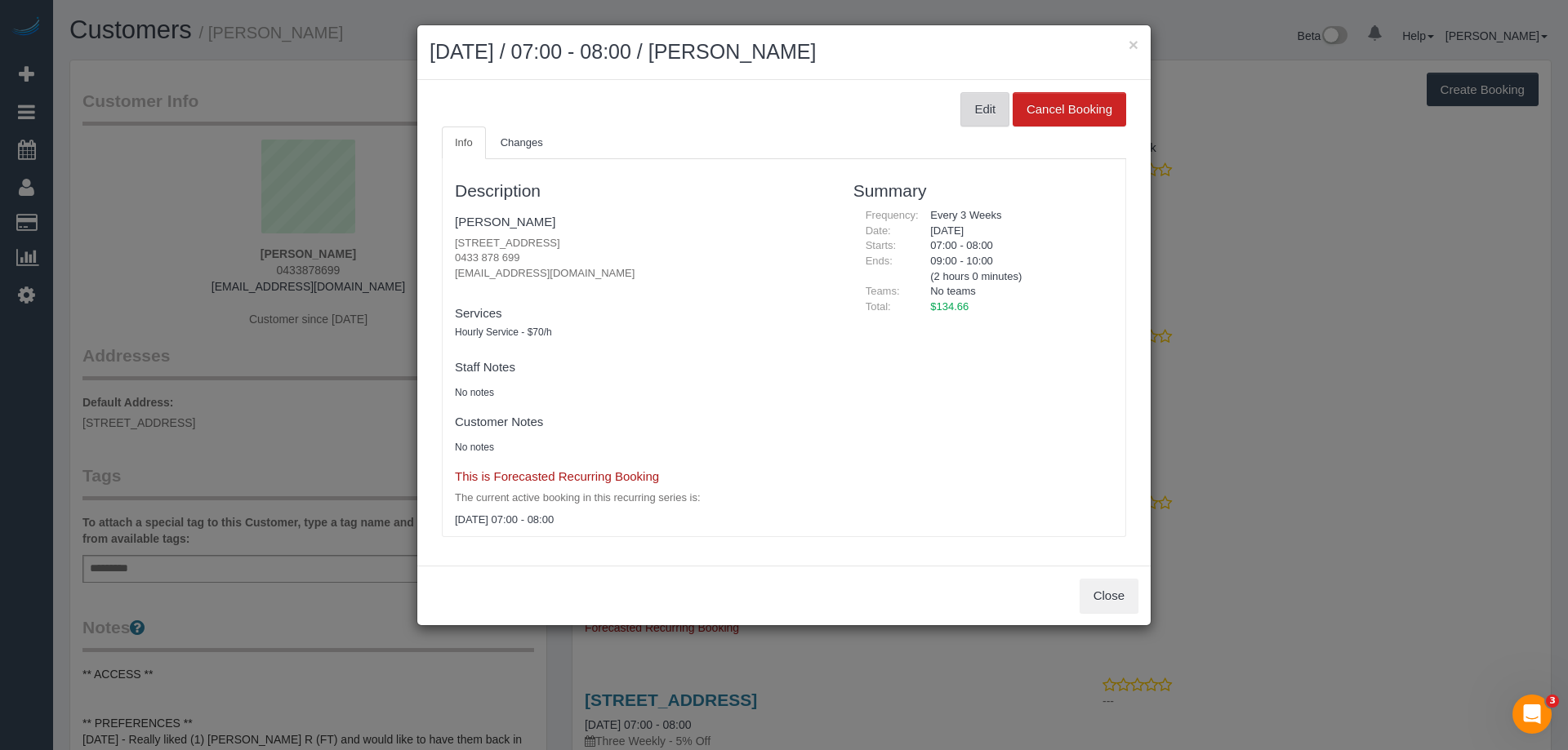
click at [982, 110] on button "Edit" at bounding box center [985, 109] width 49 height 34
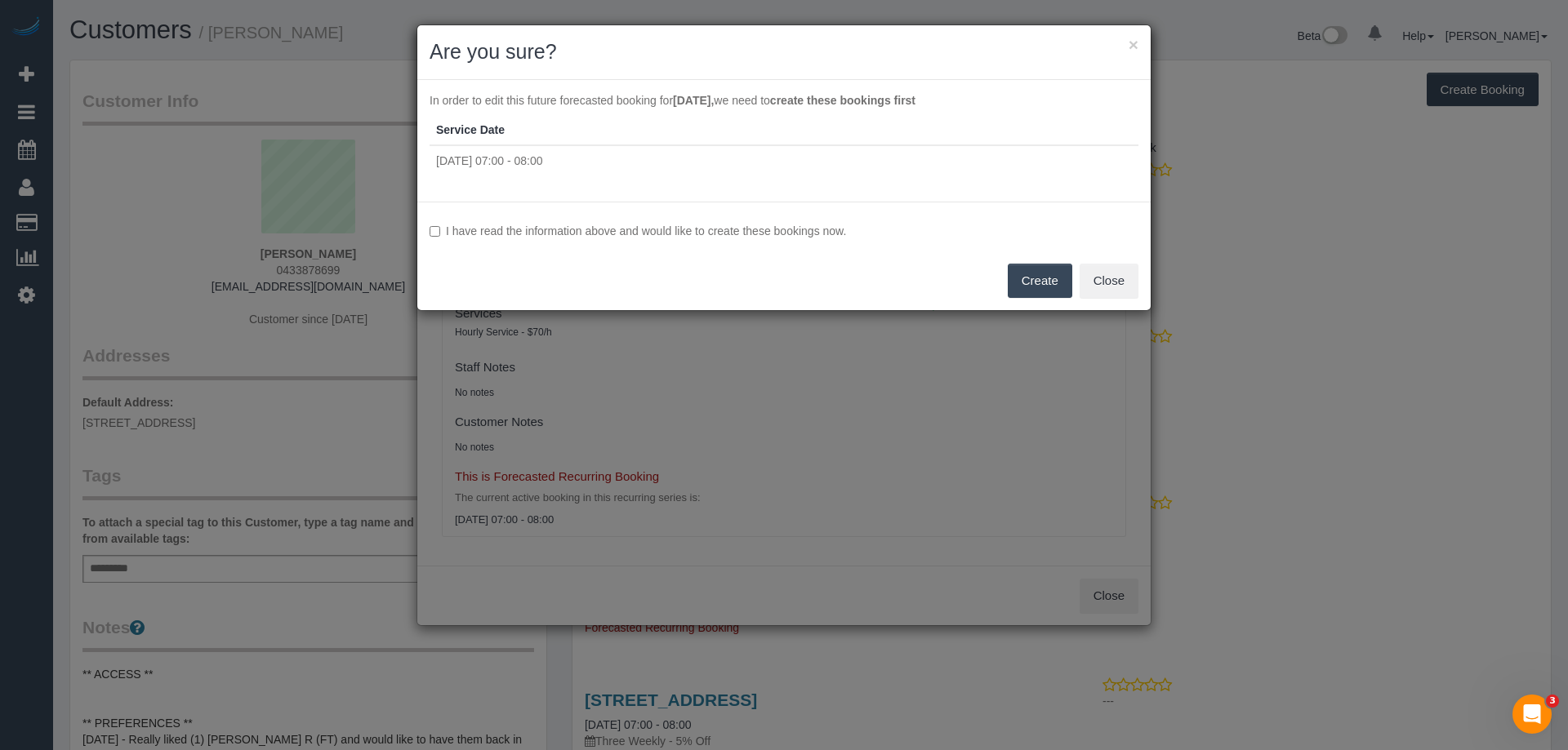
click at [1026, 278] on button "Create" at bounding box center [1040, 281] width 64 height 34
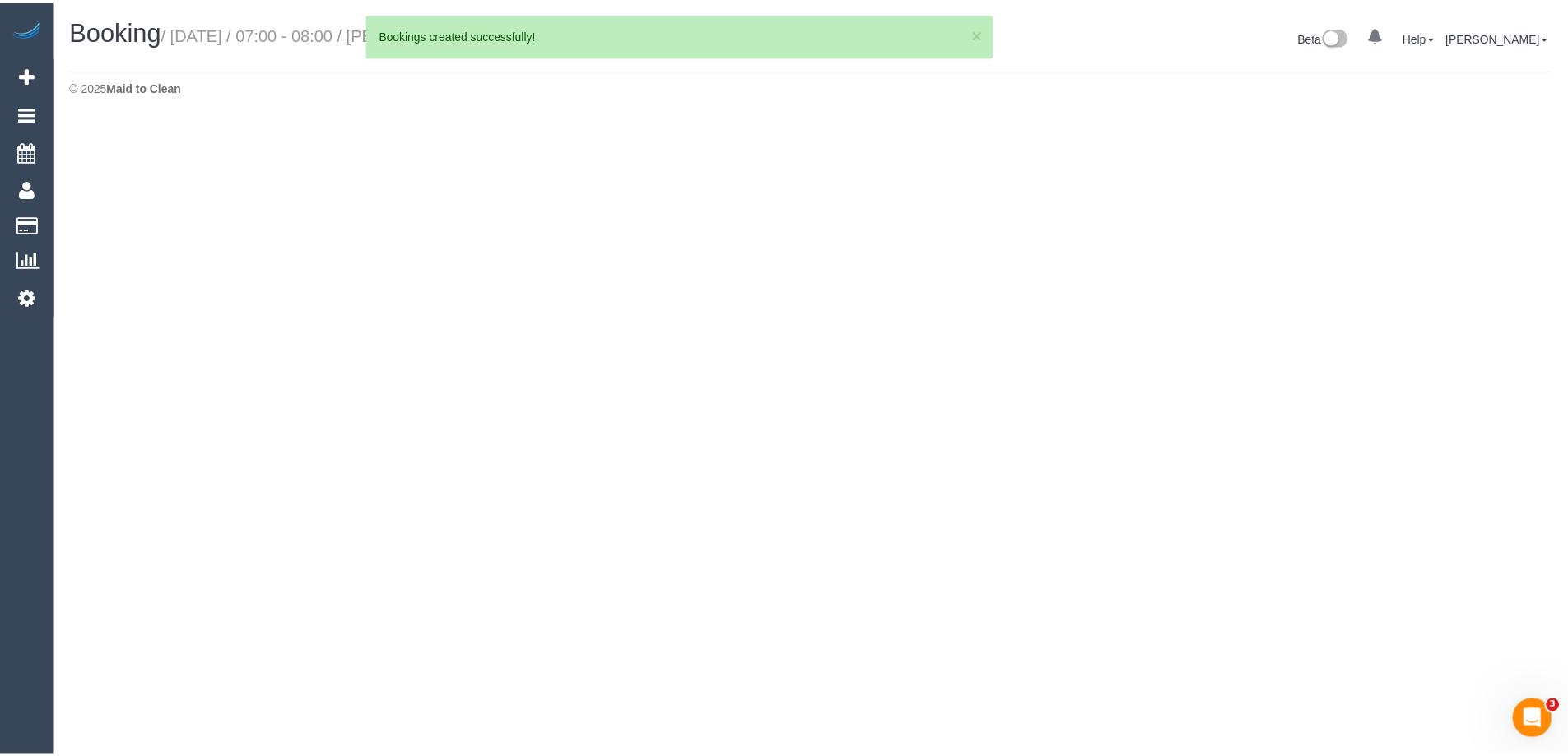
select select "VIC"
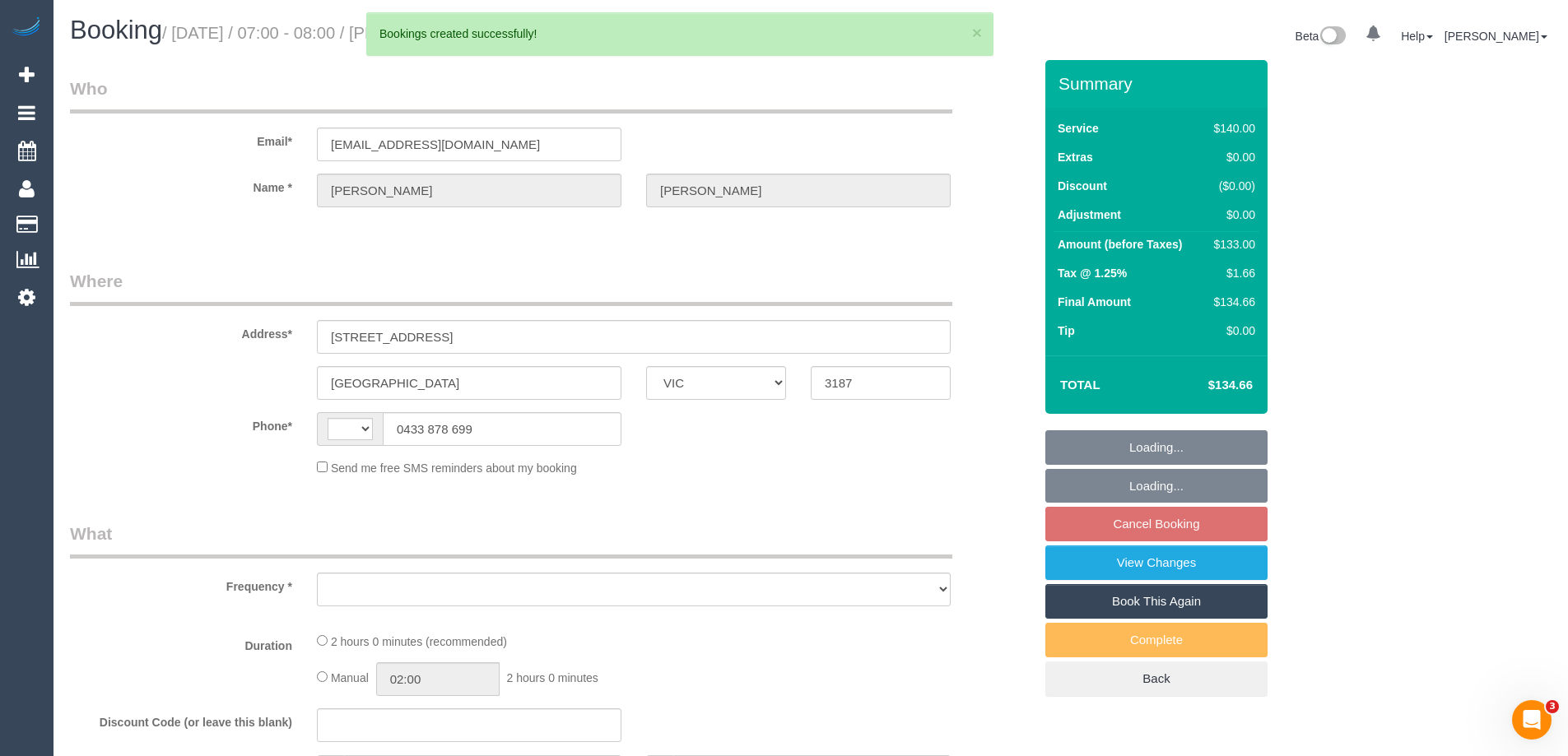
select select "string:AU"
select select "object:2031"
select select "string:stripe-pm_1Nhmke2GScqysDRVHxOxJaGC"
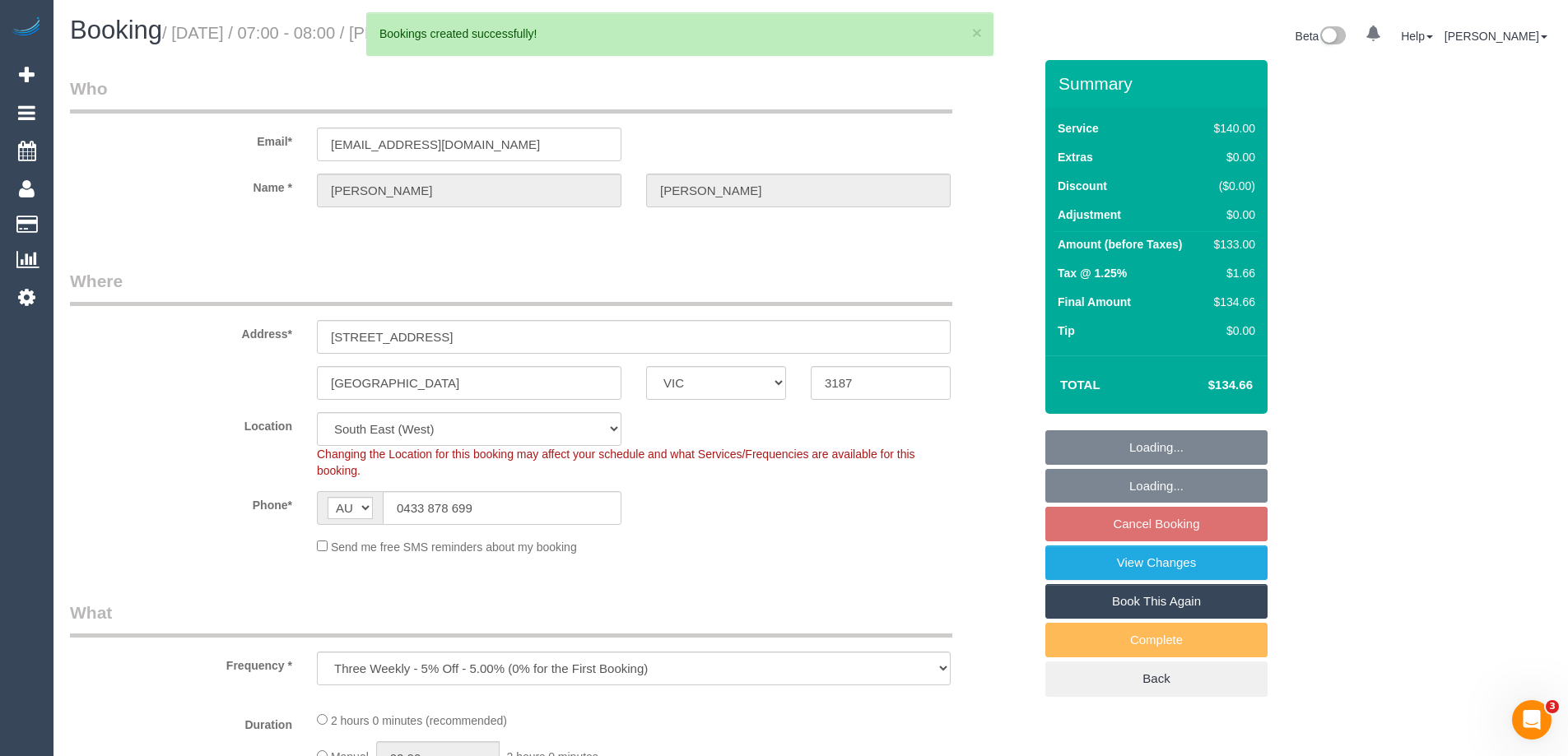
select select "object:2038"
select select "number:27"
select select "number:14"
select select "number:19"
select select "number:23"
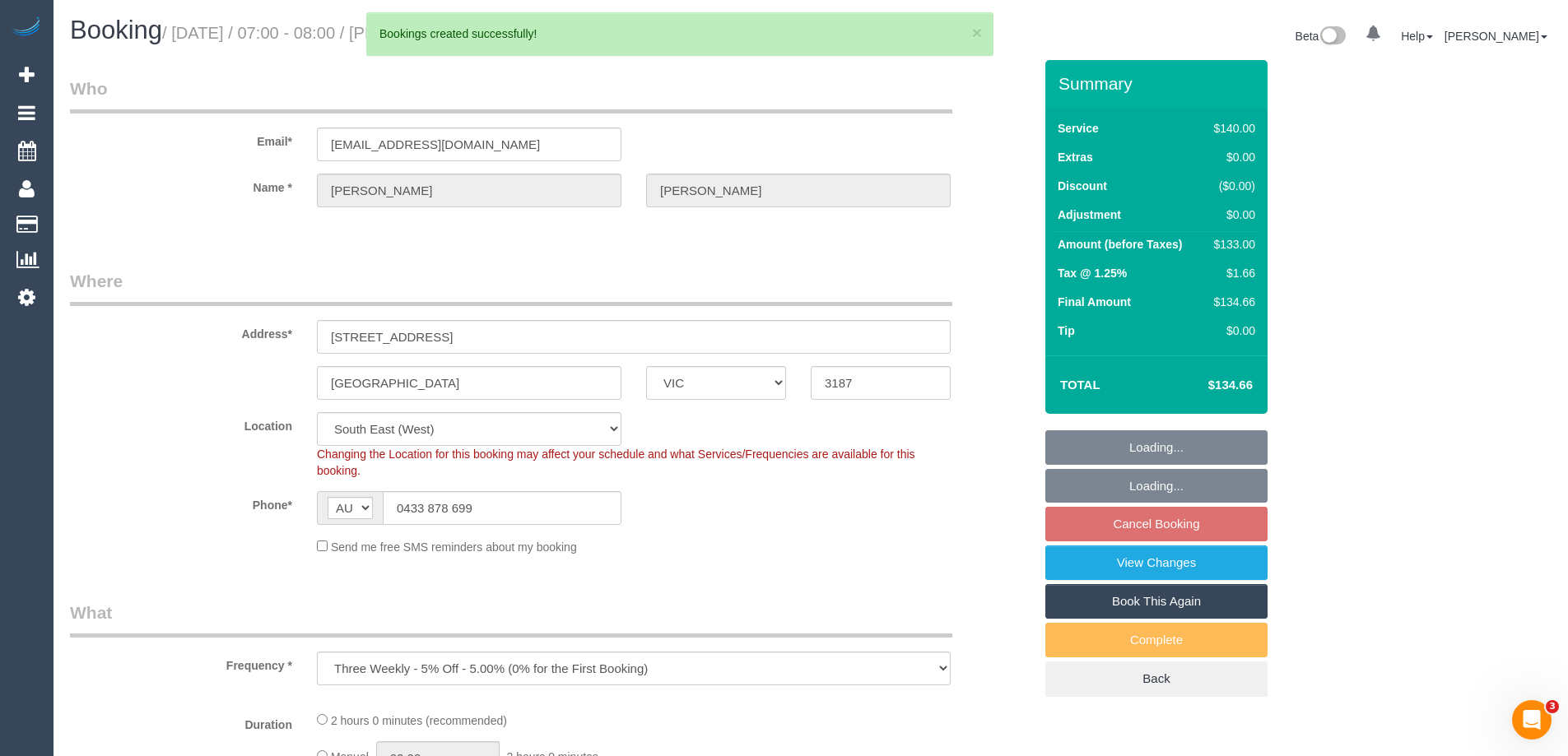
select select "number:12"
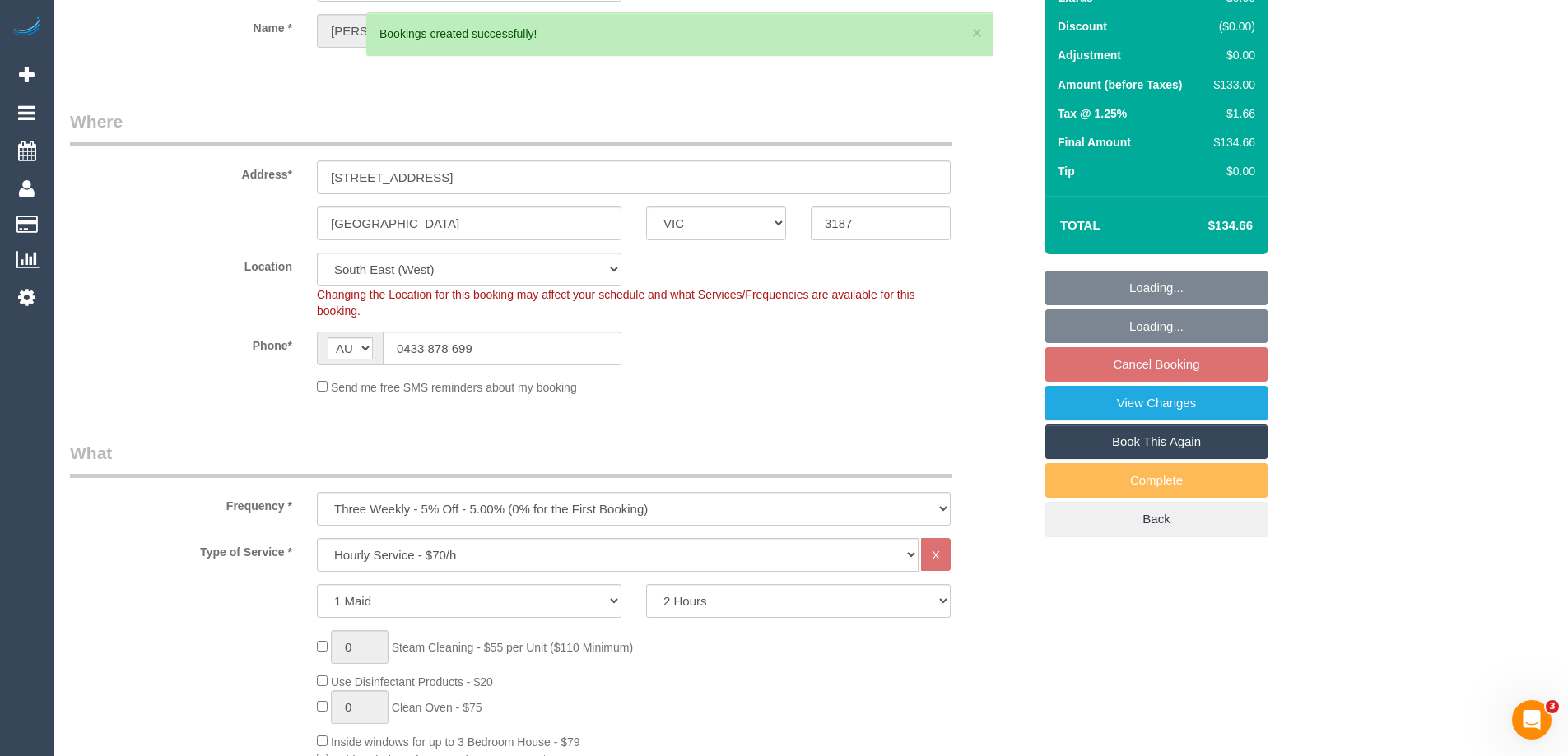
select select "spot1"
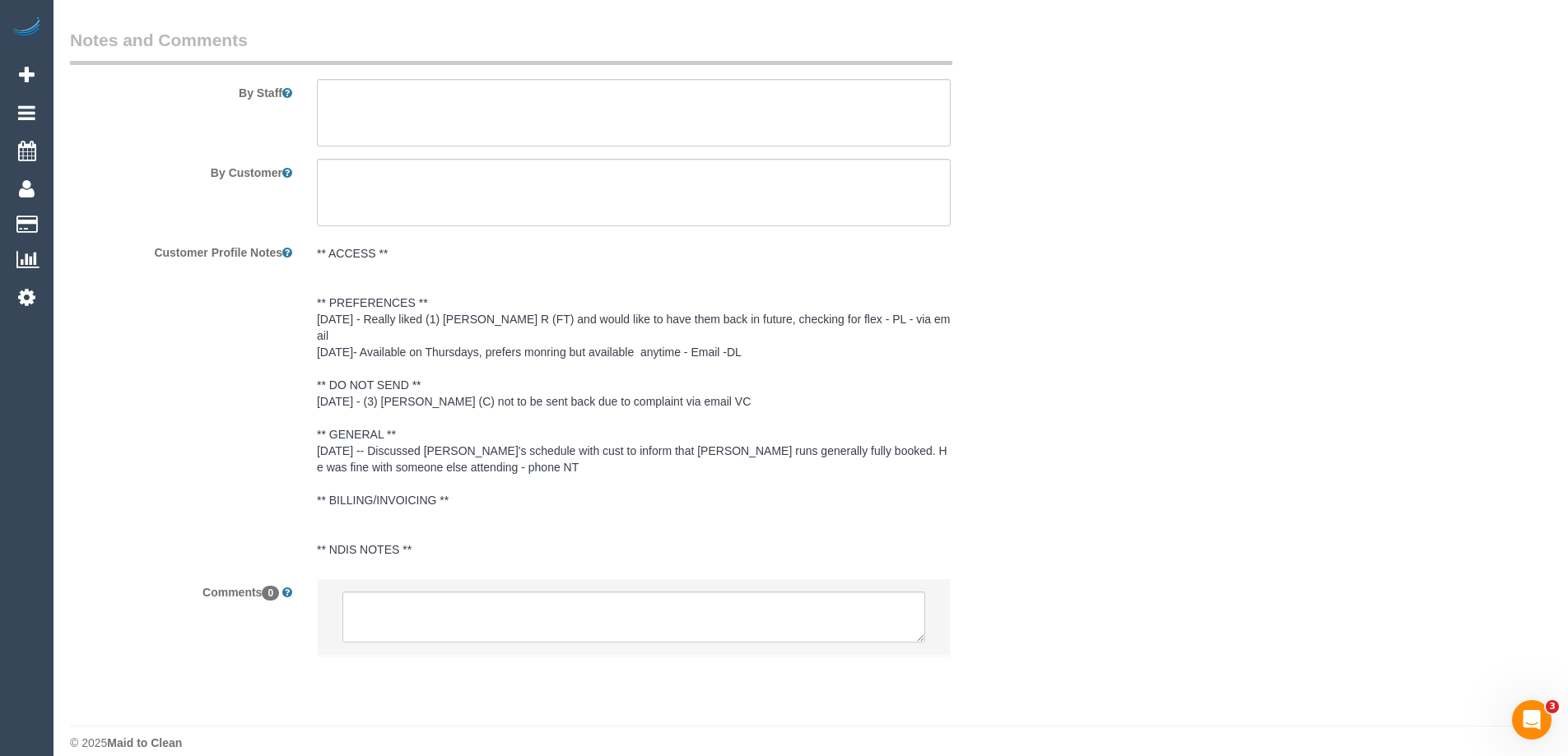
scroll to position [2648, 0]
click at [390, 609] on textarea at bounding box center [634, 614] width 583 height 51
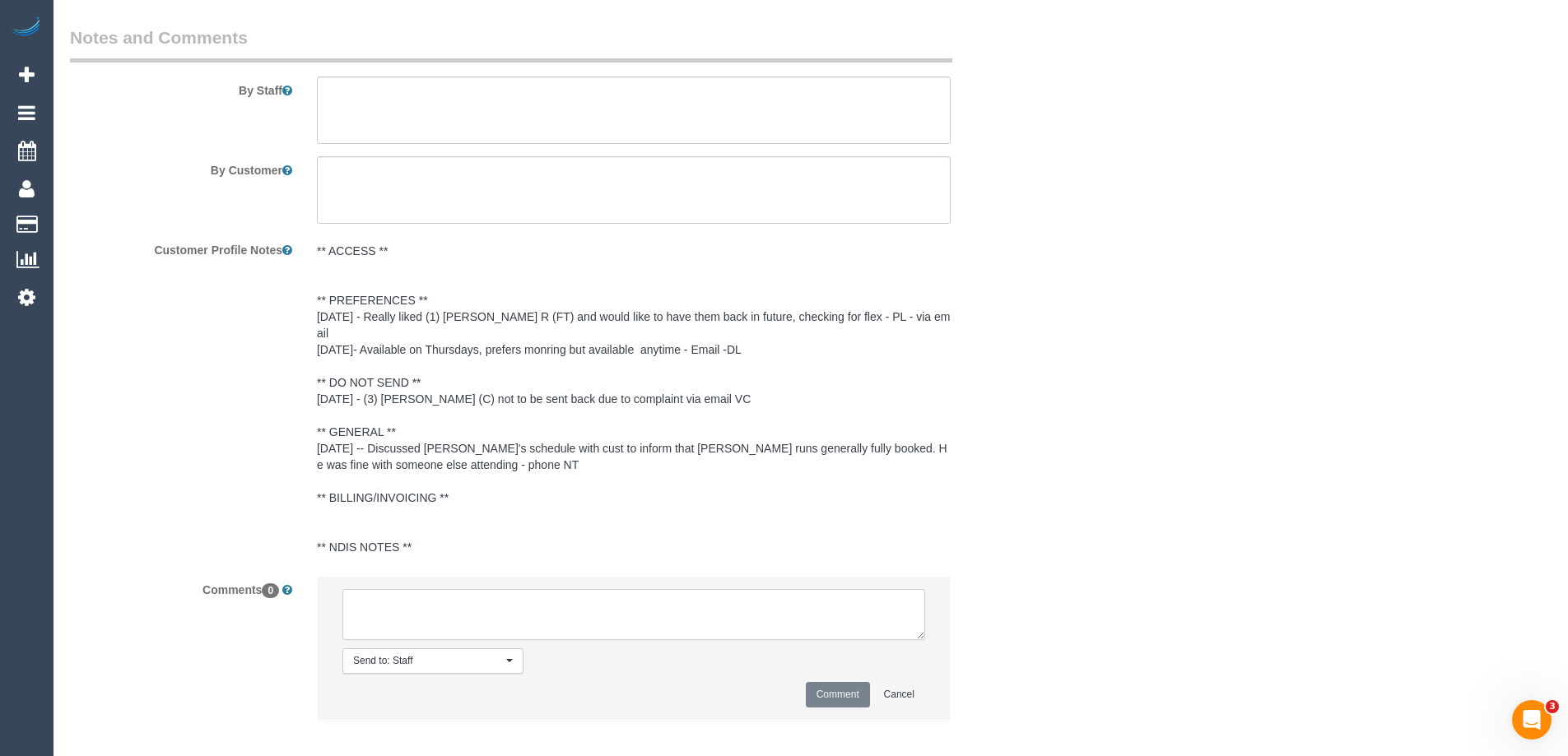
paste textarea "Customer Request: Reschedule from [DATE] to [DATE] Flexibility: [DATE] 7-8am Cl…"
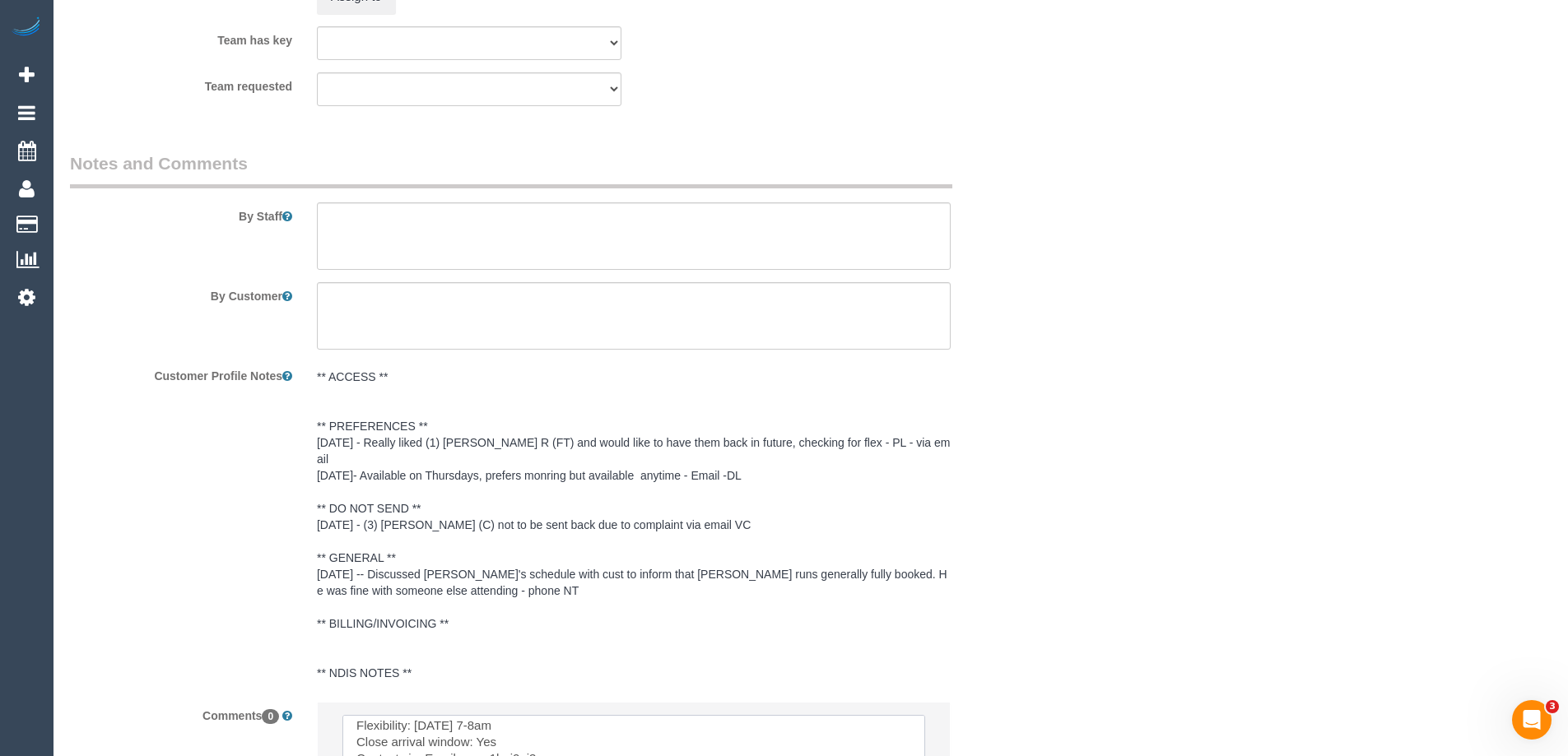
scroll to position [2715, 0]
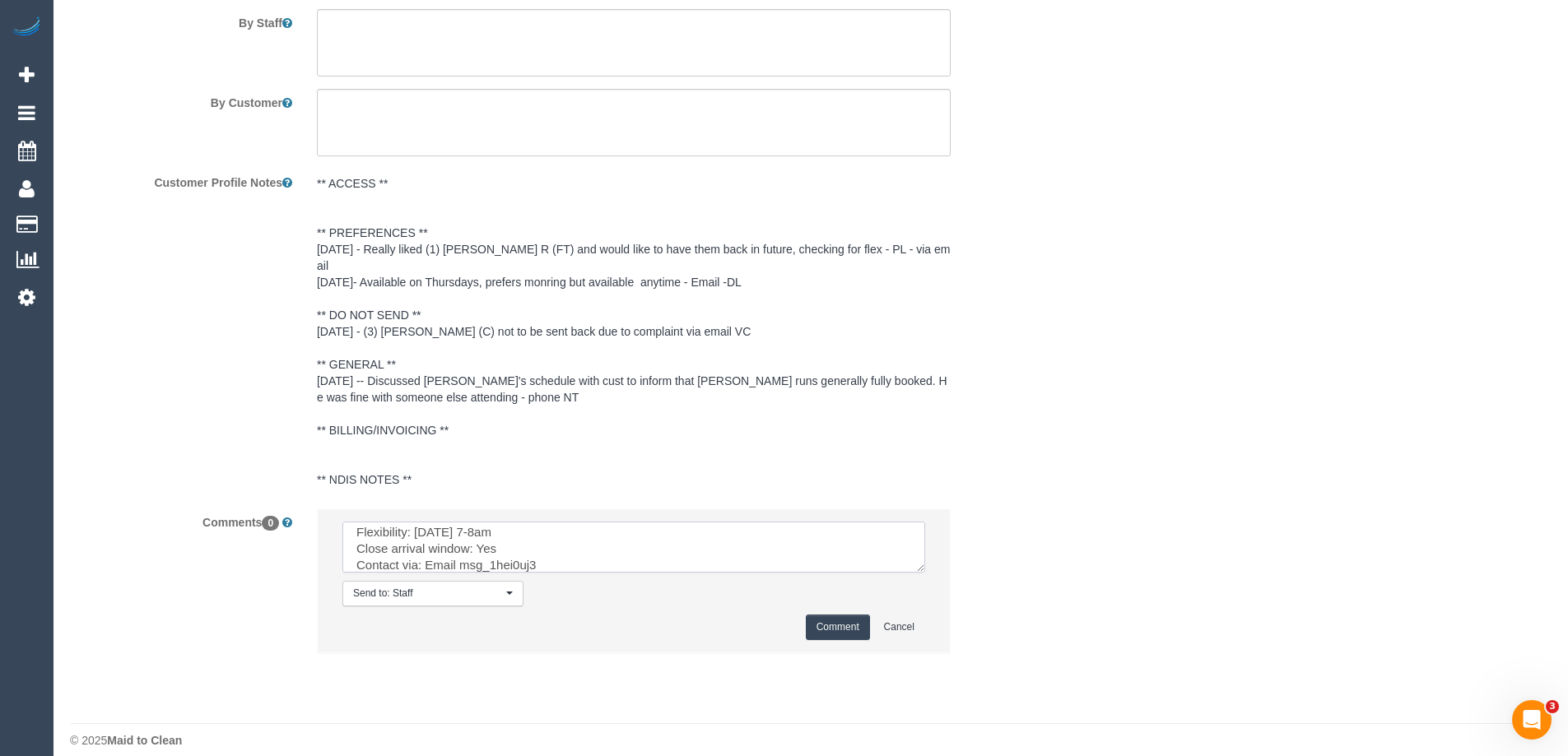
type textarea "Customer Request: Reschedule from [DATE] to [DATE] Flexibility: [DATE] 7-8am Cl…"
click at [828, 615] on button "Comment" at bounding box center [838, 627] width 64 height 26
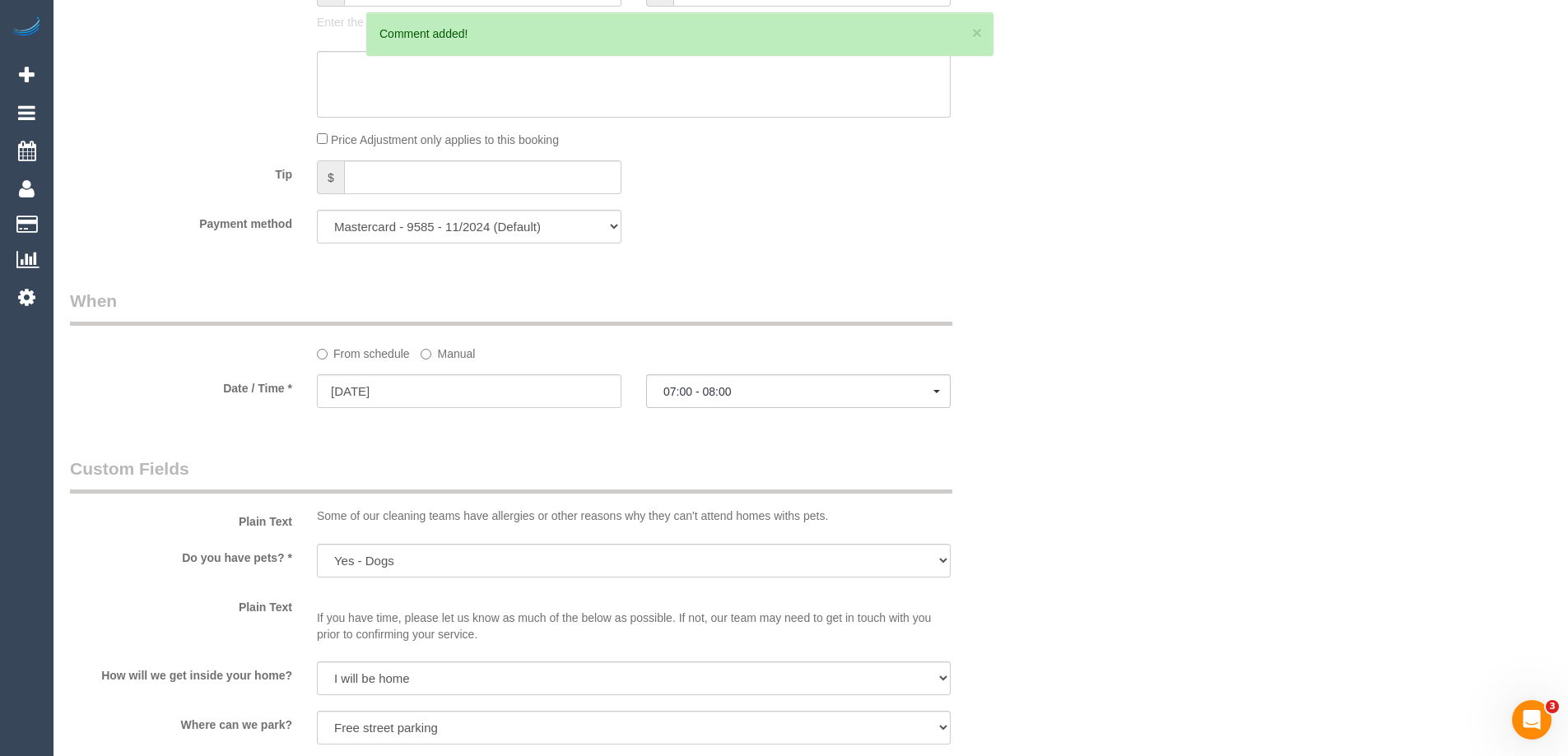
scroll to position [1399, 0]
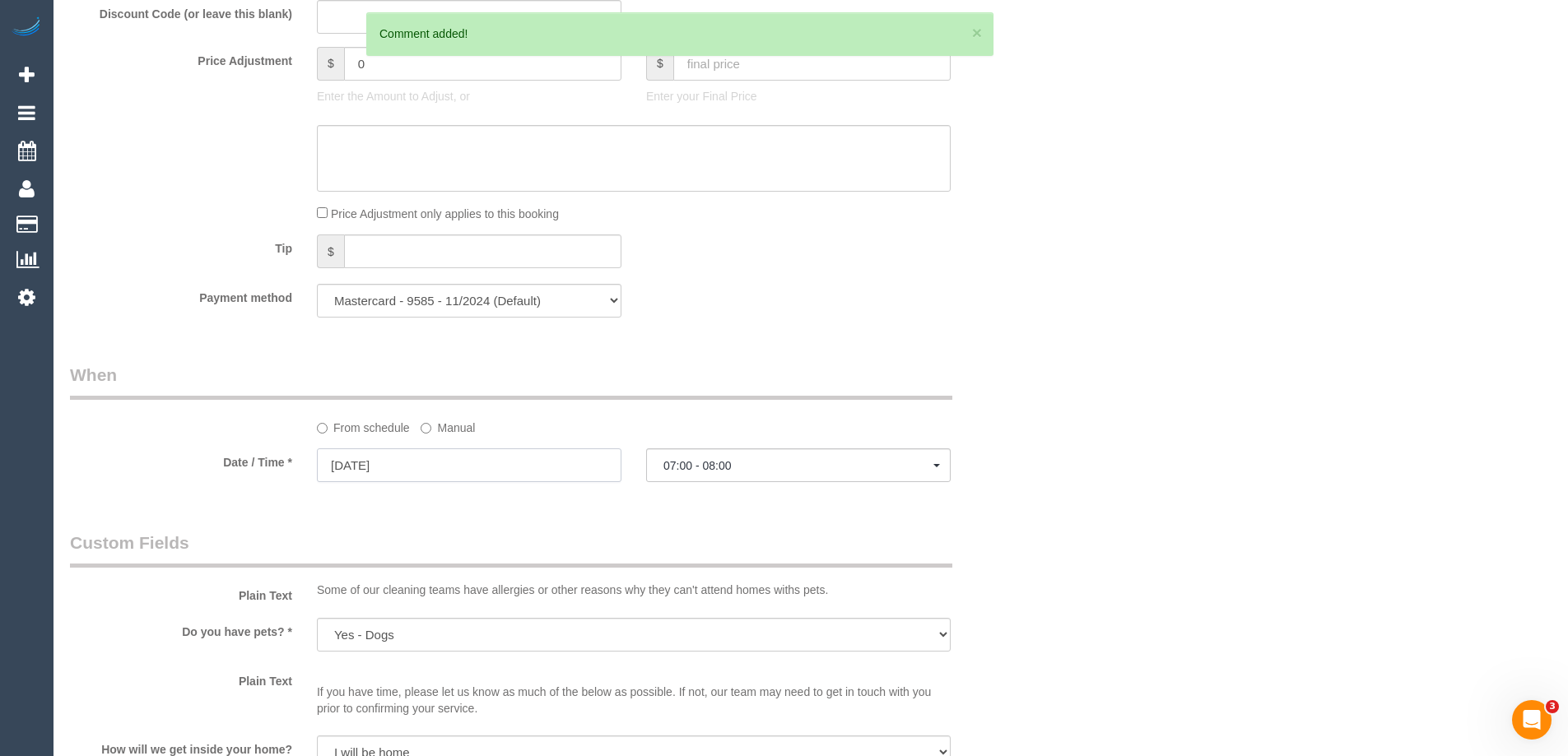
click at [337, 461] on input "[DATE]" at bounding box center [469, 465] width 304 height 34
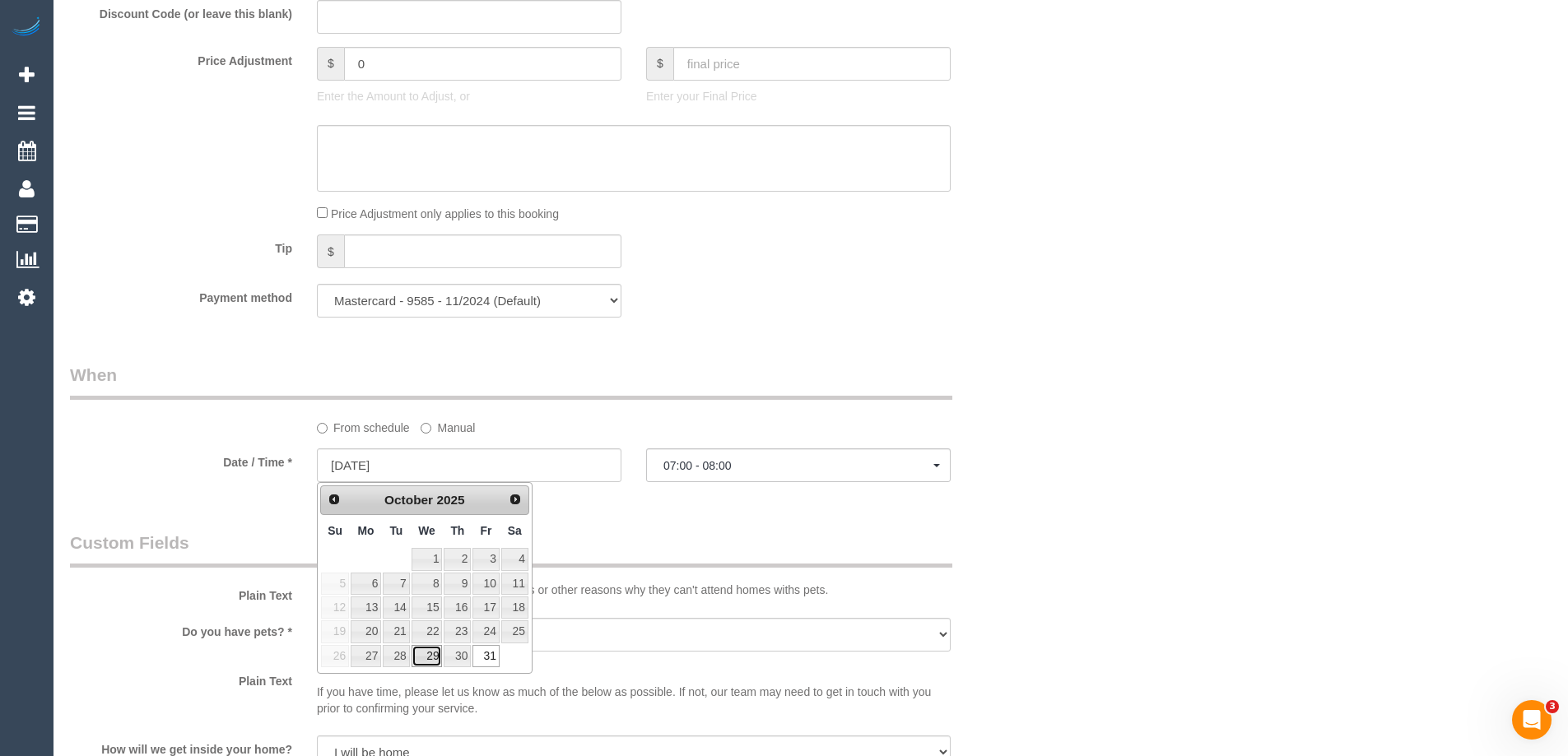
click at [440, 658] on link "29" at bounding box center [427, 655] width 31 height 22
type input "[DATE]"
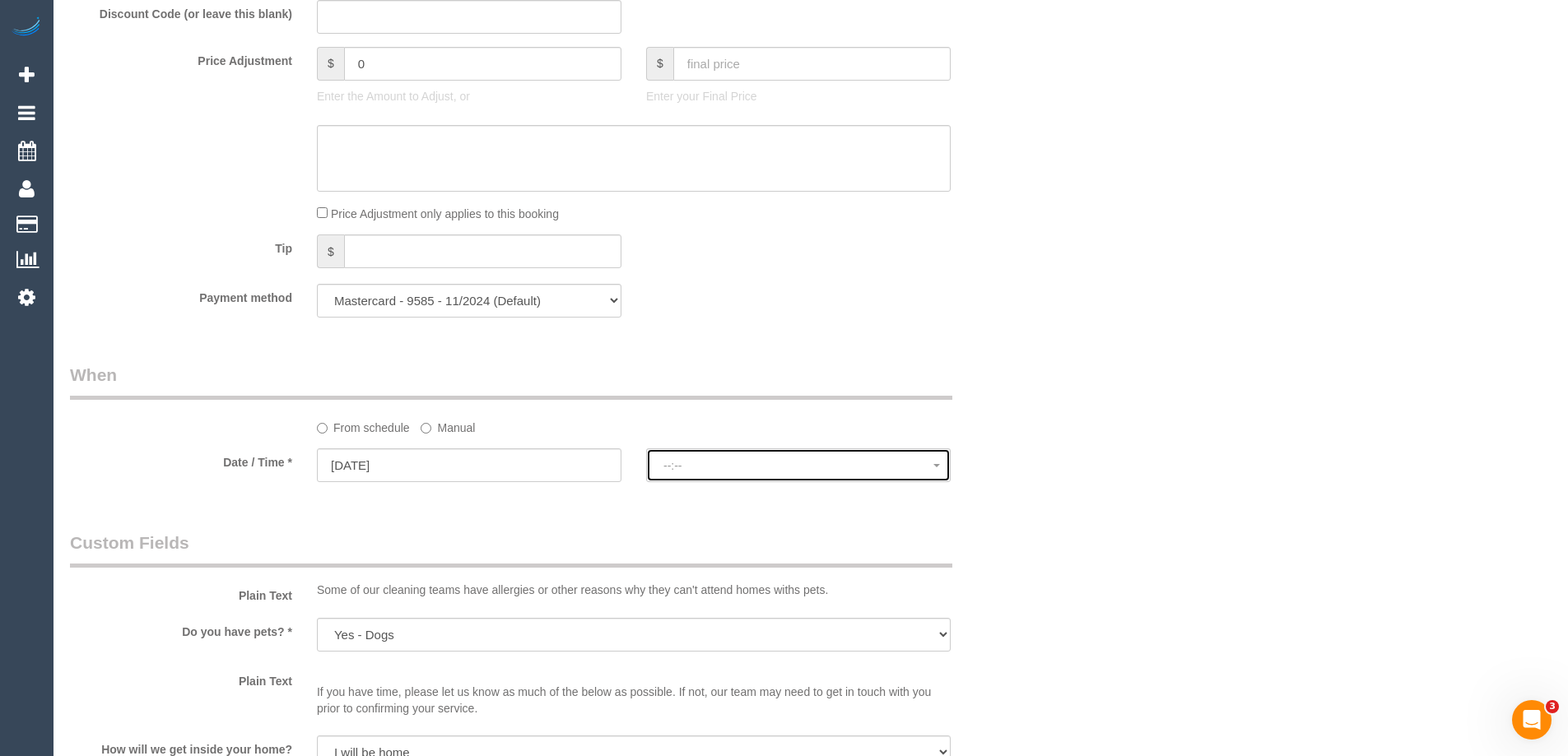
select select "spot18"
click at [715, 467] on span "07:00 - 08:00" at bounding box center [798, 465] width 270 height 13
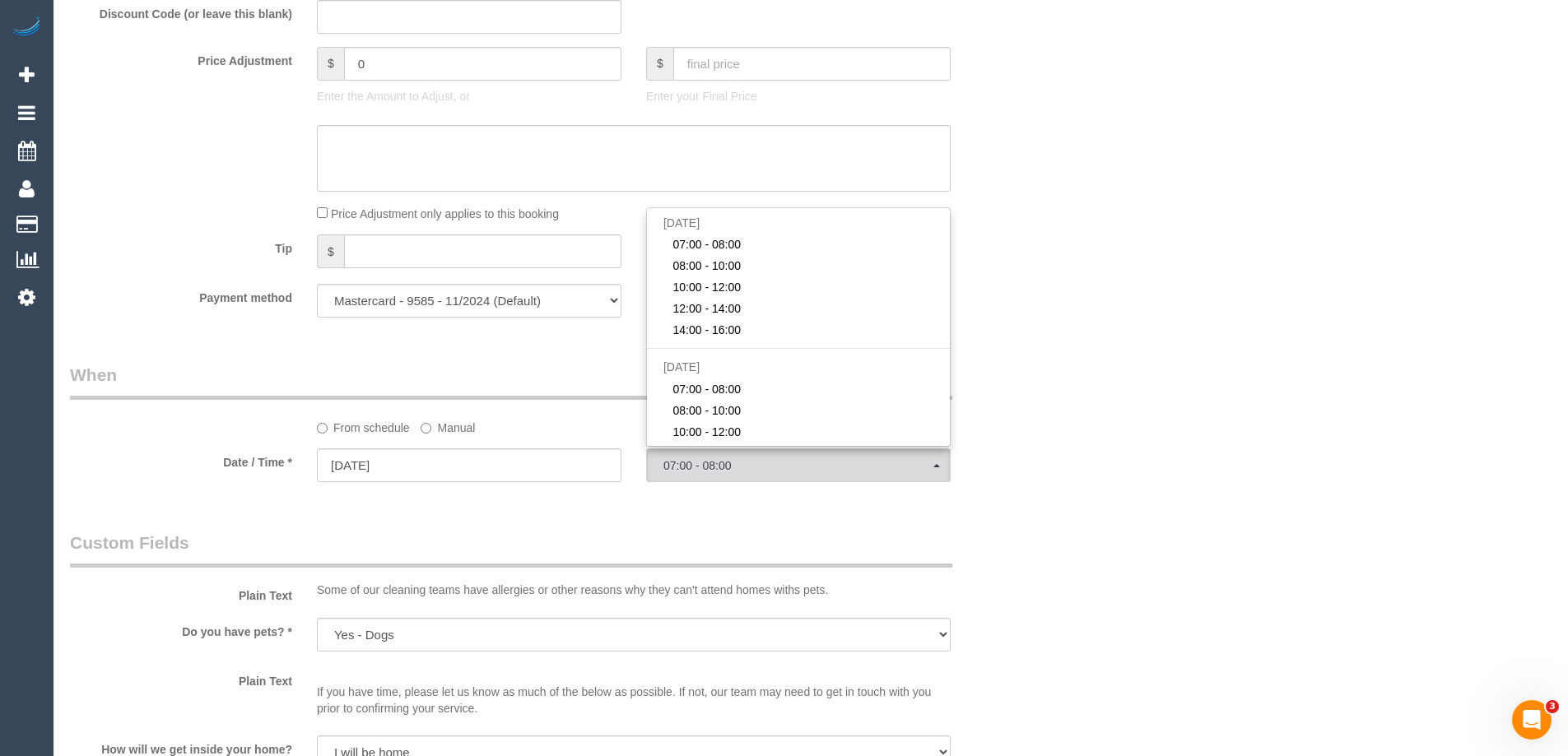
click at [1152, 390] on div "Who Email* [EMAIL_ADDRESS][DOMAIN_NAME] Name * [PERSON_NAME] Where Address* [ST…" at bounding box center [811, 399] width 1482 height 3477
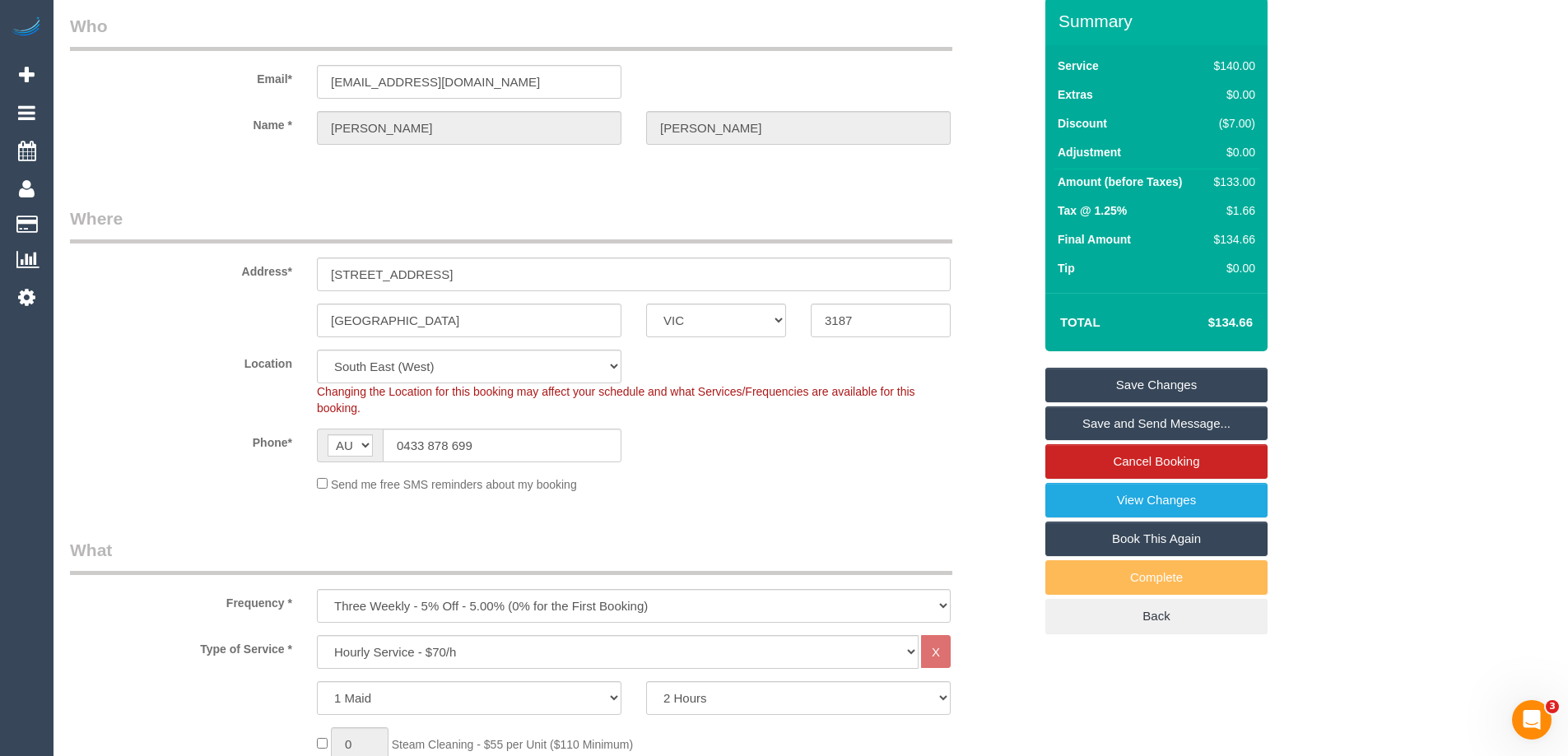
scroll to position [0, 0]
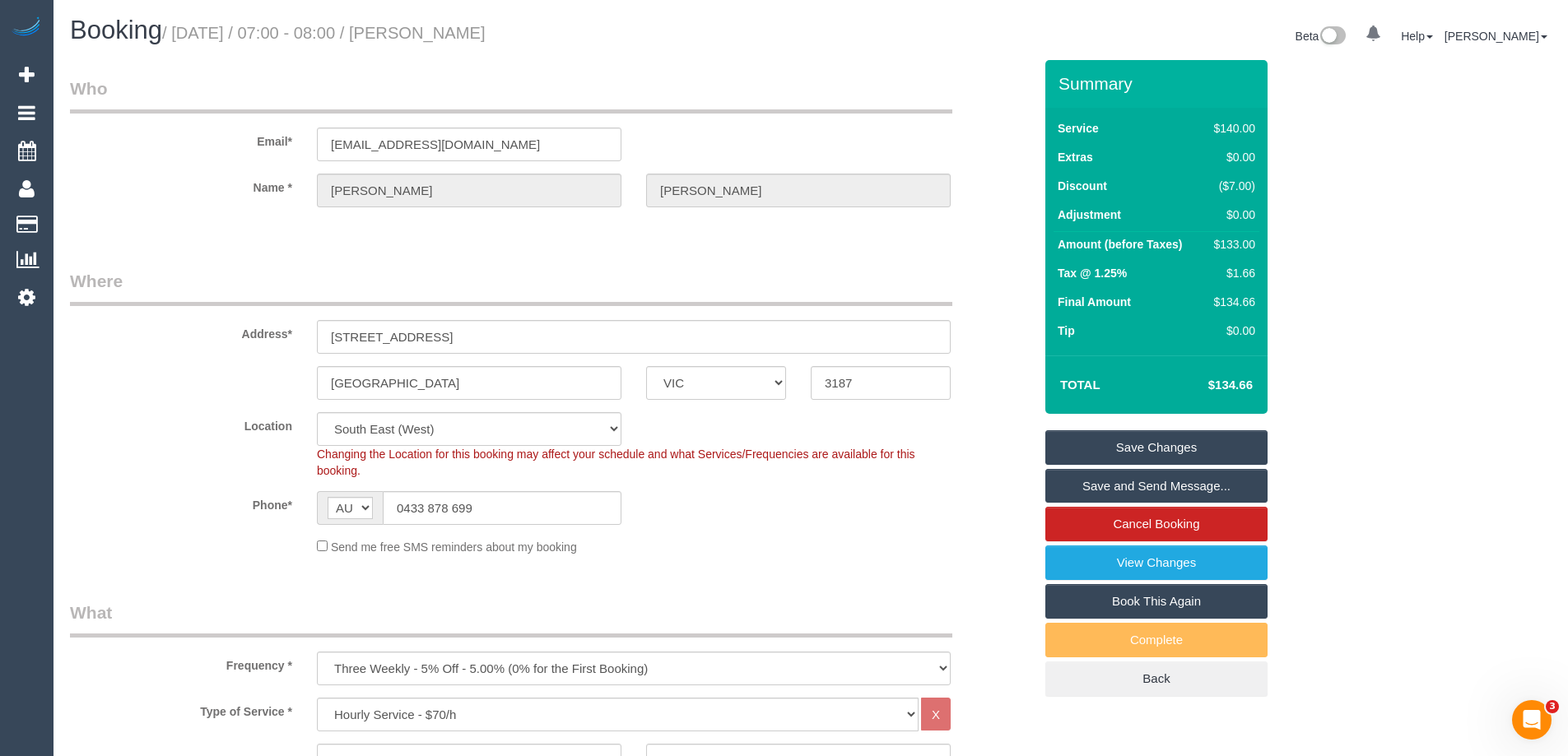
click at [1149, 450] on link "Save Changes" at bounding box center [1157, 447] width 222 height 35
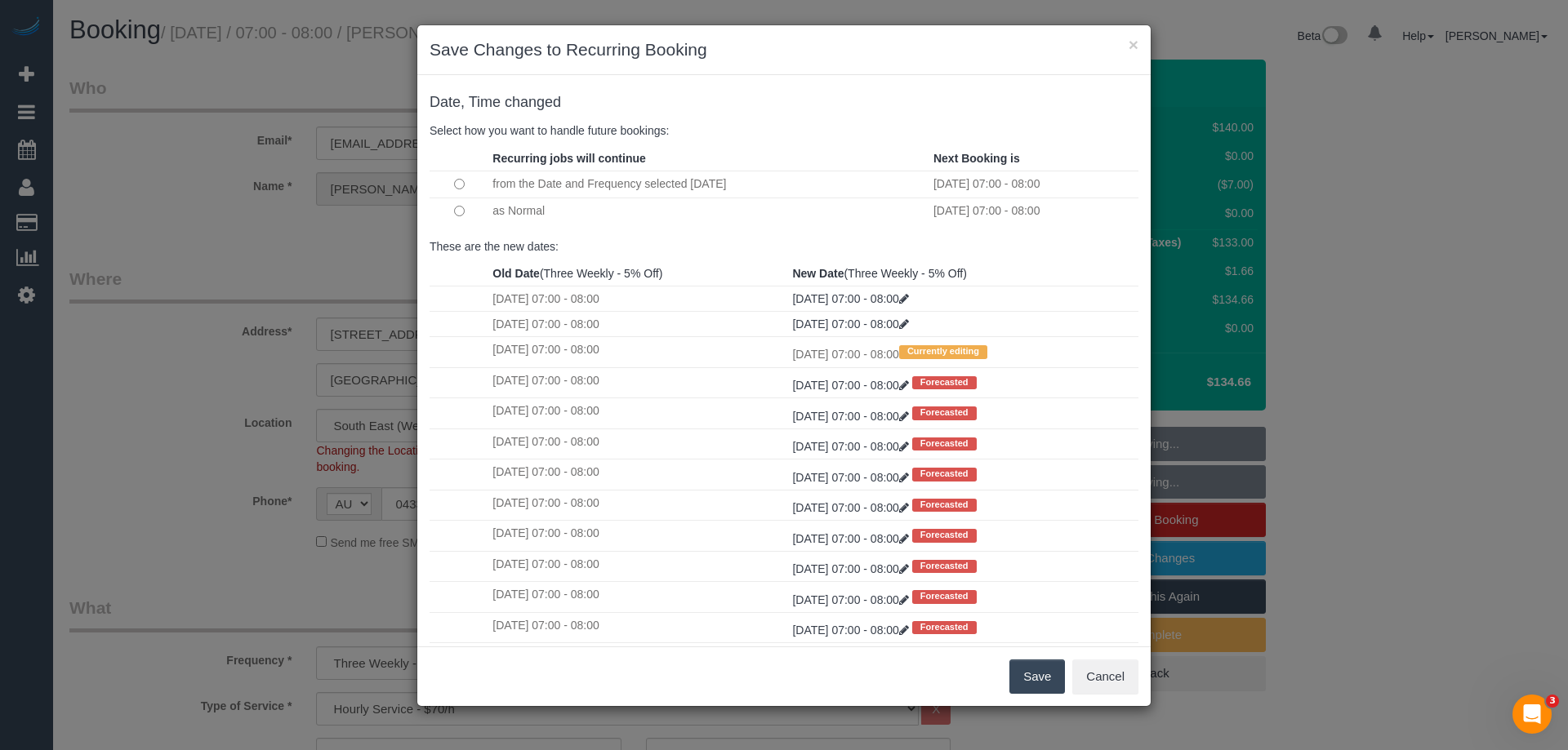
click at [1025, 677] on button "Save" at bounding box center [1037, 676] width 56 height 34
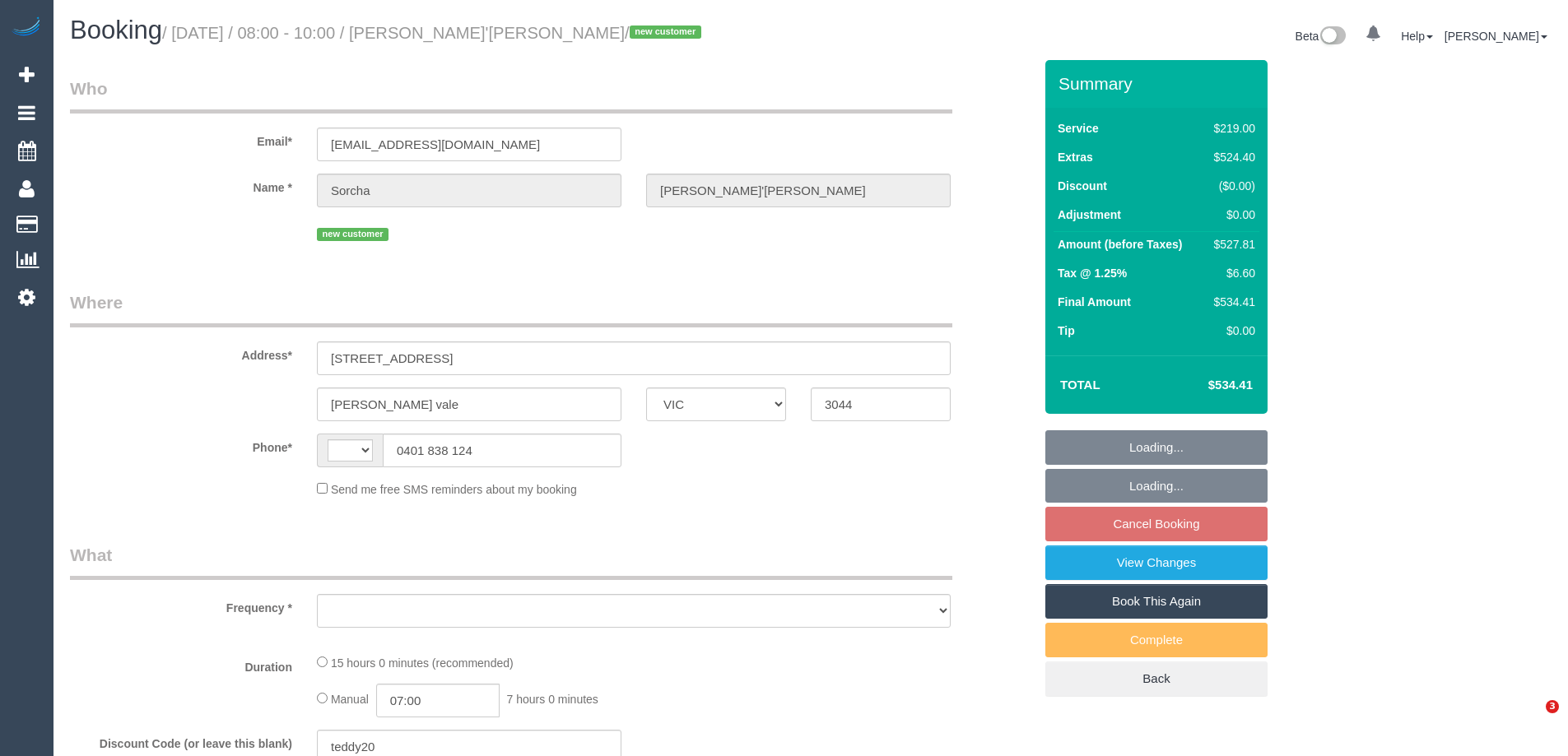
select select "VIC"
select select "string:stripe-pm_1S36RP2GScqysDRVcOYp6xko"
select select "number:28"
select select "number:15"
select select "number:19"
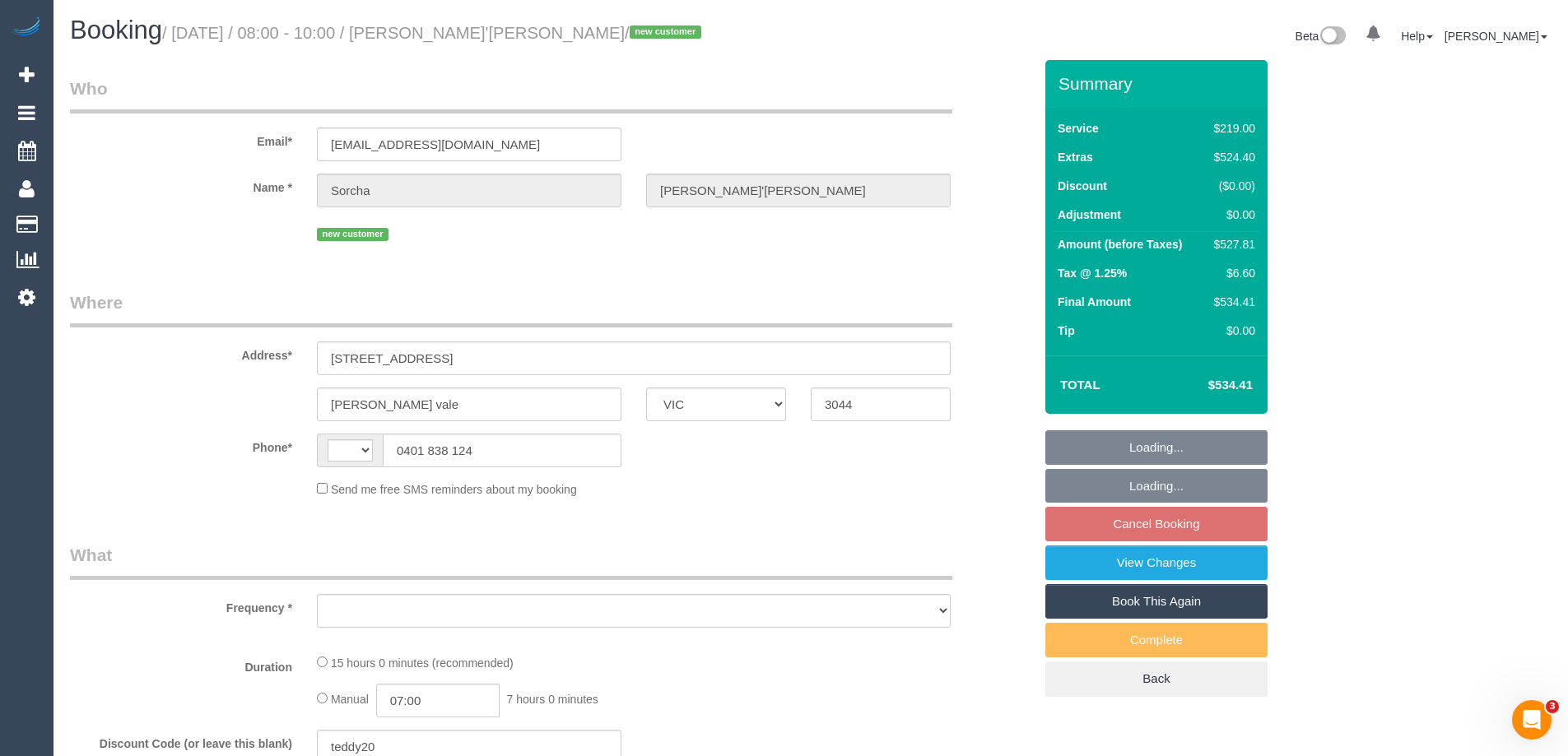
select select "number:24"
select select "number:26"
select select "string:AU"
select select "object:727"
select select "spot1"
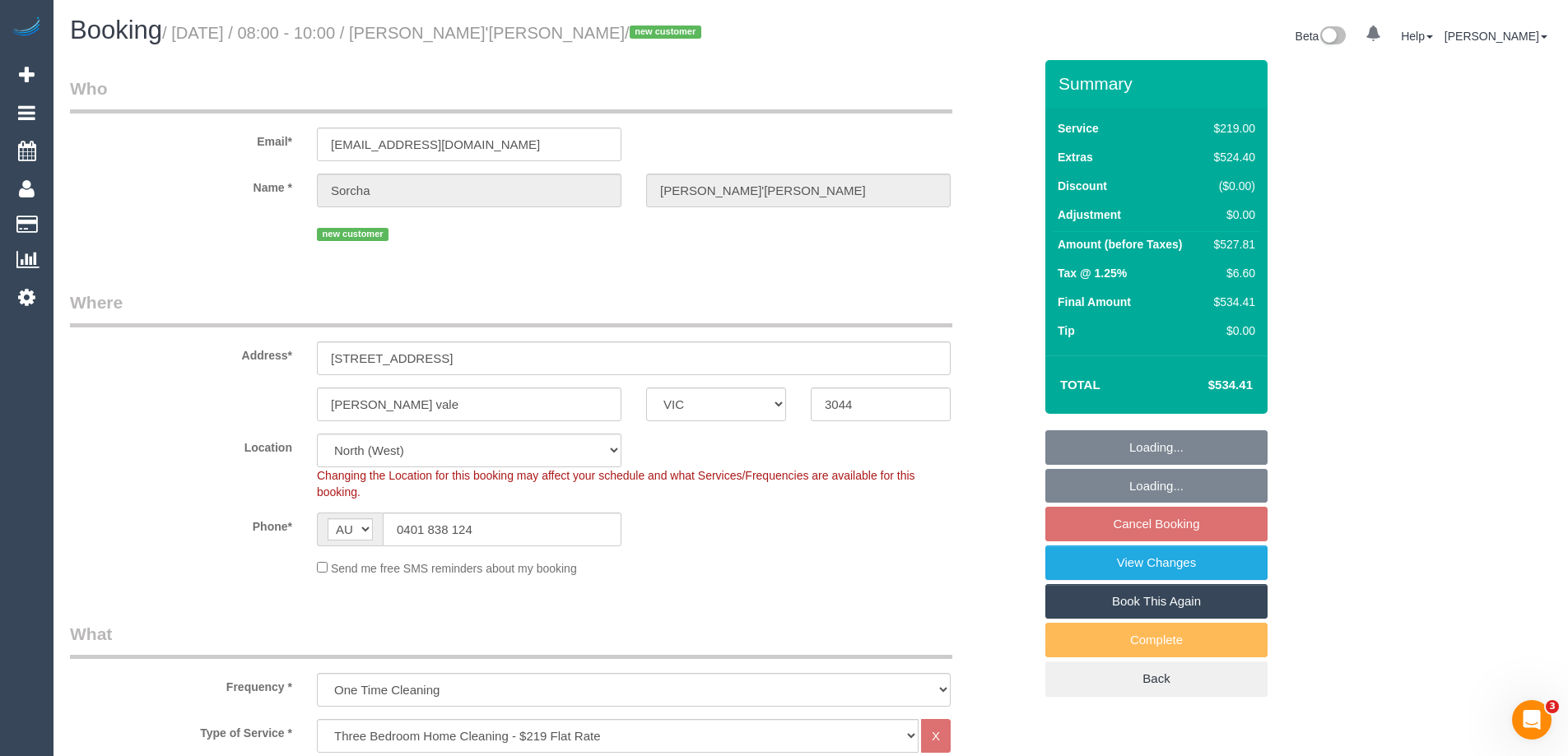
select select "object:1553"
select select "spot13"
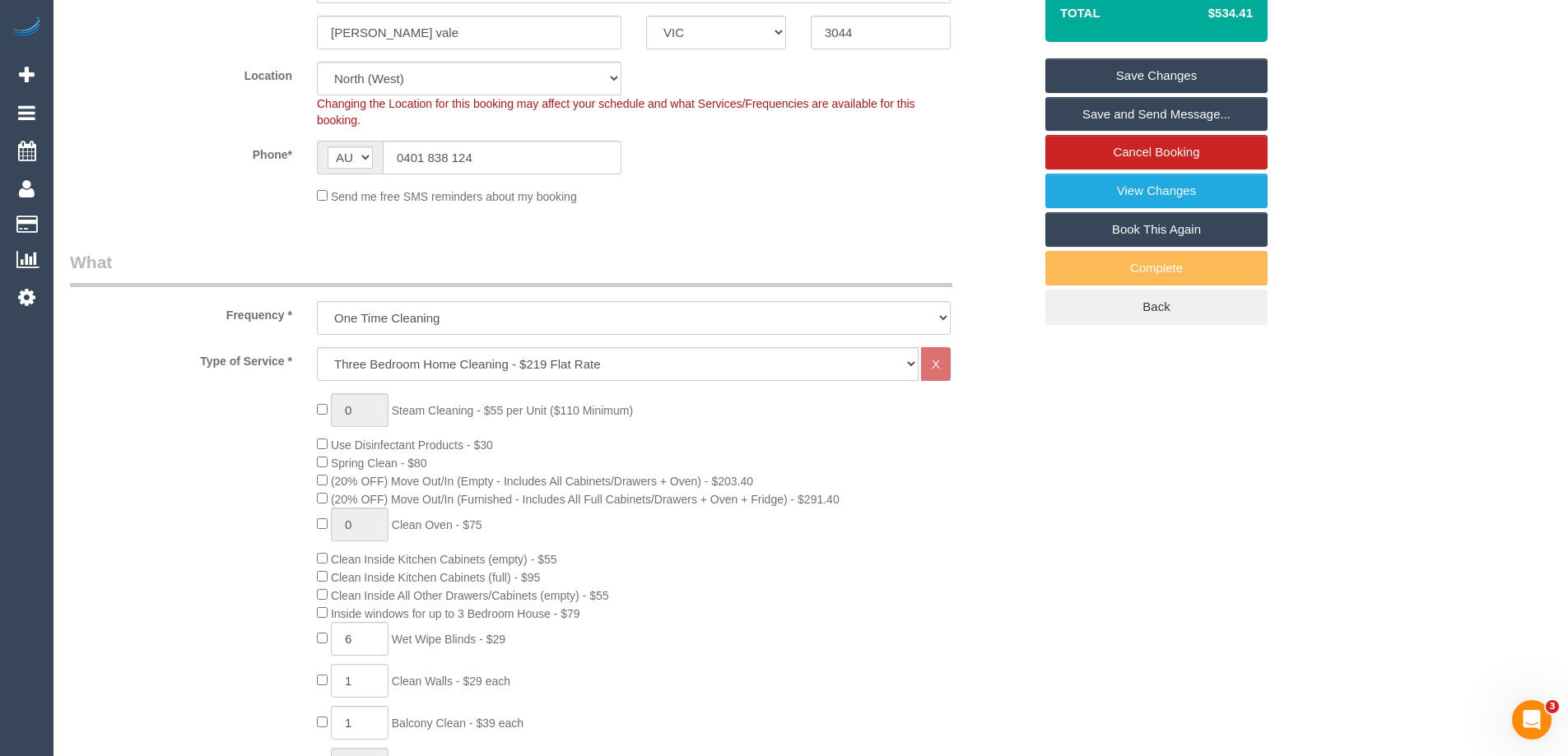
scroll to position [329, 0]
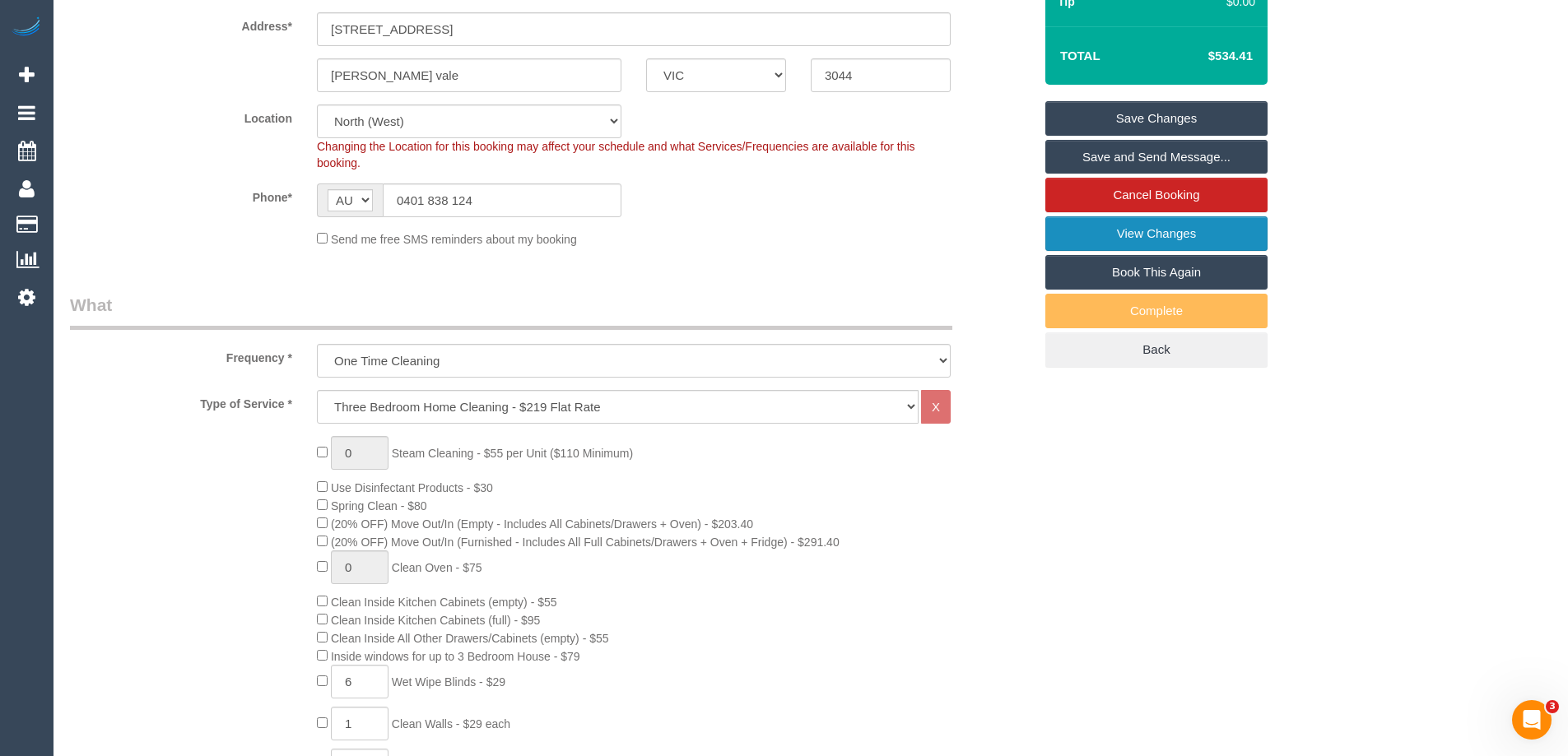
click at [1192, 237] on link "View Changes" at bounding box center [1157, 233] width 222 height 35
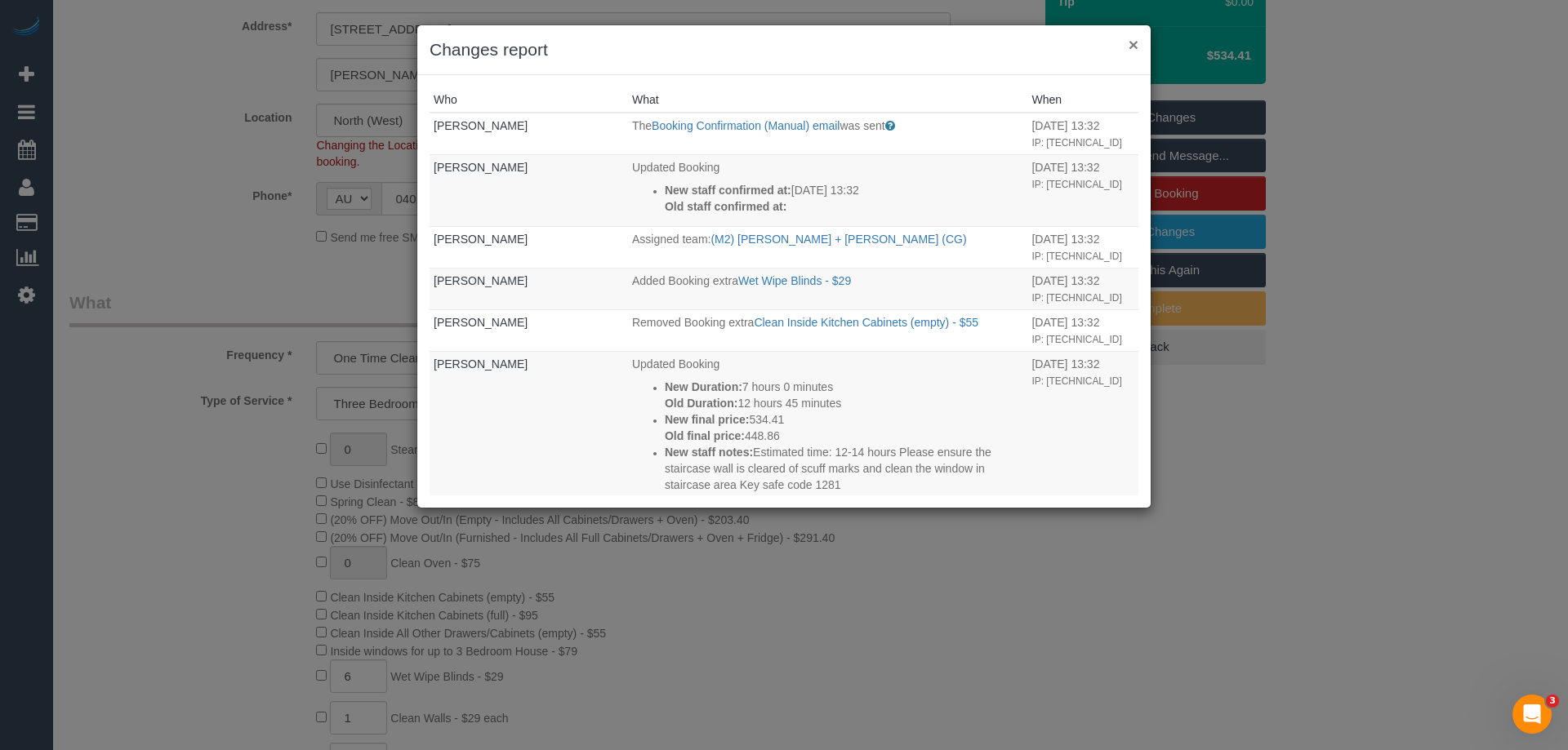
click at [1134, 38] on button "×" at bounding box center [1133, 44] width 10 height 17
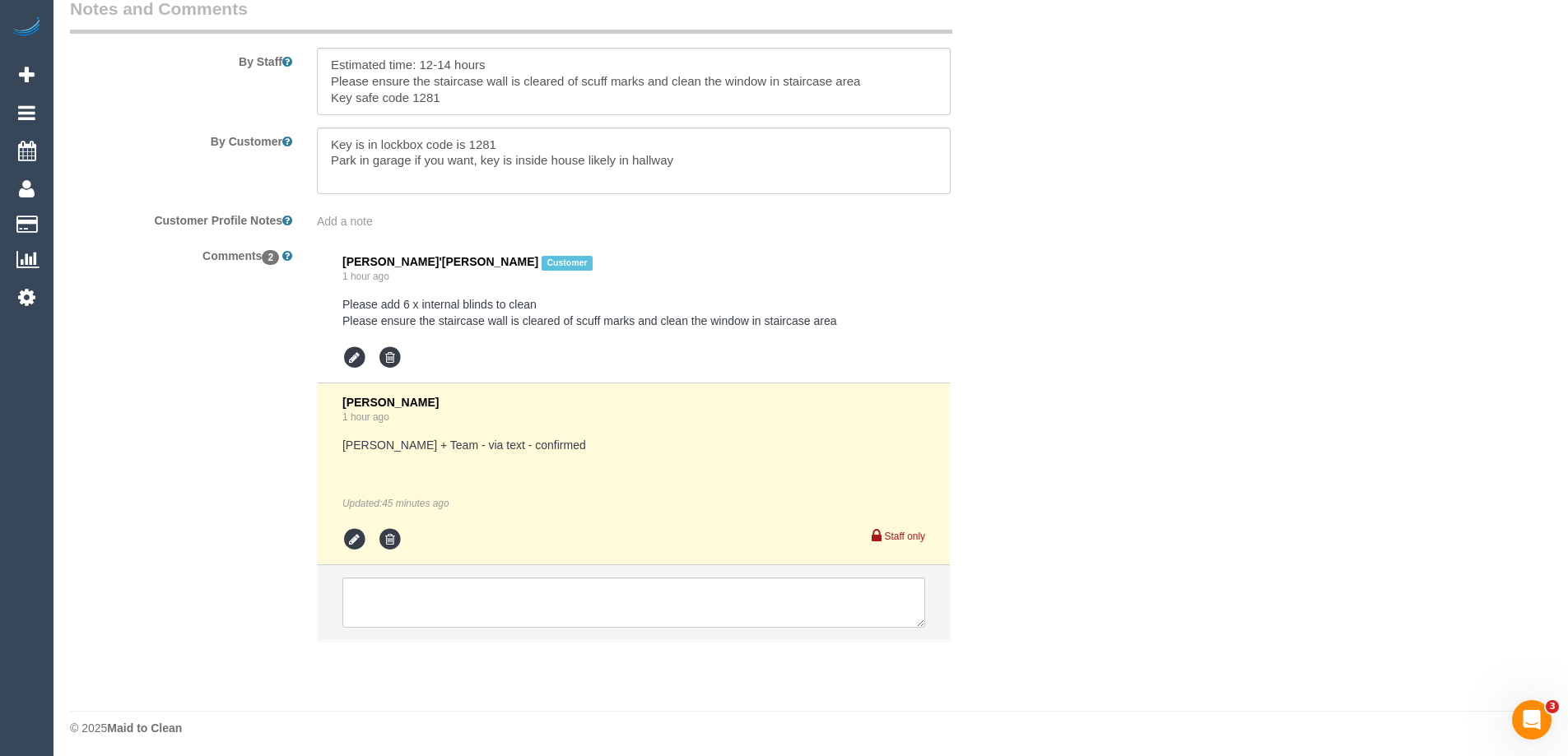
scroll to position [2747, 0]
click at [439, 591] on textarea at bounding box center [634, 599] width 583 height 51
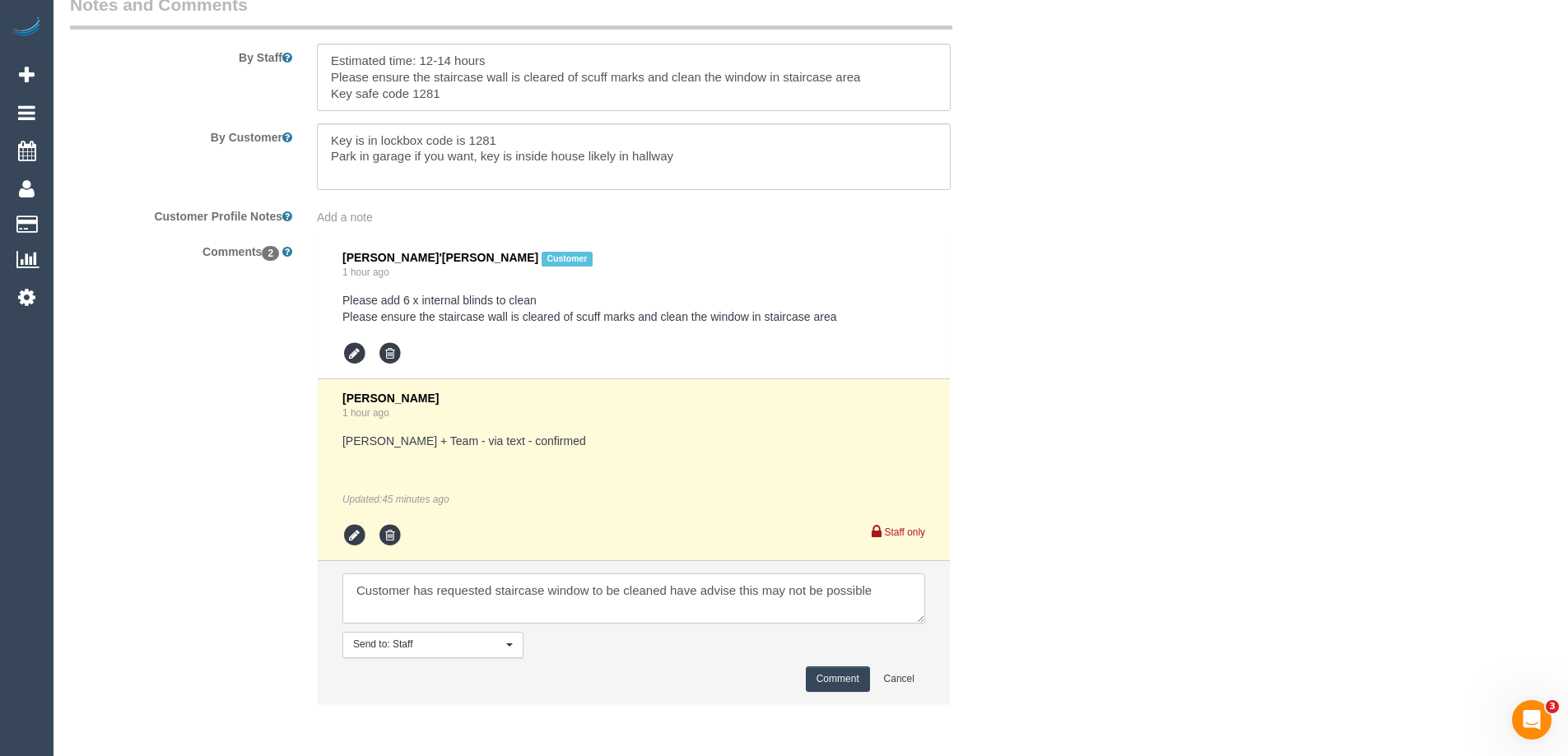
click at [590, 591] on textarea at bounding box center [634, 599] width 583 height 51
click at [877, 592] on textarea at bounding box center [634, 599] width 583 height 51
paste textarea "cnv_qbi0h1r"
click at [485, 611] on textarea at bounding box center [634, 599] width 583 height 51
click at [888, 591] on textarea at bounding box center [634, 599] width 583 height 51
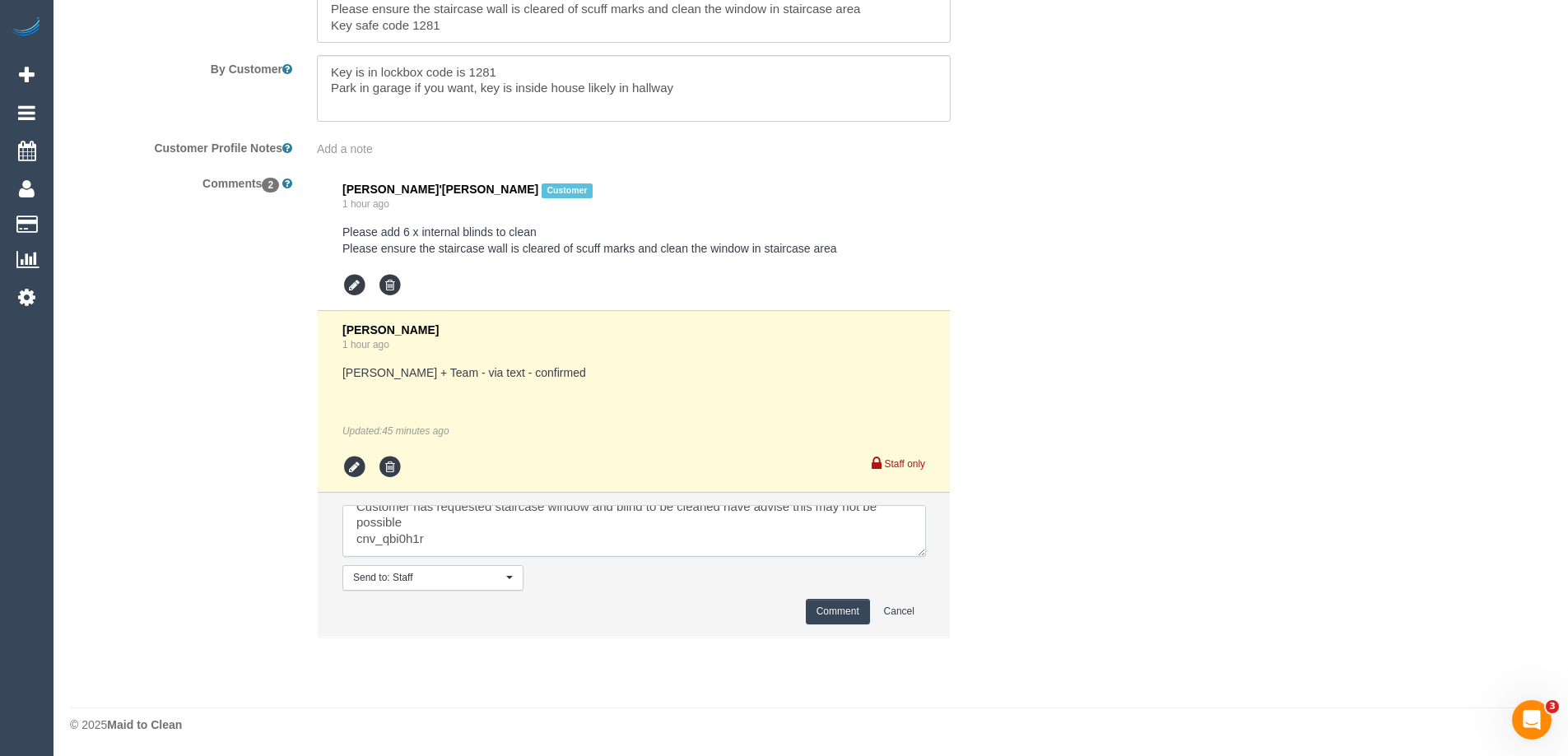
scroll to position [0, 0]
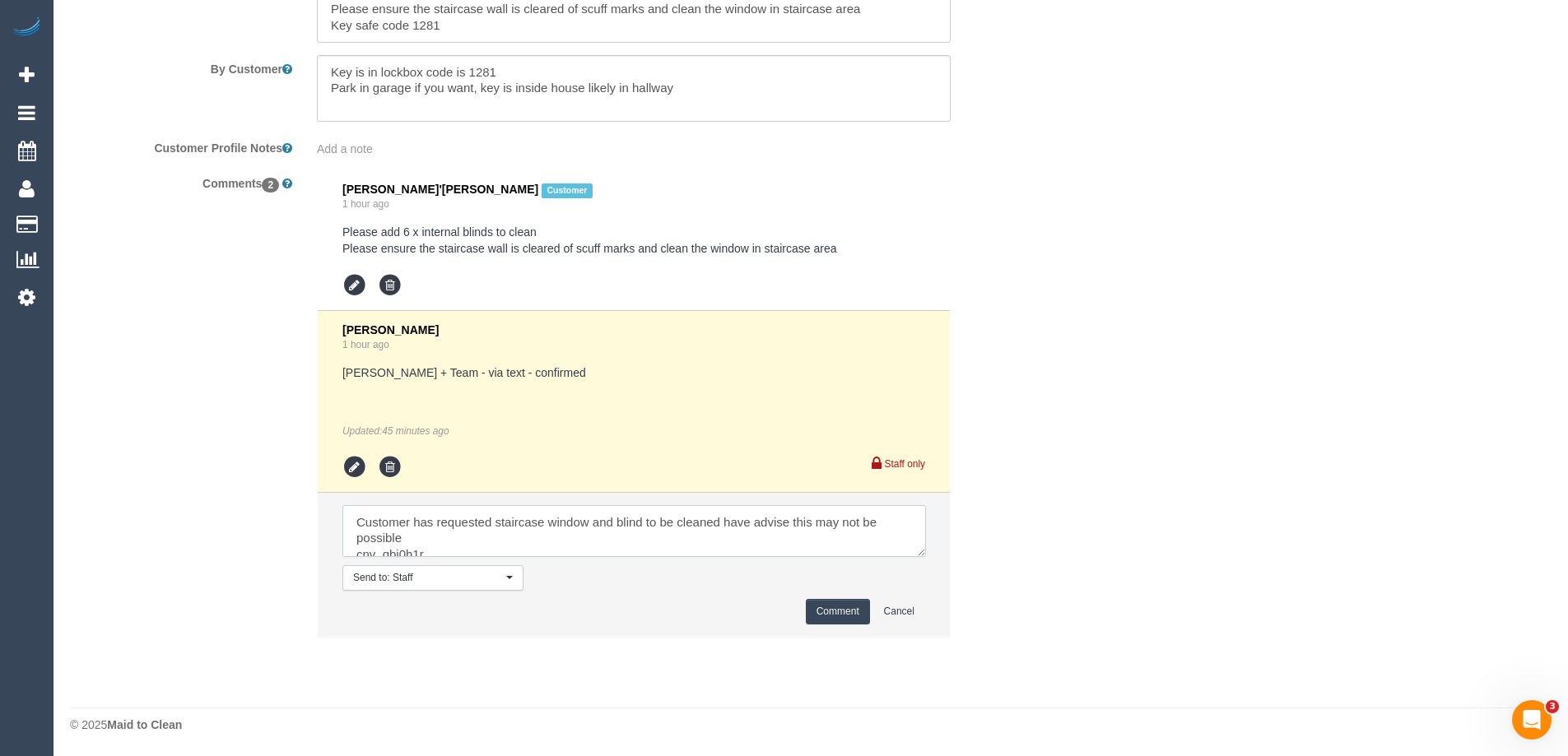
drag, startPoint x: 920, startPoint y: 551, endPoint x: 962, endPoint y: 588, distance: 56.0
click at [926, 557] on textarea at bounding box center [634, 531] width 584 height 52
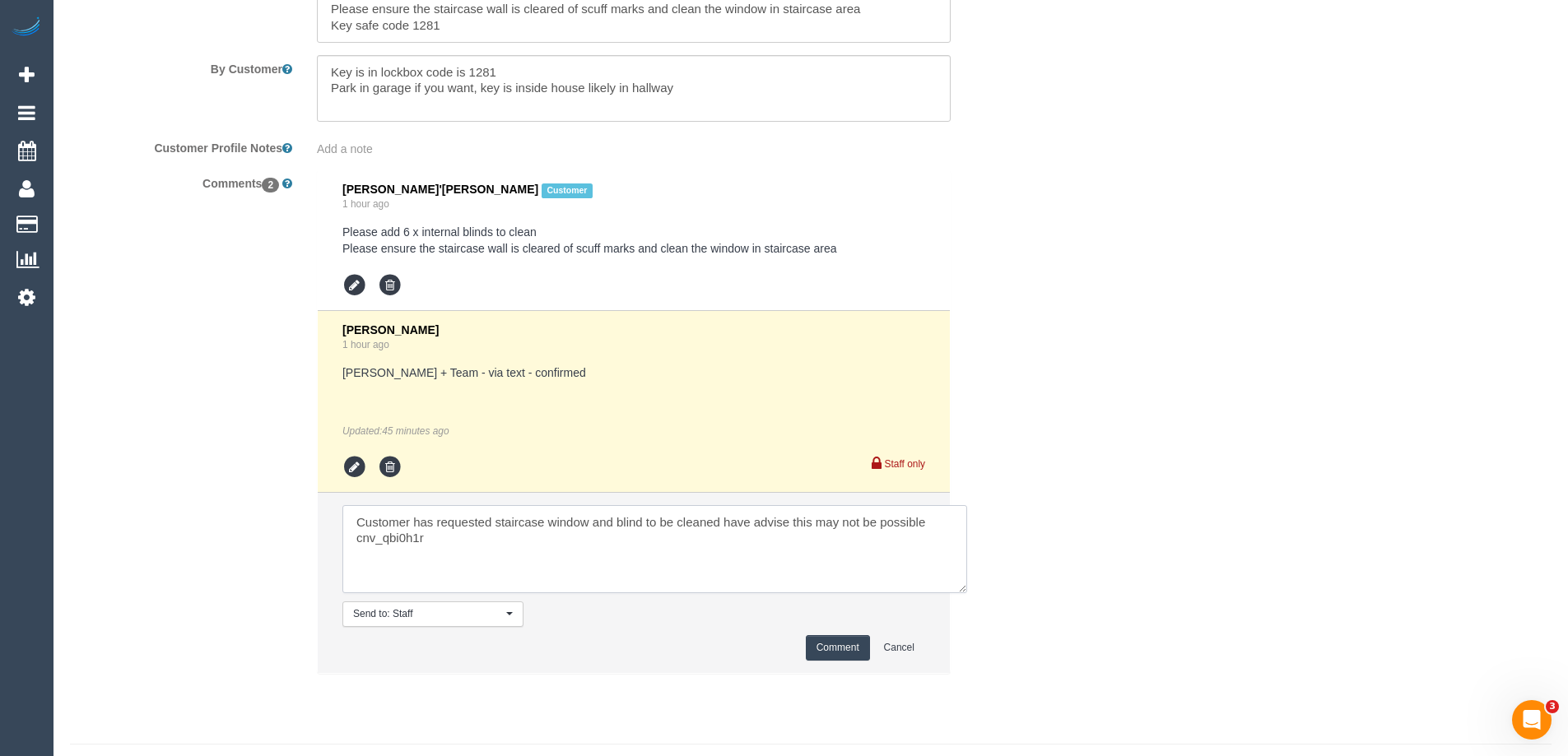
click at [462, 542] on textarea at bounding box center [655, 549] width 625 height 88
drag, startPoint x: 838, startPoint y: 646, endPoint x: 537, endPoint y: 559, distance: 313.3
click at [556, 564] on li "Send to: Staff Nothing selected Send to: Staff Send to: Customer Send to: Team …" at bounding box center [634, 583] width 632 height 181
click at [490, 546] on textarea at bounding box center [655, 549] width 625 height 88
type textarea "Customer has requested staircase window and blind to be cleaned have advise thi…"
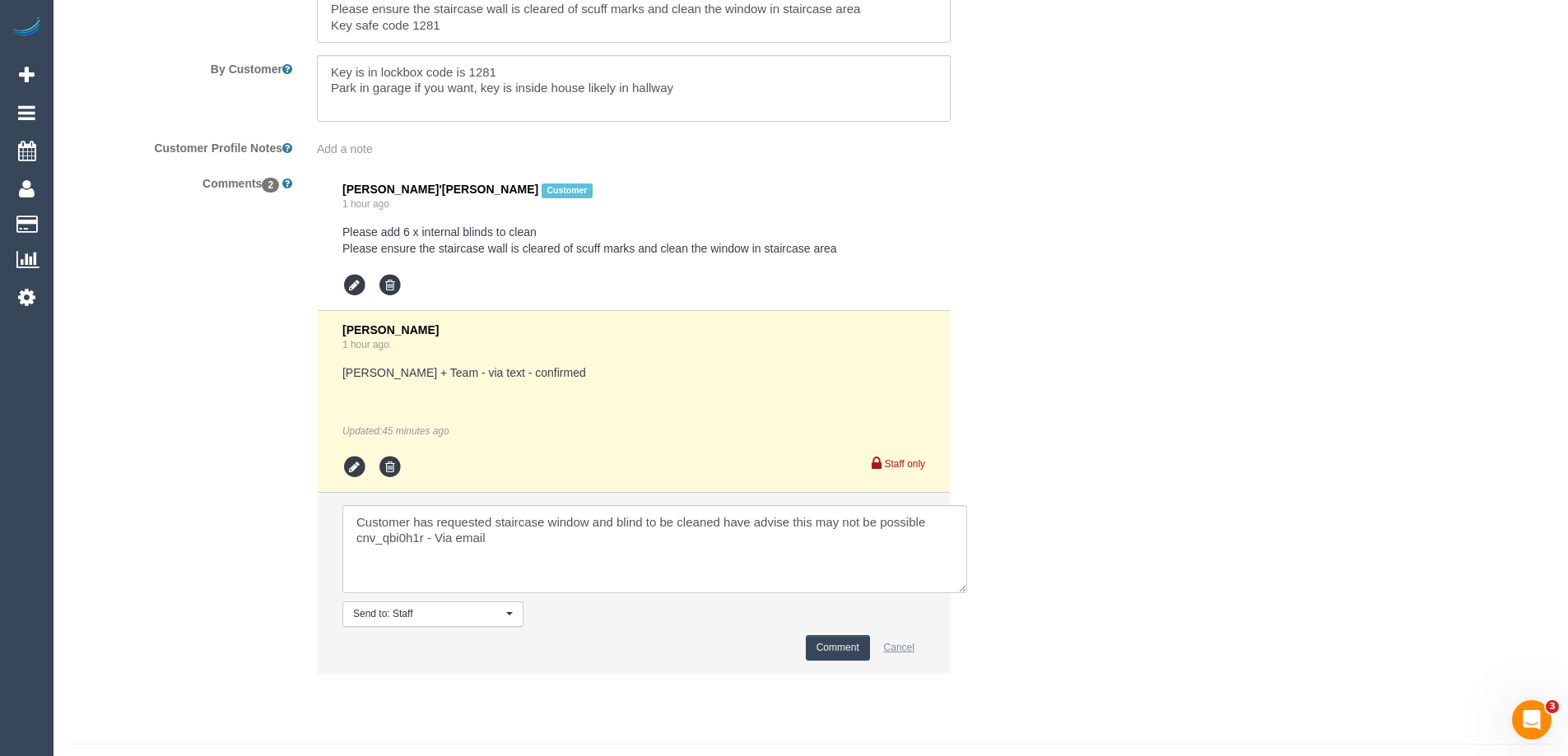
drag, startPoint x: 877, startPoint y: 654, endPoint x: 830, endPoint y: 666, distance: 48.5
click at [830, 680] on div "[PERSON_NAME]'[PERSON_NAME] Customer 1 hour ago Please add 6 x internal blinds …" at bounding box center [634, 430] width 659 height 520
click at [830, 653] on button "Comment" at bounding box center [838, 647] width 64 height 26
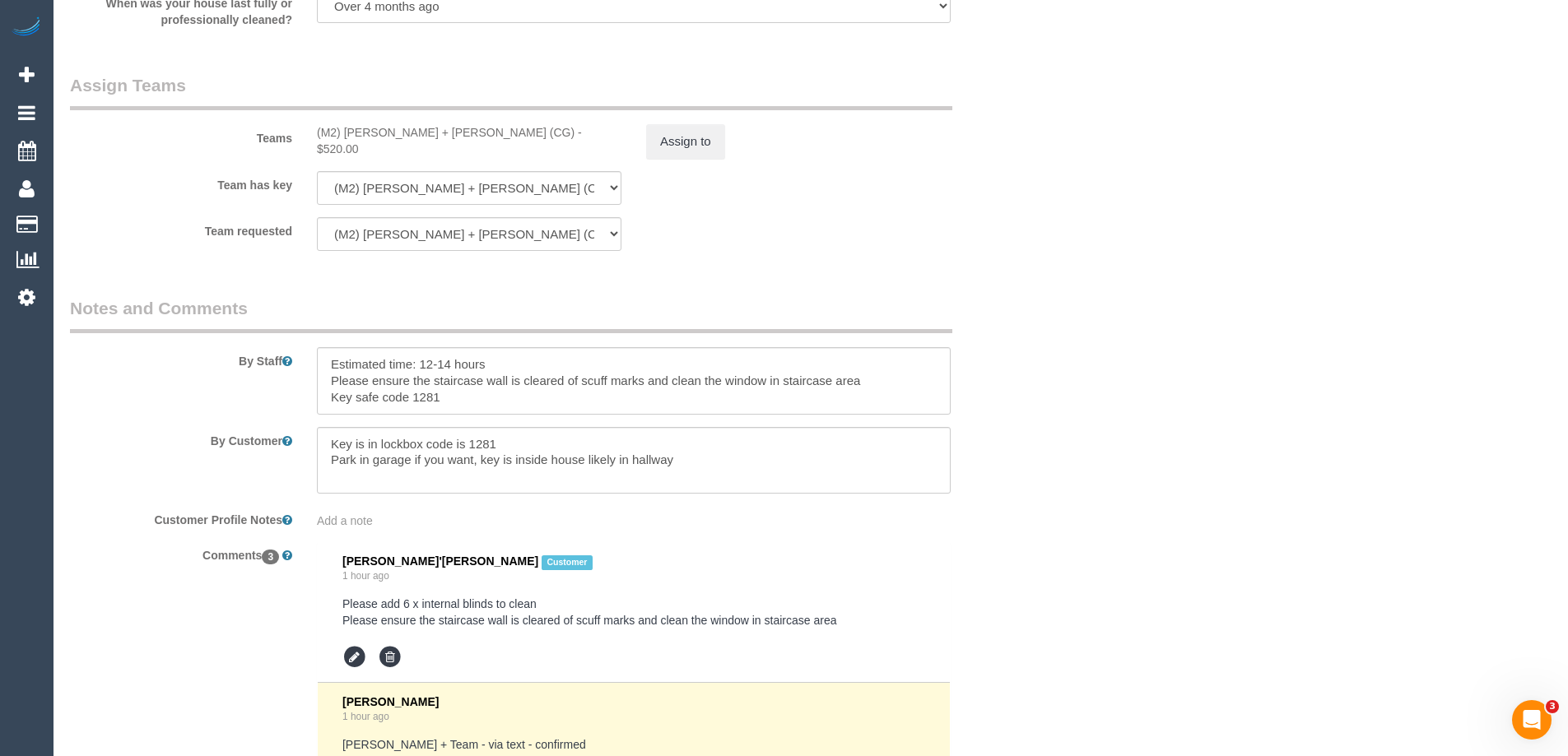
scroll to position [2487, 0]
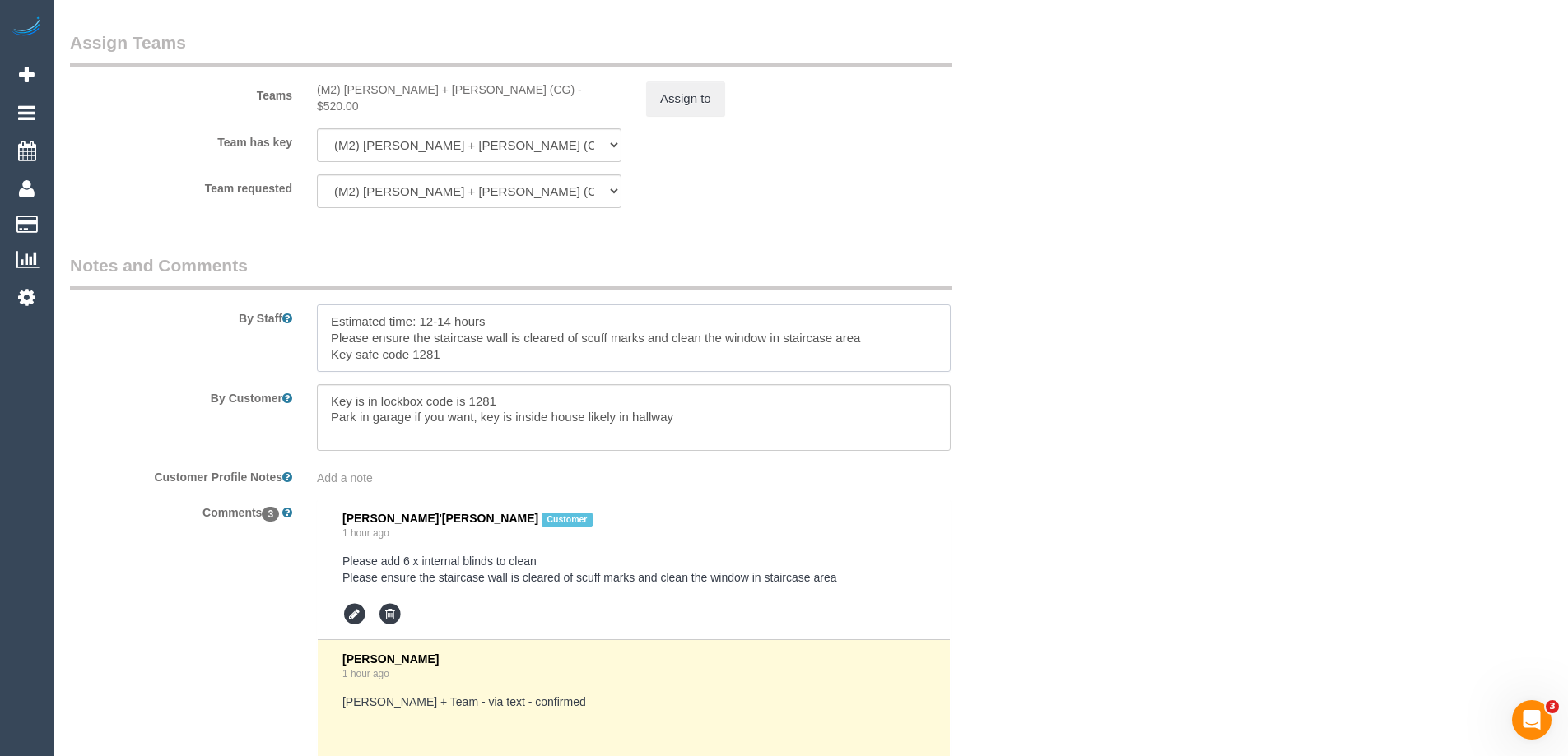
click at [869, 342] on textarea at bounding box center [634, 338] width 634 height 68
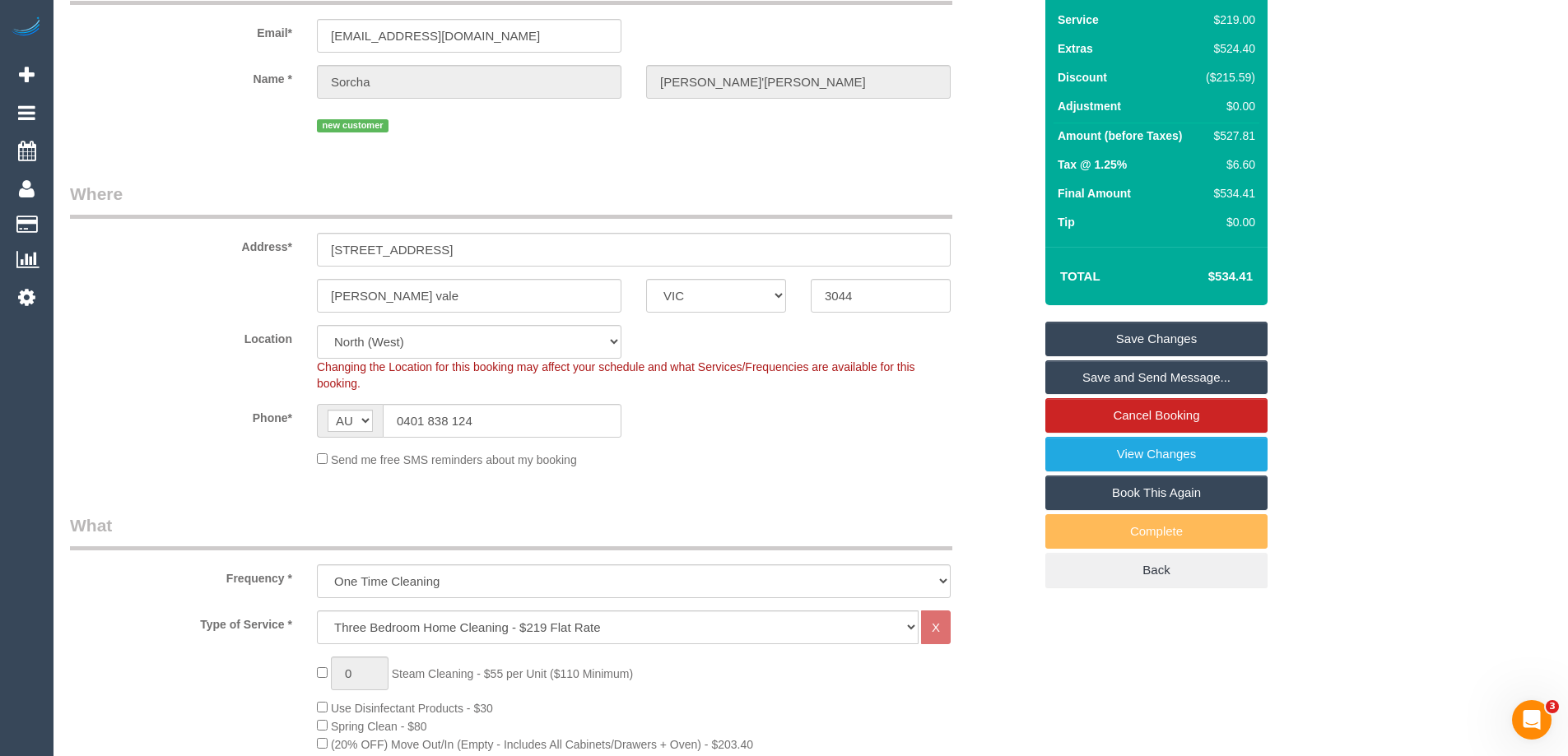
scroll to position [101, 0]
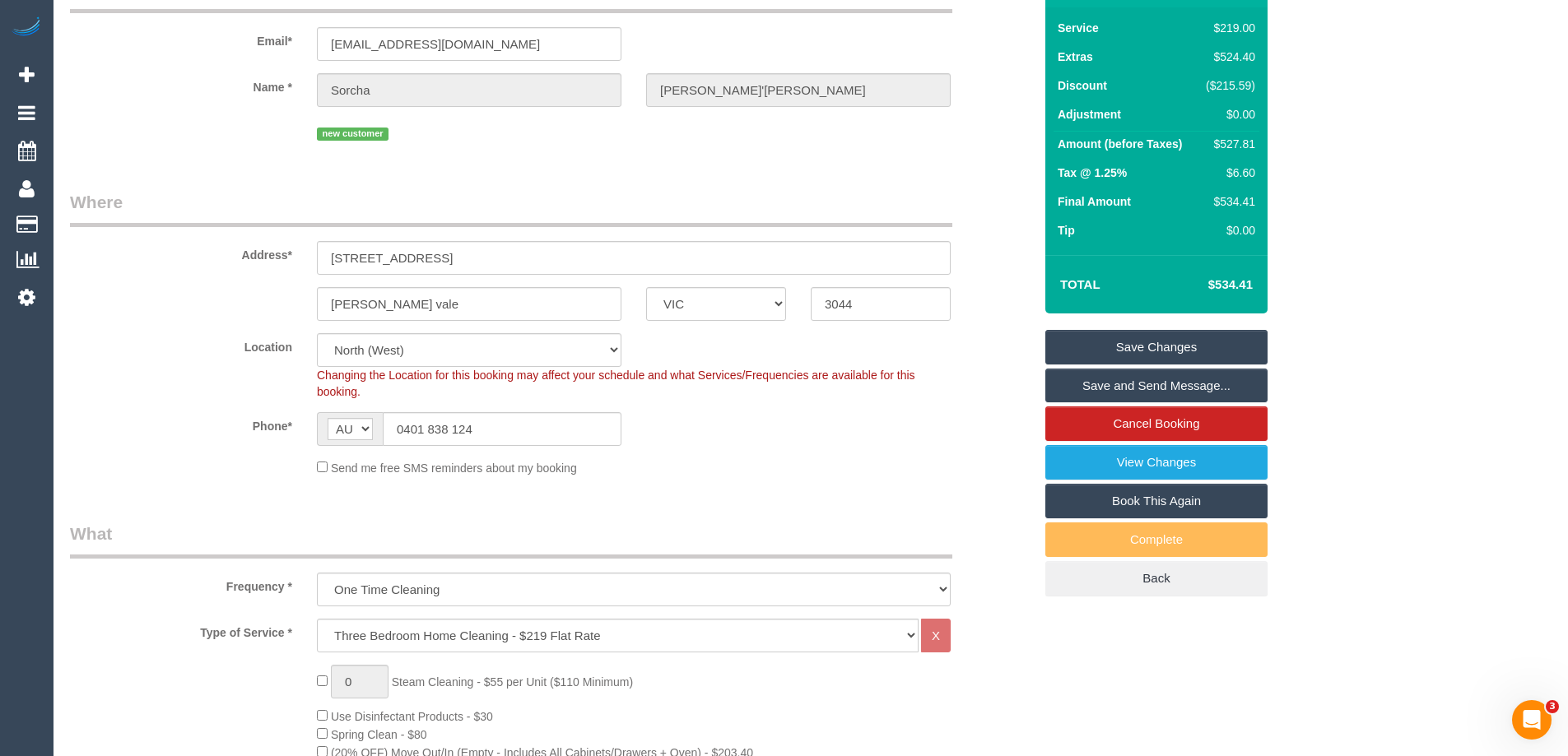
type textarea "Estimated time: 12-14 hours Please ensure the staircase wall is cleared of scuf…"
click at [1160, 343] on link "Save Changes" at bounding box center [1157, 347] width 222 height 35
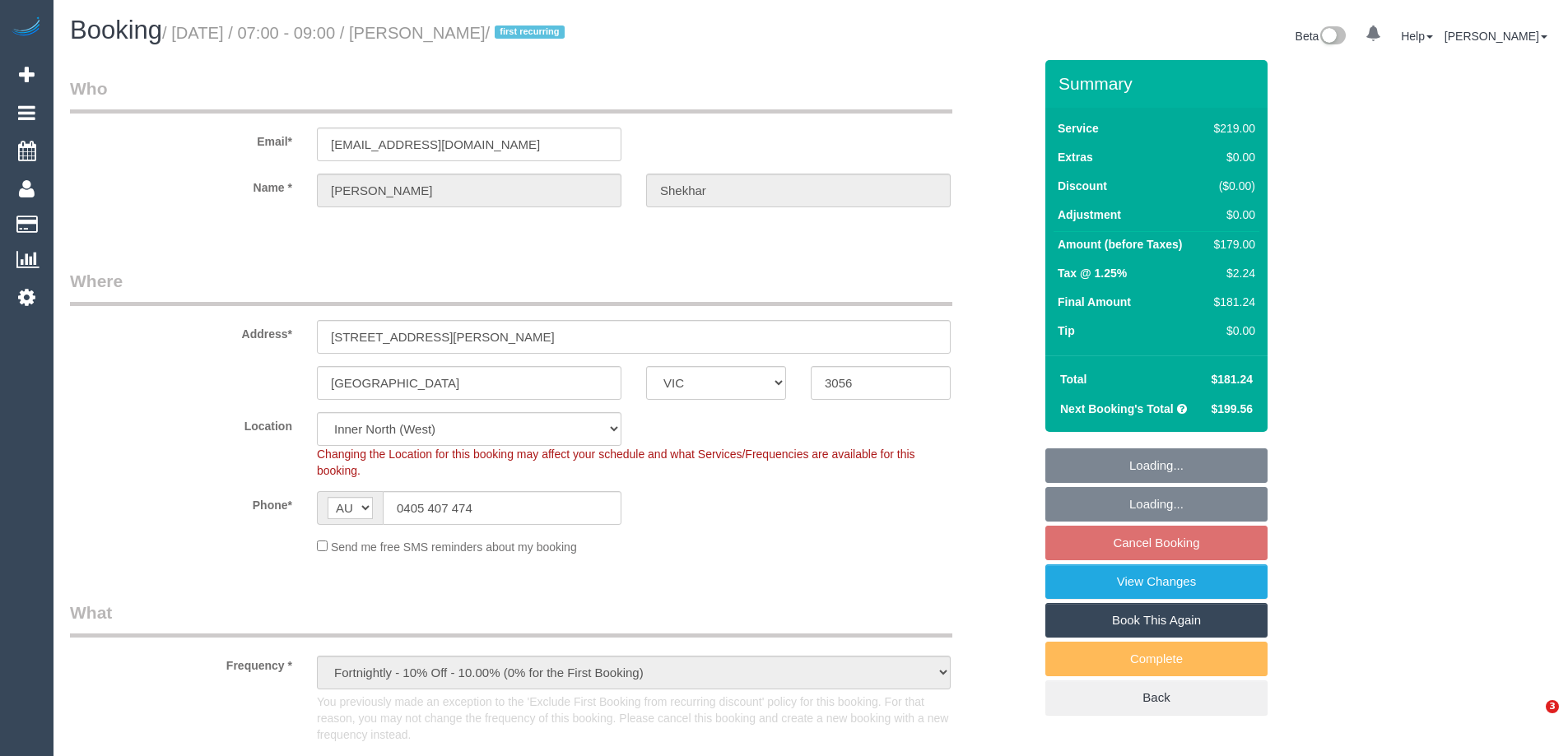
select select "VIC"
select select "spot1"
select select "number:27"
select select "number:16"
select select "number:18"
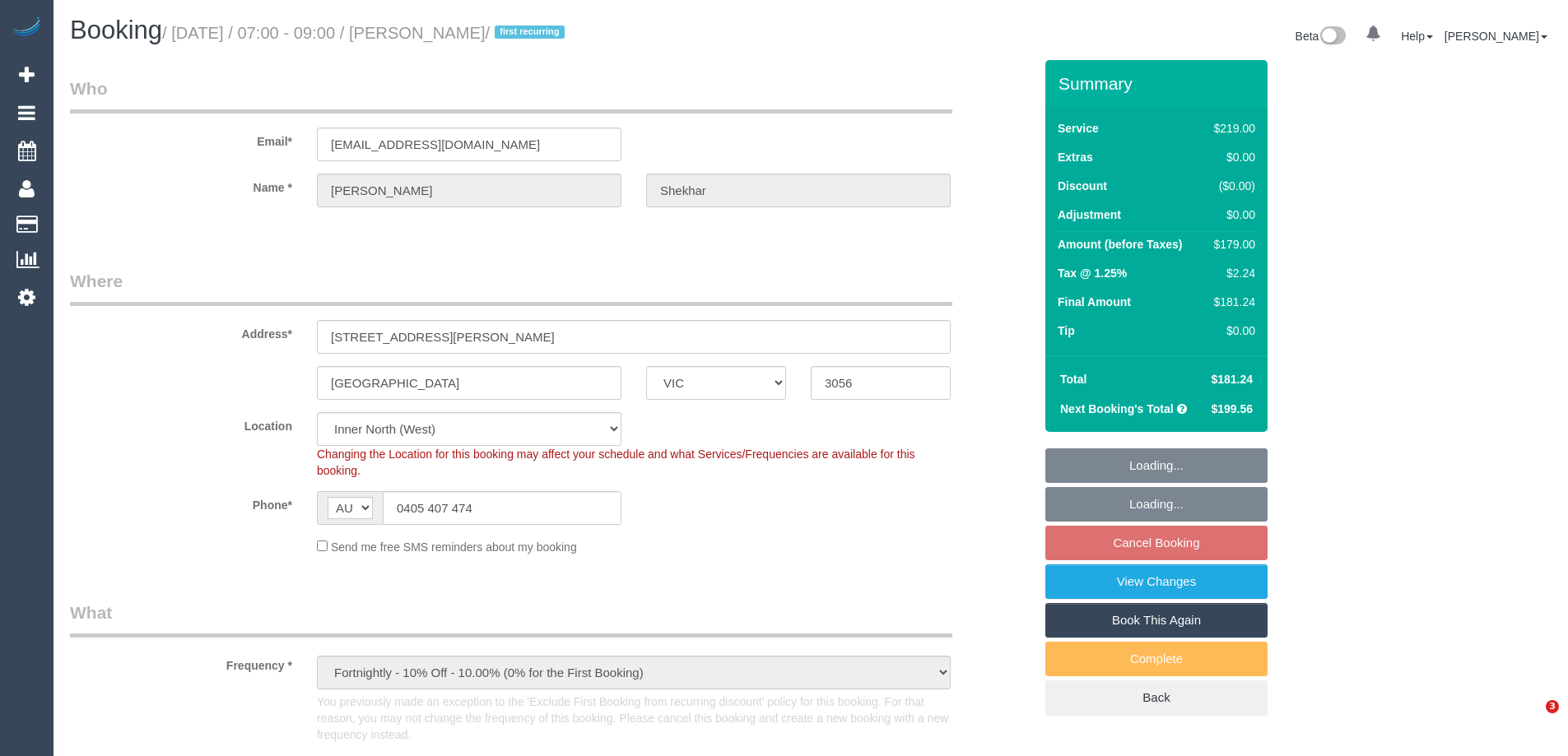
select select "number:36"
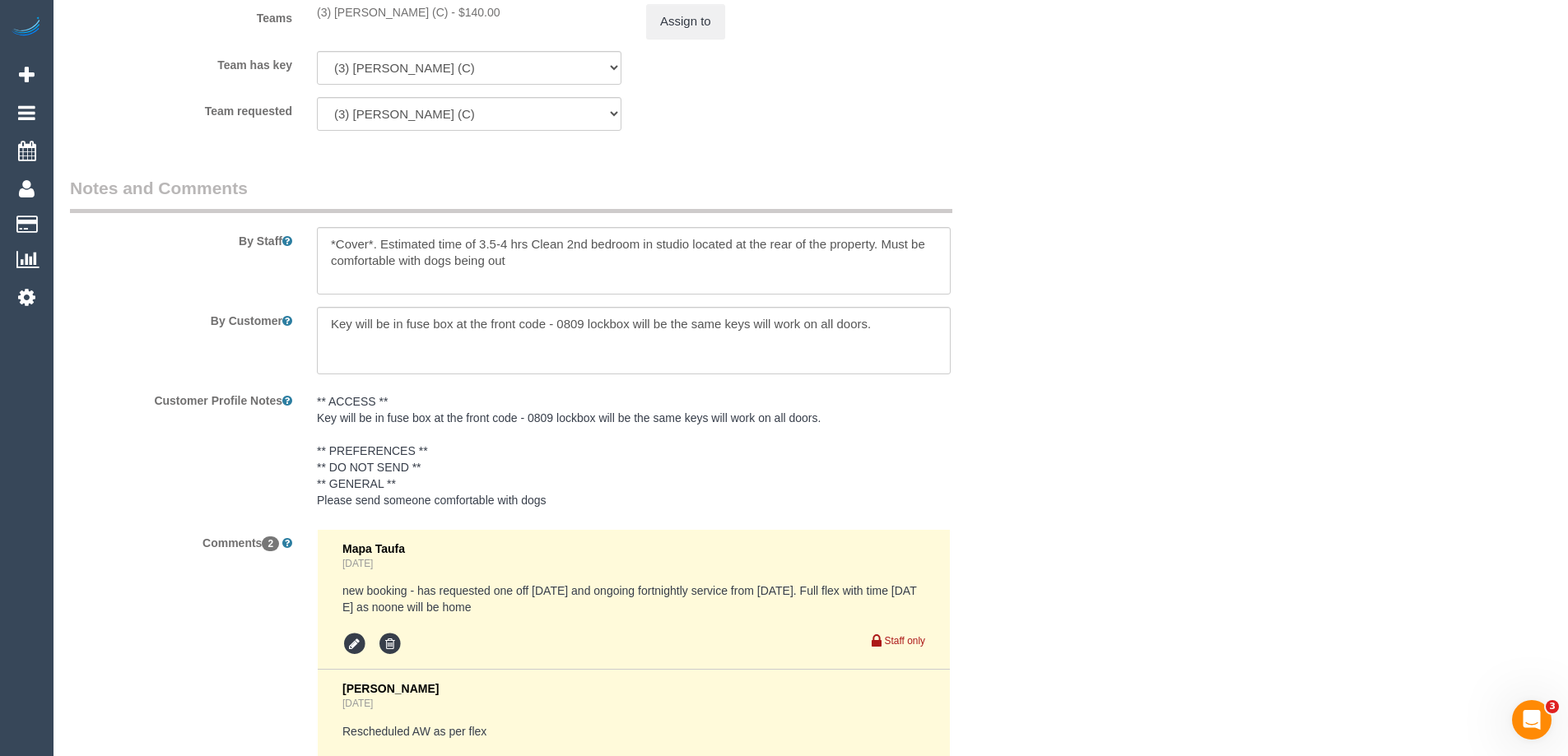
scroll to position [2627, 0]
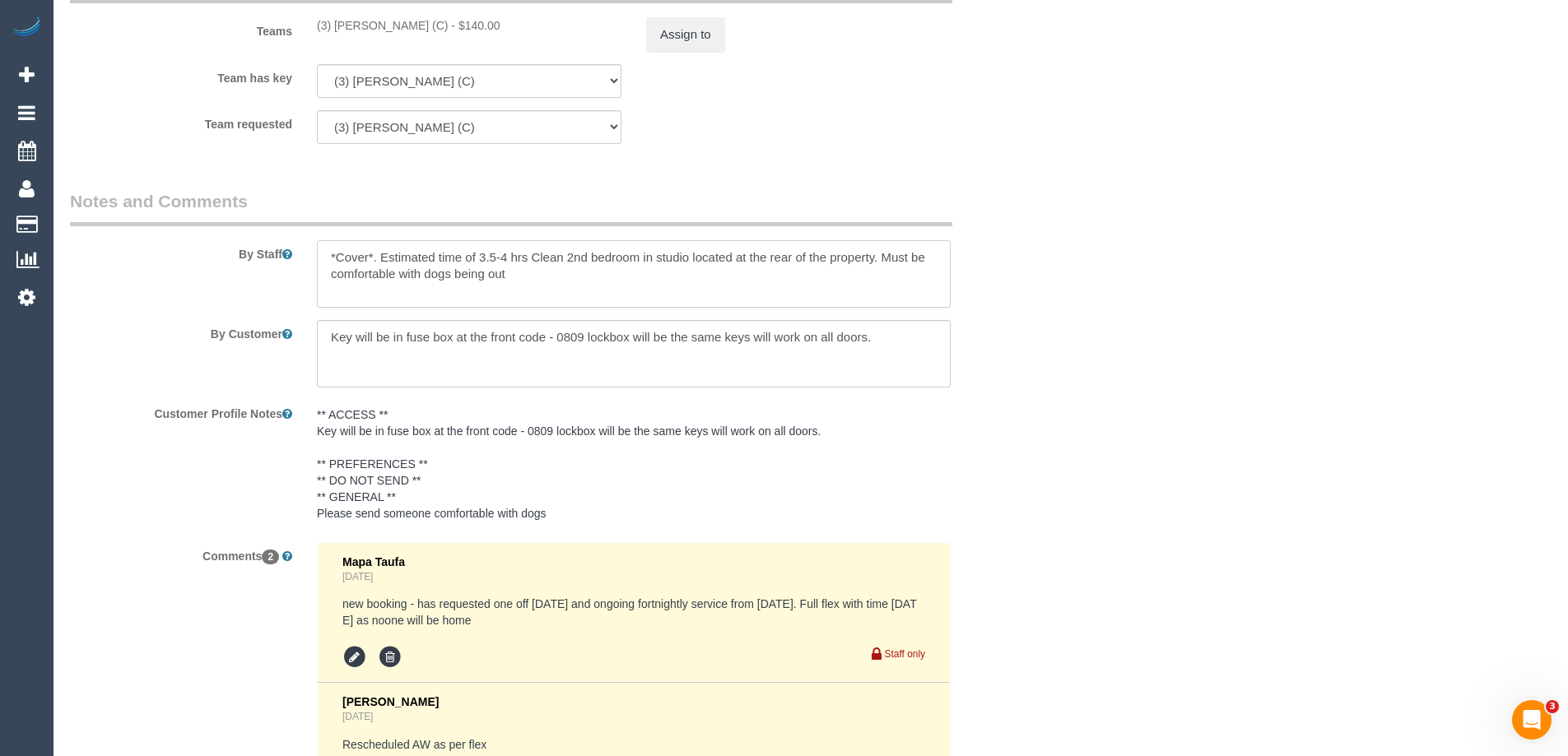
click at [529, 277] on textarea at bounding box center [634, 274] width 634 height 68
paste textarea "Key is in a lockbox in the entrance porch under the plant. See photos. Please n…"
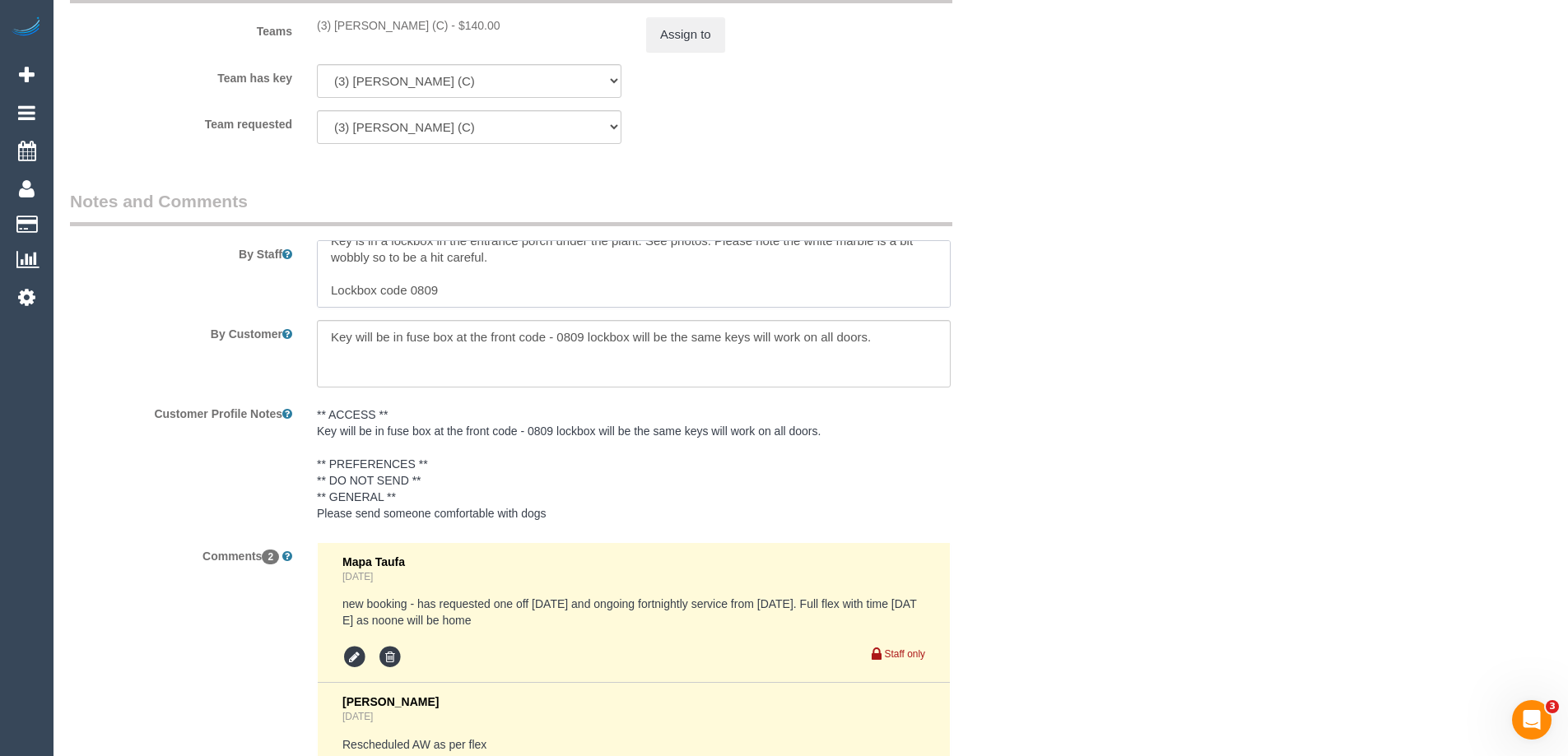
drag, startPoint x: 445, startPoint y: 301, endPoint x: 330, endPoint y: 297, distance: 115.1
click at [330, 297] on textarea at bounding box center [634, 274] width 634 height 68
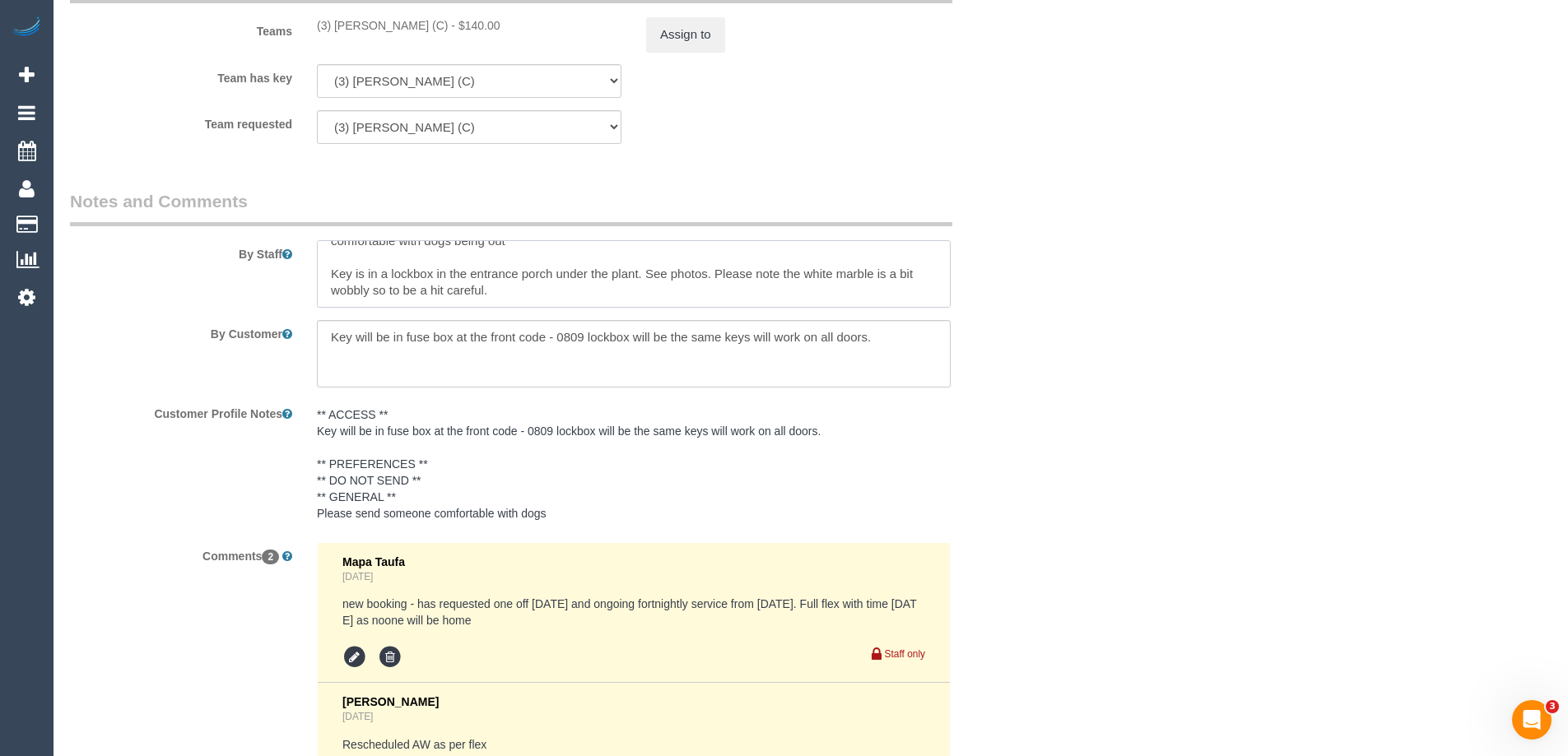
scroll to position [50, 0]
drag, startPoint x: 709, startPoint y: 258, endPoint x: 643, endPoint y: 263, distance: 66.2
click at [643, 263] on textarea at bounding box center [634, 274] width 634 height 68
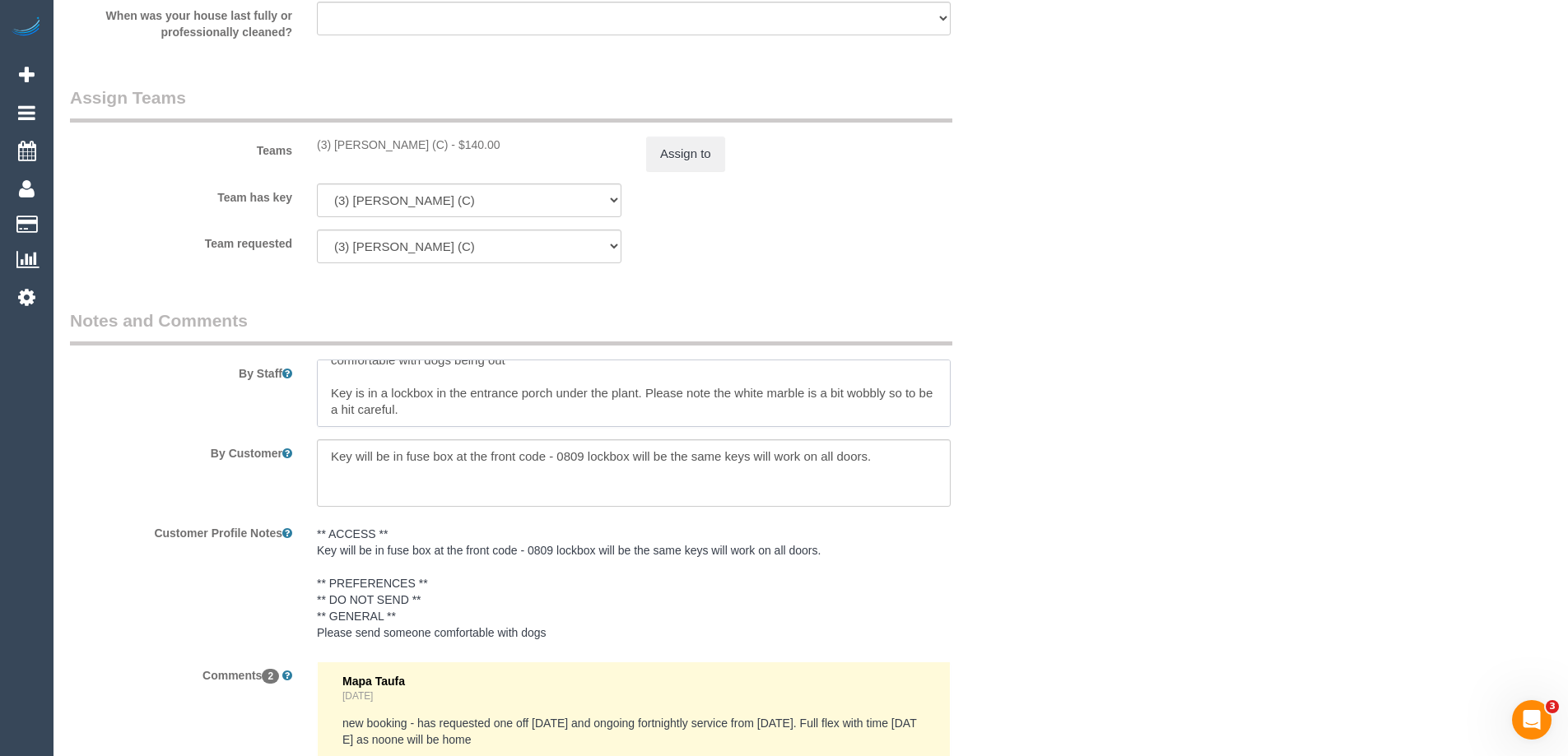
scroll to position [2627, 0]
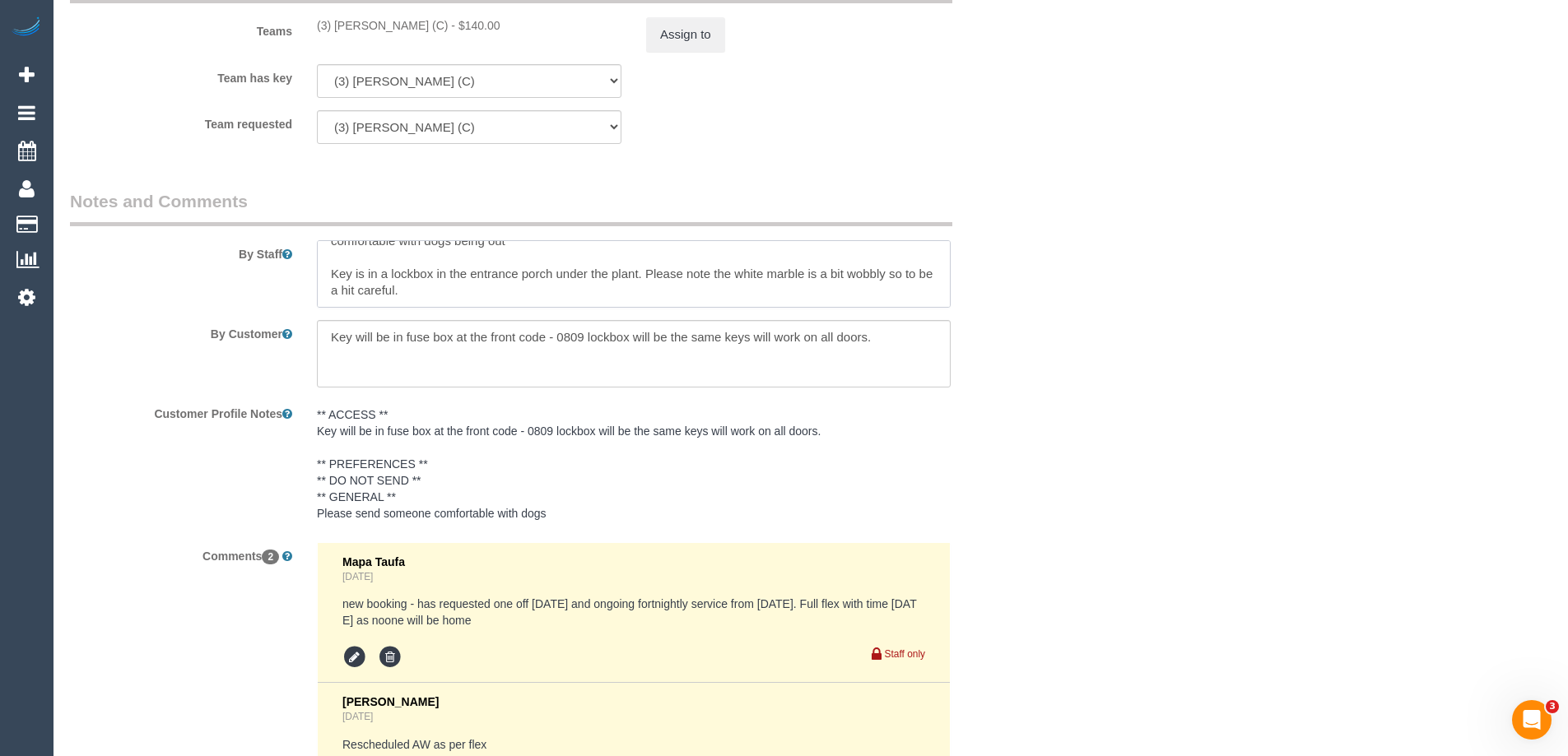
click at [445, 280] on textarea at bounding box center [634, 274] width 634 height 68
paste textarea "if the bins have been emptied already when they come, just to bring them into t…"
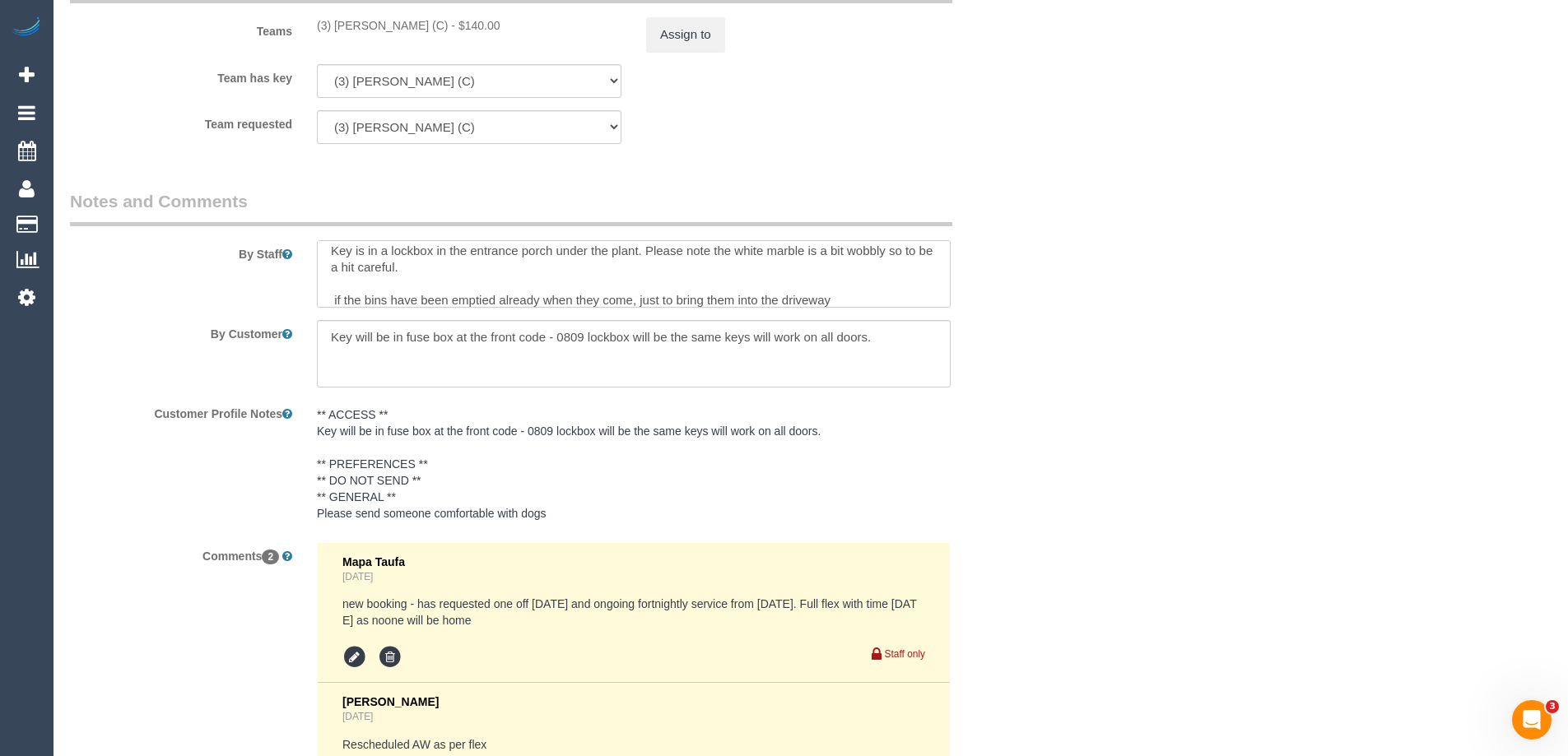
scroll to position [89, 0]
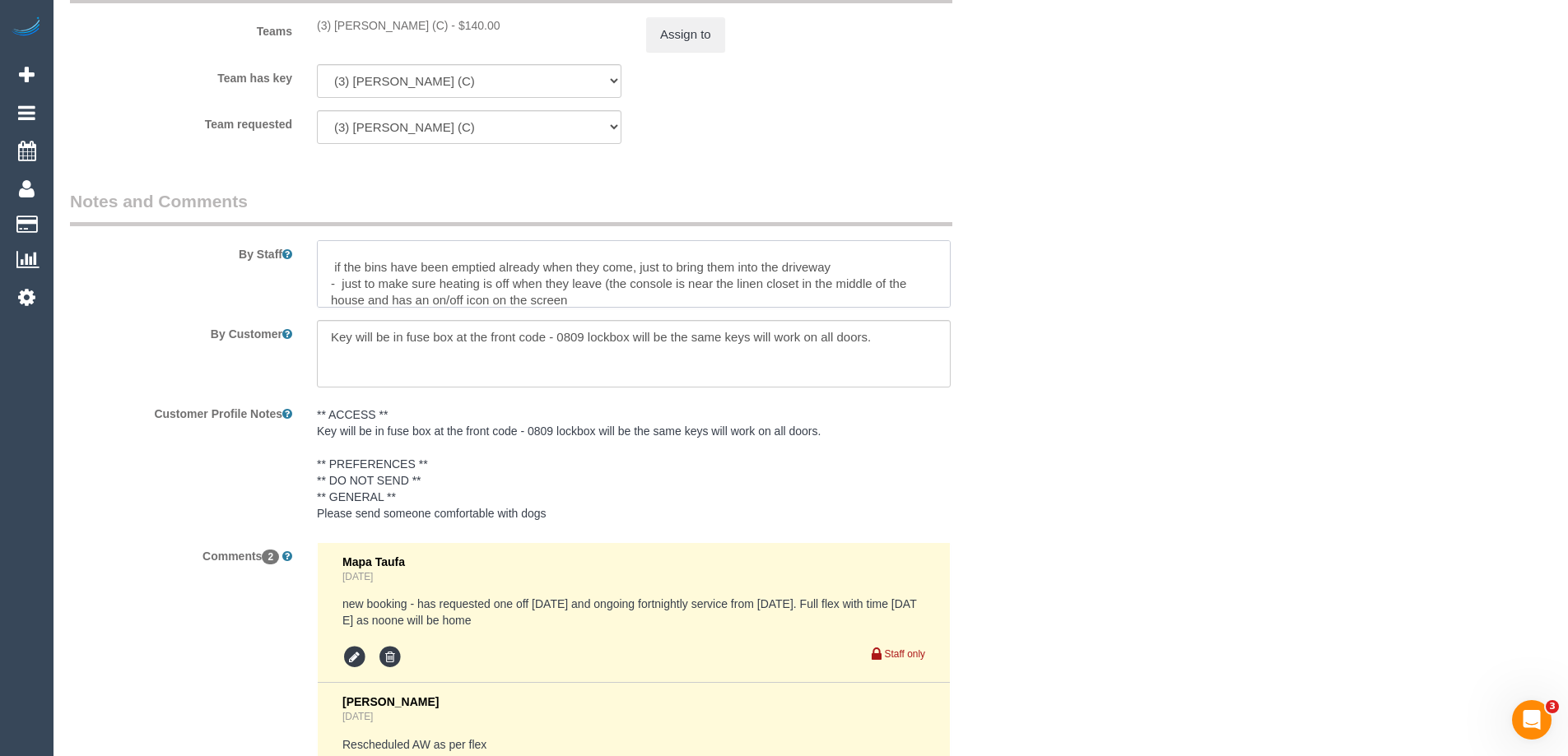
click at [335, 268] on textarea at bounding box center [634, 274] width 634 height 68
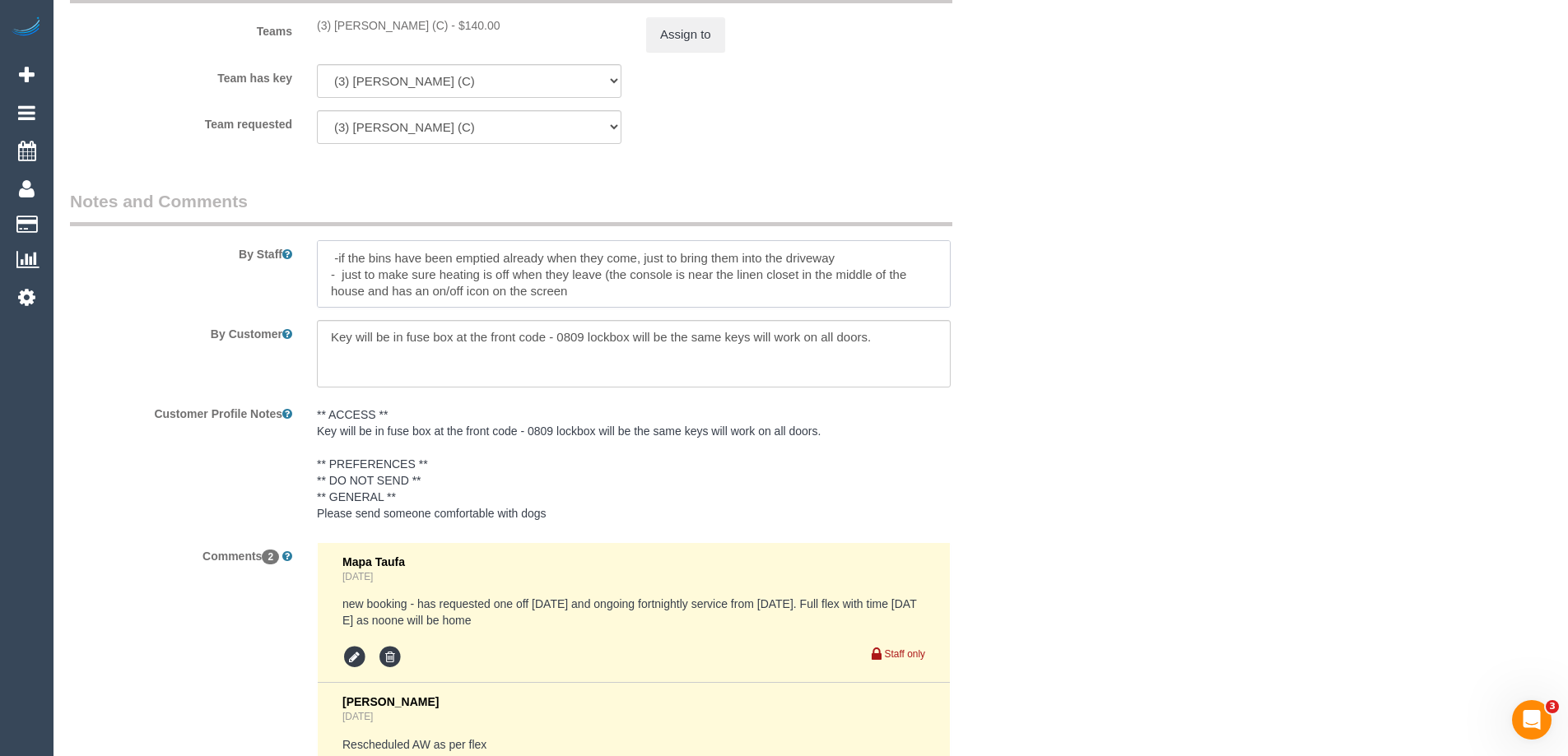
type textarea "*Cover*. Estimated time of 3.5-4 hrs Clean 2nd bedroom in studio located at the…"
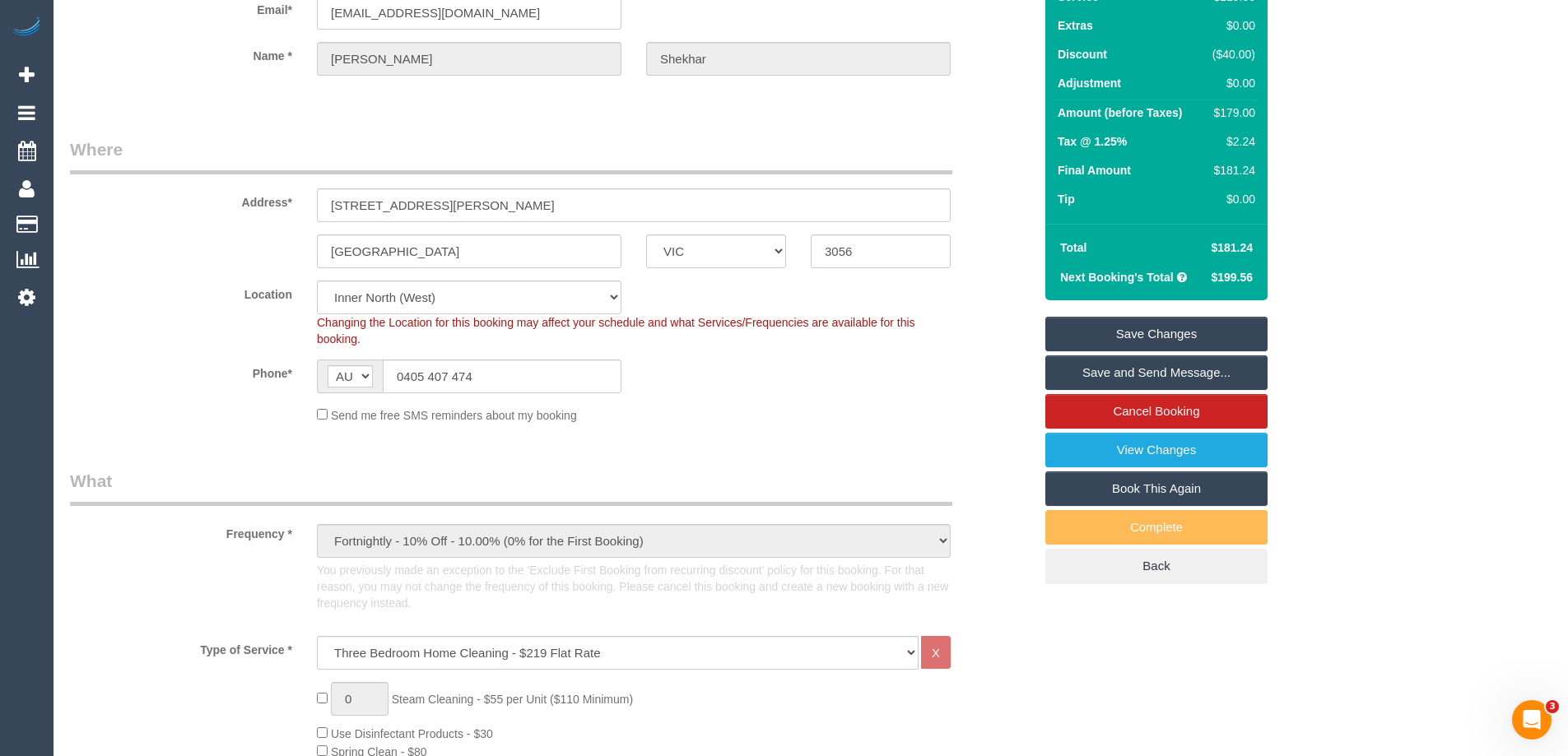
scroll to position [0, 0]
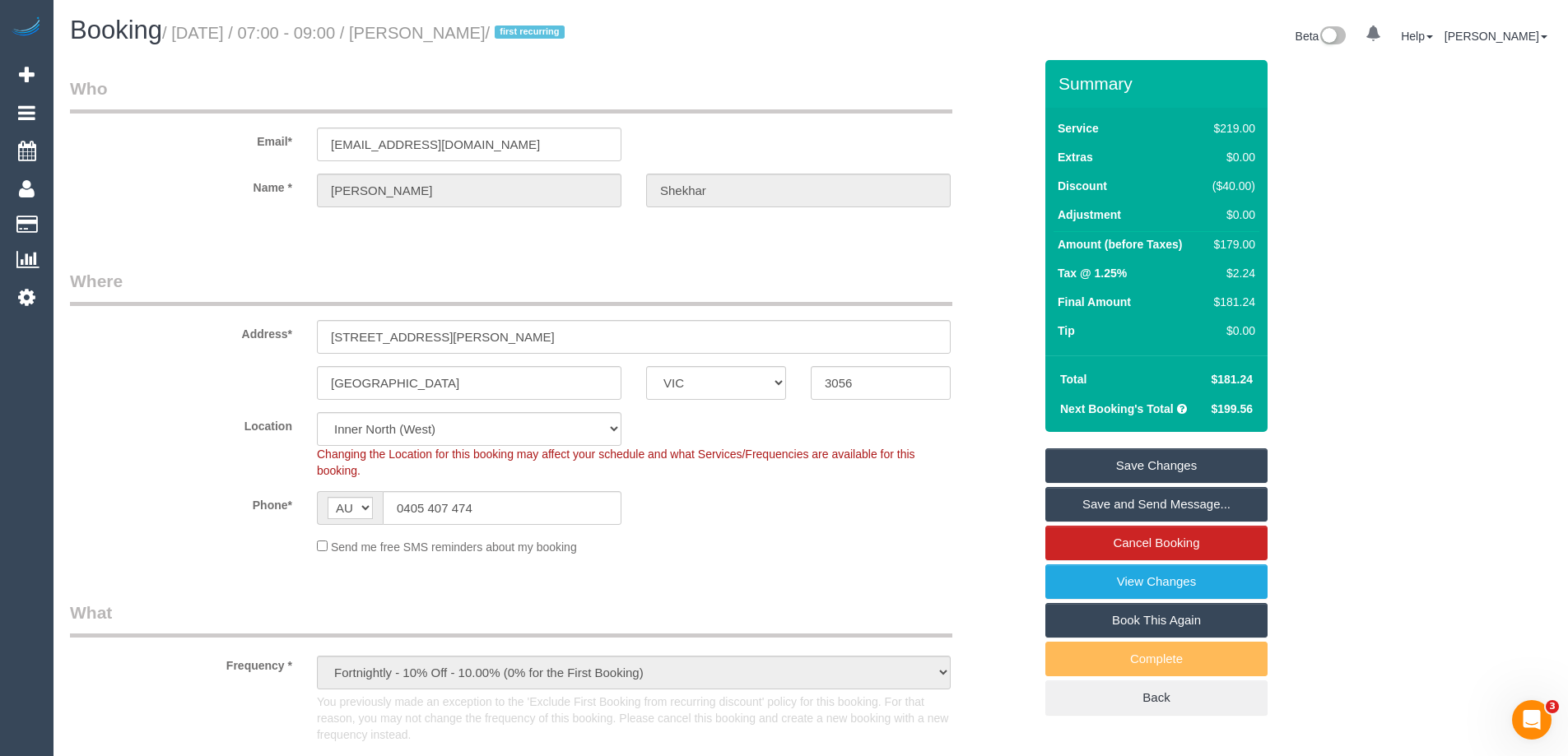
click at [1138, 465] on link "Save Changes" at bounding box center [1157, 465] width 222 height 35
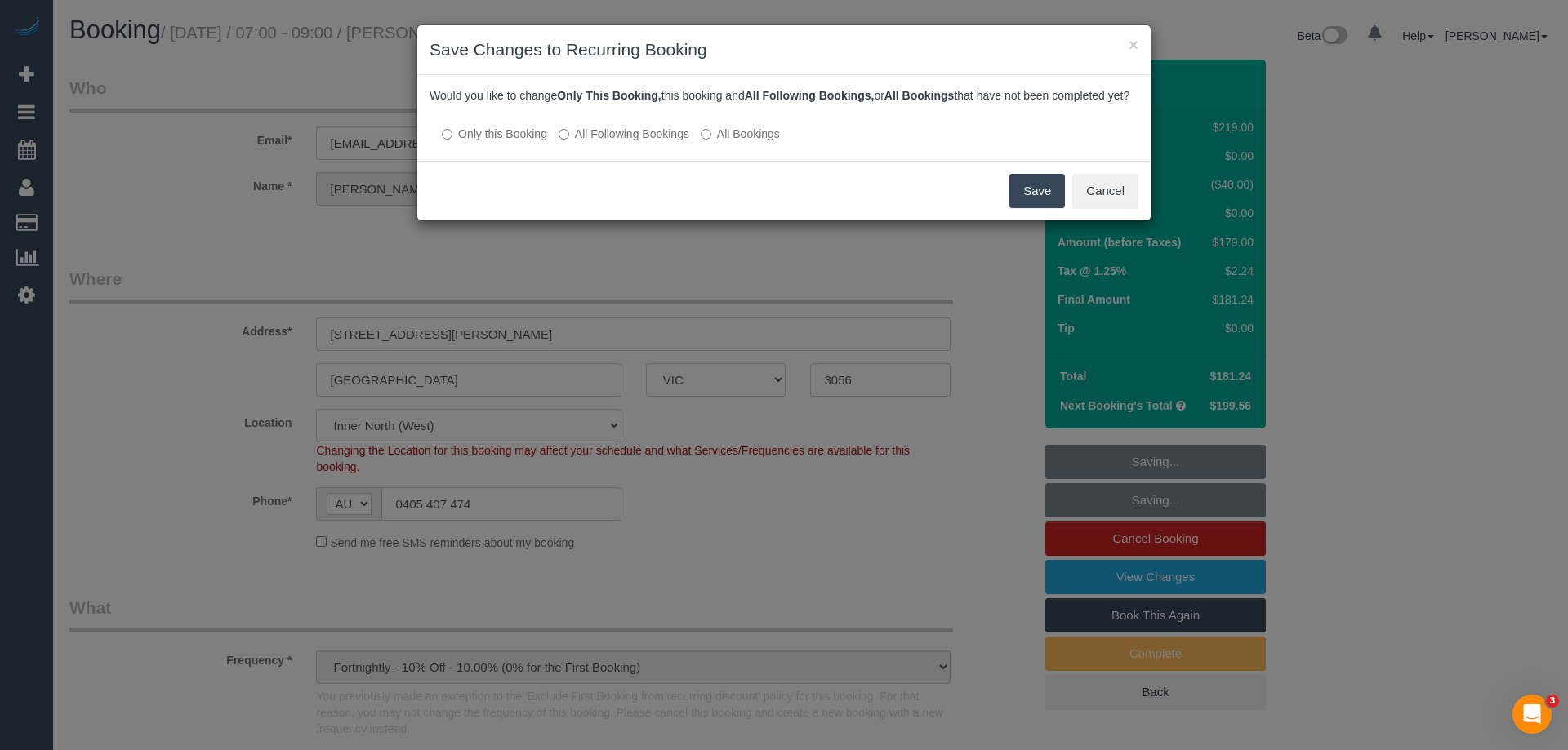
click at [1018, 208] on button "Save" at bounding box center [1037, 191] width 56 height 34
